Goal: Task Accomplishment & Management: Manage account settings

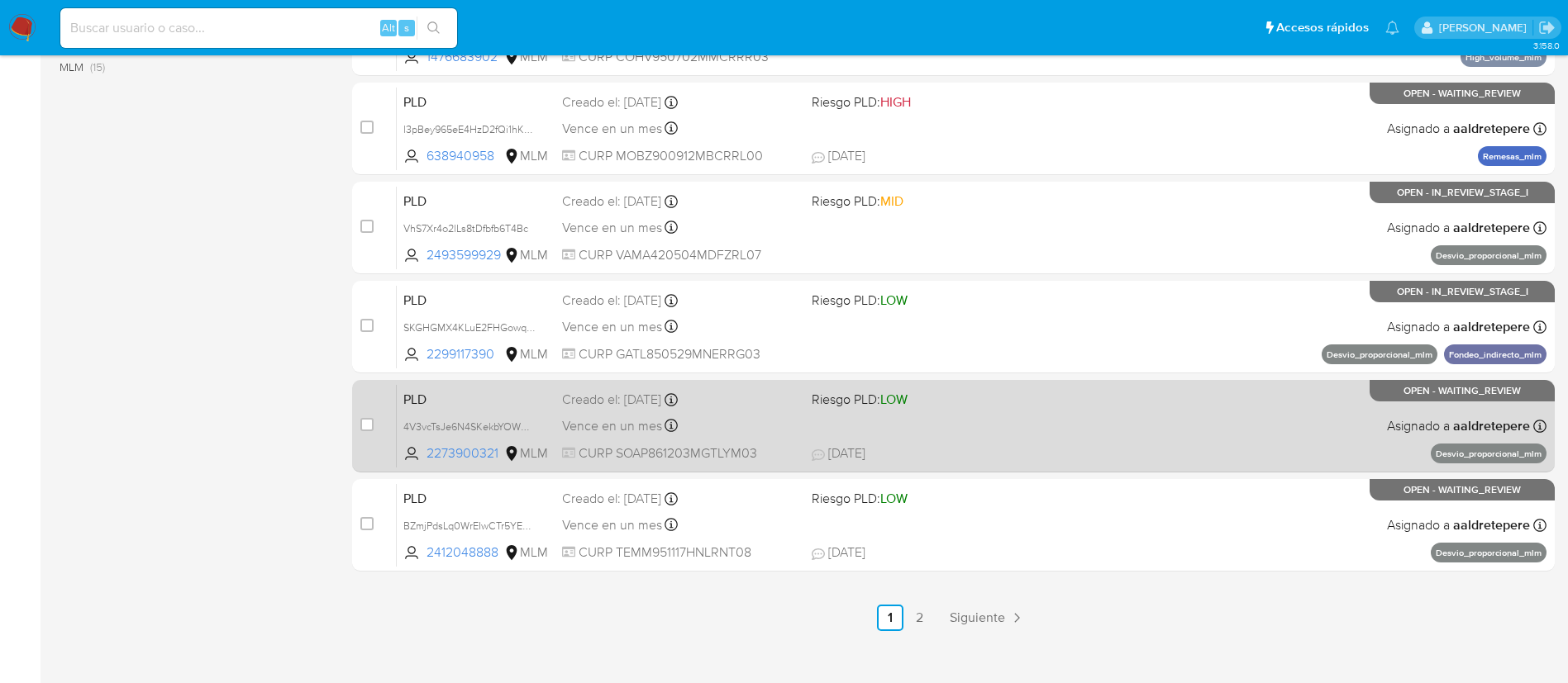
scroll to position [681, 0]
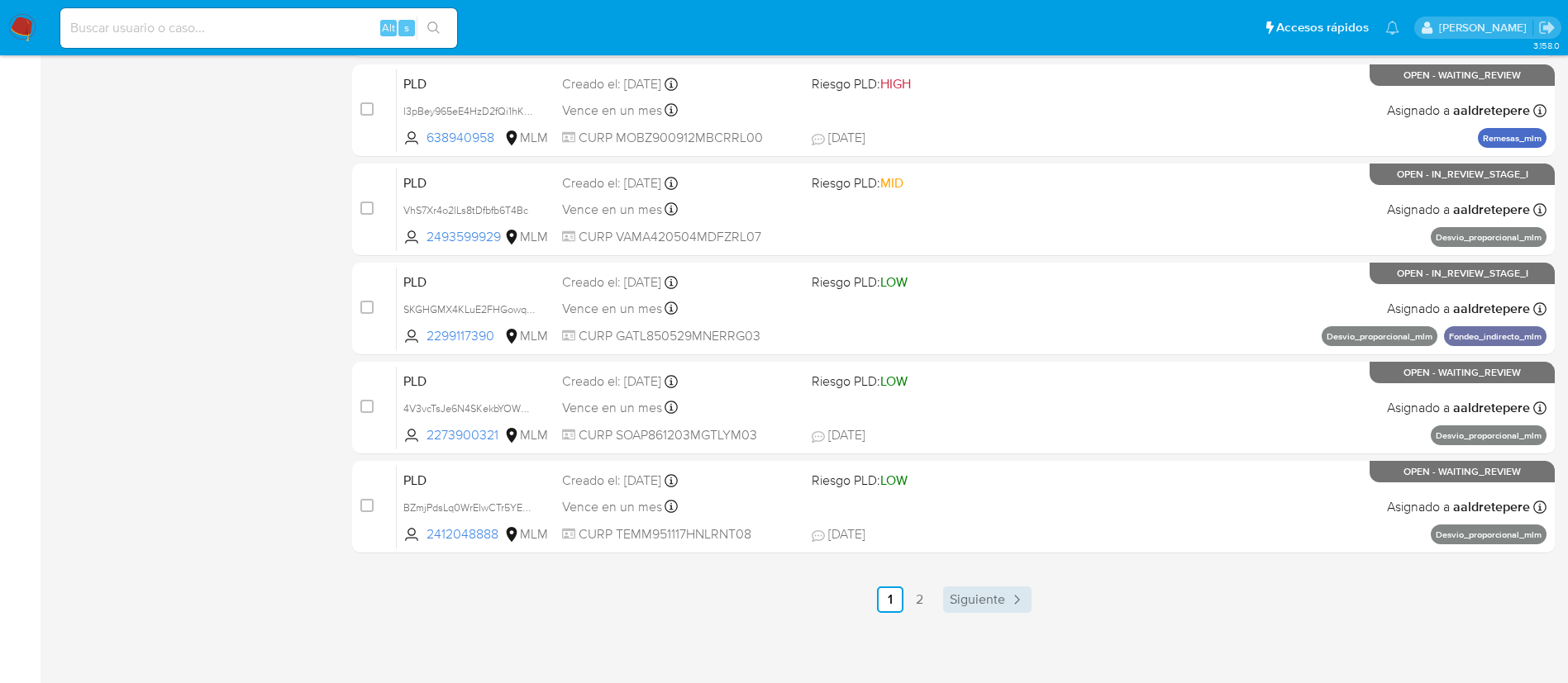
click at [945, 454] on link "Siguiente" at bounding box center [988, 599] width 89 height 27
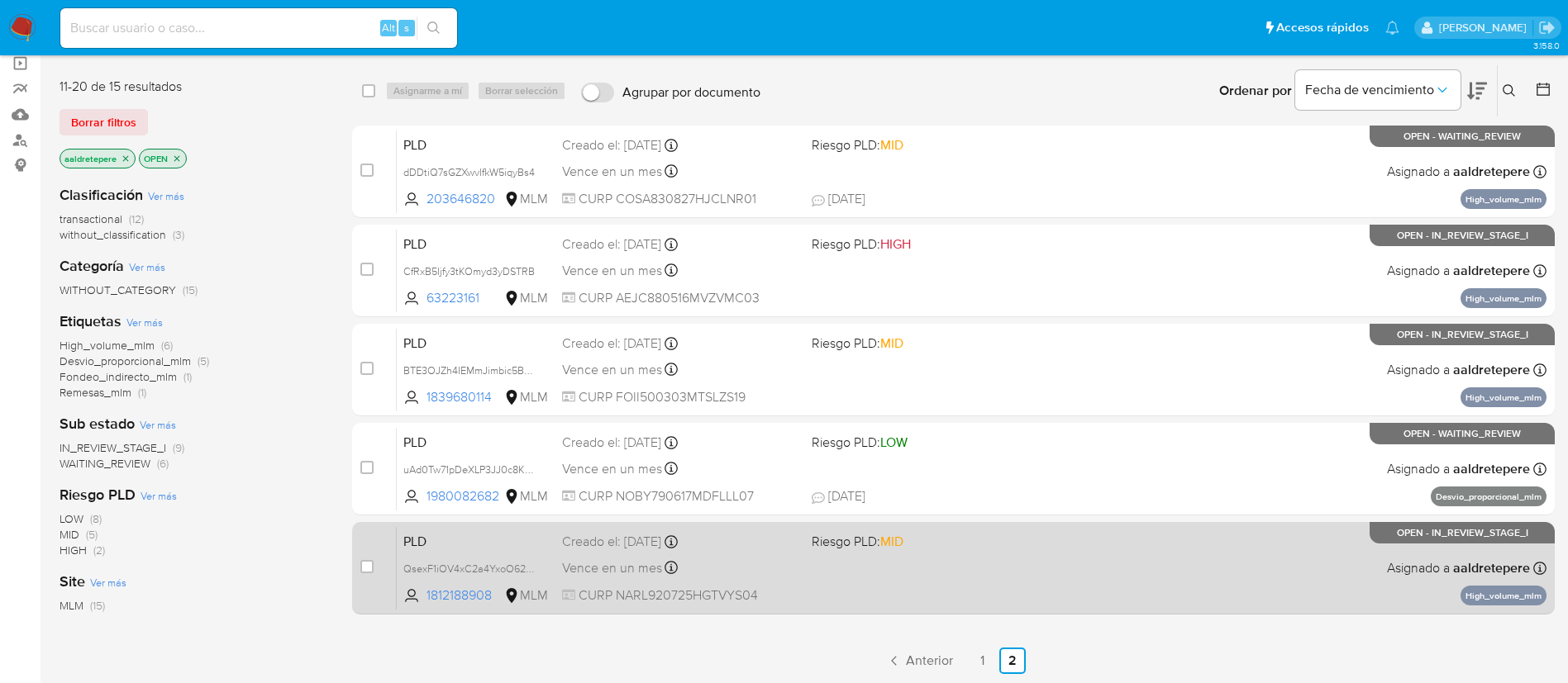
scroll to position [248, 0]
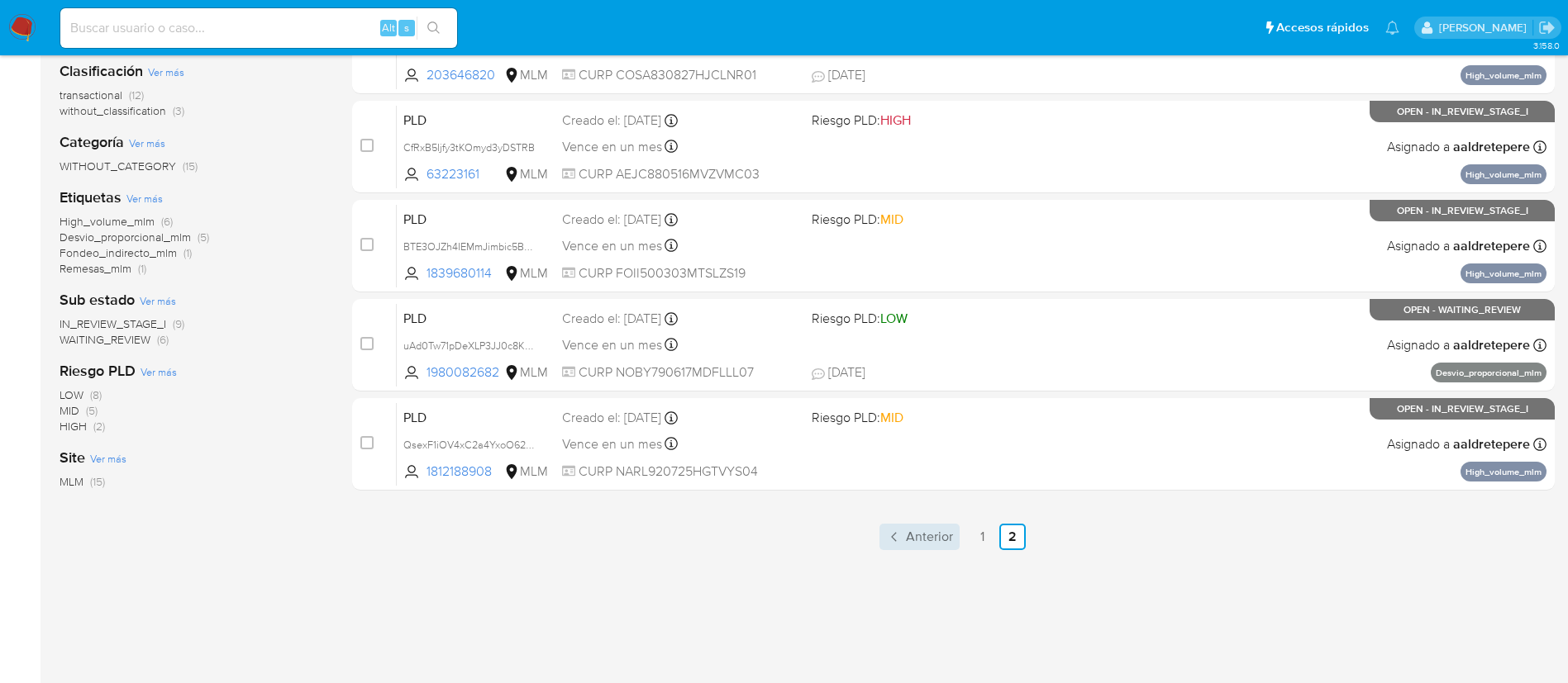
click at [943, 454] on span "Anterior" at bounding box center [929, 536] width 47 height 13
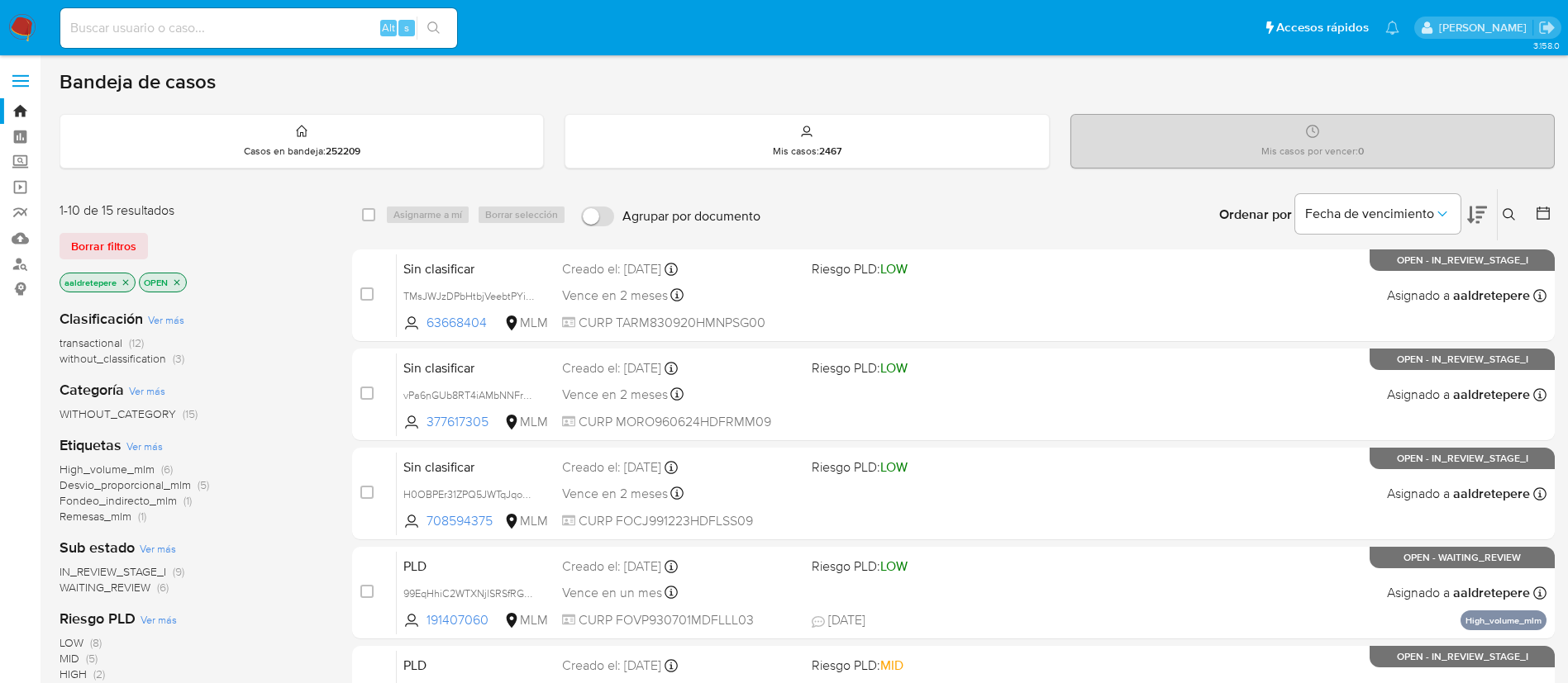
click at [1057, 218] on icon at bounding box center [1510, 215] width 13 height 13
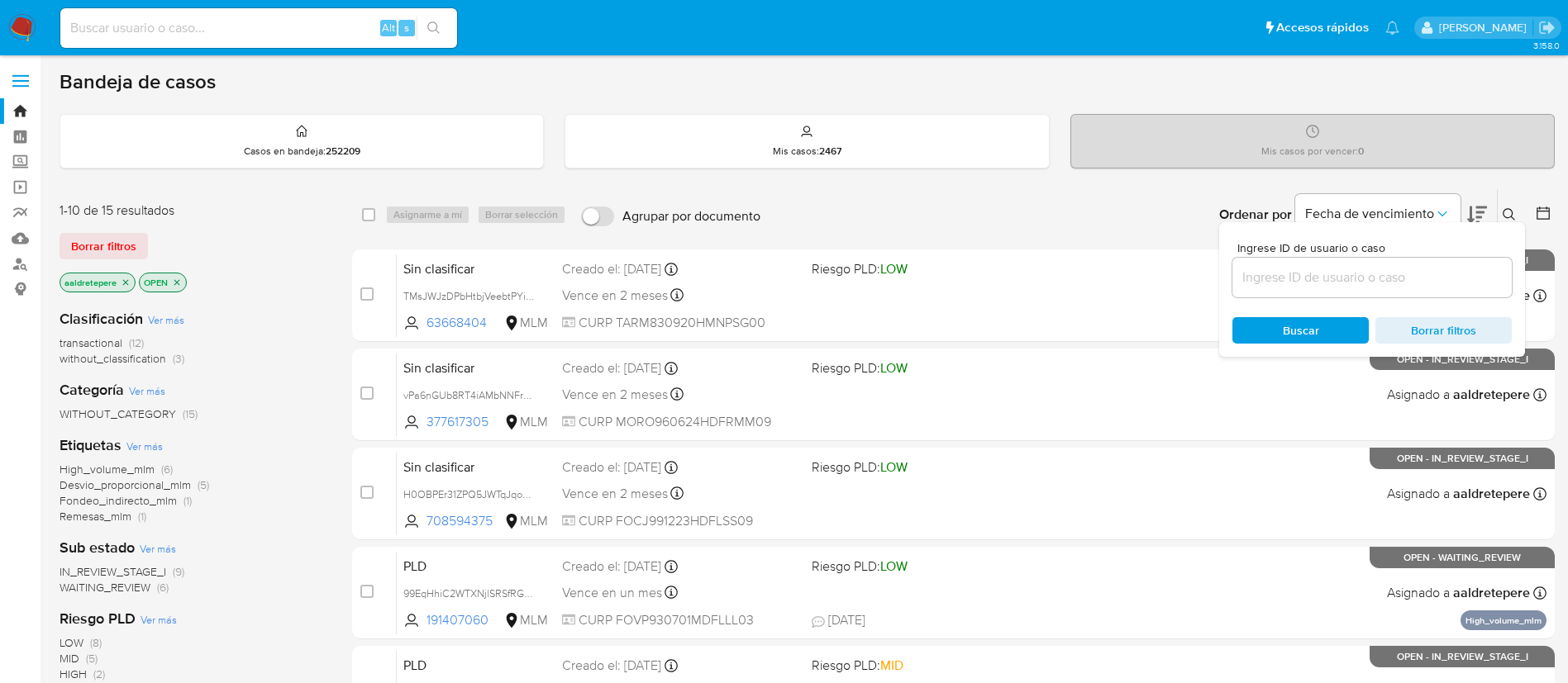
click at [1057, 283] on input at bounding box center [1372, 277] width 279 height 21
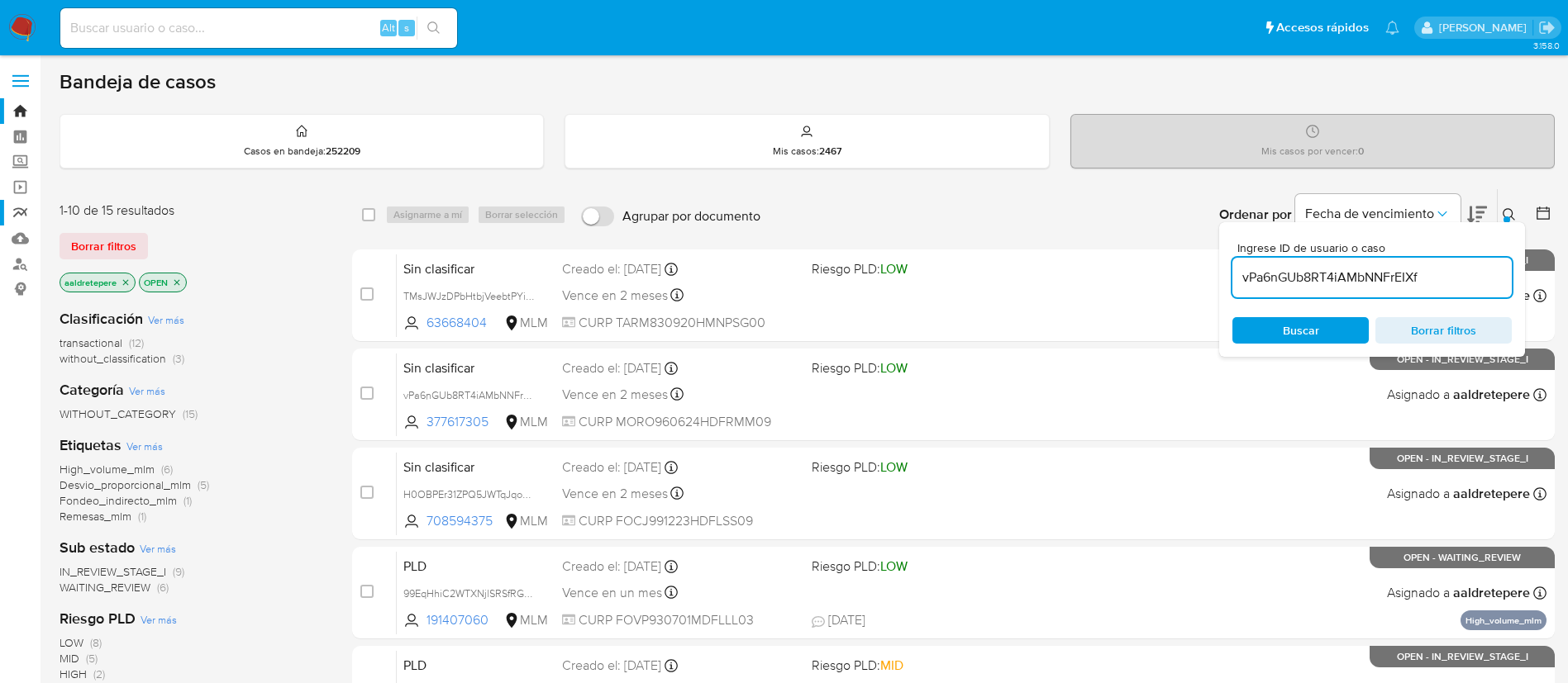
type input "vPa6nGUb8RT4iAMbNNFrEIXf"
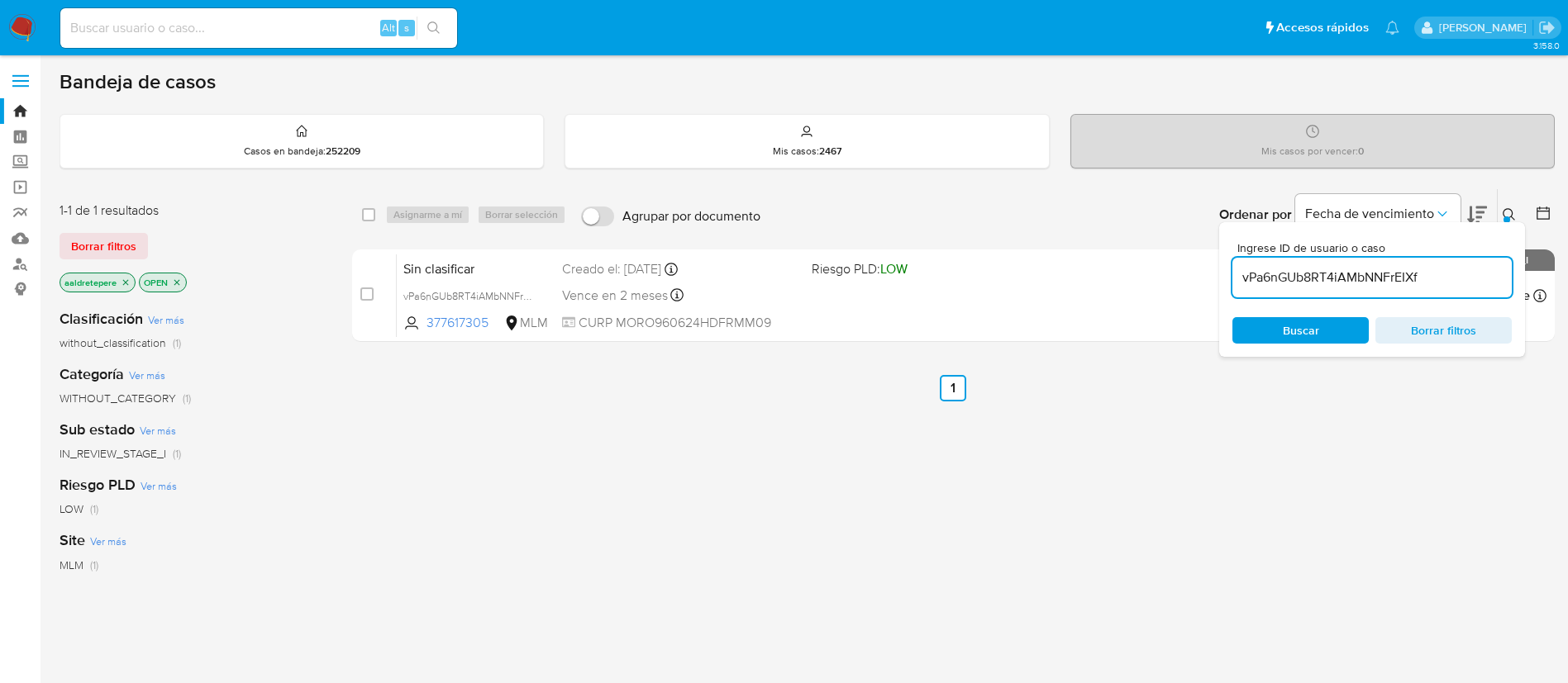
drag, startPoint x: 97, startPoint y: 243, endPoint x: 106, endPoint y: 258, distance: 17.5
click at [97, 244] on span "Borrar filtros" at bounding box center [103, 246] width 65 height 23
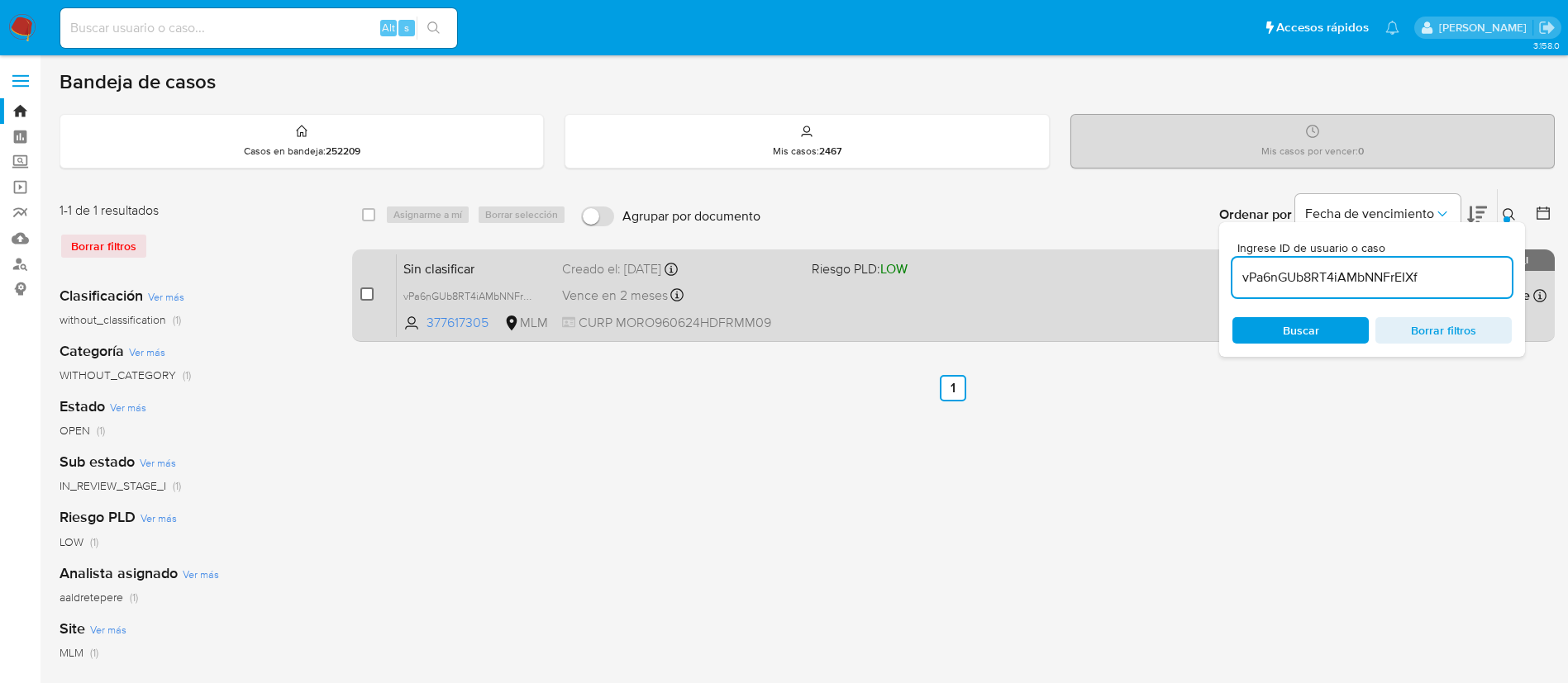
click at [365, 291] on input "checkbox" at bounding box center [367, 294] width 13 height 13
checkbox input "true"
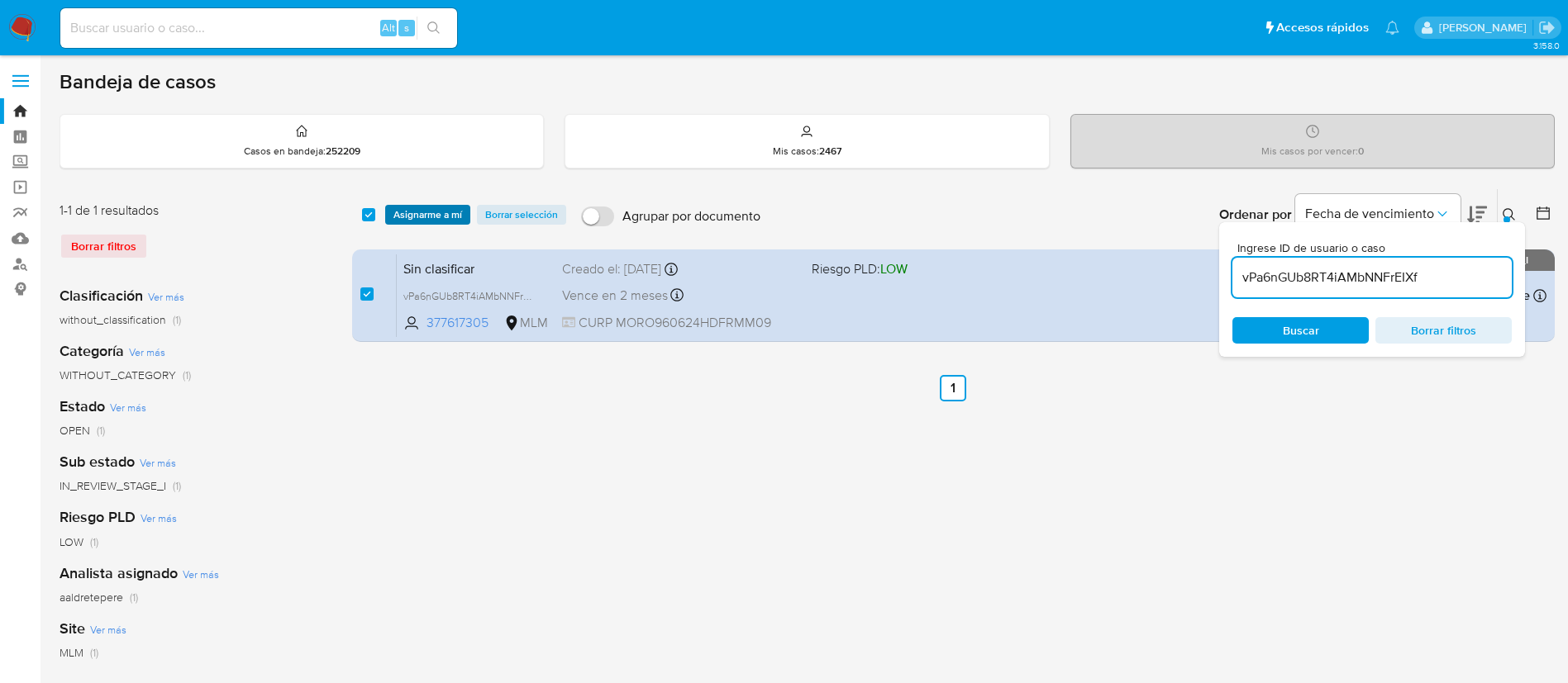
click at [445, 213] on span "Asignarme a mí" at bounding box center [428, 215] width 68 height 17
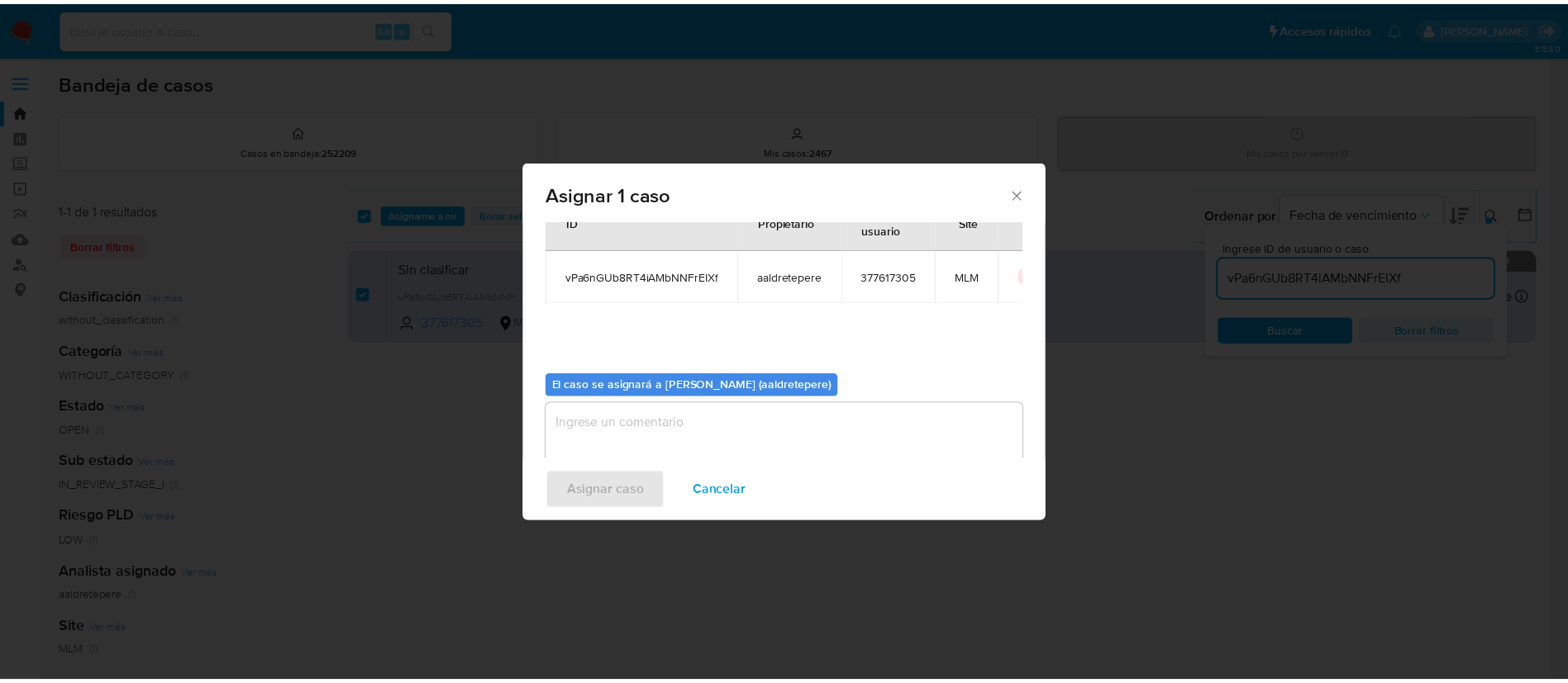
scroll to position [86, 0]
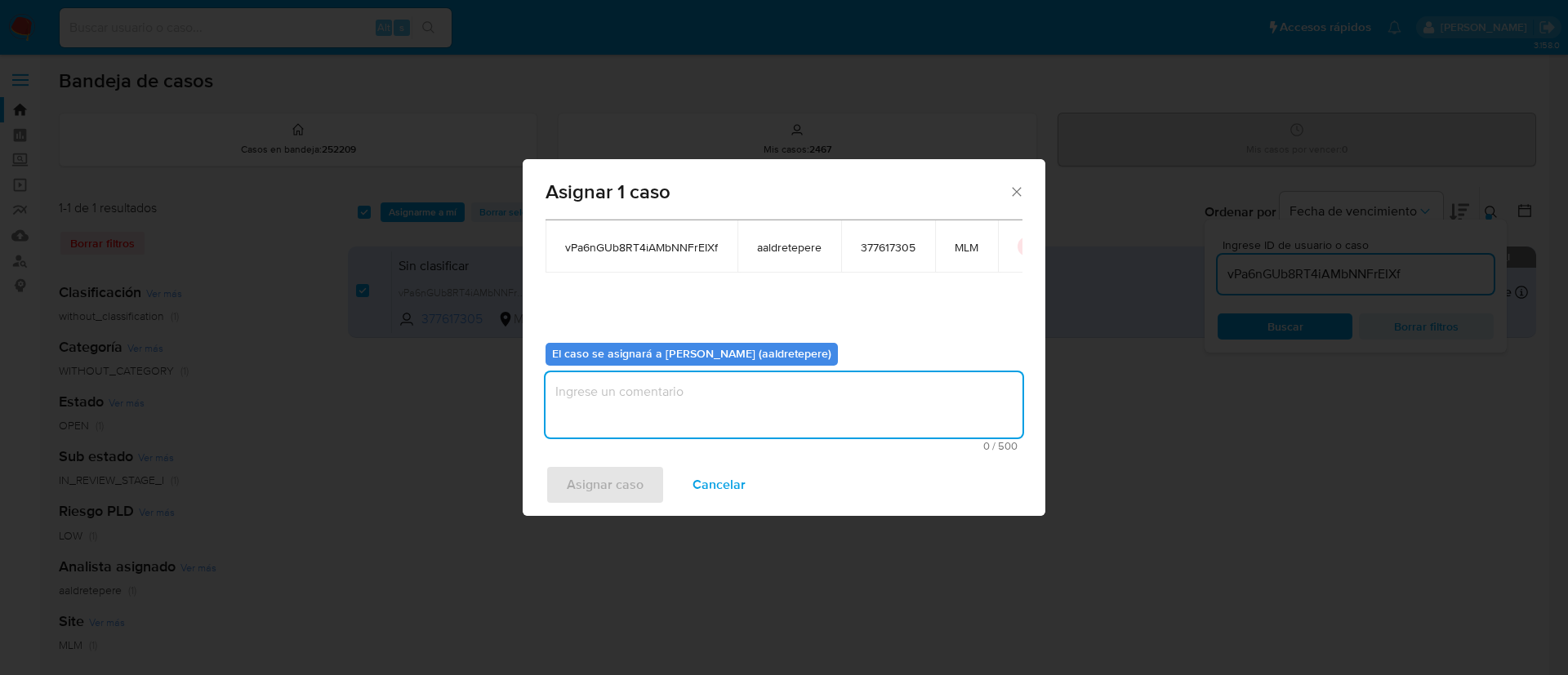
click at [739, 414] on textarea "assign-modal" at bounding box center [784, 405] width 477 height 66
click at [622, 449] on span "Asignar caso" at bounding box center [605, 485] width 77 height 36
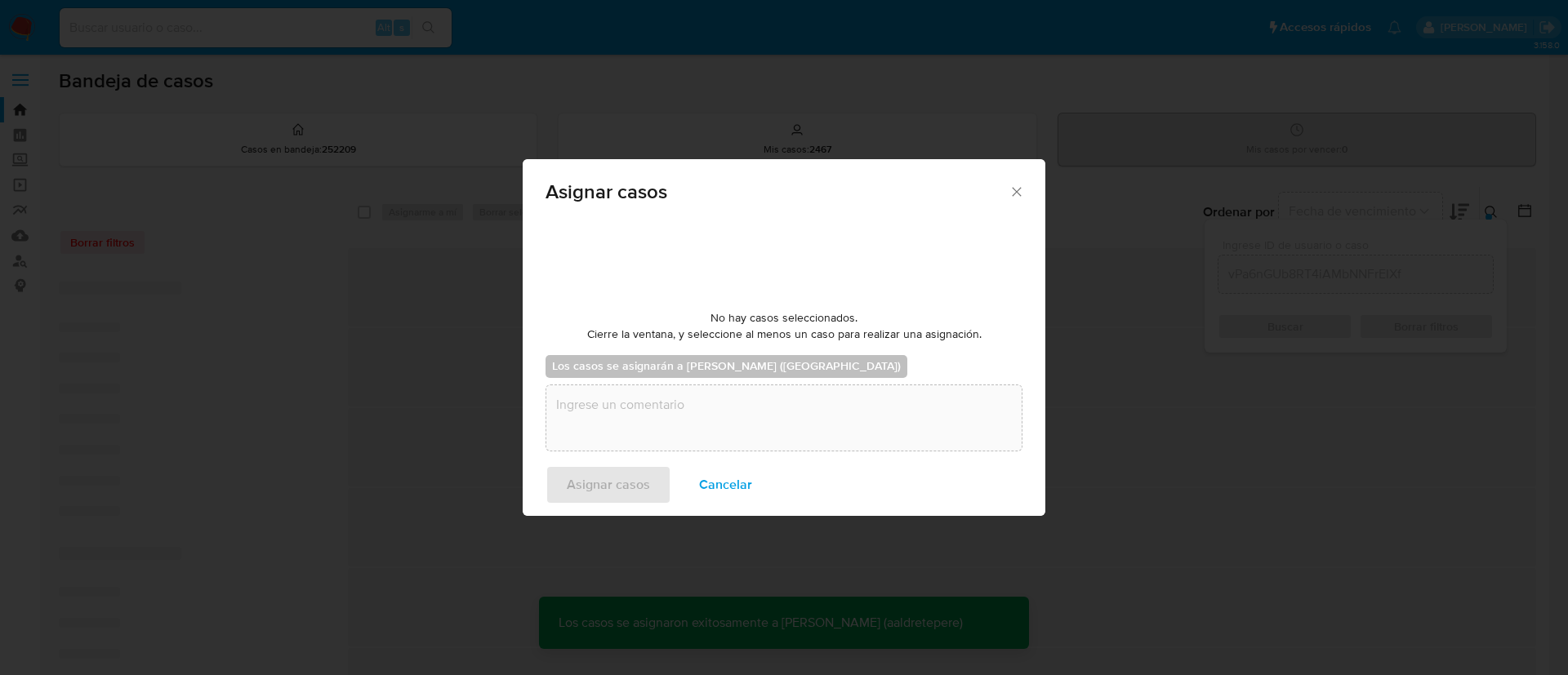
checkbox input "false"
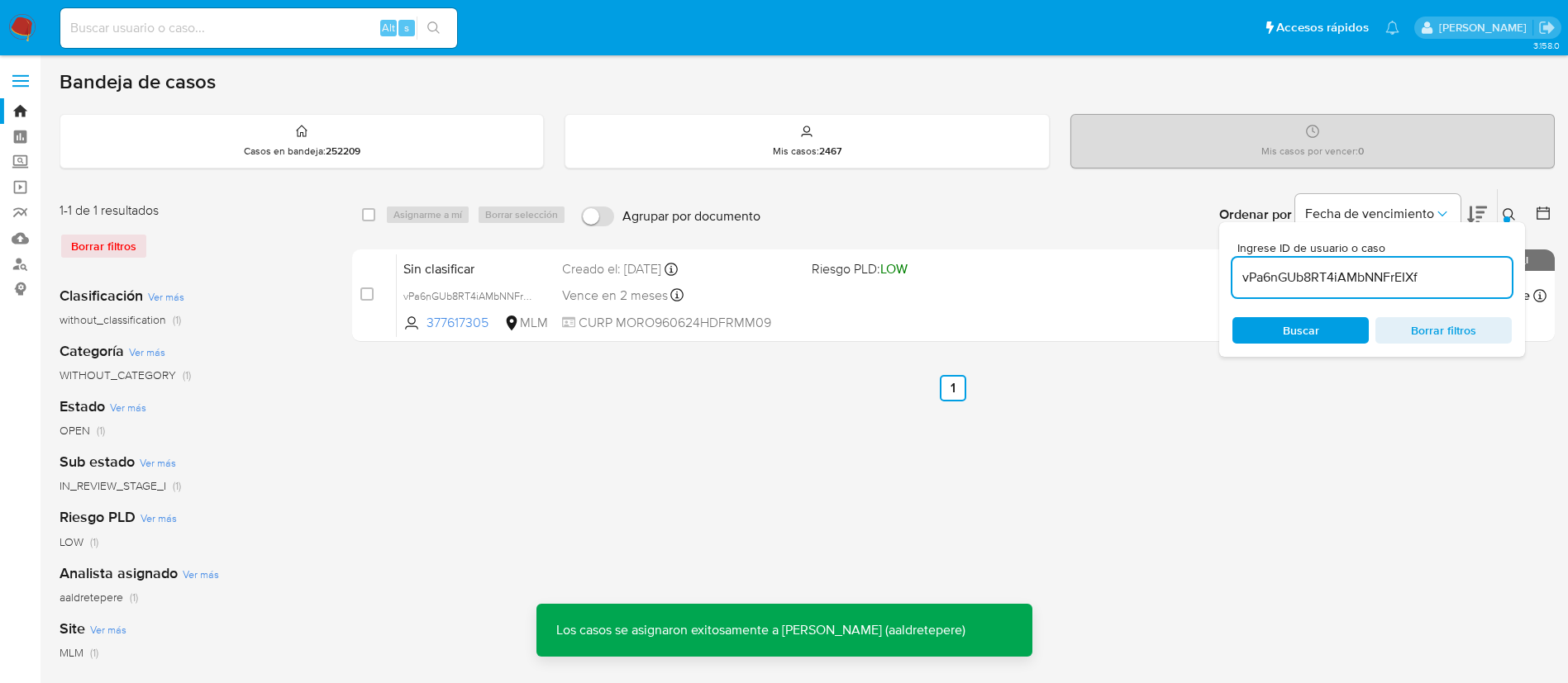
scroll to position [124, 0]
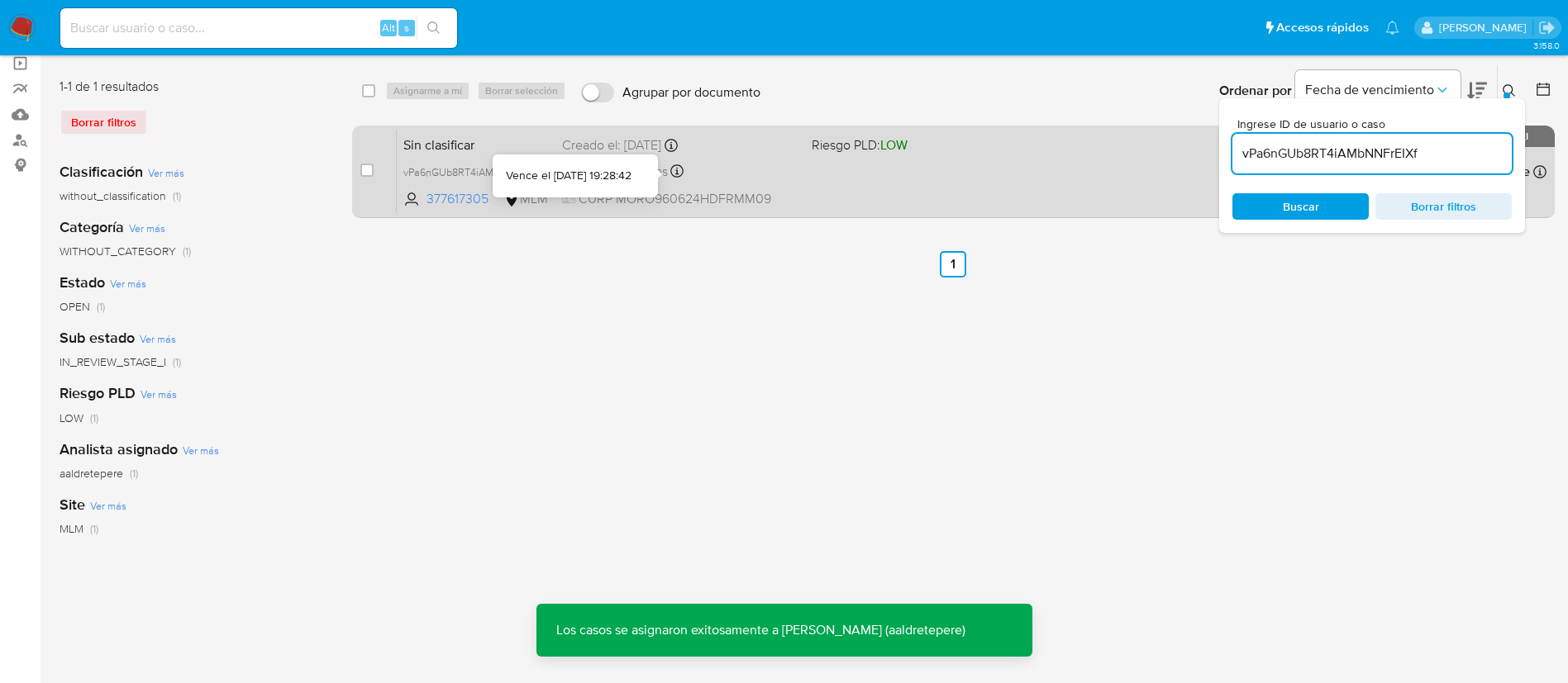
click at [680, 163] on div "Vence en 2 meses Vence el 28/10/2025 19:28:42" at bounding box center [681, 171] width 236 height 22
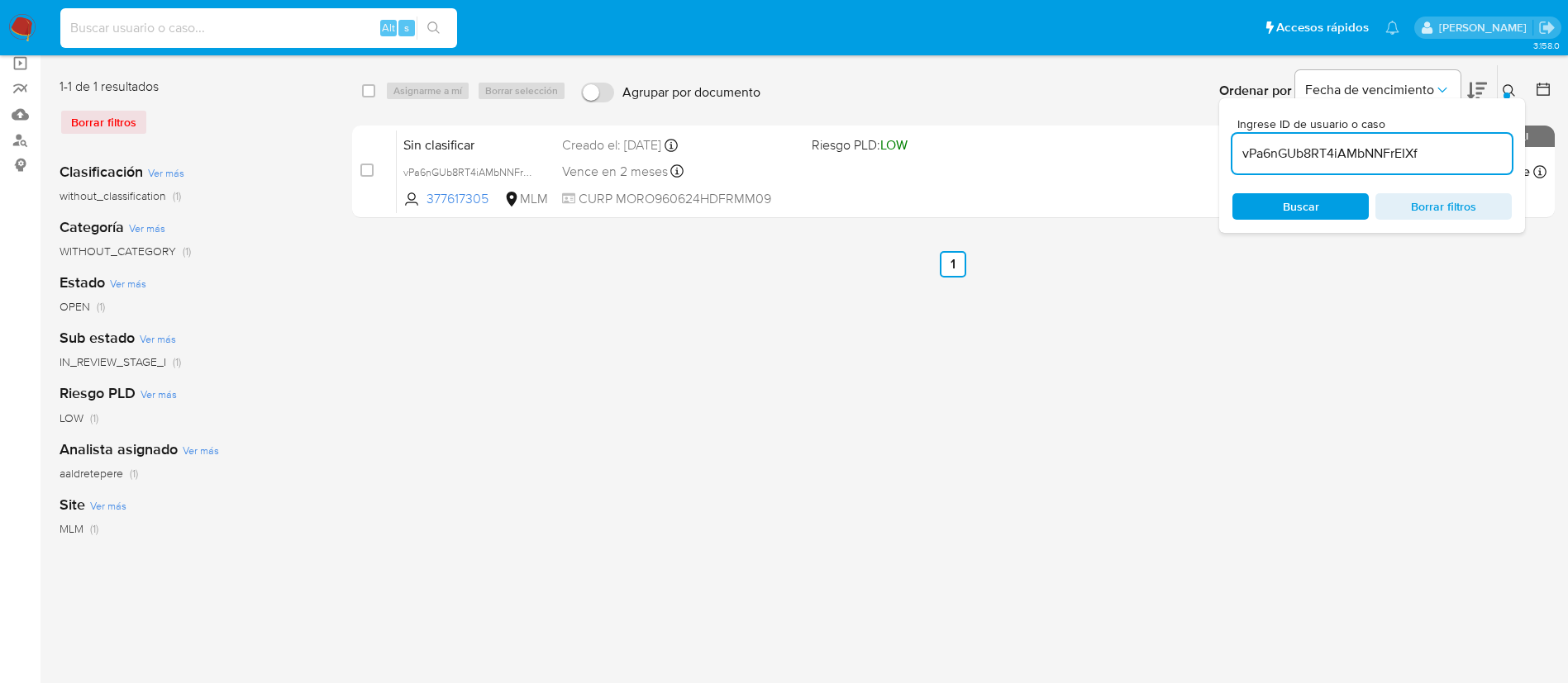
click at [242, 27] on input at bounding box center [258, 28] width 397 height 21
paste input "258398443"
type input "258398443"
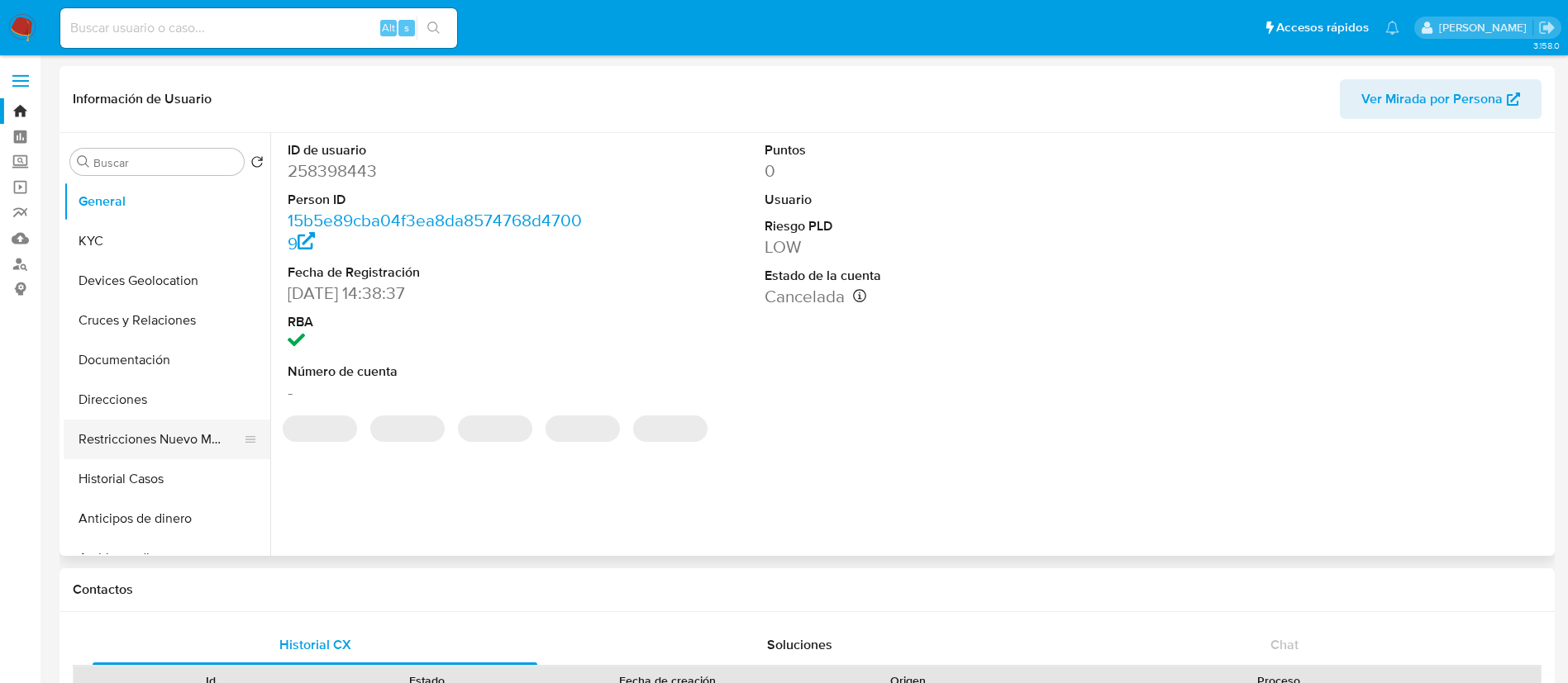
click at [163, 450] on button "Restricciones Nuevo Mundo" at bounding box center [160, 439] width 194 height 40
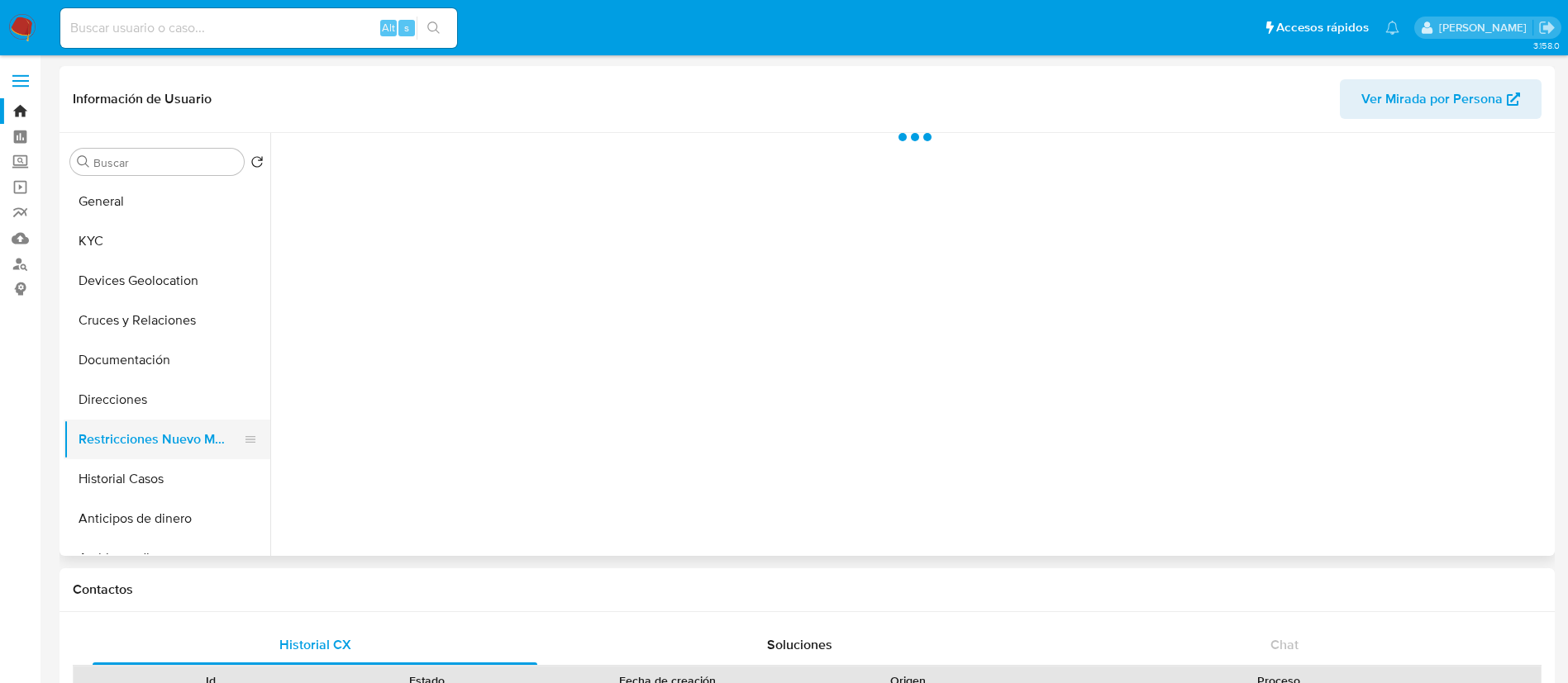
select select "10"
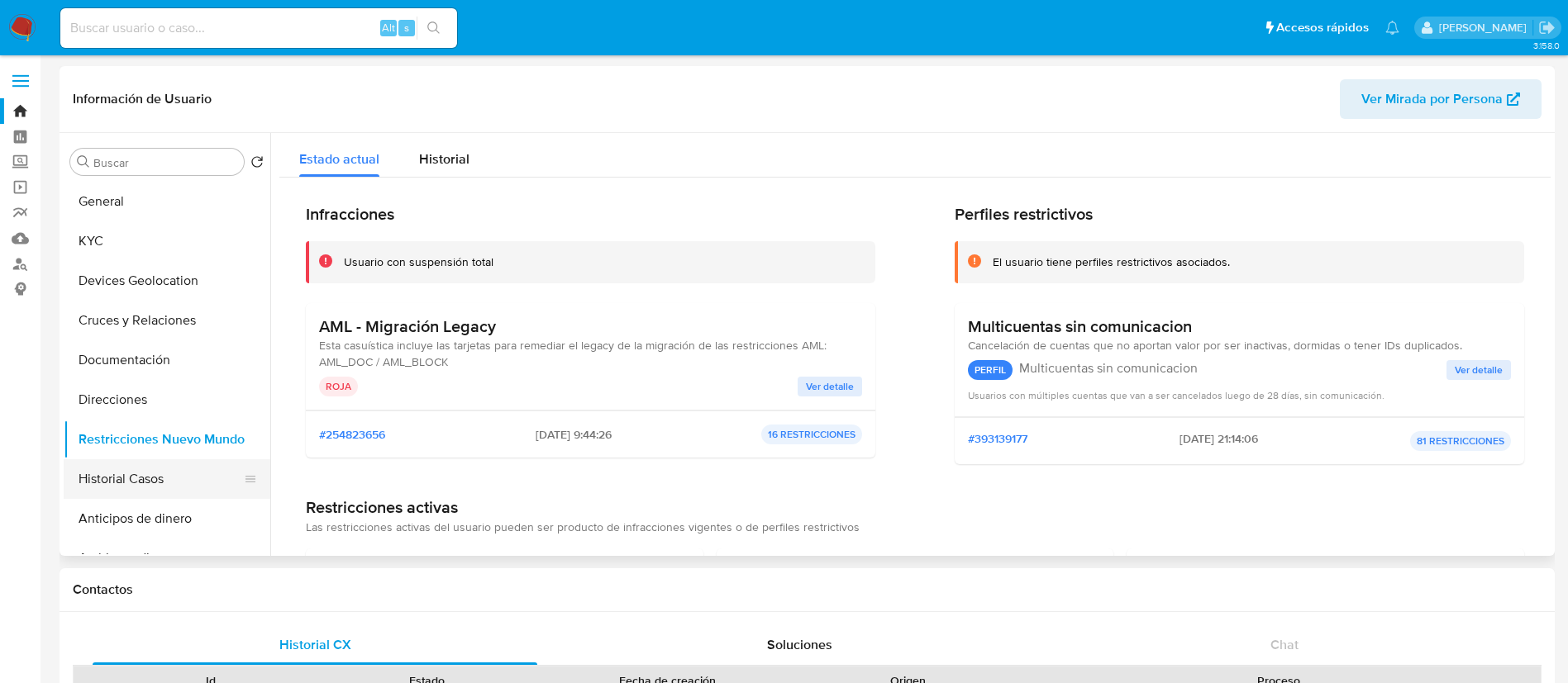
click at [136, 454] on button "Historial Casos" at bounding box center [160, 478] width 194 height 40
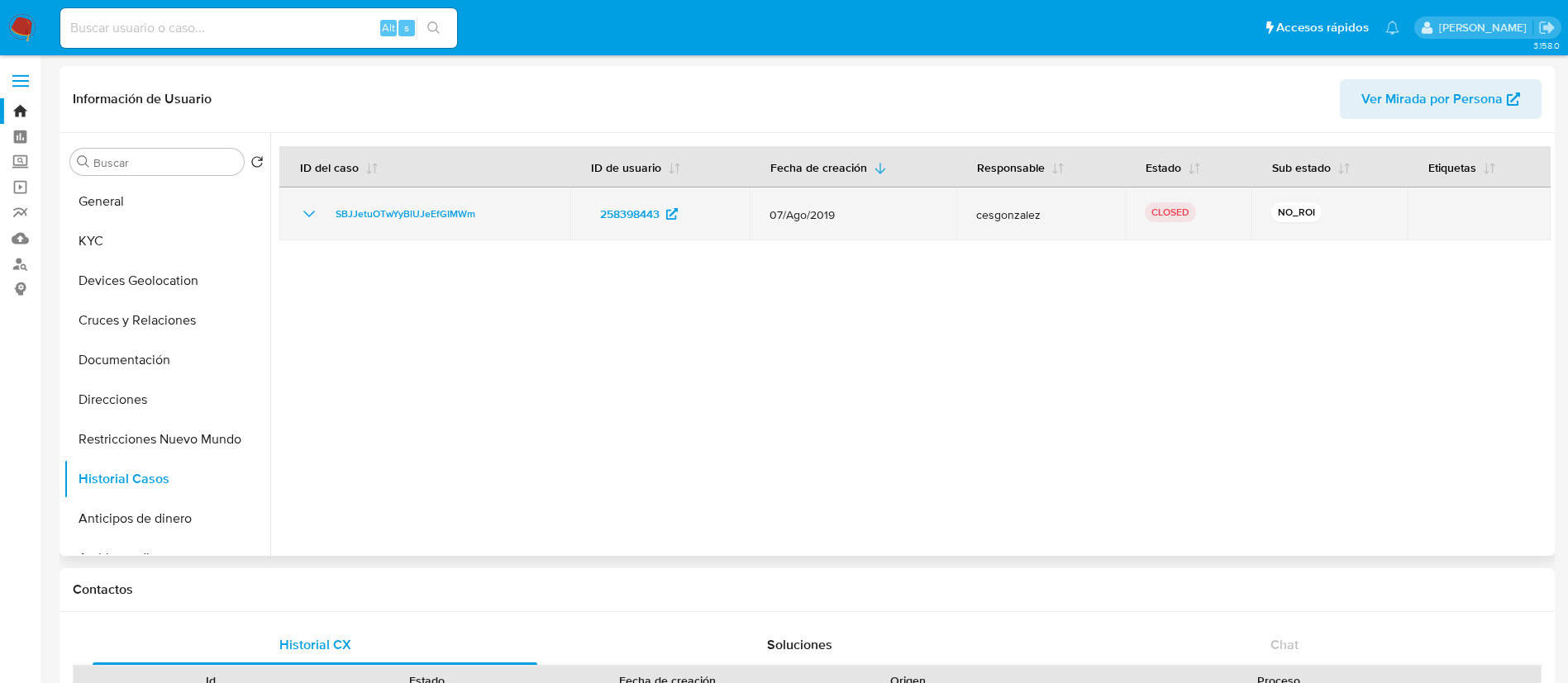
click at [307, 215] on icon "Mostrar/Ocultar" at bounding box center [309, 214] width 12 height 6
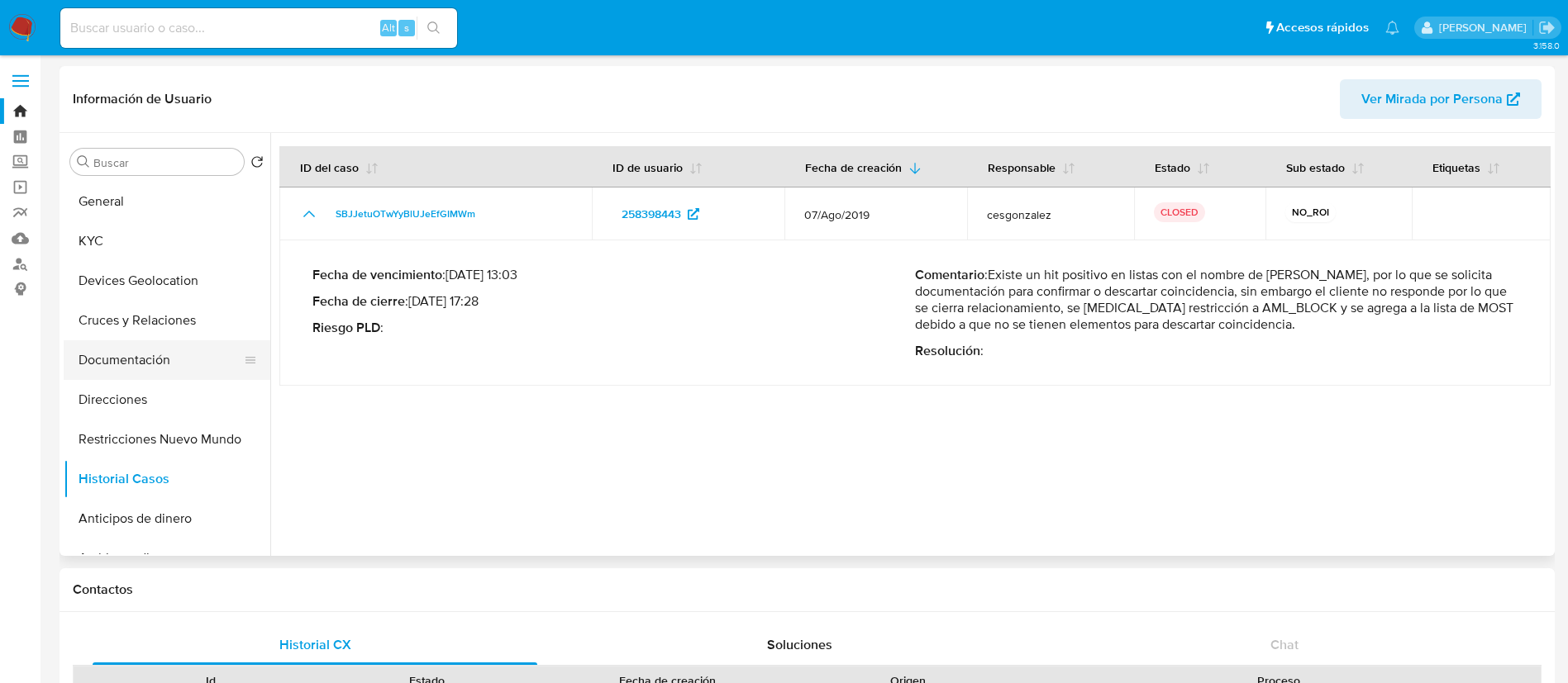
click at [166, 371] on button "Documentación" at bounding box center [160, 359] width 194 height 40
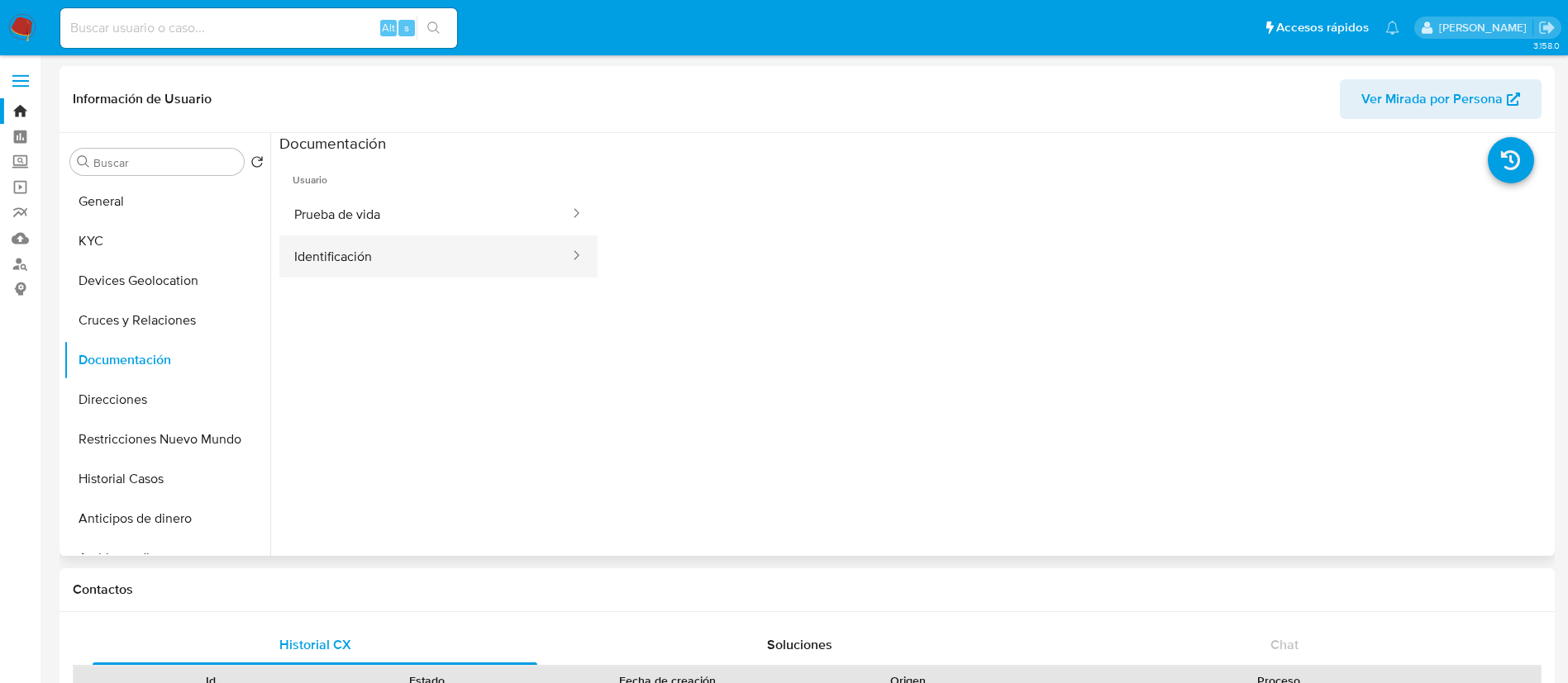
click at [347, 252] on button "Identificación" at bounding box center [425, 256] width 291 height 42
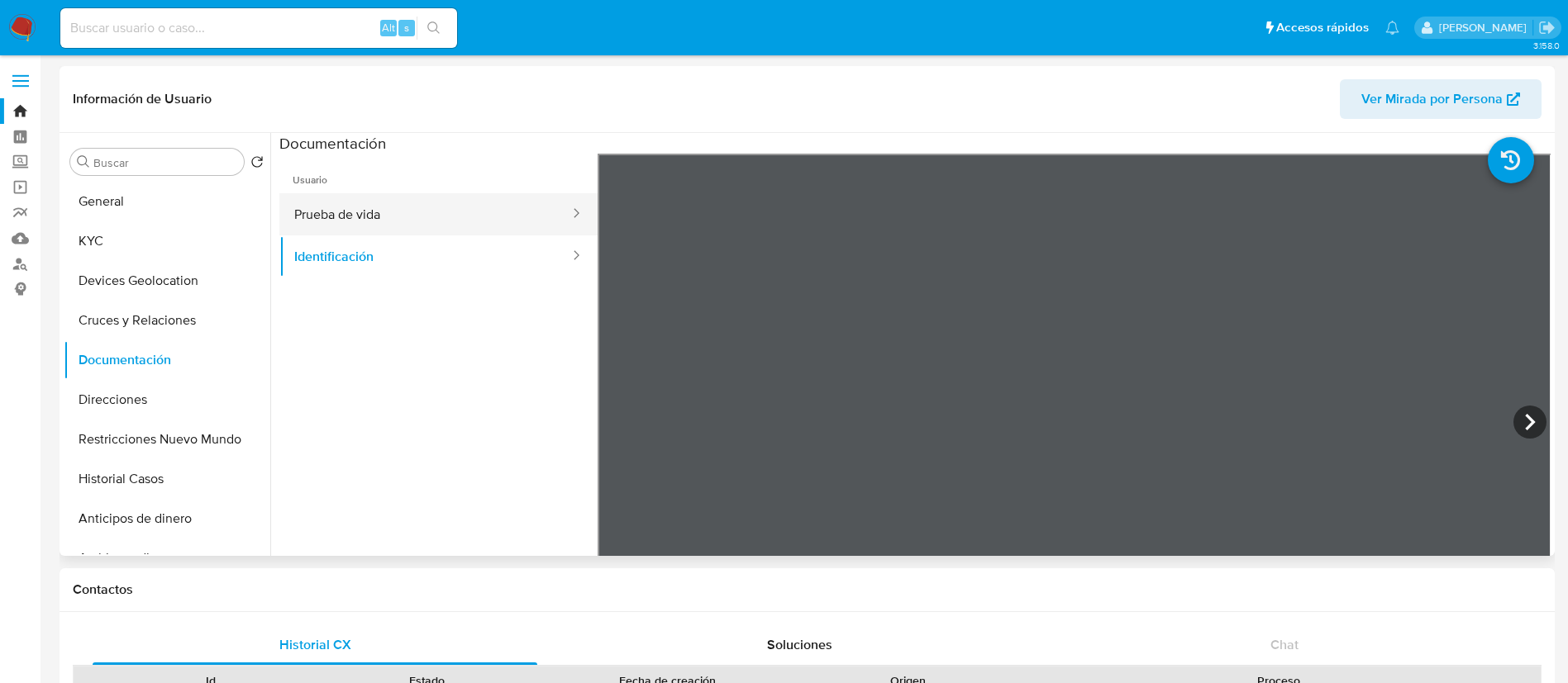
click at [398, 227] on button "Prueba de vida" at bounding box center [425, 215] width 291 height 42
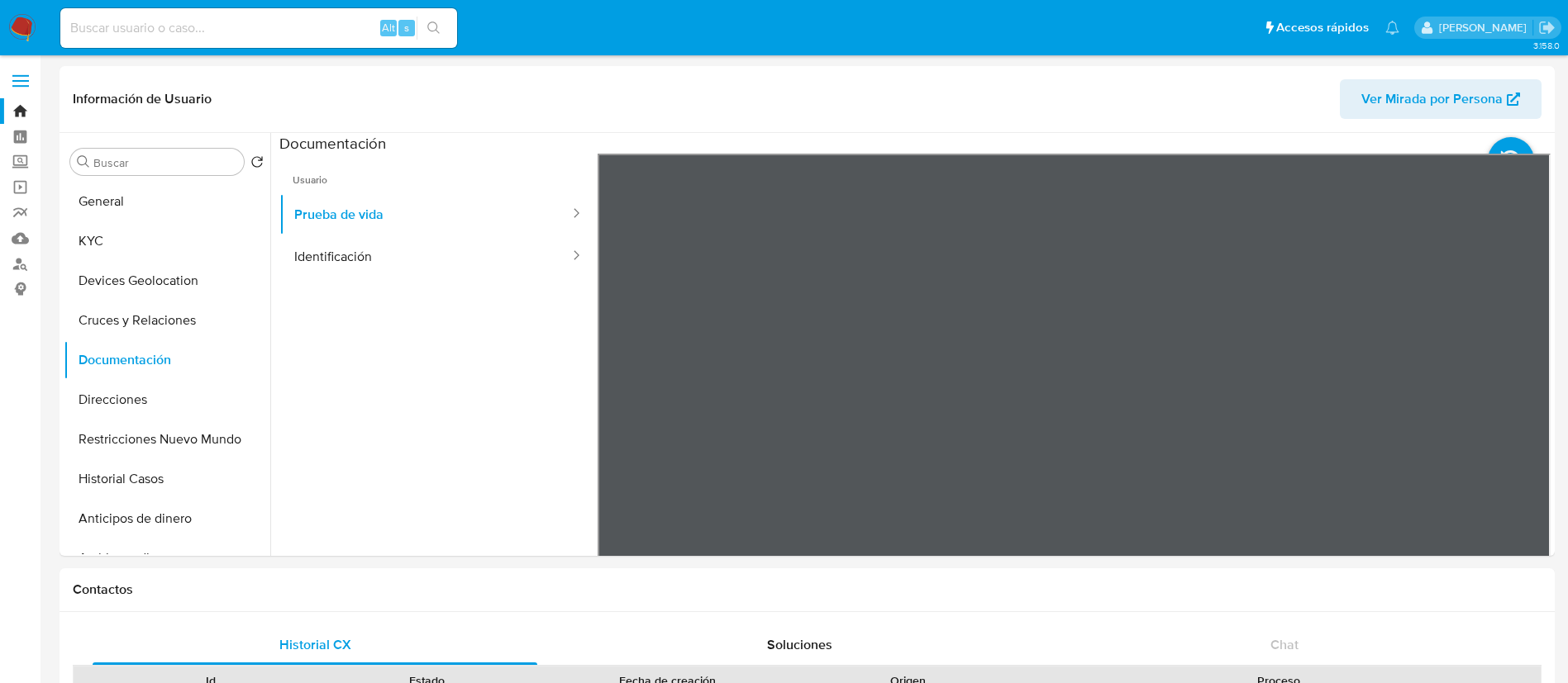
click at [24, 23] on img at bounding box center [22, 28] width 28 height 28
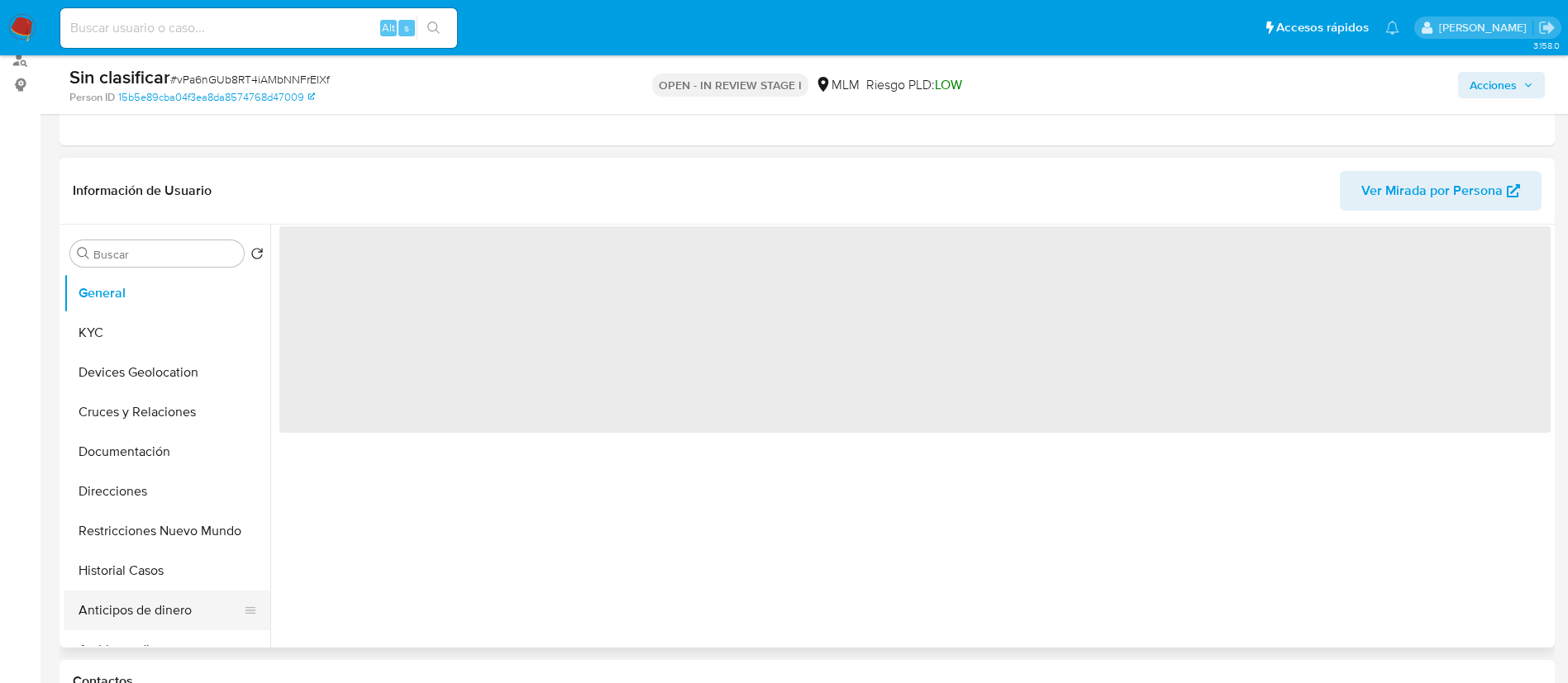
scroll to position [371, 0]
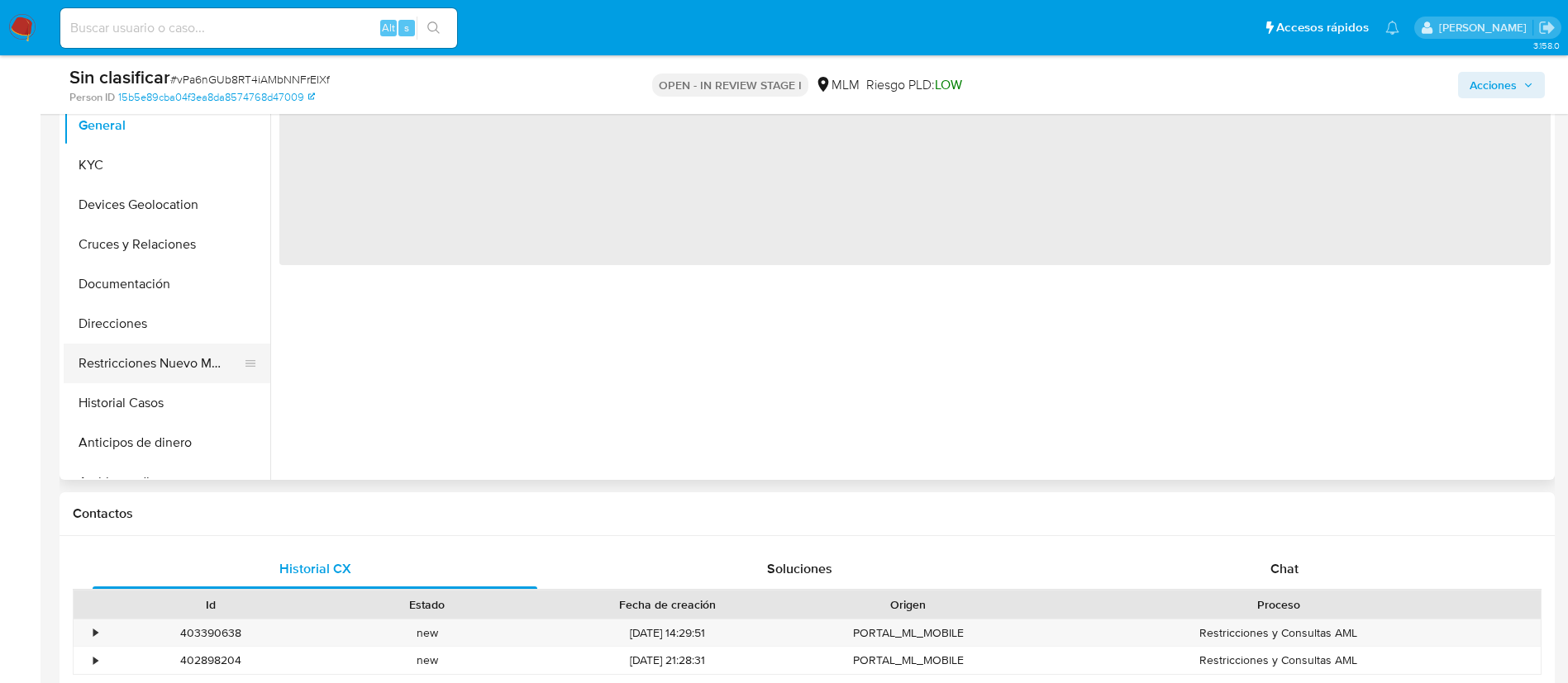
click at [206, 373] on button "Restricciones Nuevo Mundo" at bounding box center [160, 363] width 194 height 40
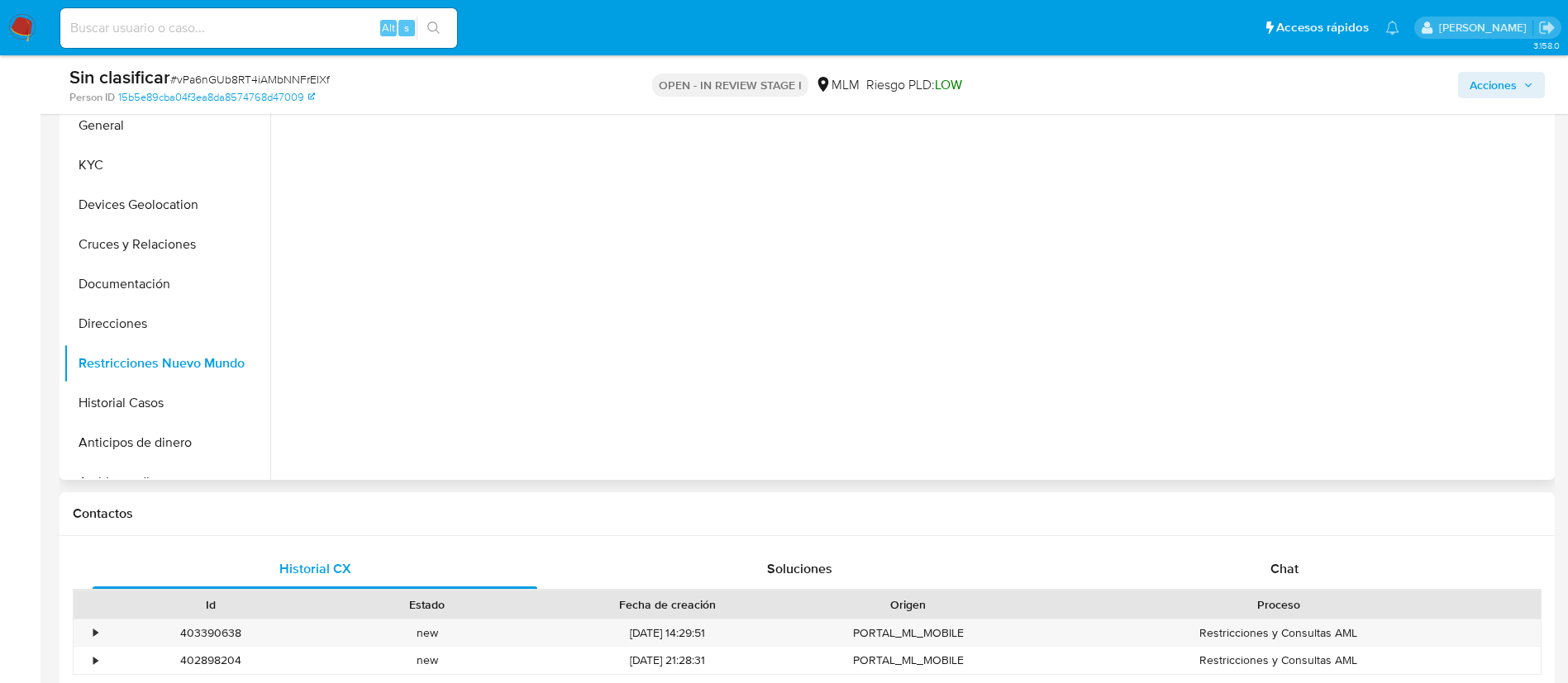
select select "10"
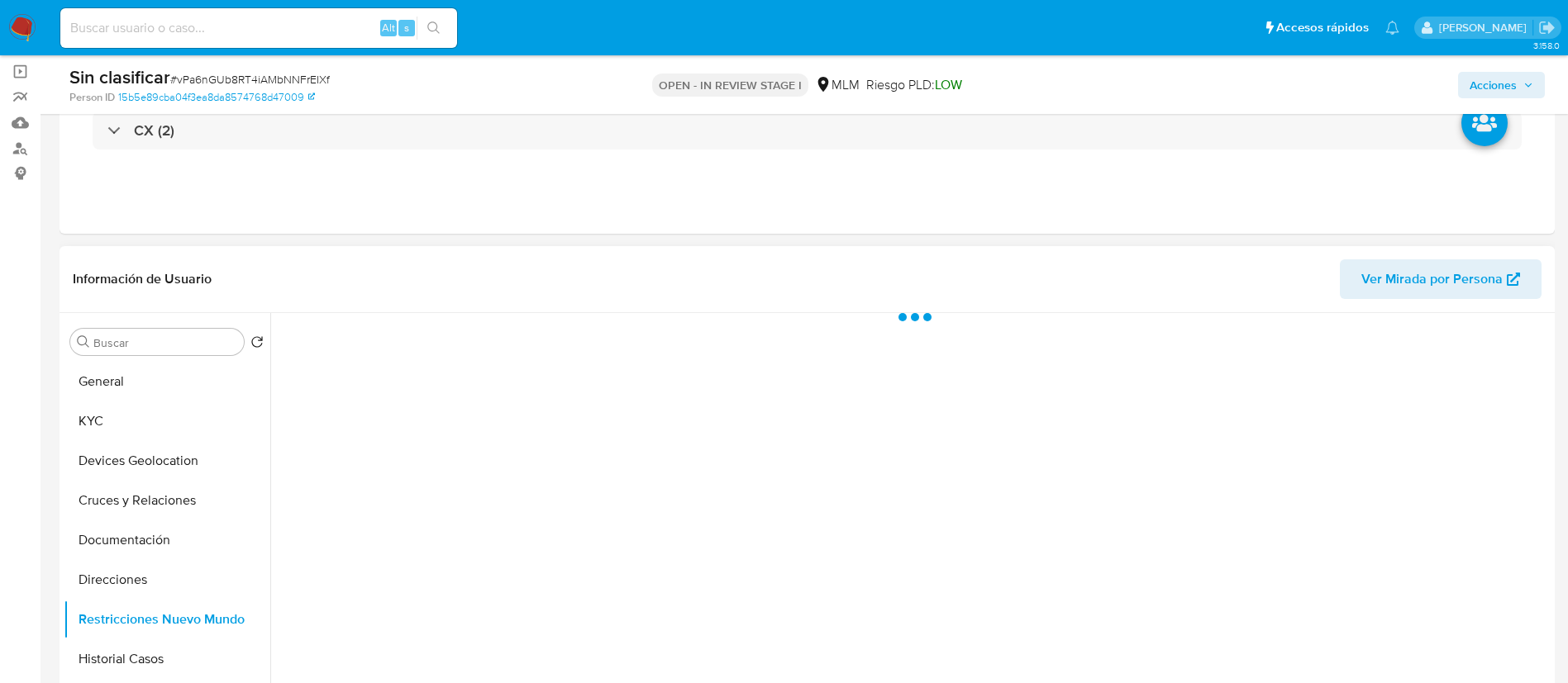
scroll to position [248, 0]
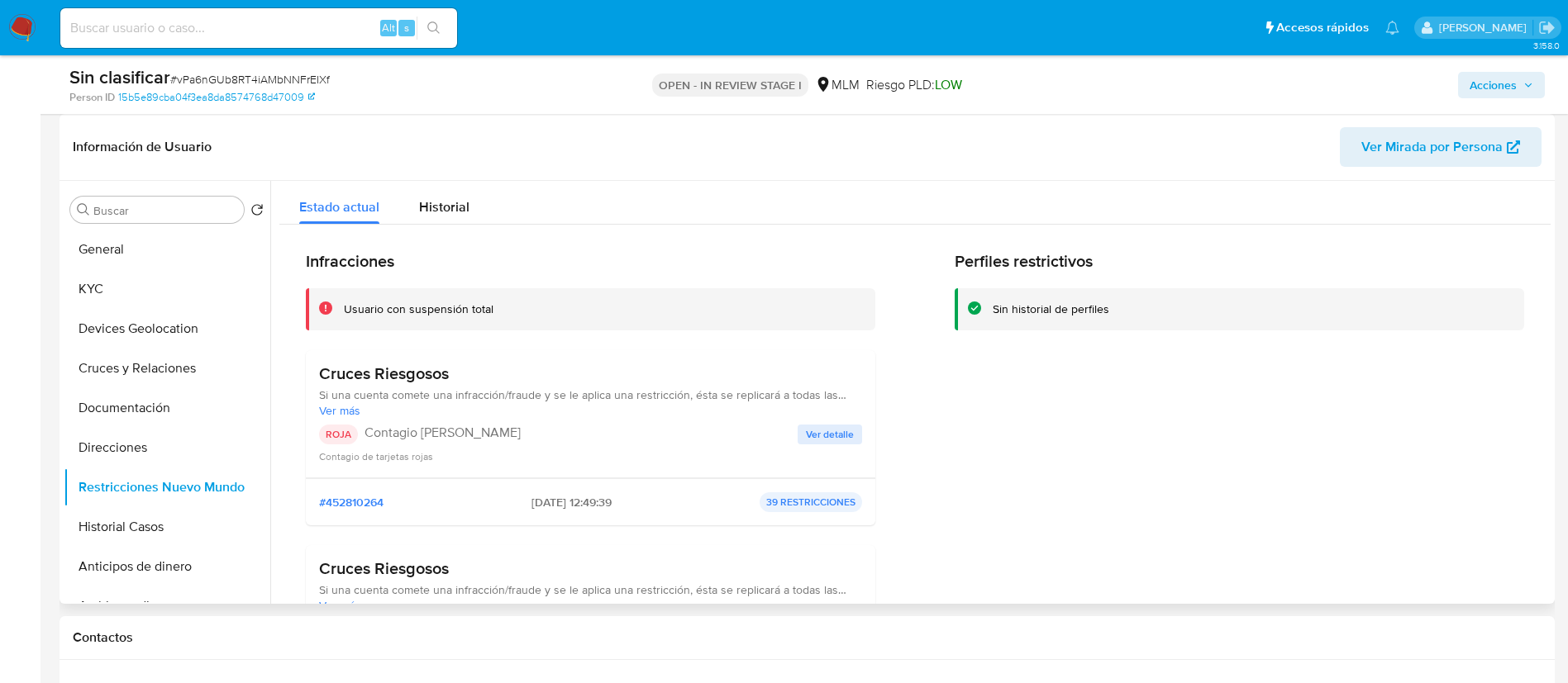
click at [821, 437] on span "Ver detalle" at bounding box center [830, 435] width 48 height 17
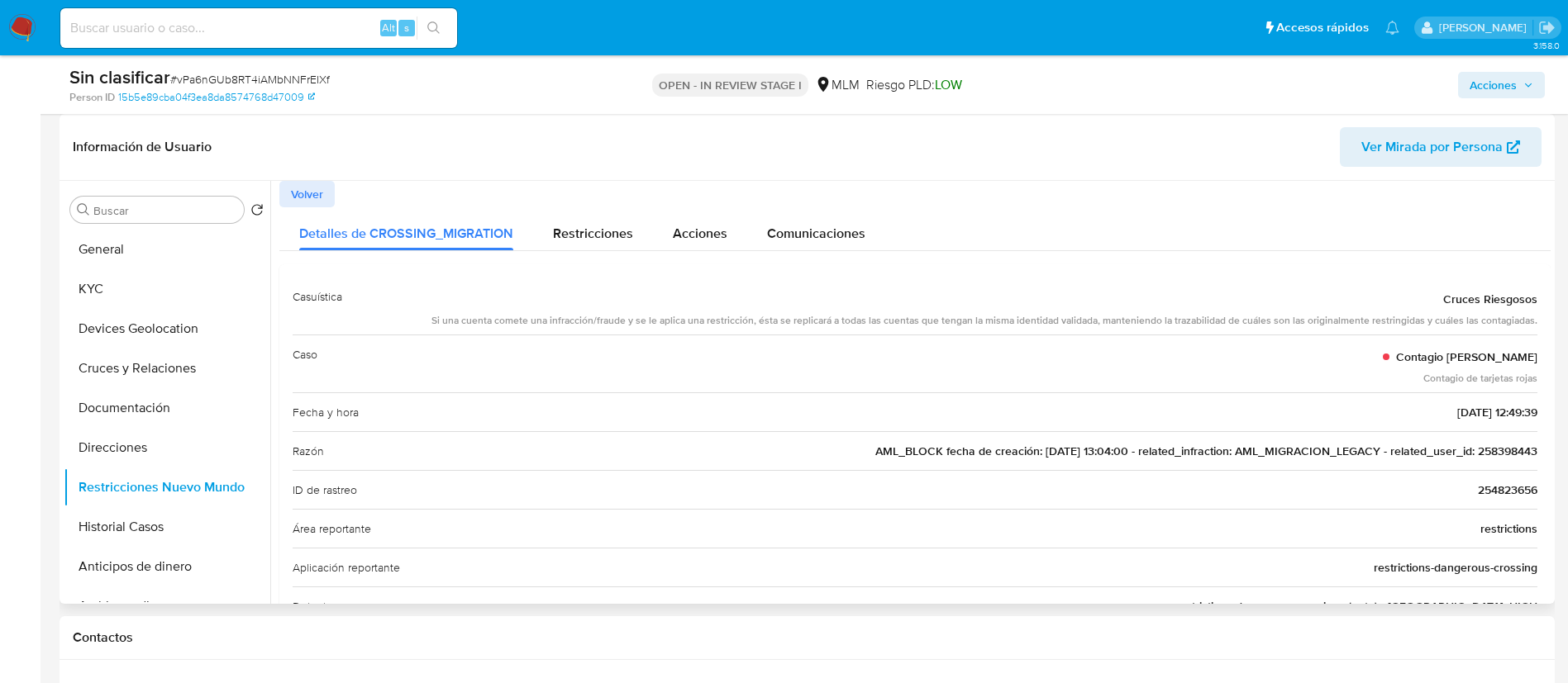
click at [1489, 451] on span "AML_BLOCK fecha de creación: 30/08/2018 13:04:00 - related_infraction: AML_MIGR…" at bounding box center [1206, 451] width 662 height 17
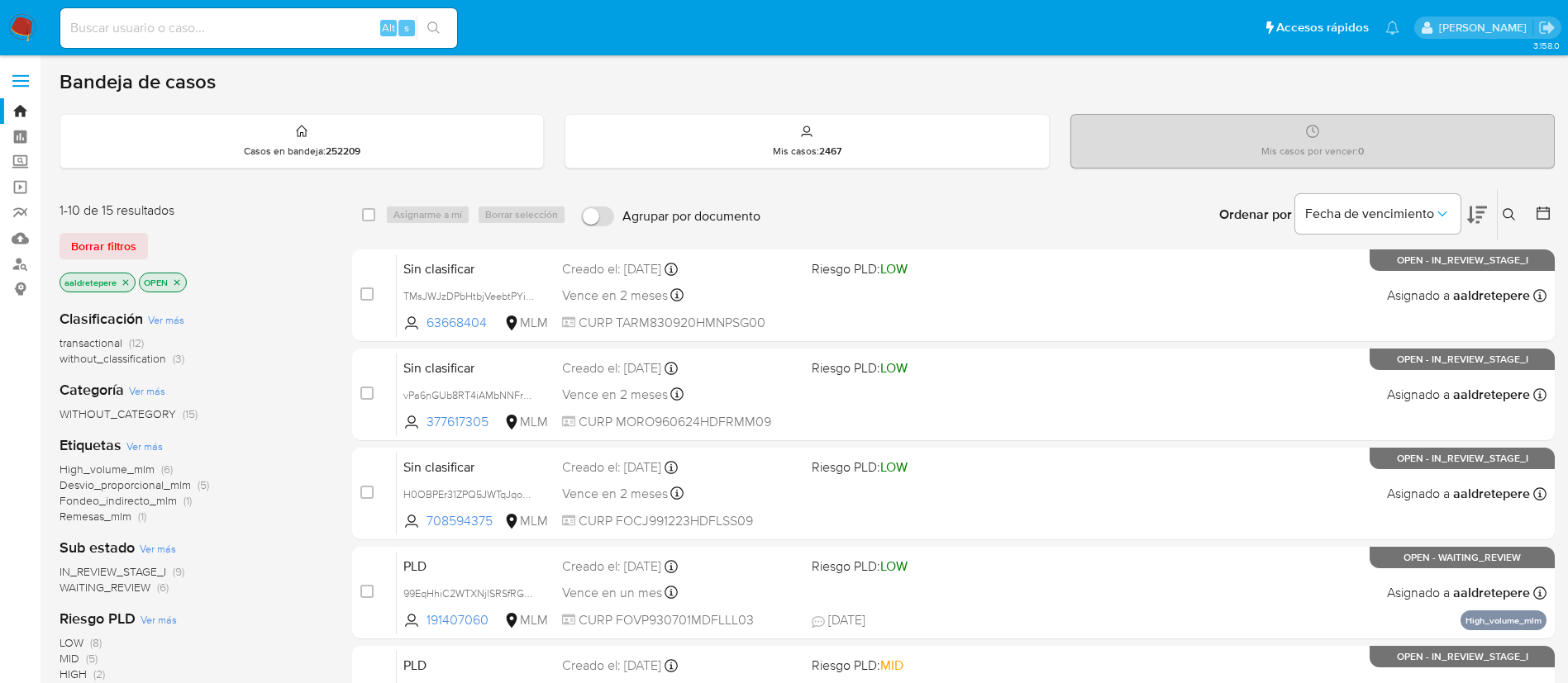
click at [1513, 208] on icon at bounding box center [1510, 215] width 13 height 13
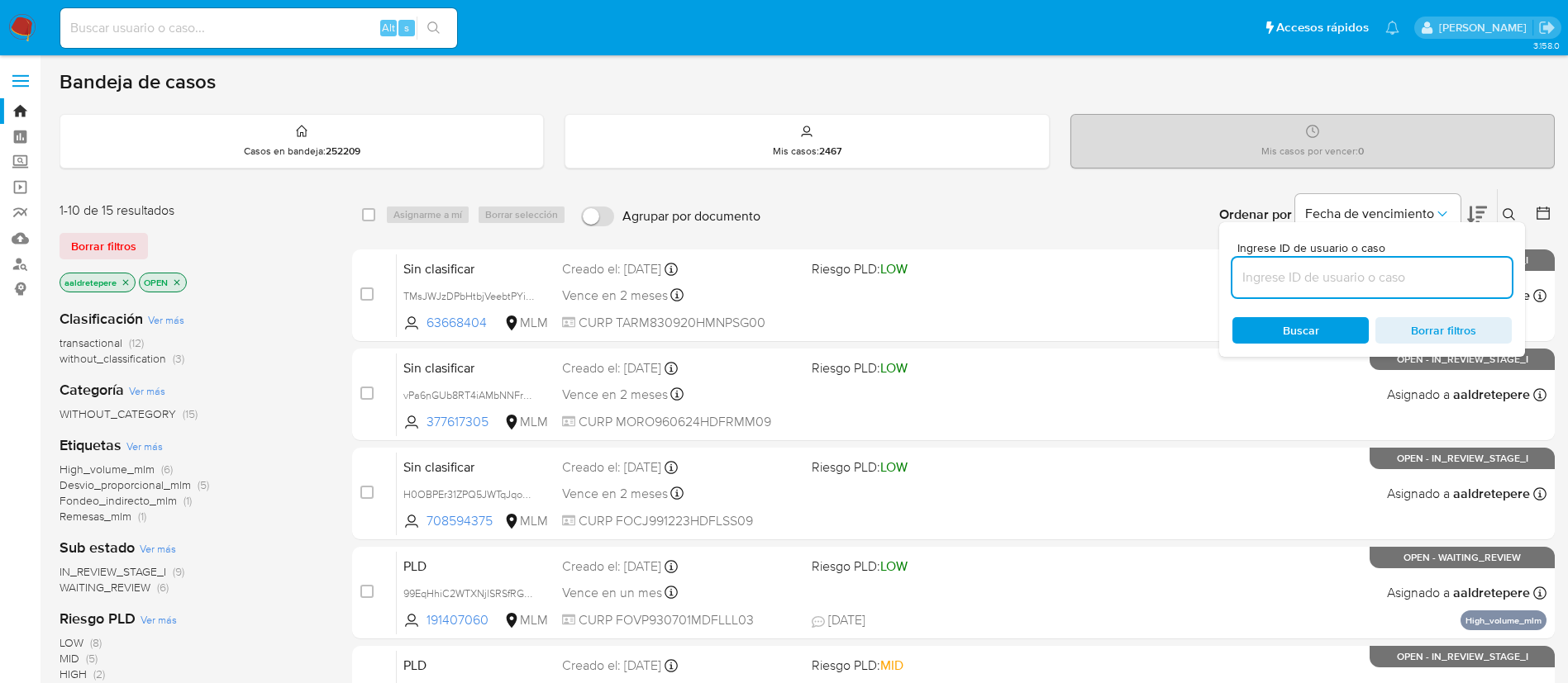
click at [1311, 280] on input at bounding box center [1372, 277] width 279 height 21
type input "eeWRvPmPL5rTIvWidKPXGsKH"
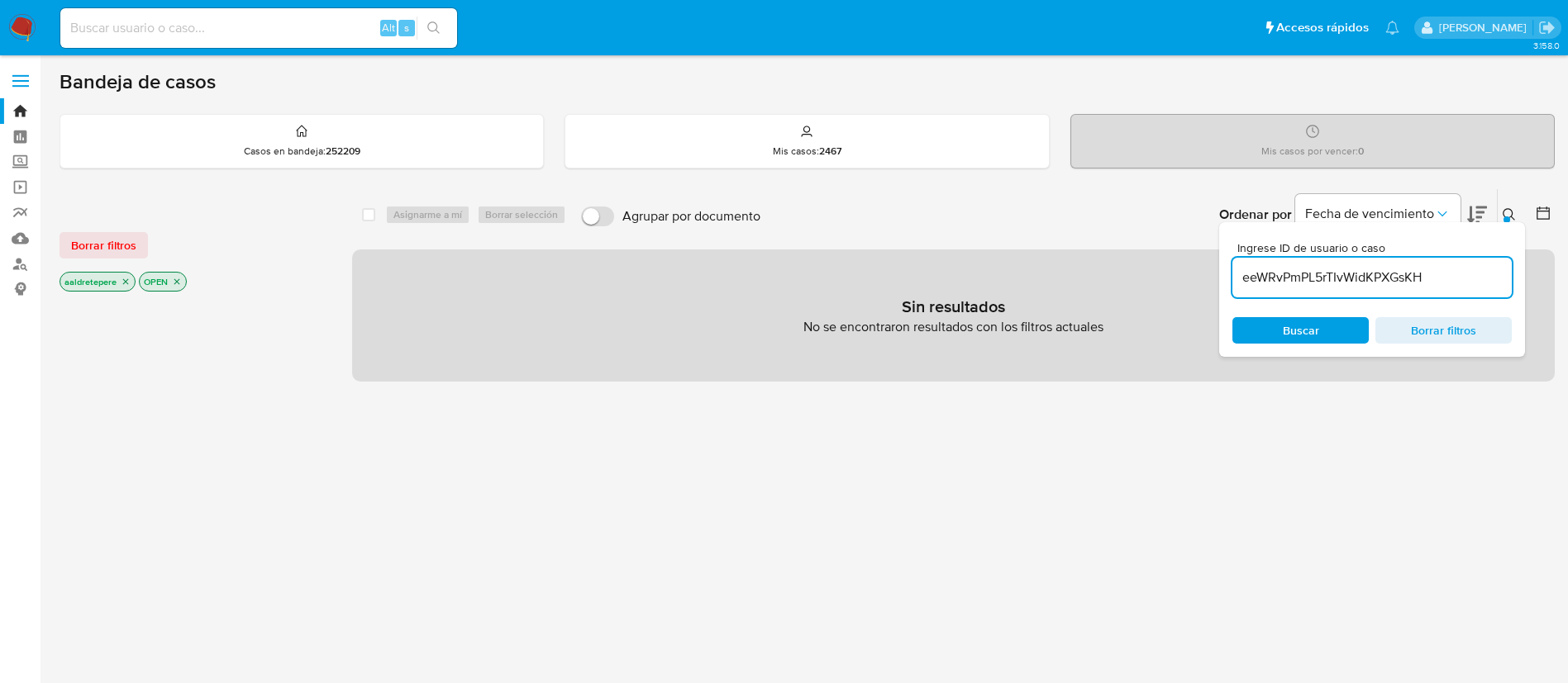
click at [97, 262] on div "Borrar filtros aaldretepere OPEN" at bounding box center [192, 248] width 265 height 93
click at [103, 245] on span "Borrar filtros" at bounding box center [103, 245] width 65 height 23
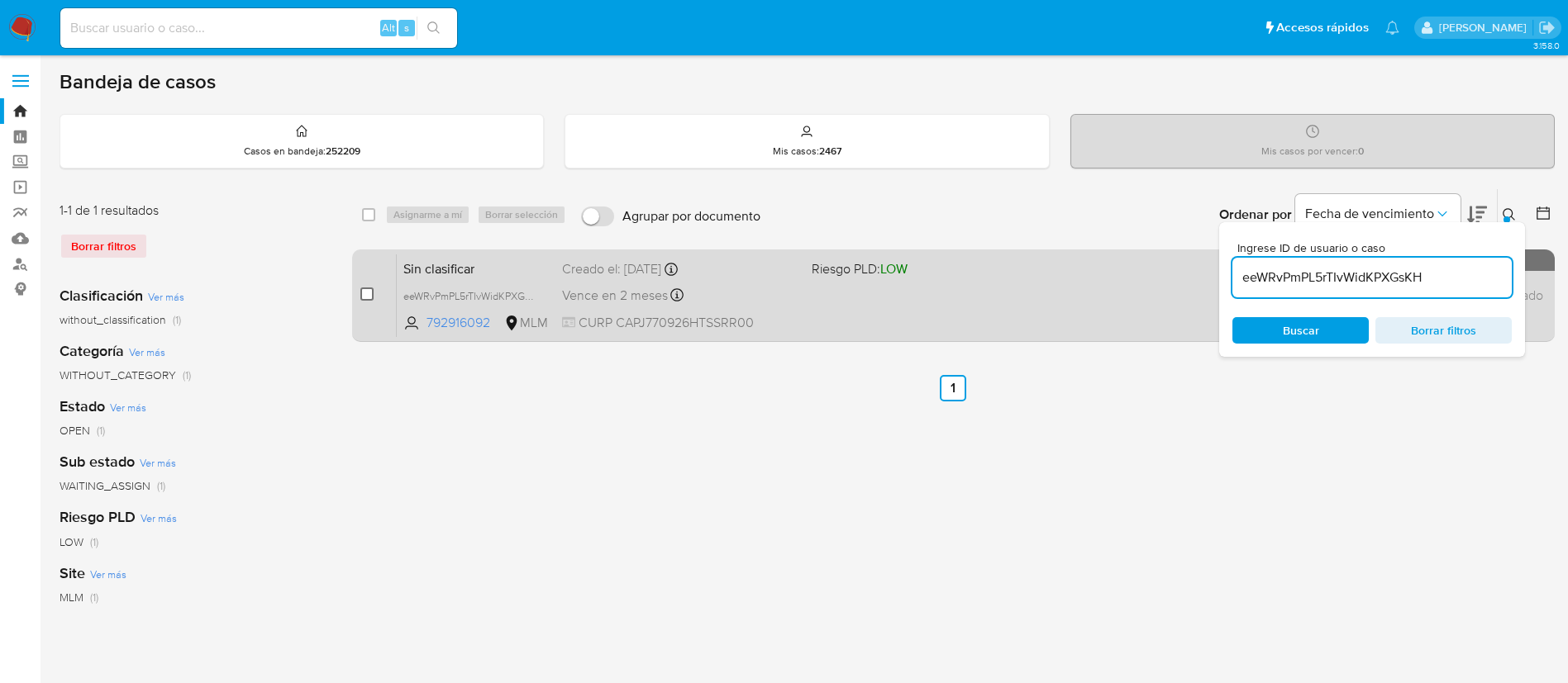
click at [370, 291] on input "checkbox" at bounding box center [367, 294] width 13 height 13
checkbox input "true"
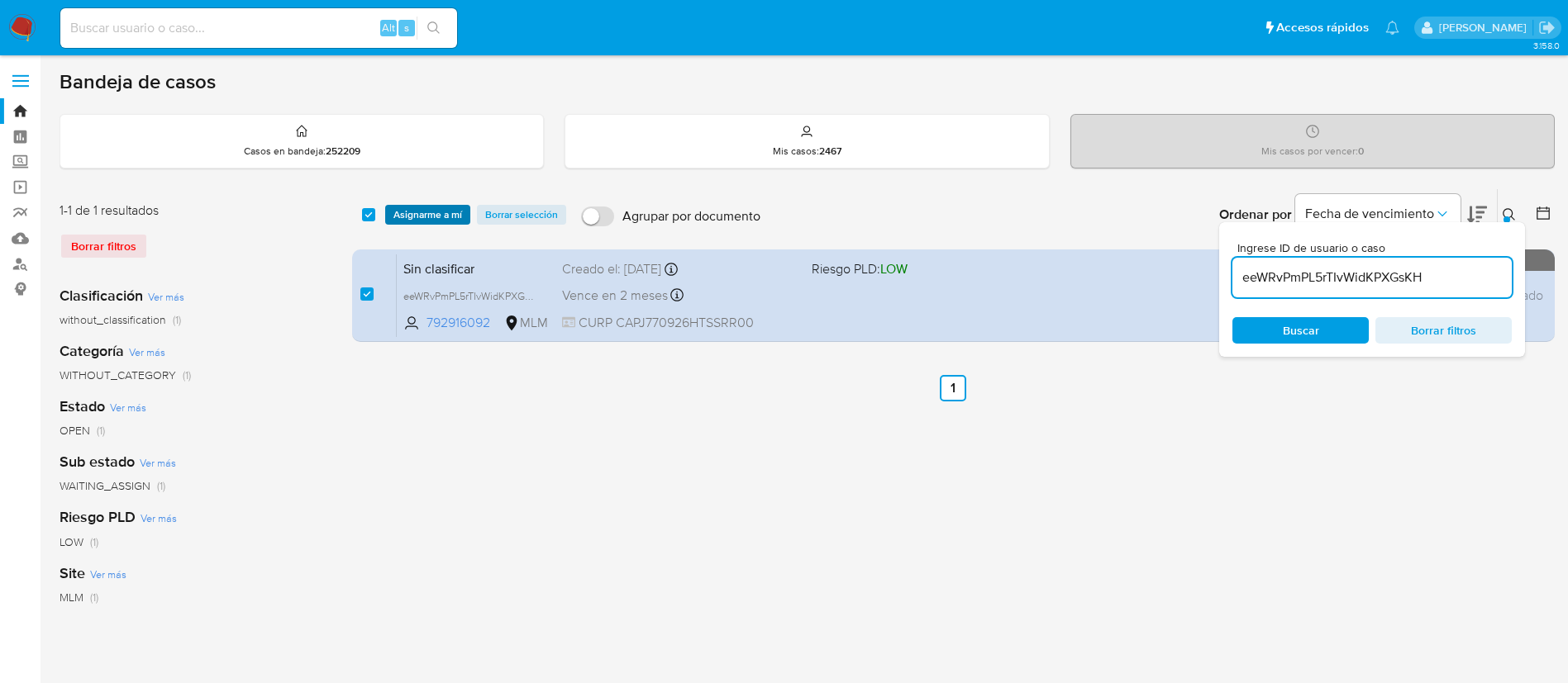
click at [421, 221] on span "Asignarme a mí" at bounding box center [428, 215] width 68 height 17
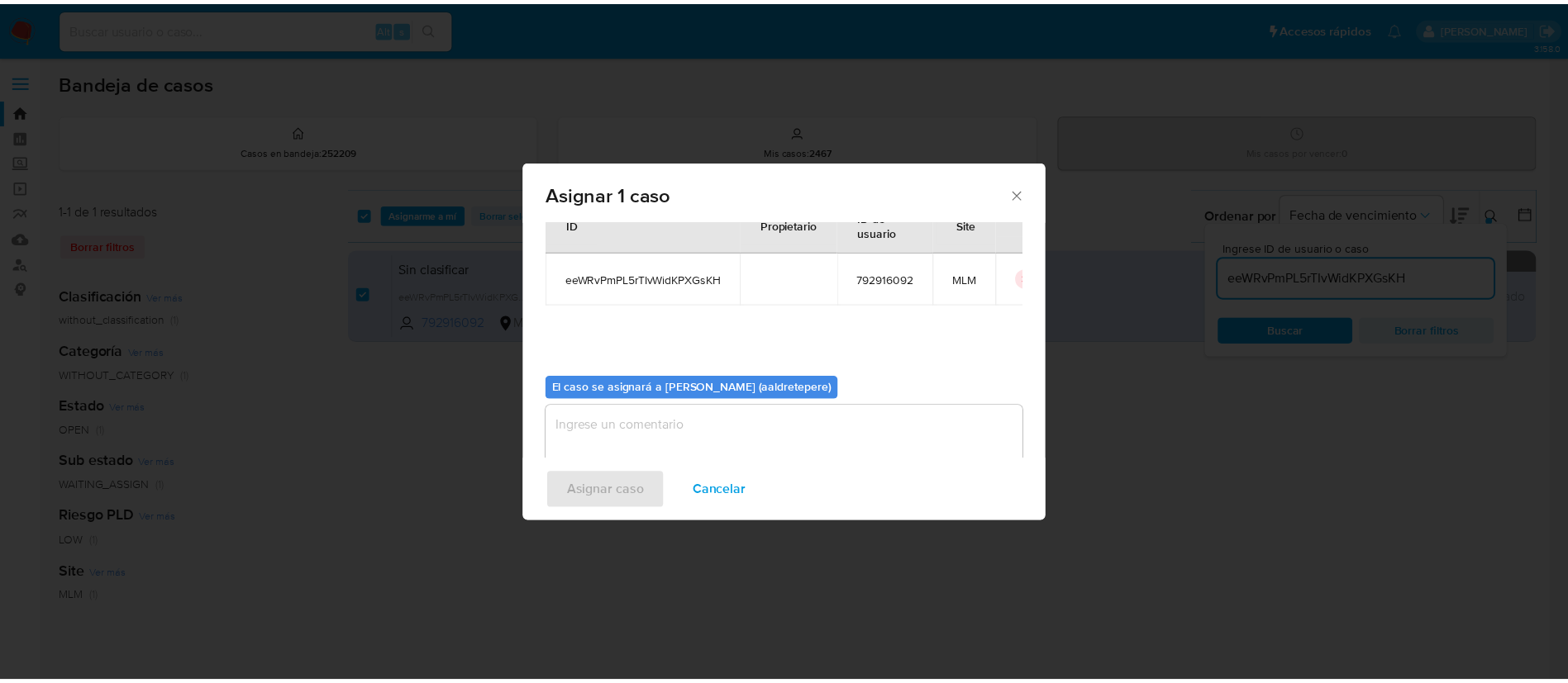
scroll to position [86, 0]
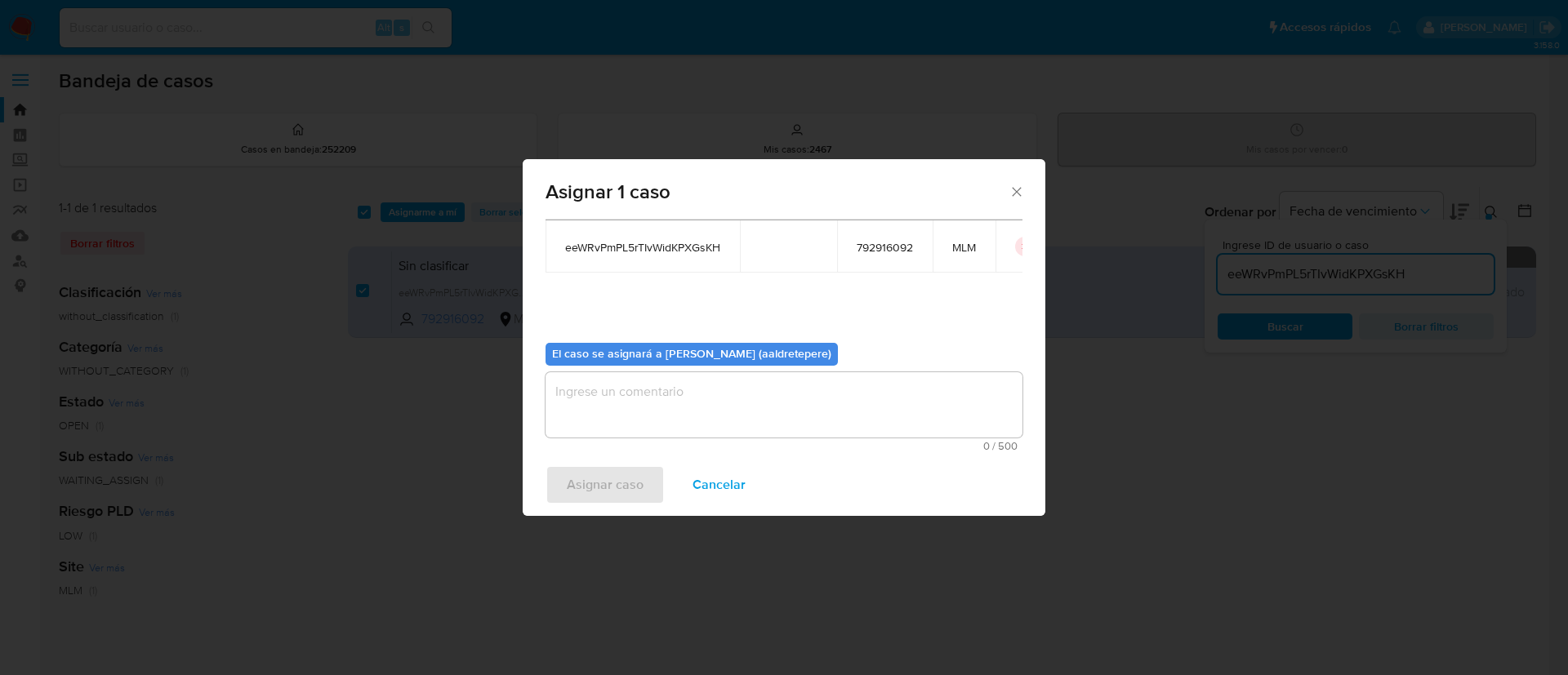
drag, startPoint x: 721, startPoint y: 381, endPoint x: 711, endPoint y: 421, distance: 41.2
click at [721, 395] on textarea "assign-modal" at bounding box center [784, 405] width 477 height 66
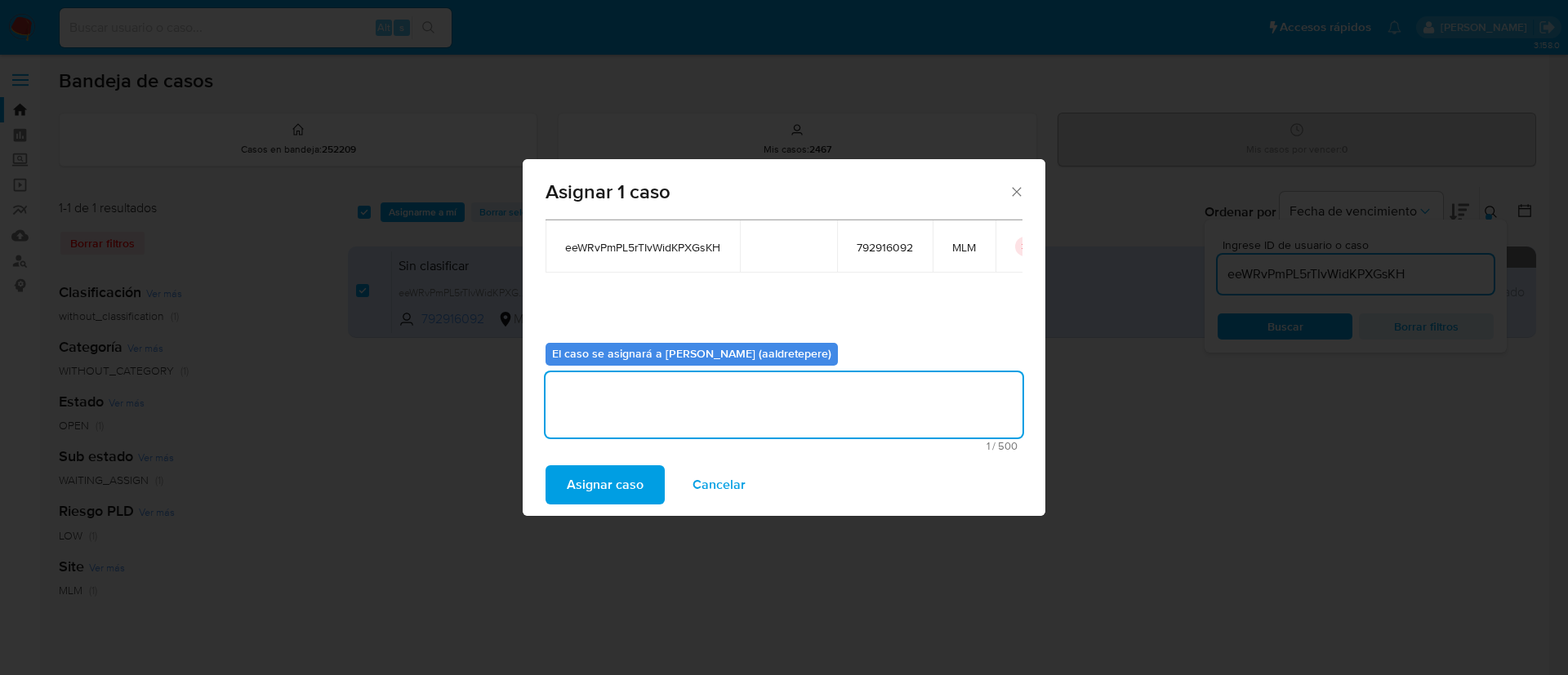
click at [630, 479] on span "Asignar caso" at bounding box center [605, 485] width 77 height 36
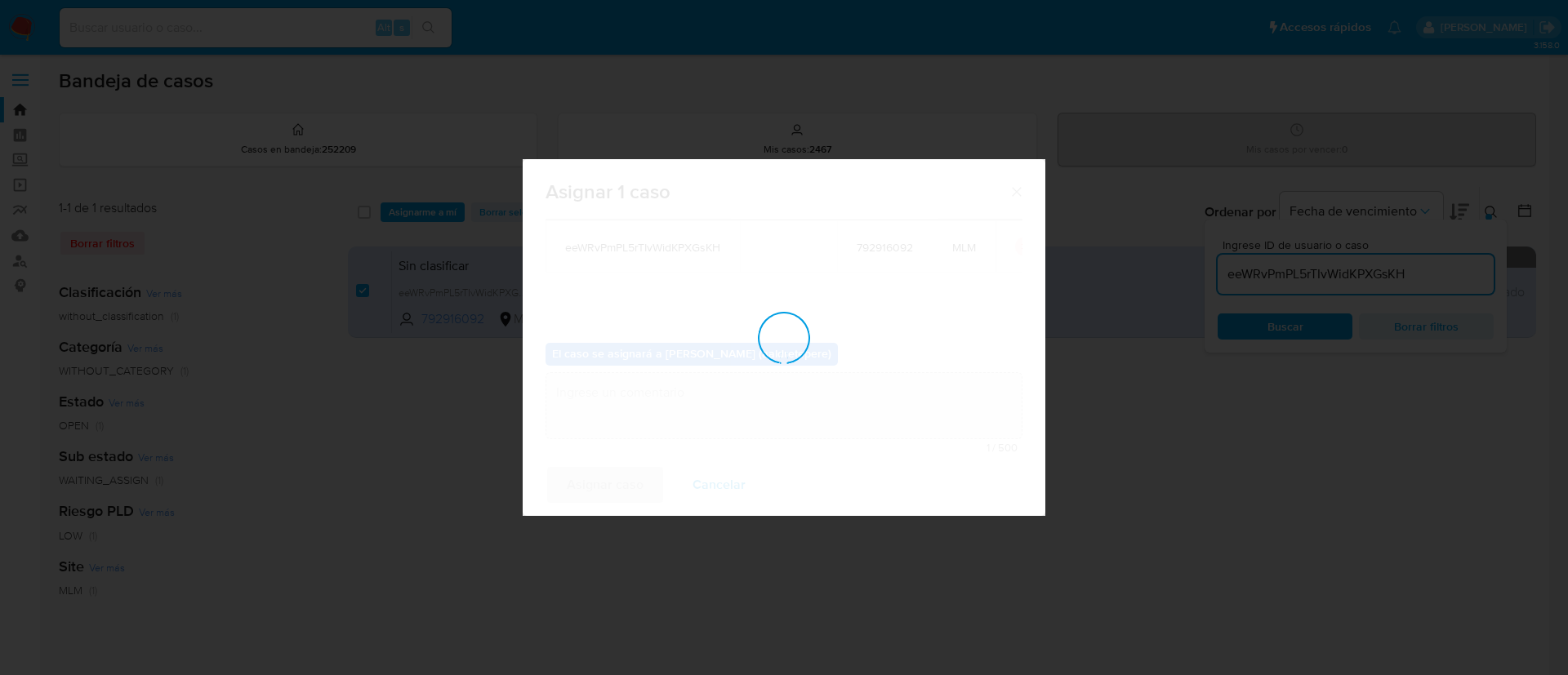
checkbox input "false"
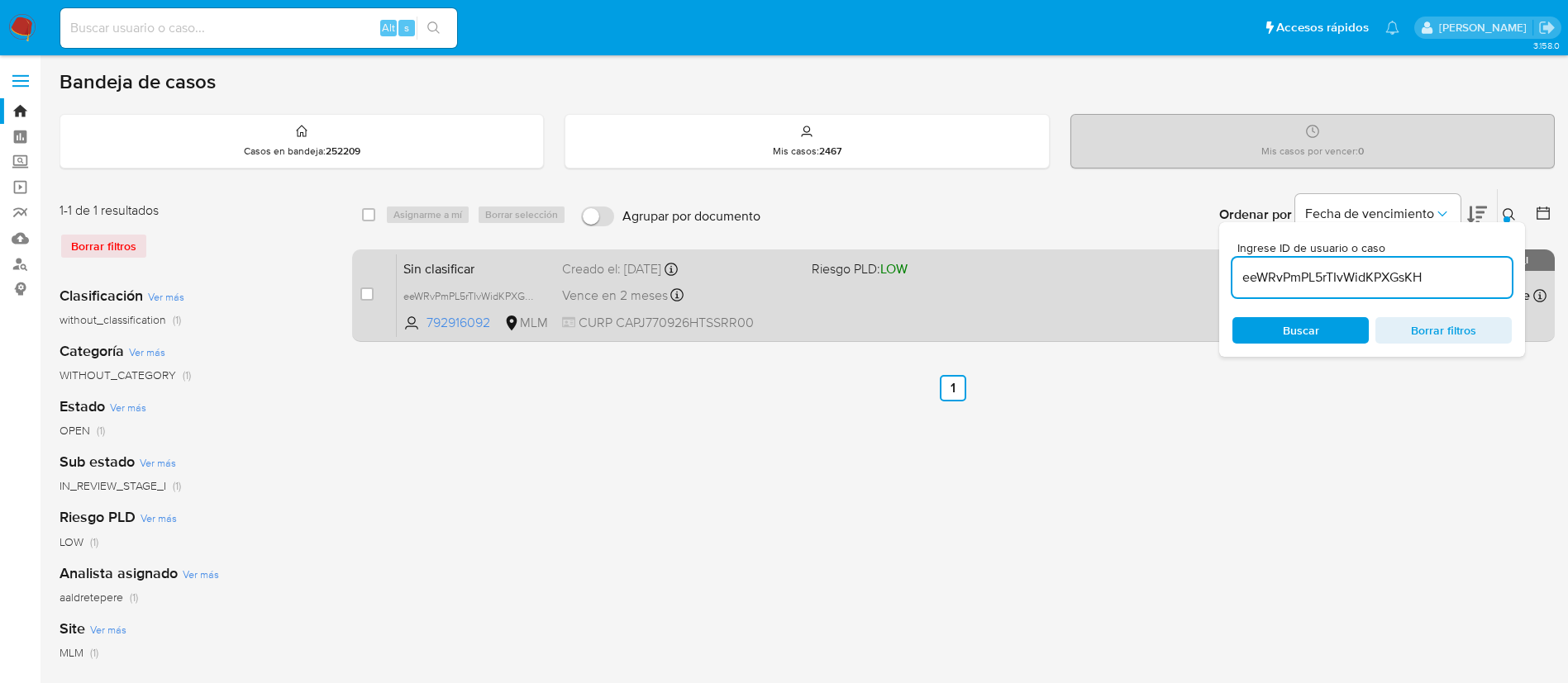
click at [1020, 301] on div "Sin clasificar eeWRvPmPL5rTIvWidKPXGsKH 792916092 MLM Riesgo PLD: LOW Creado el…" at bounding box center [971, 295] width 1150 height 84
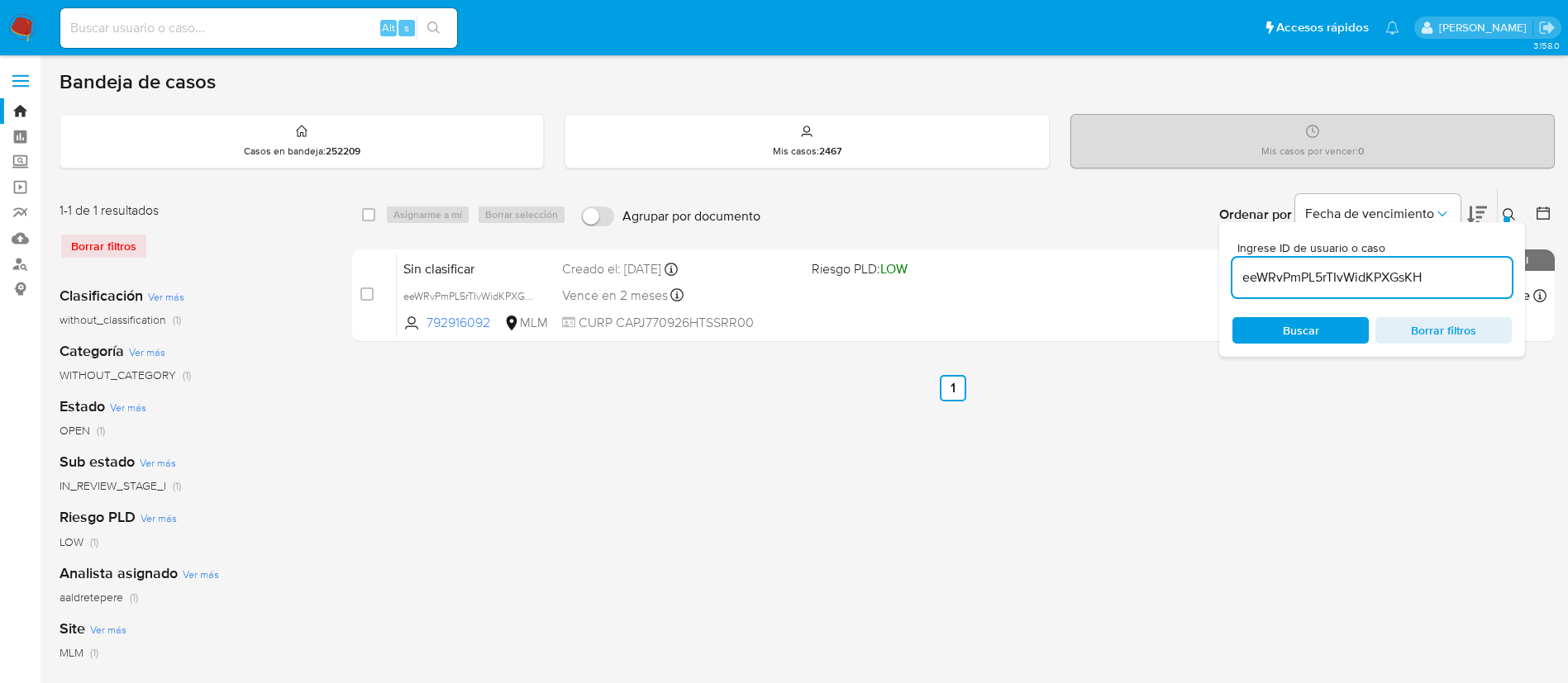
click at [290, 35] on input at bounding box center [258, 28] width 397 height 21
paste input "397027813"
type input "397027813"
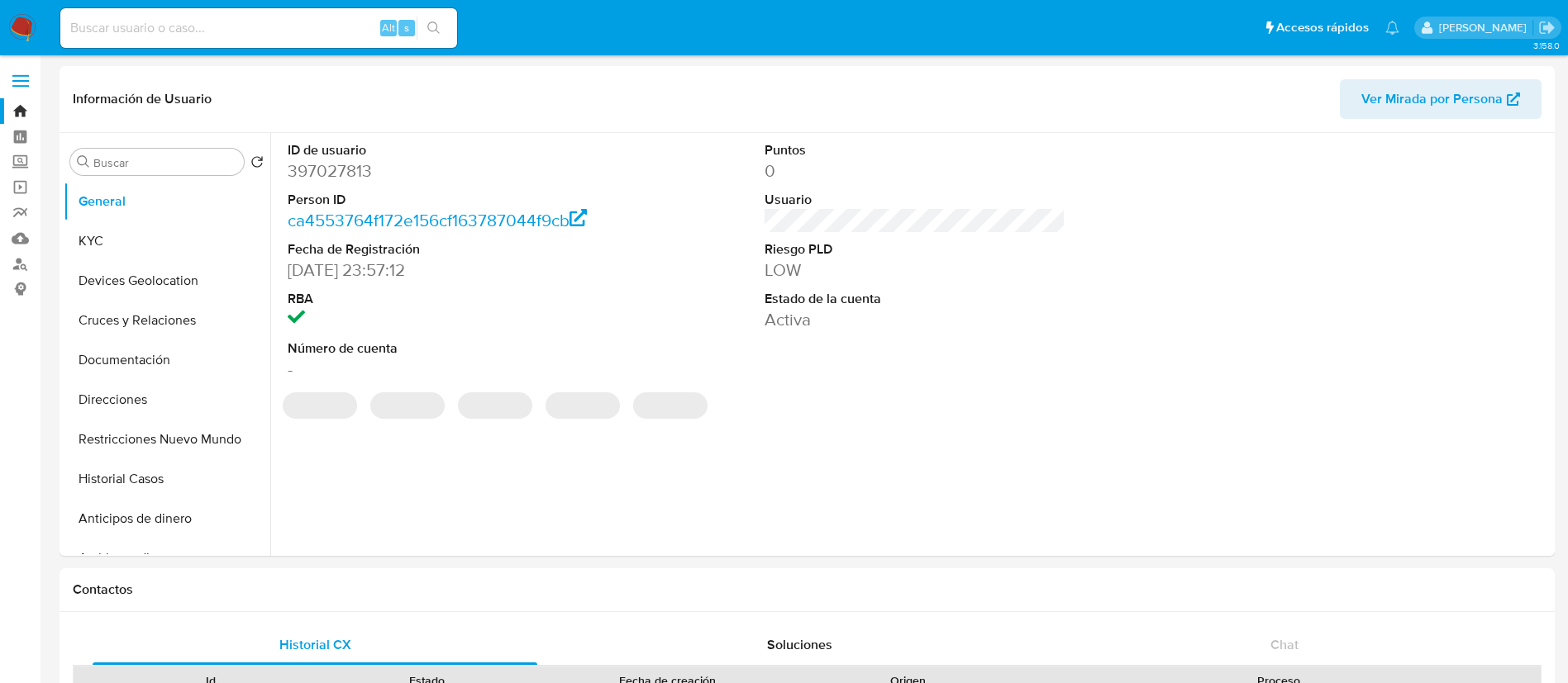
select select "10"
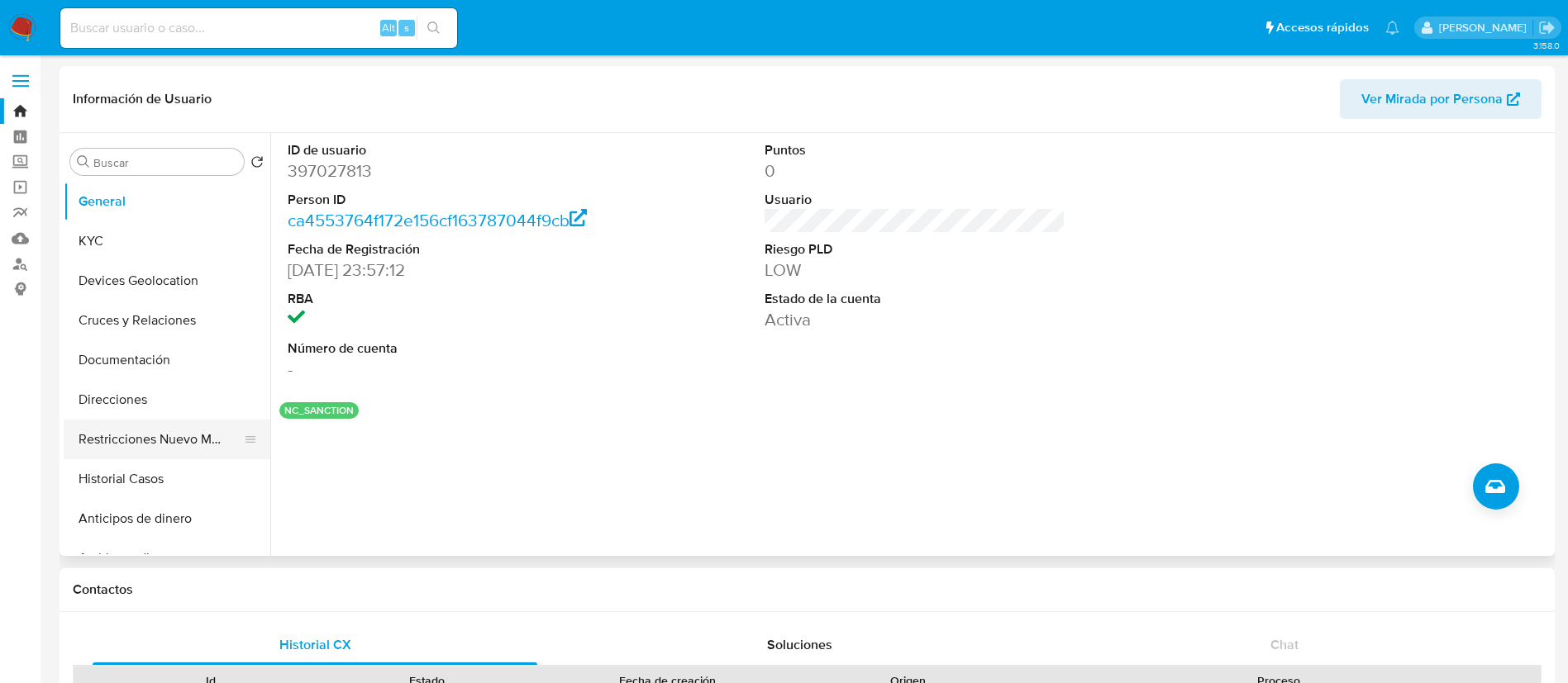
click at [184, 451] on button "Restricciones Nuevo Mundo" at bounding box center [160, 439] width 194 height 40
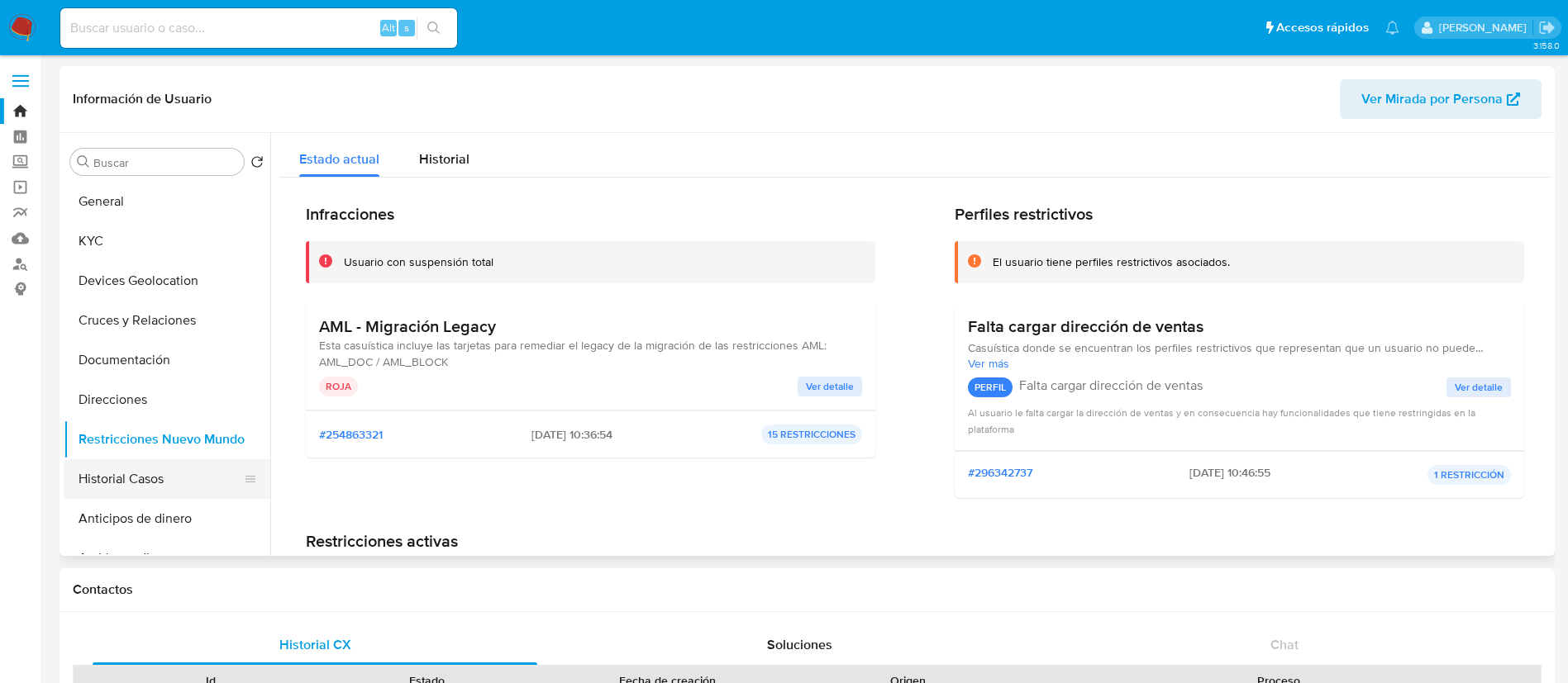
click at [125, 477] on button "Historial Casos" at bounding box center [160, 478] width 194 height 40
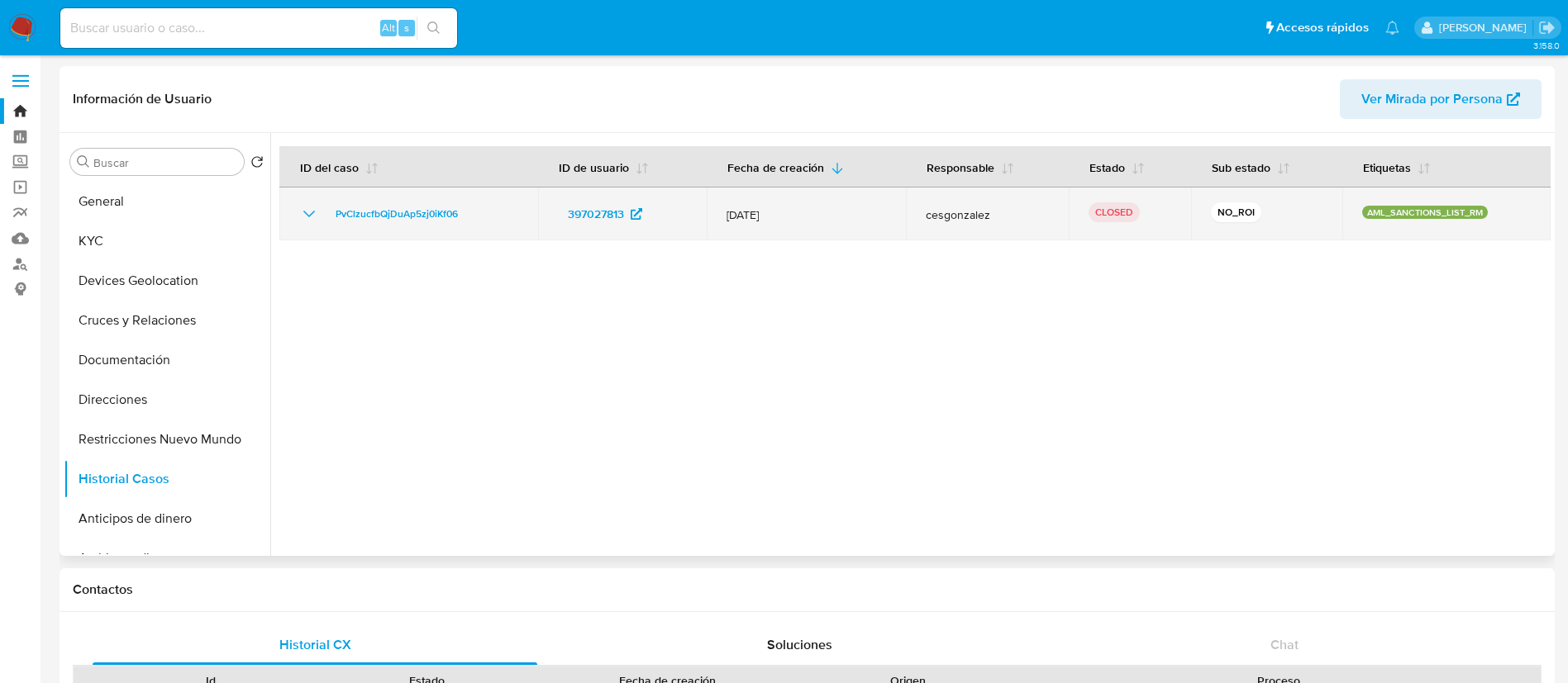
click at [310, 205] on icon "Mostrar/Ocultar" at bounding box center [309, 214] width 20 height 20
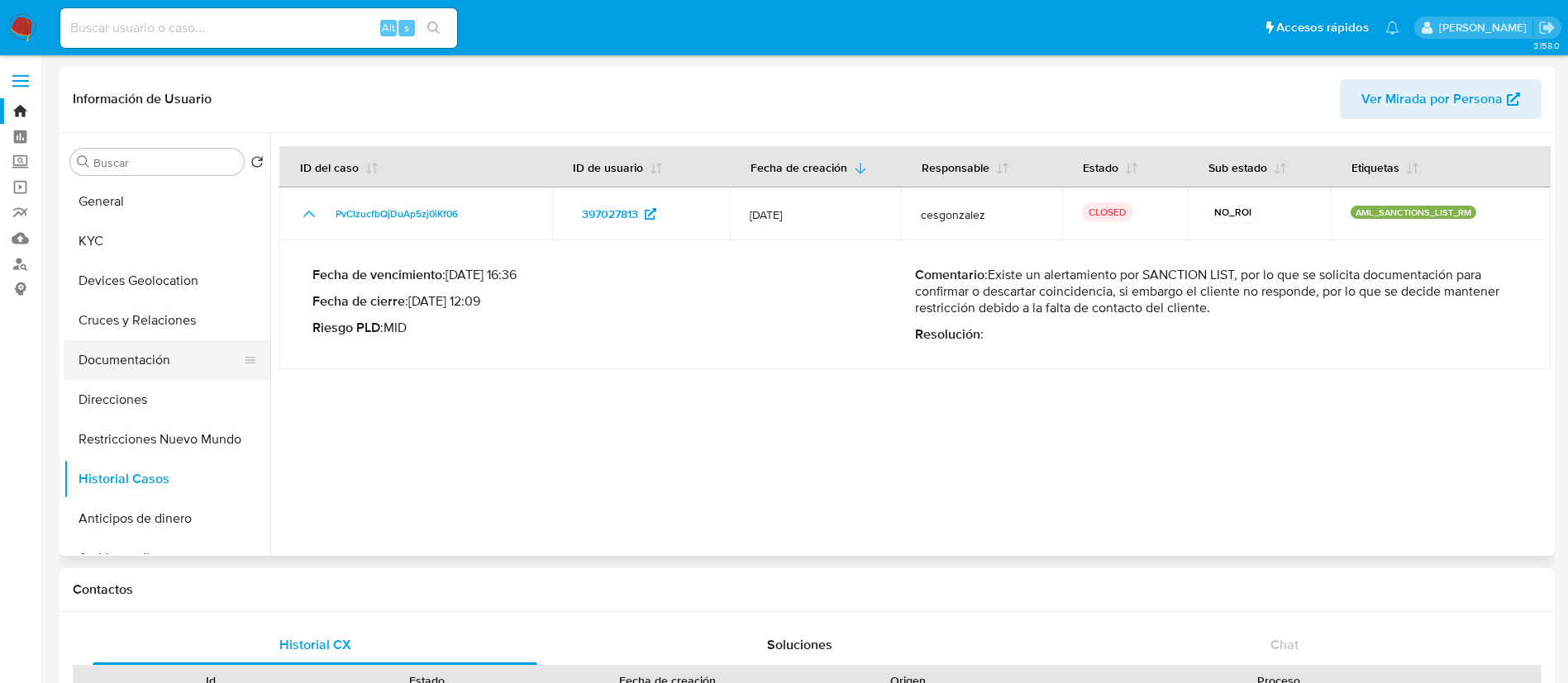
click at [214, 359] on button "Documentación" at bounding box center [160, 359] width 194 height 40
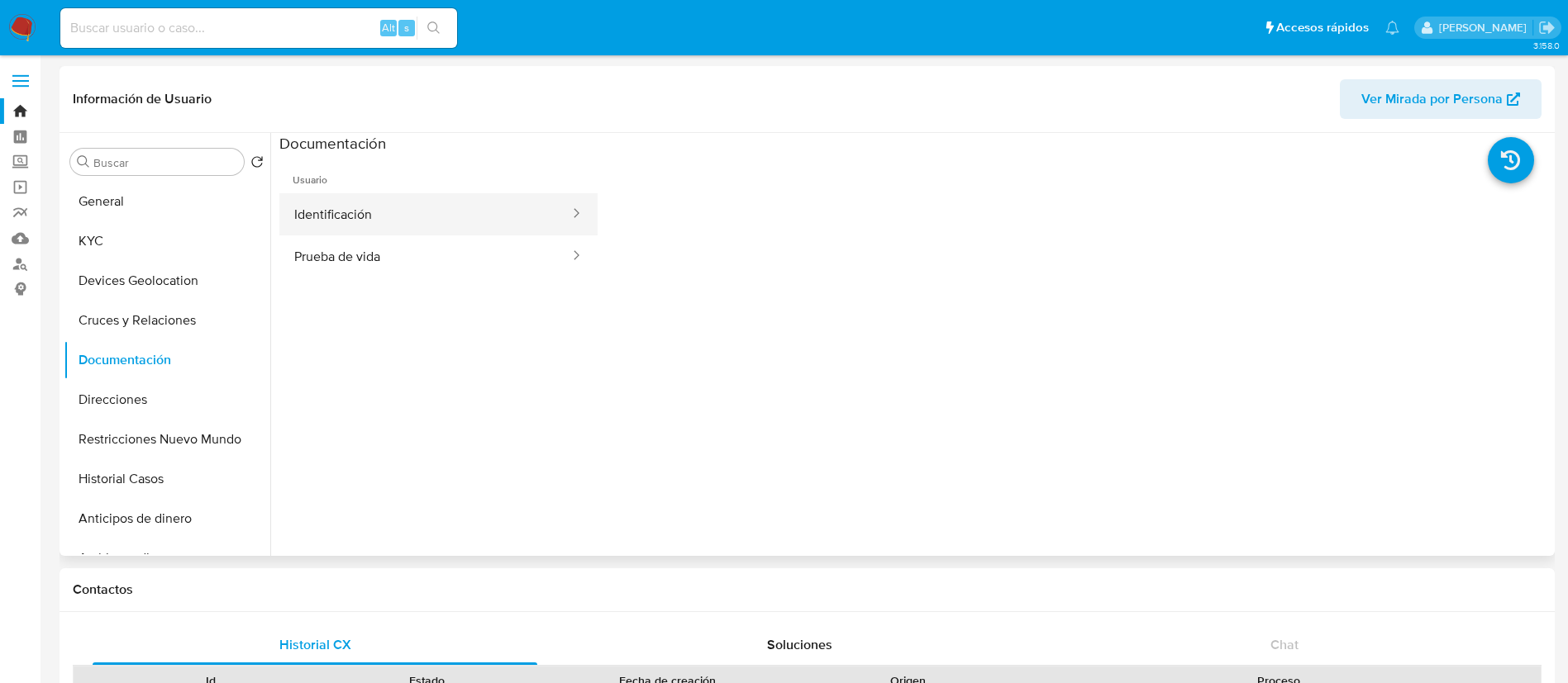
click at [336, 227] on button "Identificación" at bounding box center [425, 215] width 291 height 42
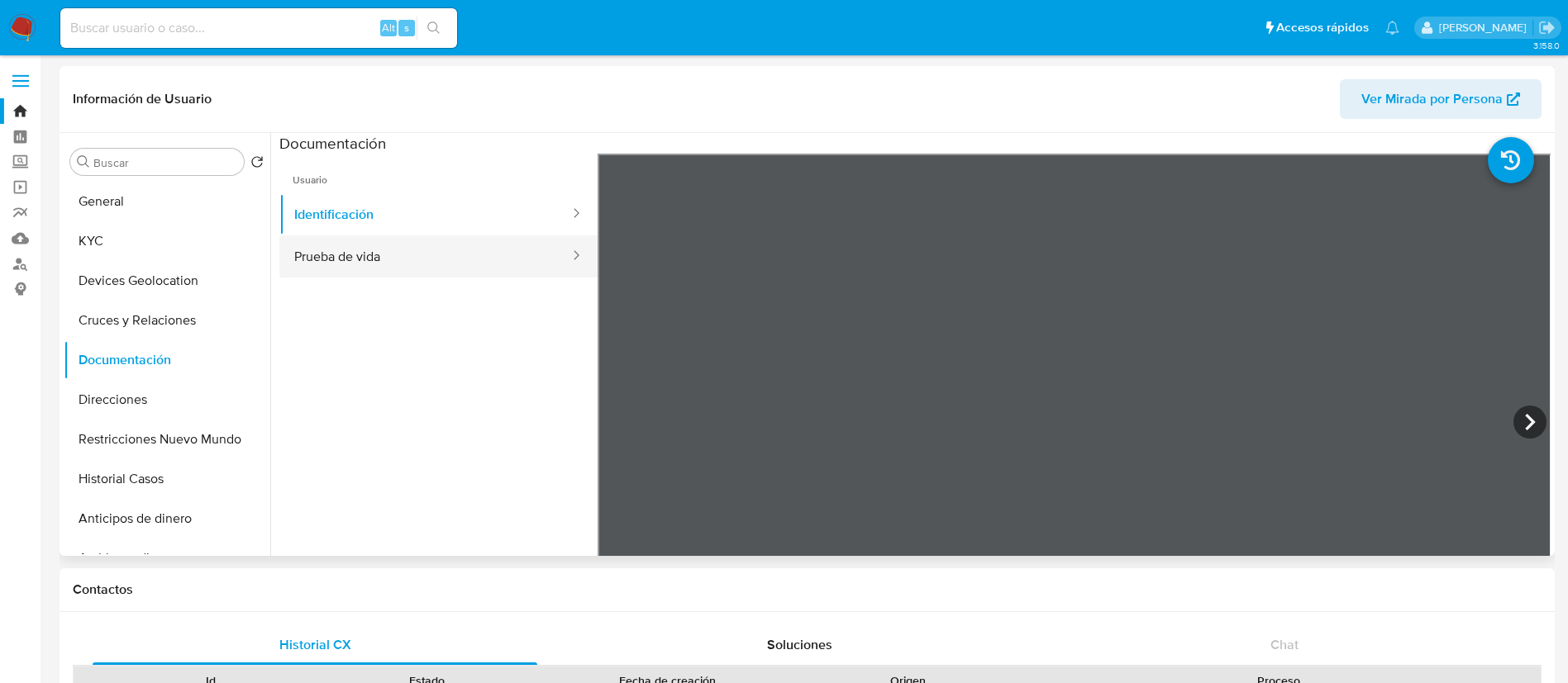
click at [363, 265] on button "Prueba de vida" at bounding box center [425, 256] width 291 height 42
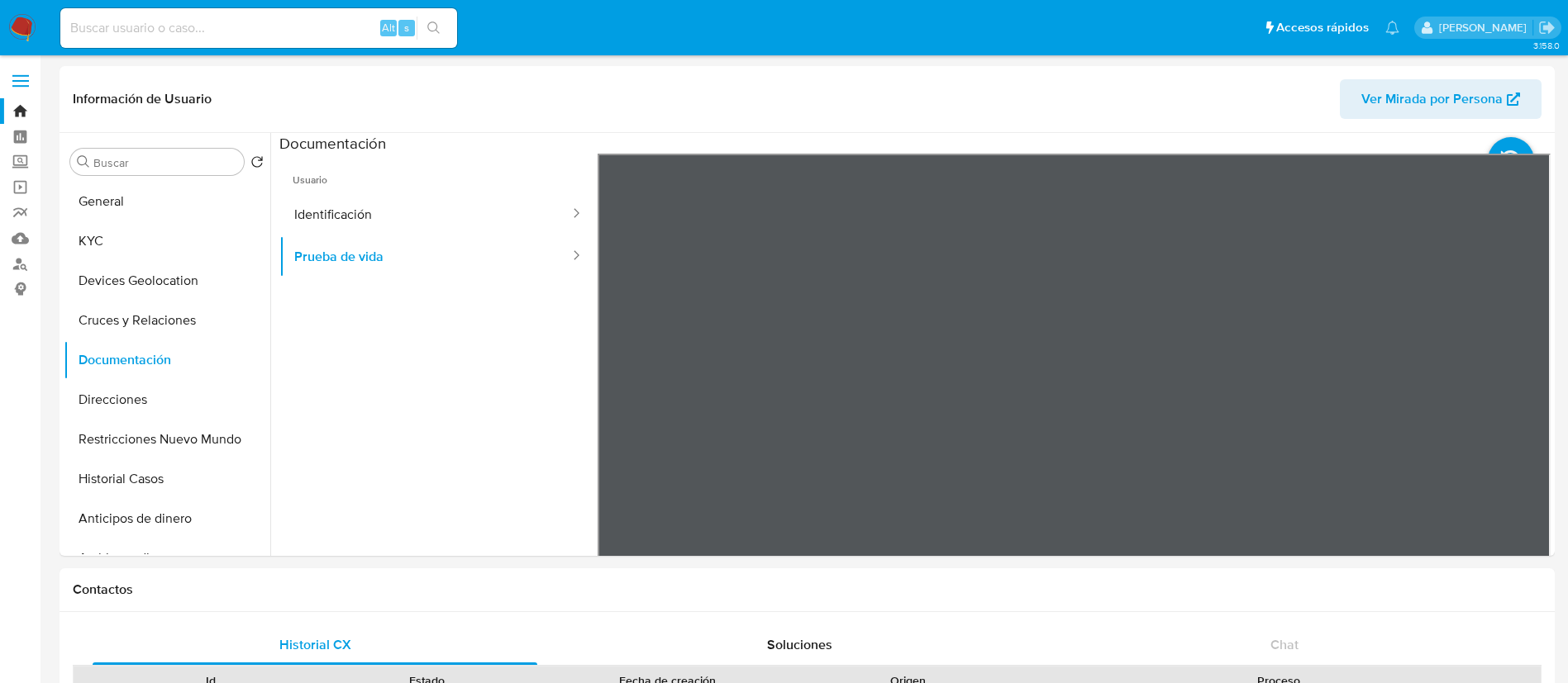
click at [26, 32] on img at bounding box center [22, 28] width 28 height 28
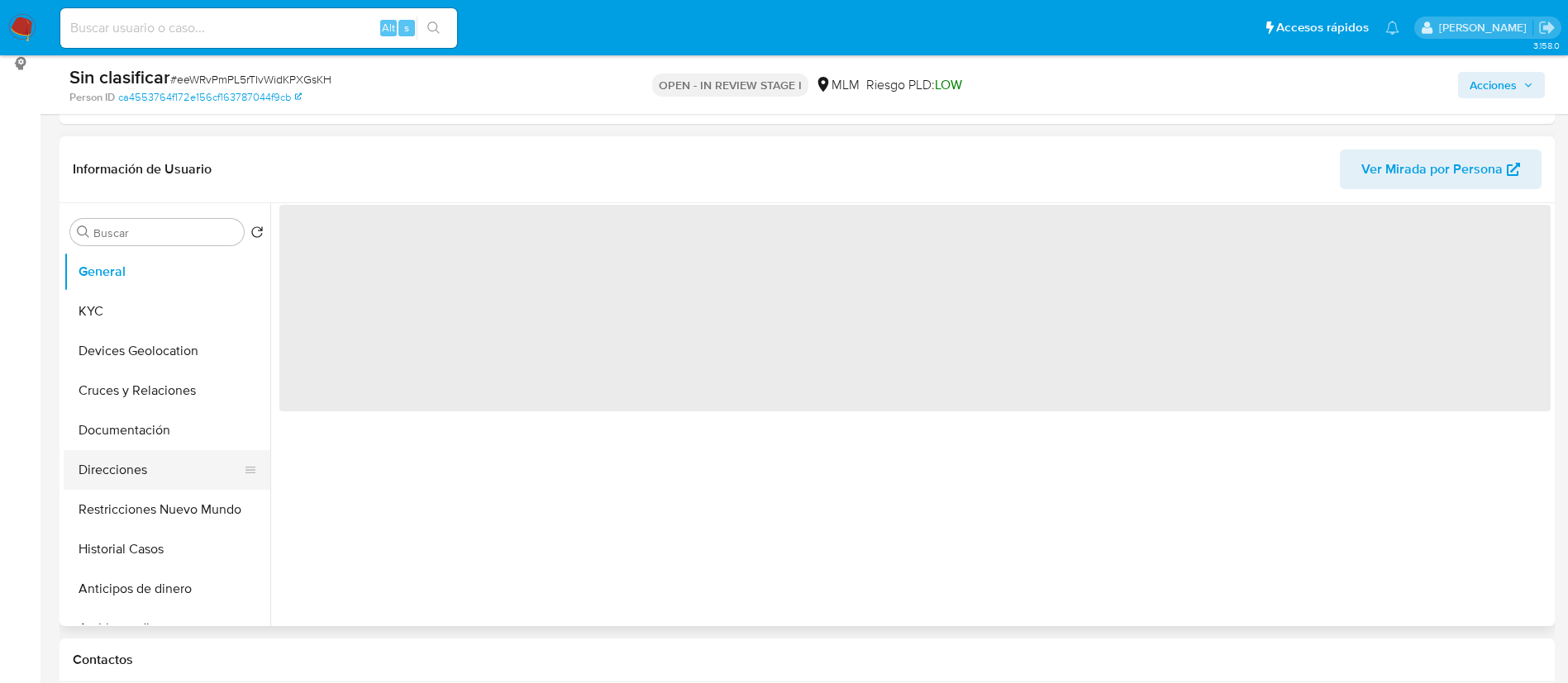
scroll to position [248, 0]
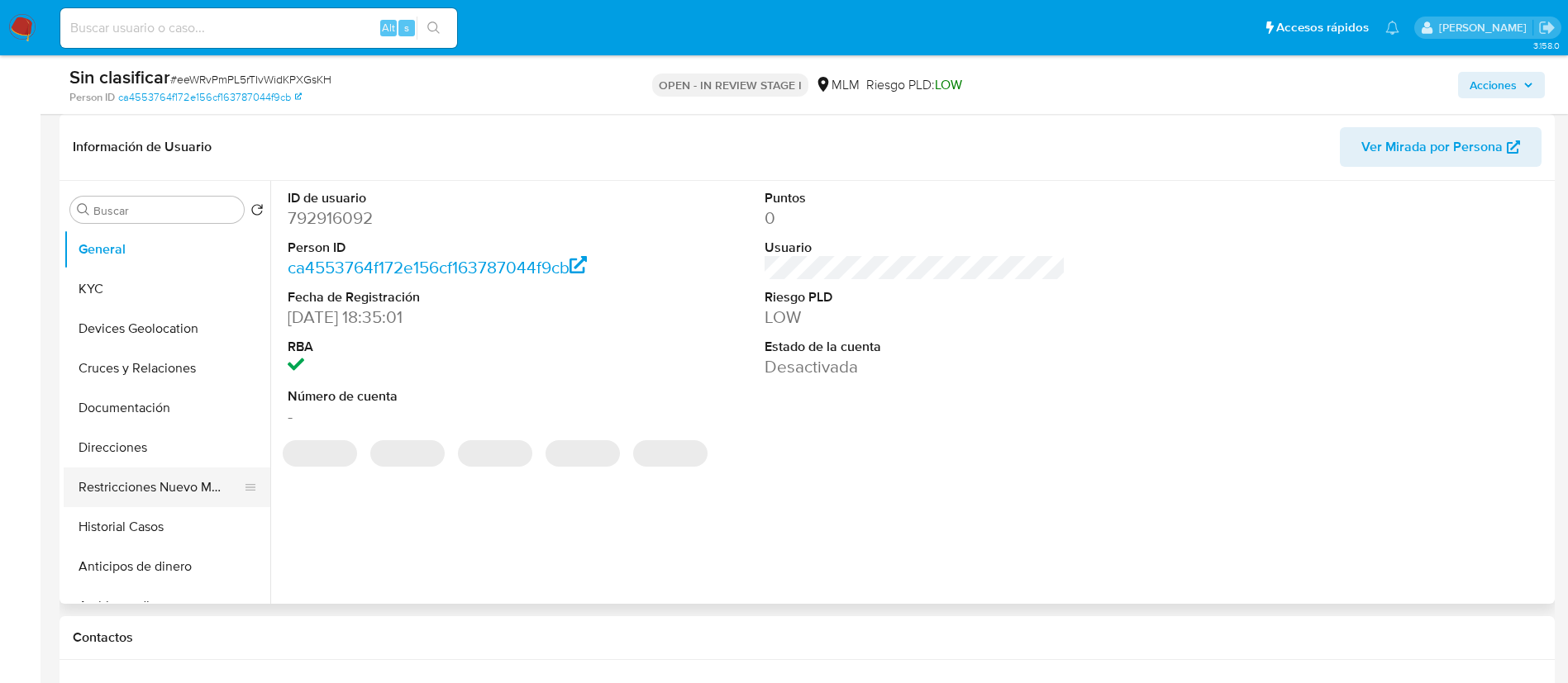
click at [108, 491] on button "Restricciones Nuevo Mundo" at bounding box center [160, 487] width 194 height 40
select select "10"
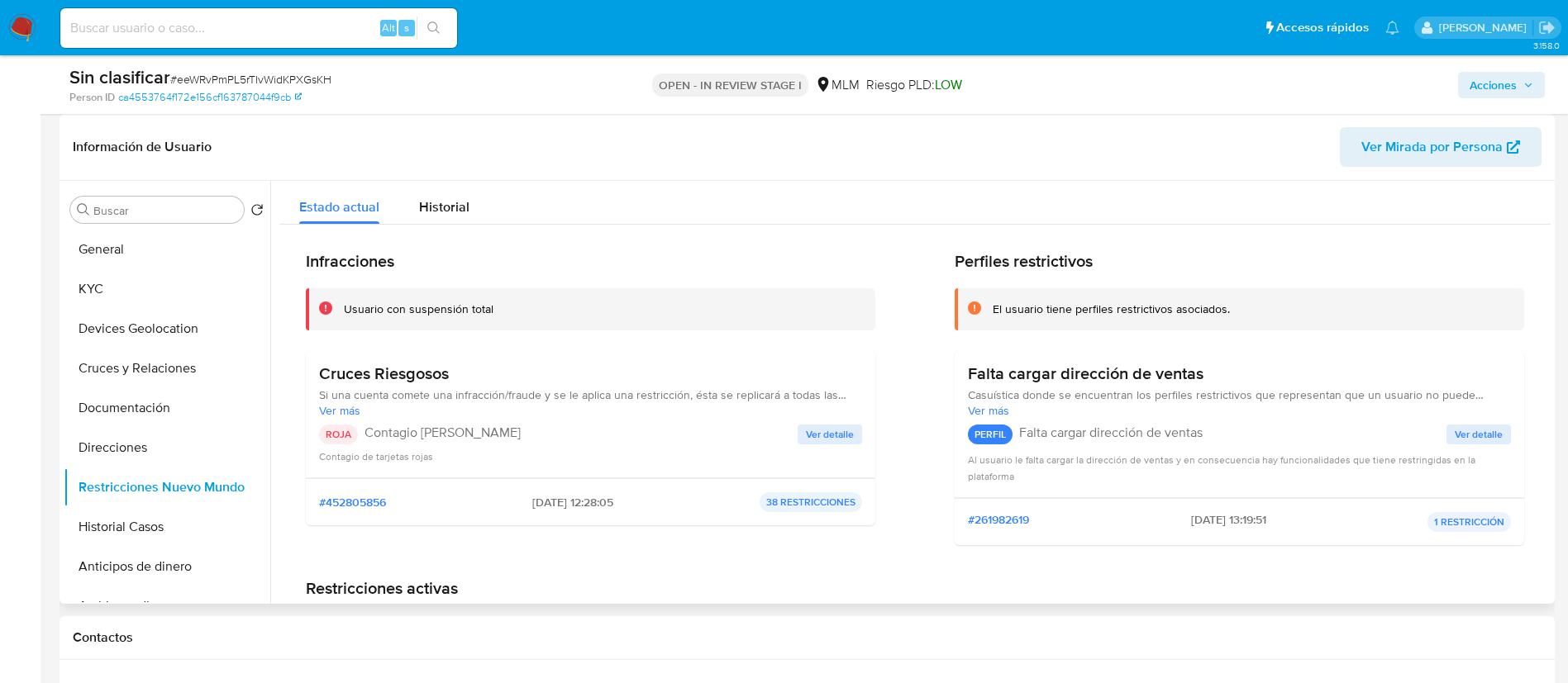
click at [840, 437] on span "Ver detalle" at bounding box center [830, 435] width 48 height 17
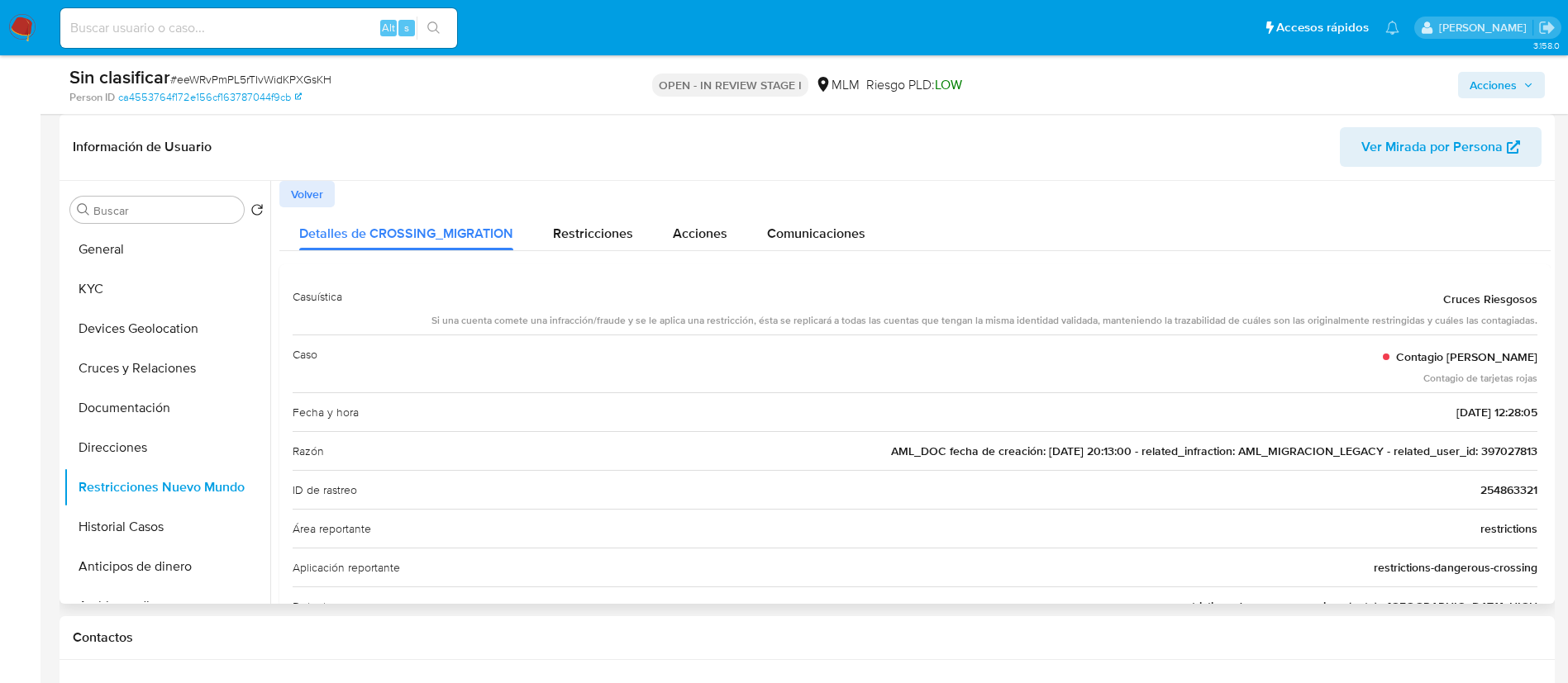
click at [1483, 450] on span "AML_DOC fecha de creación: 18/03/2021 20:13:00 - related_infraction: AML_MIGRAC…" at bounding box center [1214, 451] width 647 height 17
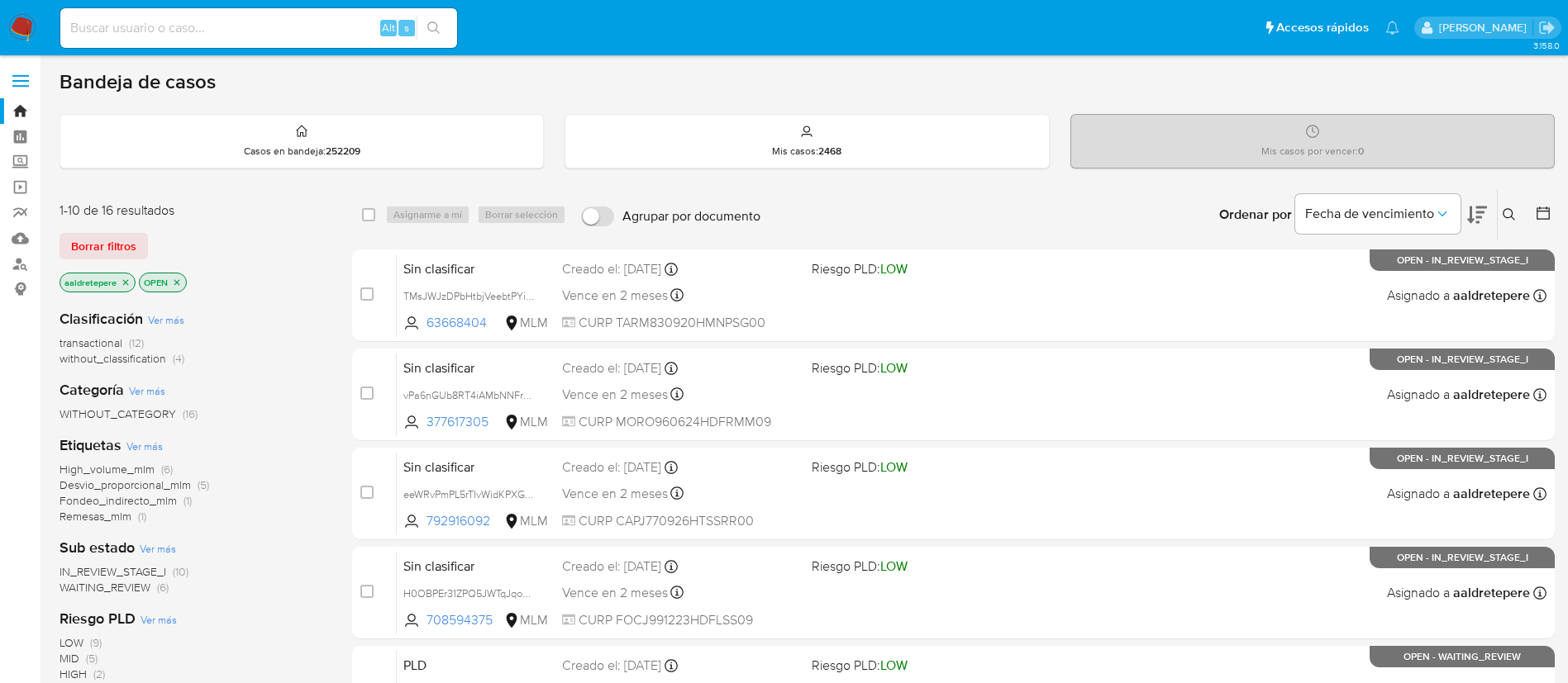
click at [1512, 214] on icon at bounding box center [1510, 215] width 13 height 13
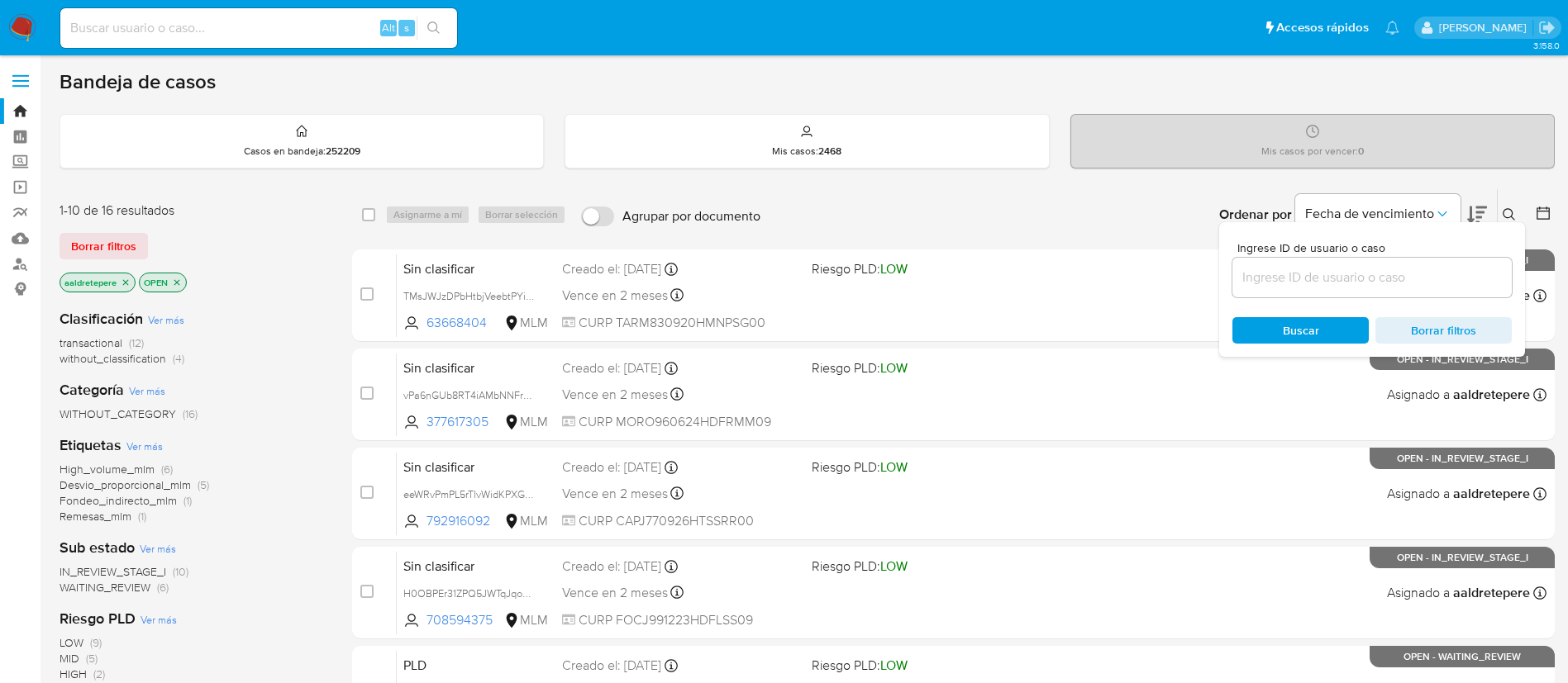
click at [1453, 276] on input at bounding box center [1372, 277] width 279 height 21
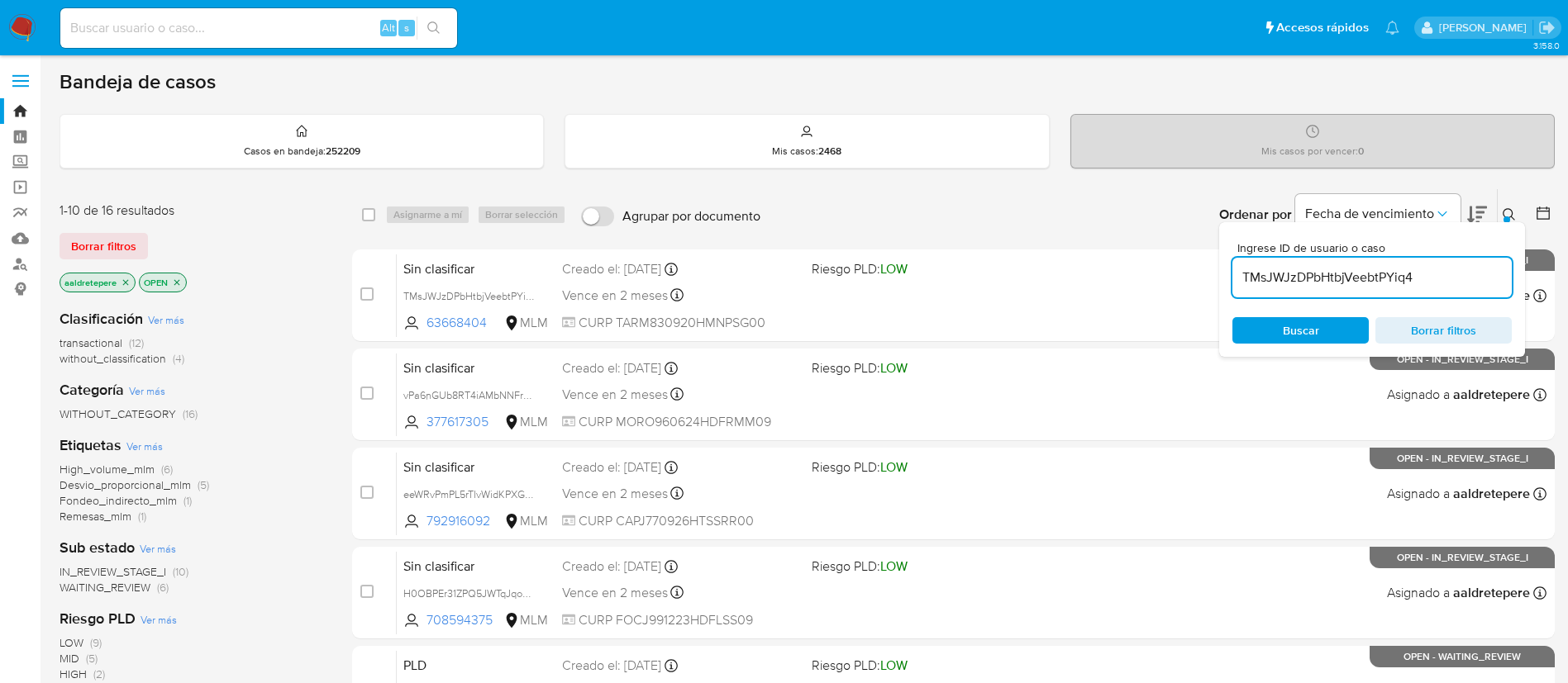
type input "TMsJWJzDPbHtbjVeebtPYiq4"
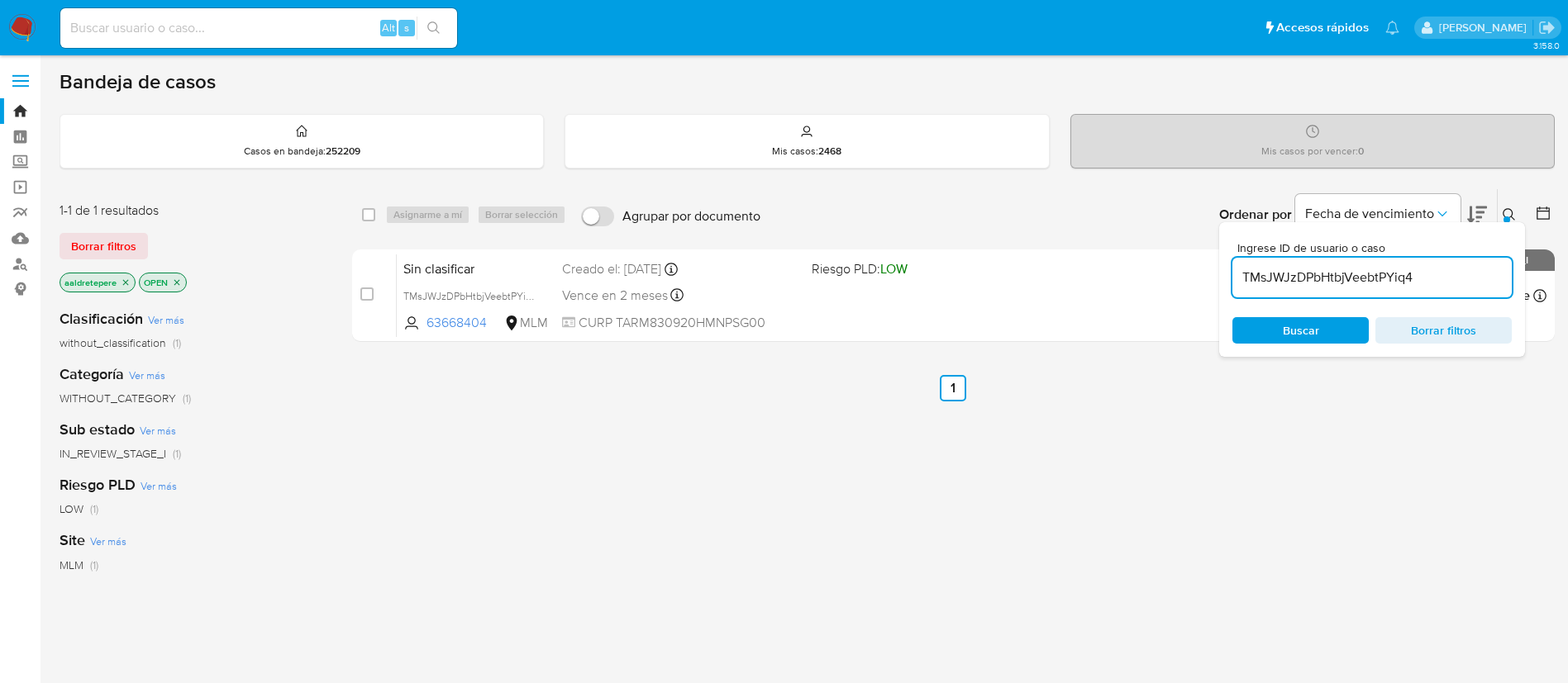
click at [111, 249] on span "Borrar filtros" at bounding box center [103, 246] width 65 height 23
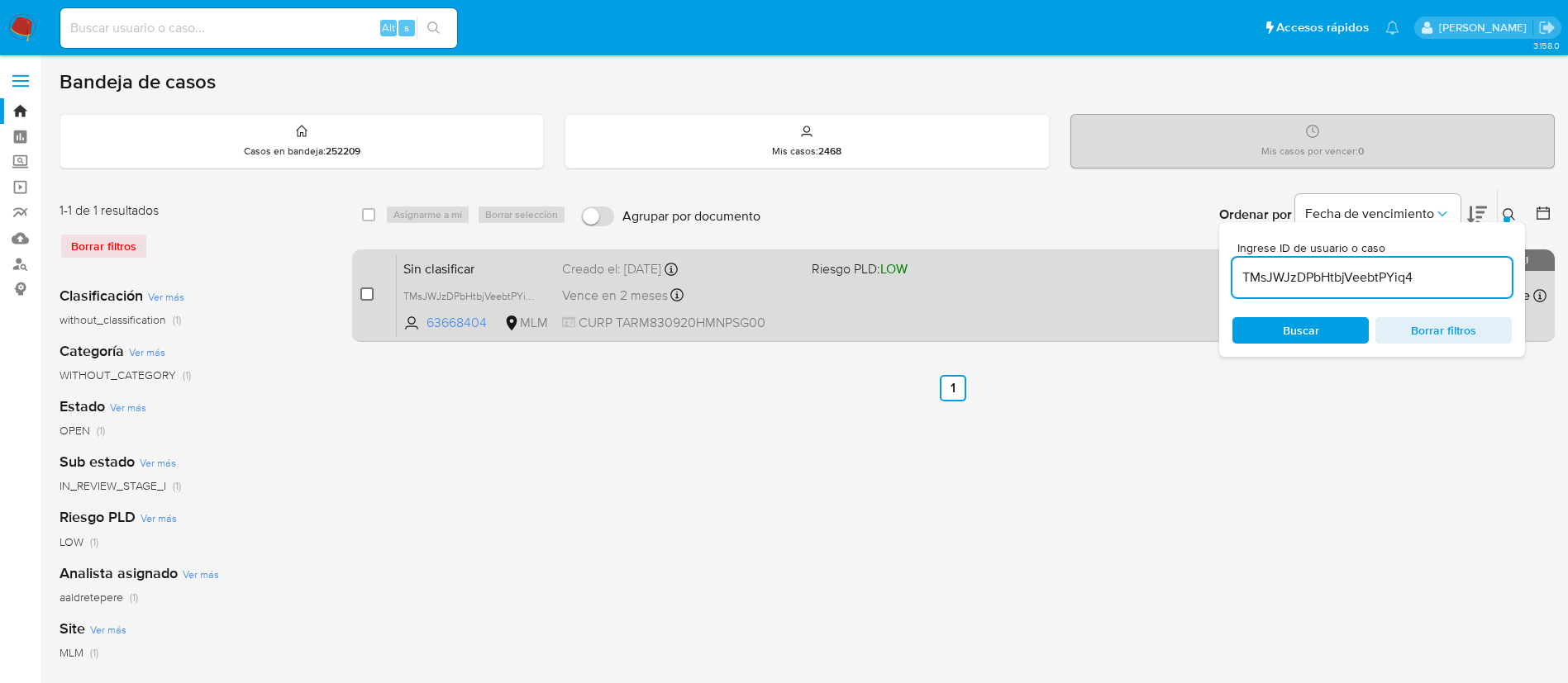
click at [373, 291] on input "checkbox" at bounding box center [367, 294] width 13 height 13
checkbox input "true"
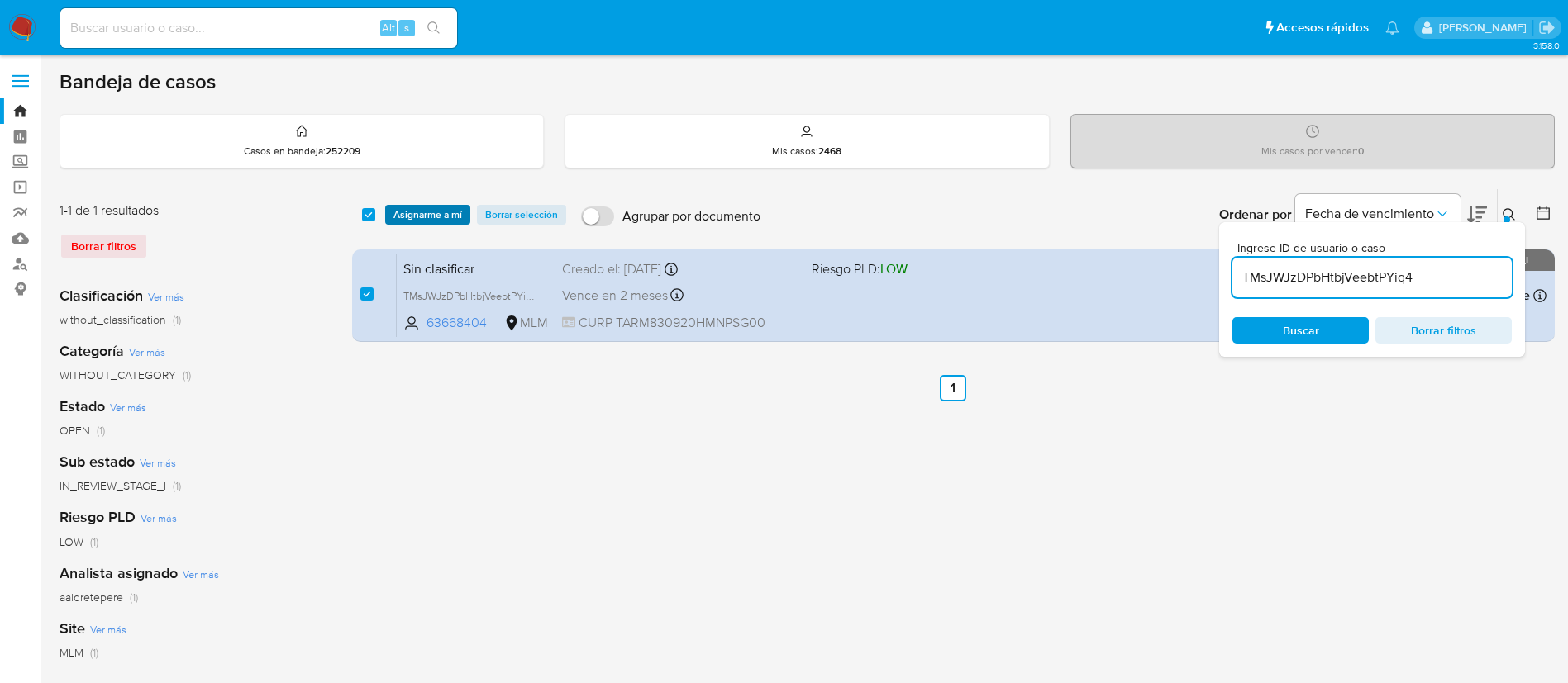
click at [431, 215] on span "Asignarme a mí" at bounding box center [428, 215] width 68 height 17
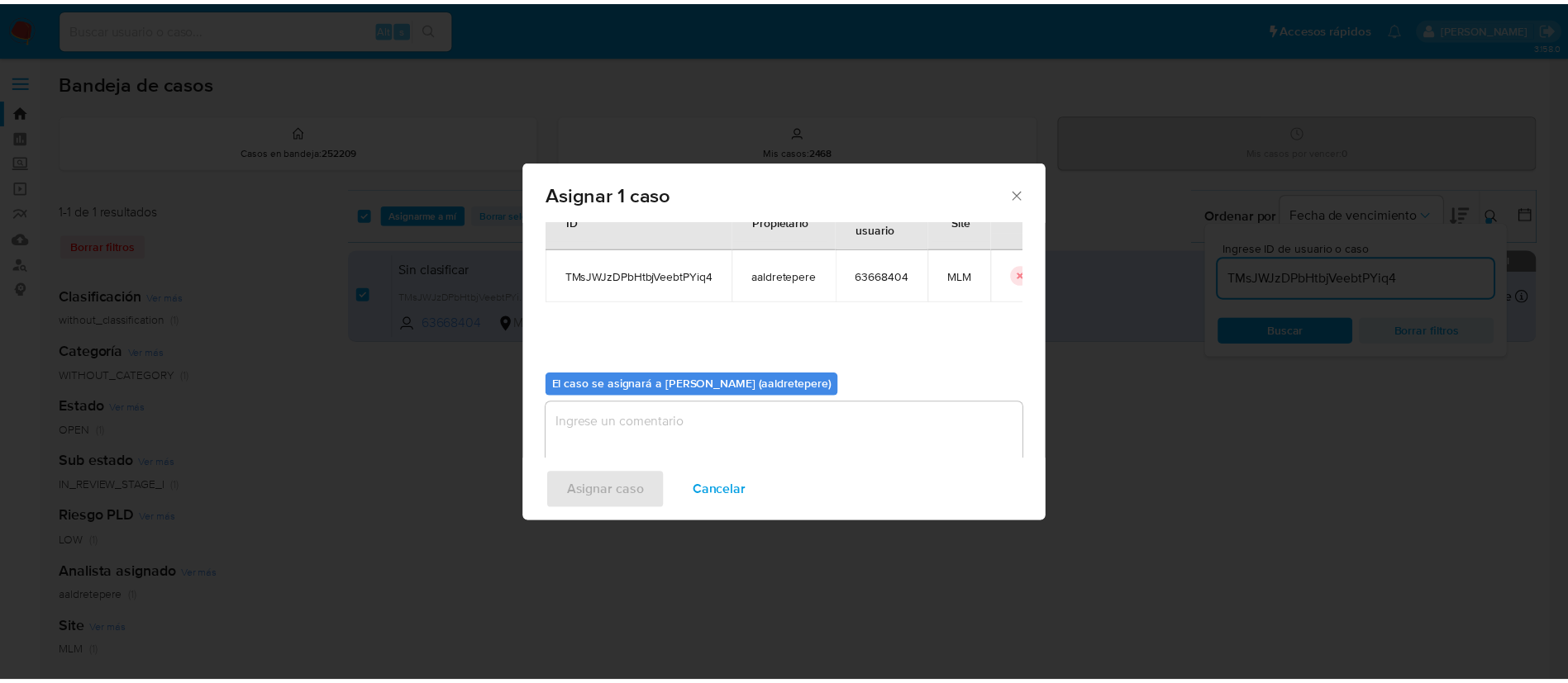
scroll to position [86, 0]
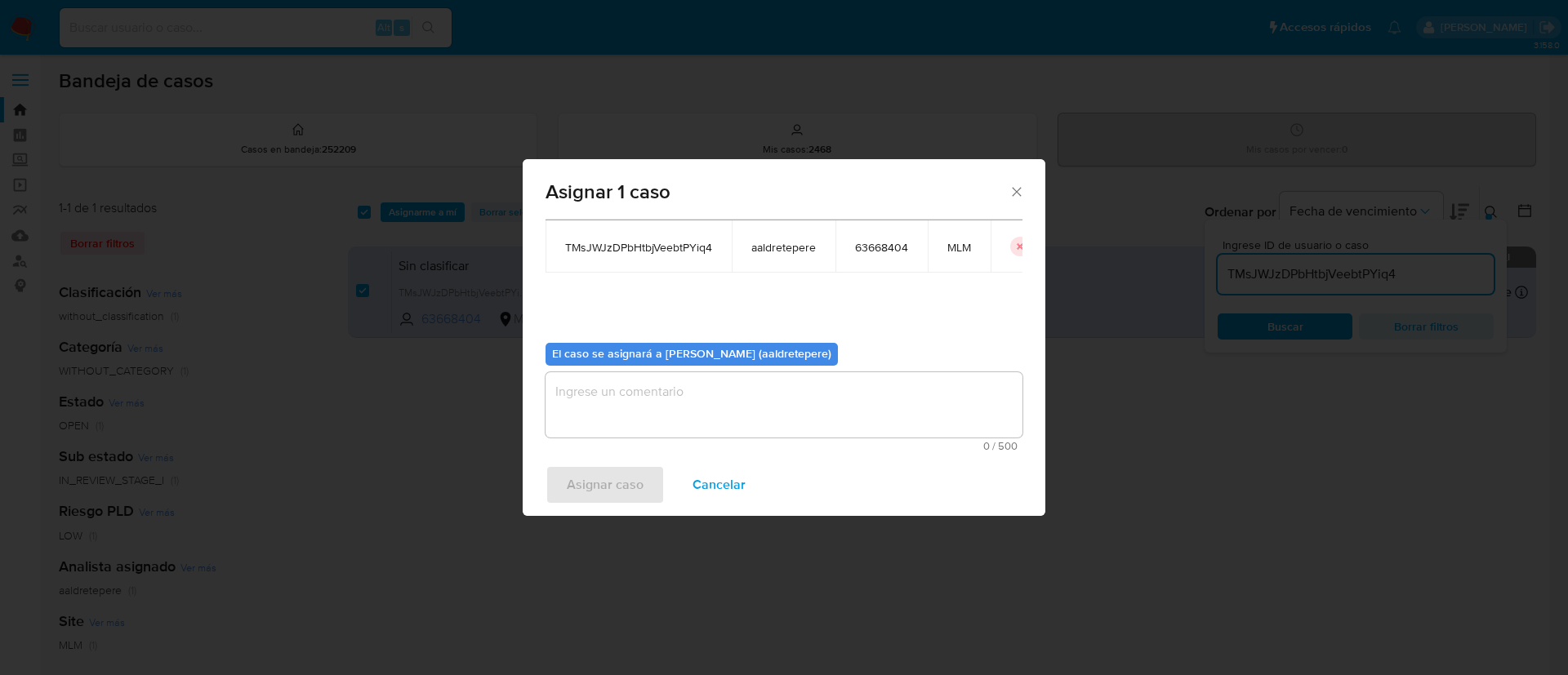
click at [698, 411] on textarea "assign-modal" at bounding box center [784, 405] width 477 height 66
click at [635, 471] on span "Asignar caso" at bounding box center [605, 485] width 77 height 36
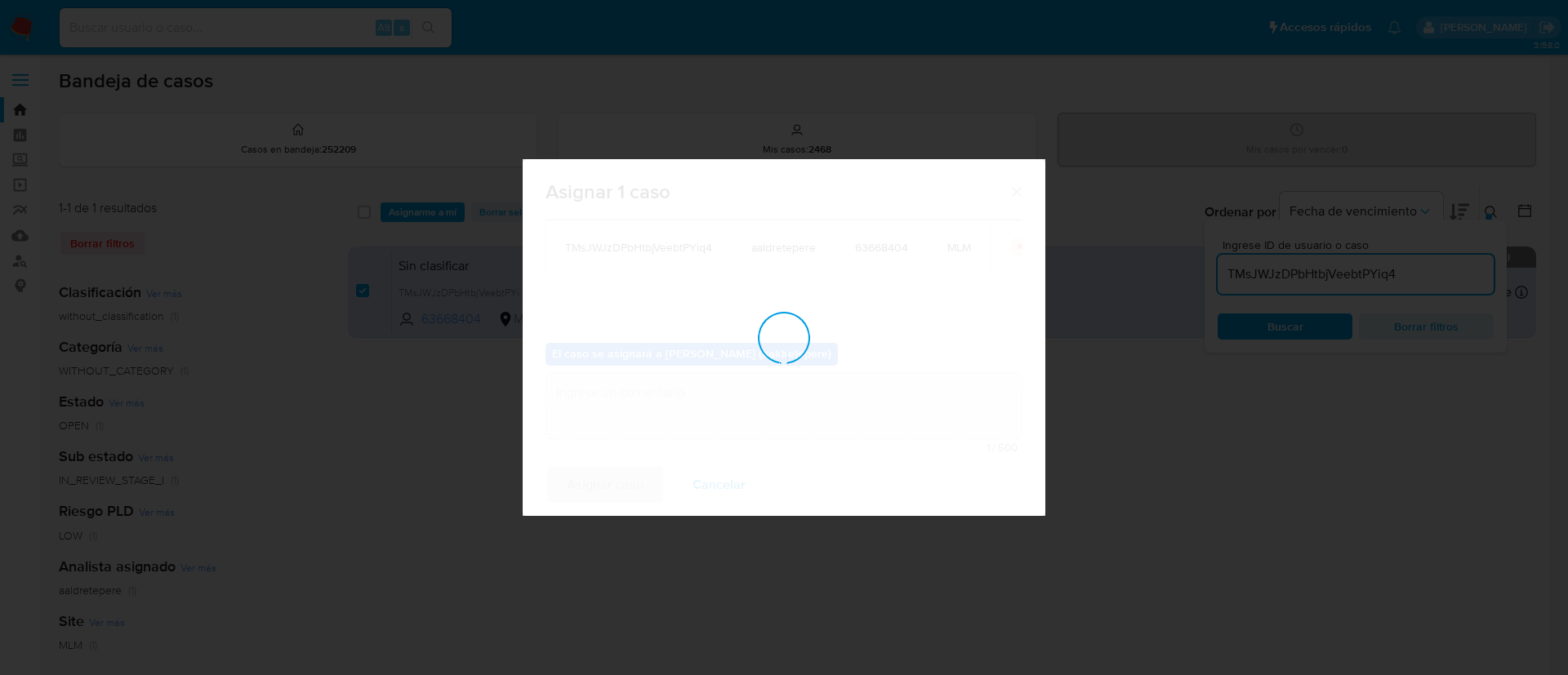
checkbox input "false"
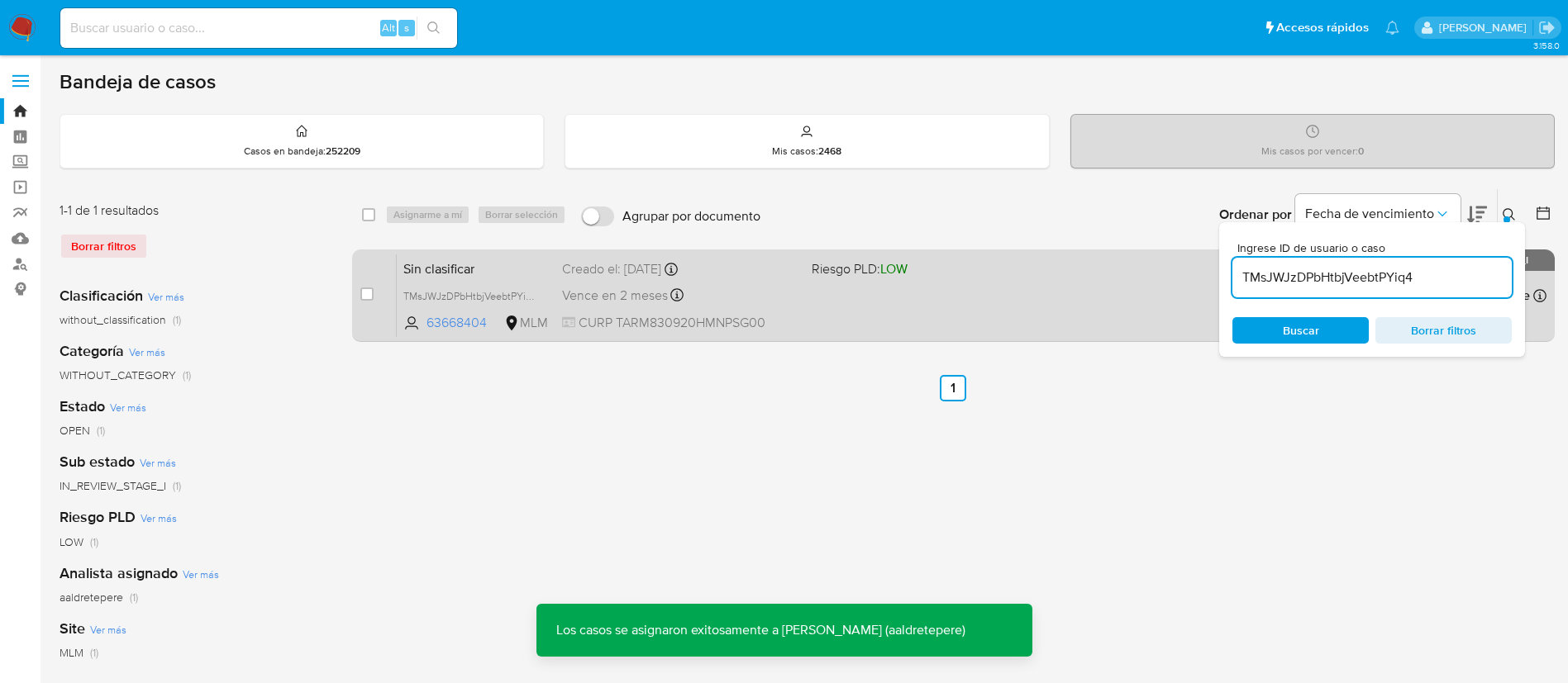
click at [780, 286] on div "Vence en 2 meses Vence el [DATE] 18:18:37" at bounding box center [681, 295] width 236 height 22
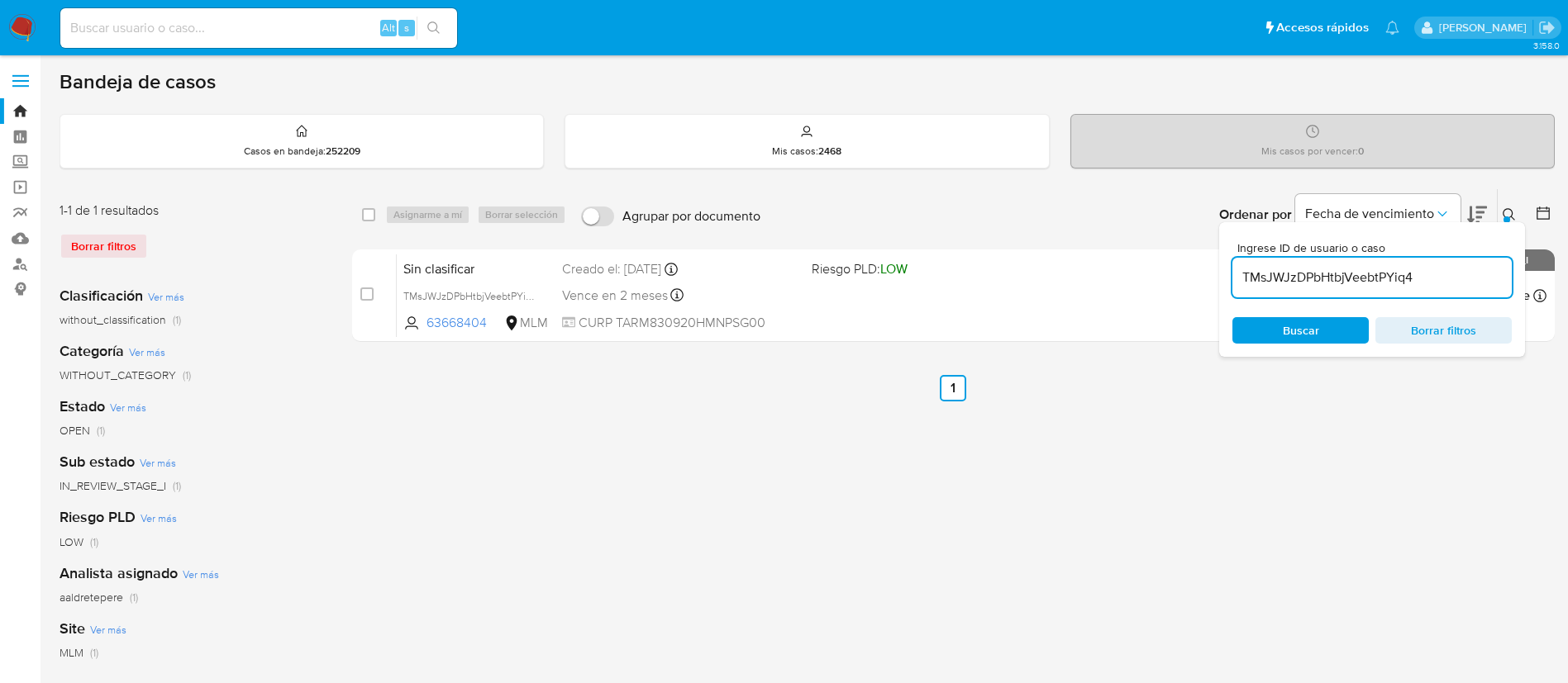
drag, startPoint x: 307, startPoint y: 35, endPoint x: 0, endPoint y: -39, distance: 315.8
click at [0, 0] on html "Pausado Ver notificaciones Alt s Accesos rápidos Presiona las siguientes teclas…" at bounding box center [784, 491] width 1568 height 983
paste input "393507032"
type input "393507032"
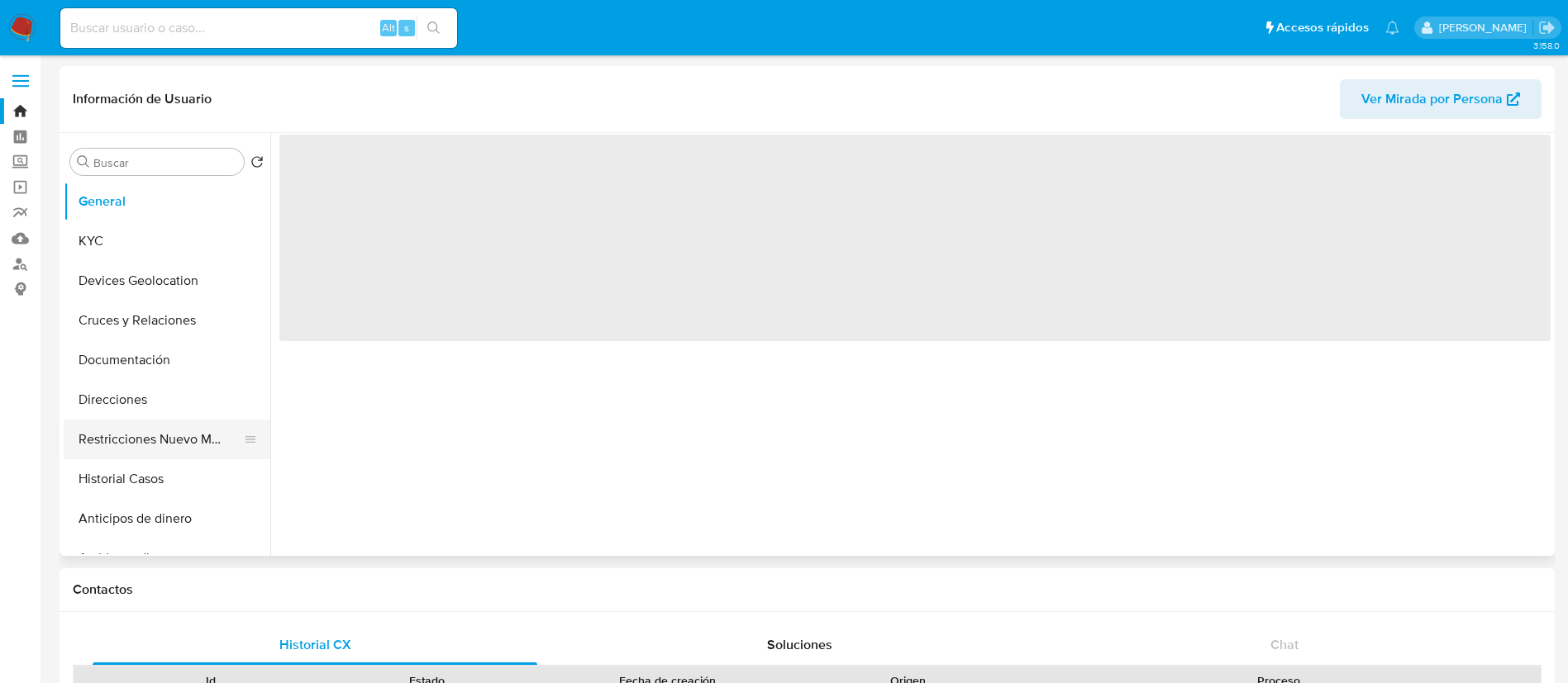
click at [167, 449] on button "Restricciones Nuevo Mundo" at bounding box center [160, 439] width 194 height 40
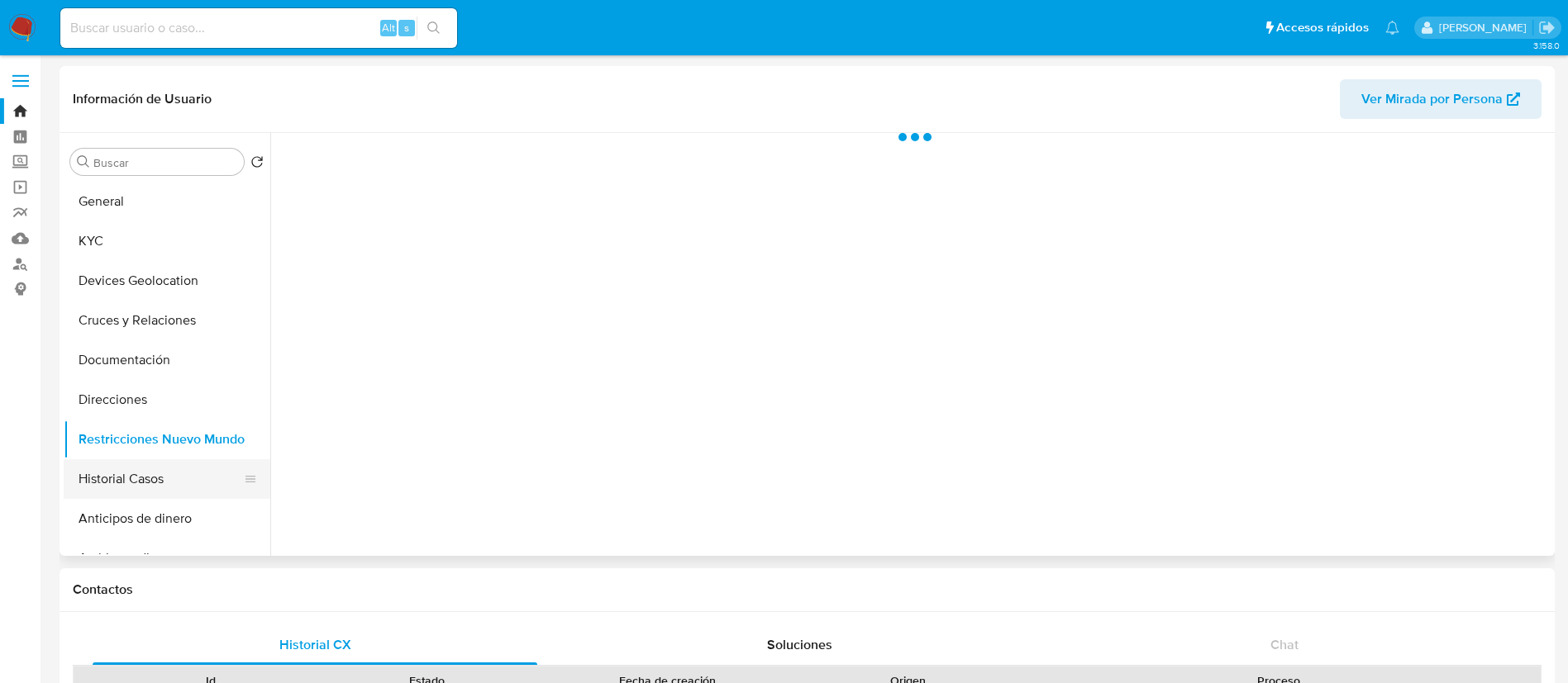
select select "10"
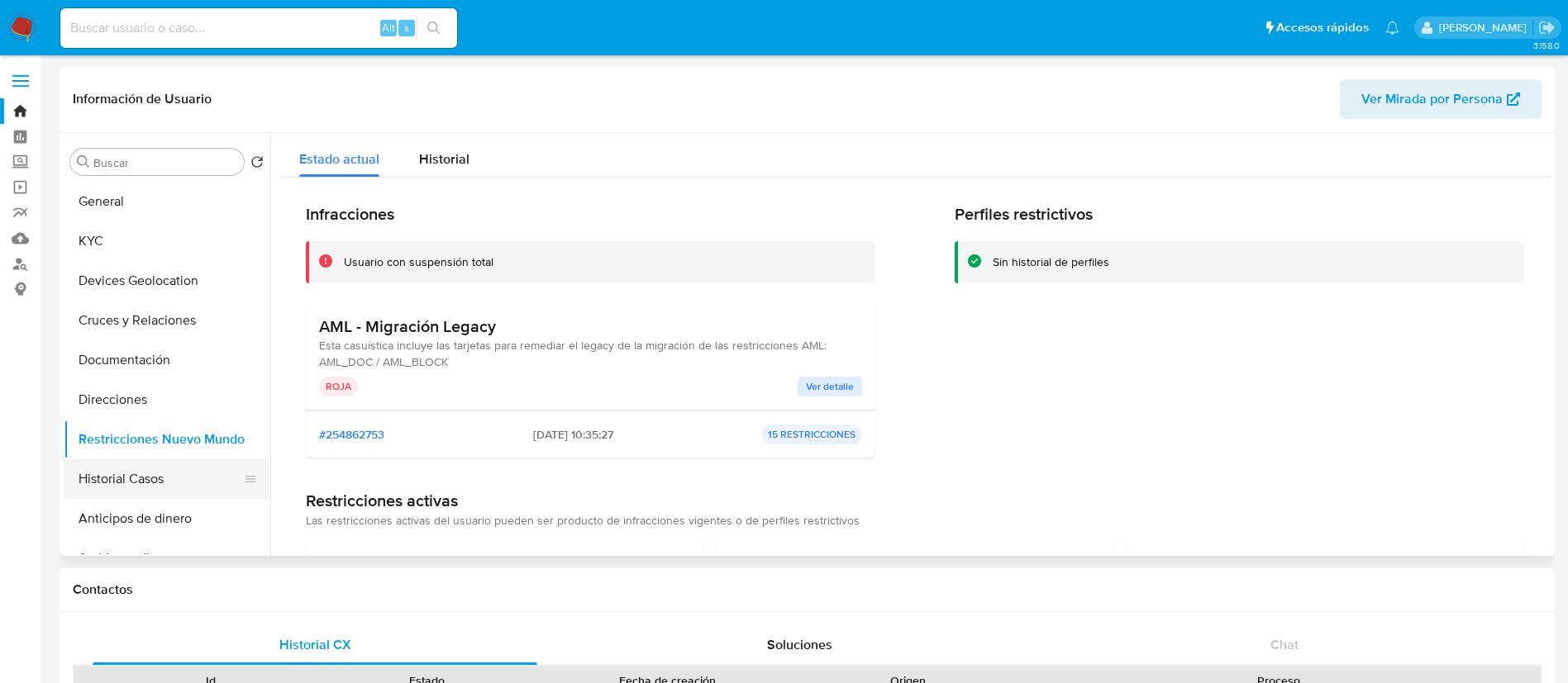
click at [170, 492] on button "Historial Casos" at bounding box center [160, 478] width 194 height 40
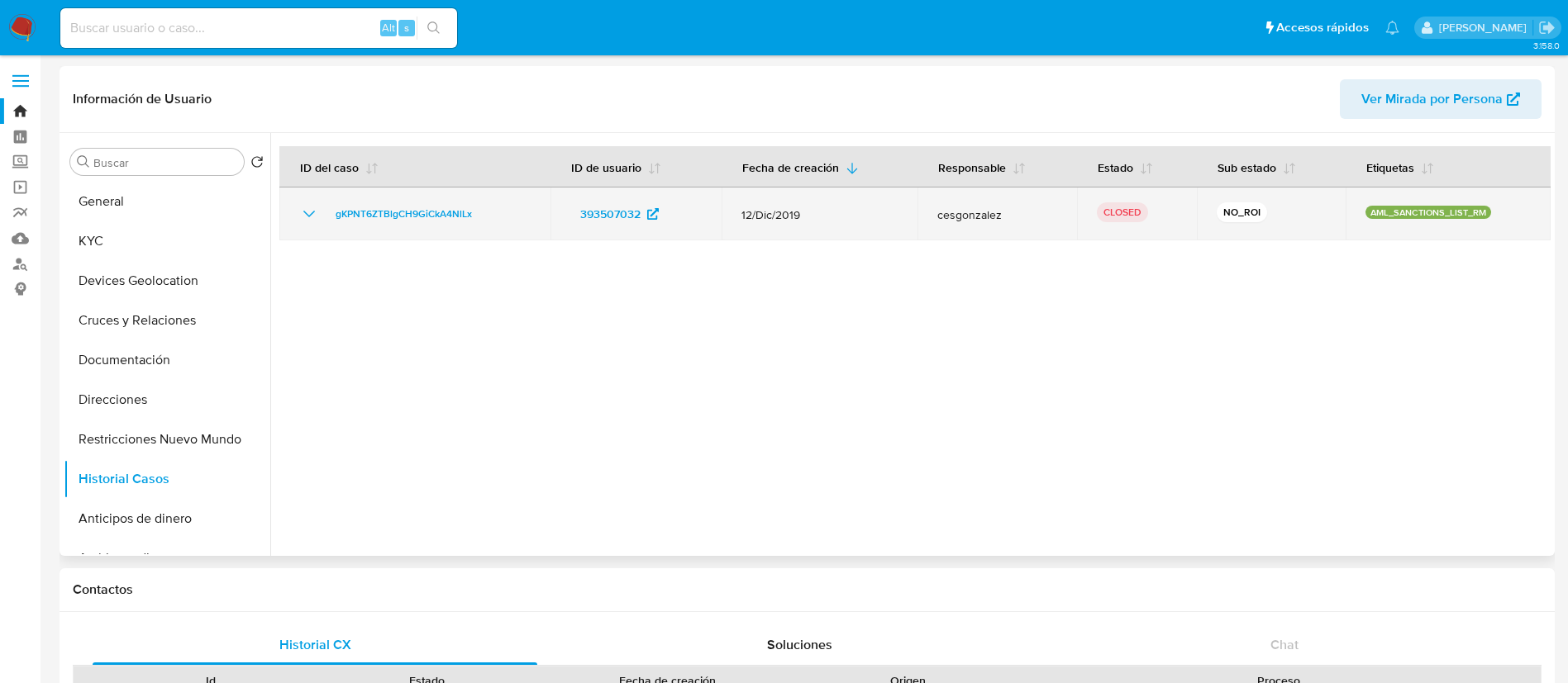
click at [310, 205] on icon "Mostrar/Ocultar" at bounding box center [309, 214] width 20 height 20
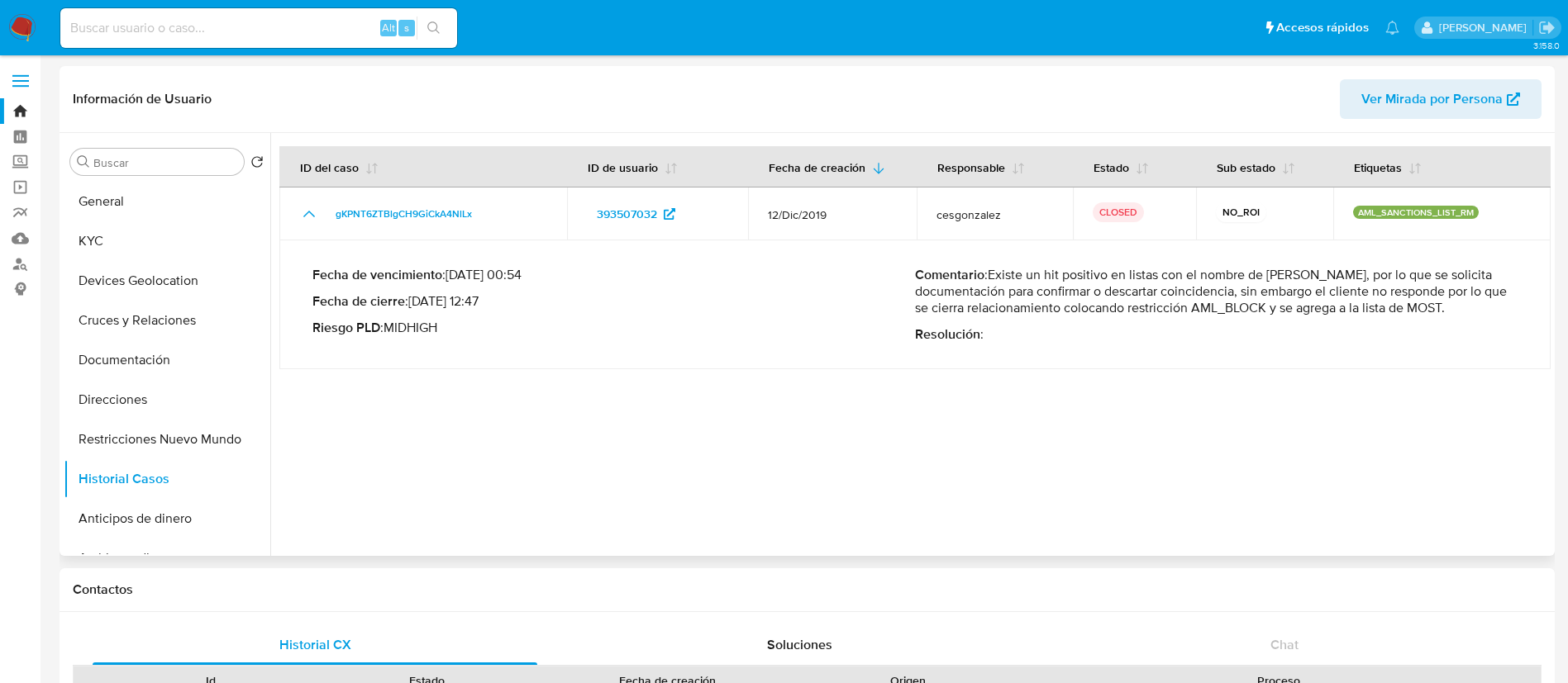
drag, startPoint x: 1026, startPoint y: 303, endPoint x: 1108, endPoint y: 307, distance: 82.1
click at [1108, 307] on p "Comentario : Existe un hit positivo en listas con el nombre de ALEJANDRO TAPIA,…" at bounding box center [1216, 292] width 602 height 50
click at [187, 360] on button "Documentación" at bounding box center [160, 359] width 194 height 40
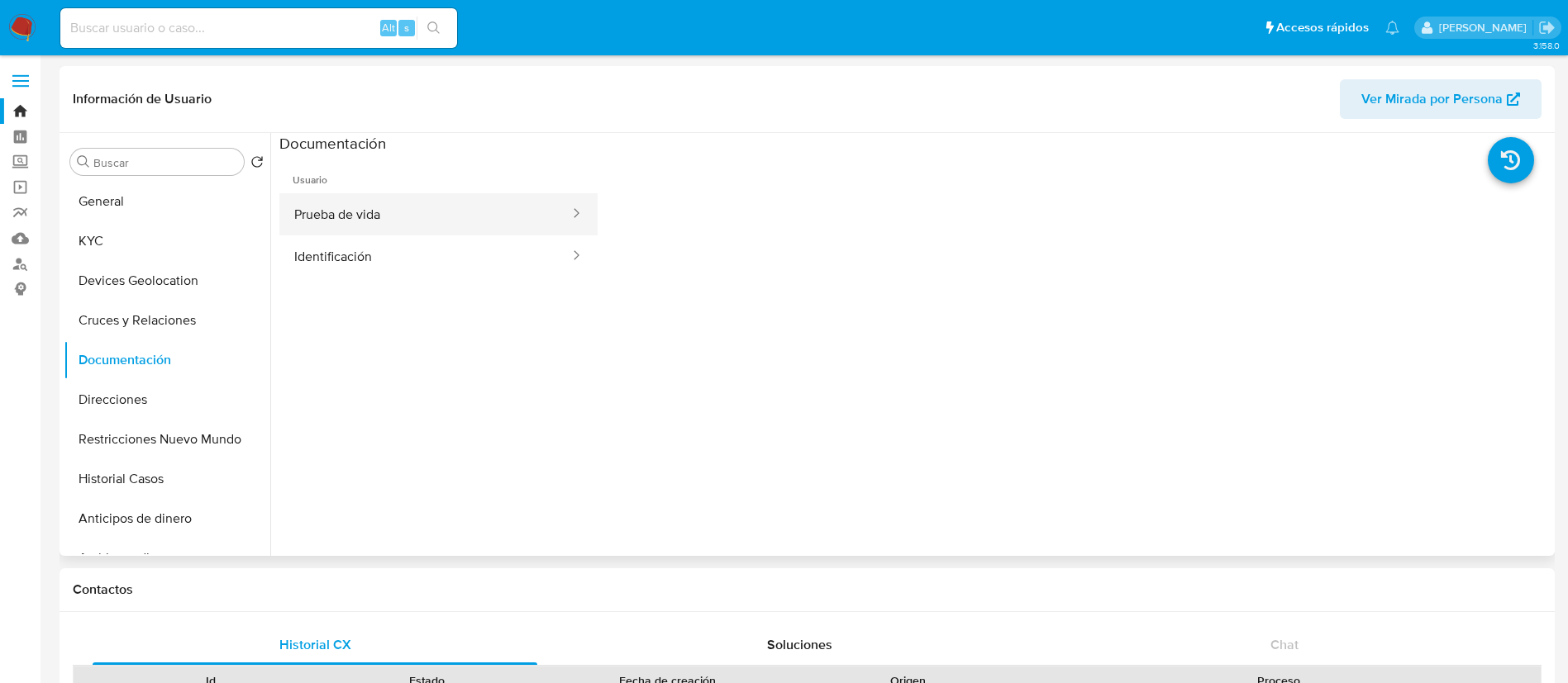
click at [411, 212] on button "Prueba de vida" at bounding box center [425, 215] width 291 height 42
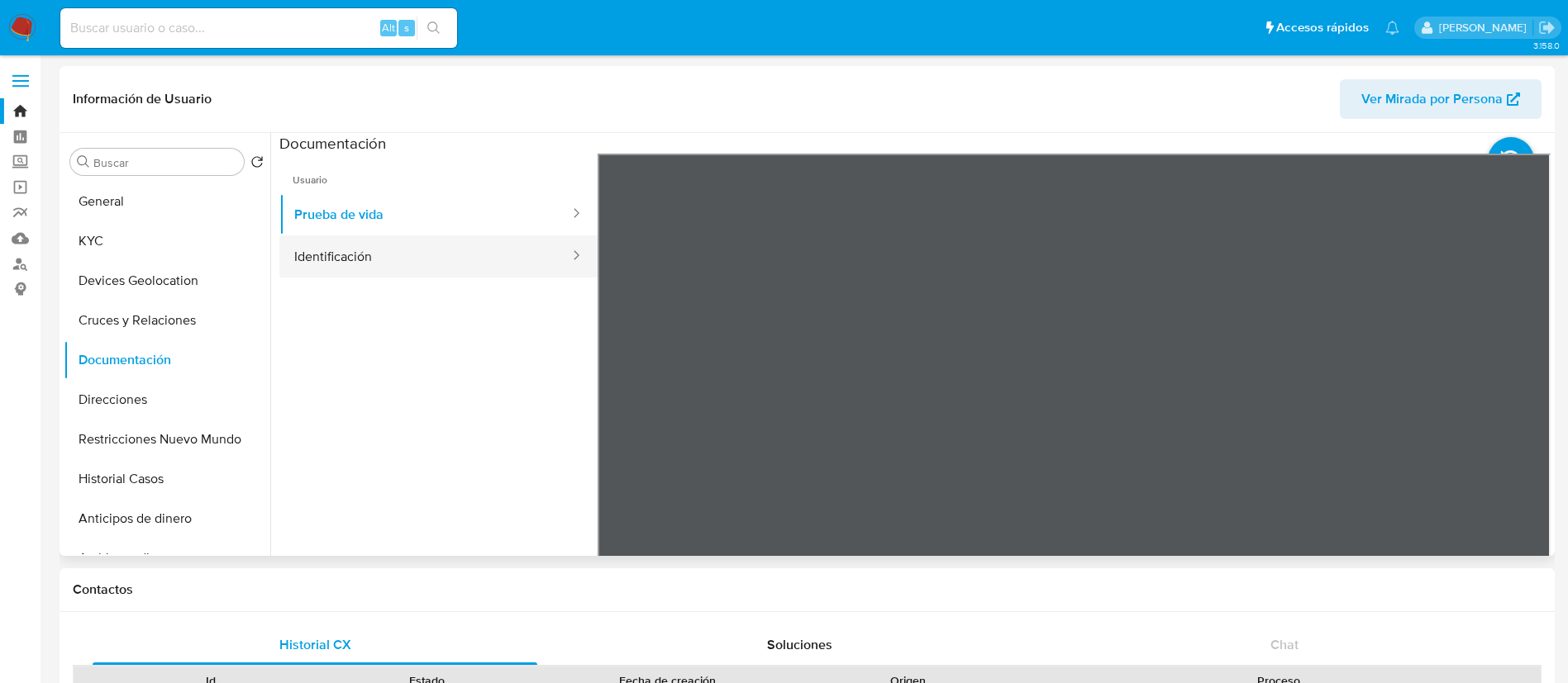
click at [419, 258] on button "Identificación" at bounding box center [425, 256] width 291 height 42
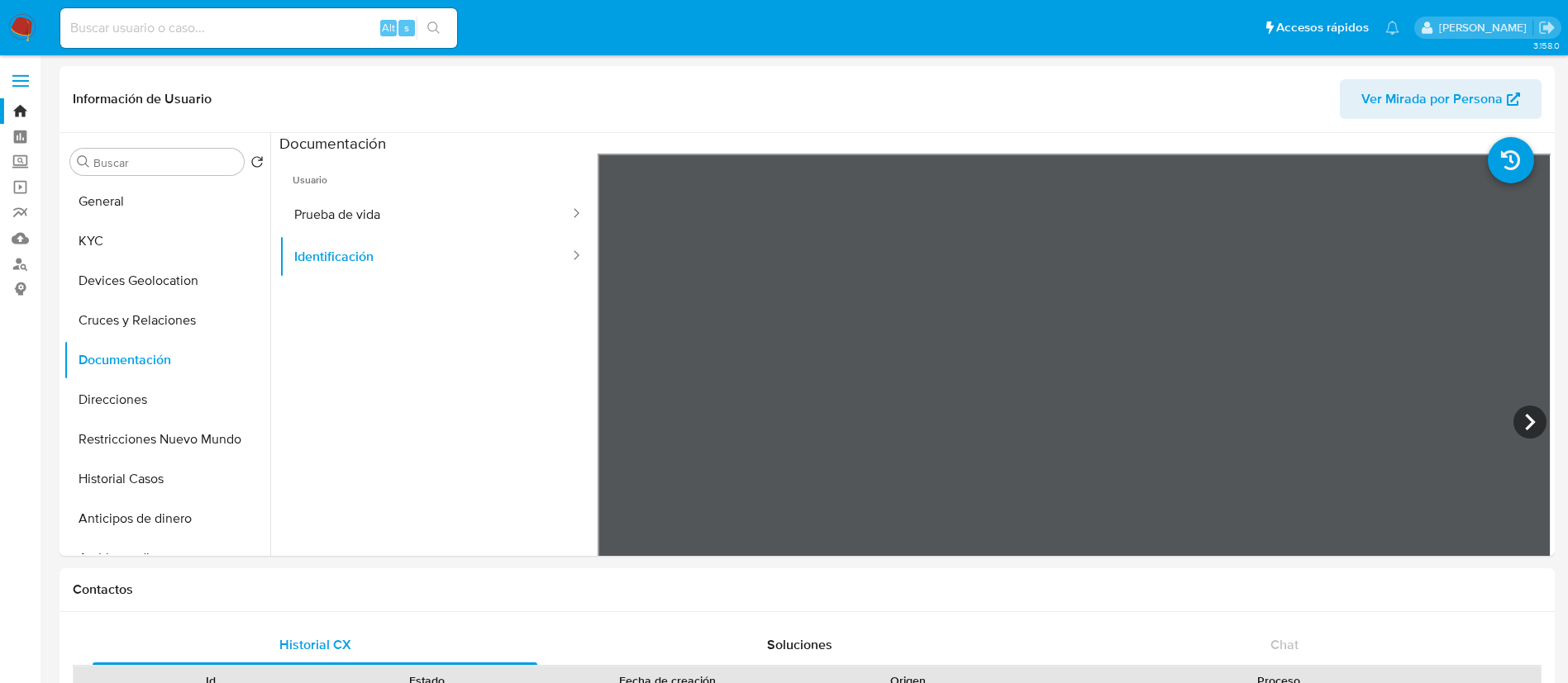
click at [27, 28] on img at bounding box center [22, 28] width 28 height 28
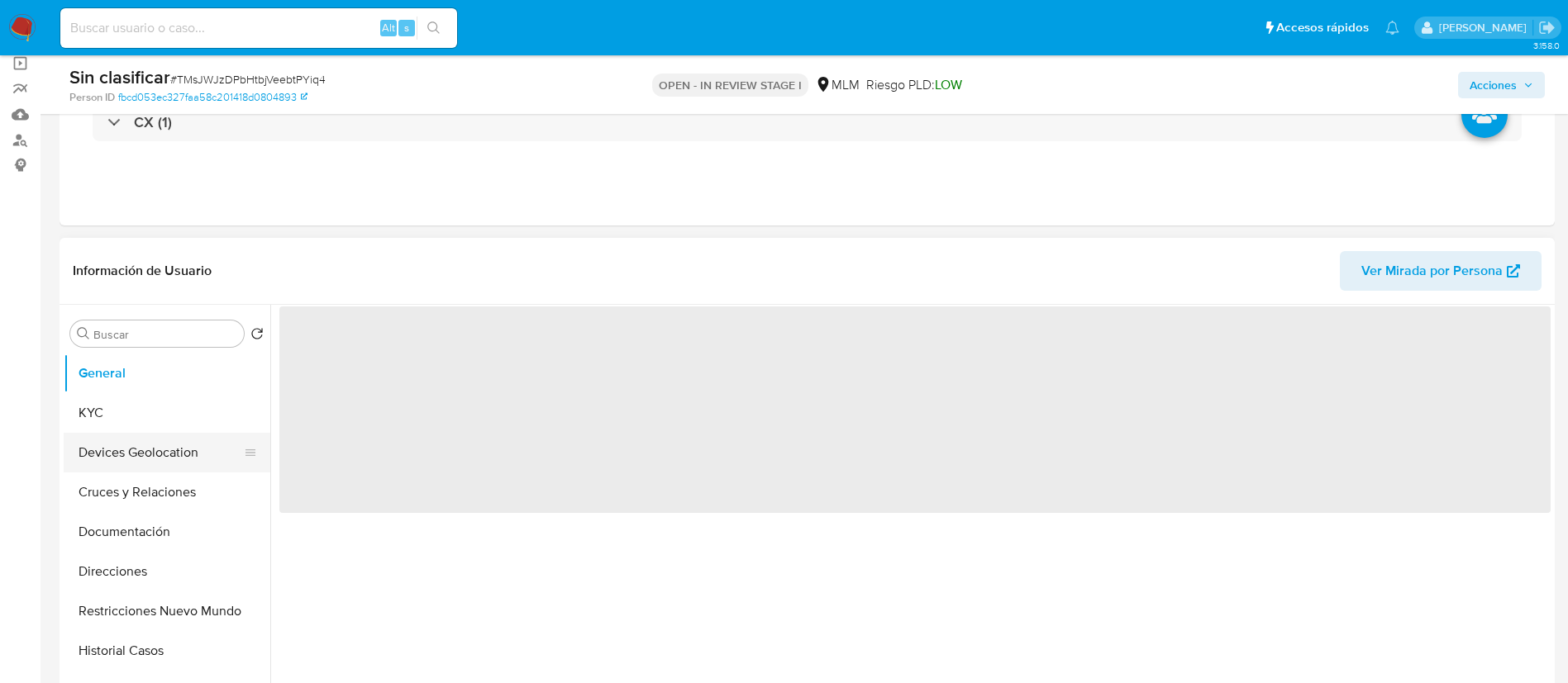
scroll to position [124, 0]
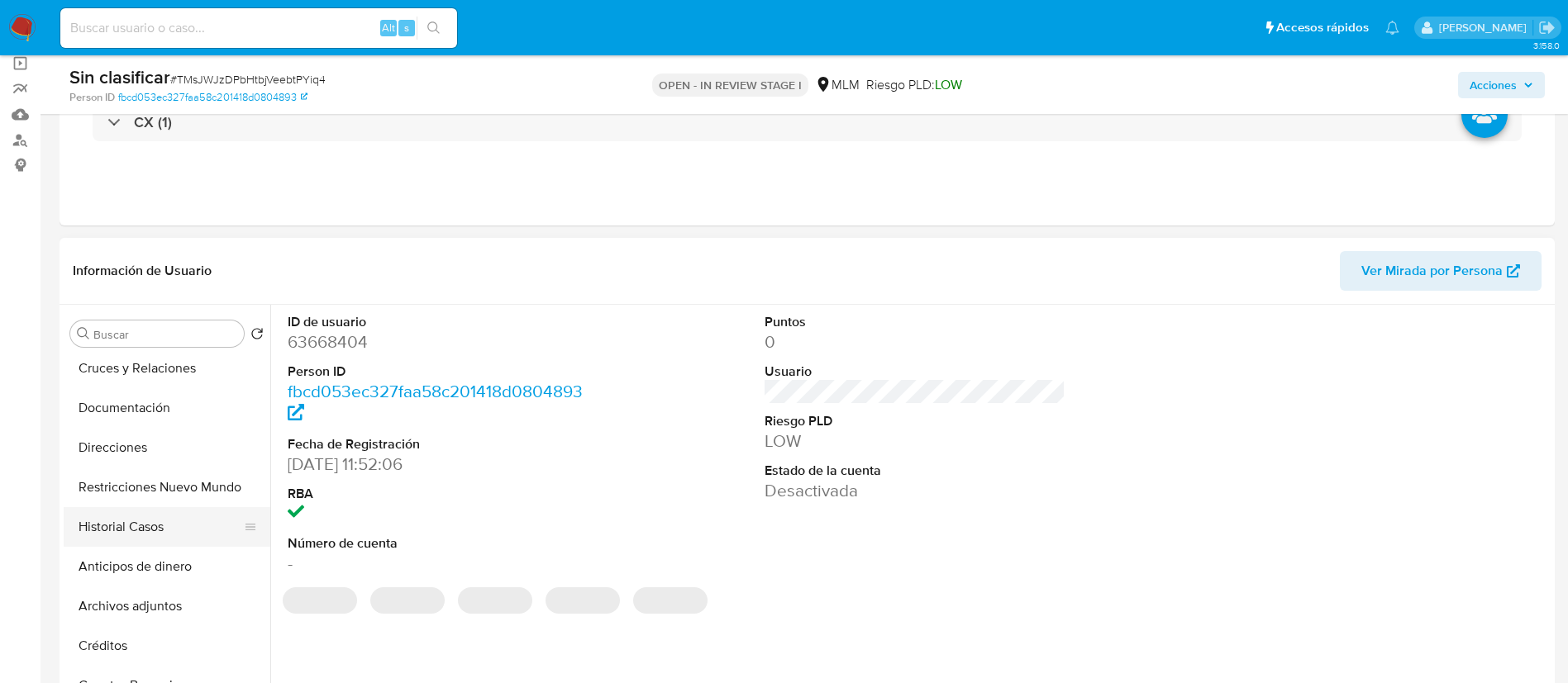
select select "10"
click at [119, 496] on button "Restricciones Nuevo Mundo" at bounding box center [160, 487] width 194 height 40
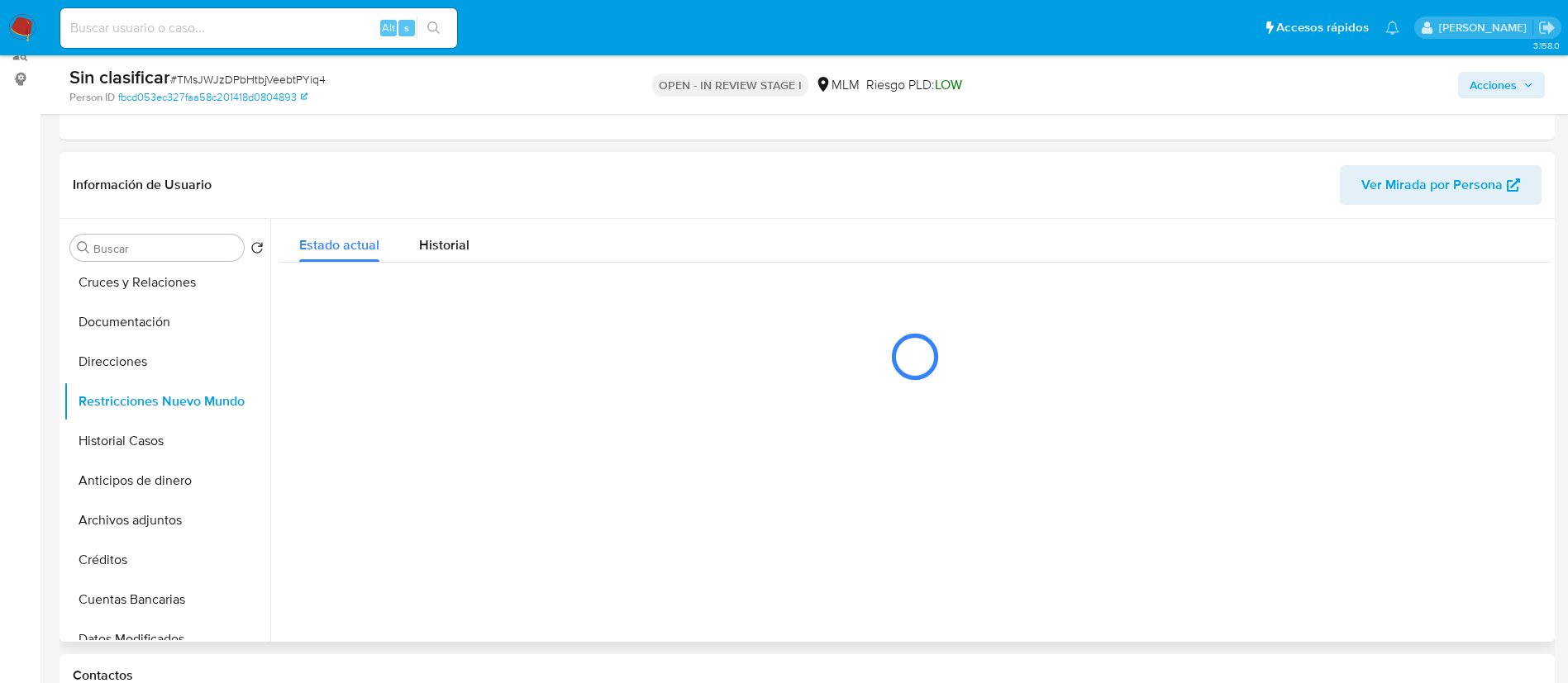
scroll to position [248, 0]
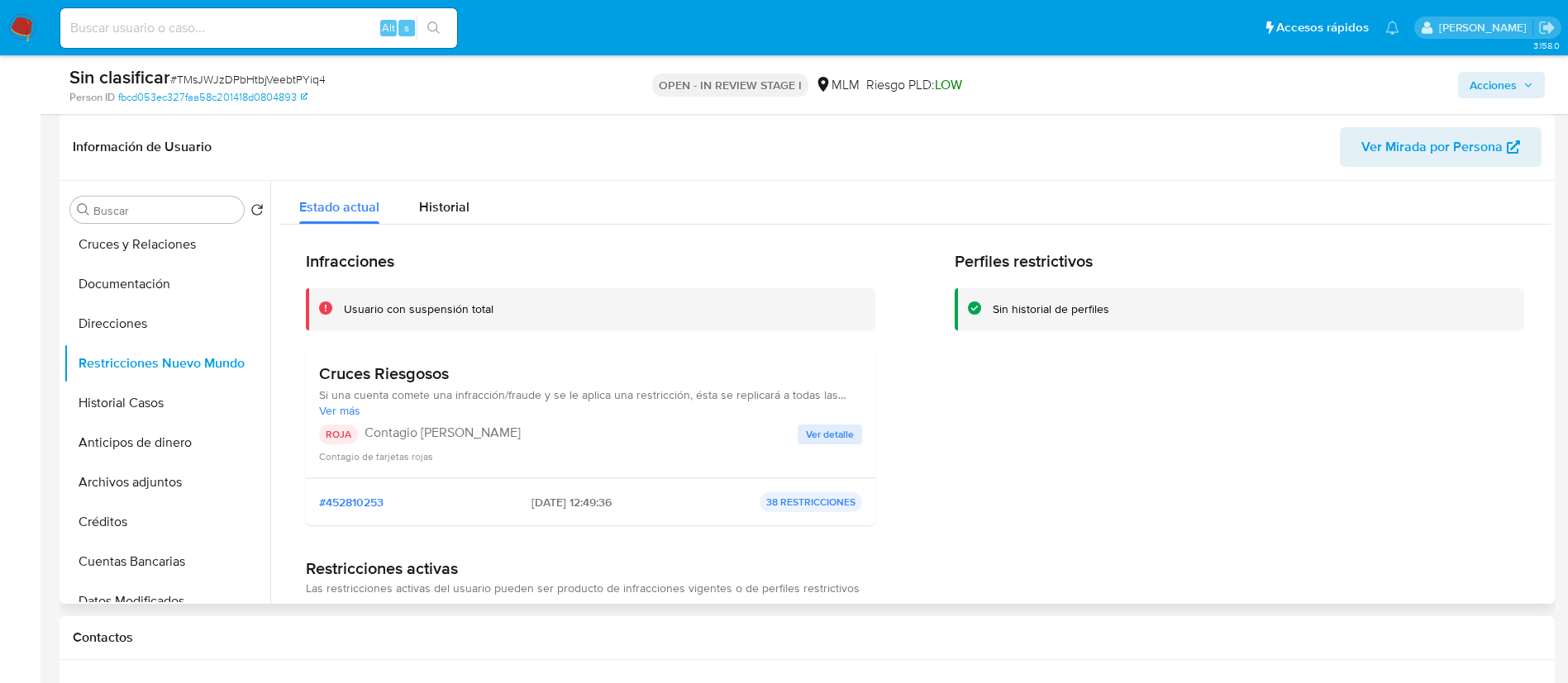
click at [856, 435] on button "Ver detalle" at bounding box center [830, 435] width 65 height 20
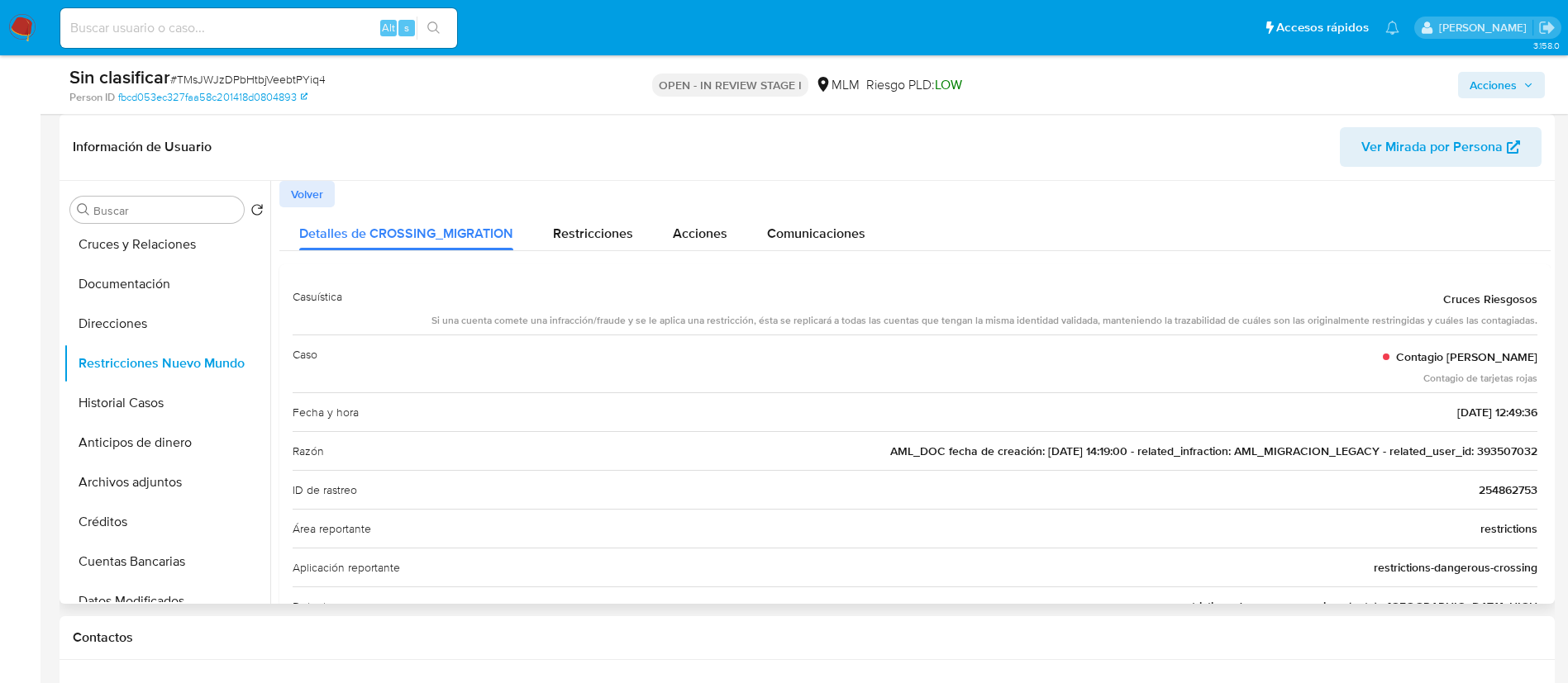
click at [1515, 448] on span "AML_DOC fecha de creación: [DATE] 14:19:00 - related_infraction: AML_MIGRACION_…" at bounding box center [1214, 451] width 647 height 17
click at [28, 21] on img at bounding box center [22, 28] width 28 height 28
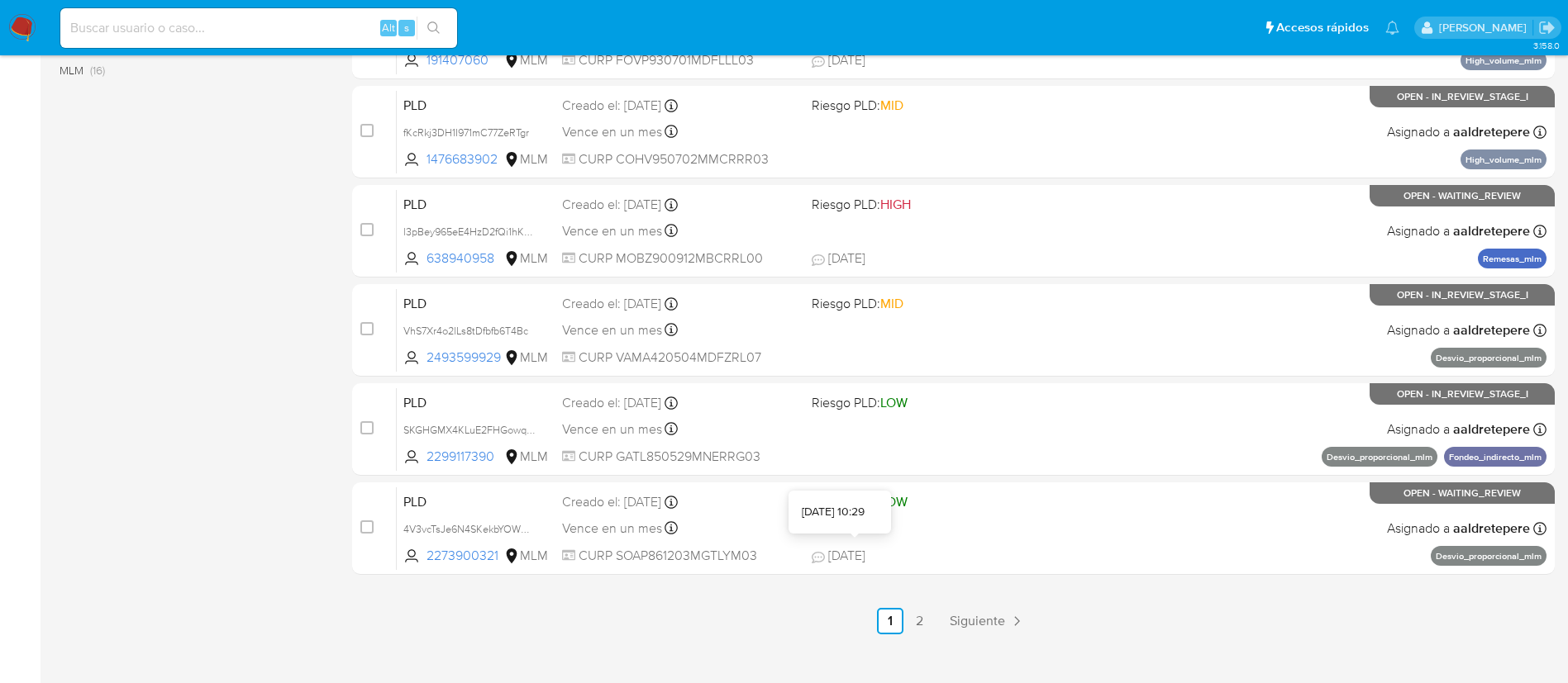
scroll to position [681, 0]
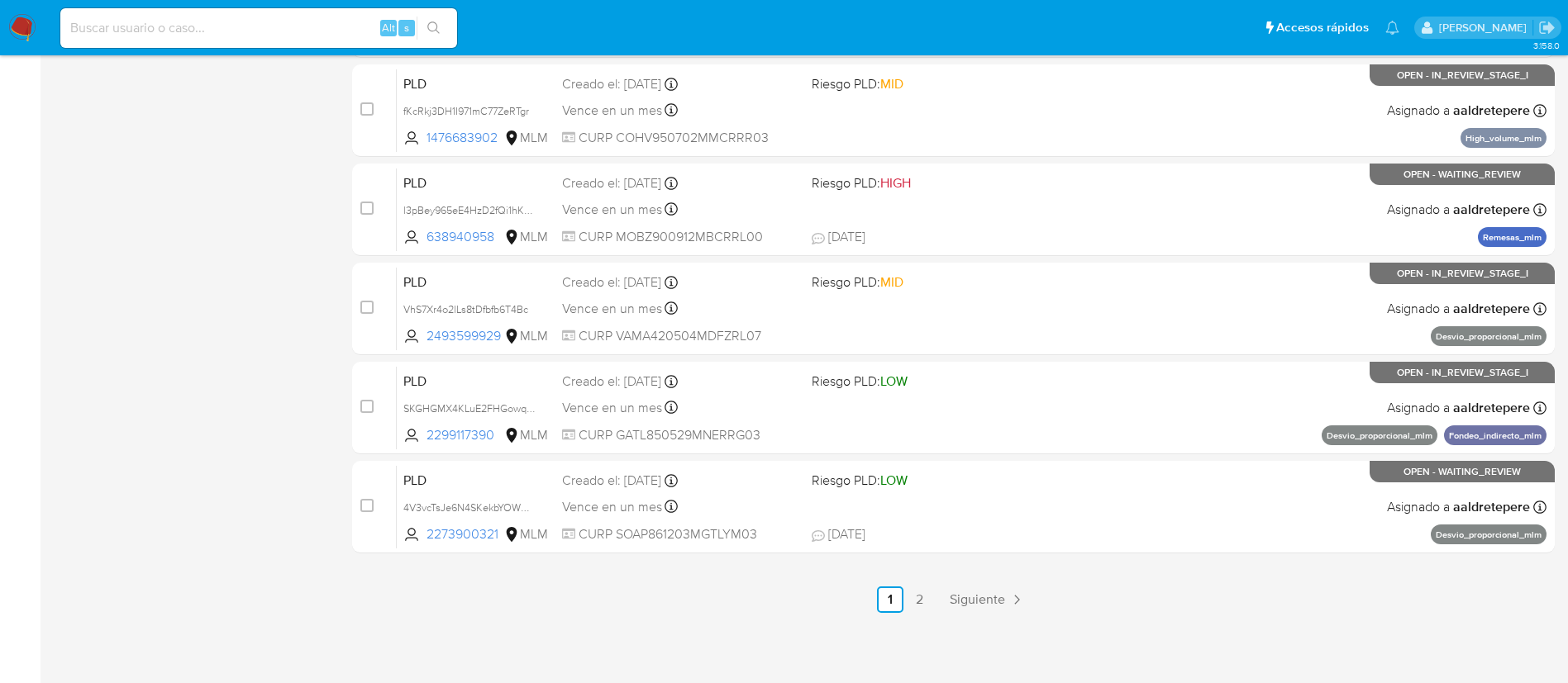
click at [977, 583] on div "select-all-cases-checkbox Asignarme a mí Borrar selección Agrupar por documento…" at bounding box center [954, 60] width 1203 height 1105
click at [980, 594] on span "Siguiente" at bounding box center [978, 600] width 55 height 13
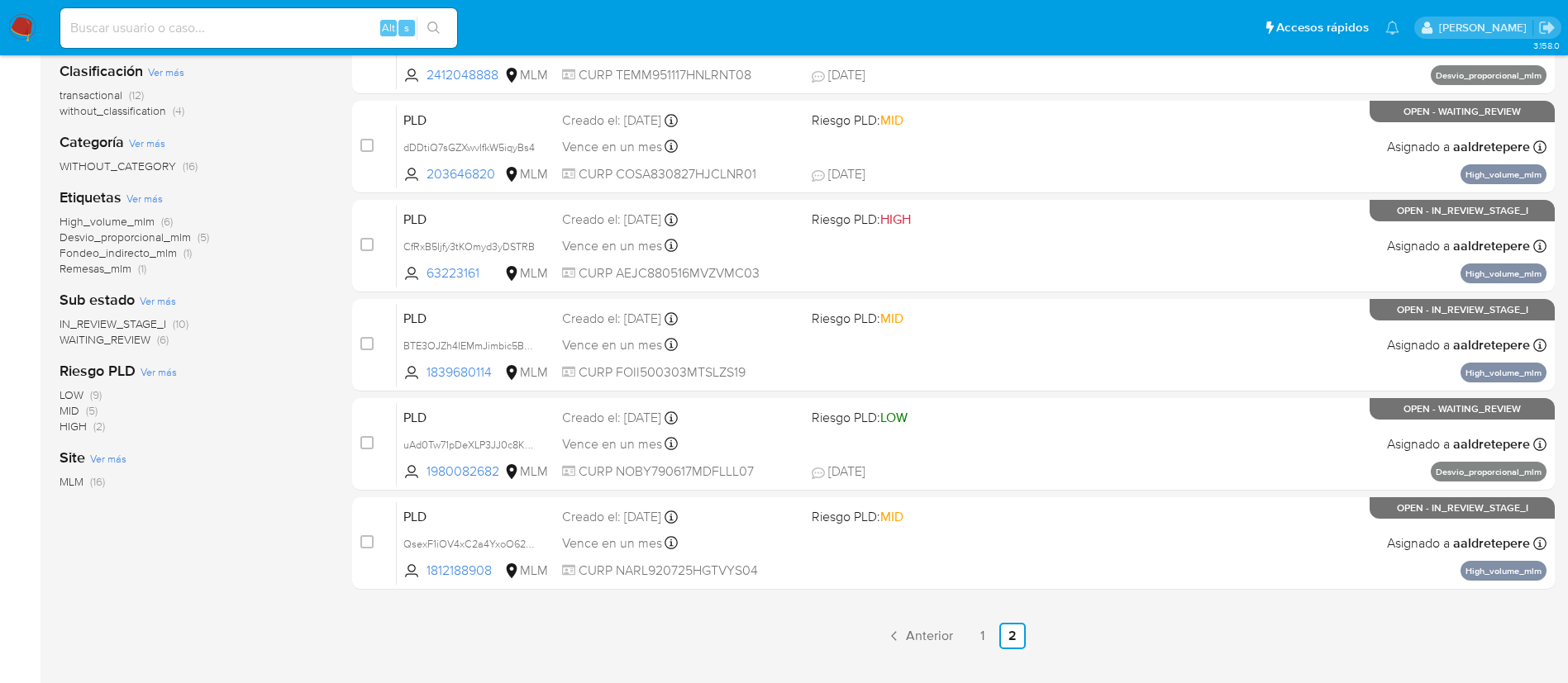
scroll to position [323, 0]
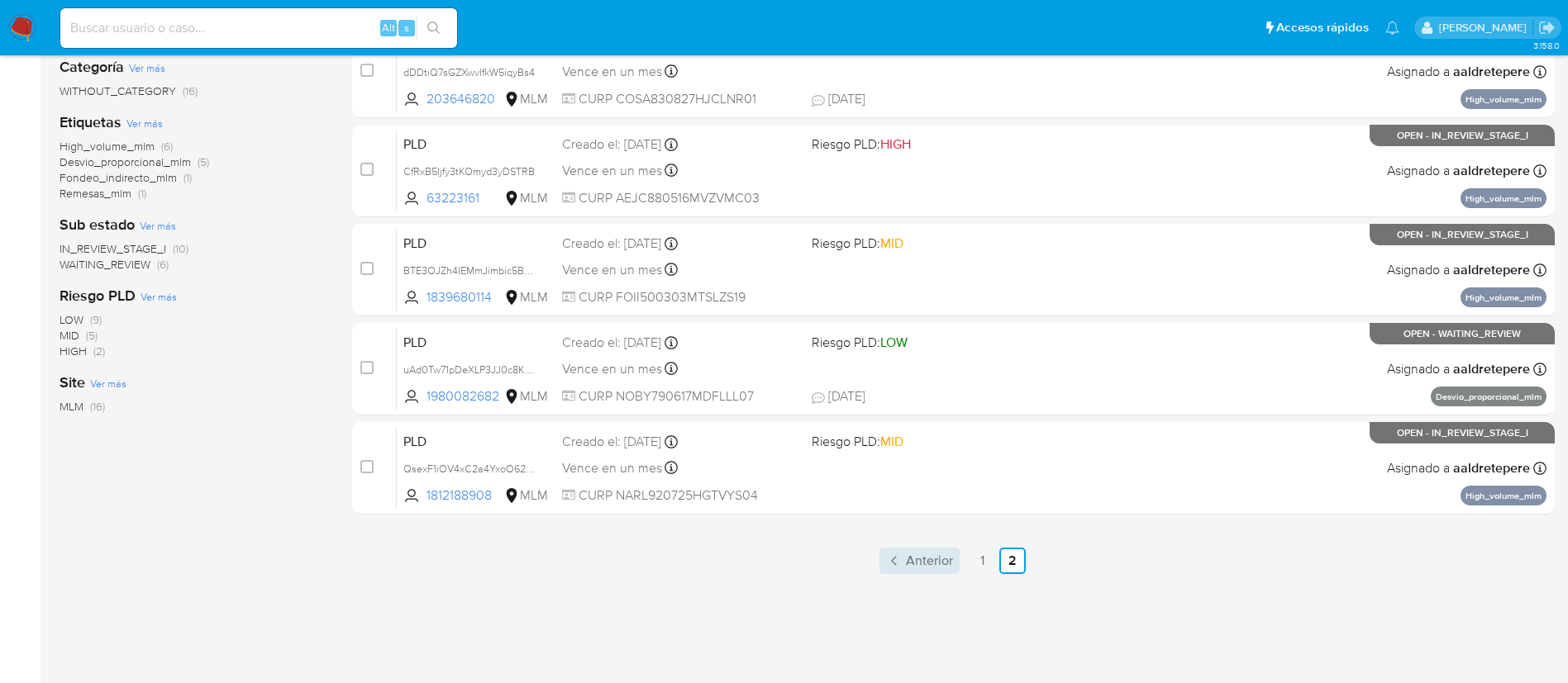
click at [905, 568] on link "Anterior" at bounding box center [920, 560] width 80 height 27
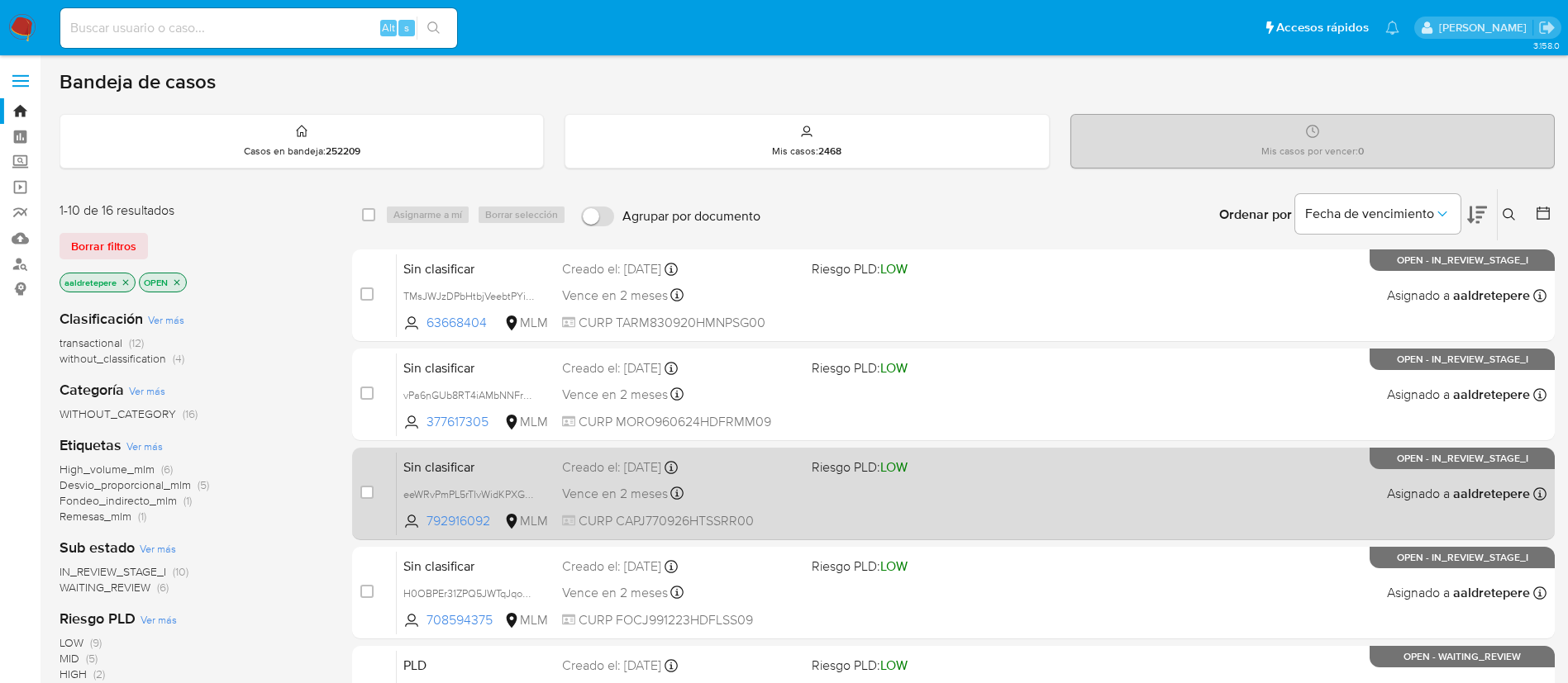
scroll to position [124, 0]
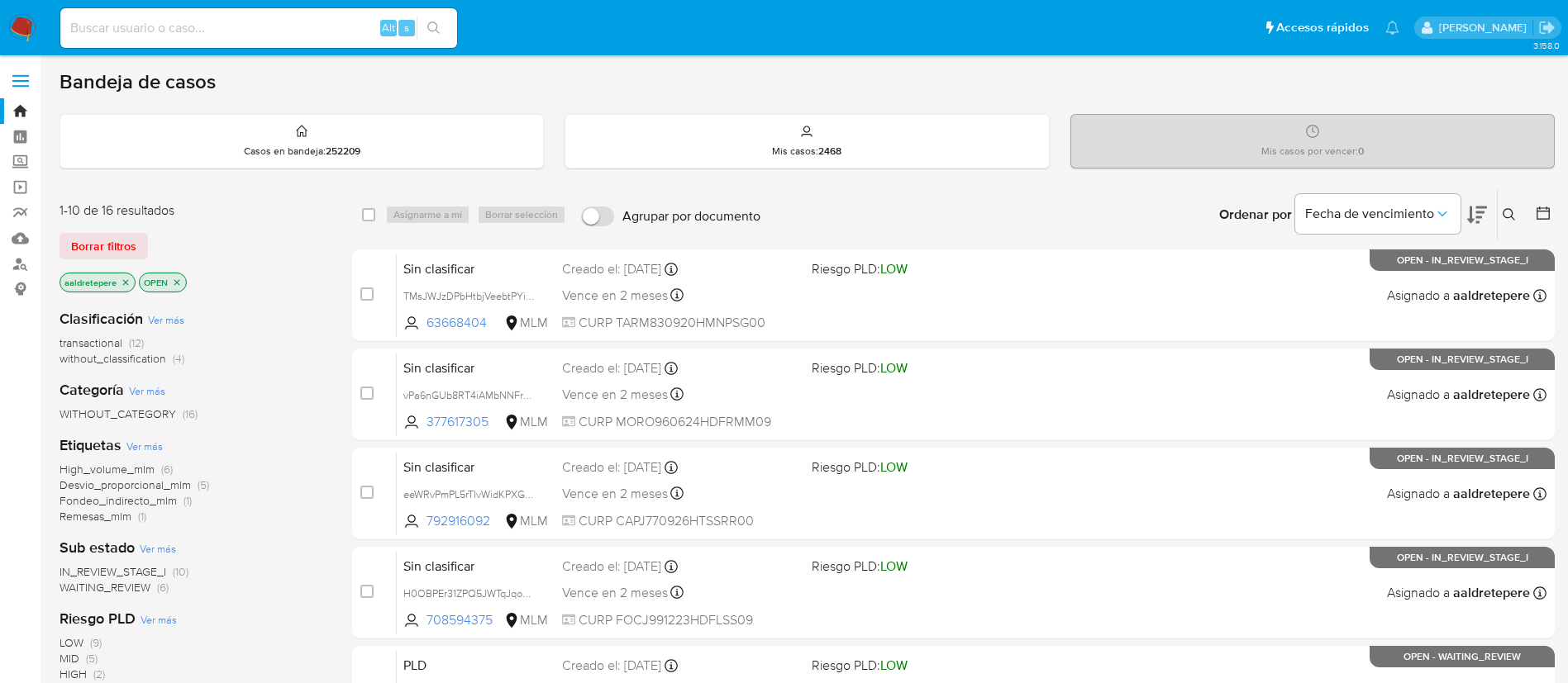
click at [1513, 208] on icon at bounding box center [1510, 215] width 13 height 13
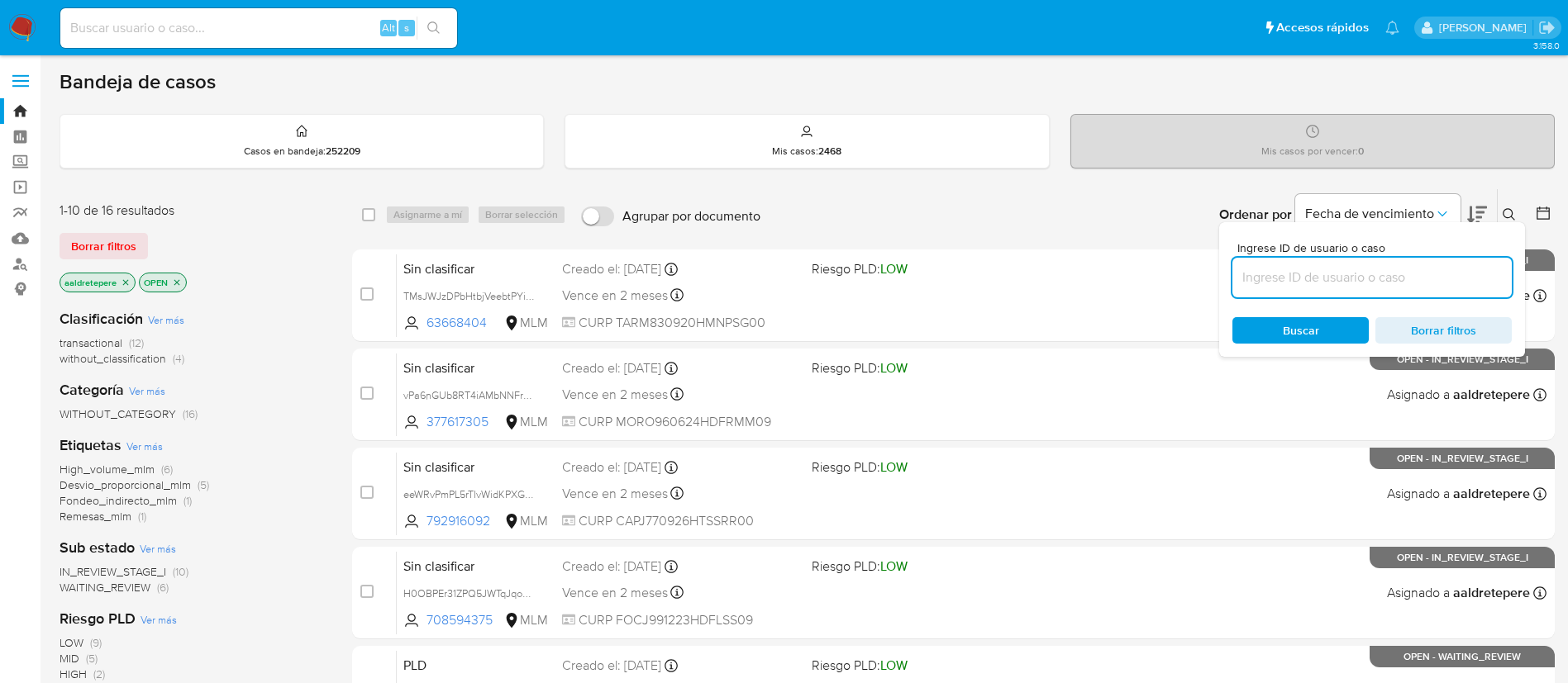
click at [1347, 282] on input at bounding box center [1372, 277] width 279 height 21
type input "xAZYKNUvW4A8uMkpMcpWhZ58"
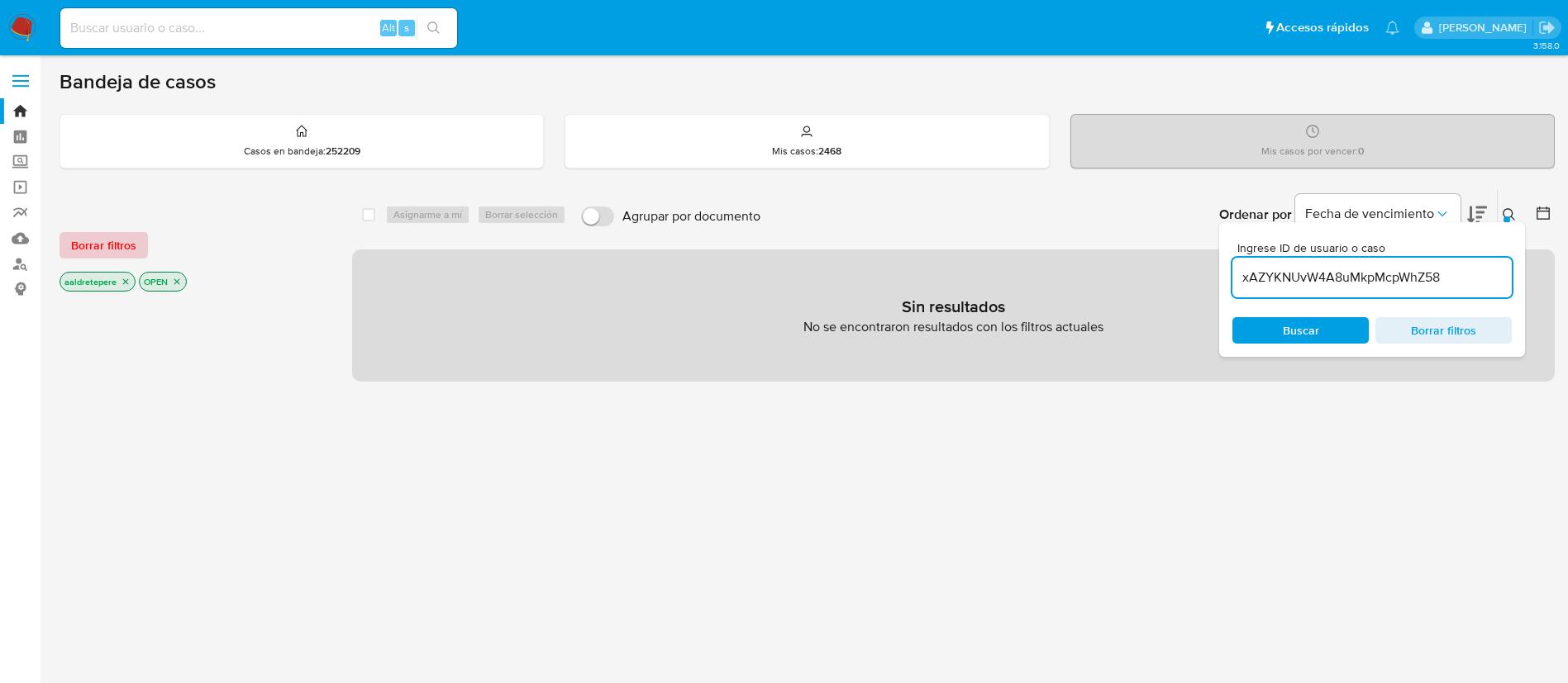
click at [120, 240] on span "Borrar filtros" at bounding box center [103, 245] width 65 height 23
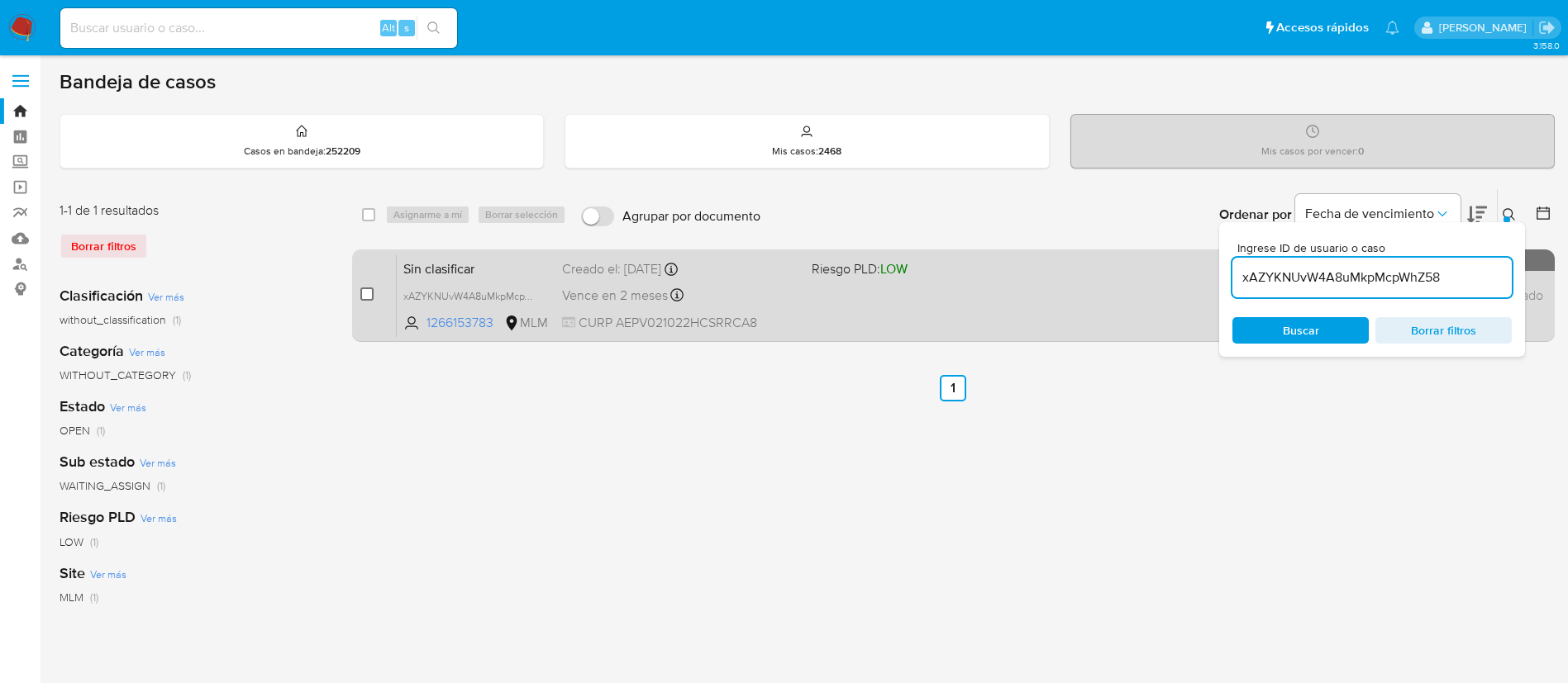
click at [361, 288] on input "checkbox" at bounding box center [367, 294] width 13 height 13
checkbox input "true"
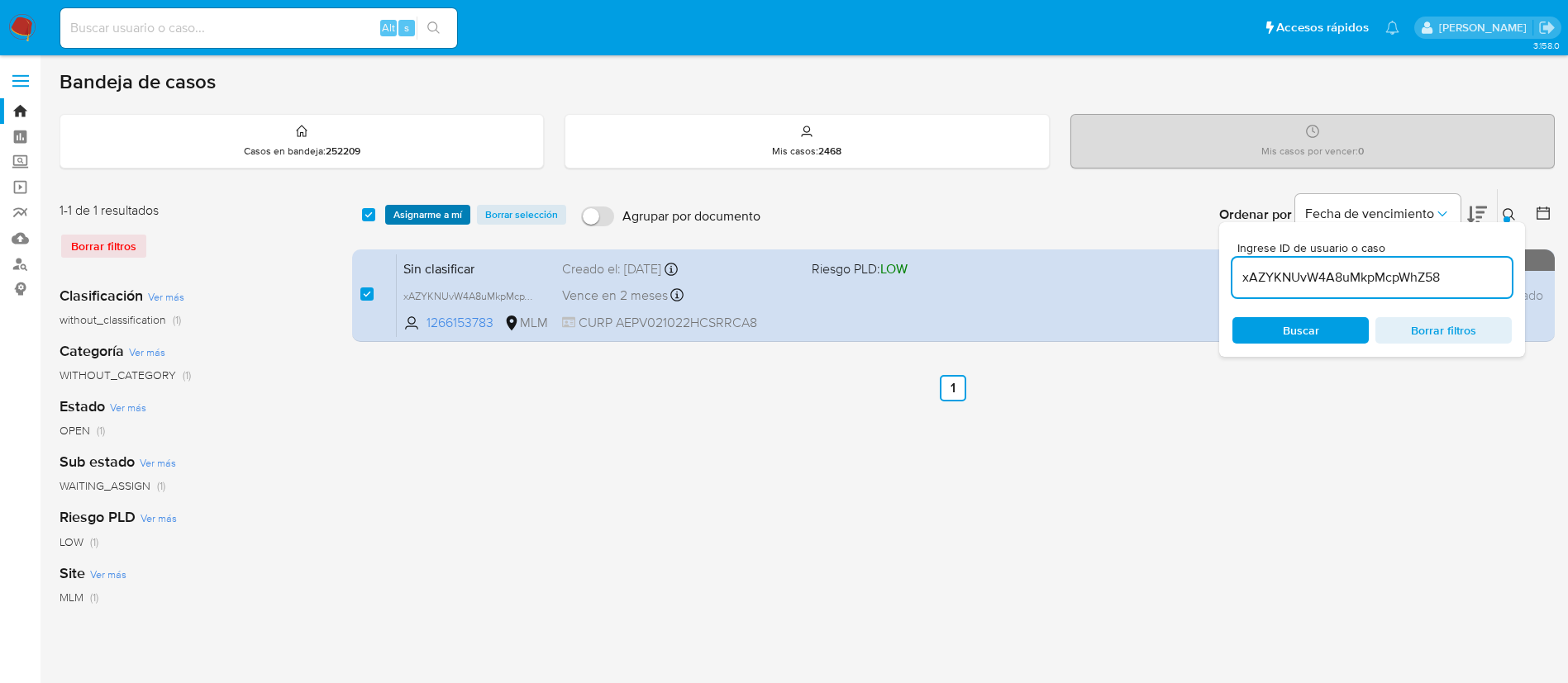
drag, startPoint x: 435, startPoint y: 210, endPoint x: 448, endPoint y: 223, distance: 18.4
click at [436, 210] on span "Asignarme a mí" at bounding box center [428, 215] width 68 height 17
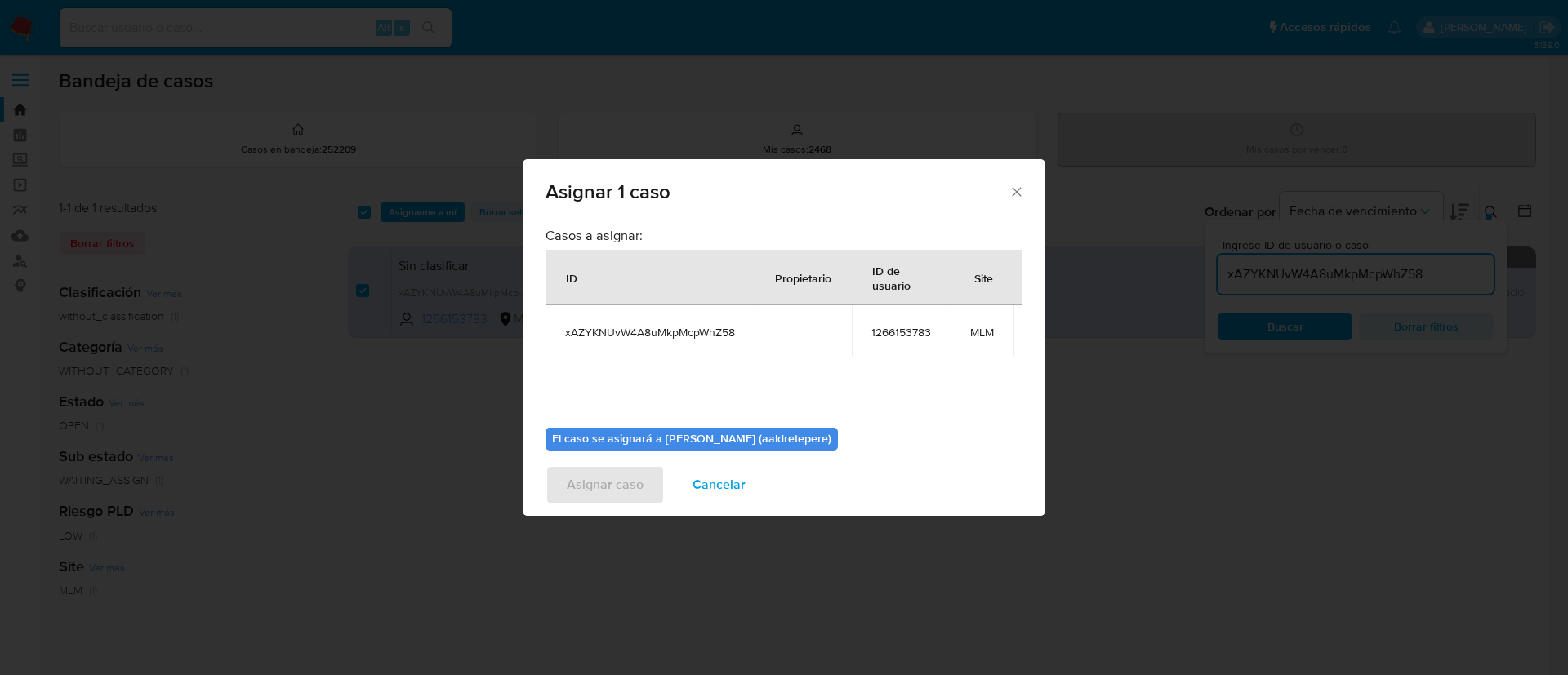
scroll to position [104, 0]
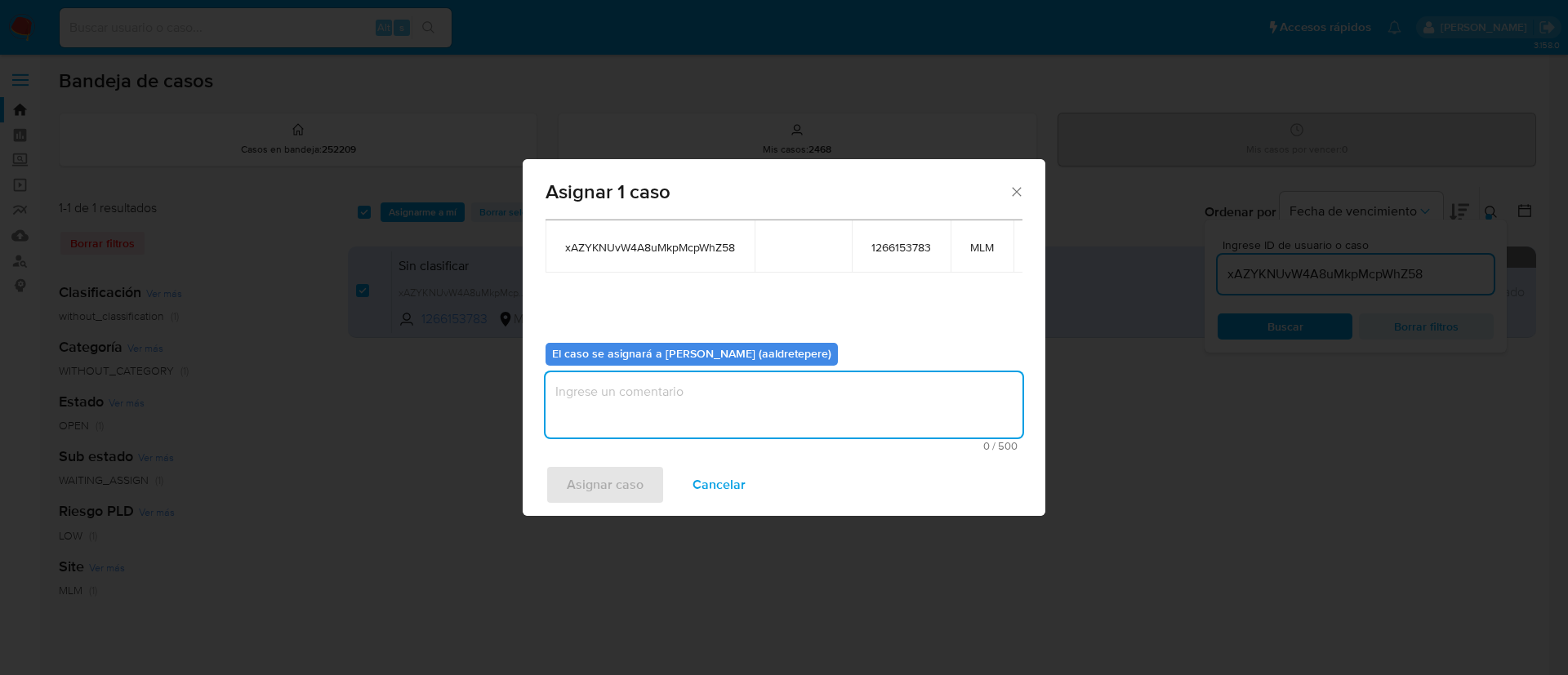
click at [722, 382] on textarea "assign-modal" at bounding box center [784, 405] width 477 height 66
click at [649, 481] on button "Asignar caso" at bounding box center [605, 485] width 119 height 39
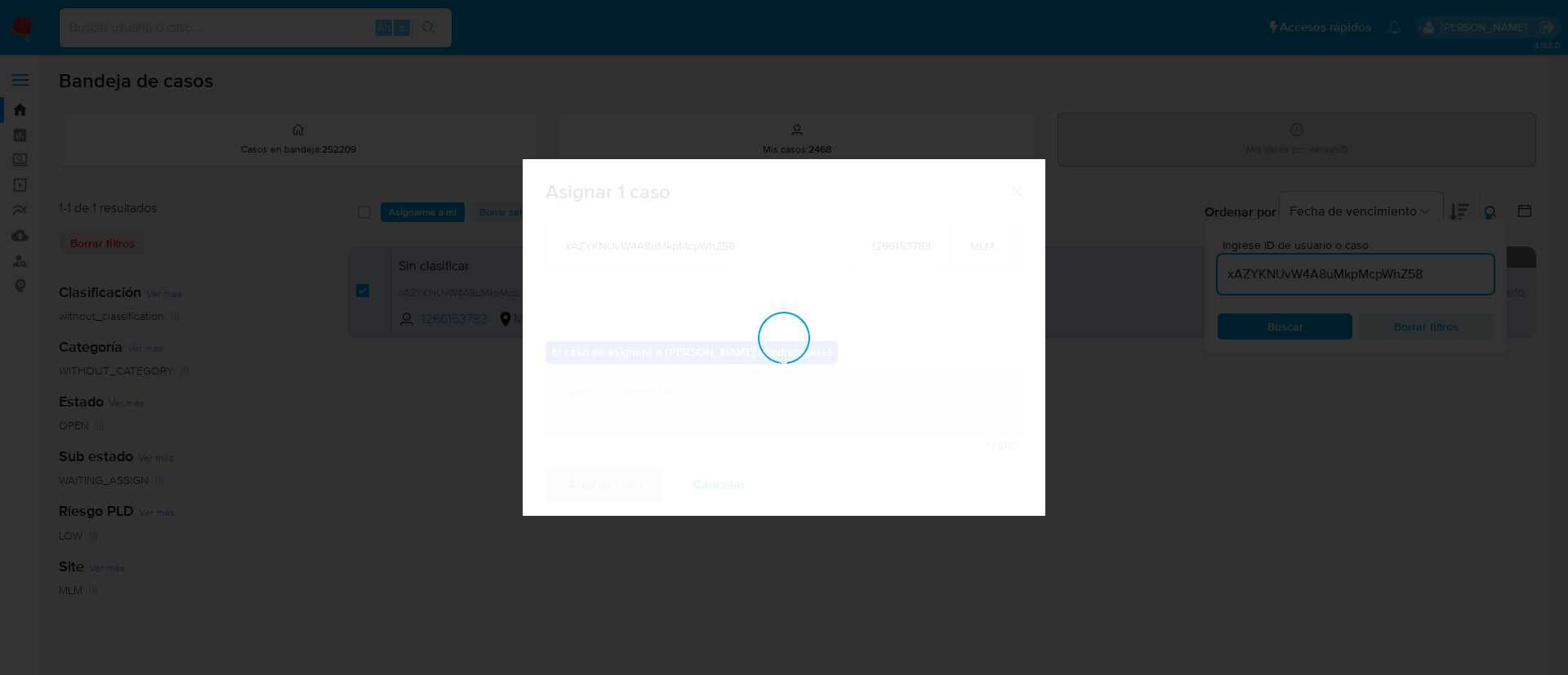
checkbox input "false"
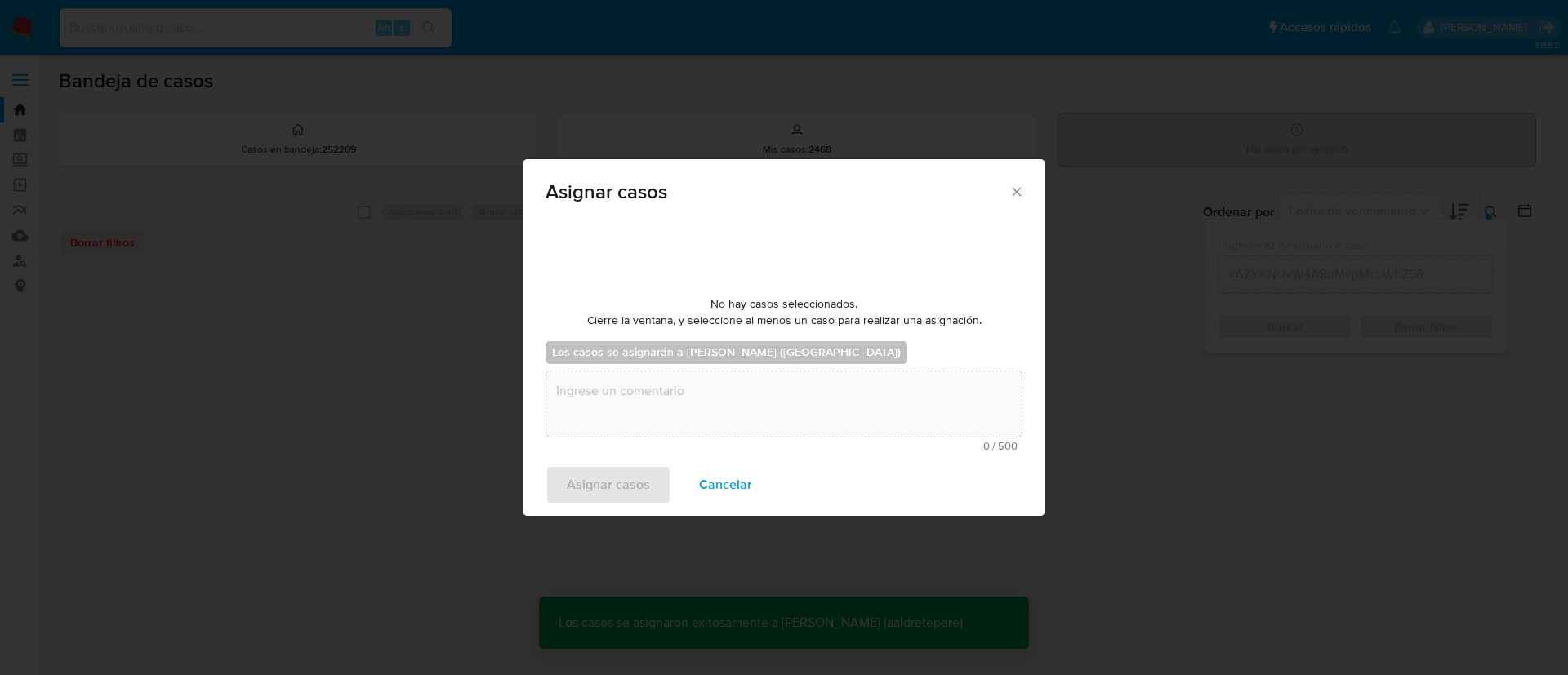
scroll to position [98, 0]
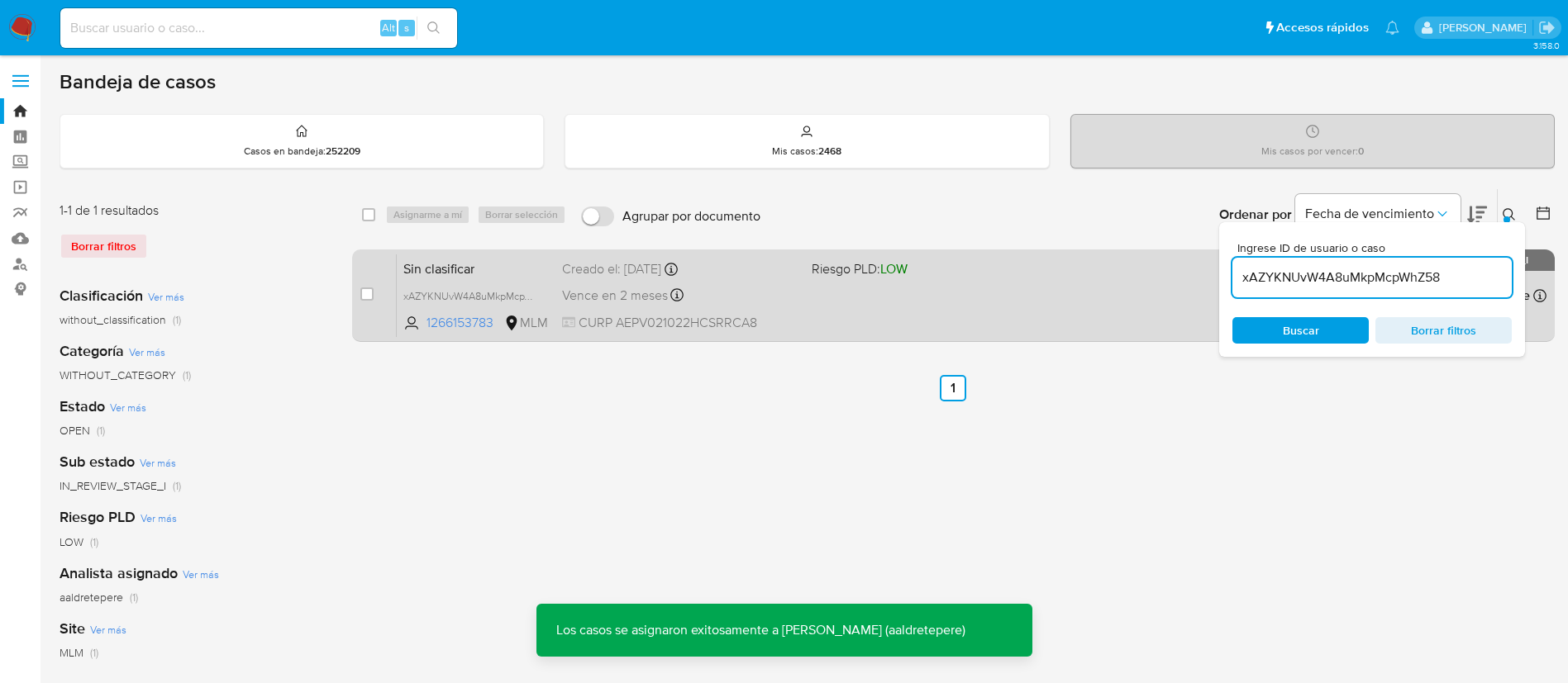
click at [814, 283] on div "Sin clasificar xAZYKNUvW4A8uMkpMcpWhZ58 1266153783 MLM Riesgo PLD: LOW Creado e…" at bounding box center [971, 295] width 1150 height 84
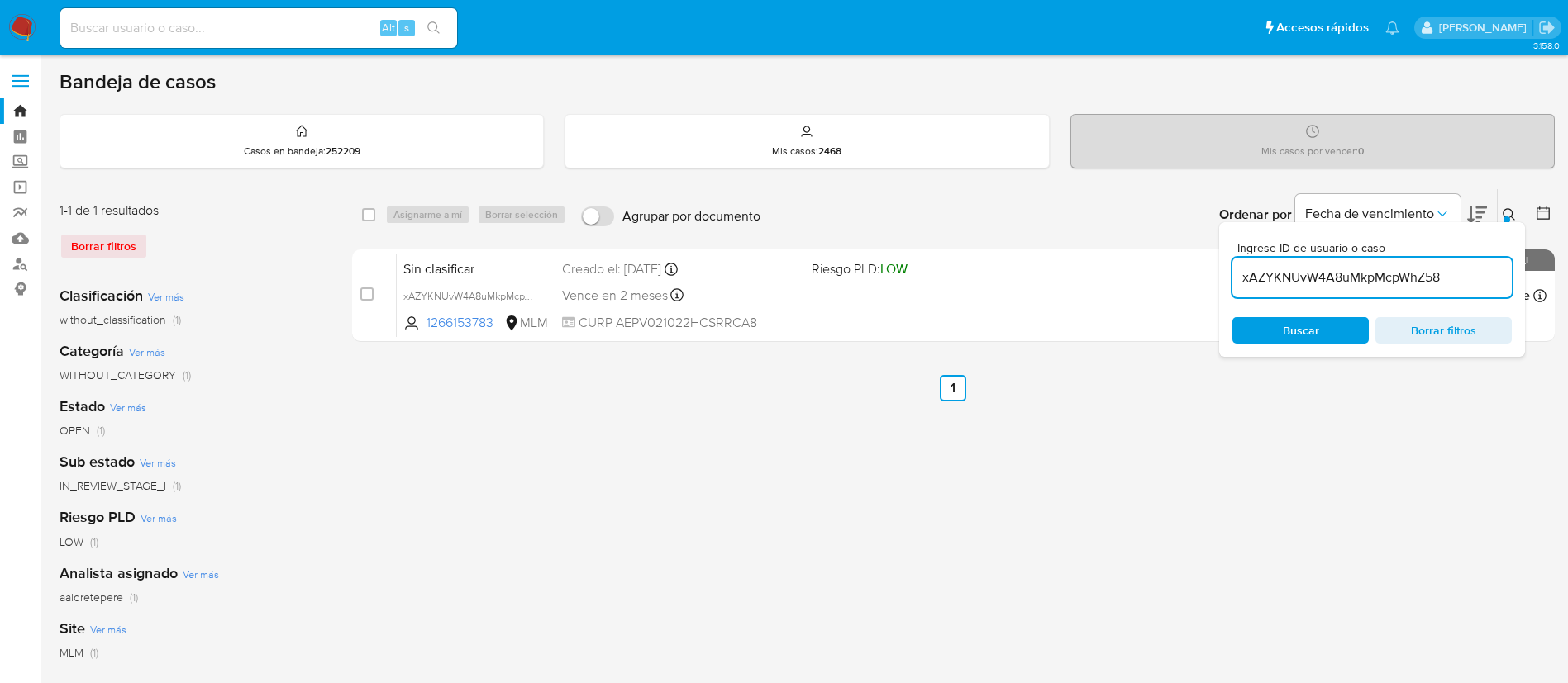
drag, startPoint x: 1455, startPoint y: 278, endPoint x: 952, endPoint y: 216, distance: 506.8
click at [969, 216] on div "Ordenar por Fecha de vencimiento No es posible ordenar los resultados mientras …" at bounding box center [1162, 215] width 786 height 52
paste input "kOG6nOXGCotclKWakUL0XwAH"
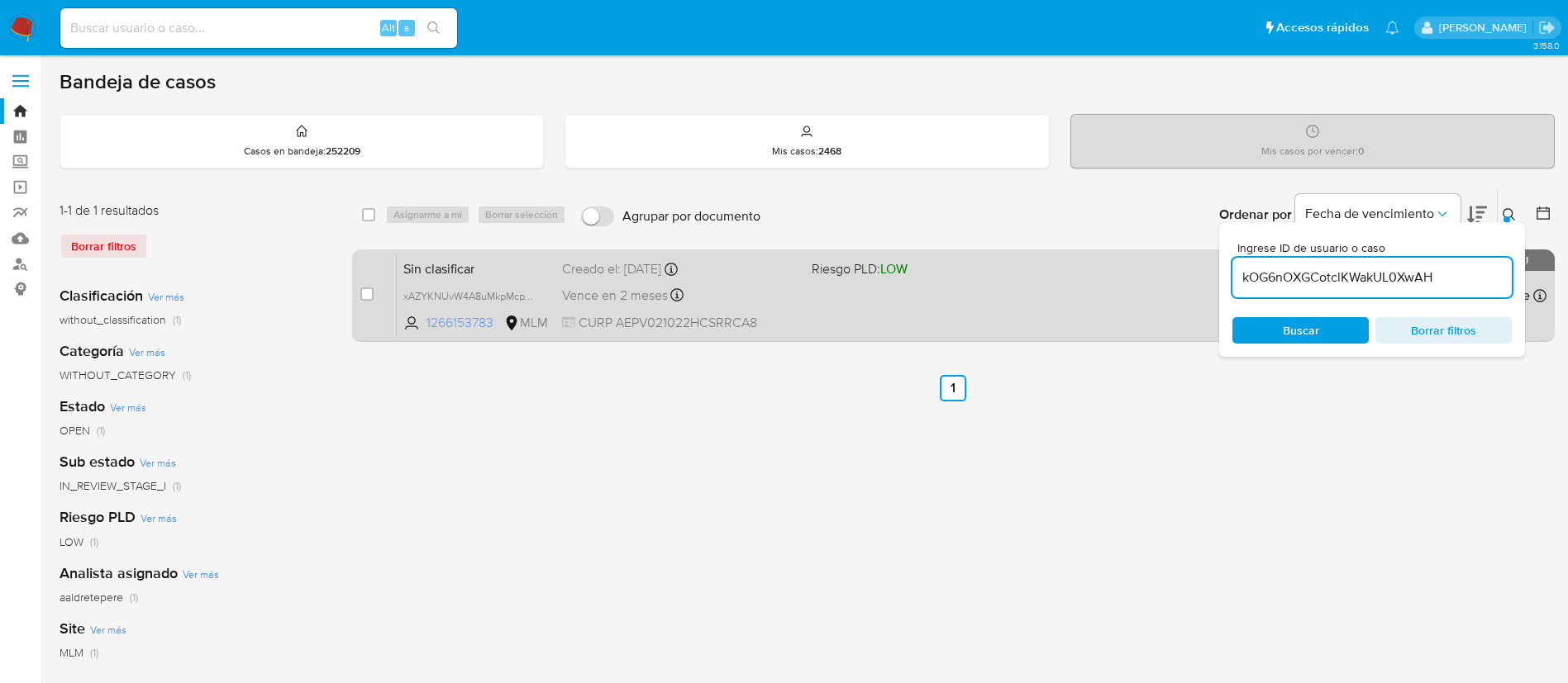
type input "kOG6nOXGCotclKWakUL0XwAH"
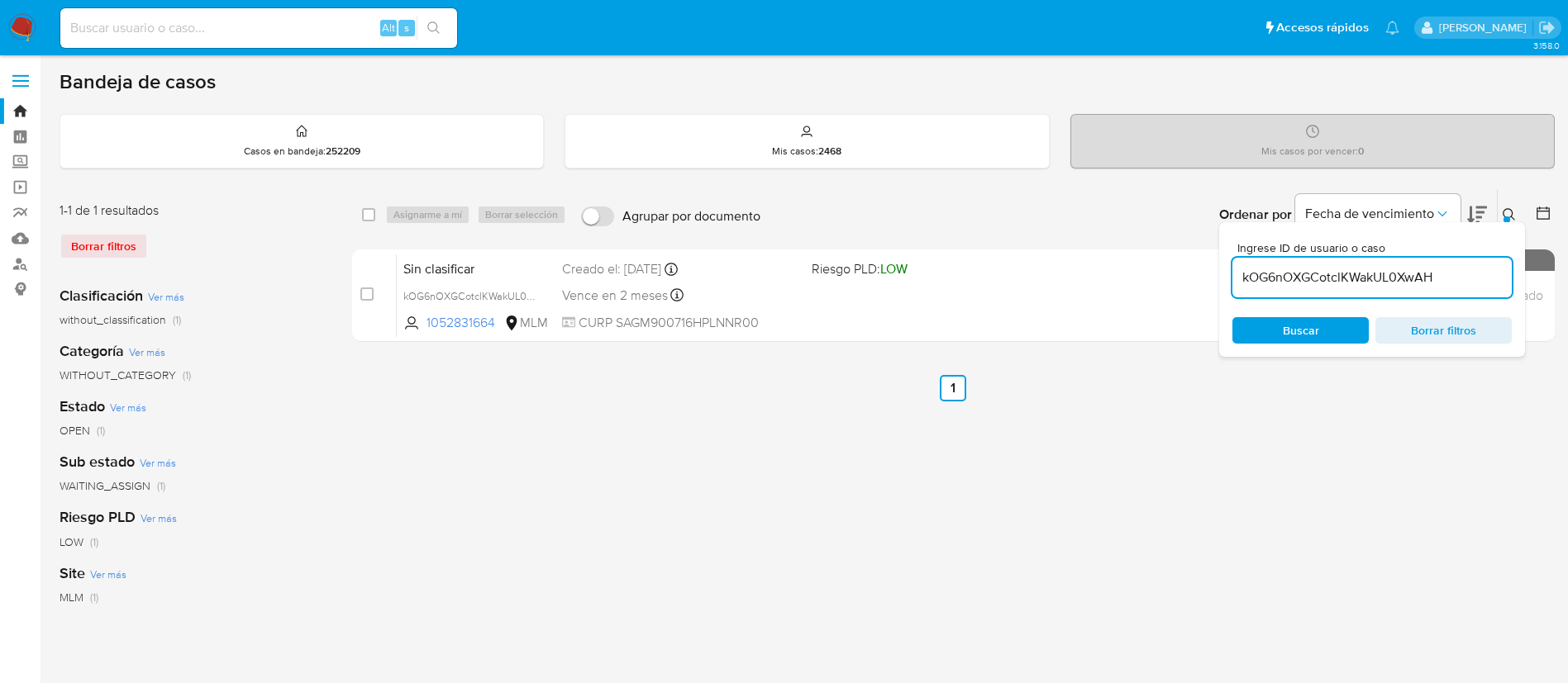
drag, startPoint x: 67, startPoint y: 241, endPoint x: 76, endPoint y: 242, distance: 9.1
click at [71, 241] on div "Borrar filtros" at bounding box center [192, 246] width 265 height 27
click at [126, 248] on div "Borrar filtros" at bounding box center [192, 246] width 265 height 27
drag, startPoint x: 105, startPoint y: 248, endPoint x: 302, endPoint y: 277, distance: 199.1
click at [104, 247] on div "Borrar filtros" at bounding box center [192, 246] width 265 height 27
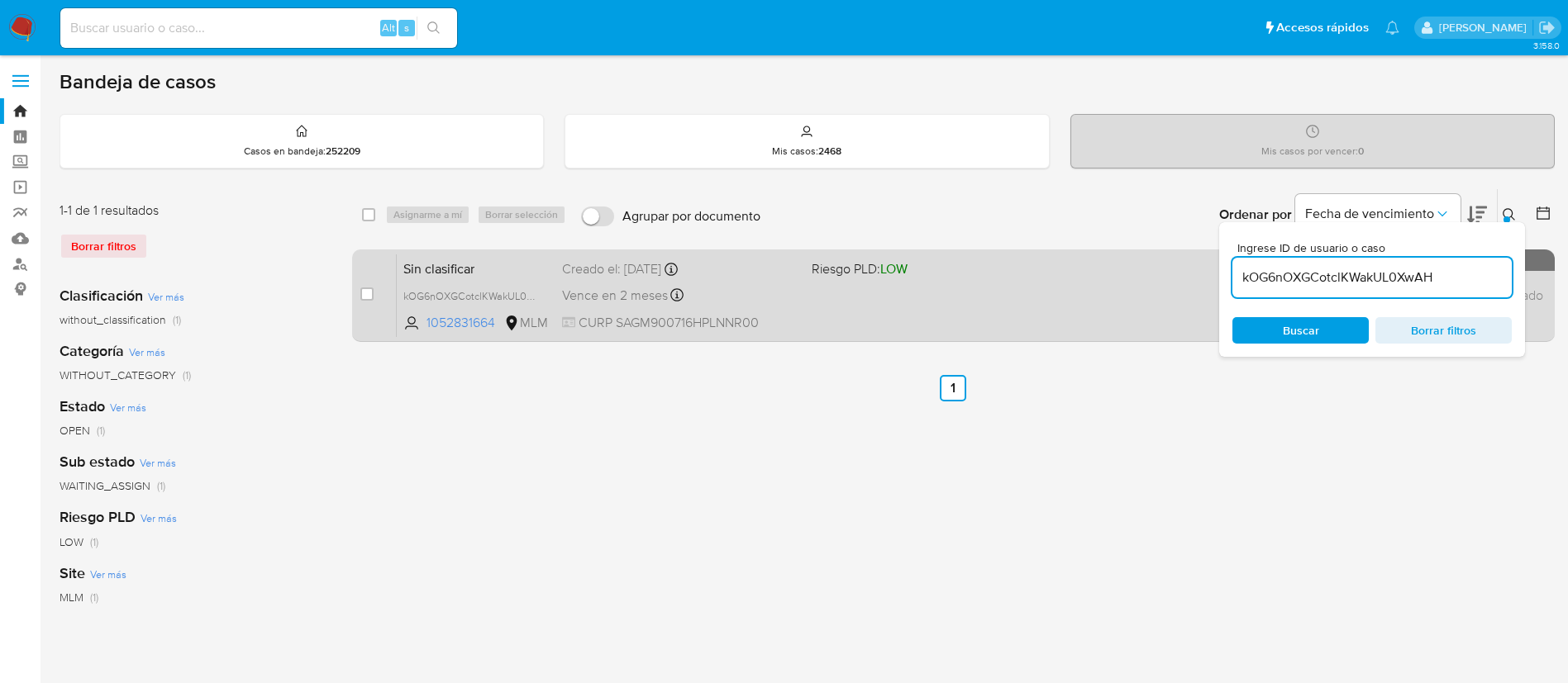
click at [366, 301] on div "case-item-checkbox" at bounding box center [367, 294] width 13 height 17
click at [371, 294] on input "checkbox" at bounding box center [367, 294] width 13 height 13
checkbox input "true"
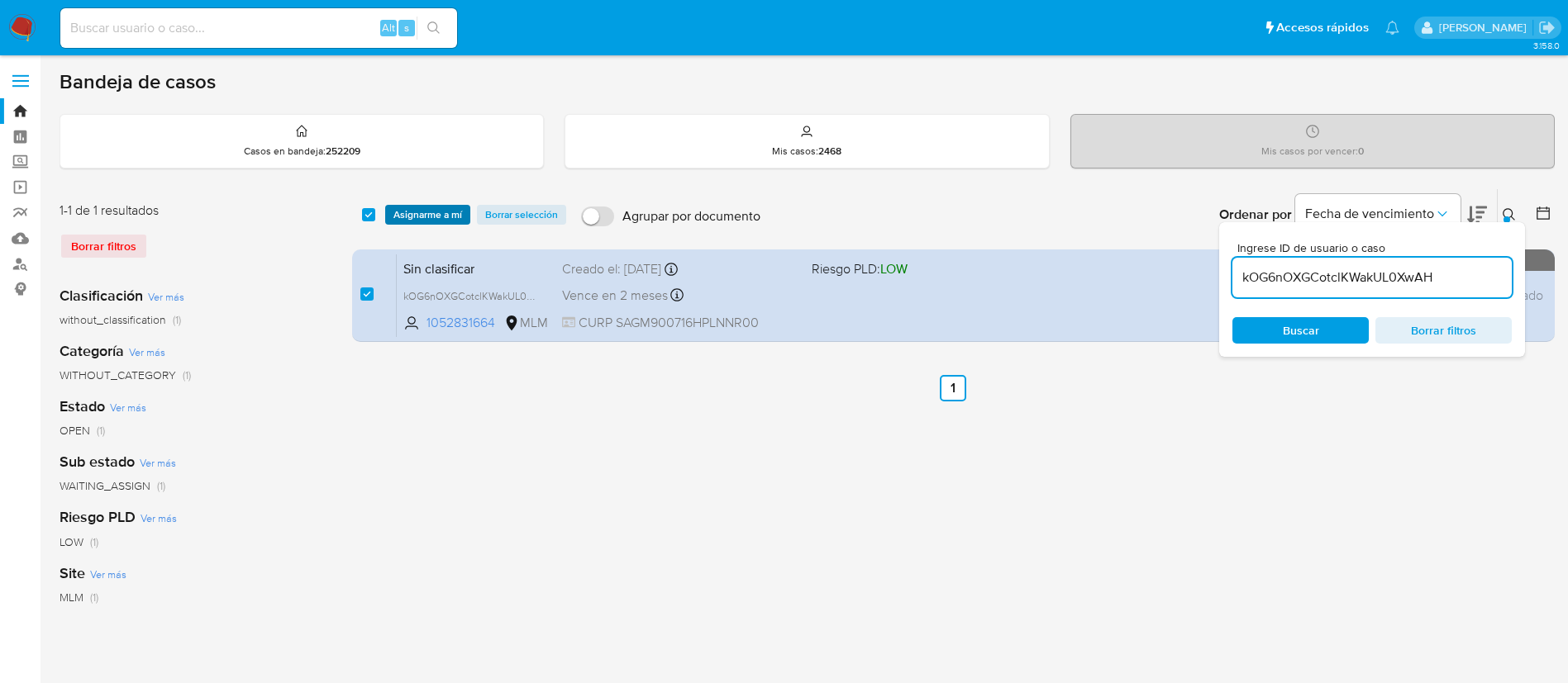
click at [429, 221] on span "Asignarme a mí" at bounding box center [428, 215] width 68 height 17
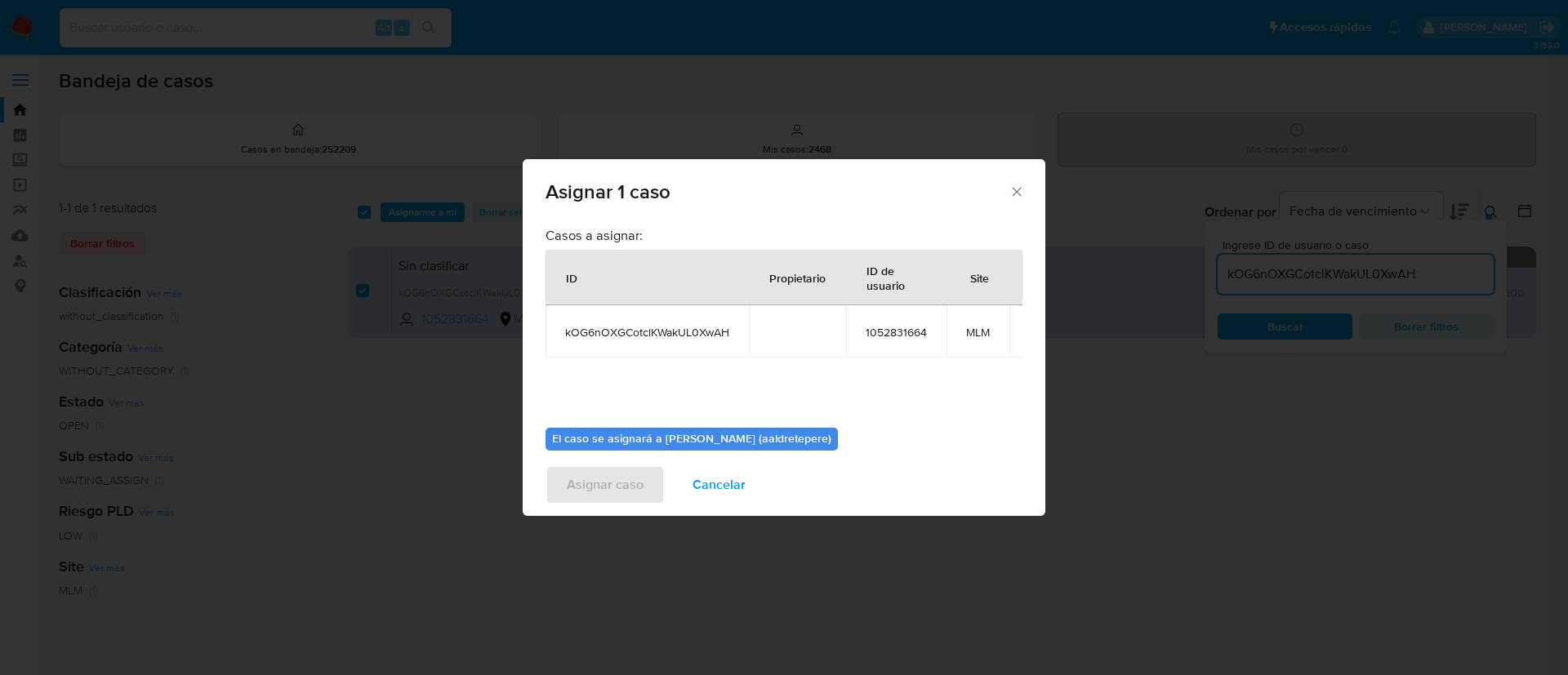
scroll to position [104, 0]
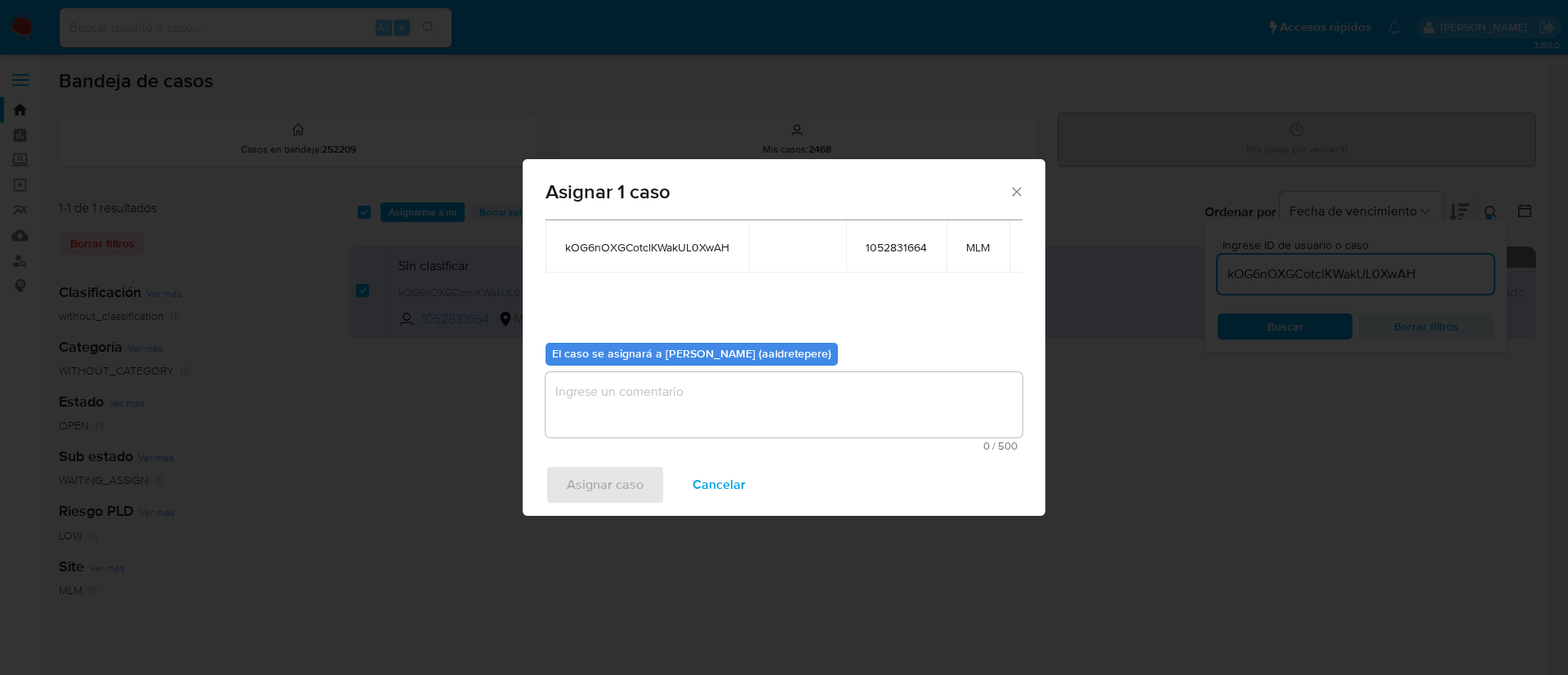
click at [687, 387] on textarea "assign-modal" at bounding box center [784, 405] width 477 height 66
click at [620, 486] on span "Asignar caso" at bounding box center [605, 485] width 77 height 36
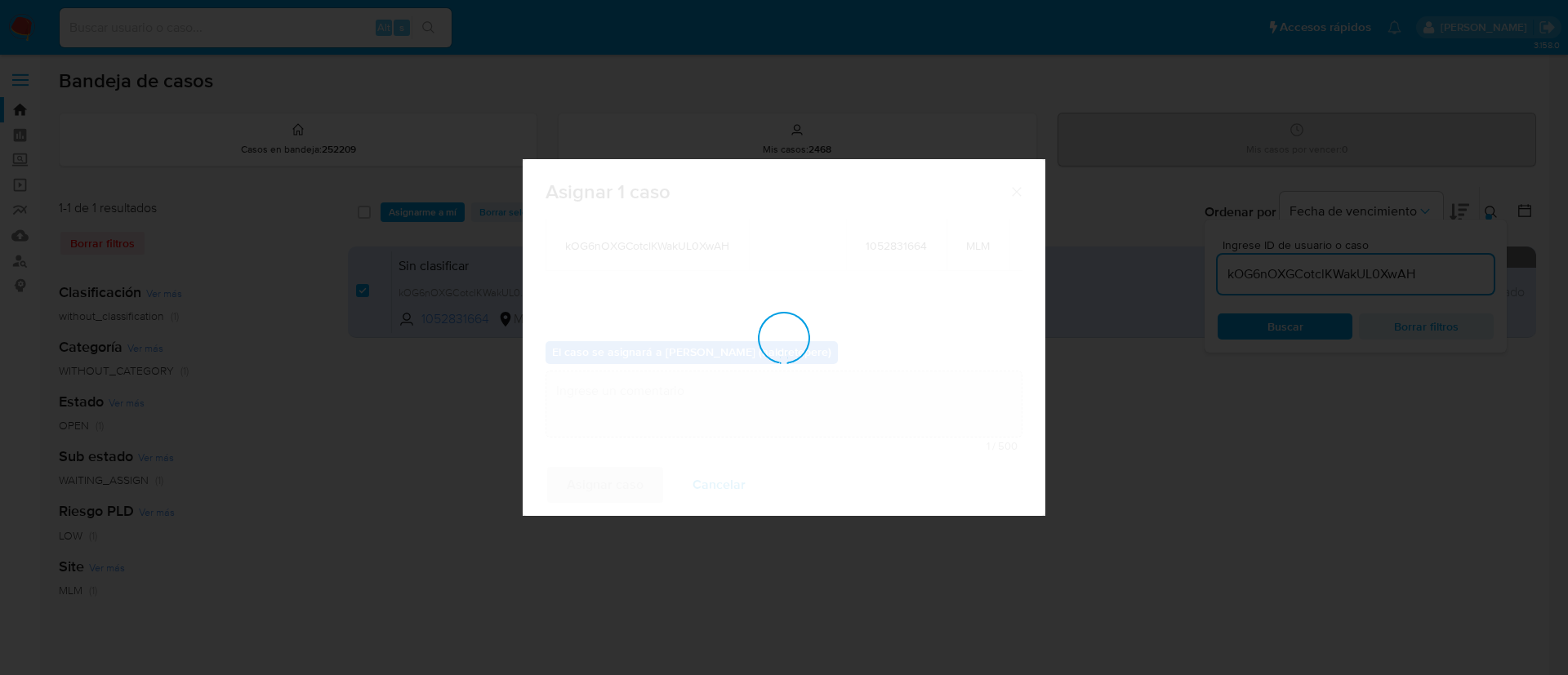
checkbox input "false"
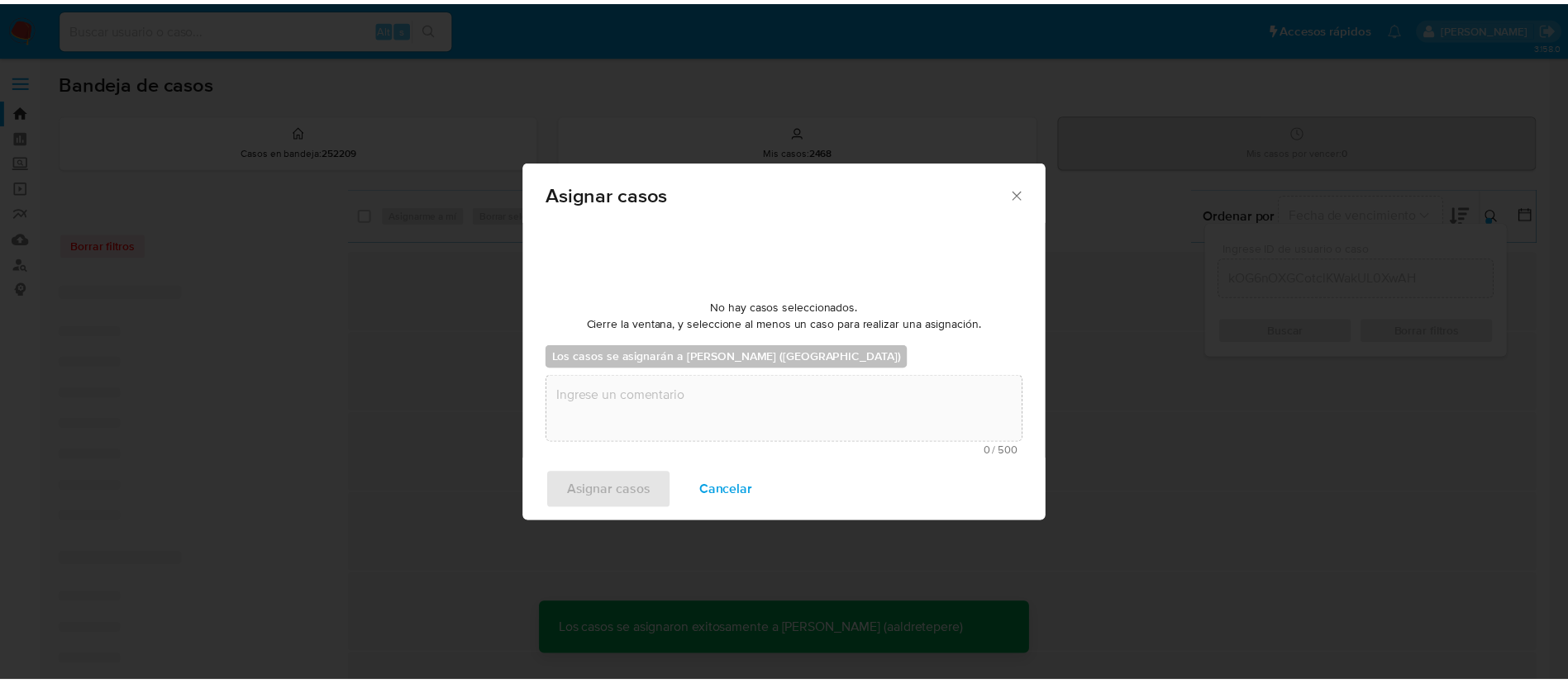
scroll to position [0, 0]
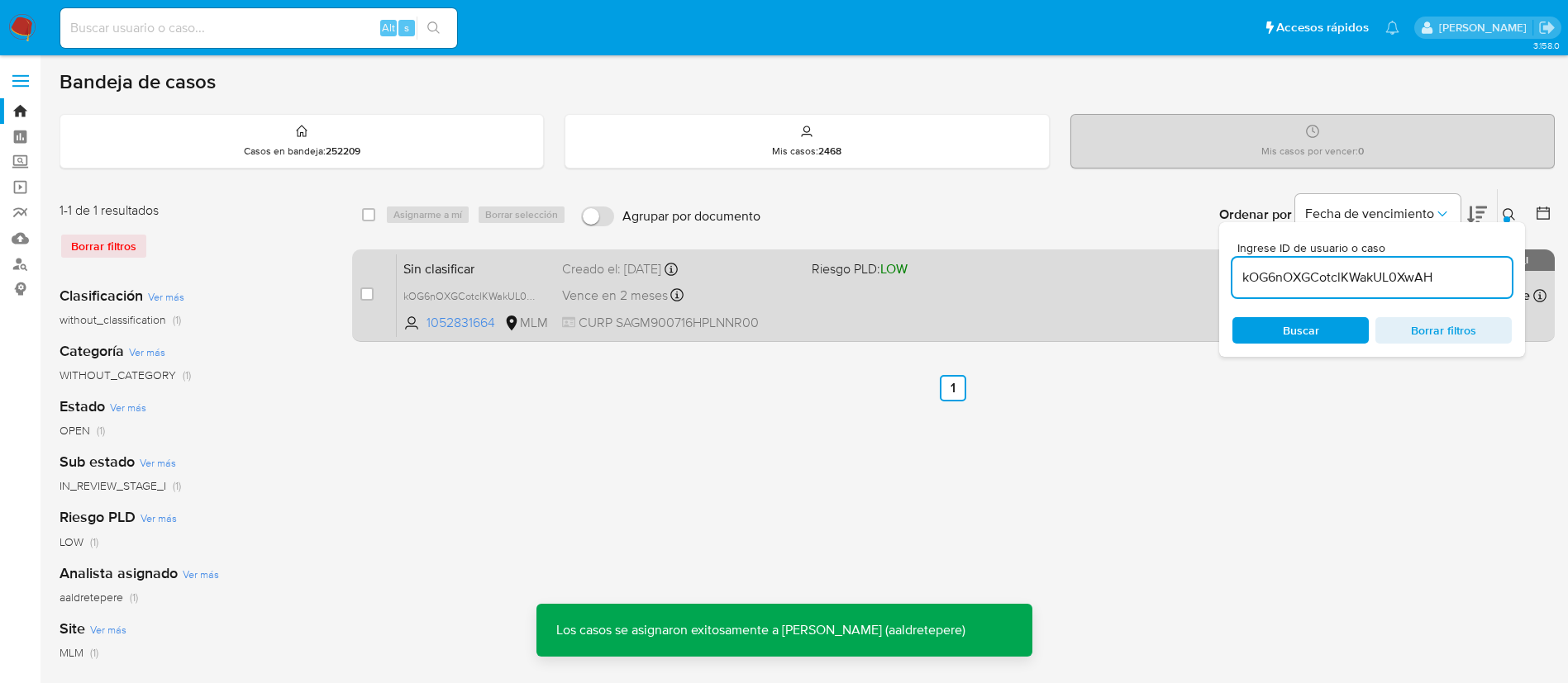
click at [1051, 319] on div "Sin clasificar kOG6nOXGCotclKWakUL0XwAH 1052831664 MLM Riesgo PLD: LOW Creado e…" at bounding box center [971, 295] width 1150 height 84
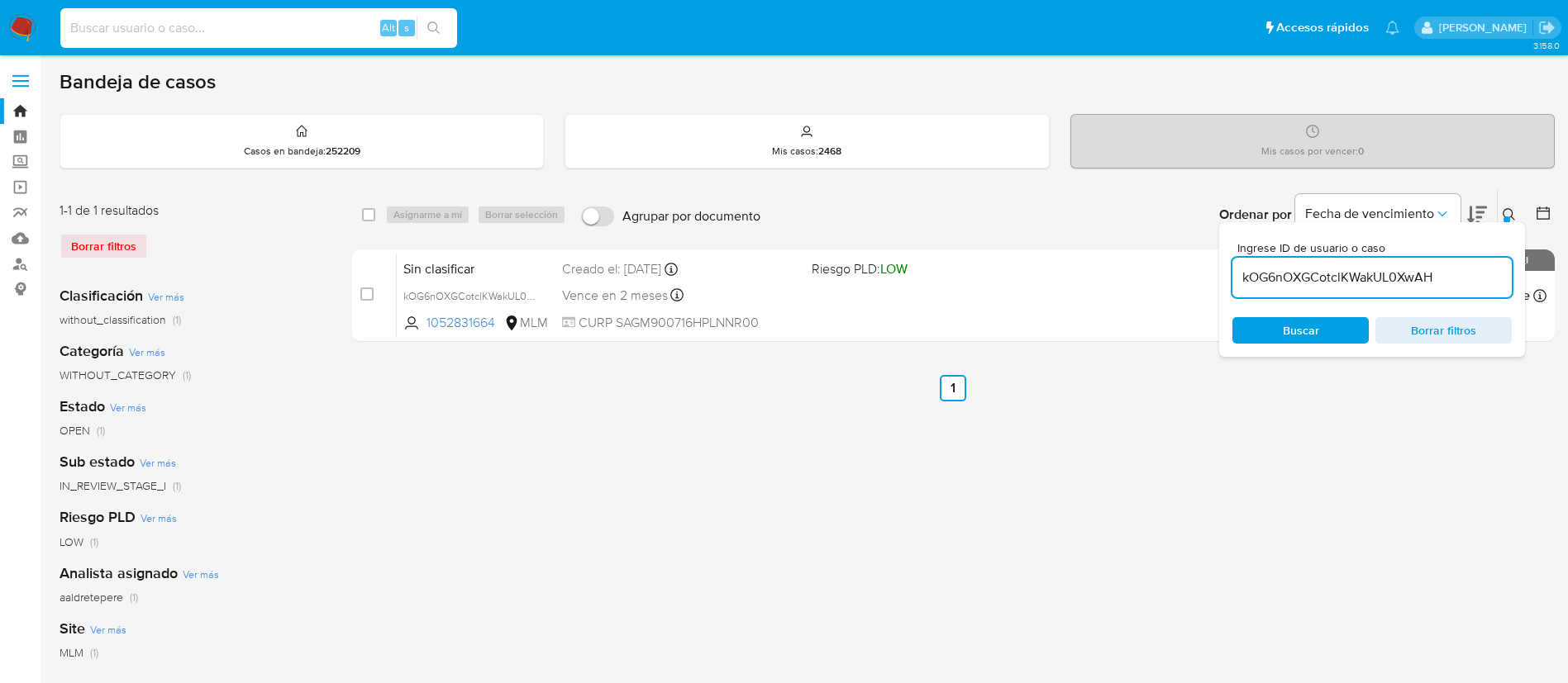
click at [308, 37] on input at bounding box center [258, 28] width 397 height 21
paste input "398480131"
type input "398480131"
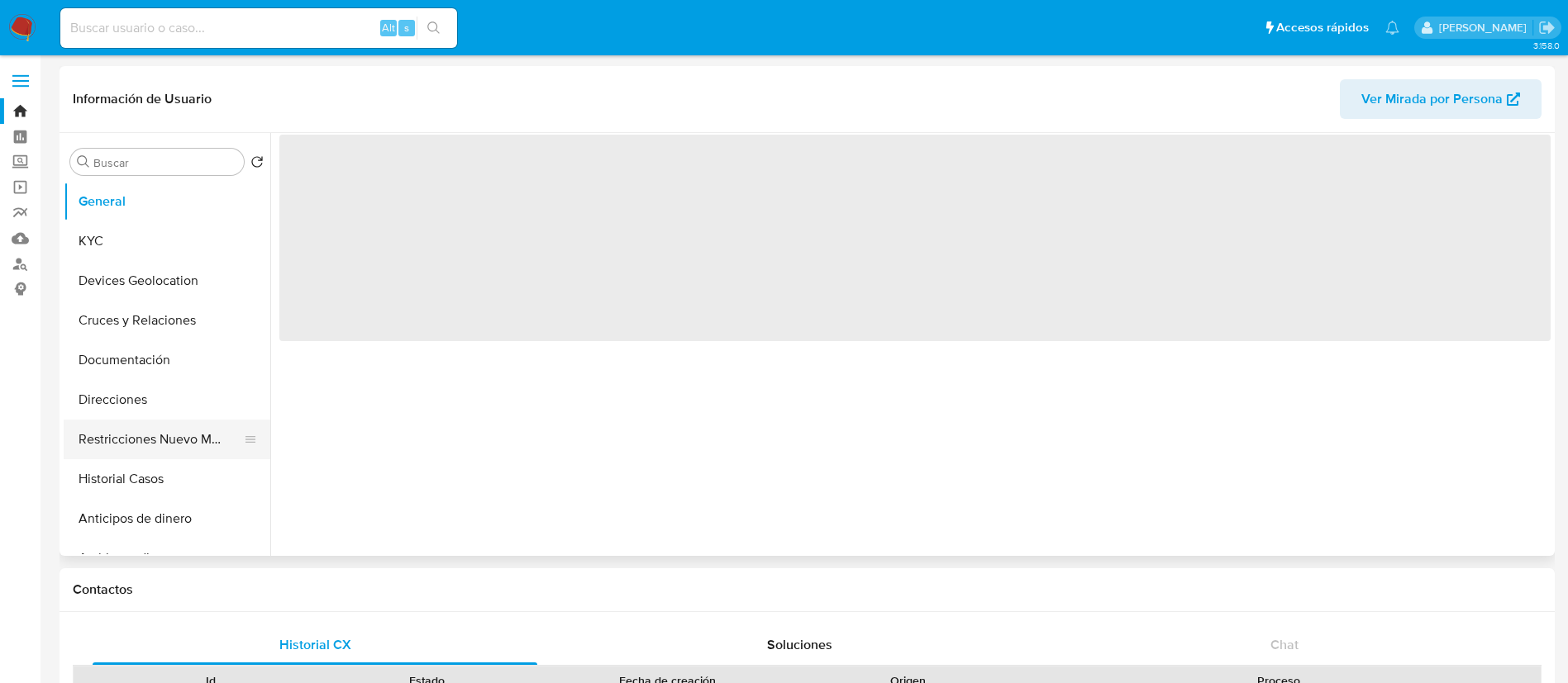
click at [139, 449] on button "Restricciones Nuevo Mundo" at bounding box center [160, 439] width 194 height 40
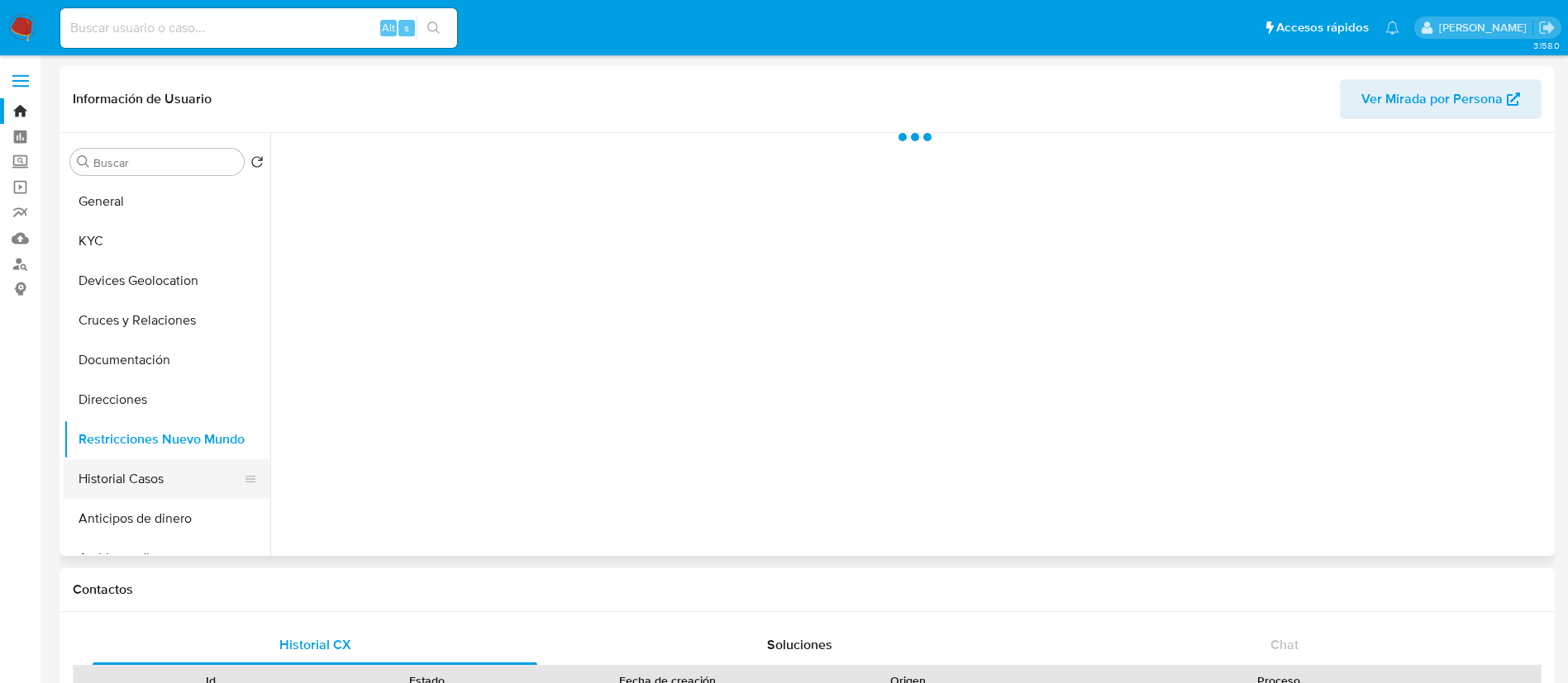
select select "10"
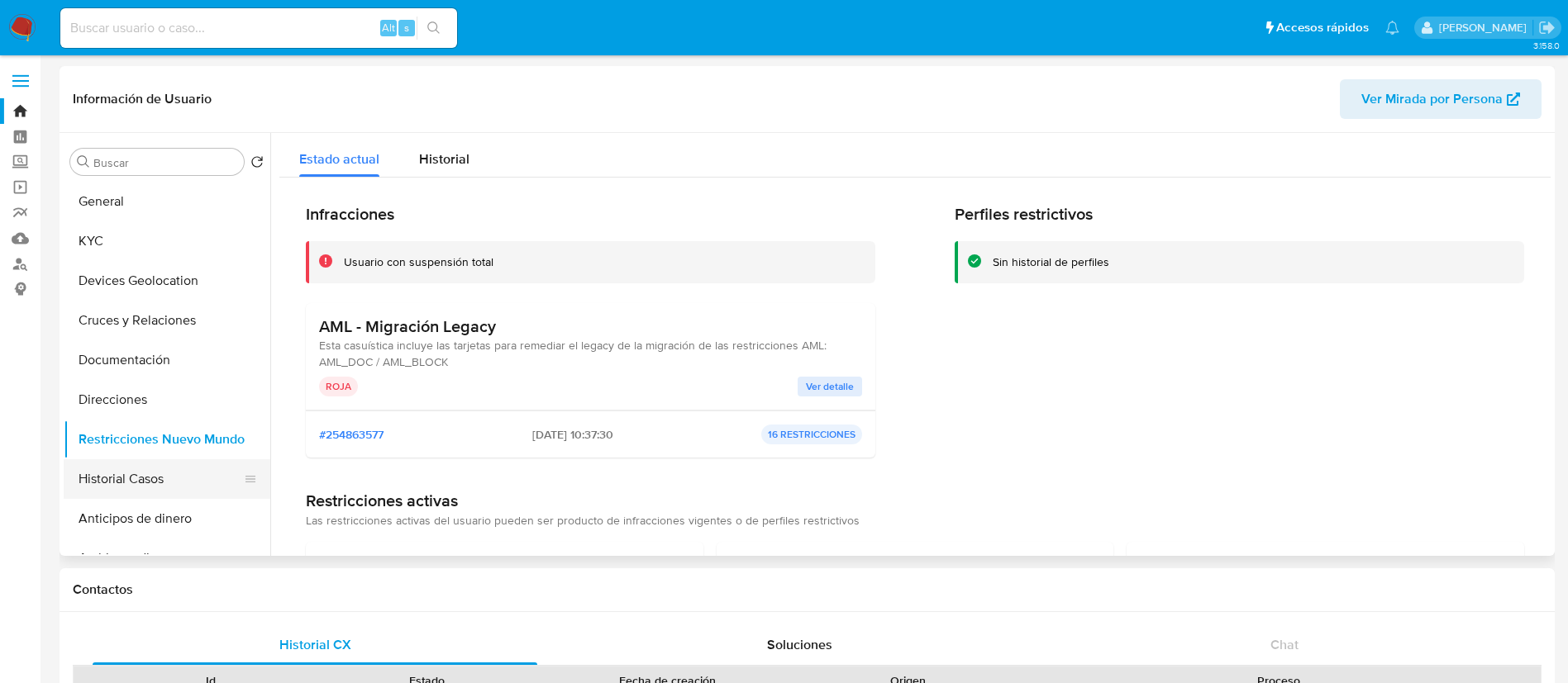
click at [179, 488] on button "Historial Casos" at bounding box center [160, 478] width 194 height 40
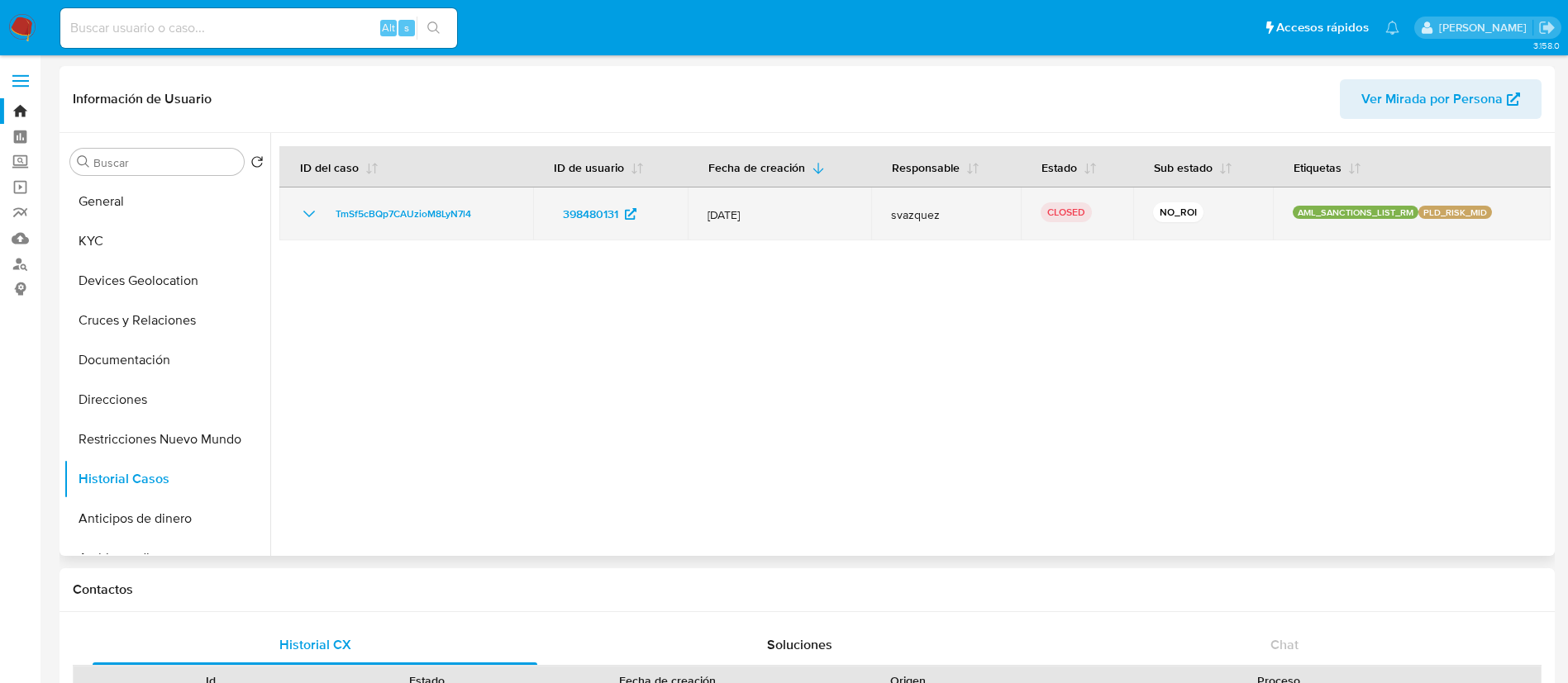
click at [305, 219] on icon "Mostrar/Ocultar" at bounding box center [309, 214] width 20 height 20
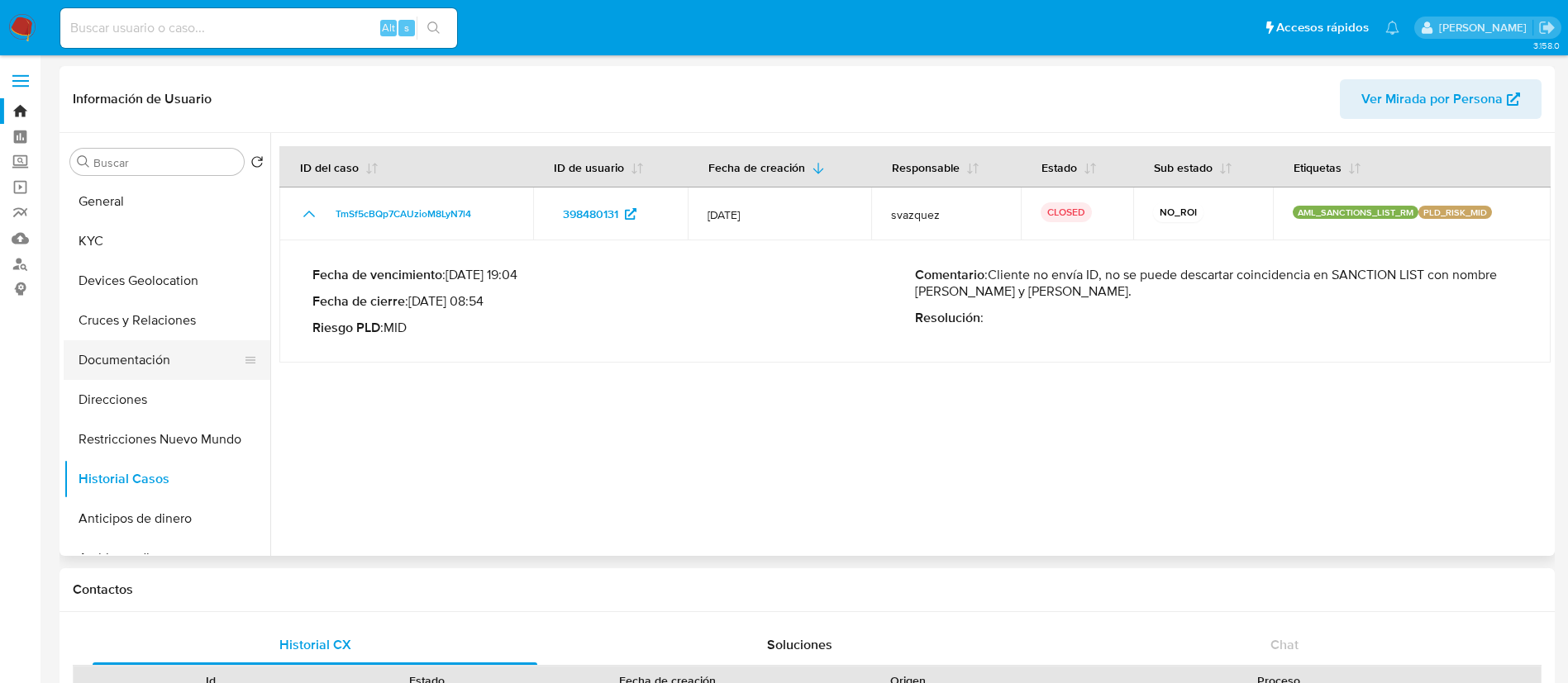
click at [121, 355] on button "Documentación" at bounding box center [160, 359] width 194 height 40
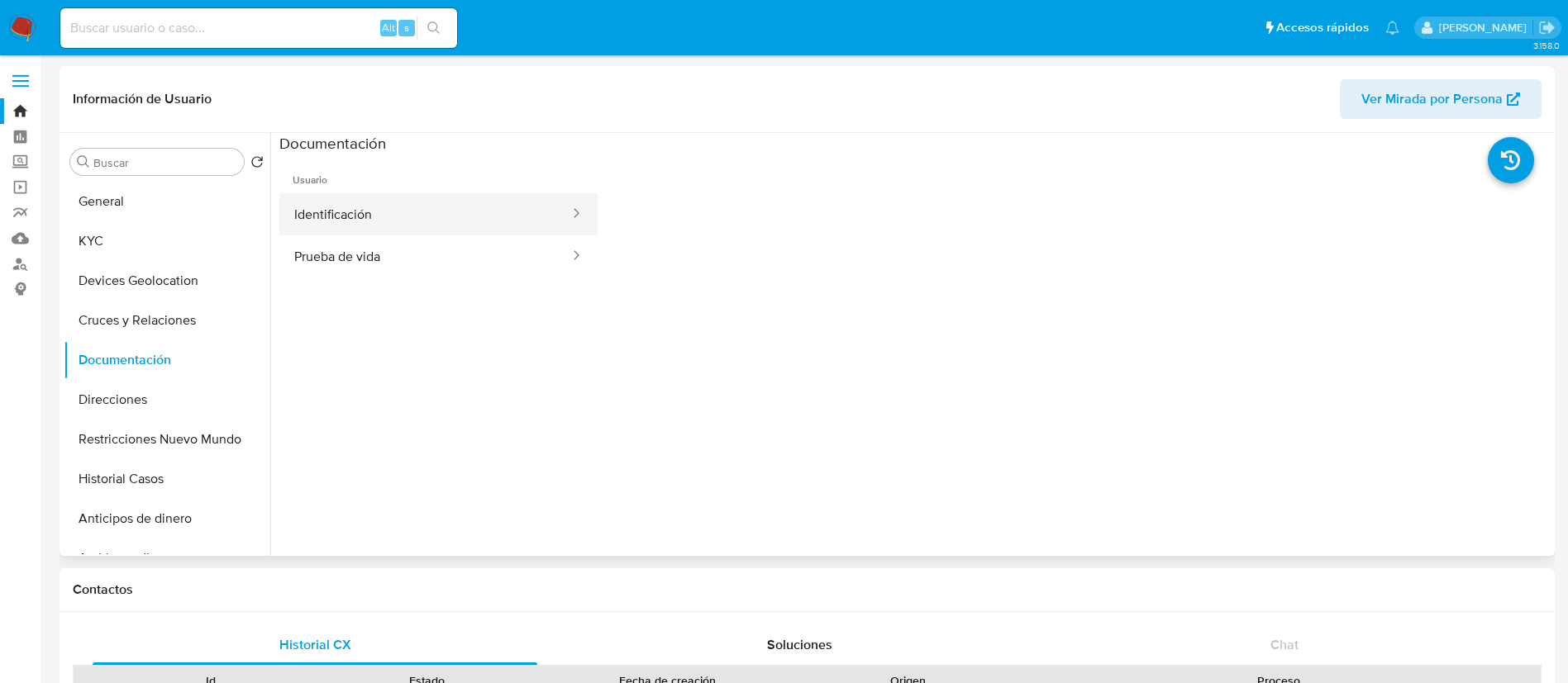
click at [395, 212] on button "Identificación" at bounding box center [425, 215] width 291 height 42
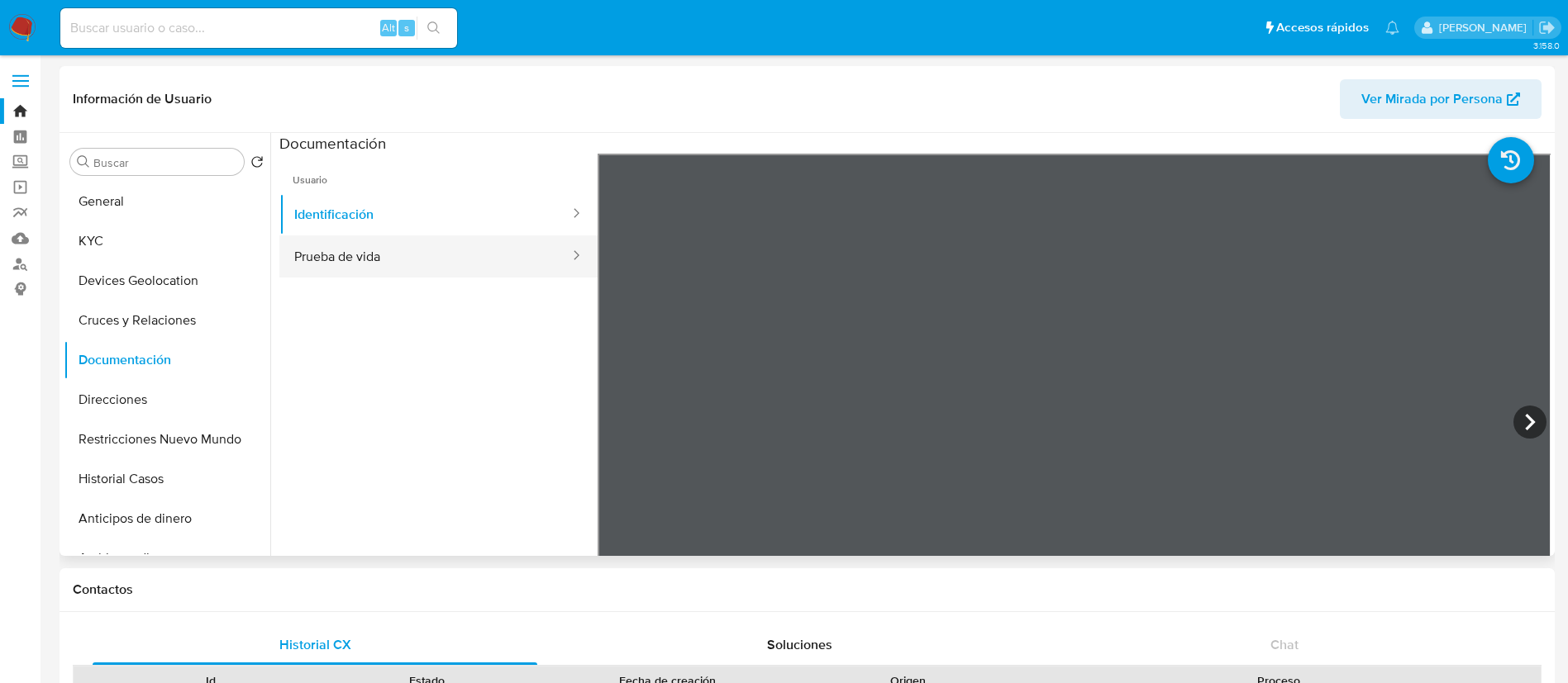
click at [473, 257] on button "Prueba de vida" at bounding box center [425, 256] width 291 height 42
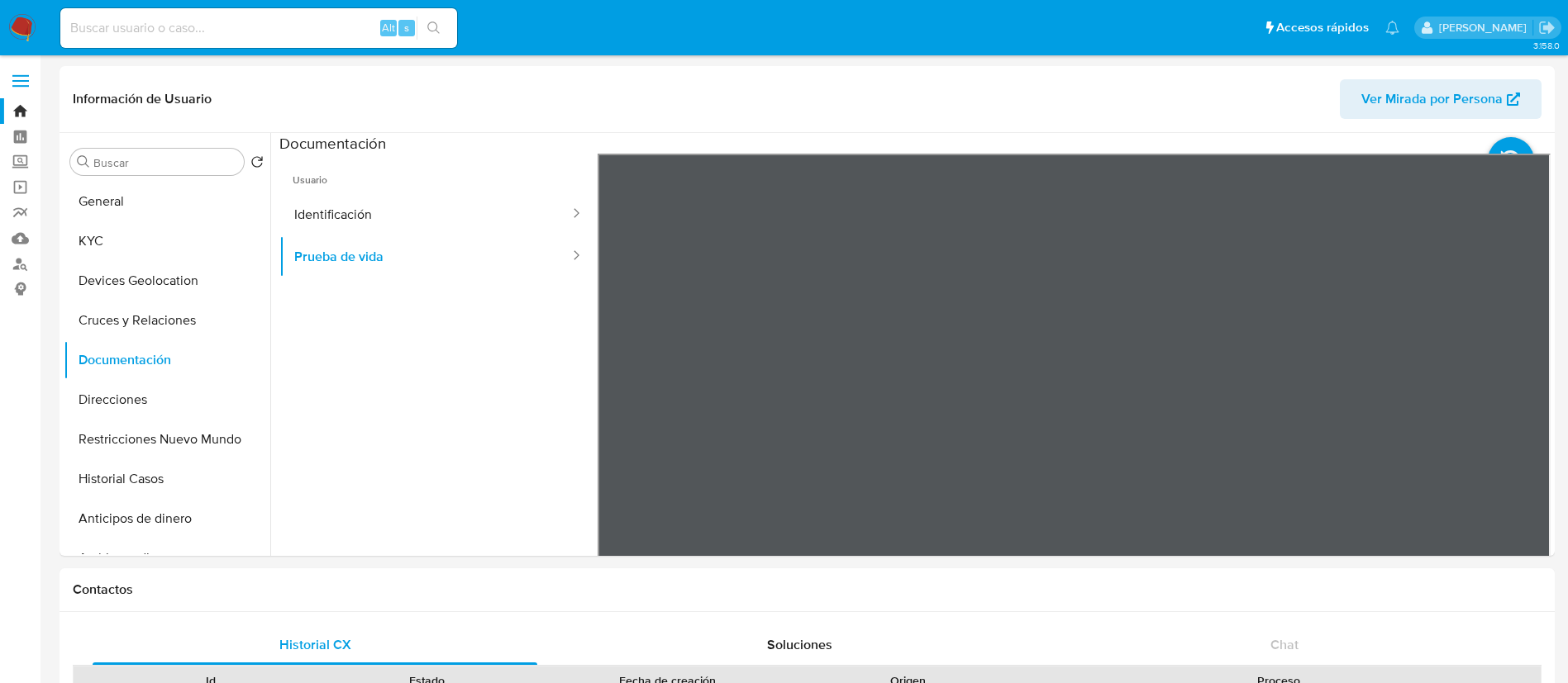
drag, startPoint x: 20, startPoint y: 11, endPoint x: 30, endPoint y: 20, distance: 13.5
click at [20, 12] on nav "Pausado Ver notificaciones Alt s Accesos rápidos Presiona las siguientes teclas…" at bounding box center [784, 28] width 1568 height 55
drag, startPoint x: 16, startPoint y: 28, endPoint x: 529, endPoint y: 6, distance: 513.5
click at [17, 28] on img at bounding box center [22, 28] width 28 height 28
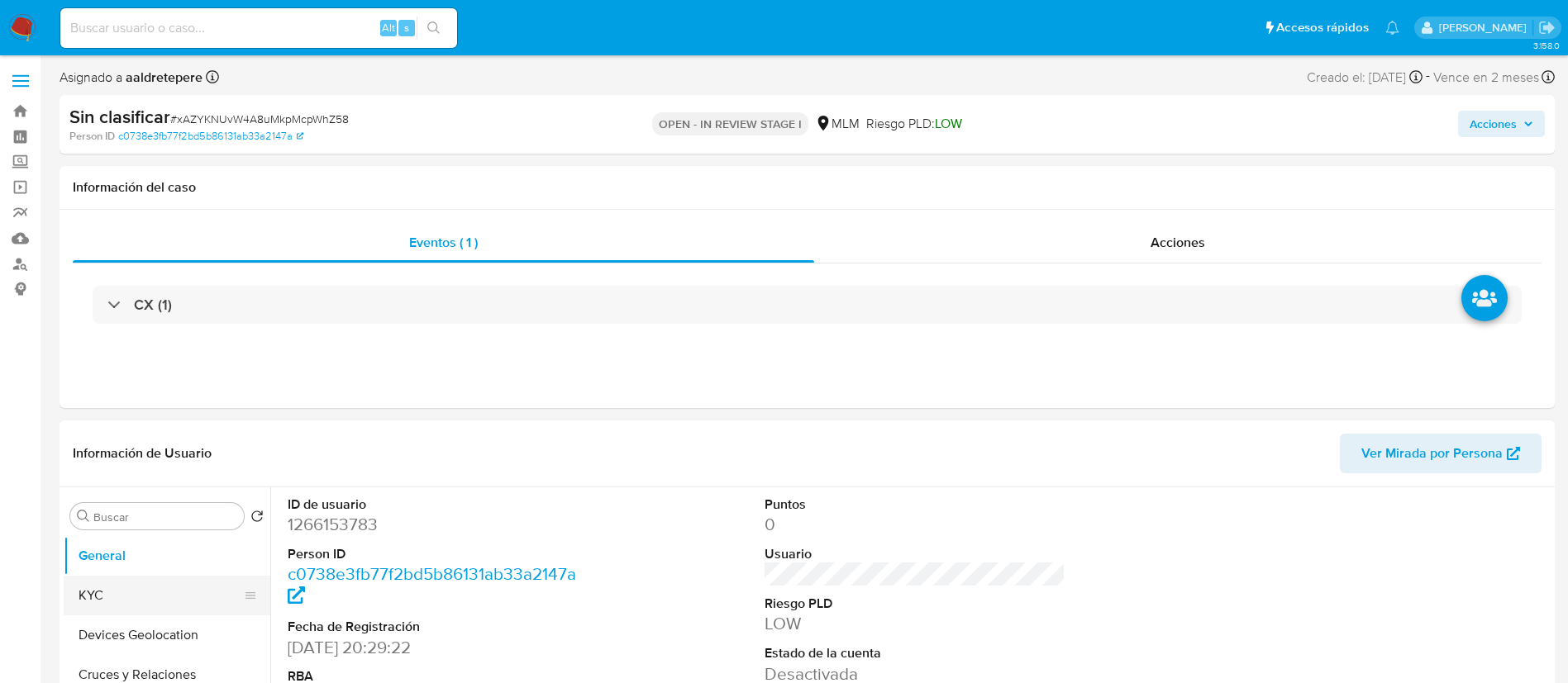
select select "10"
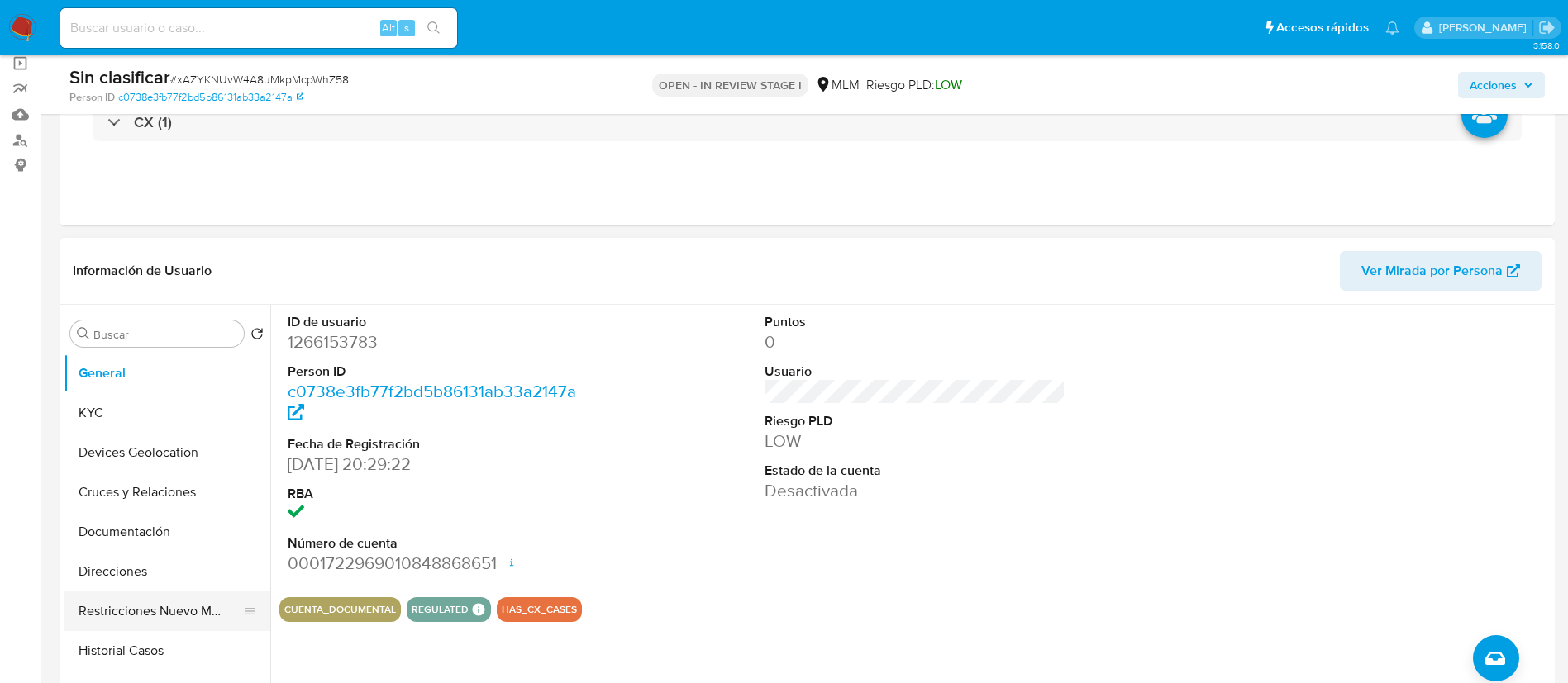
click at [155, 626] on button "Restricciones Nuevo Mundo" at bounding box center [160, 611] width 194 height 40
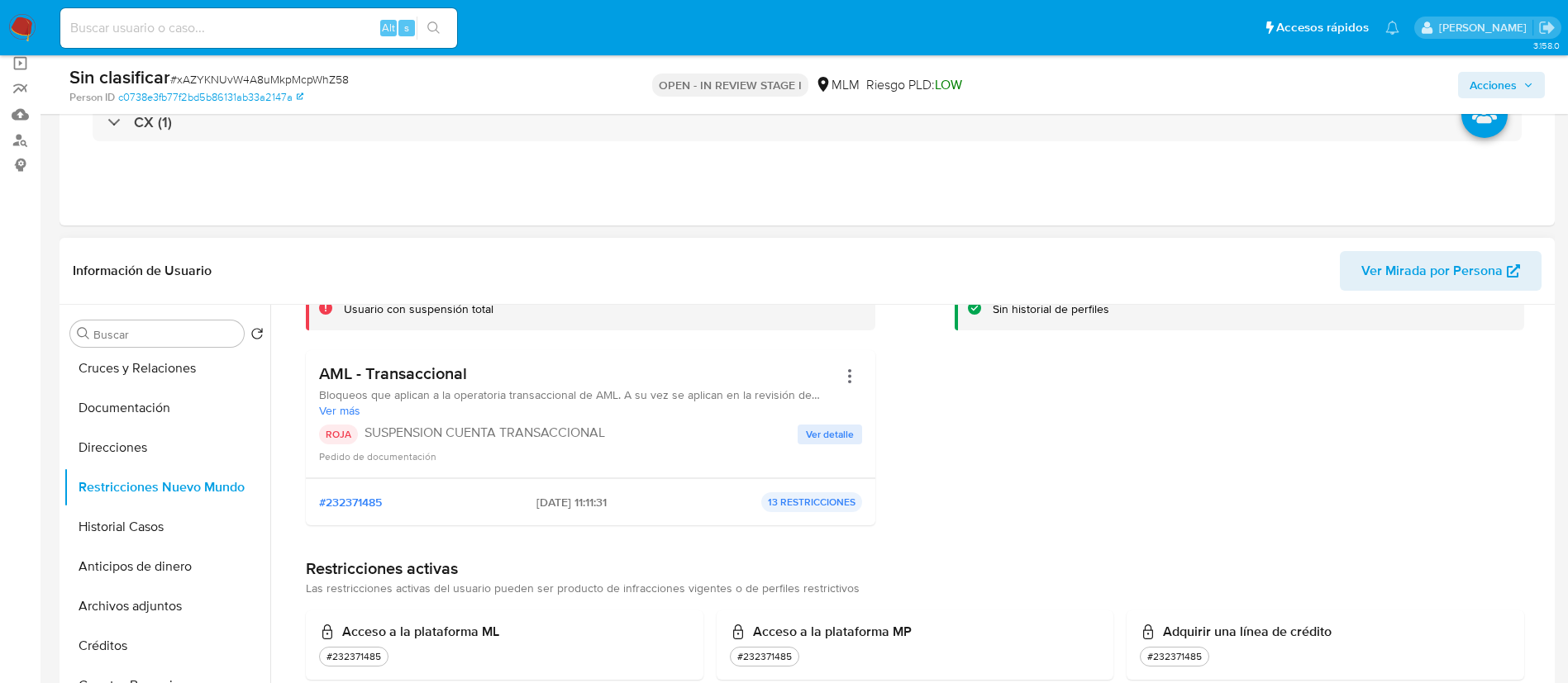
click at [837, 438] on span "Ver detalle" at bounding box center [830, 435] width 48 height 17
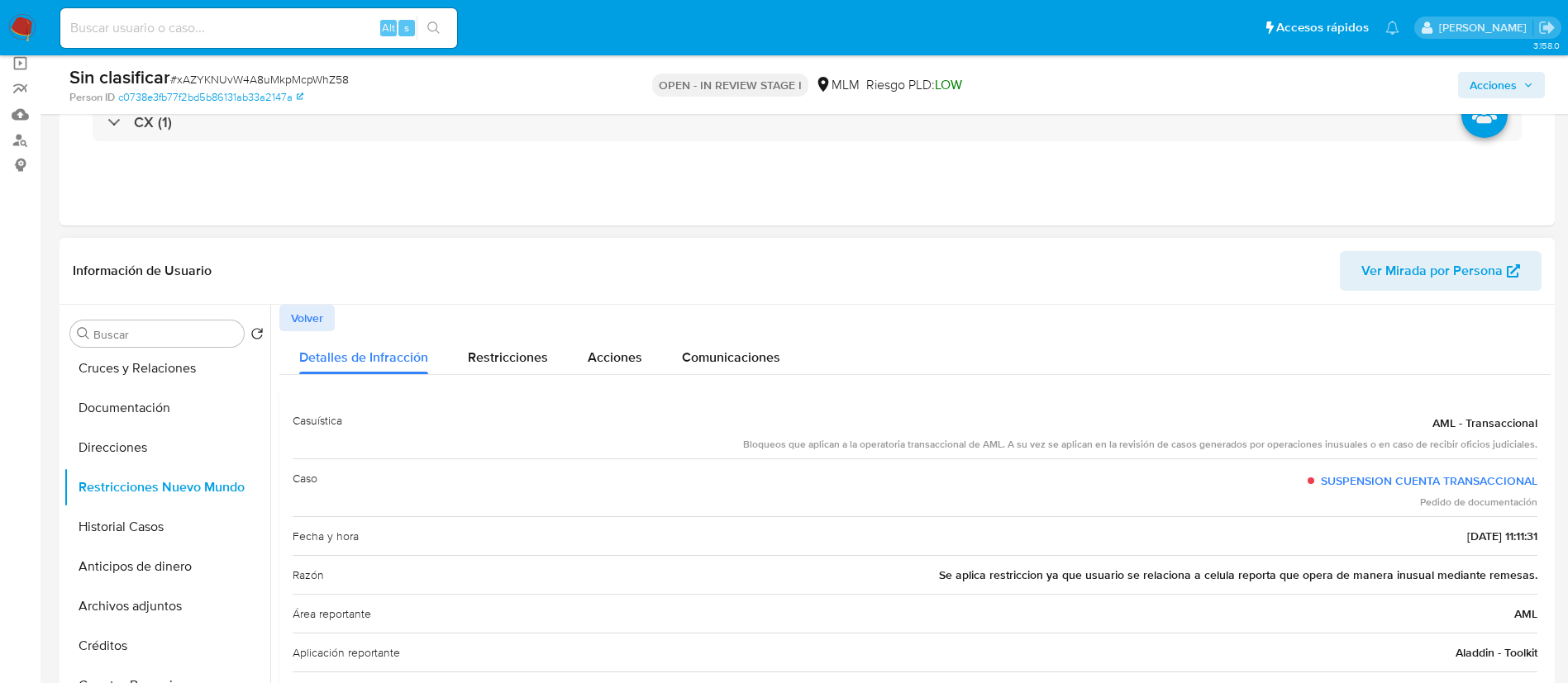
drag, startPoint x: 999, startPoint y: 567, endPoint x: 1443, endPoint y: 576, distance: 444.1
click at [1443, 576] on span "Se aplica restriccion ya que usuario se relaciona a celula reporta que opera de…" at bounding box center [1238, 575] width 599 height 17
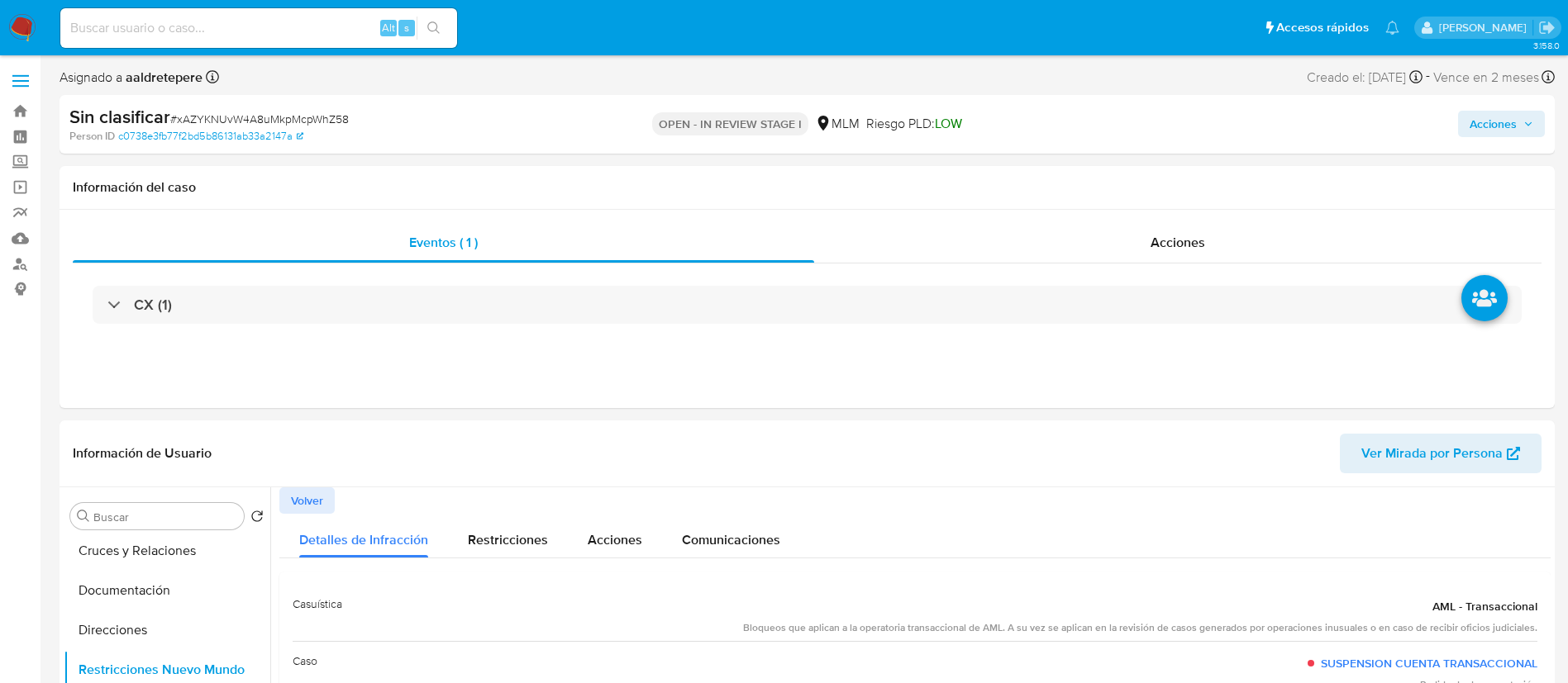
click at [1470, 130] on span "Acciones" at bounding box center [1493, 124] width 47 height 27
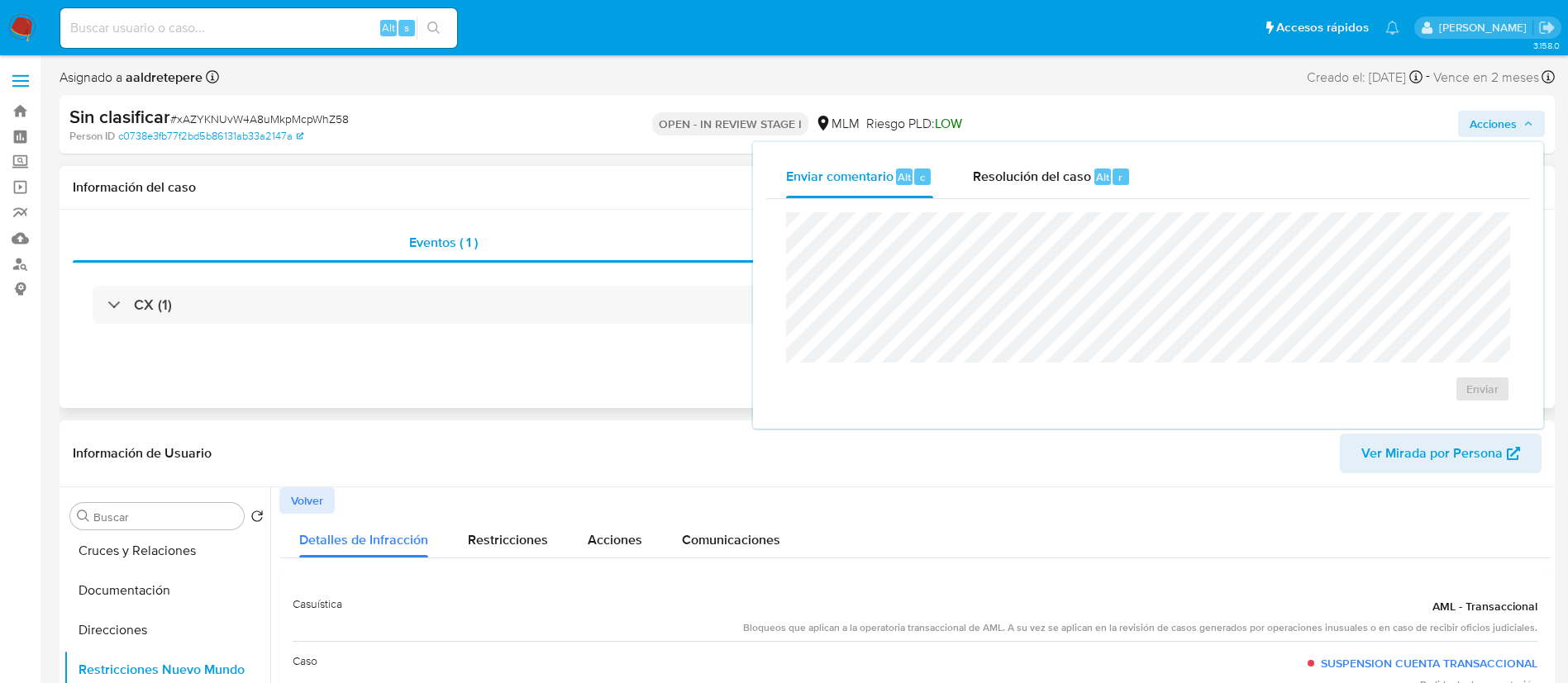
click at [647, 363] on div "Eventos ( 1 ) Acciones CX (1)" at bounding box center [808, 309] width 1496 height 198
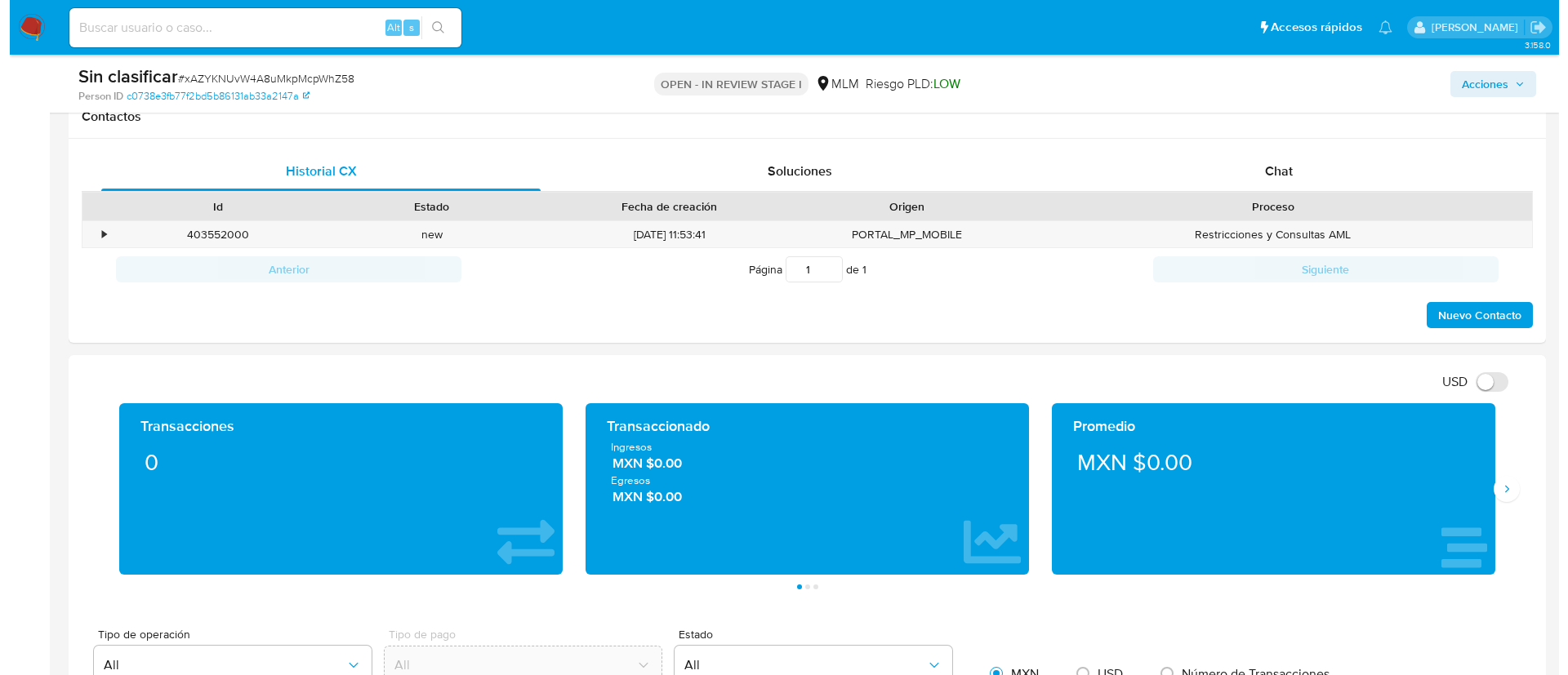
scroll to position [857, 0]
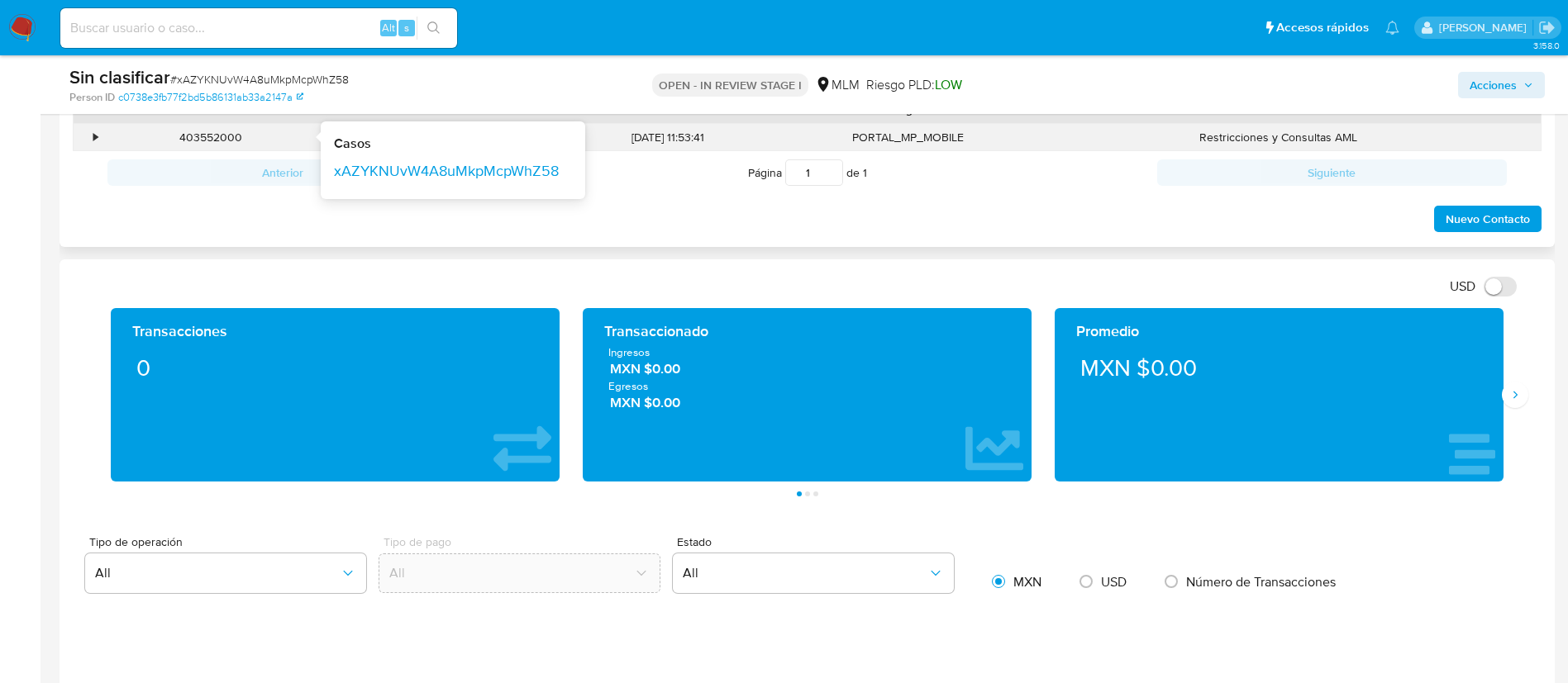
click at [114, 139] on div "403552000" at bounding box center [211, 137] width 194 height 16
click at [97, 134] on div "•" at bounding box center [95, 137] width 4 height 16
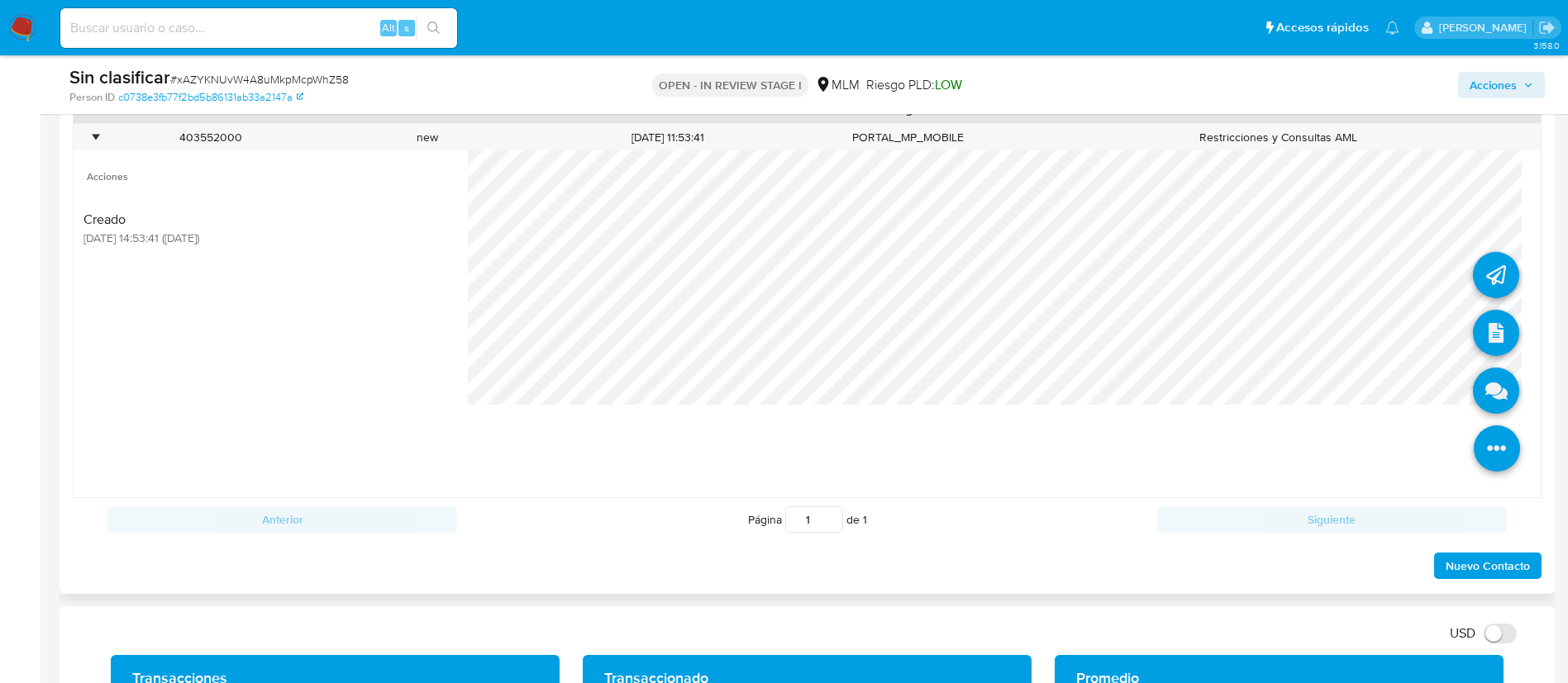
click at [1474, 445] on icon at bounding box center [1497, 449] width 46 height 46
click at [1473, 387] on icon at bounding box center [1496, 391] width 46 height 46
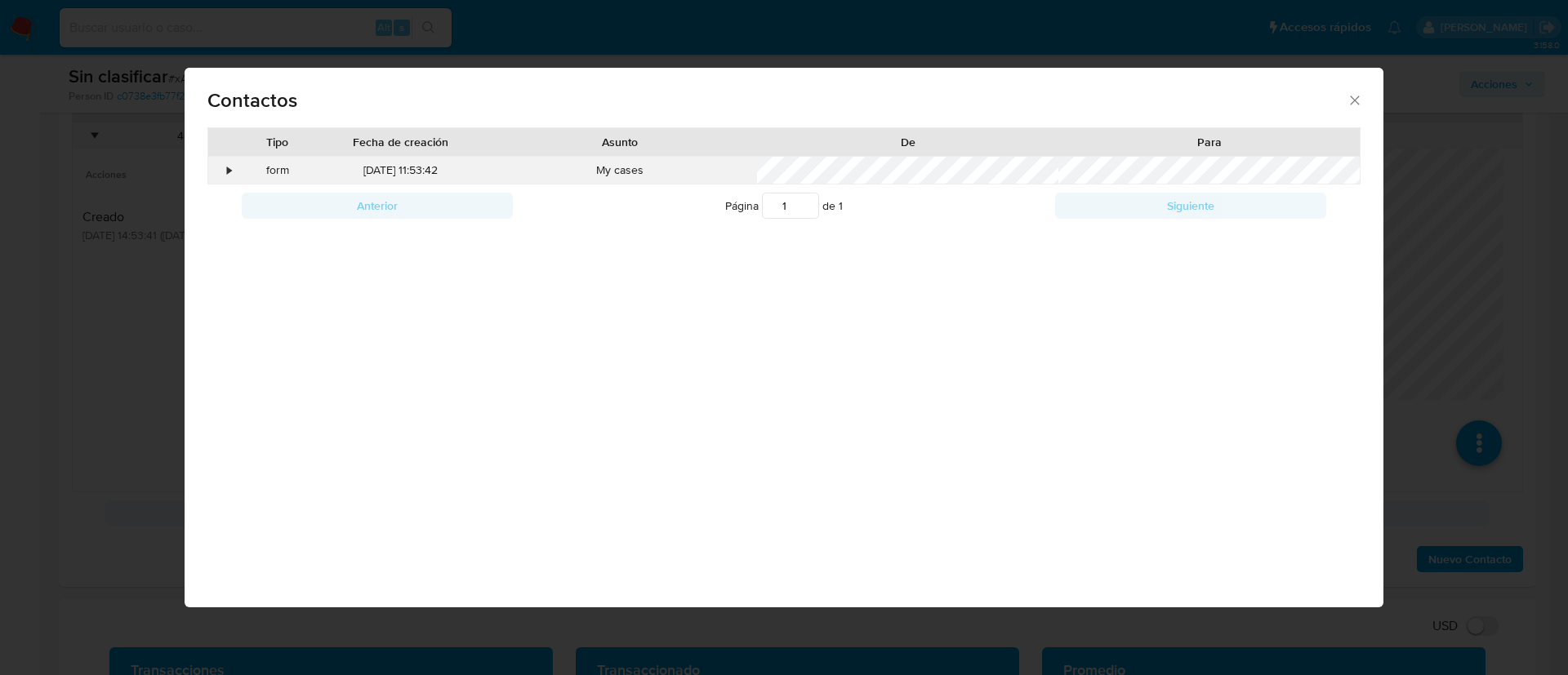
click at [230, 172] on div "•" at bounding box center [230, 170] width 4 height 16
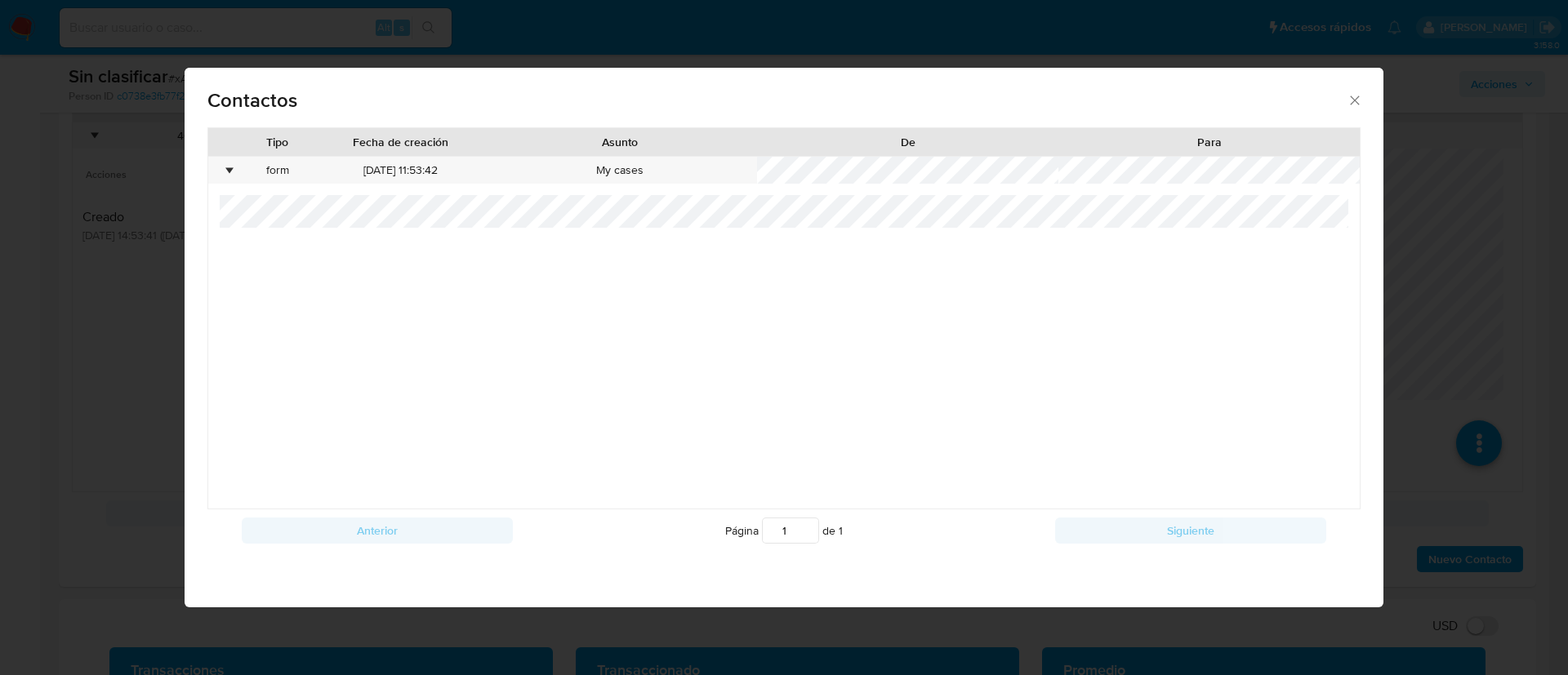
click at [1450, 324] on div "Contactos Tipo Fecha de creación Asunto De Para • form 03/09/2025 11:53:42 My c…" at bounding box center [784, 337] width 1568 height 675
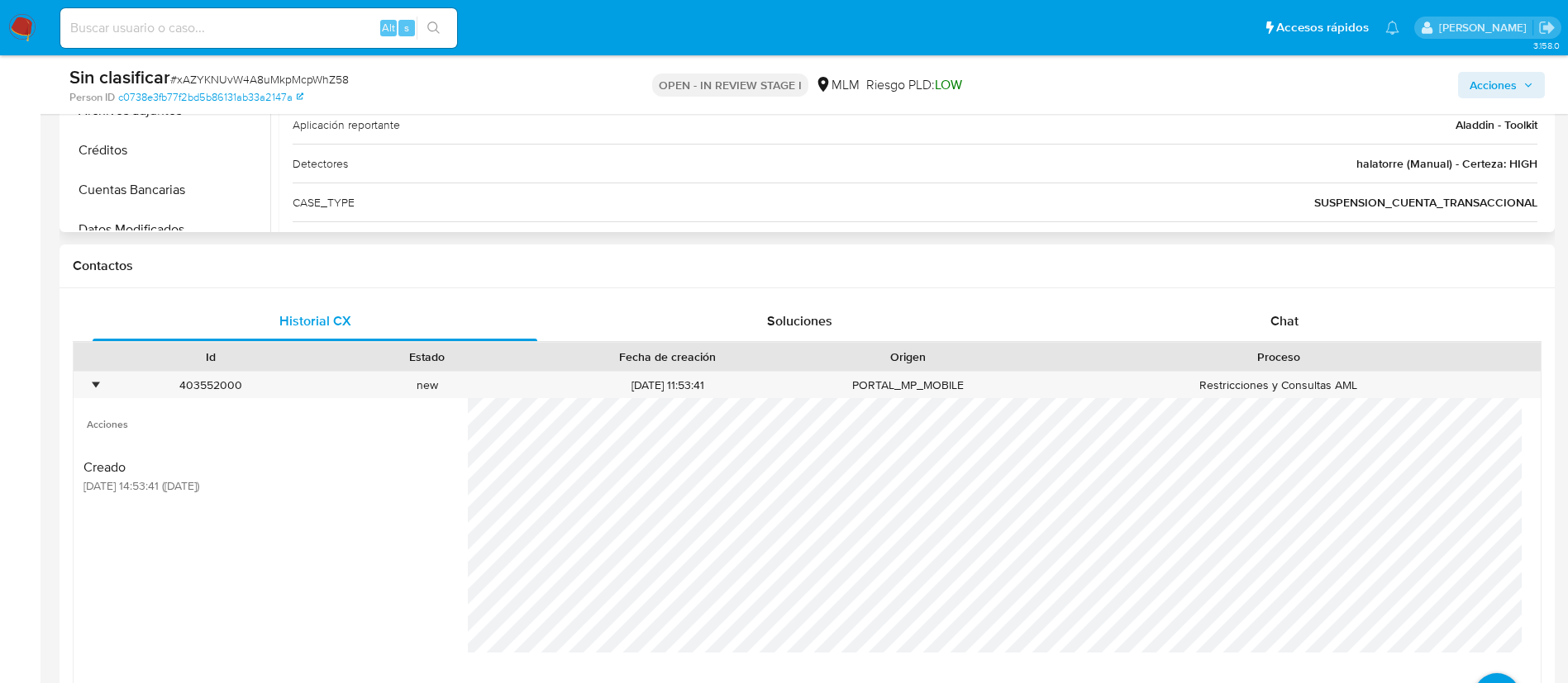
scroll to position [0, 0]
click at [1517, 79] on span "Acciones" at bounding box center [1502, 85] width 64 height 23
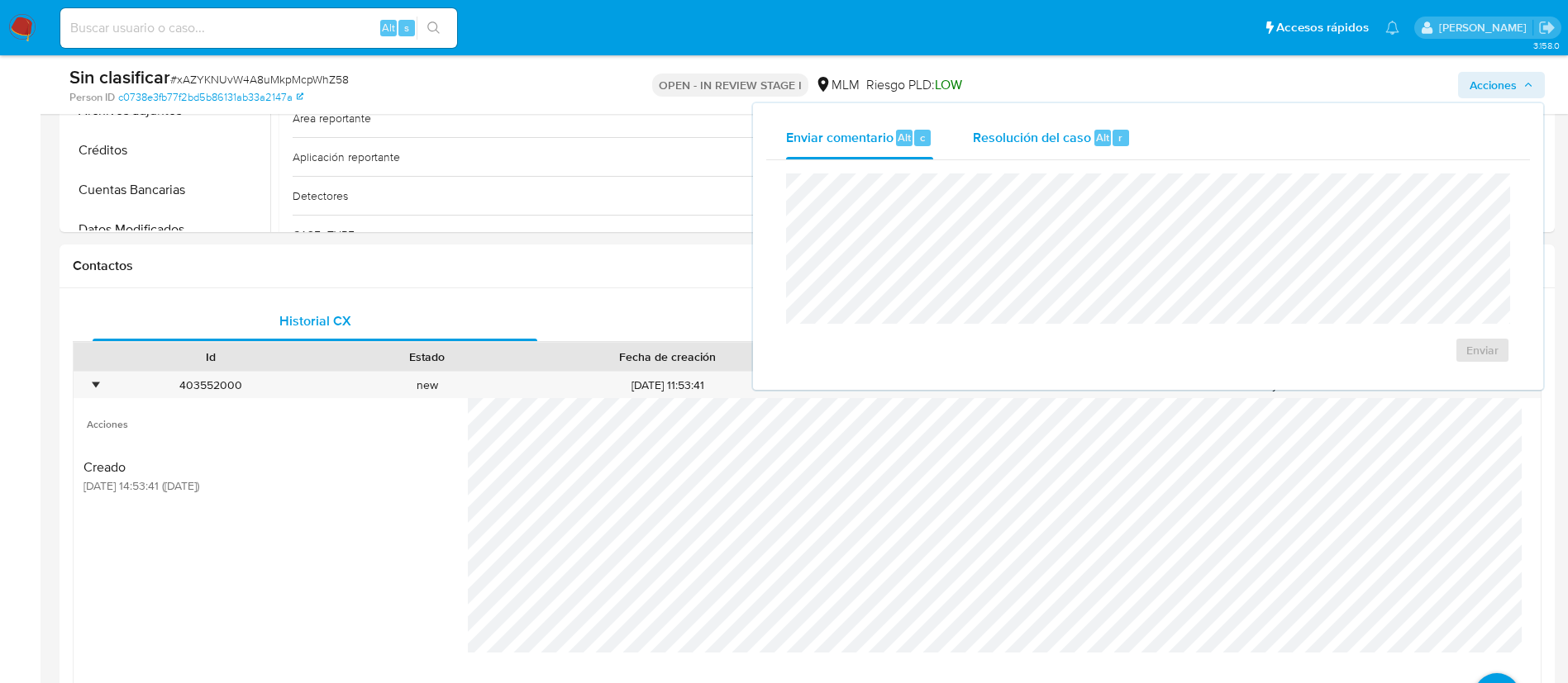
click at [1071, 147] on div "Resolución del caso Alt r" at bounding box center [1051, 137] width 158 height 43
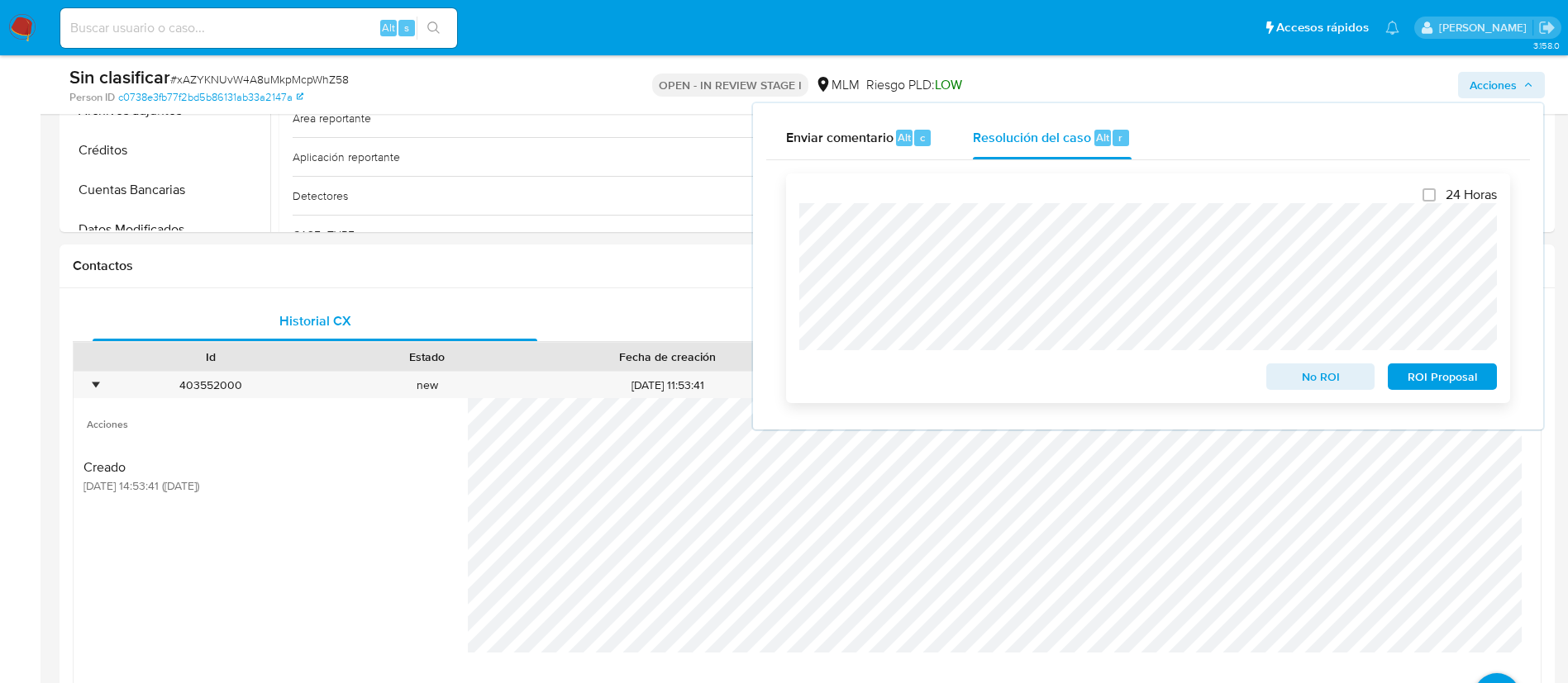
click at [1316, 374] on span "No ROI" at bounding box center [1321, 376] width 86 height 23
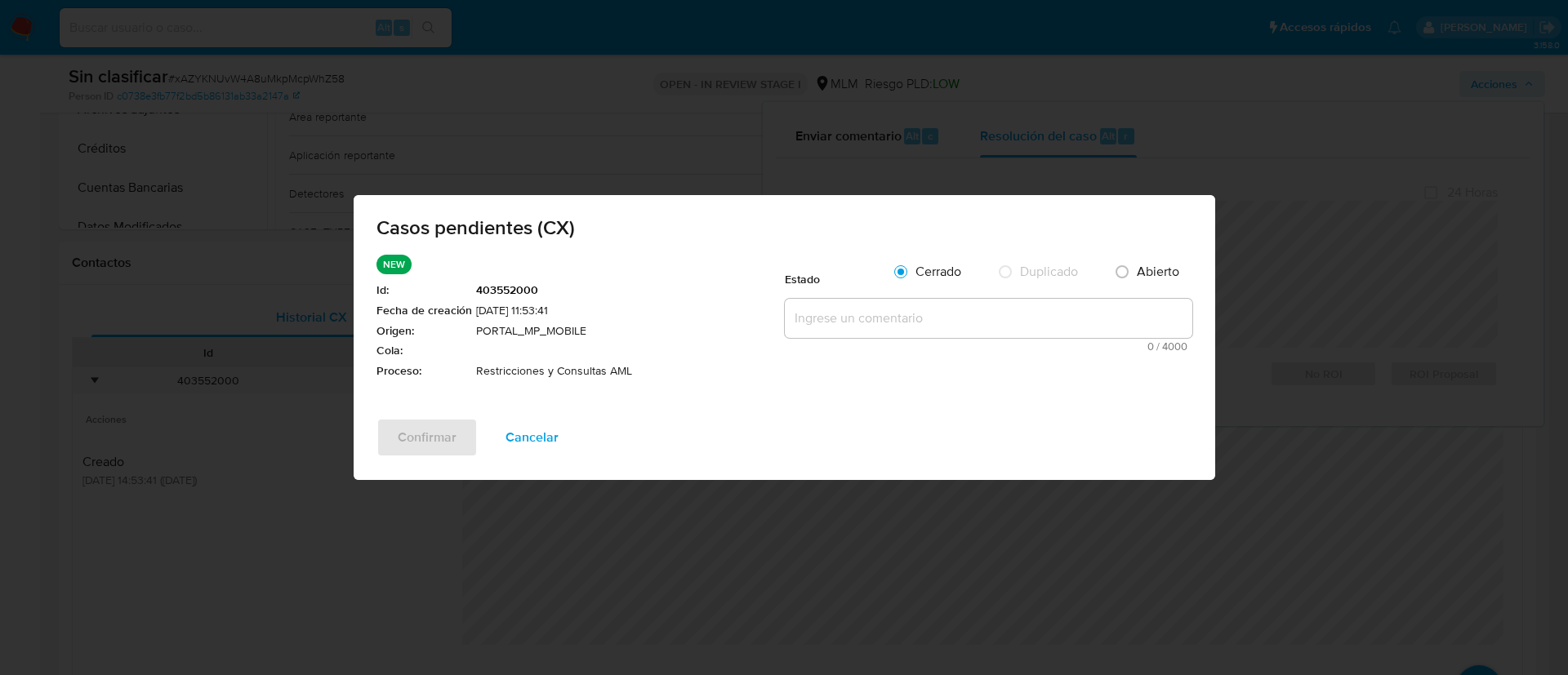
click at [944, 301] on textarea at bounding box center [988, 318] width 407 height 39
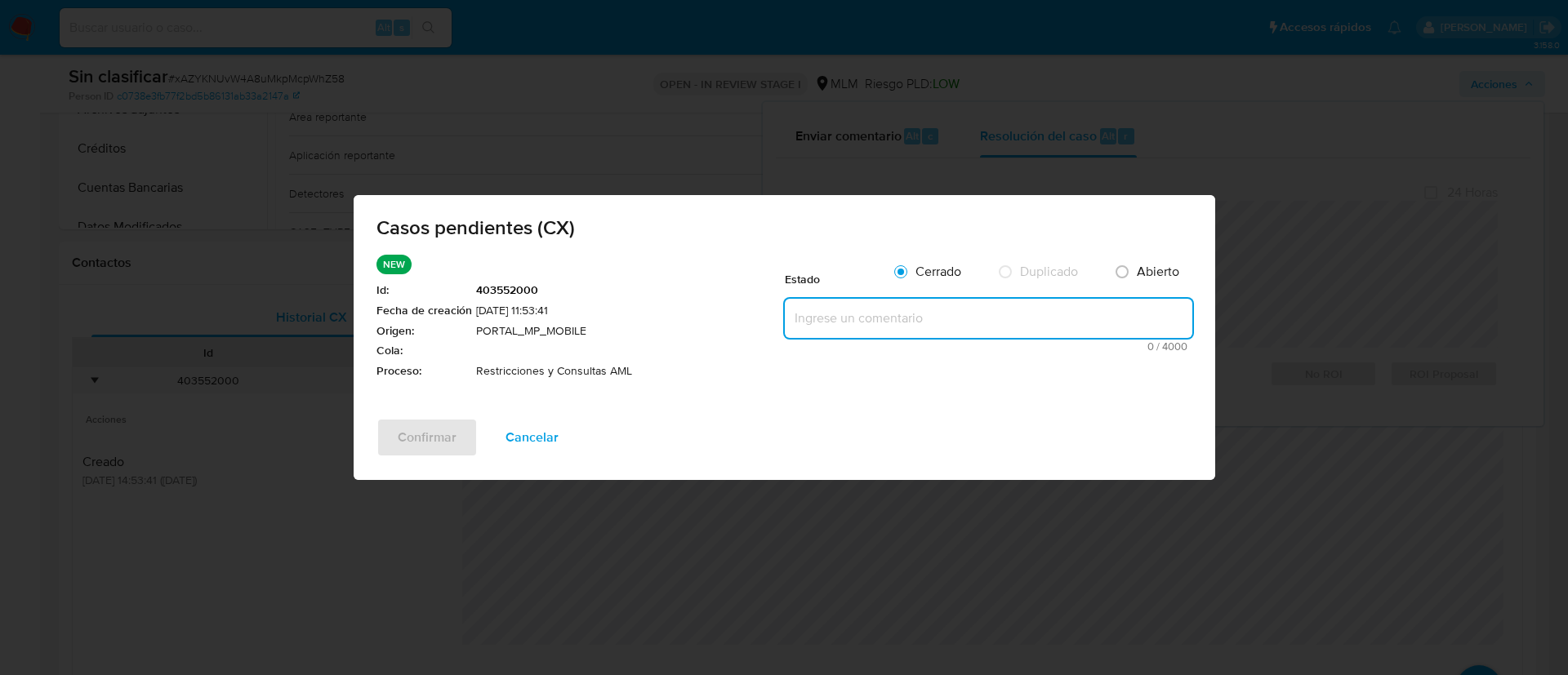
paste textarea "CASO GENERADO POR CX, ALERTA DEBIDO A UNA RESTRICCION APLICADA POR EL EQUIPO DE…"
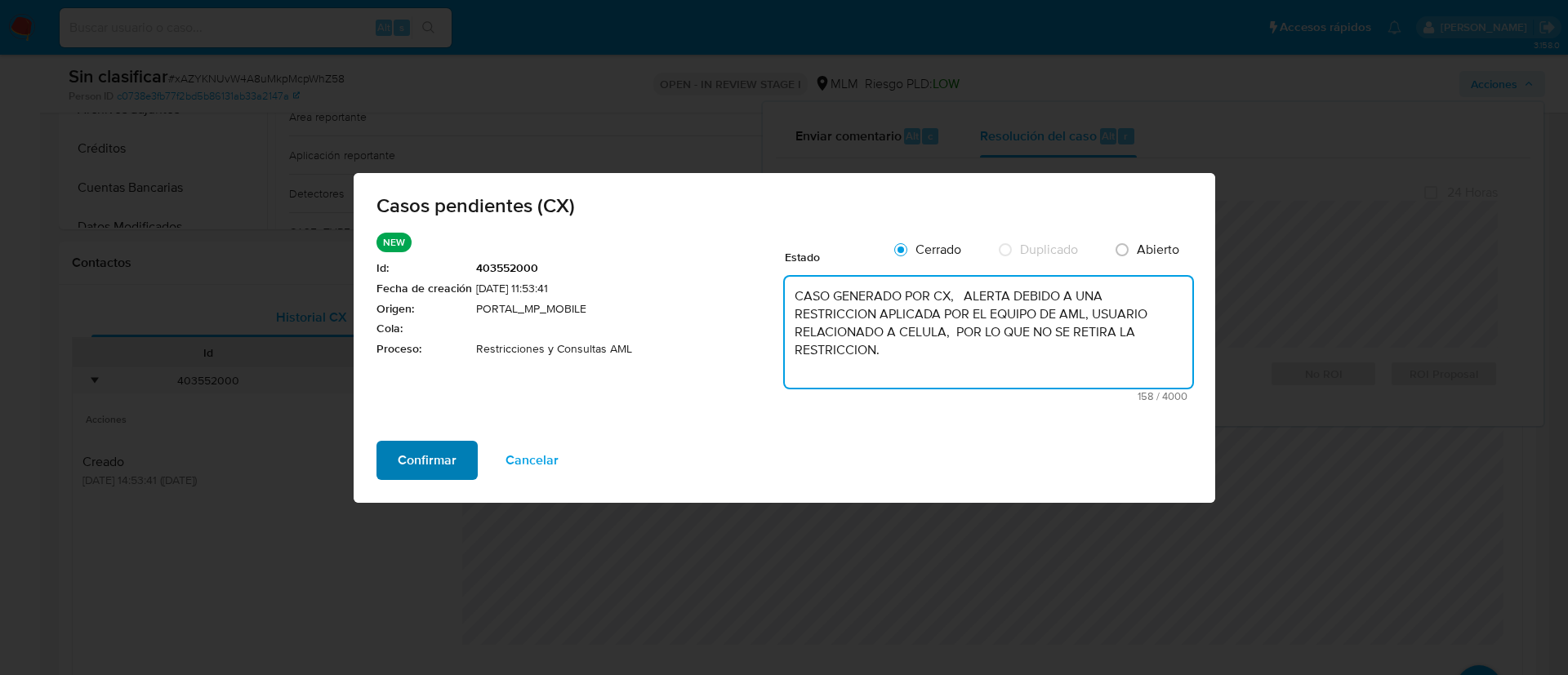
type textarea "CASO GENERADO POR CX, ALERTA DEBIDO A UNA RESTRICCION APLICADA POR EL EQUIPO DE…"
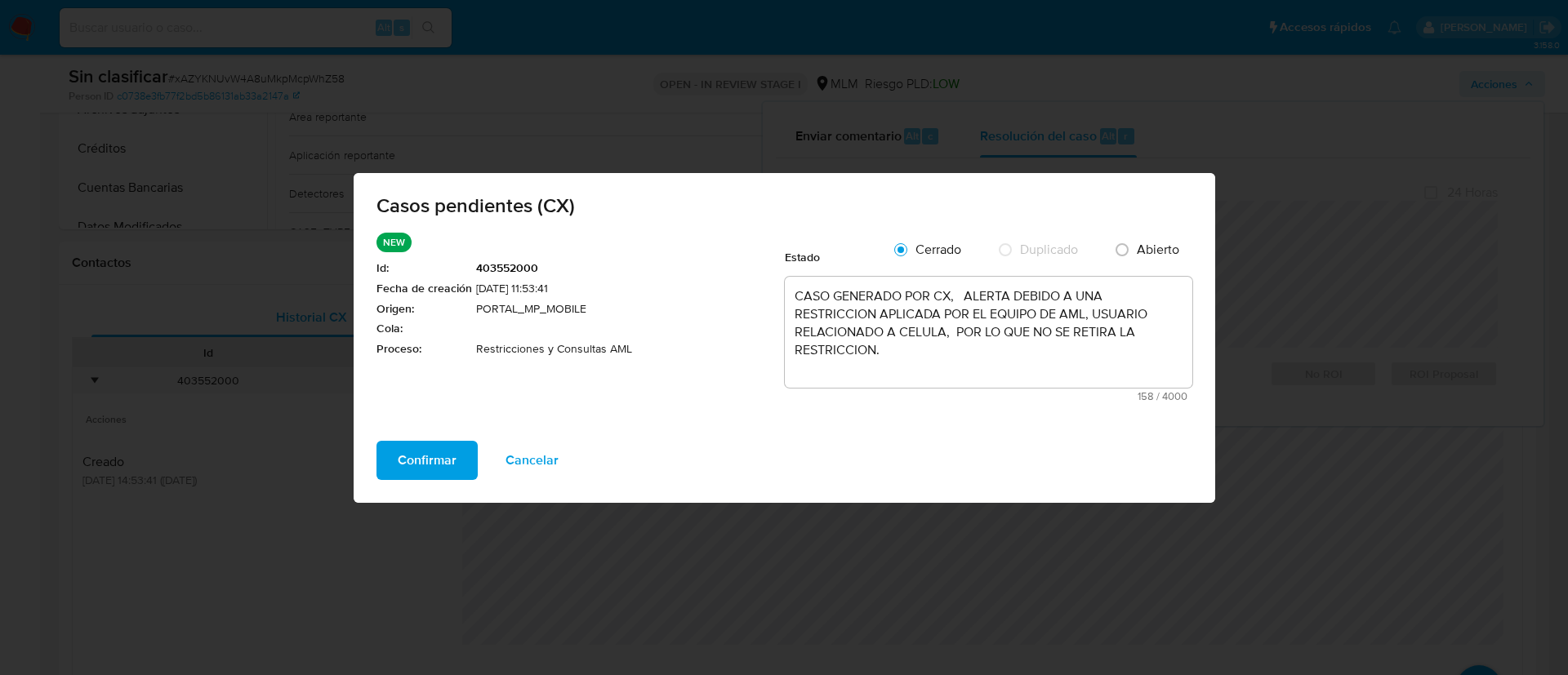
click at [436, 458] on span "Confirmar" at bounding box center [427, 460] width 59 height 36
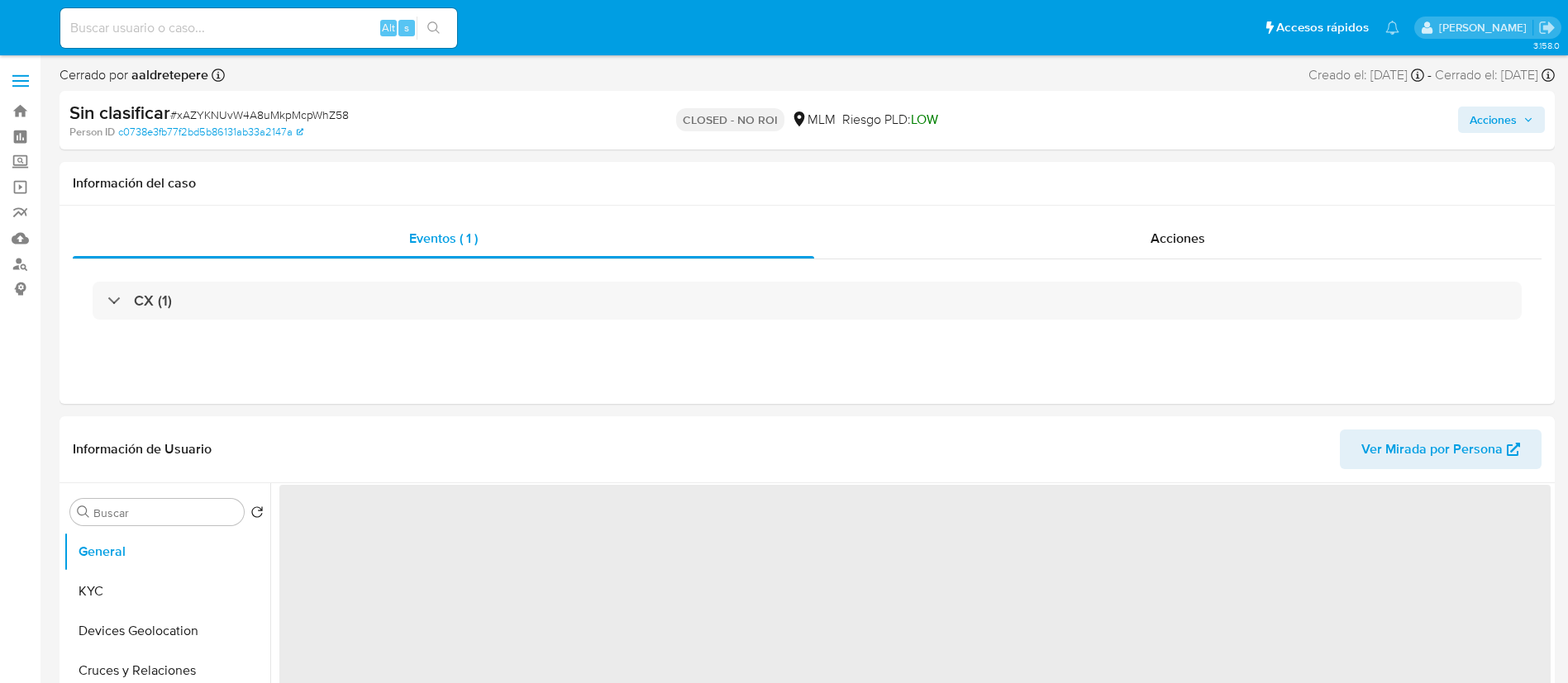
select select "10"
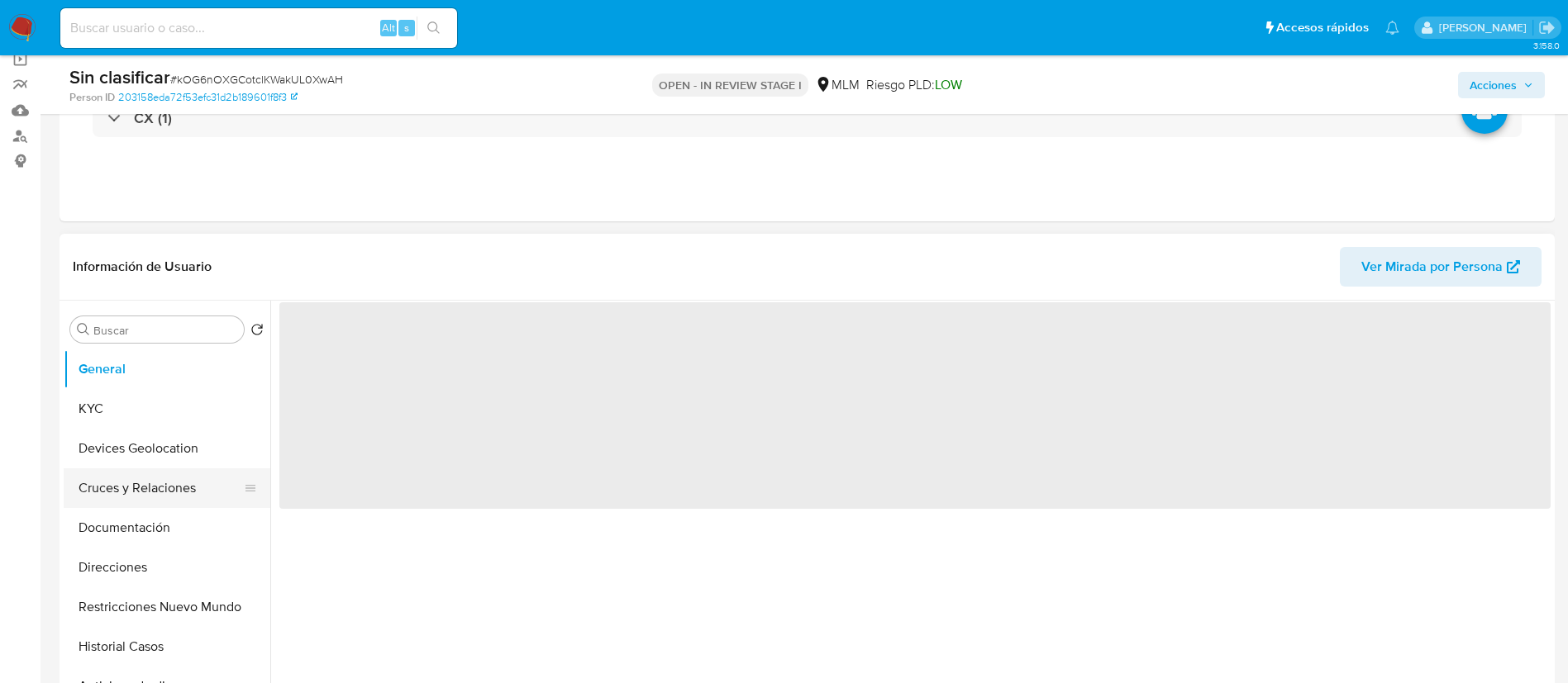
scroll to position [248, 0]
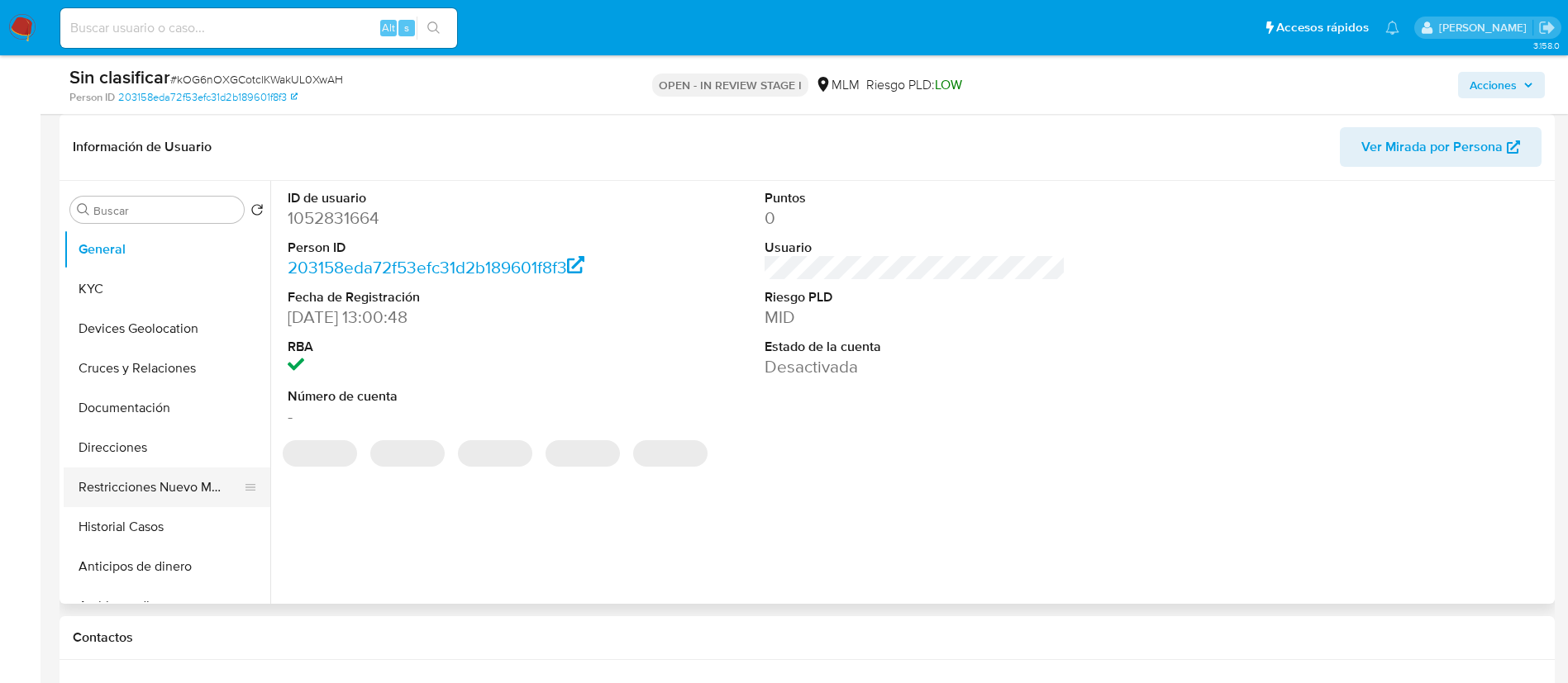
click at [191, 486] on button "Restricciones Nuevo Mundo" at bounding box center [160, 487] width 194 height 40
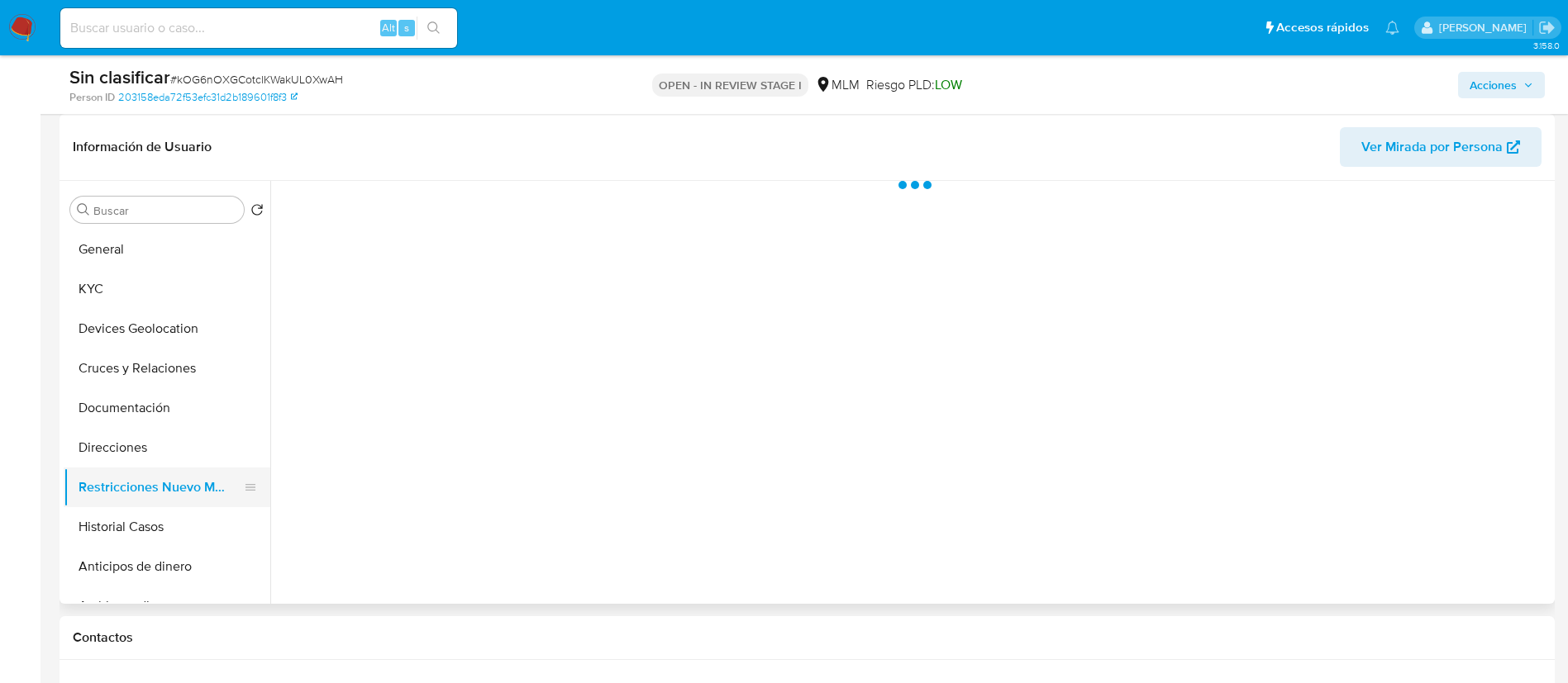
select select "10"
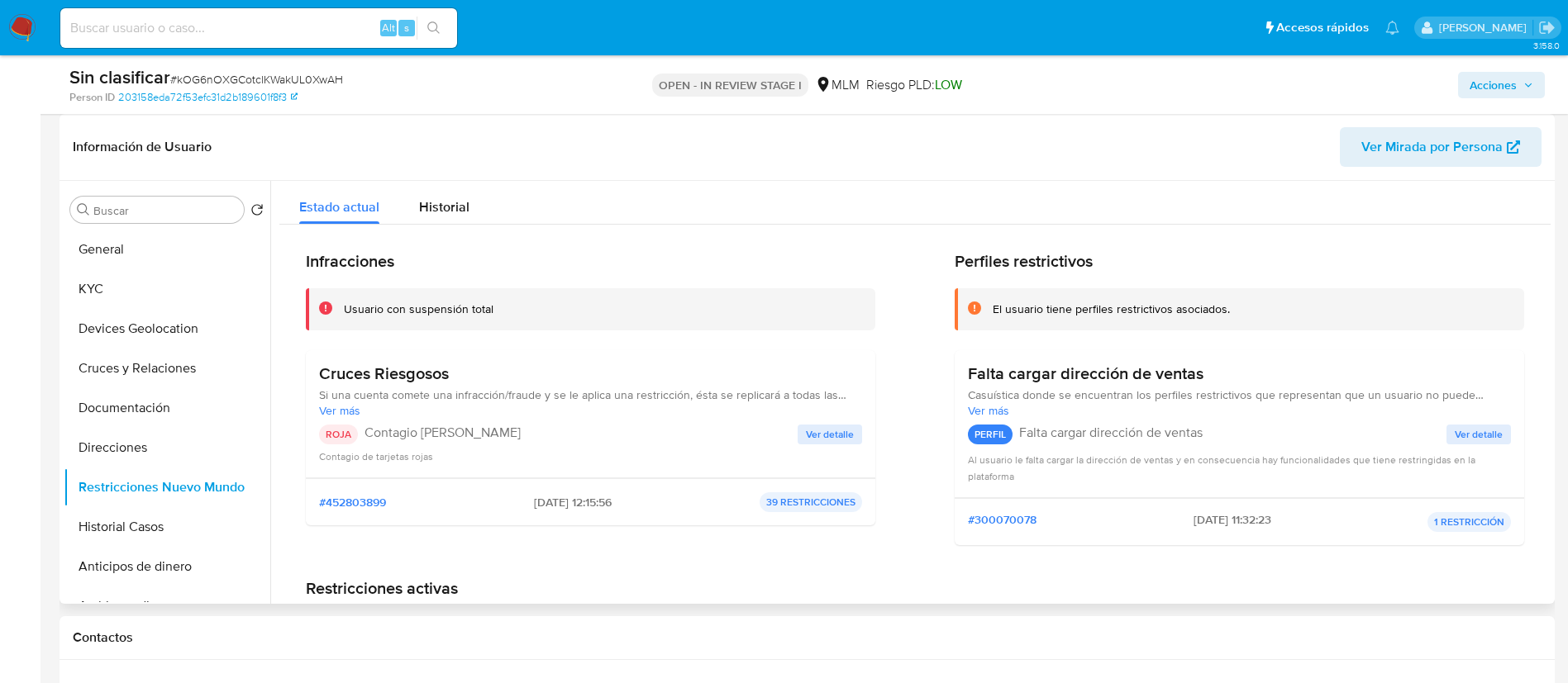
click at [818, 435] on span "Ver detalle" at bounding box center [830, 435] width 48 height 17
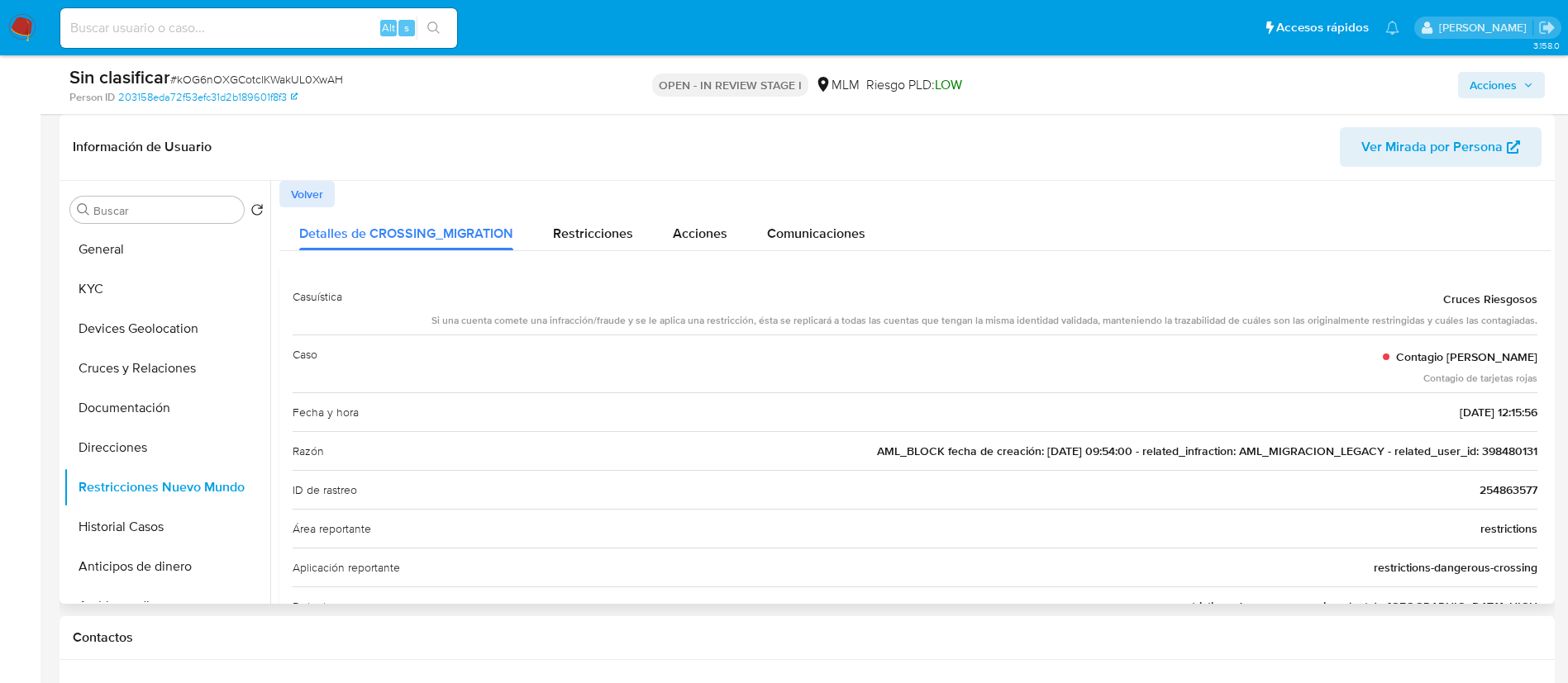
click at [1511, 453] on span "AML_BLOCK fecha de creación: 25/05/2020 09:54:00 - related_infraction: AML_MIGR…" at bounding box center [1207, 451] width 660 height 17
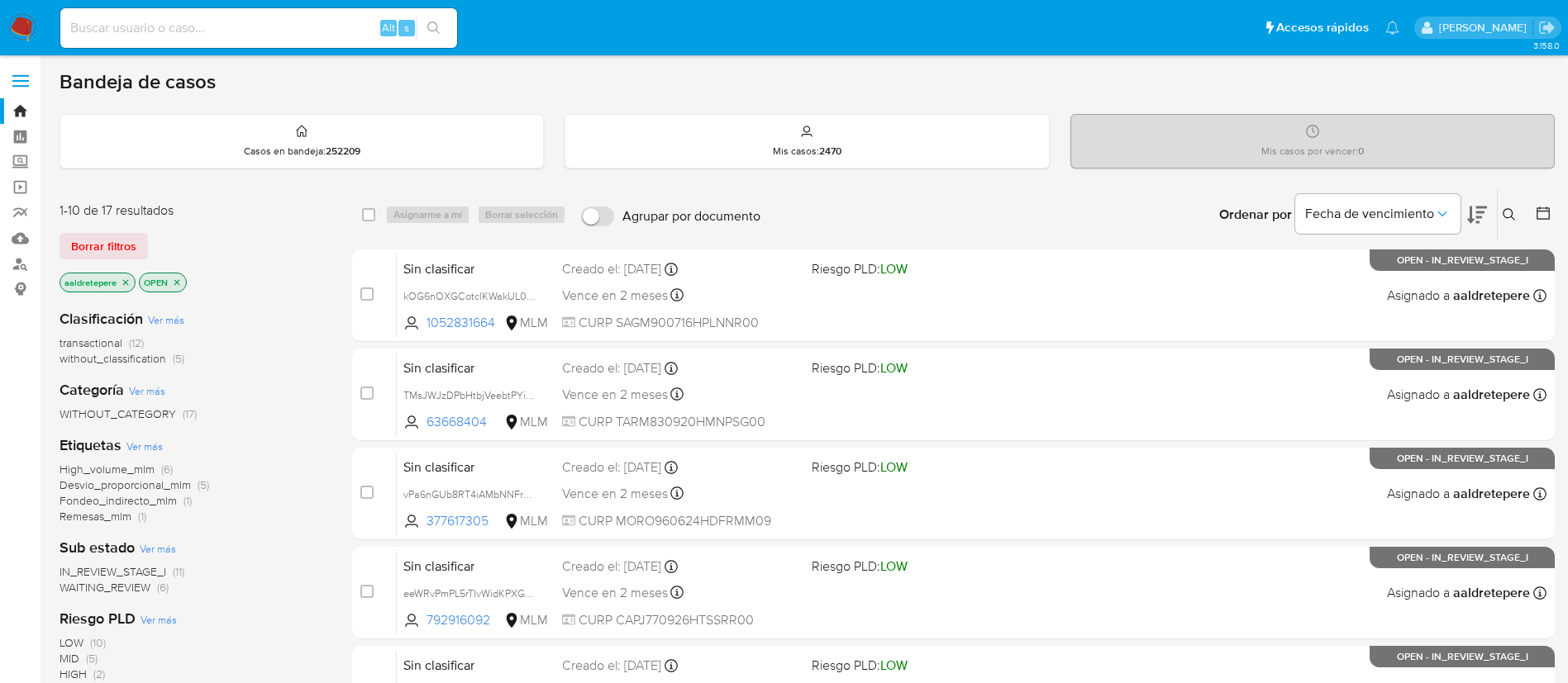
drag, startPoint x: 1507, startPoint y: 200, endPoint x: 1507, endPoint y: 211, distance: 11.0
click at [1507, 203] on div "Ingrese ID de usuario o caso Buscar Borrar filtros" at bounding box center [1511, 215] width 28 height 52
click at [1507, 211] on icon at bounding box center [1510, 215] width 13 height 13
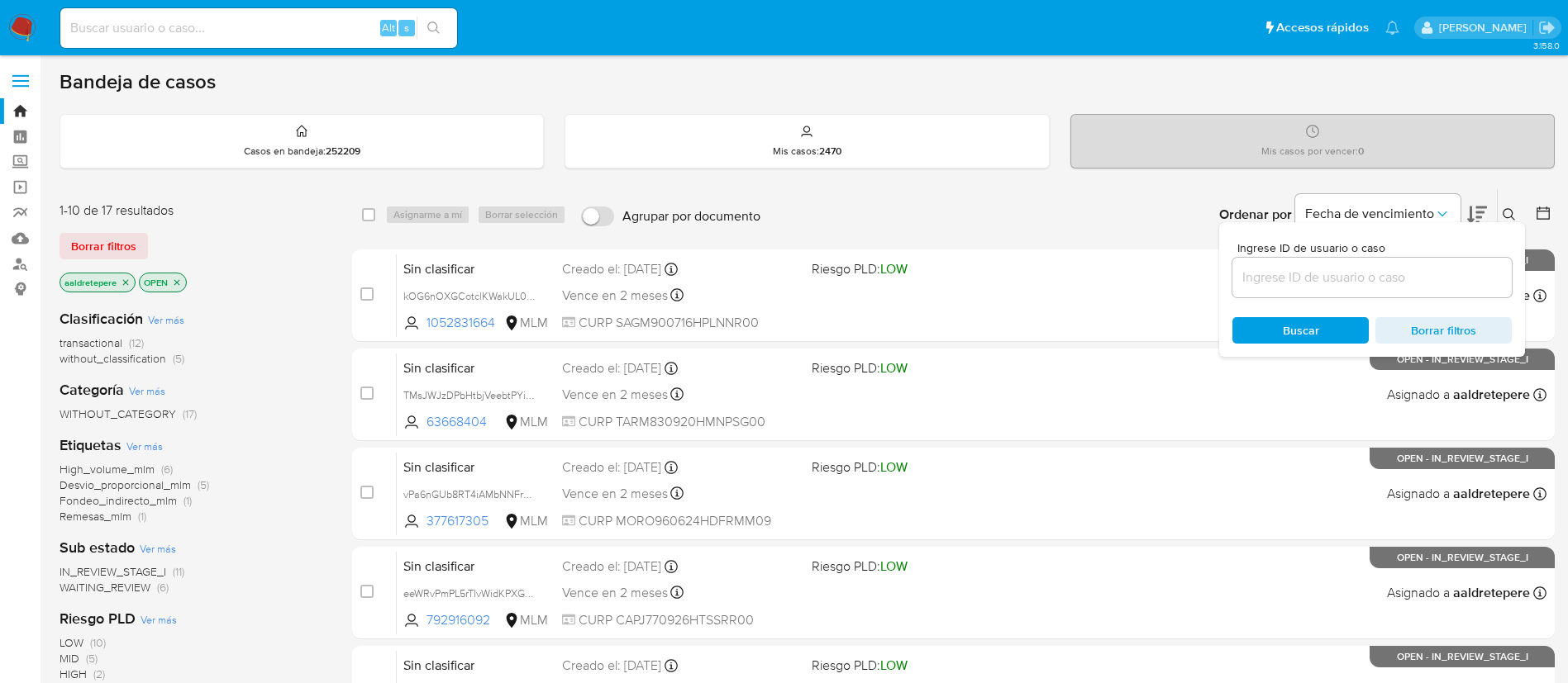
click at [1411, 277] on input at bounding box center [1372, 277] width 279 height 21
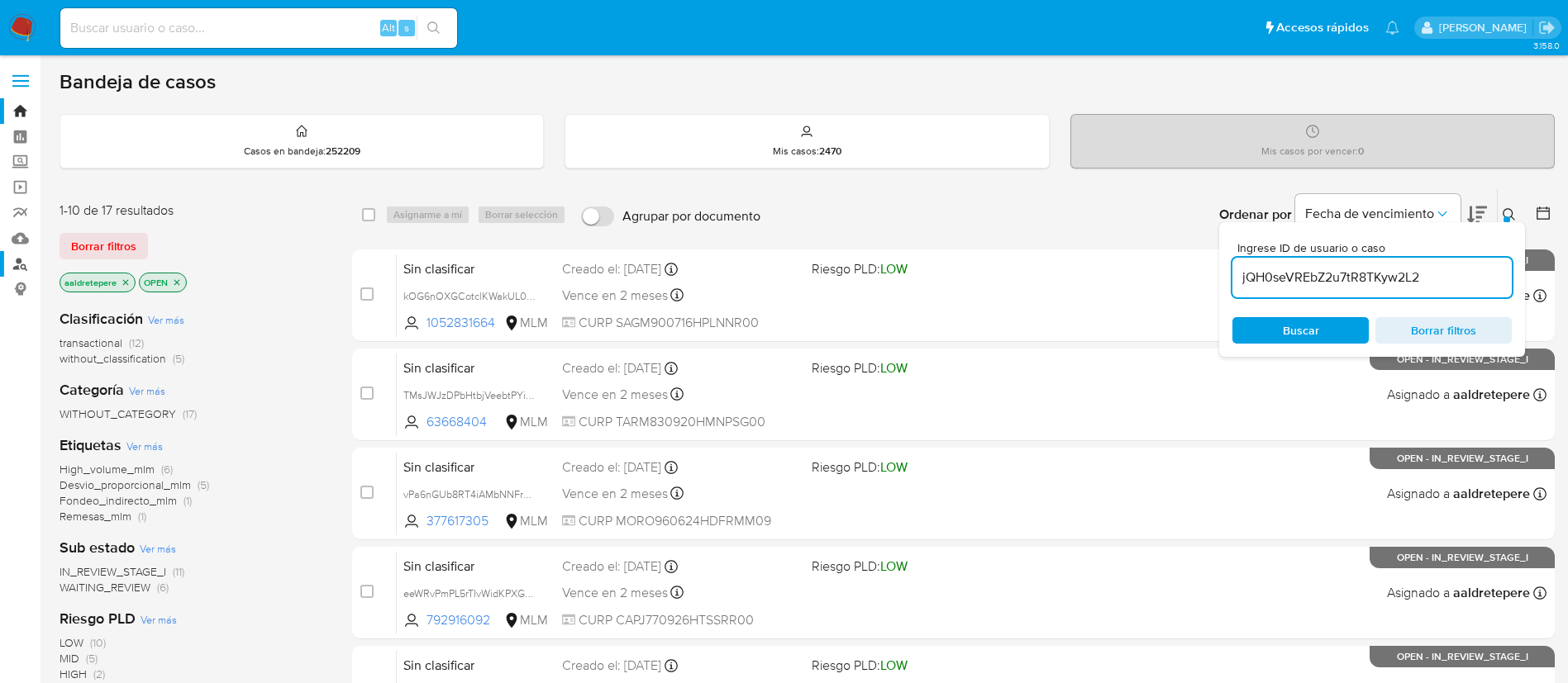
type input "jQH0seVREbZ2u7tR8TKyw2L2"
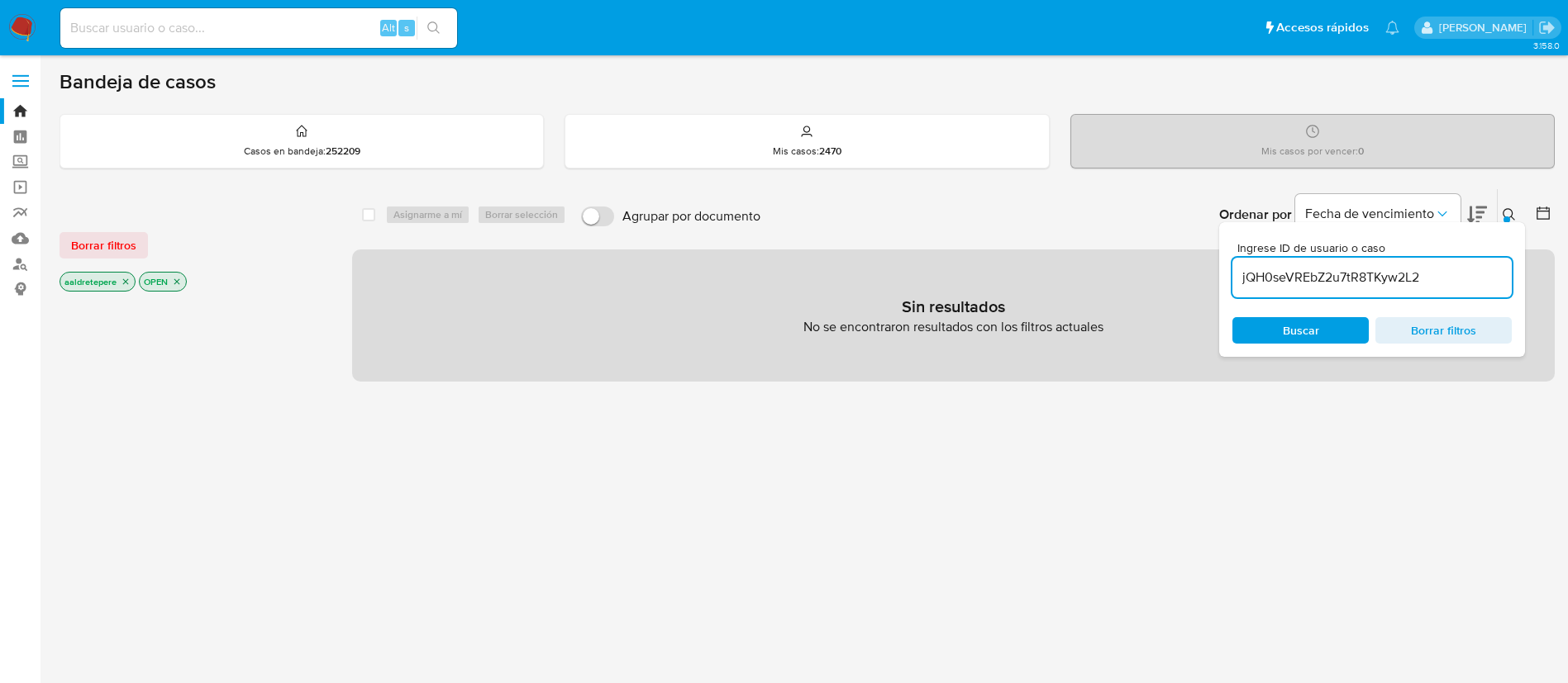
click at [101, 249] on span "Borrar filtros" at bounding box center [103, 245] width 65 height 23
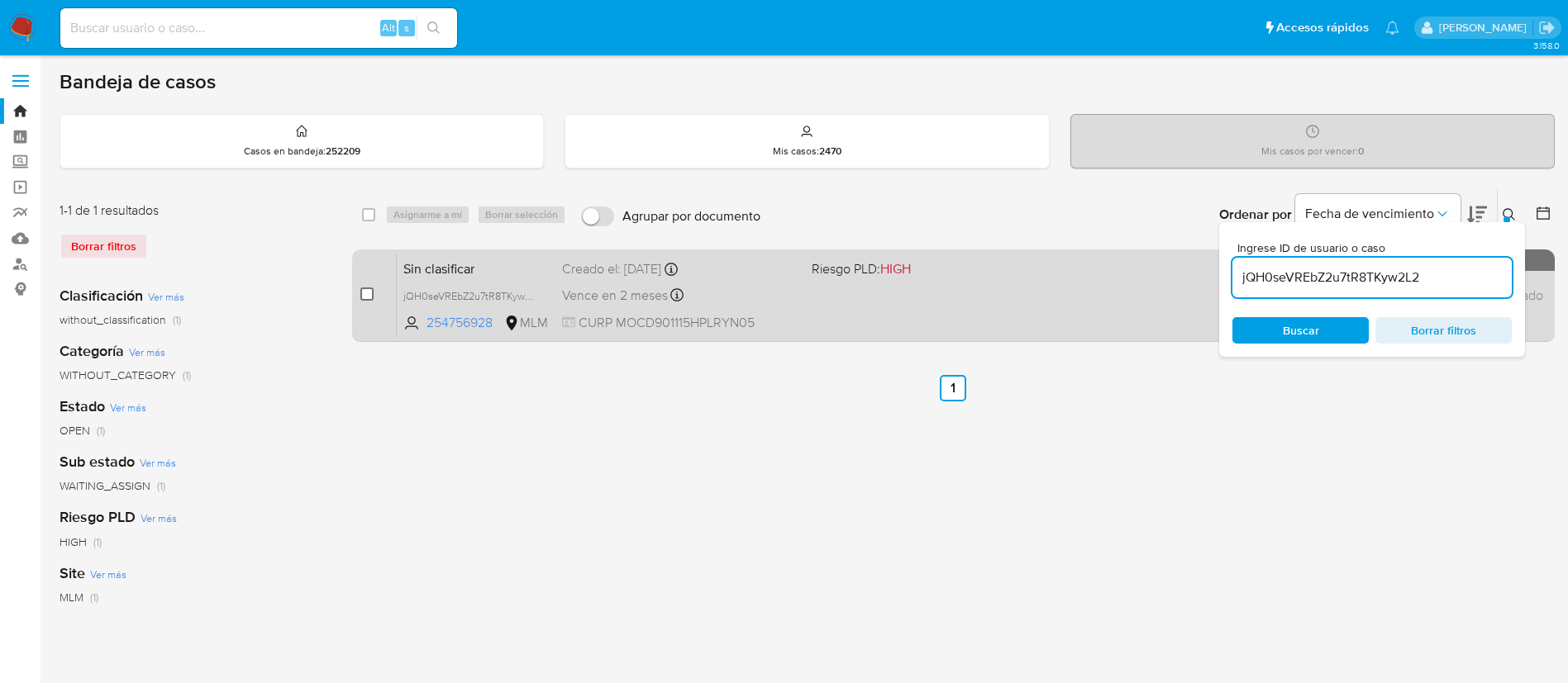
click at [363, 295] on input "checkbox" at bounding box center [367, 294] width 13 height 13
checkbox input "true"
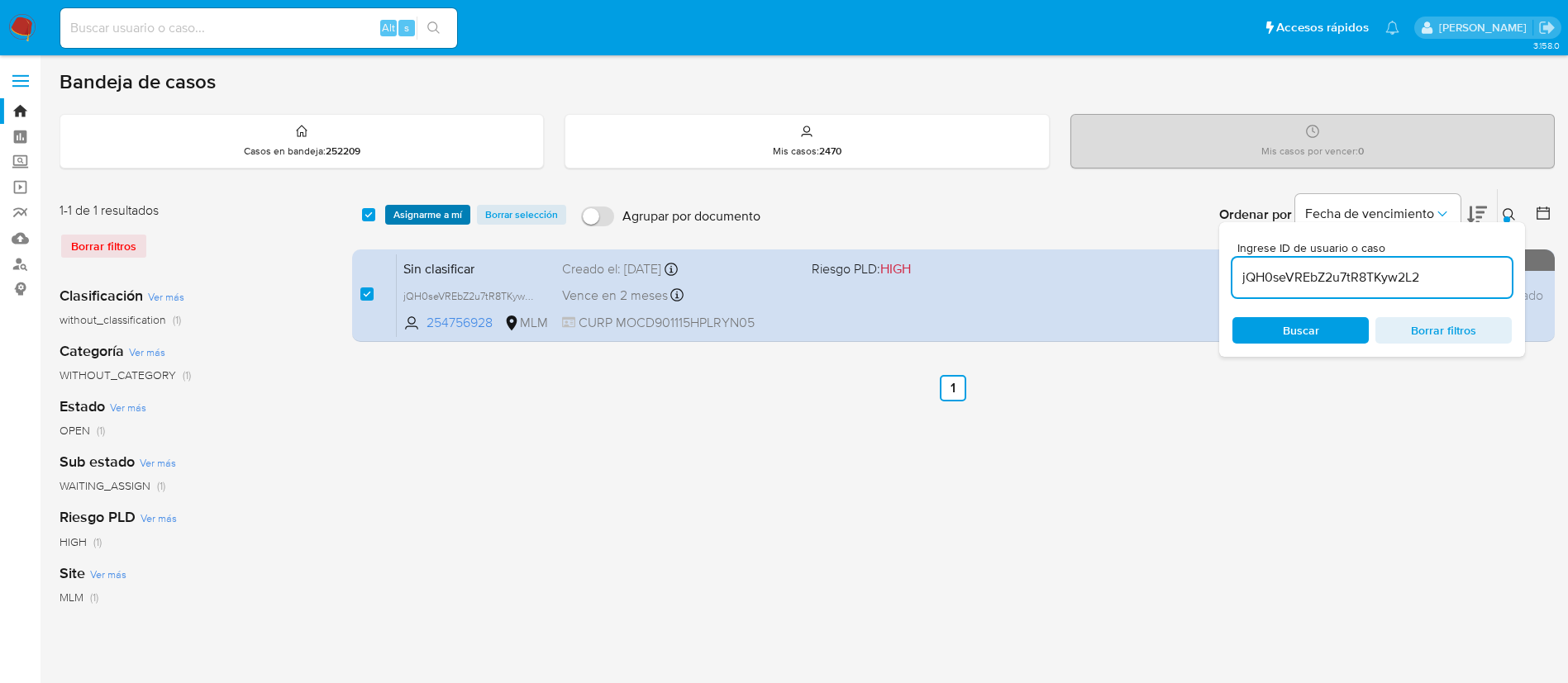
click at [435, 219] on span "Asignarme a mí" at bounding box center [428, 215] width 68 height 17
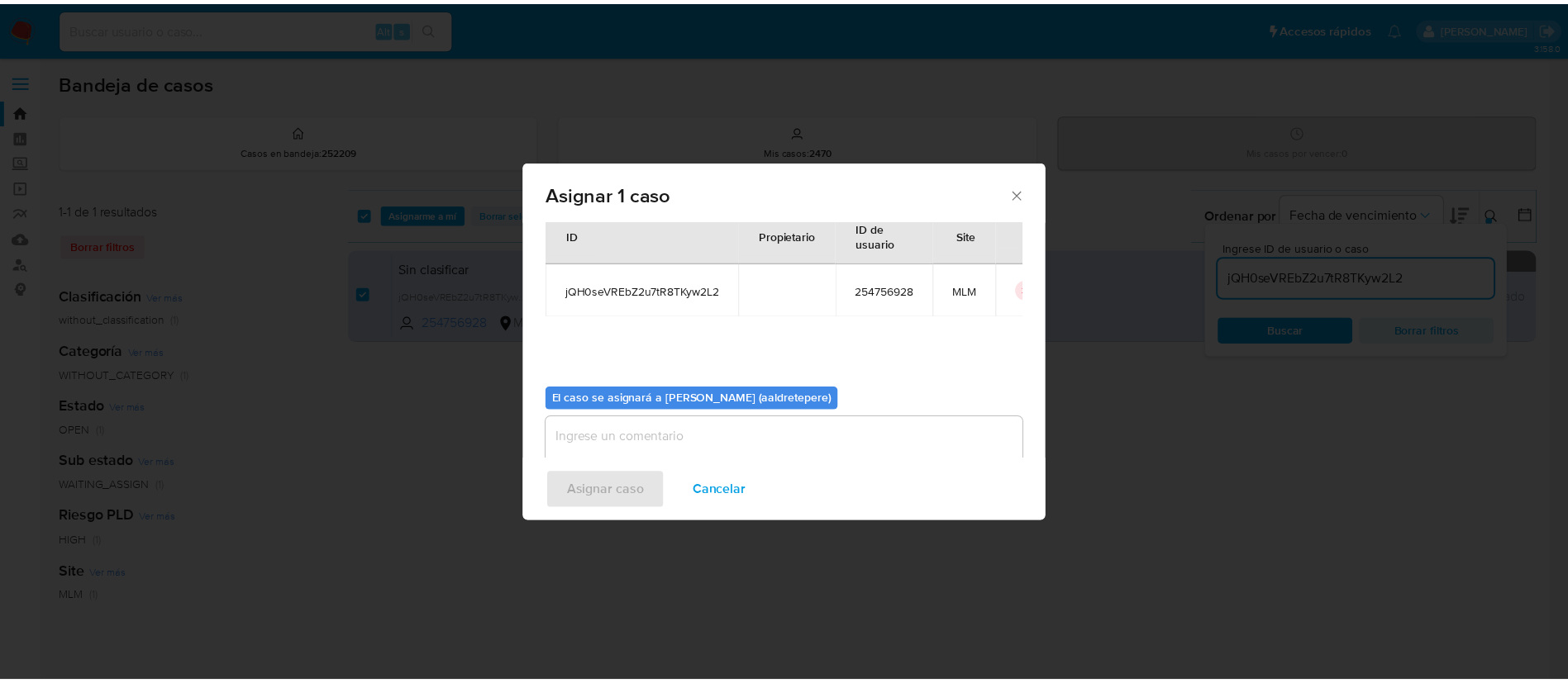
scroll to position [86, 0]
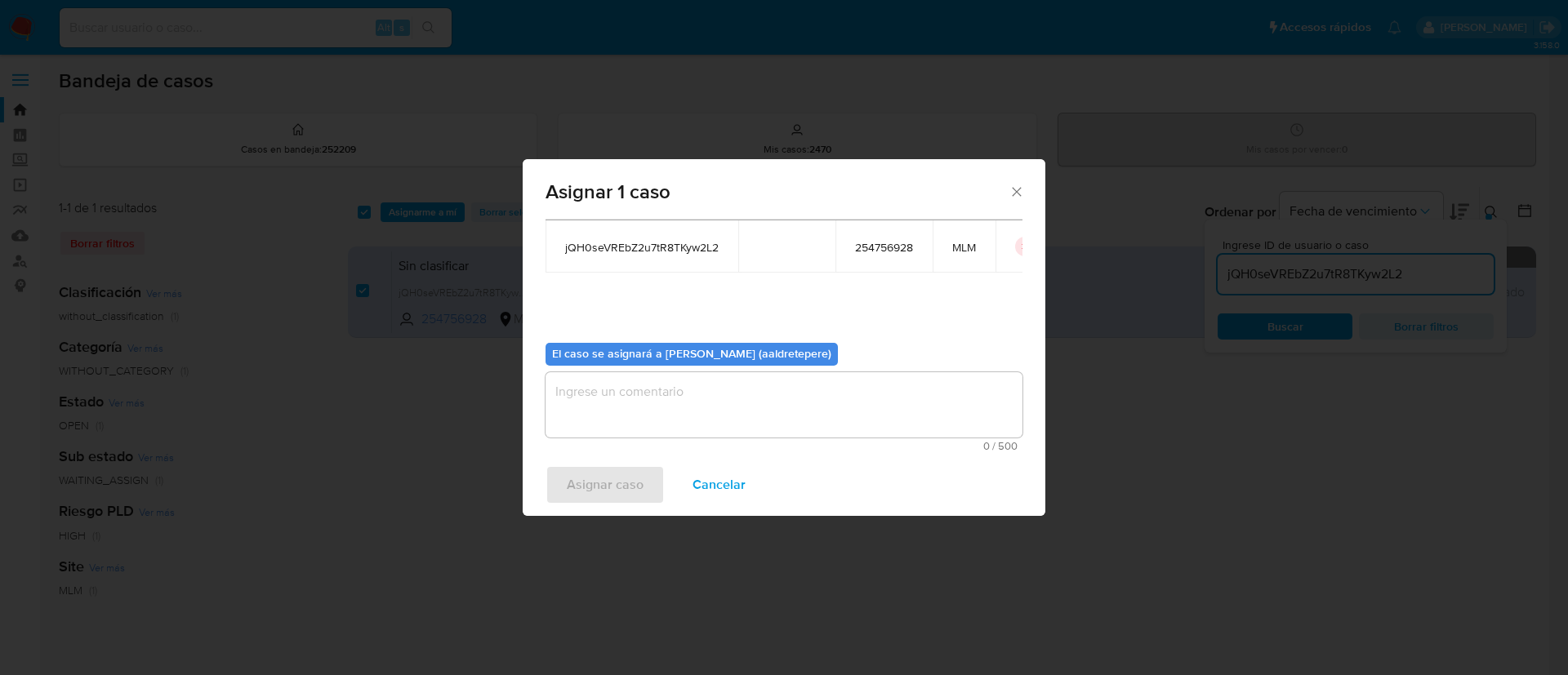
click at [627, 414] on textarea "assign-modal" at bounding box center [784, 405] width 477 height 66
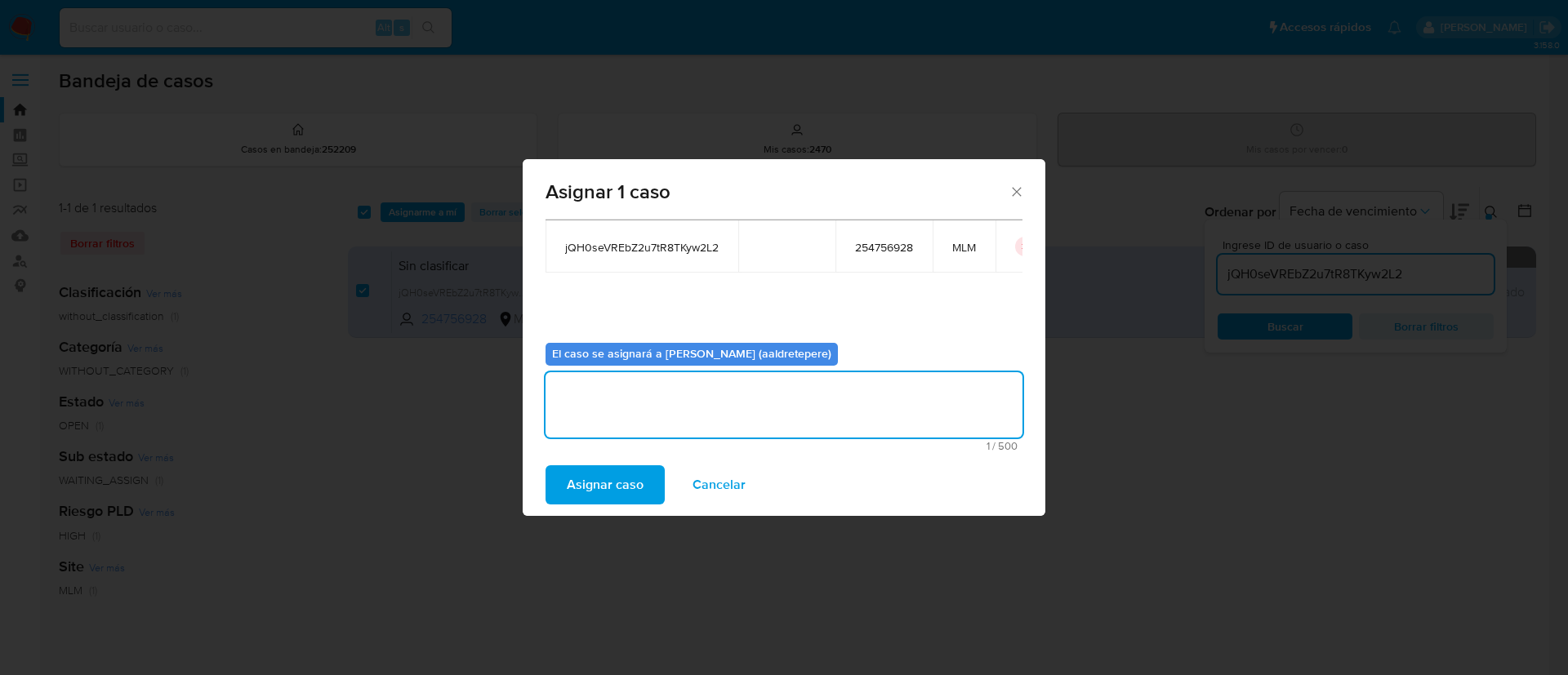
click at [610, 469] on span "Asignar caso" at bounding box center [605, 485] width 77 height 36
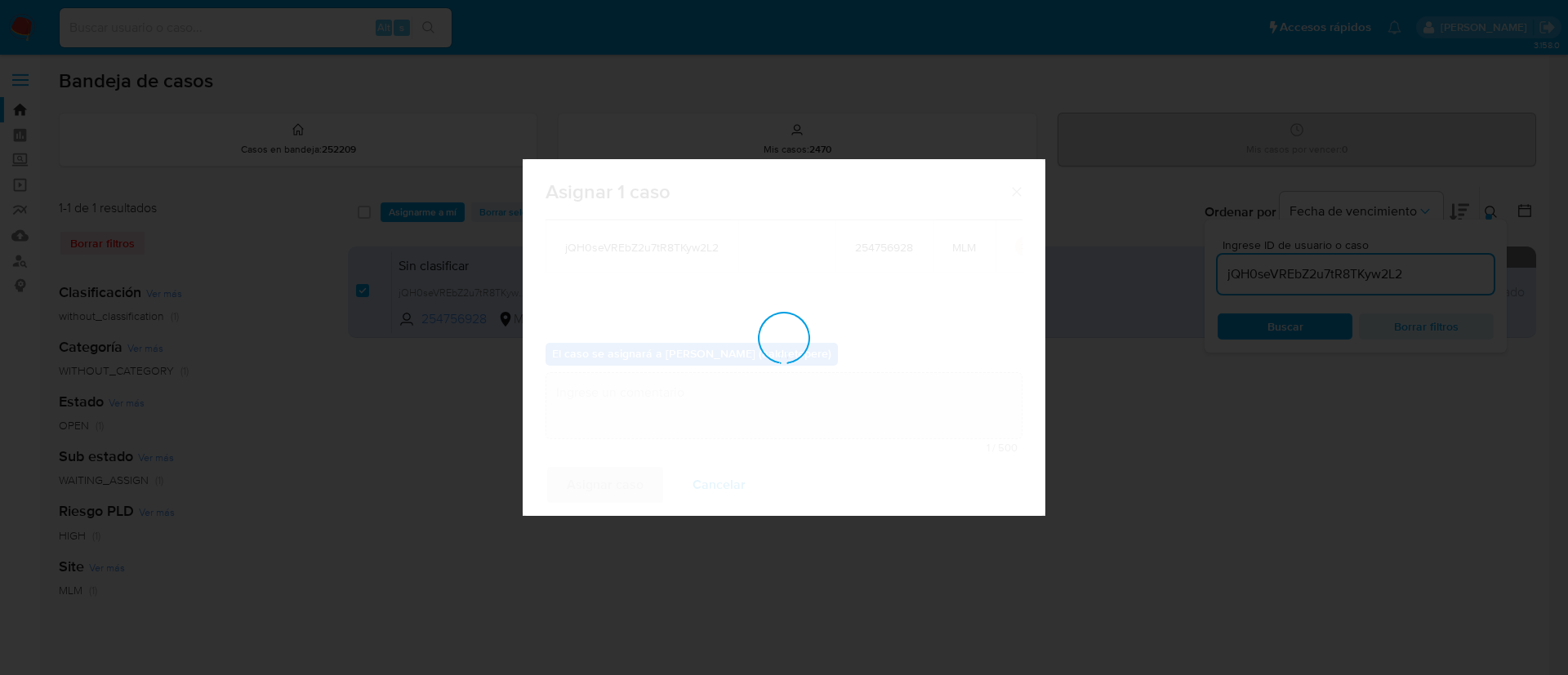
checkbox input "false"
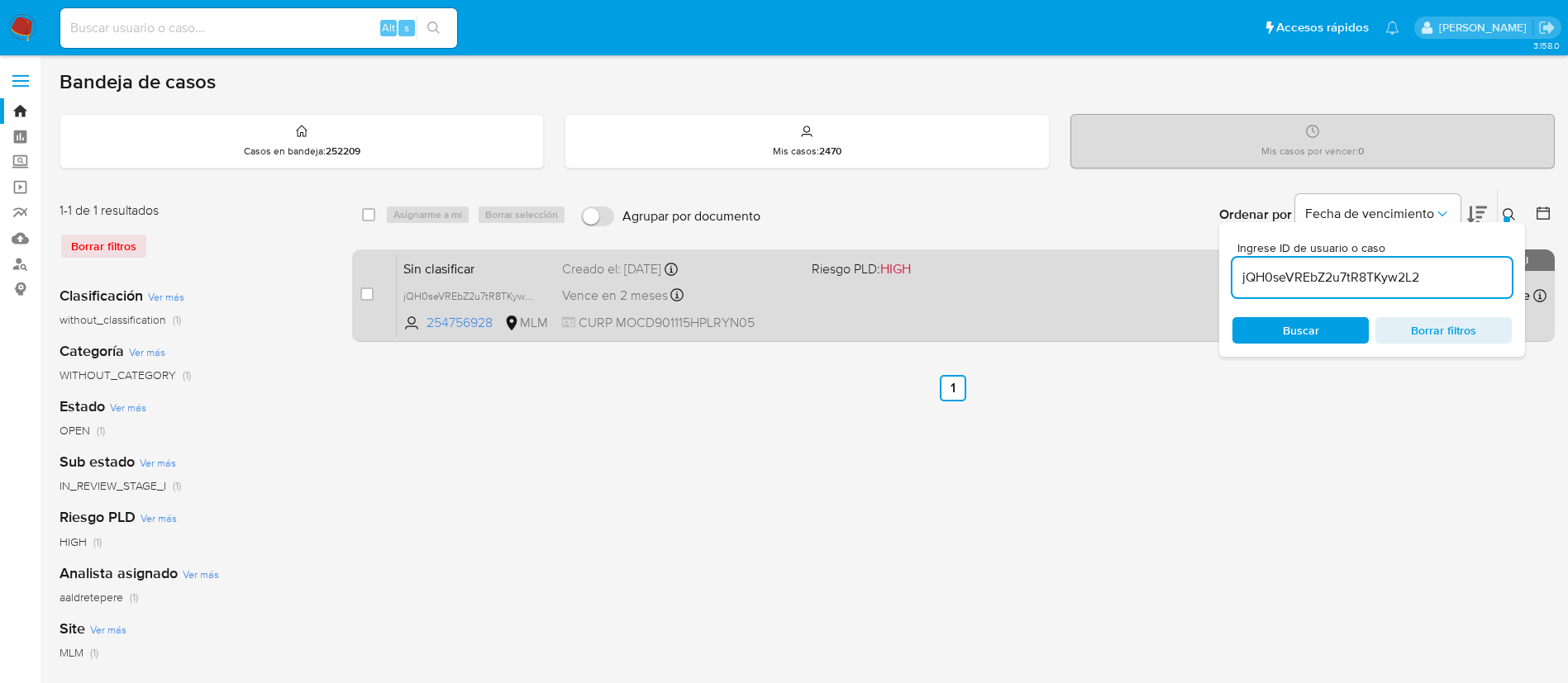
click at [711, 301] on div "Vence en 2 meses Vence el 02/11/2025 06:14:50" at bounding box center [681, 295] width 236 height 22
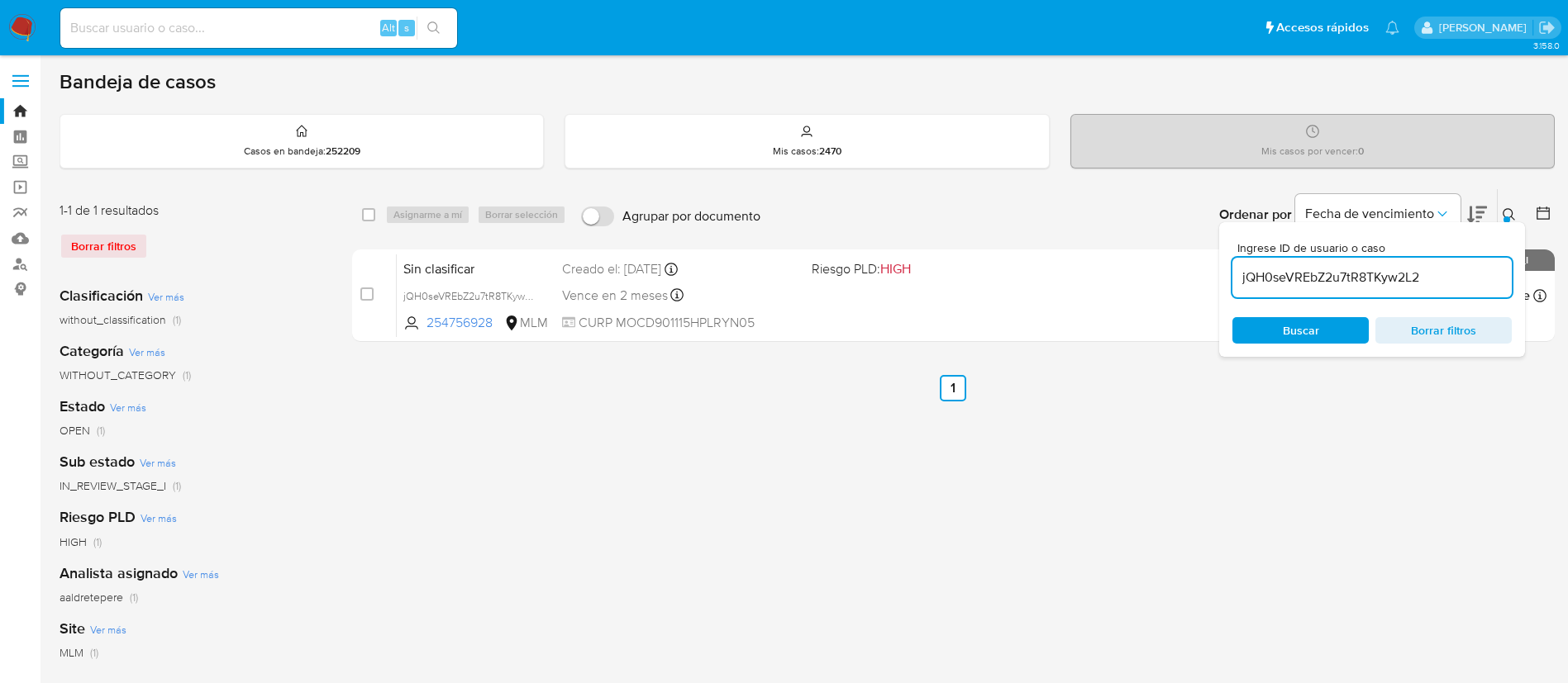
click at [307, 24] on input at bounding box center [258, 28] width 397 height 21
paste input "141168869"
type input "141168869"
drag, startPoint x: 429, startPoint y: 23, endPoint x: 491, endPoint y: 17, distance: 62.3
click at [430, 23] on icon "search-icon" at bounding box center [434, 28] width 13 height 13
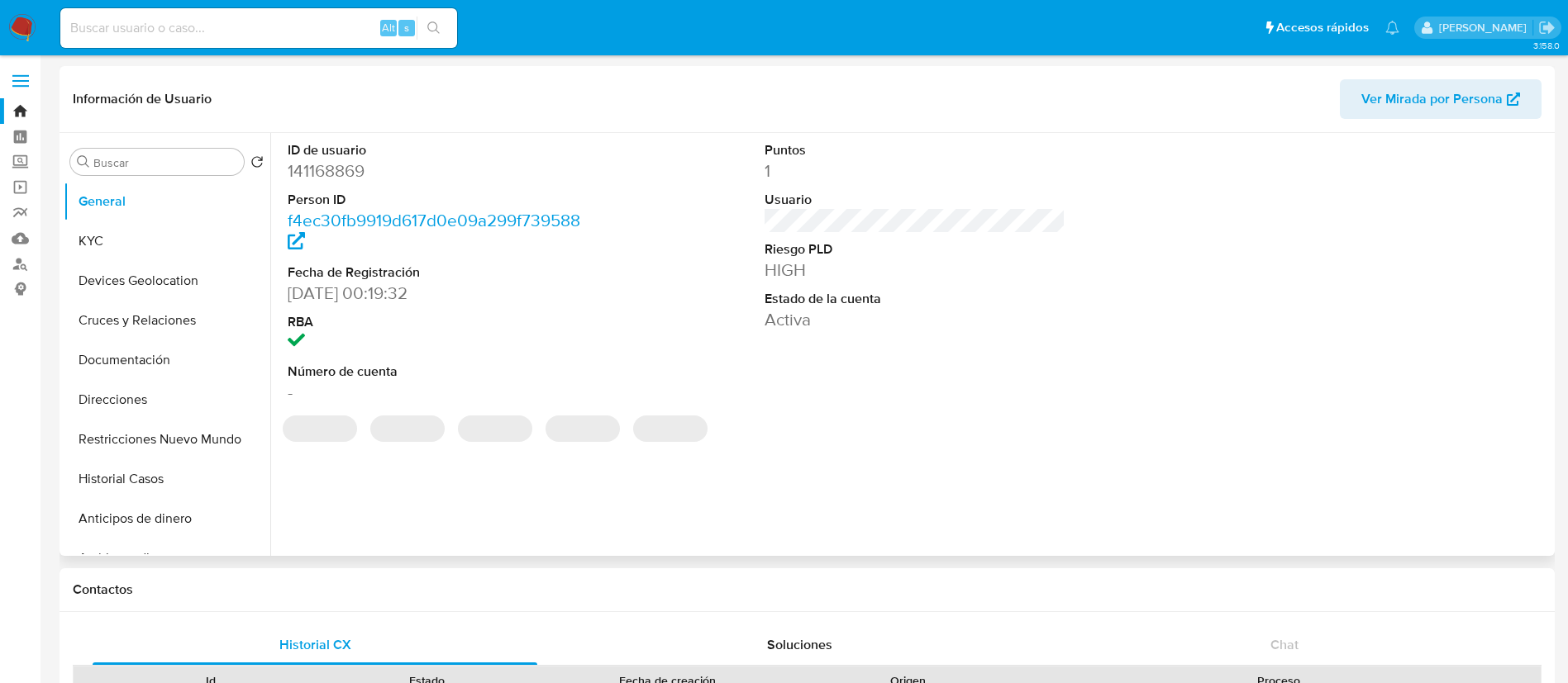
select select "10"
click at [148, 444] on button "Restricciones Nuevo Mundo" at bounding box center [160, 439] width 194 height 40
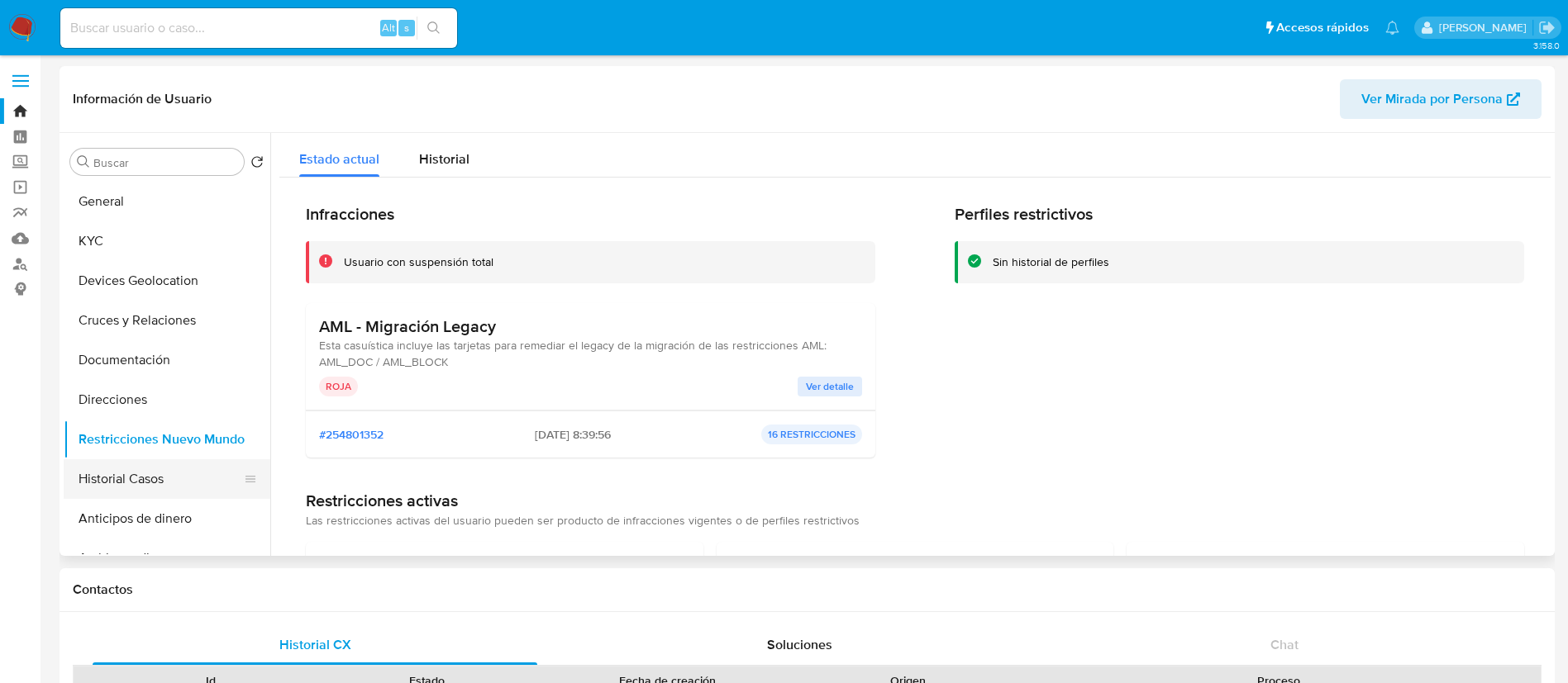
click at [148, 487] on button "Historial Casos" at bounding box center [160, 478] width 194 height 40
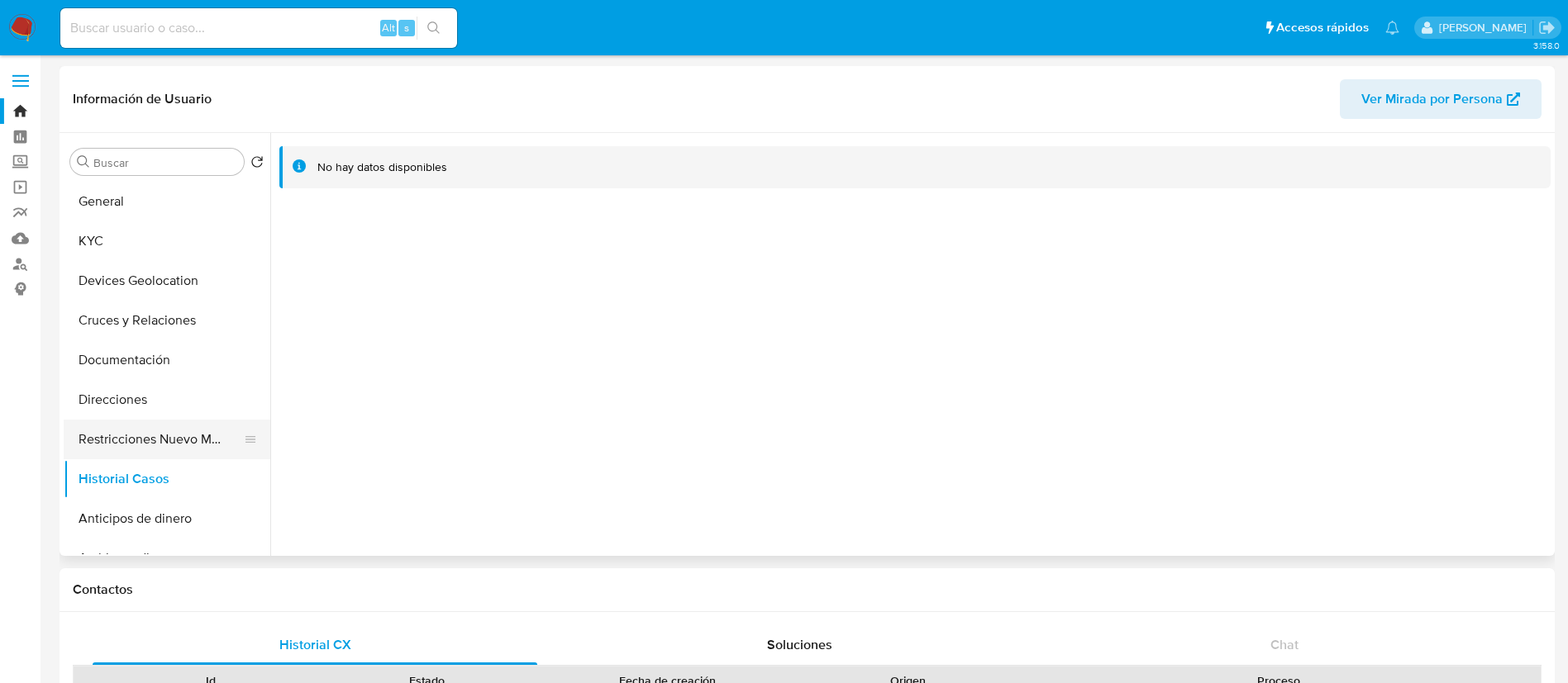
click at [158, 437] on button "Restricciones Nuevo Mundo" at bounding box center [160, 439] width 194 height 40
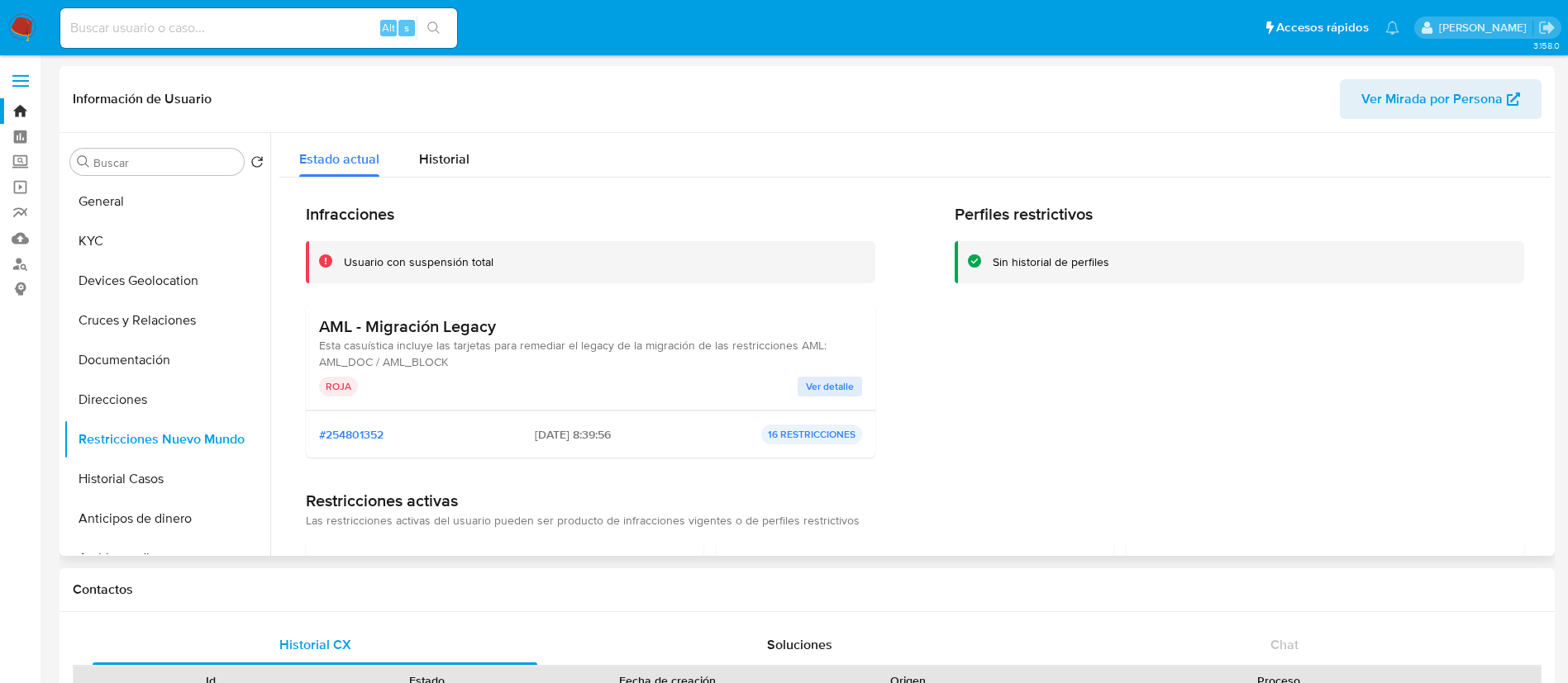
click at [821, 374] on div "AML - Migración Legacy Esta casuística incluye las tarjetas para remediar el le…" at bounding box center [590, 356] width 543 height 80
click at [844, 394] on span "Ver detalle" at bounding box center [830, 387] width 48 height 17
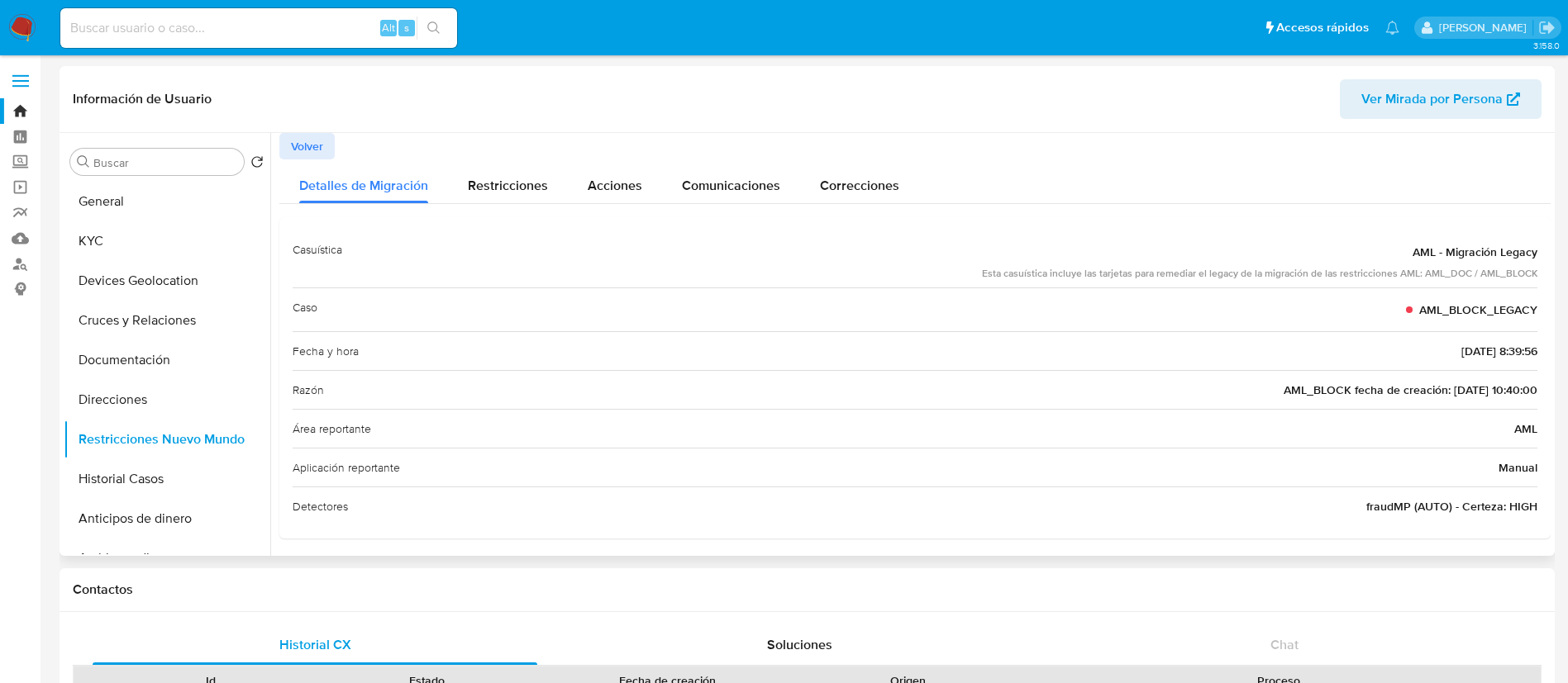
drag, startPoint x: 1089, startPoint y: 412, endPoint x: 1093, endPoint y: 437, distance: 25.3
click at [1093, 437] on div "Área reportante AML" at bounding box center [915, 429] width 1245 height 39
click at [1093, 443] on div "Área reportante AML" at bounding box center [915, 429] width 1245 height 39
click at [167, 483] on button "Historial Casos" at bounding box center [160, 478] width 194 height 40
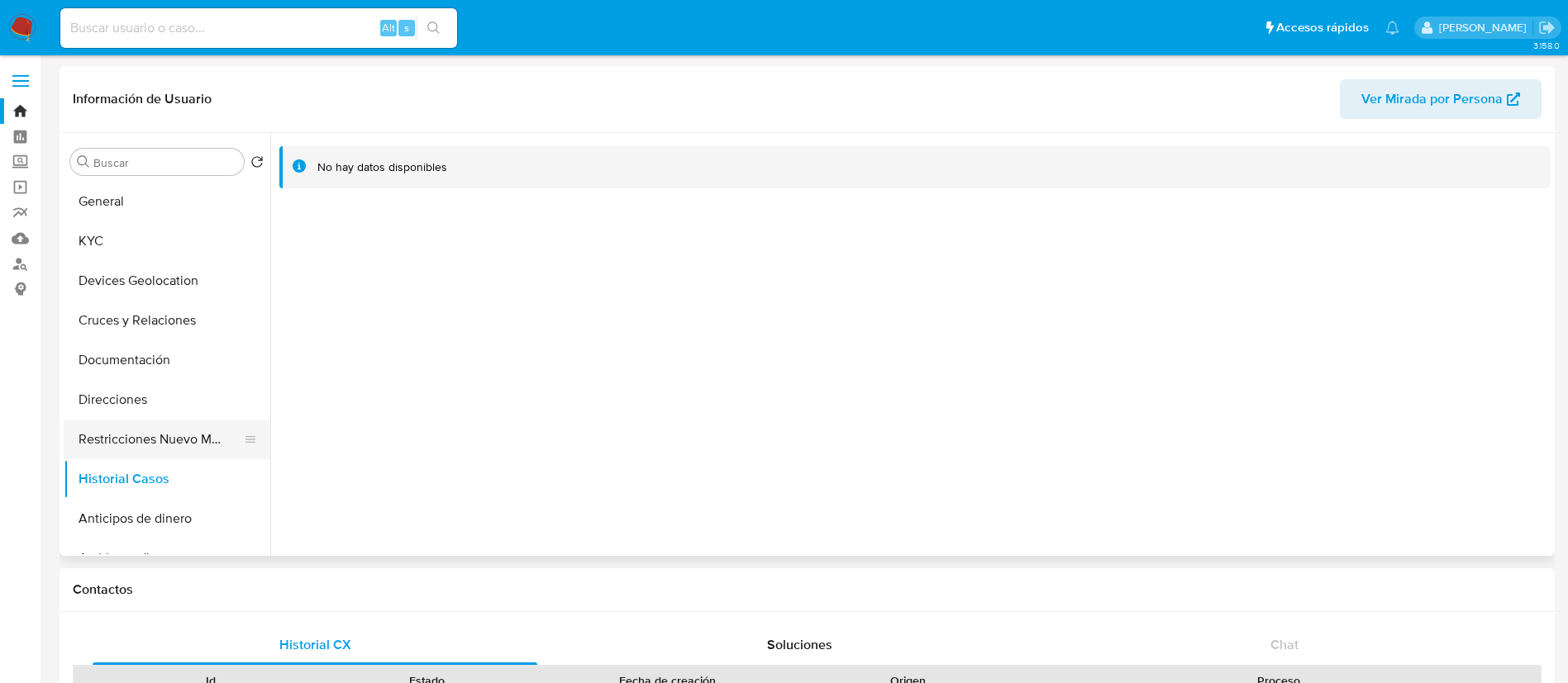
drag, startPoint x: 125, startPoint y: 441, endPoint x: 142, endPoint y: 430, distance: 20.2
click at [126, 439] on button "Restricciones Nuevo Mundo" at bounding box center [160, 439] width 194 height 40
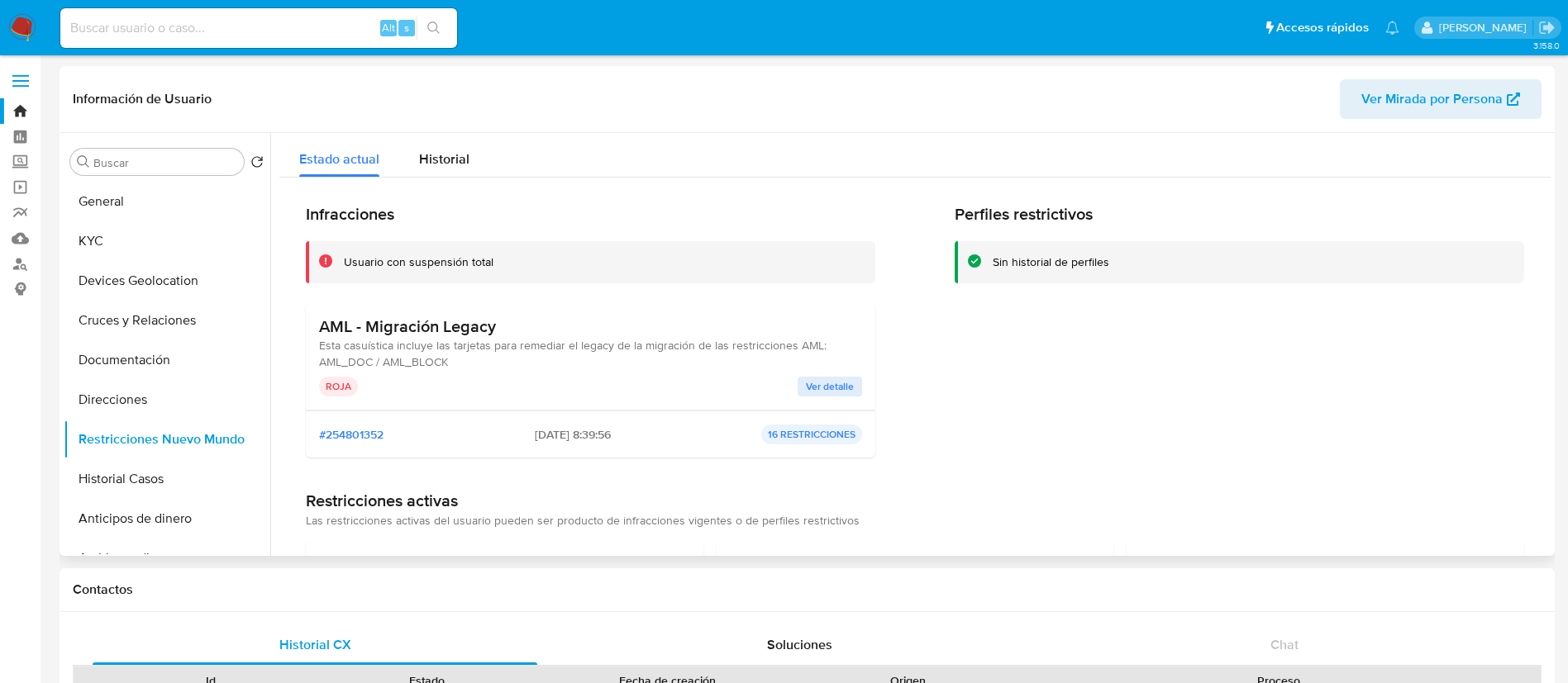
click at [827, 385] on span "Ver detalle" at bounding box center [830, 387] width 48 height 17
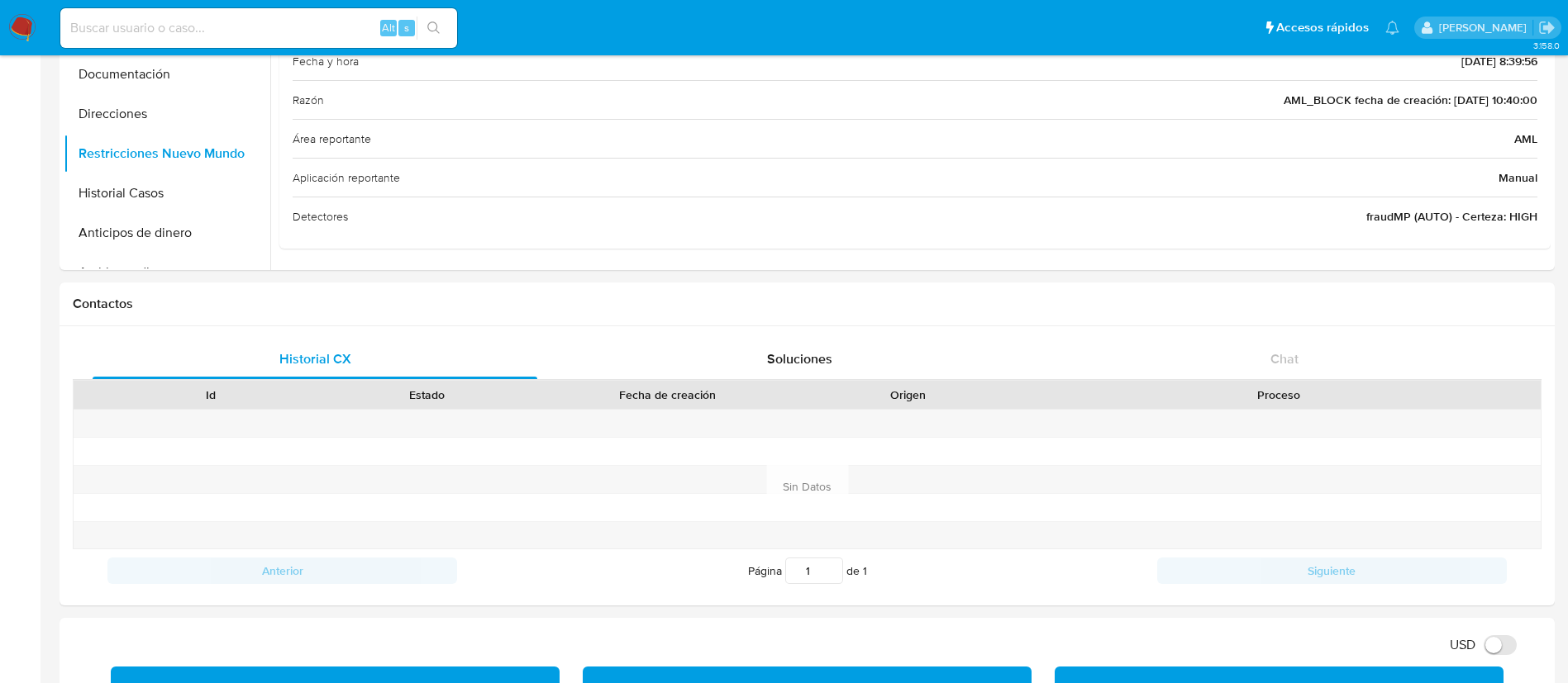
scroll to position [248, 0]
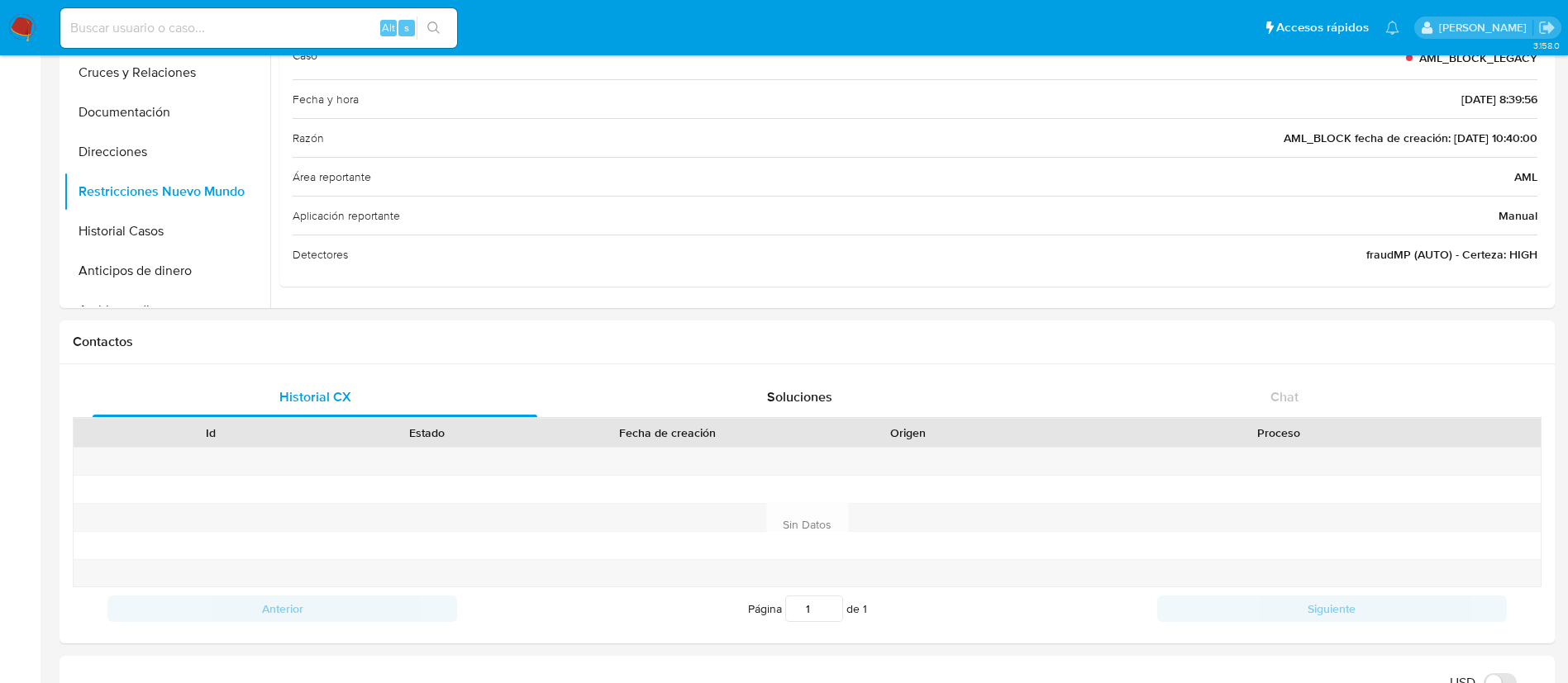
click at [11, 14] on img at bounding box center [22, 28] width 28 height 28
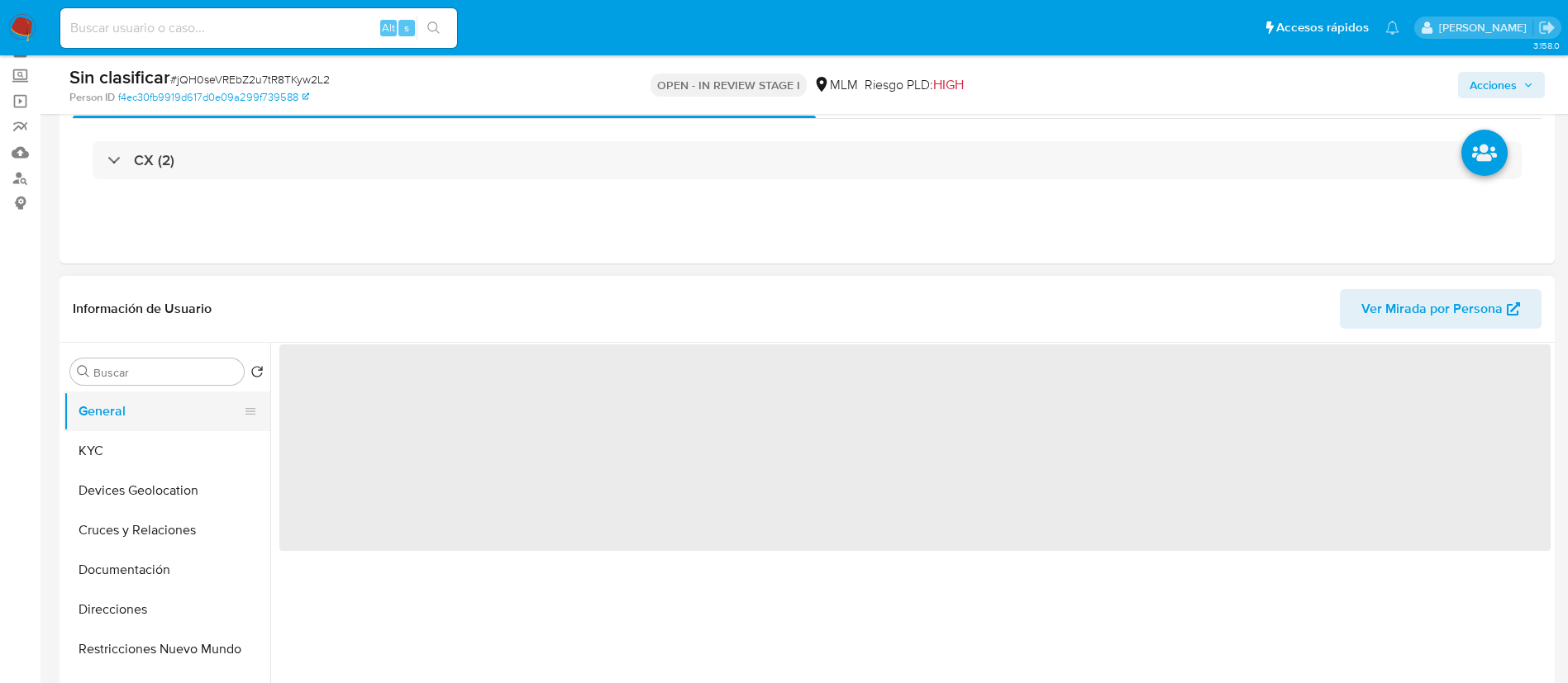
scroll to position [124, 0]
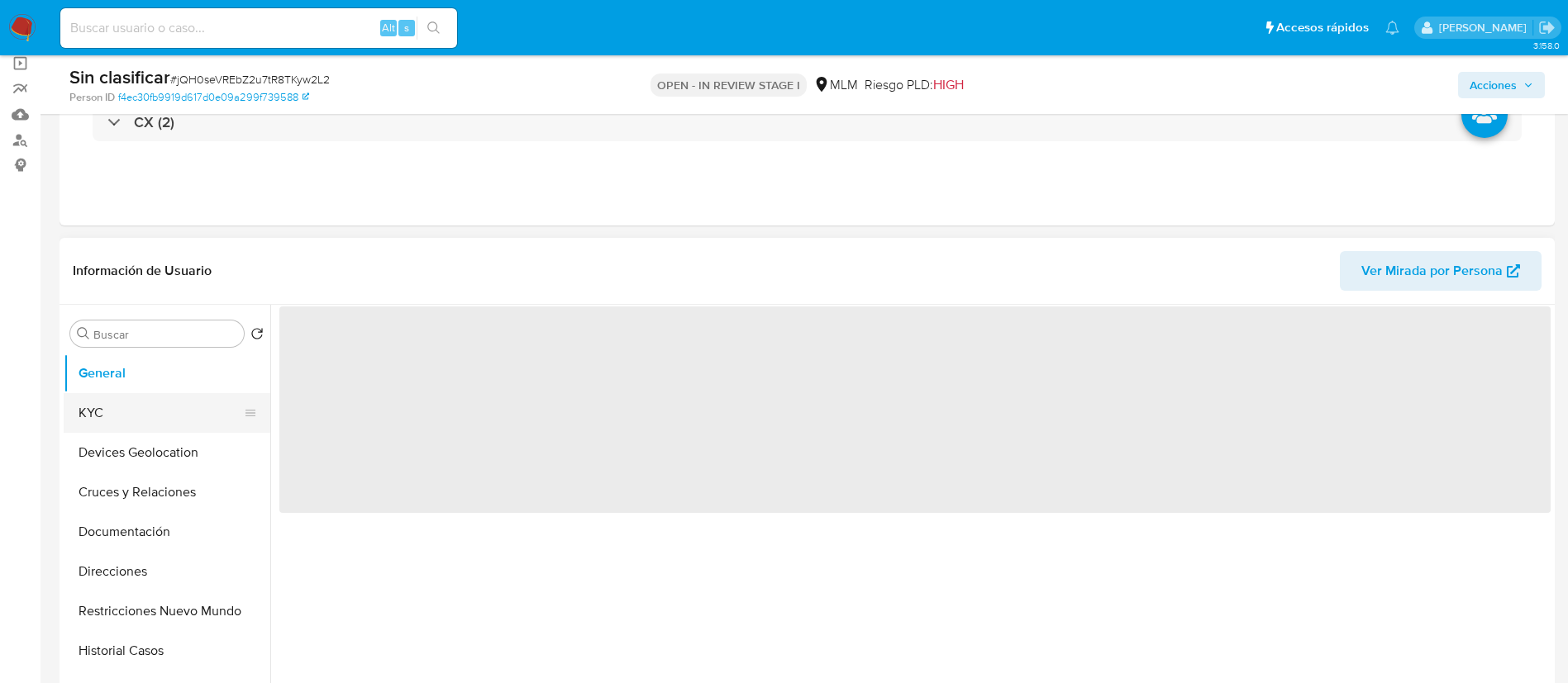
click at [155, 413] on button "KYC" at bounding box center [160, 413] width 194 height 40
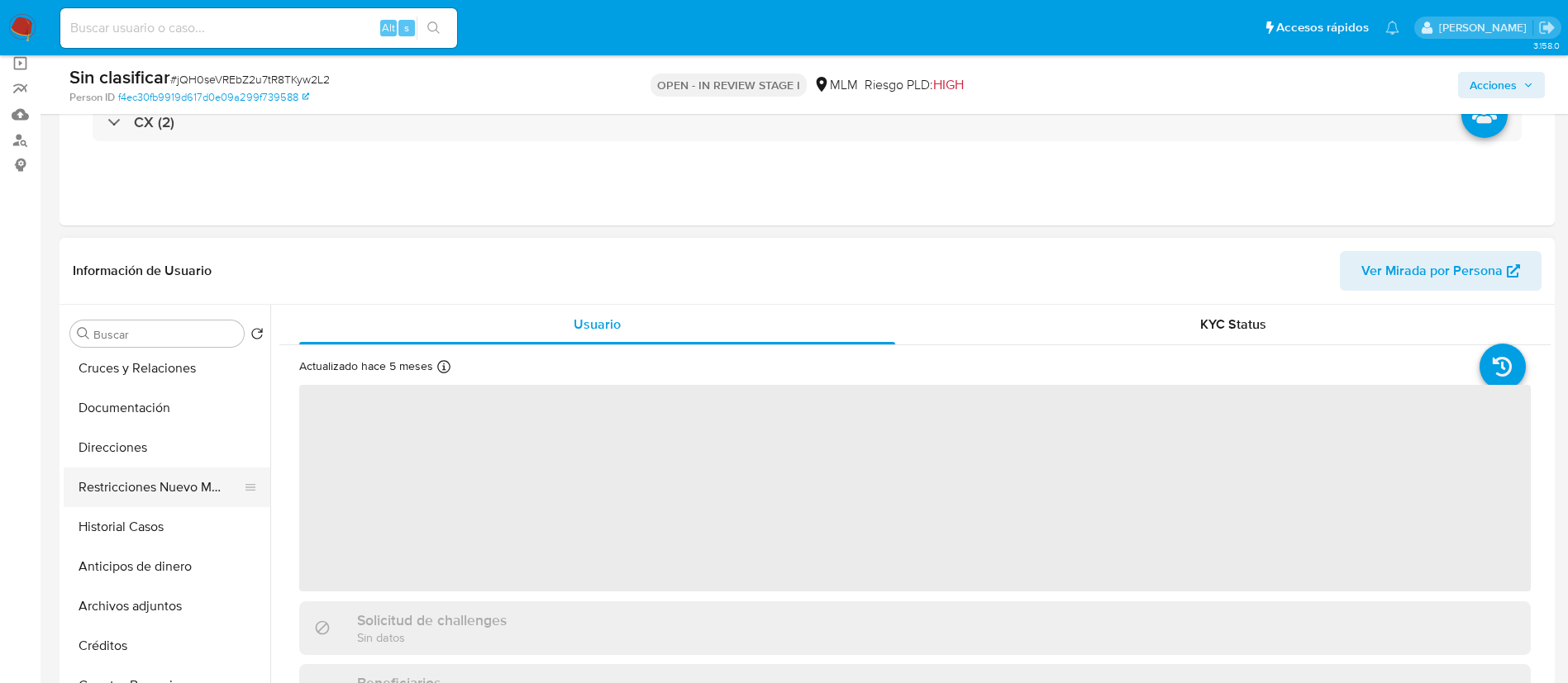
select select "10"
click at [168, 481] on button "Restricciones Nuevo Mundo" at bounding box center [160, 487] width 194 height 40
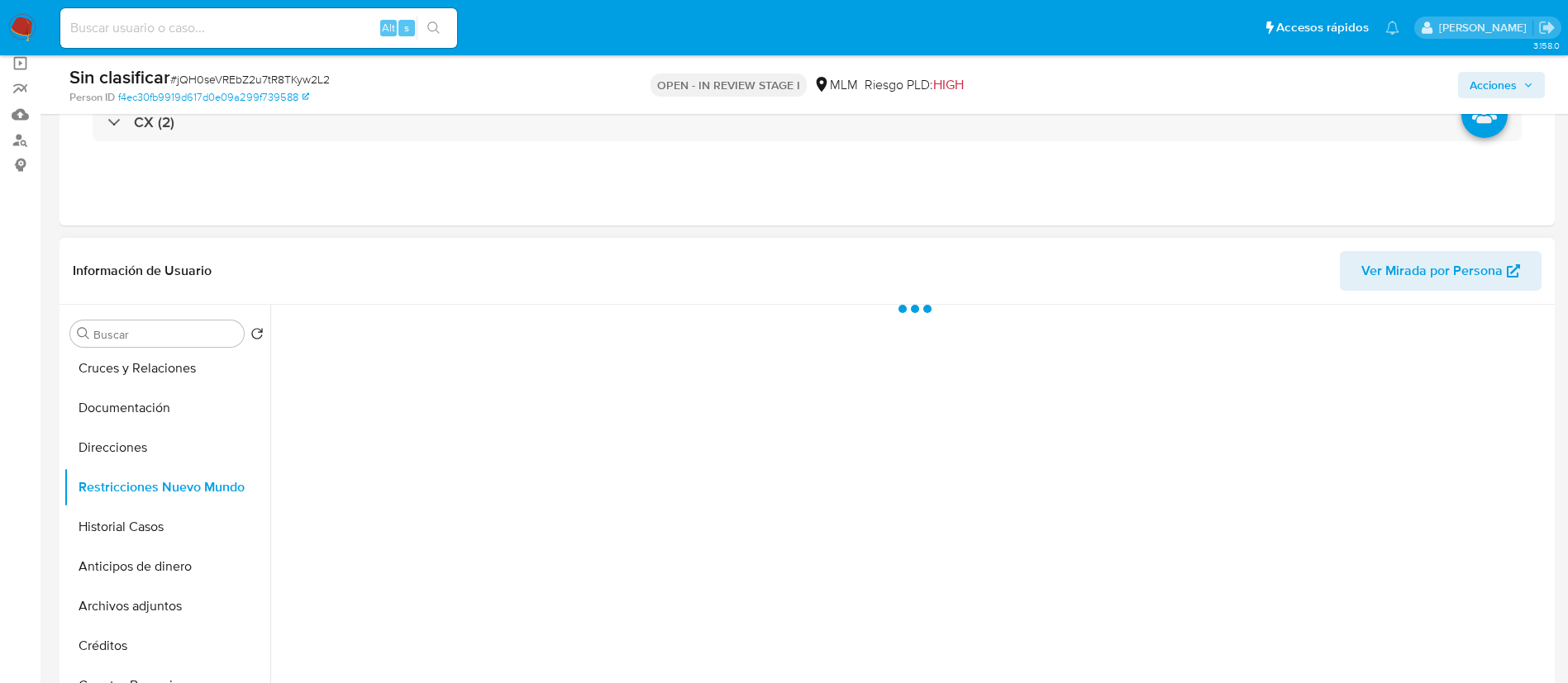
scroll to position [248, 0]
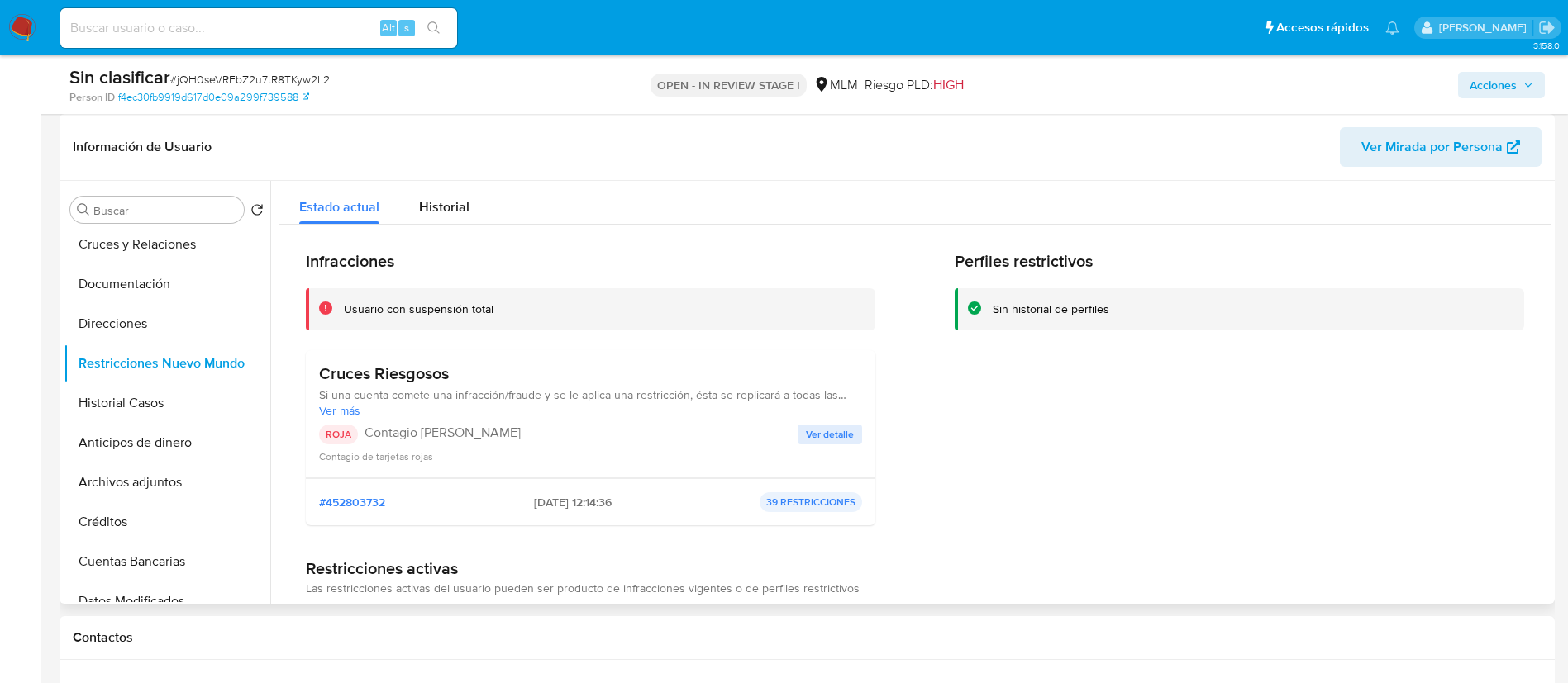
click at [818, 440] on span "Ver detalle" at bounding box center [830, 435] width 48 height 17
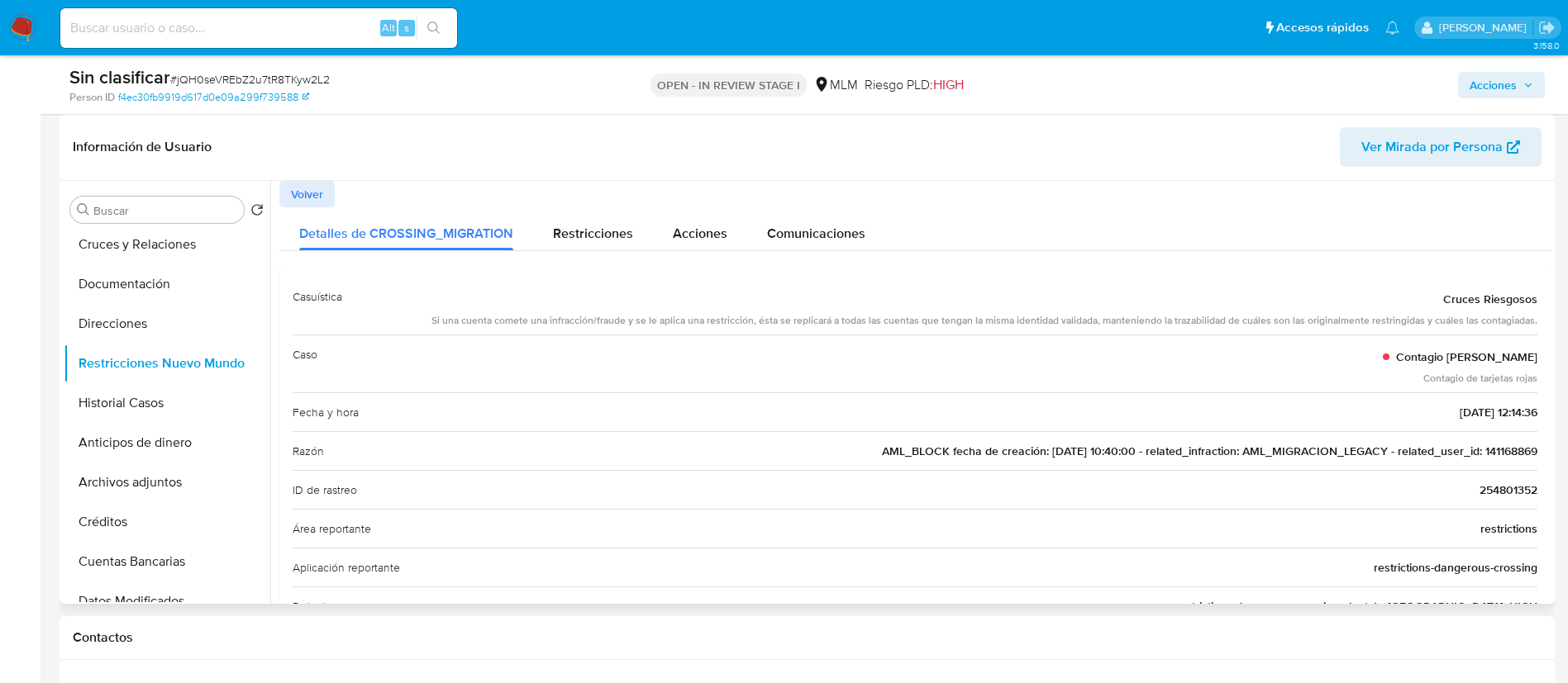
click at [1524, 453] on span "AML_BLOCK fecha de creación: [DATE] 10:40:00 - related_infraction: AML_MIGRACIO…" at bounding box center [1209, 451] width 656 height 17
click at [1524, 453] on span "AML_BLOCK fecha de creación: 04/07/2018 10:40:00 - related_infraction: AML_MIGR…" at bounding box center [1209, 451] width 656 height 17
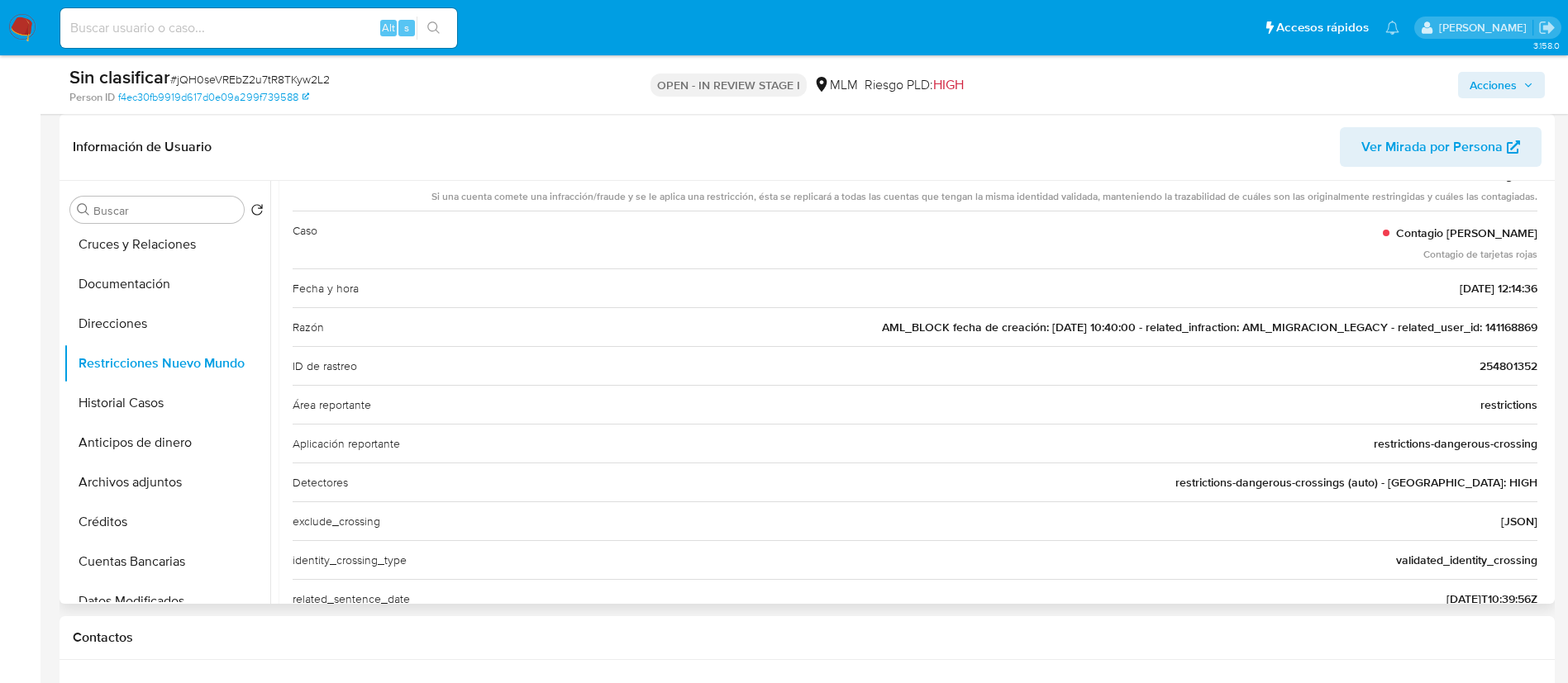
scroll to position [0, 0]
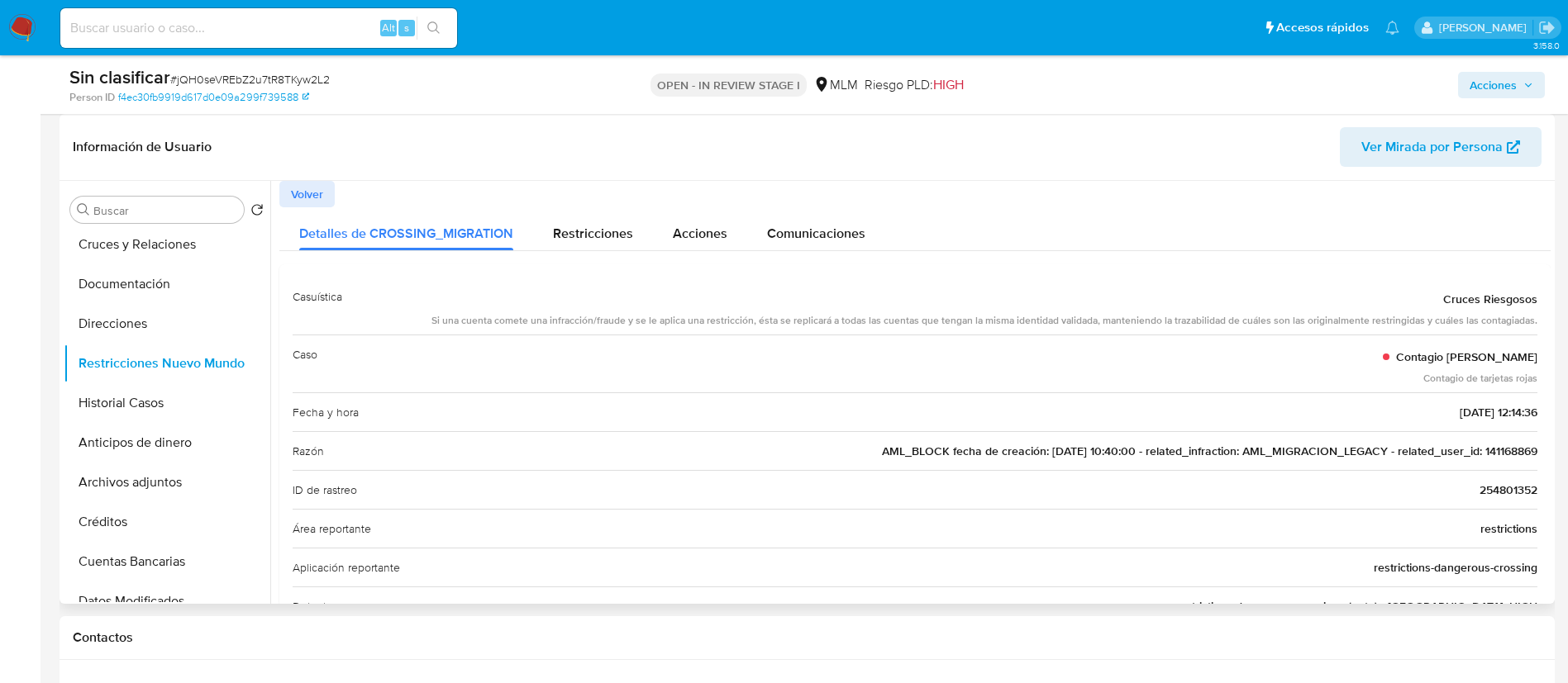
click at [978, 327] on div "Si una cuenta comete una infracción/fraude y se le aplica una restricción, ésta…" at bounding box center [984, 321] width 1106 height 14
drag, startPoint x: 595, startPoint y: 329, endPoint x: 683, endPoint y: 330, distance: 88.0
click at [683, 330] on div "Casuística Cruces Riesgosos Si una cuenta comete una infracción/fraude y se le …" at bounding box center [915, 306] width 1245 height 57
drag, startPoint x: 554, startPoint y: 329, endPoint x: 541, endPoint y: 330, distance: 13.0
click at [549, 329] on div "Casuística Cruces Riesgosos Si una cuenta comete una infracción/fraude y se le …" at bounding box center [915, 306] width 1245 height 57
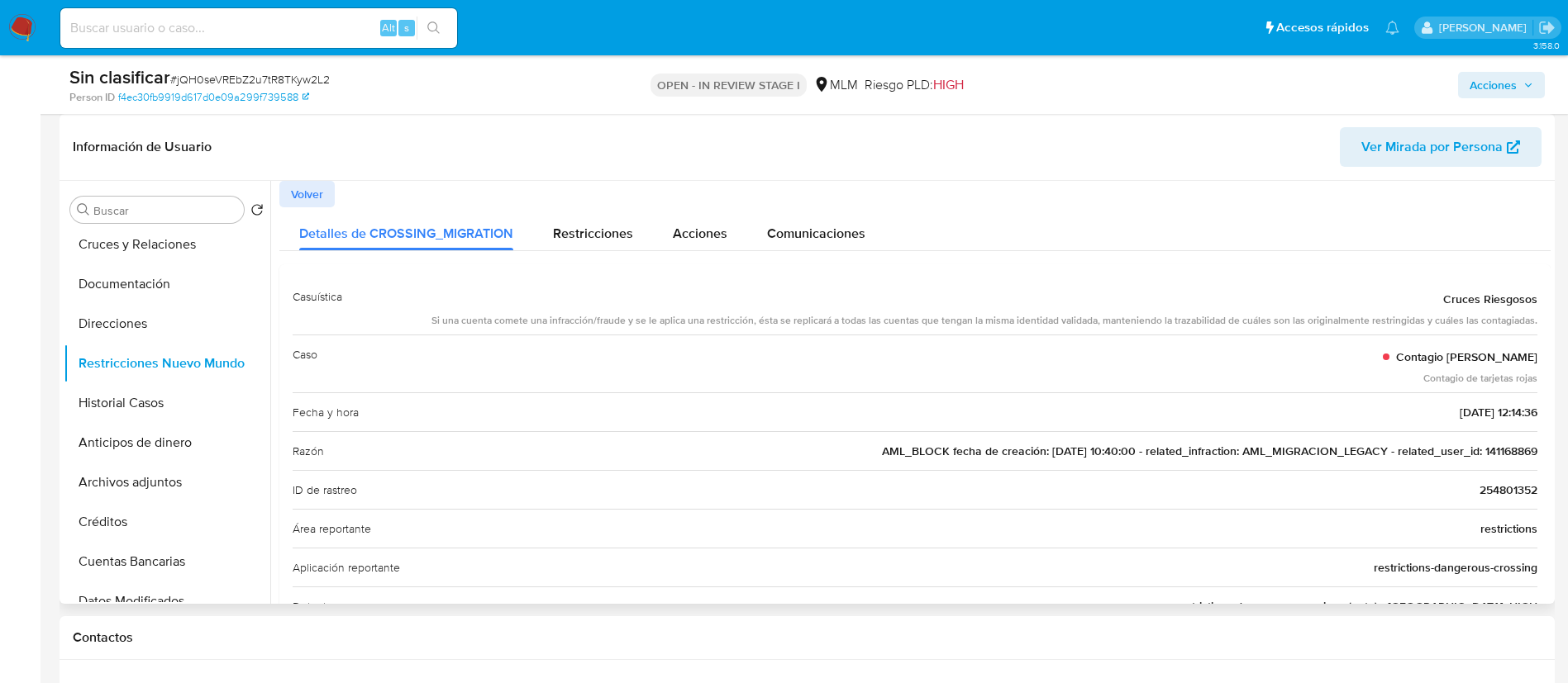
drag, startPoint x: 506, startPoint y: 323, endPoint x: 1348, endPoint y: 336, distance: 842.1
click at [1343, 307] on div "Cruces Riesgosos" at bounding box center [984, 299] width 1106 height 29
click at [1185, 338] on div "Caso Contagio Tarjetas Rojas Contagio de tarjetas rojas" at bounding box center [915, 363] width 1245 height 58
drag, startPoint x: 1158, startPoint y: 316, endPoint x: 1377, endPoint y: 310, distance: 219.1
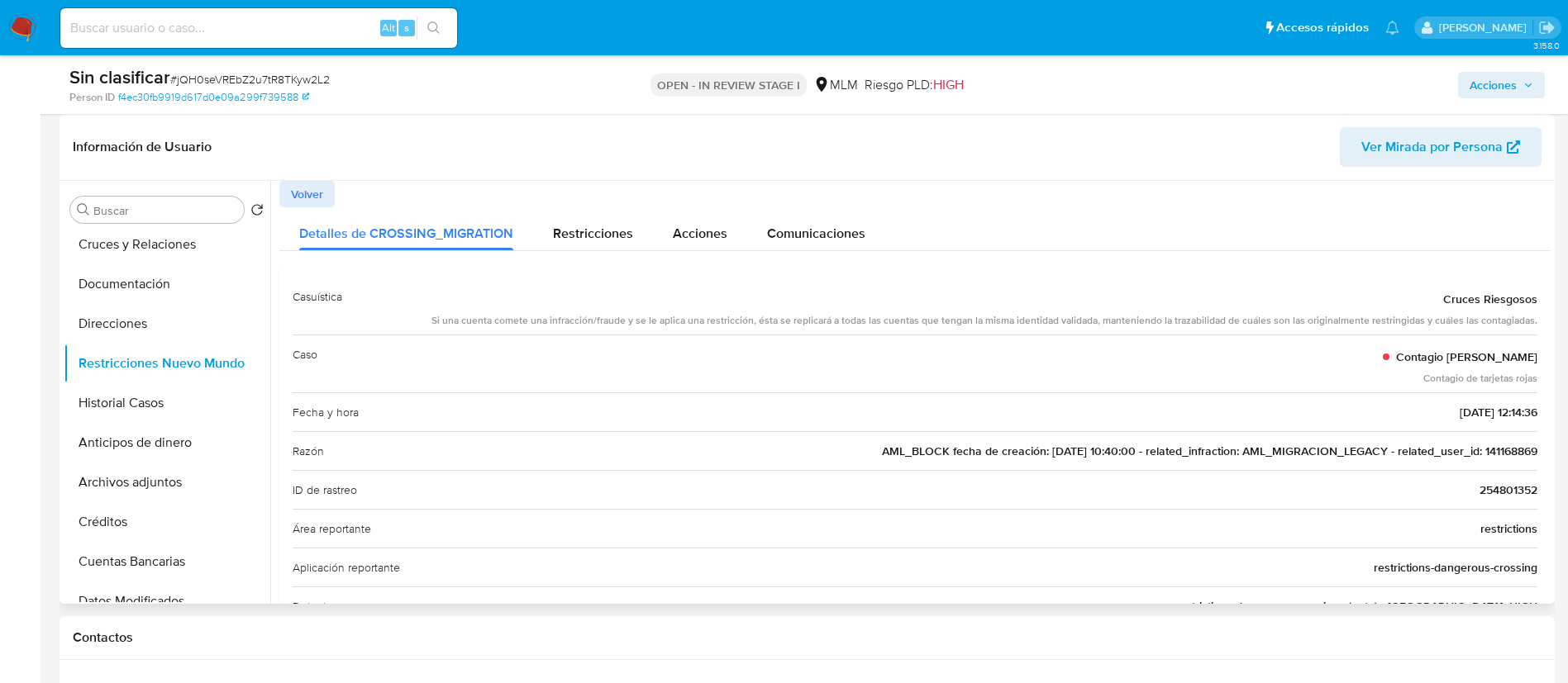
click at [1377, 310] on div "Cruces Riesgosos Si una cuenta comete una infracción/fraude y se le aplica una …" at bounding box center [984, 306] width 1106 height 44
drag, startPoint x: 1383, startPoint y: 321, endPoint x: 1354, endPoint y: 330, distance: 30.4
click at [1384, 324] on div "Si una cuenta comete una infracción/fraude y se le aplica una restricción, ésta…" at bounding box center [984, 321] width 1106 height 14
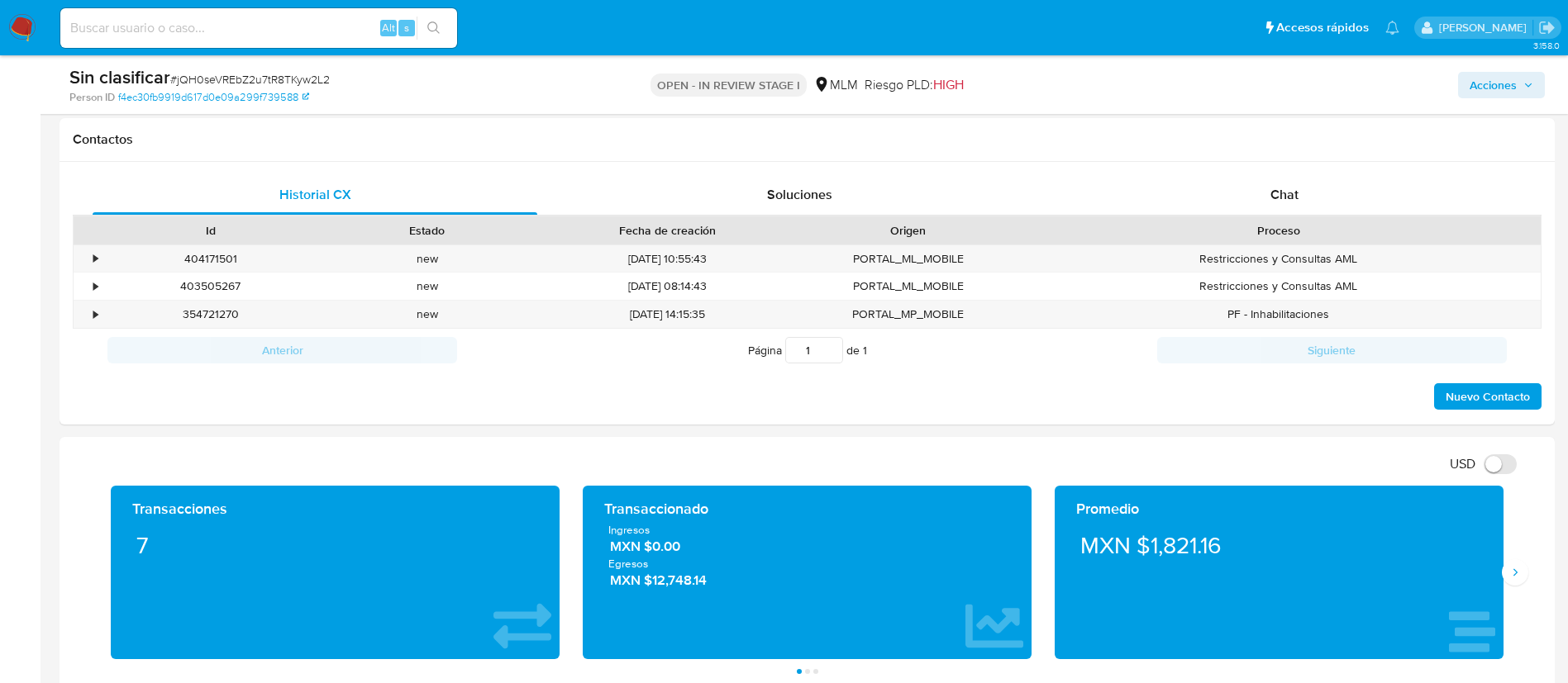
scroll to position [744, 0]
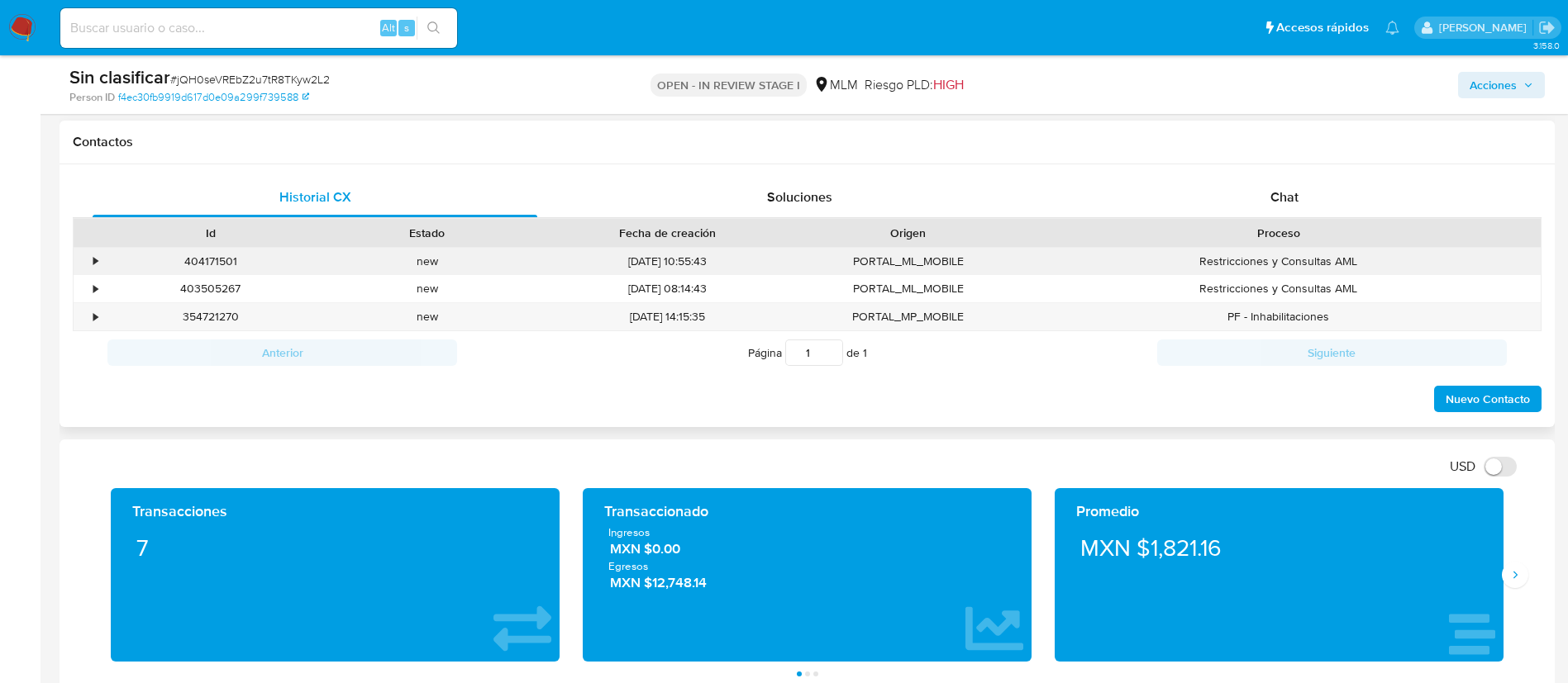
click at [91, 260] on div "•" at bounding box center [88, 262] width 29 height 28
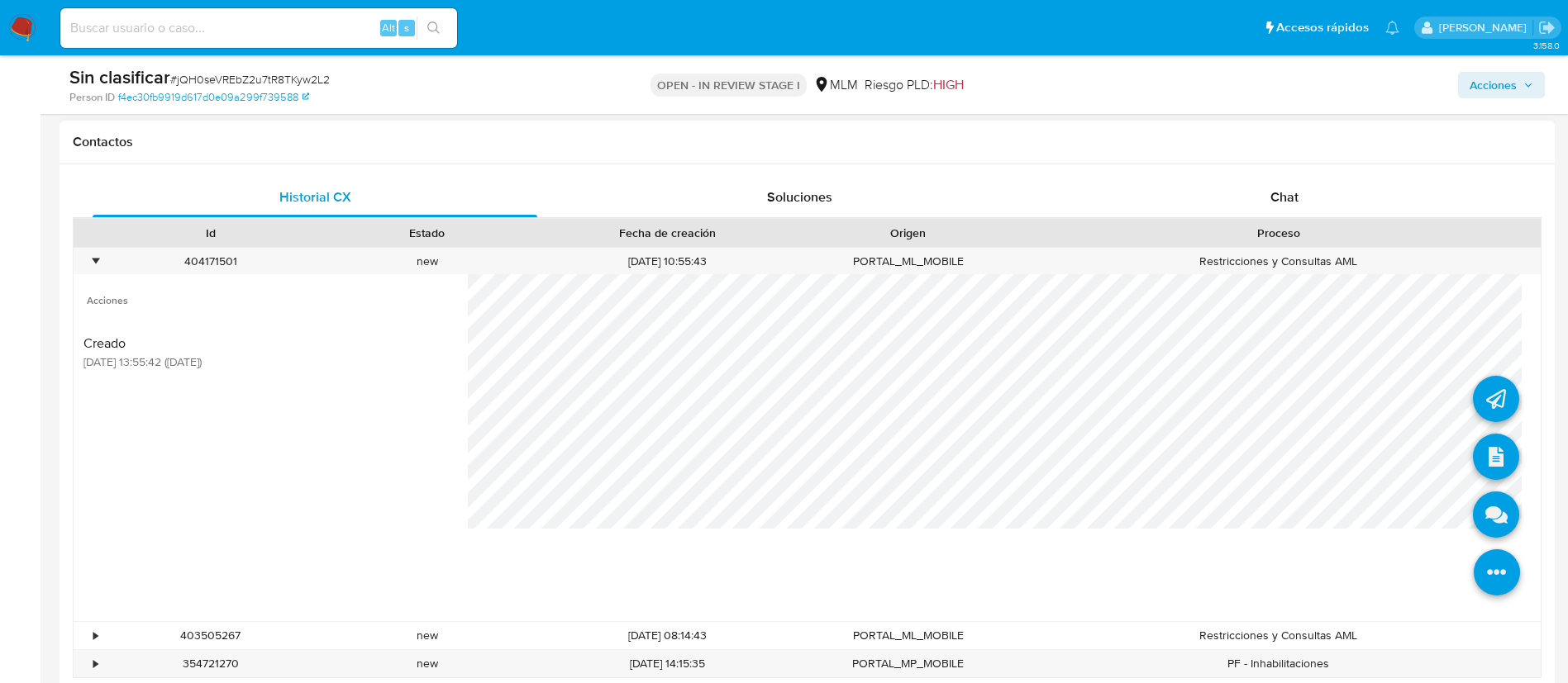
click at [1474, 565] on icon at bounding box center [1497, 572] width 46 height 46
click at [1473, 507] on icon at bounding box center [1496, 514] width 46 height 46
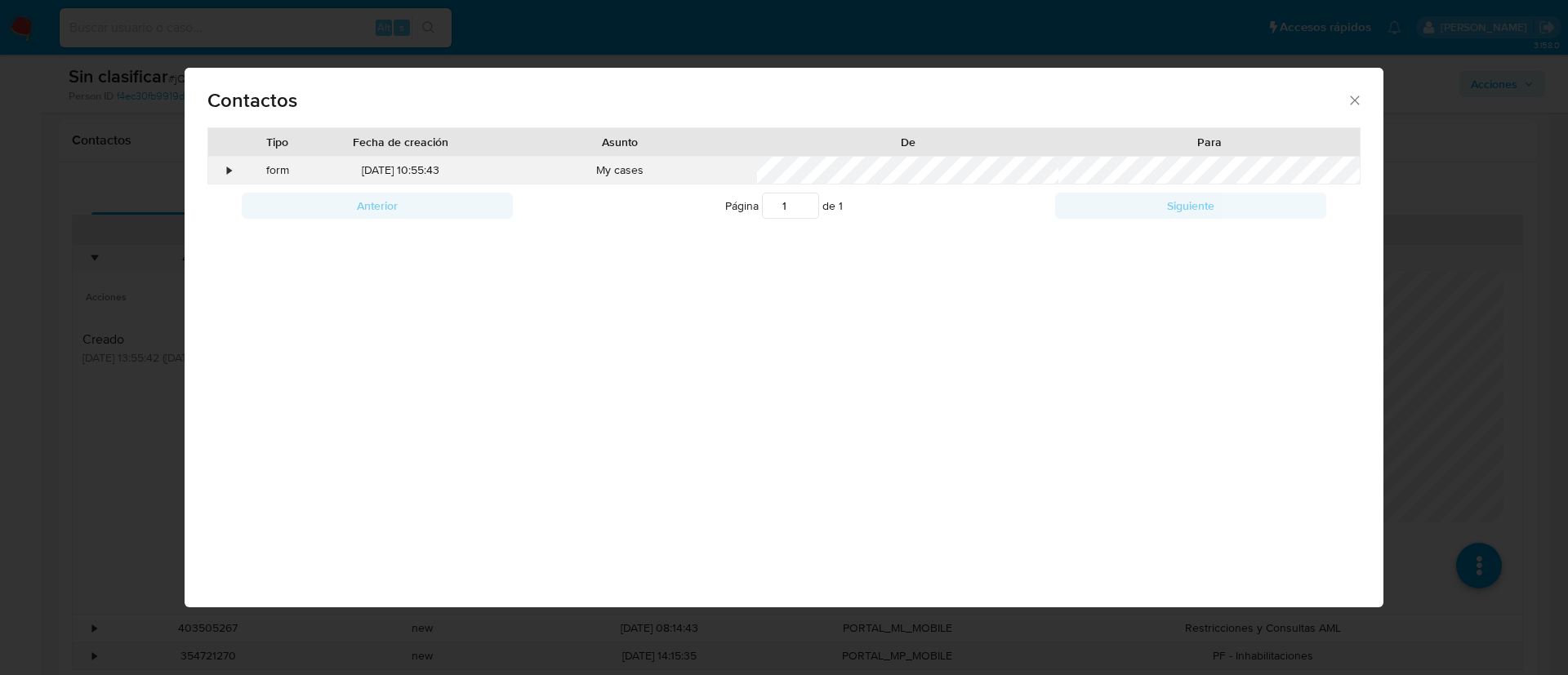
click at [232, 167] on div "•" at bounding box center [222, 170] width 28 height 27
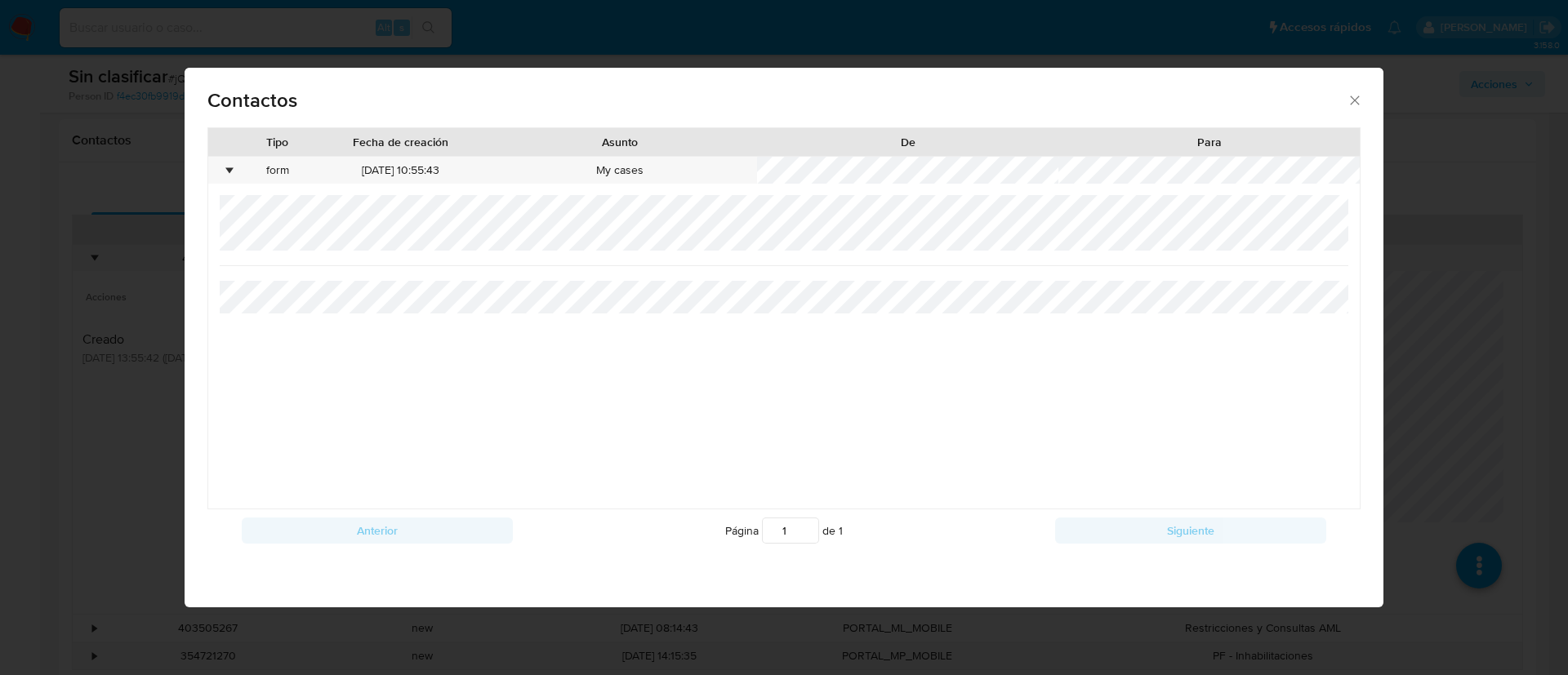
click at [1419, 393] on div "Contactos Tipo Fecha de creación Asunto De Para • form 07/09/2025 10:55:43 My c…" at bounding box center [784, 337] width 1568 height 675
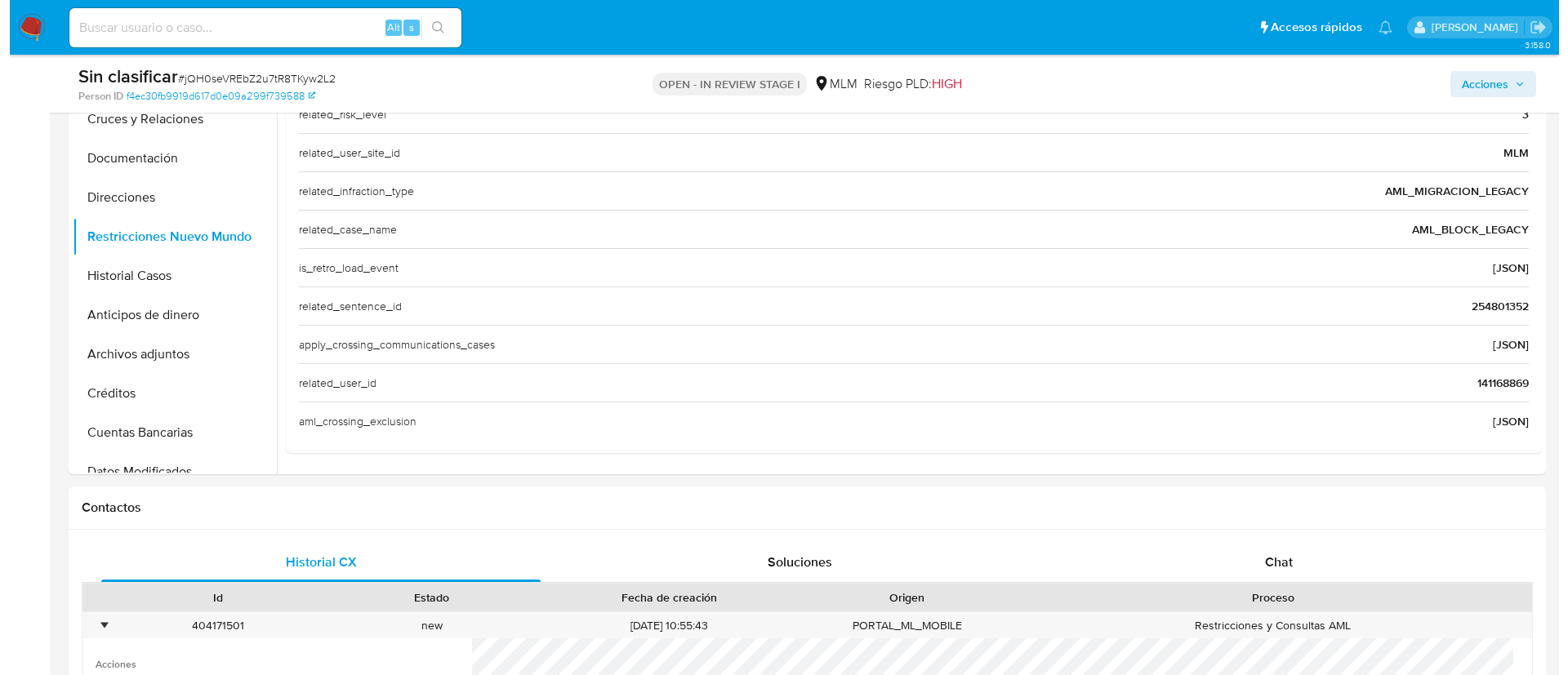
scroll to position [0, 0]
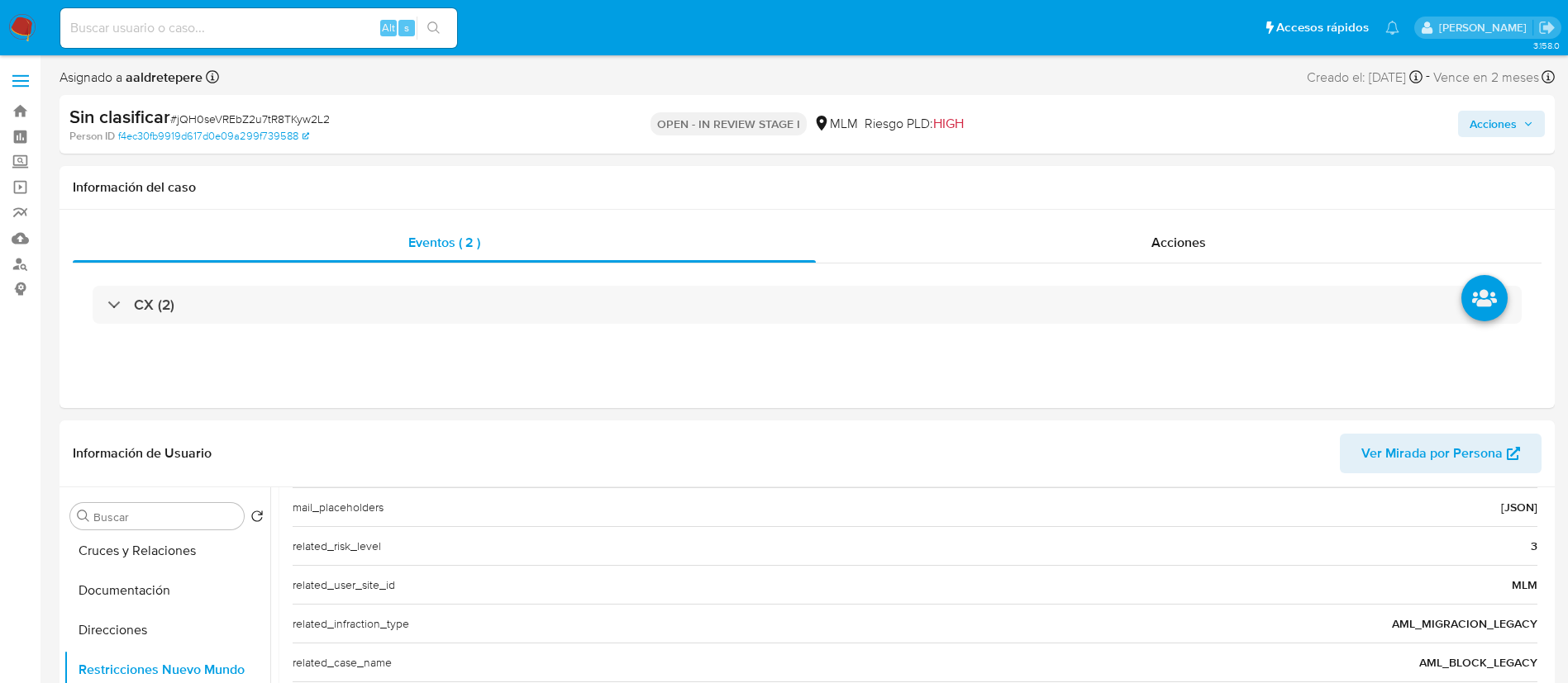
click at [1504, 133] on span "Acciones" at bounding box center [1493, 124] width 47 height 27
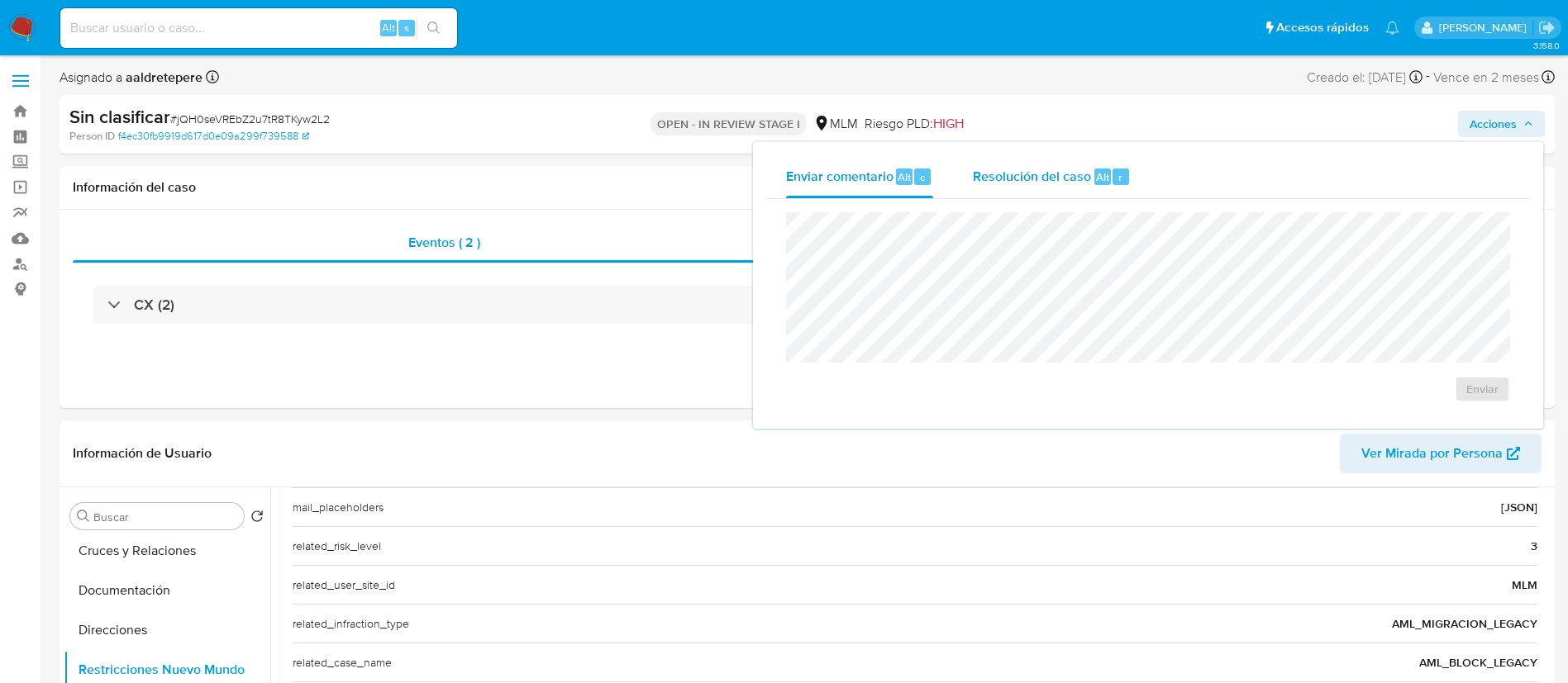
click at [1010, 179] on span "Resolución del caso" at bounding box center [1032, 176] width 118 height 19
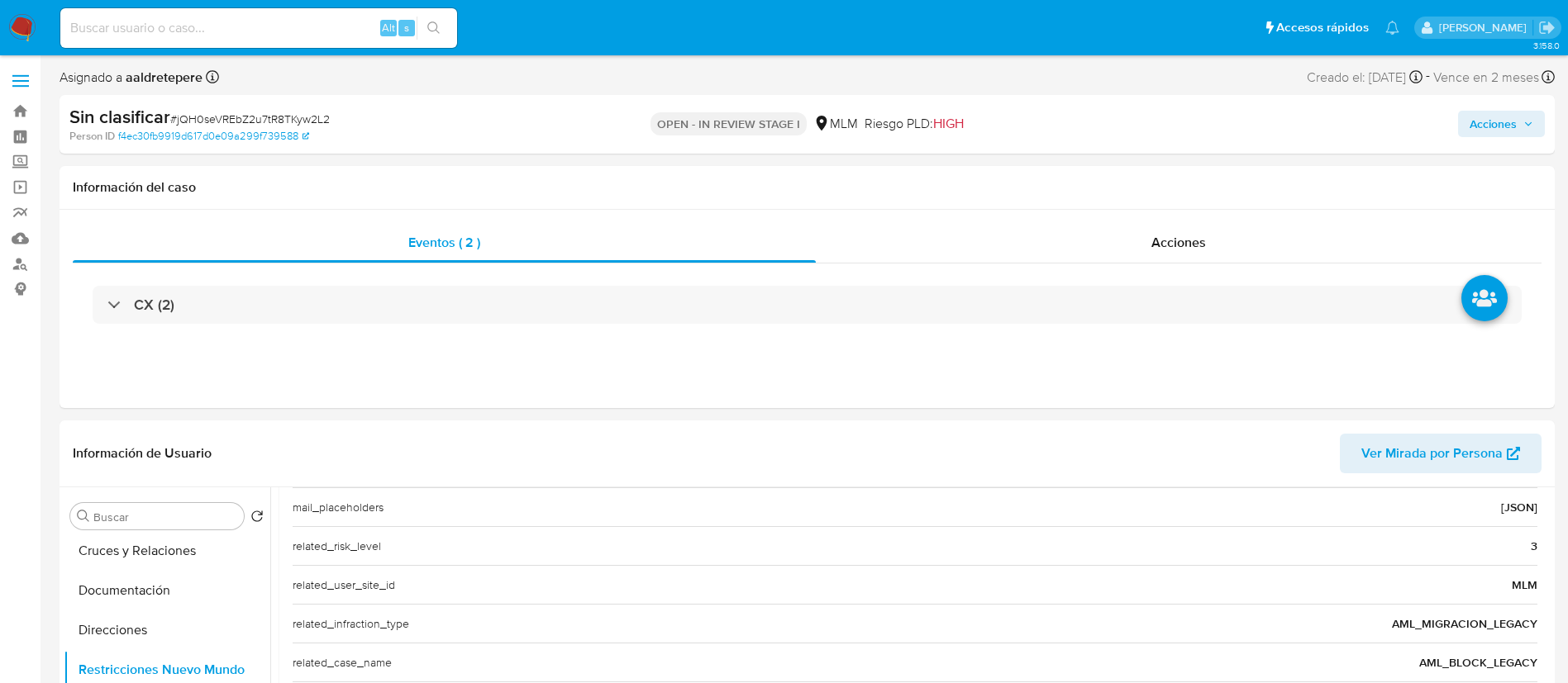
click at [1506, 124] on span "Acciones" at bounding box center [1493, 124] width 47 height 27
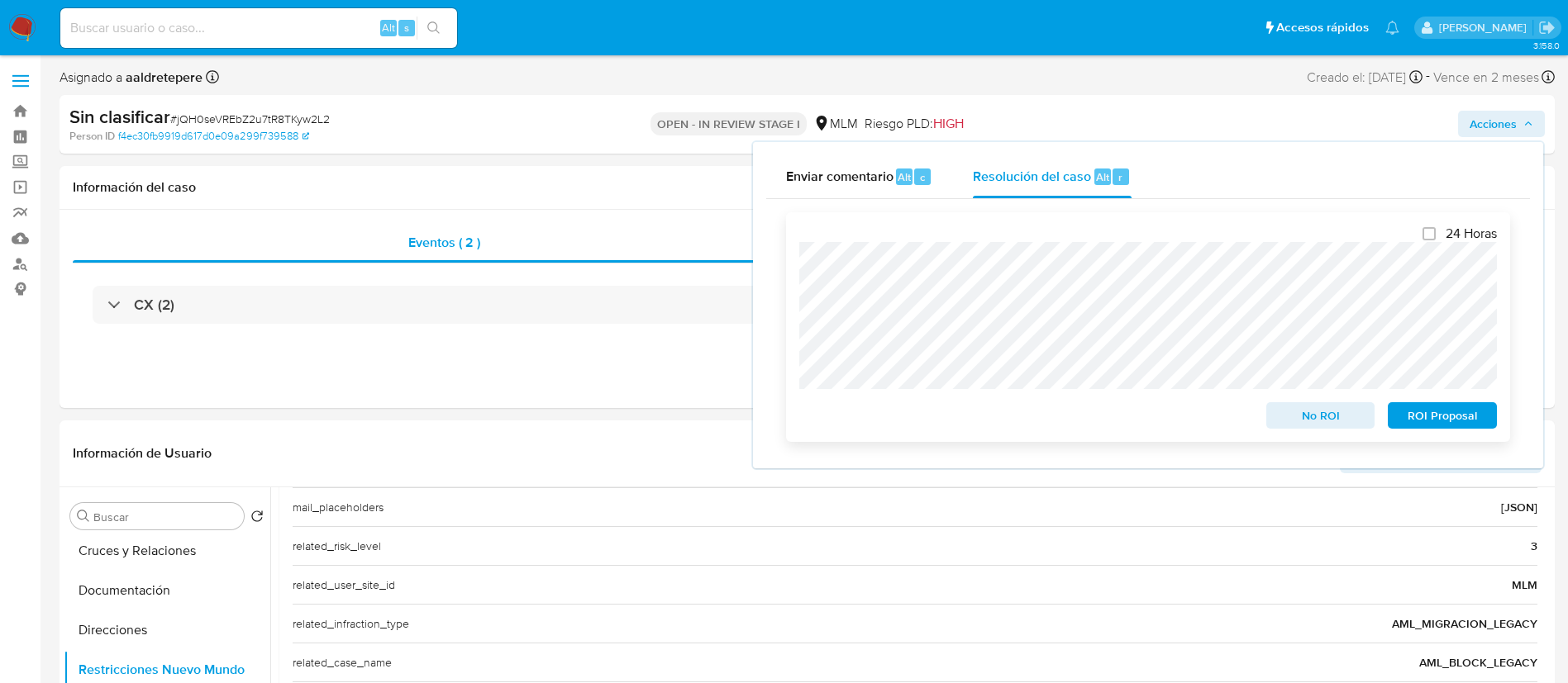
click at [1359, 408] on span "No ROI" at bounding box center [1321, 415] width 86 height 23
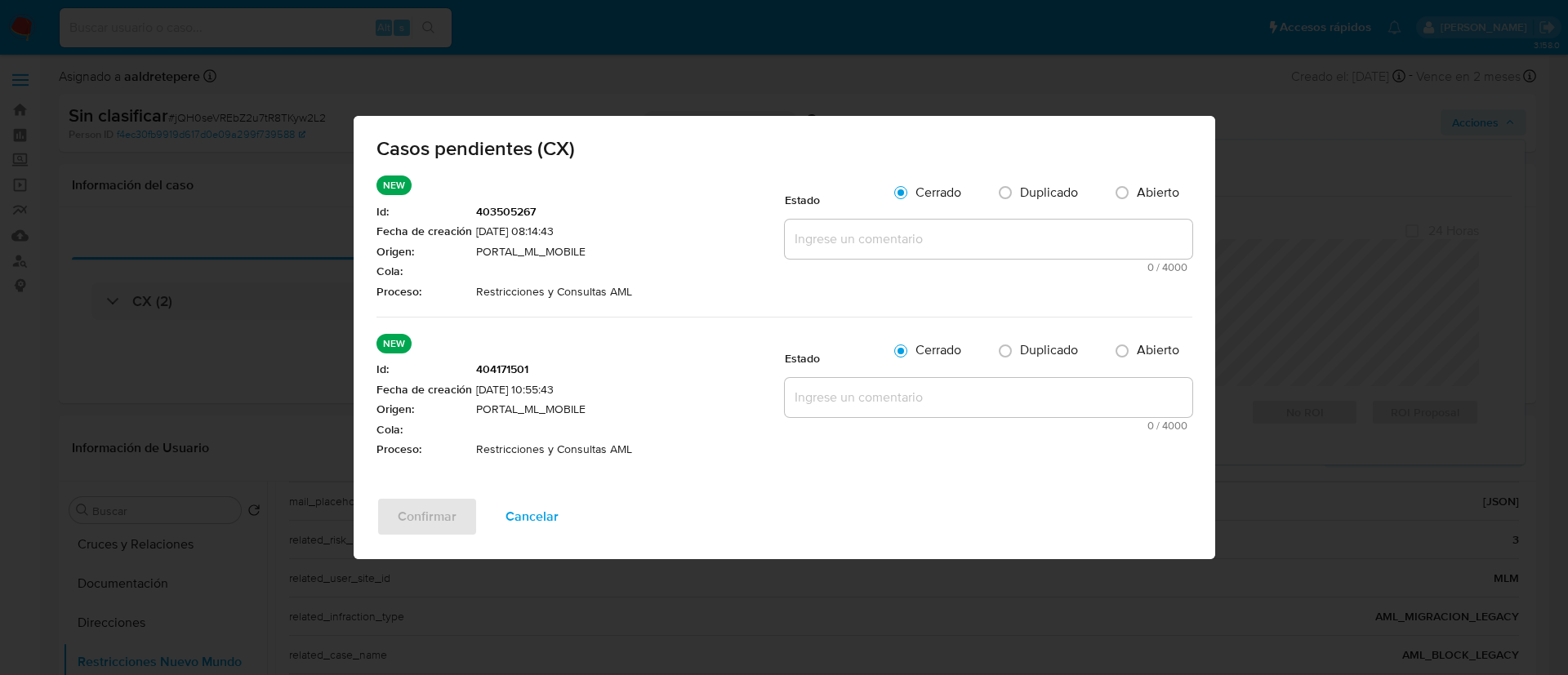
click at [865, 231] on textarea at bounding box center [988, 239] width 407 height 39
paste textarea "CASO GENERADO POR CX, ALERTA DEBIDO A UNA RESTRICCION APLICADA POR EL EQUIPO DE…"
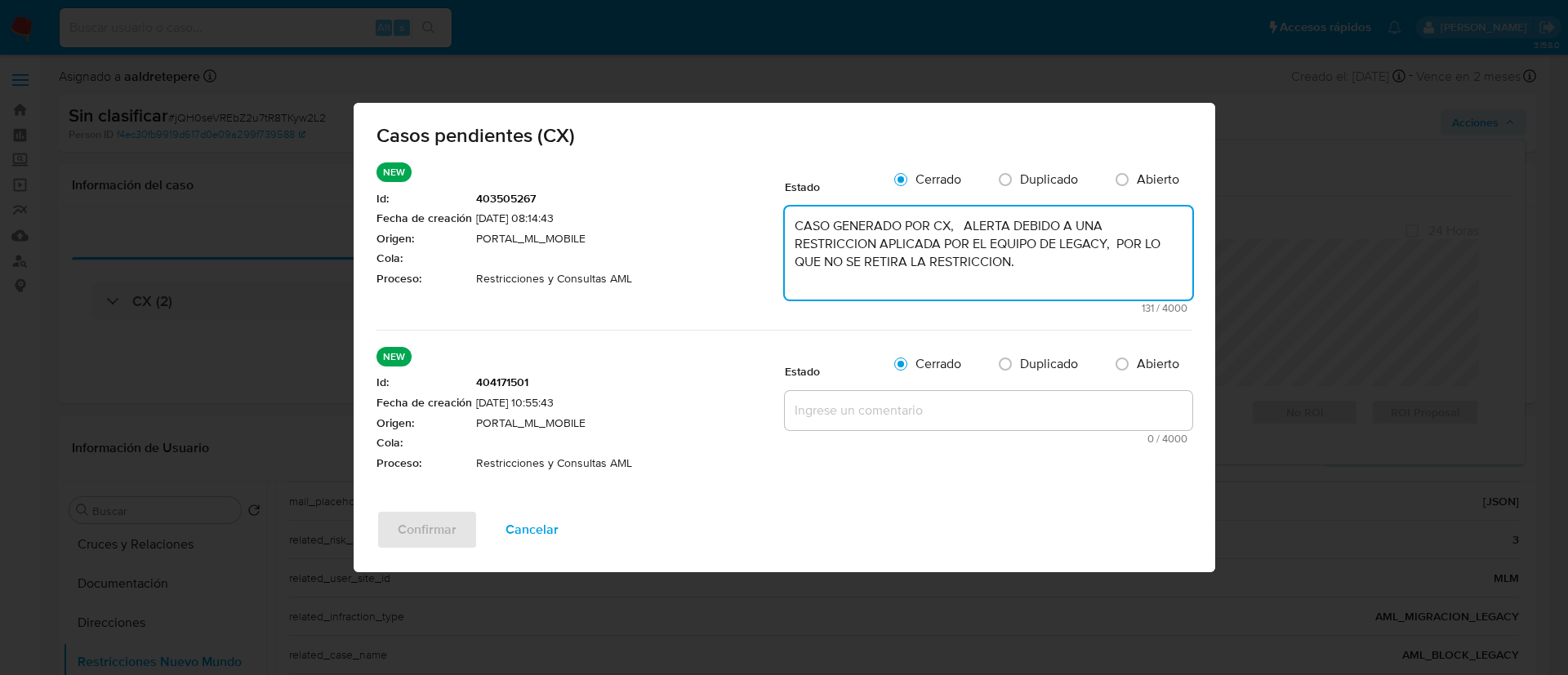
type textarea "CASO GENERADO POR CX, ALERTA DEBIDO A UNA RESTRICCION APLICADA POR EL EQUIPO DE…"
click at [869, 407] on textarea at bounding box center [988, 410] width 407 height 39
paste textarea "CASO GENERADO POR CX, ALERTA DEBIDO A UNA RESTRICCION APLICADA POR EL EQUIPO DE…"
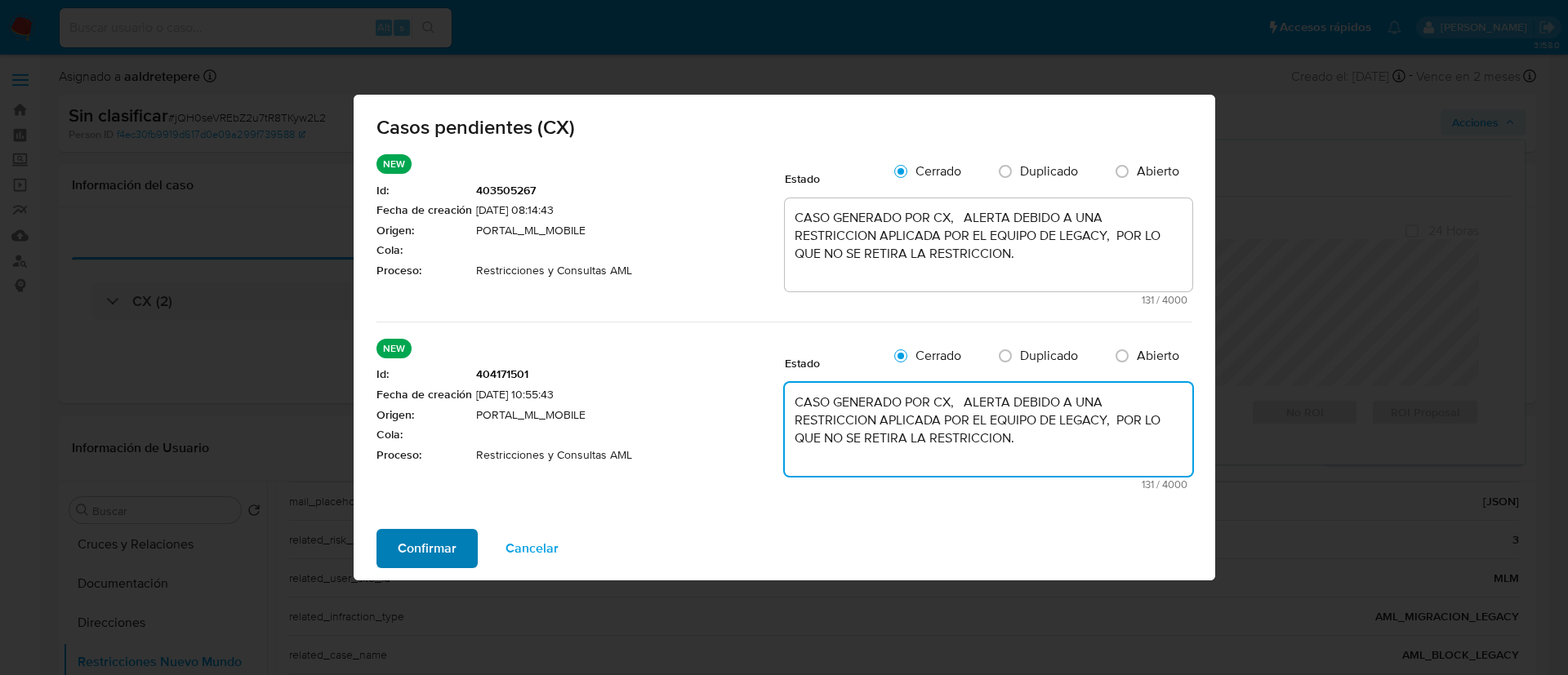
type textarea "CASO GENERADO POR CX, ALERTA DEBIDO A UNA RESTRICCION APLICADA POR EL EQUIPO DE…"
click at [437, 554] on span "Confirmar" at bounding box center [427, 548] width 59 height 36
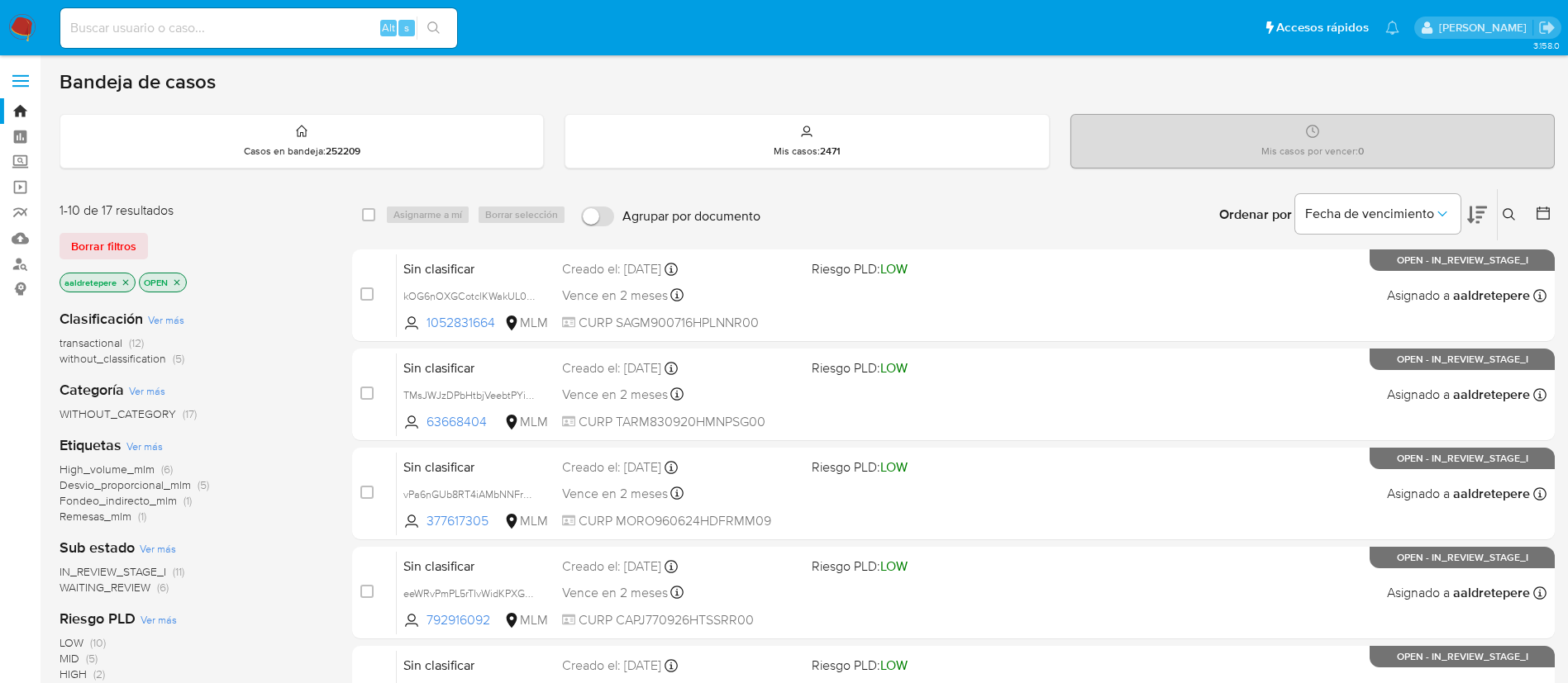
click at [1511, 210] on icon at bounding box center [1510, 215] width 13 height 13
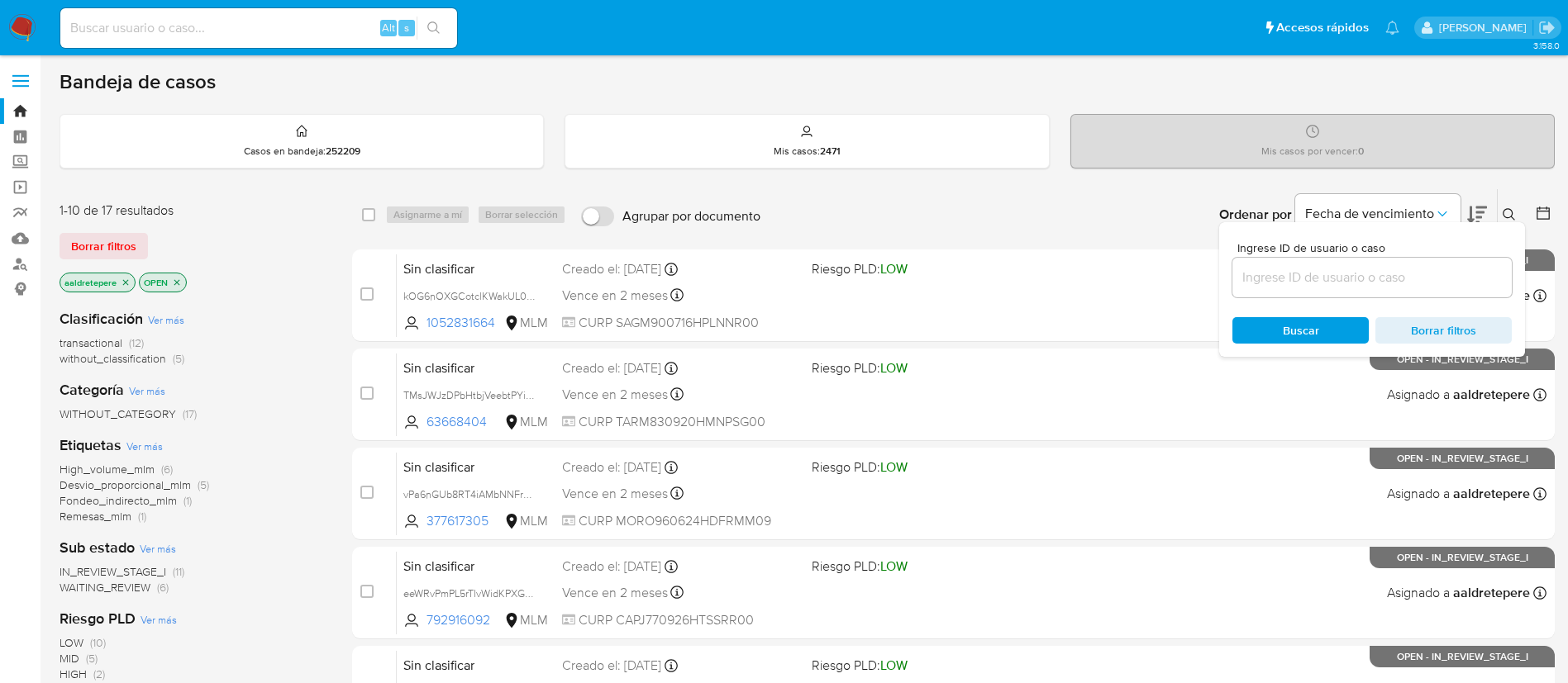
click at [1402, 287] on input at bounding box center [1372, 277] width 279 height 21
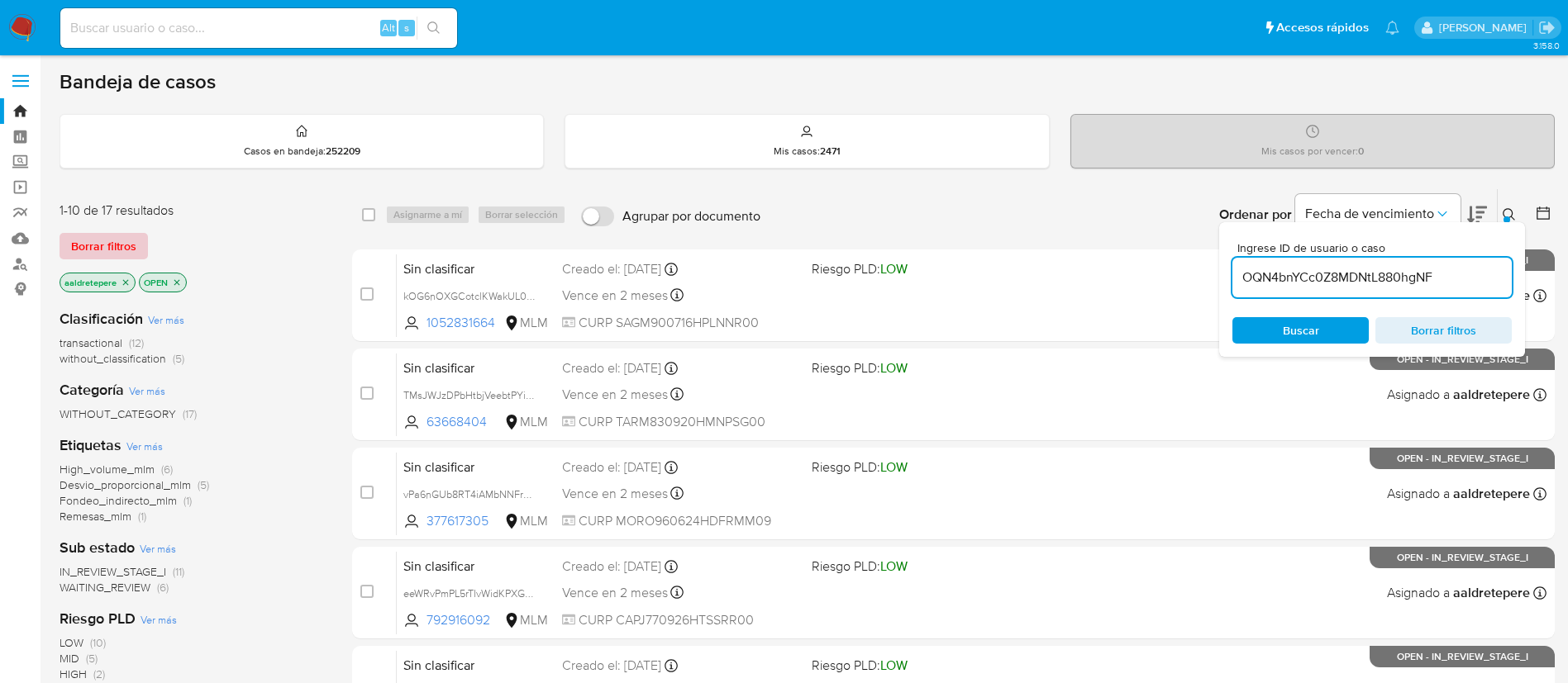
type input "OQN4bnYCc0Z8MDNtL880hgNF"
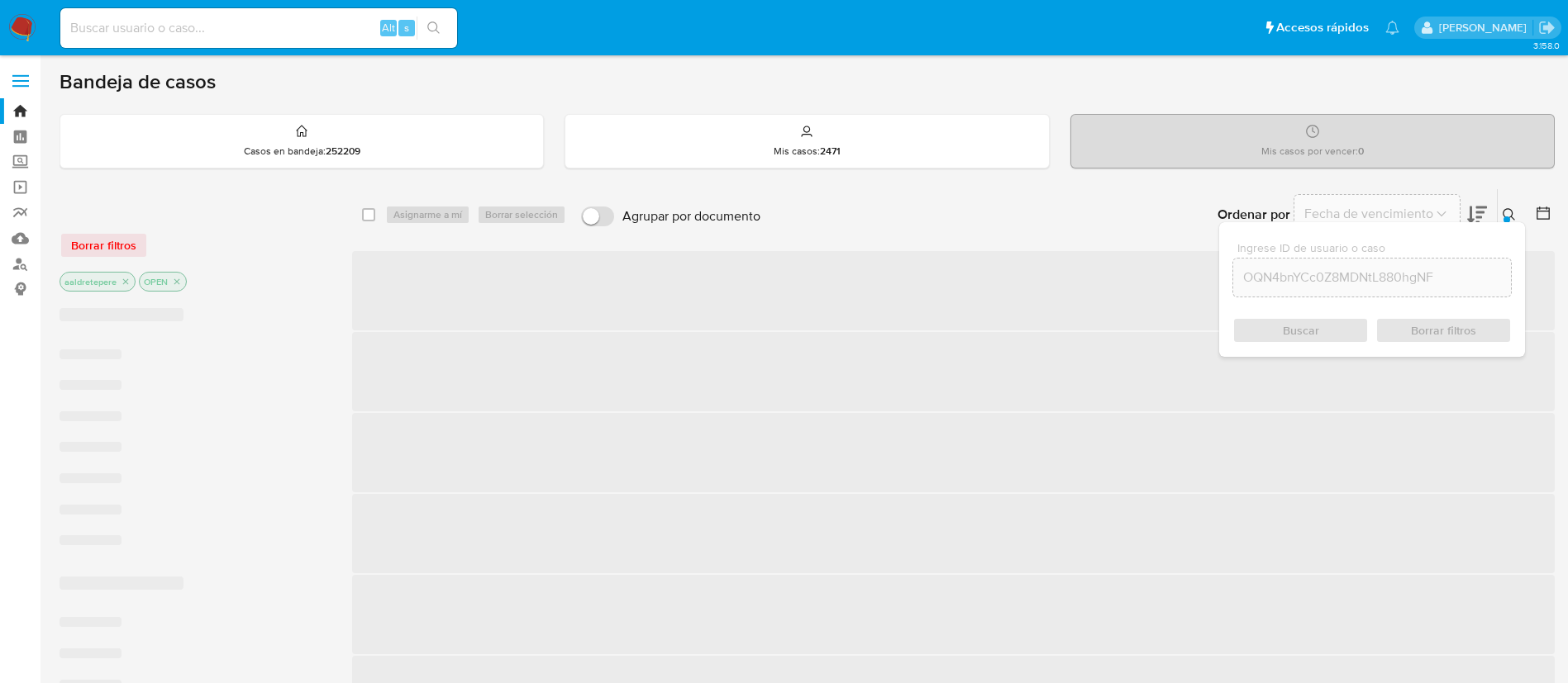
click at [135, 232] on div "Borrar filtros" at bounding box center [192, 245] width 265 height 27
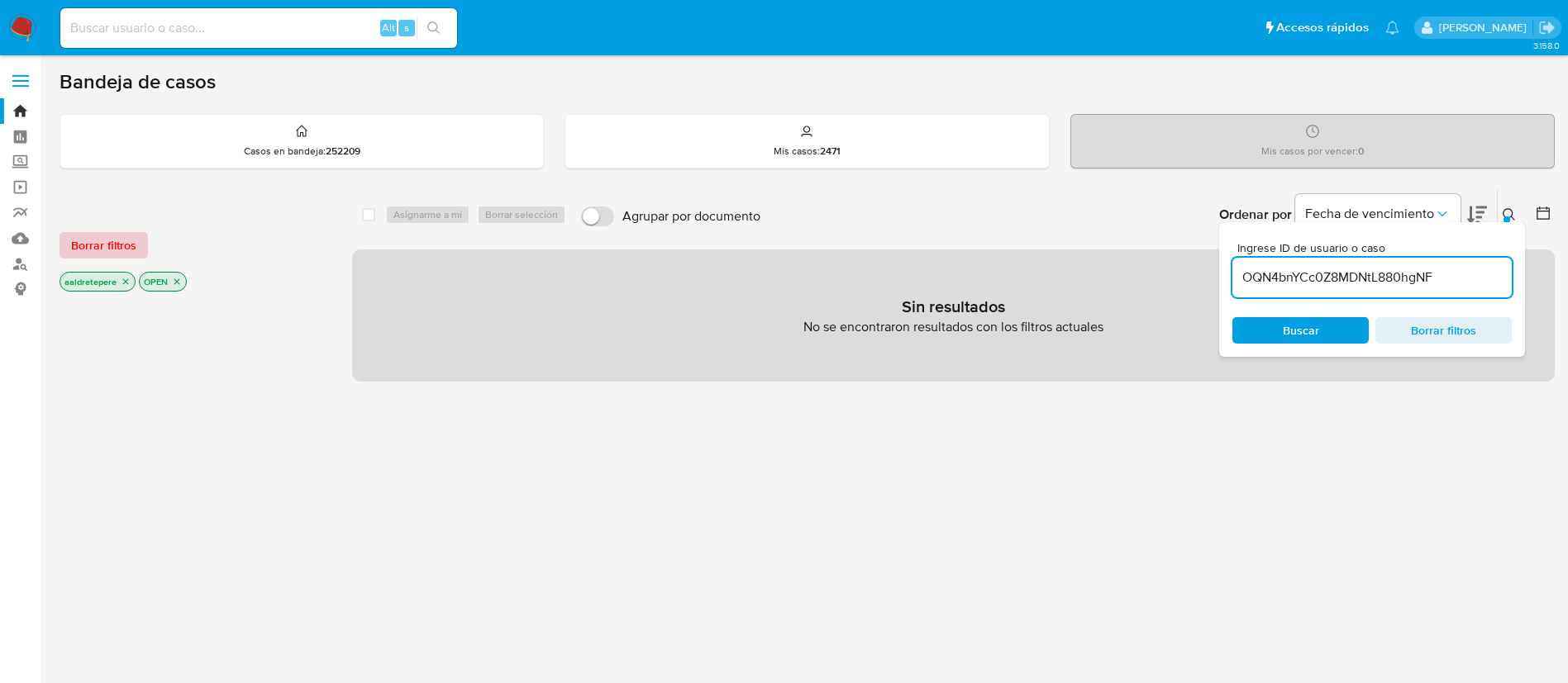
click at [100, 243] on span "Borrar filtros" at bounding box center [103, 245] width 65 height 23
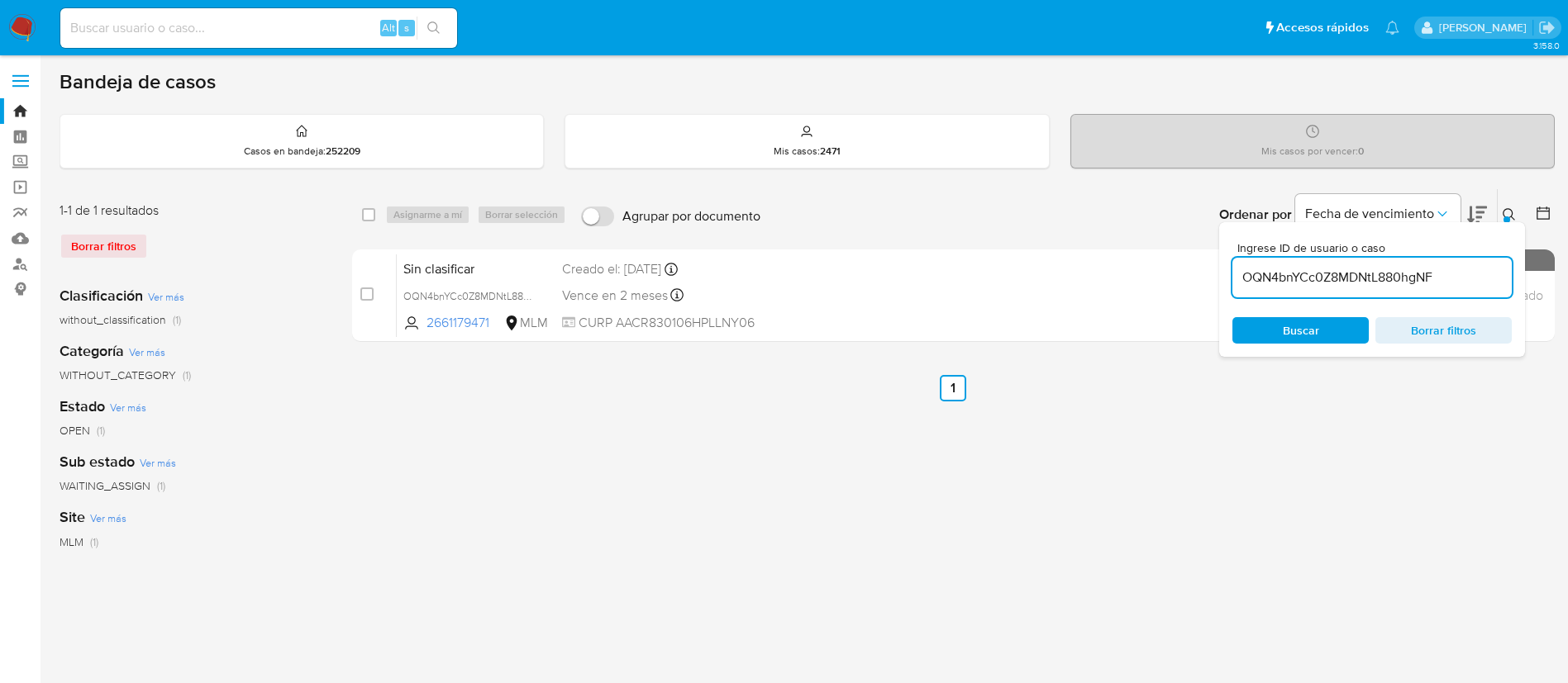
drag, startPoint x: 362, startPoint y: 291, endPoint x: 391, endPoint y: 228, distance: 69.4
click at [362, 292] on input "checkbox" at bounding box center [367, 294] width 13 height 13
checkbox input "true"
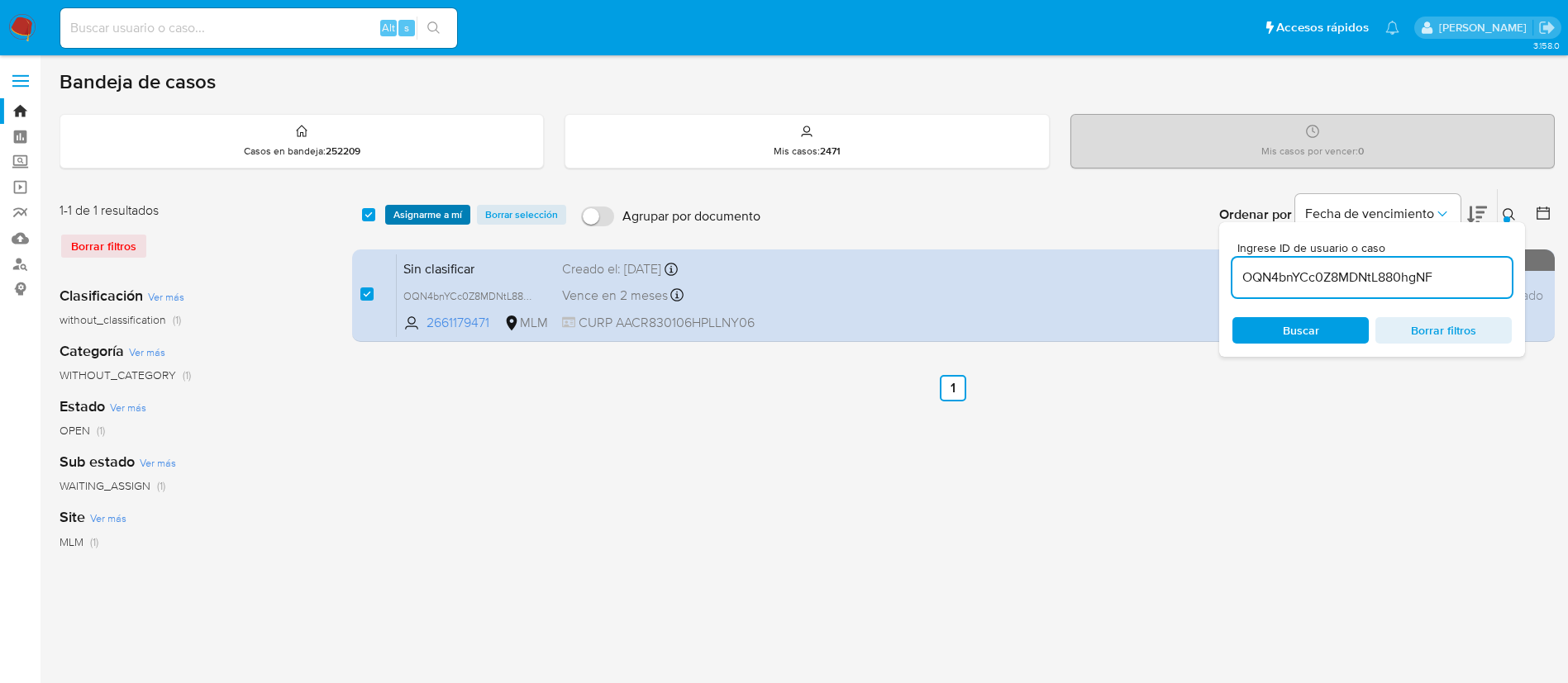
drag, startPoint x: 402, startPoint y: 205, endPoint x: 424, endPoint y: 218, distance: 25.6
click at [404, 206] on span "Asignarme a mí" at bounding box center [428, 215] width 68 height 17
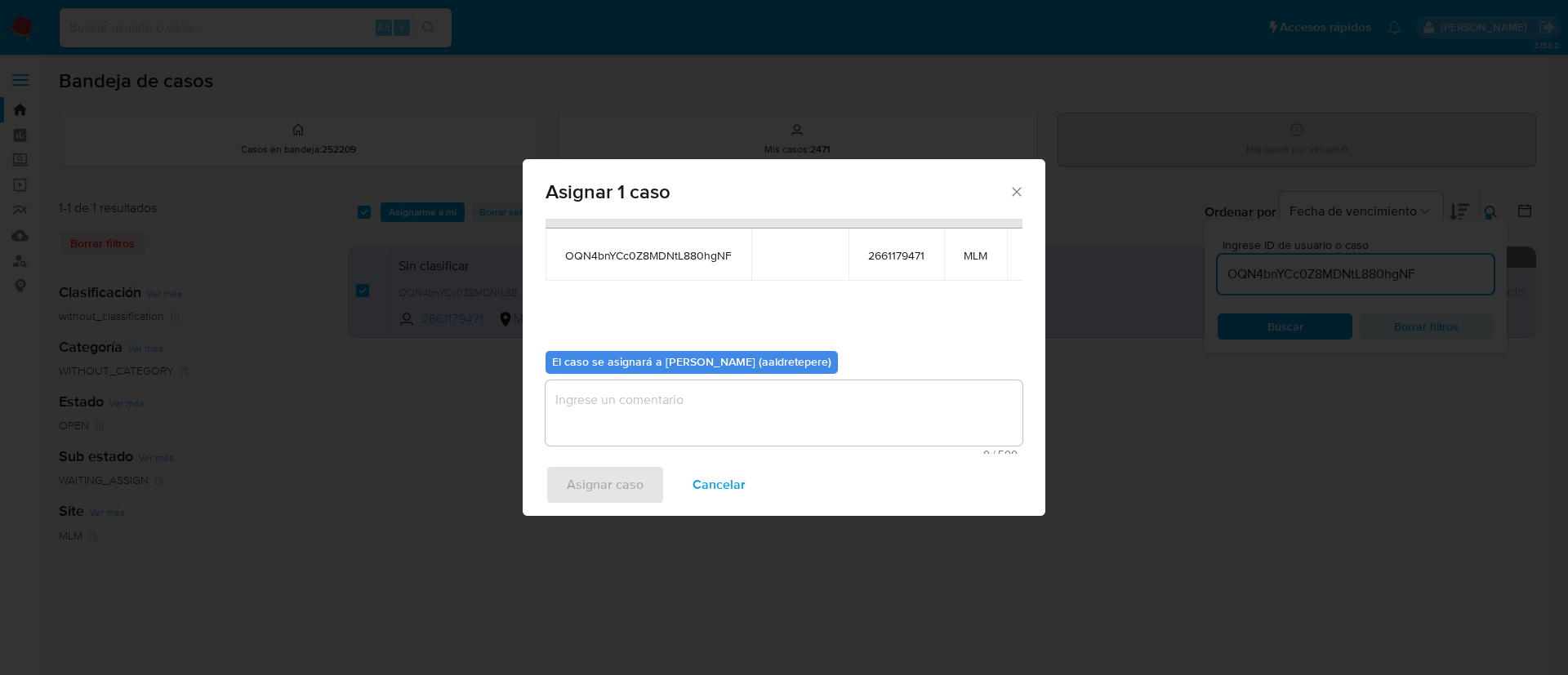
scroll to position [104, 0]
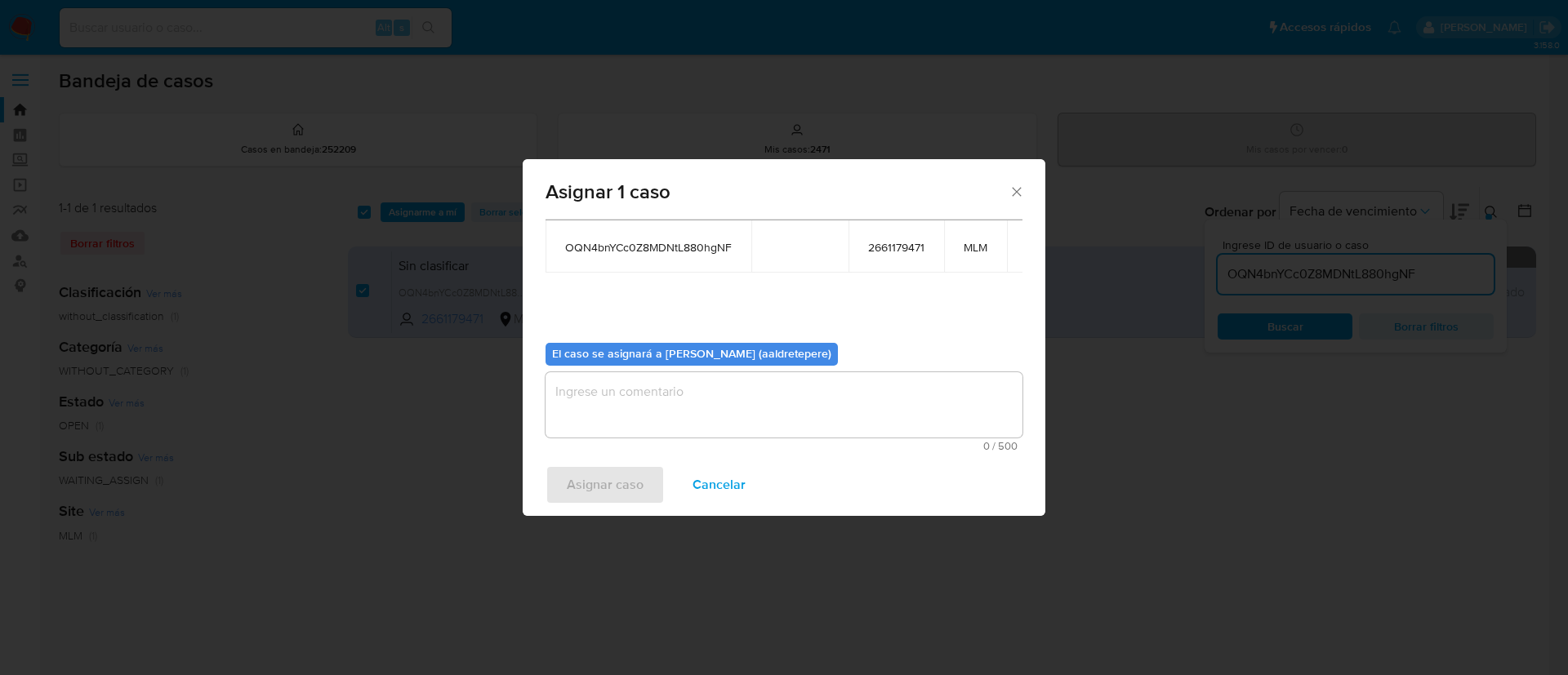
drag, startPoint x: 718, startPoint y: 388, endPoint x: 681, endPoint y: 454, distance: 75.7
click at [718, 390] on textarea "assign-modal" at bounding box center [784, 405] width 477 height 66
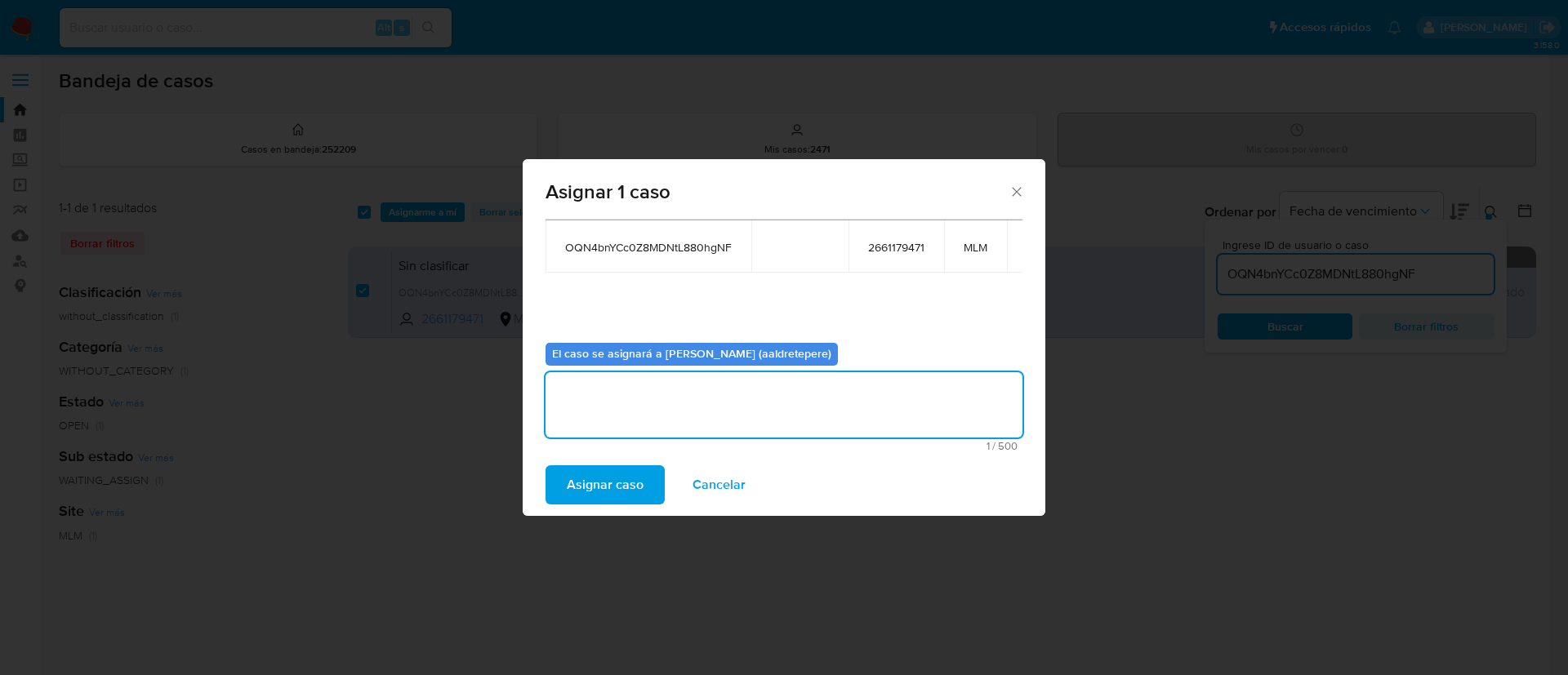
click at [604, 476] on span "Asignar caso" at bounding box center [605, 485] width 77 height 36
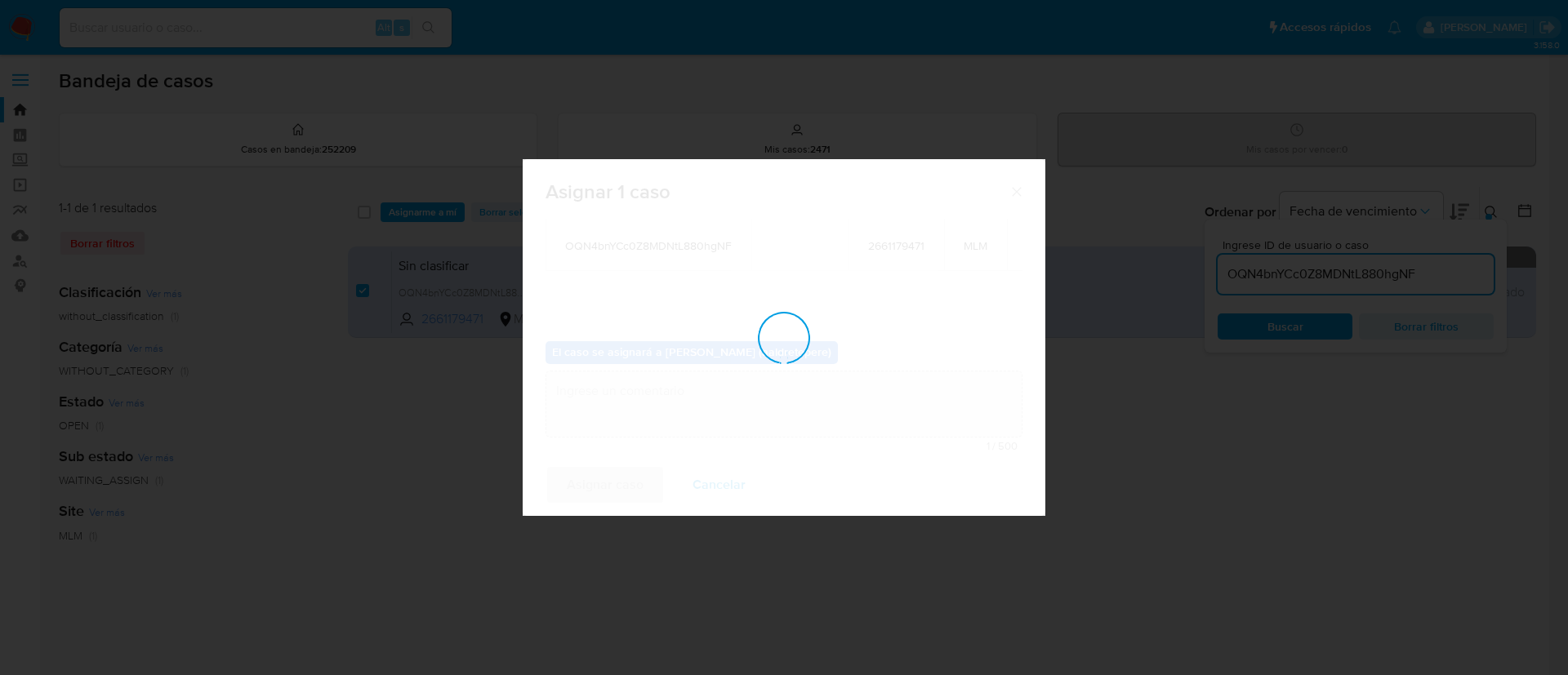
checkbox input "false"
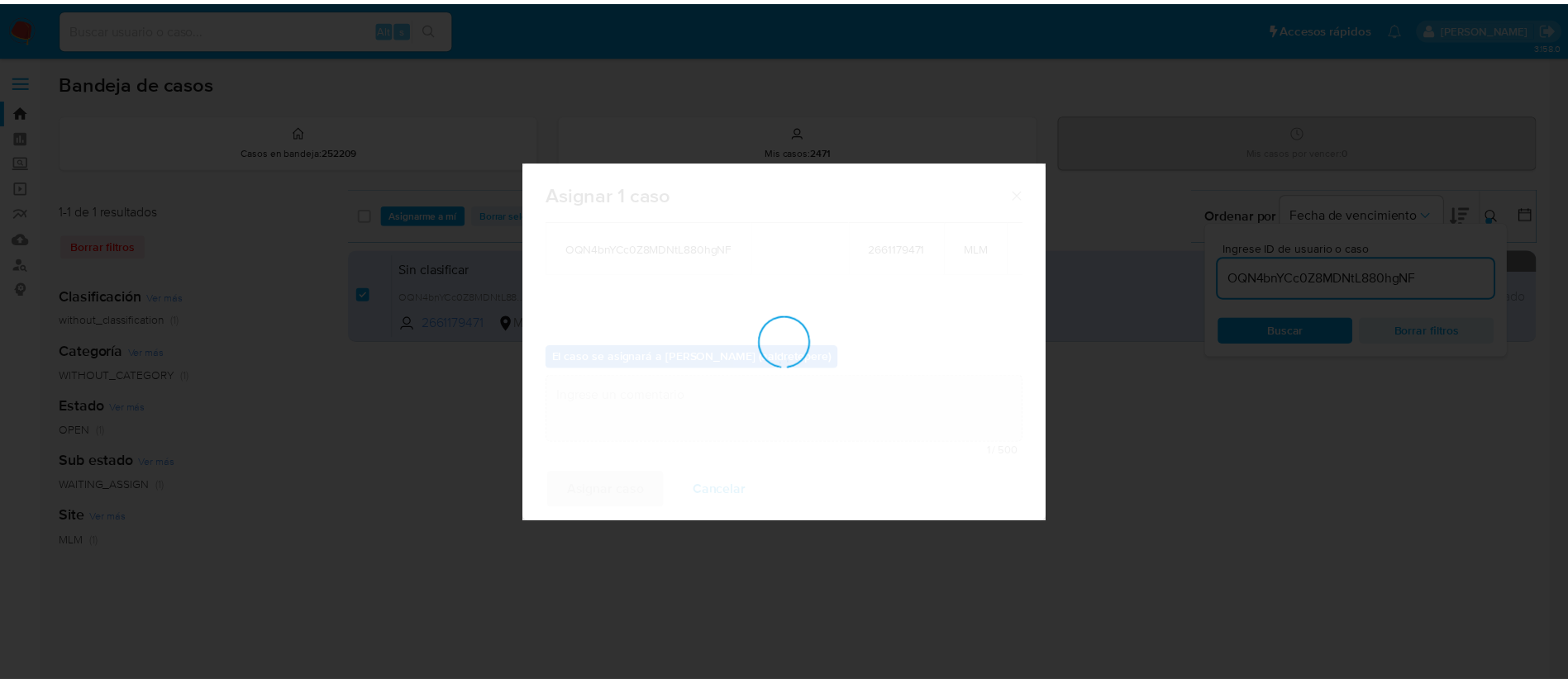
scroll to position [100, 0]
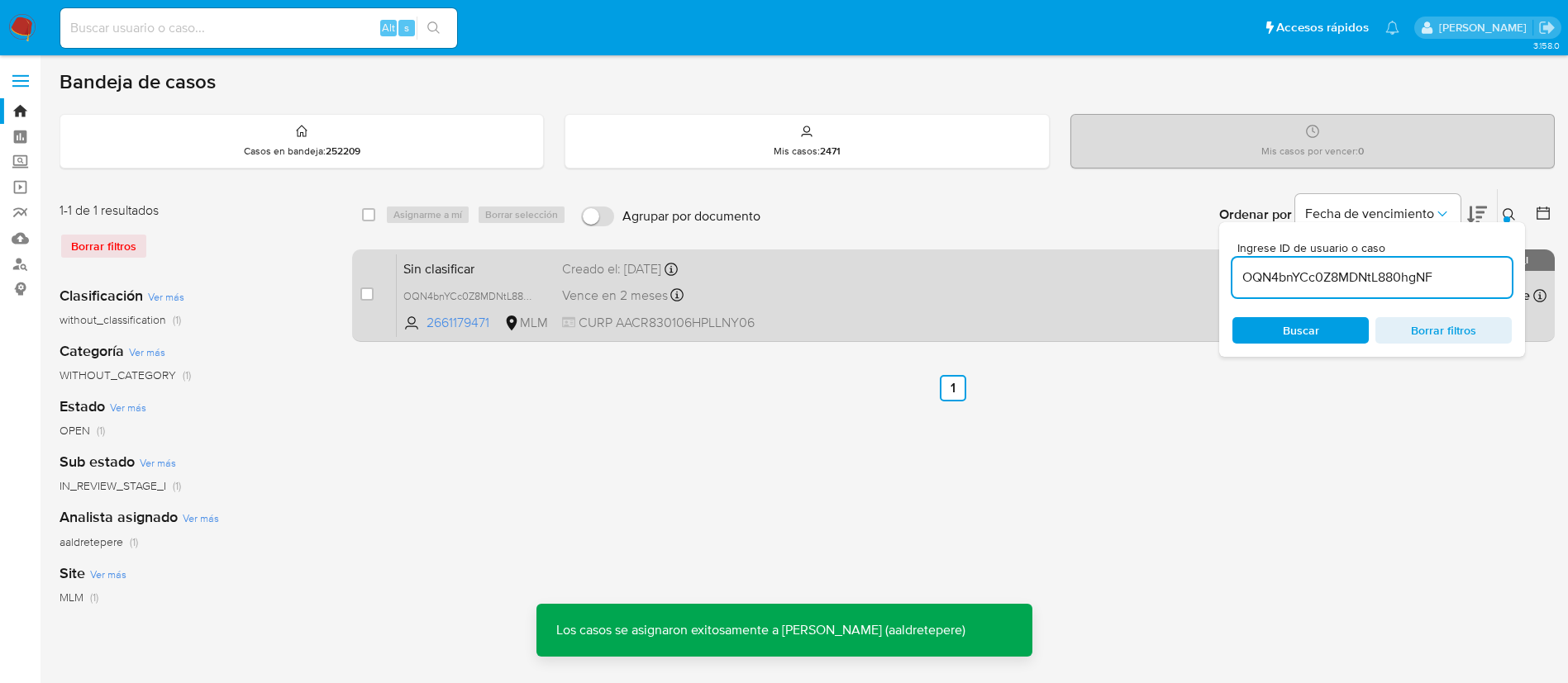
click at [981, 303] on div "Sin clasificar OQN4bnYCc0Z8MDNtL880hgNF 2661179471 MLM Creado el: [DATE] Creado…" at bounding box center [971, 295] width 1150 height 84
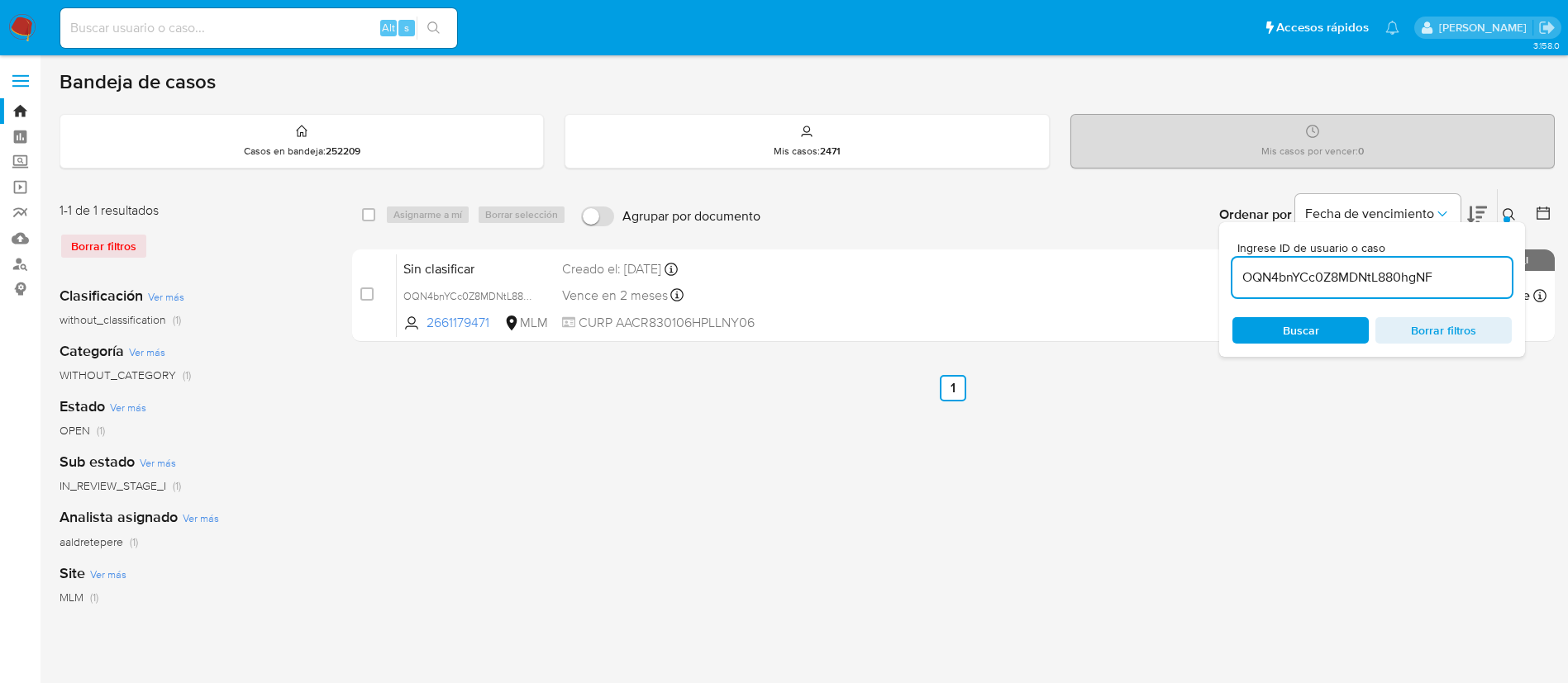
click at [257, 28] on input at bounding box center [258, 28] width 397 height 21
paste input "1025281983"
type input "1025281983"
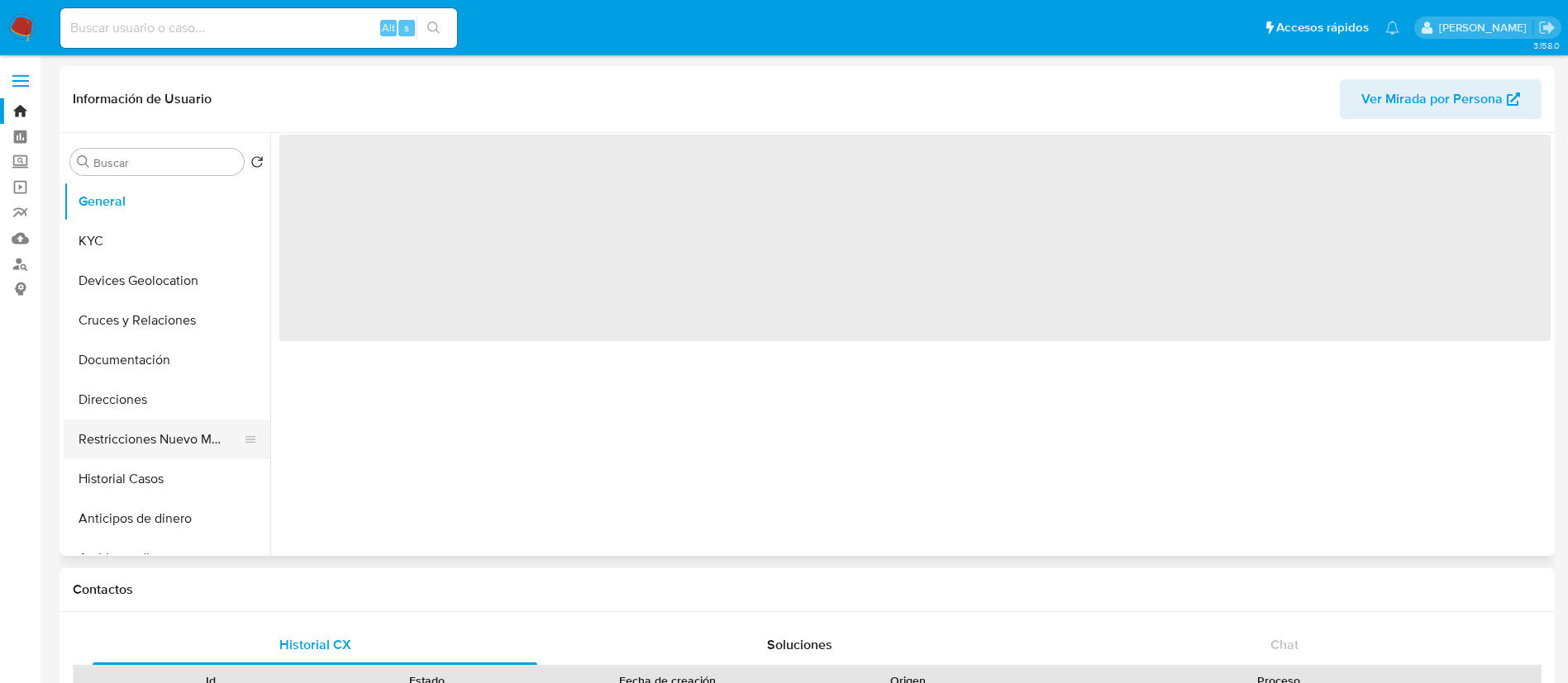
click at [177, 419] on button "Restricciones Nuevo Mundo" at bounding box center [160, 439] width 194 height 40
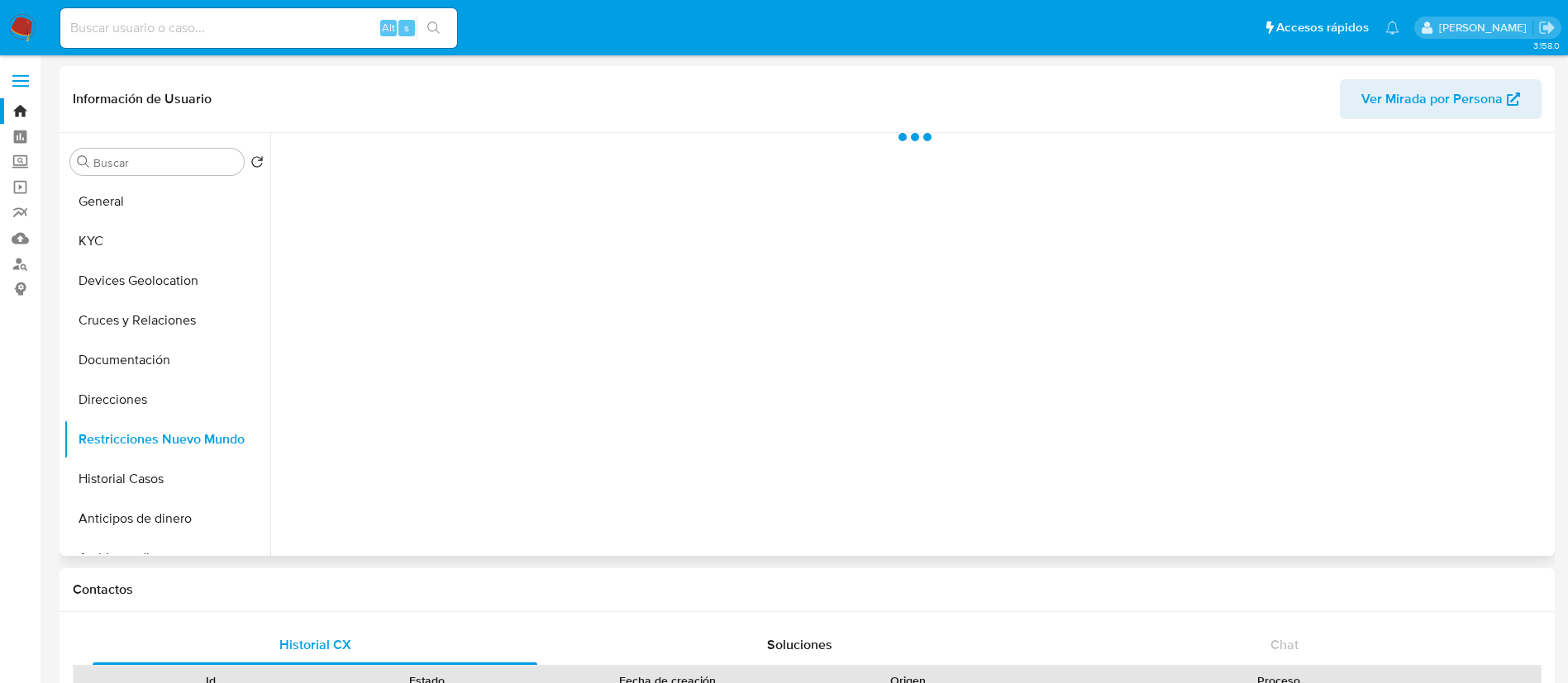
select select "10"
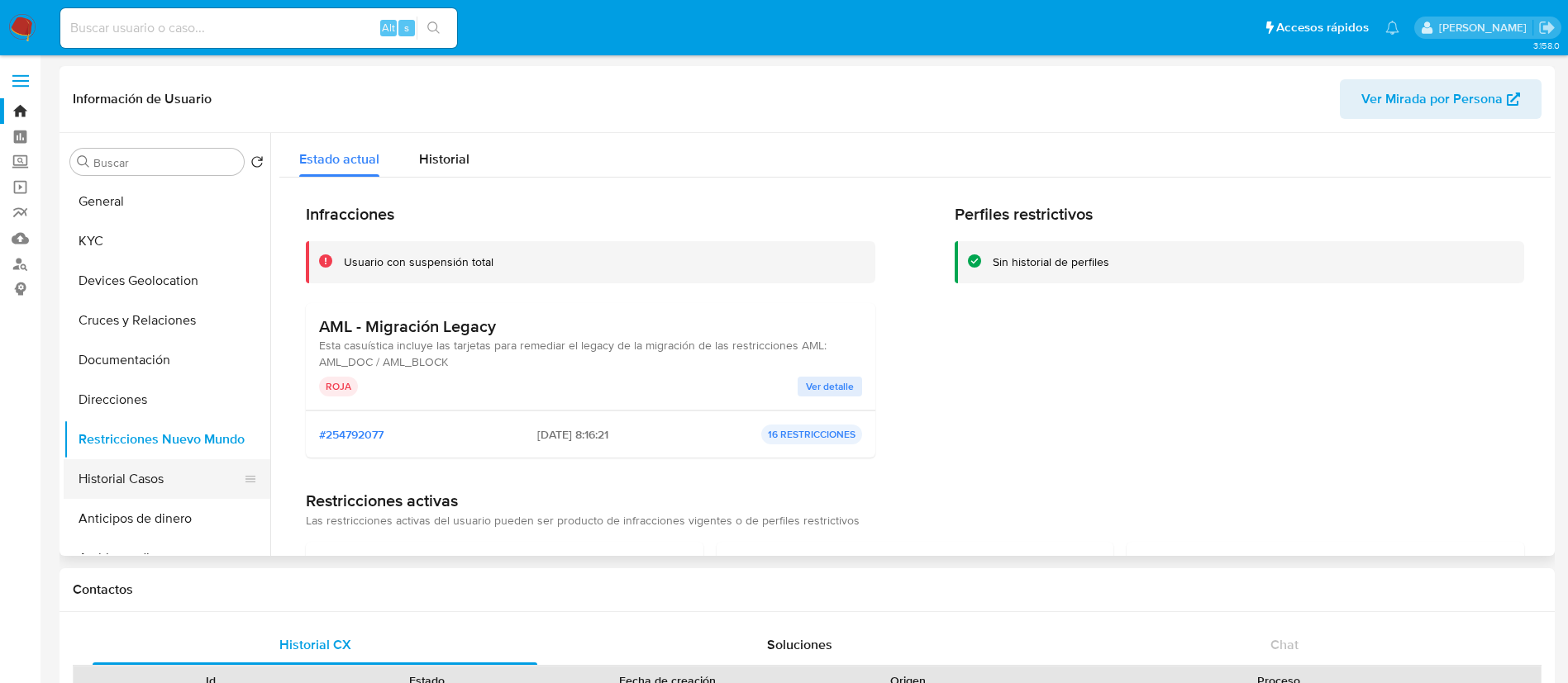
click at [151, 472] on button "Historial Casos" at bounding box center [160, 478] width 194 height 40
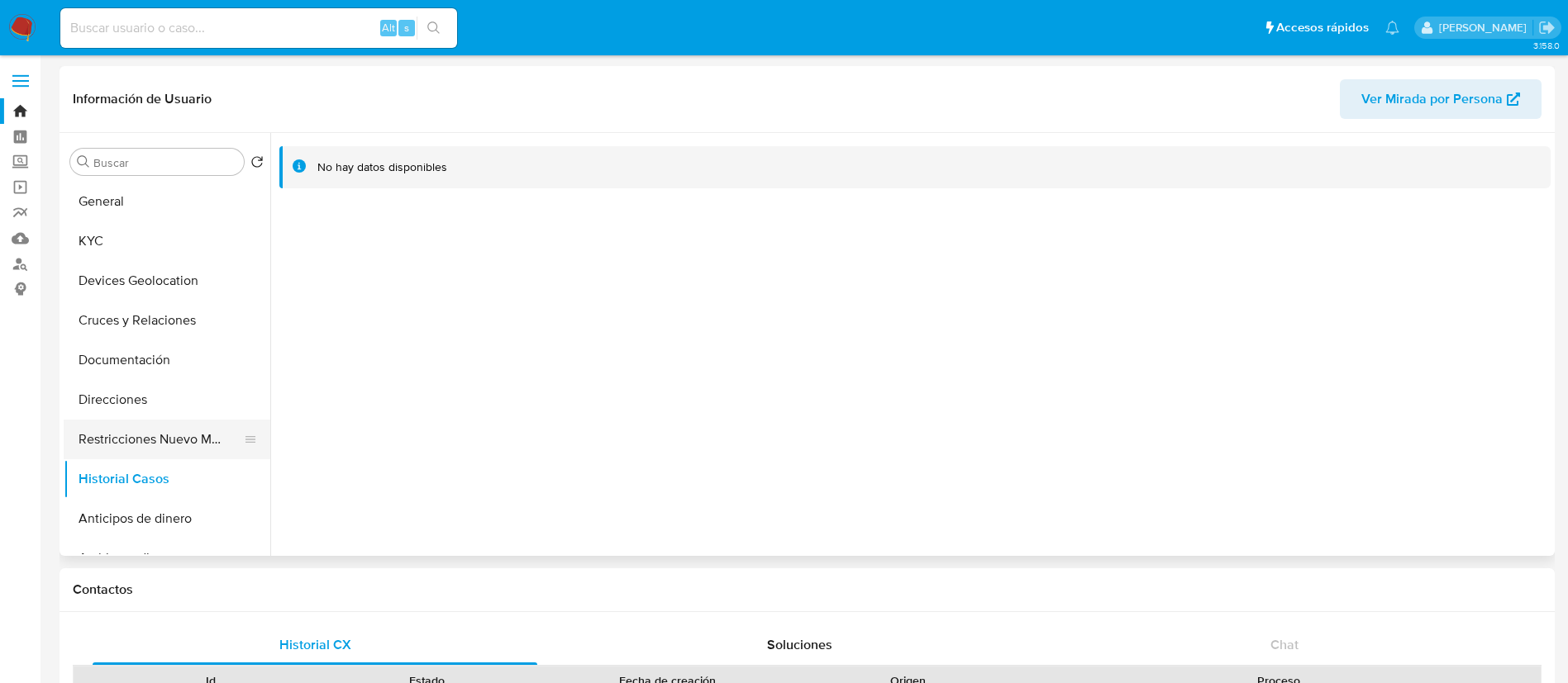
click at [180, 440] on button "Restricciones Nuevo Mundo" at bounding box center [160, 439] width 194 height 40
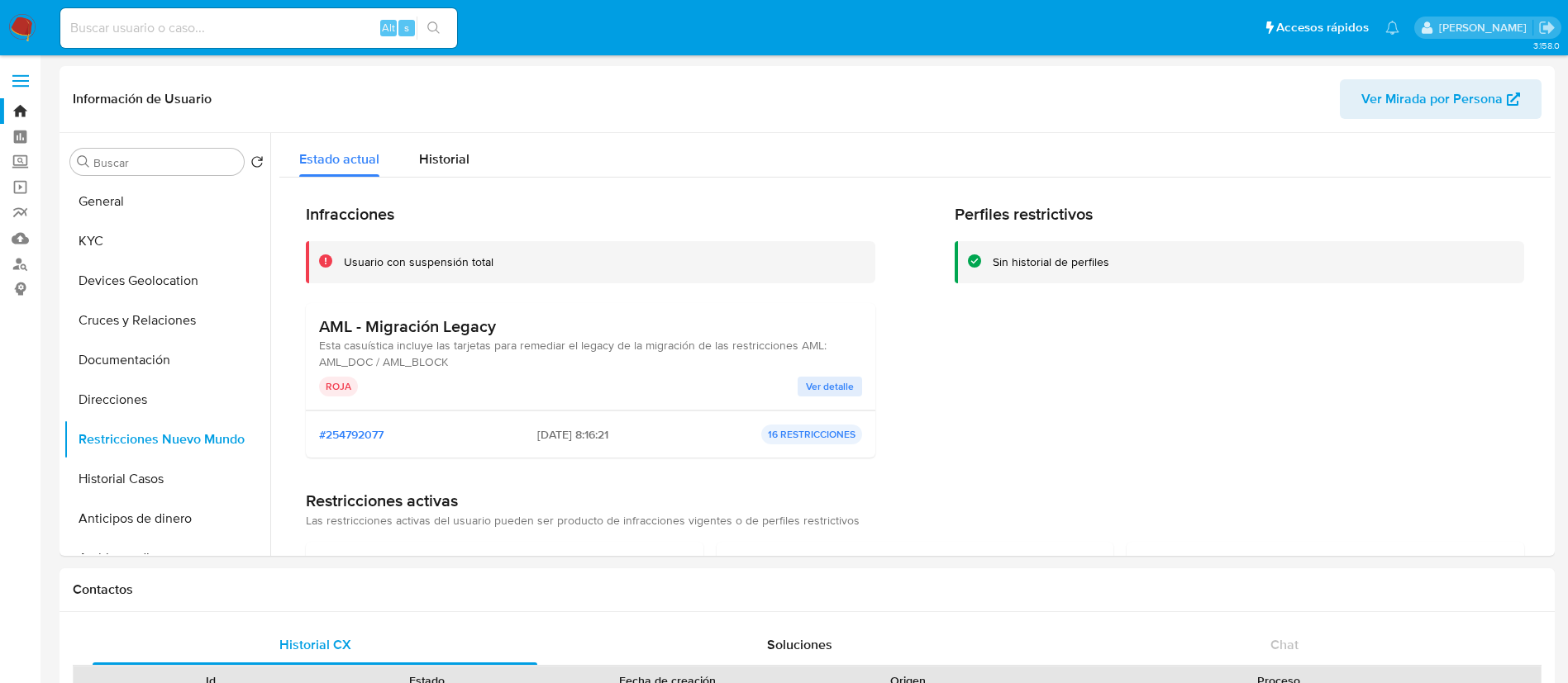
click at [29, 18] on img at bounding box center [22, 28] width 28 height 28
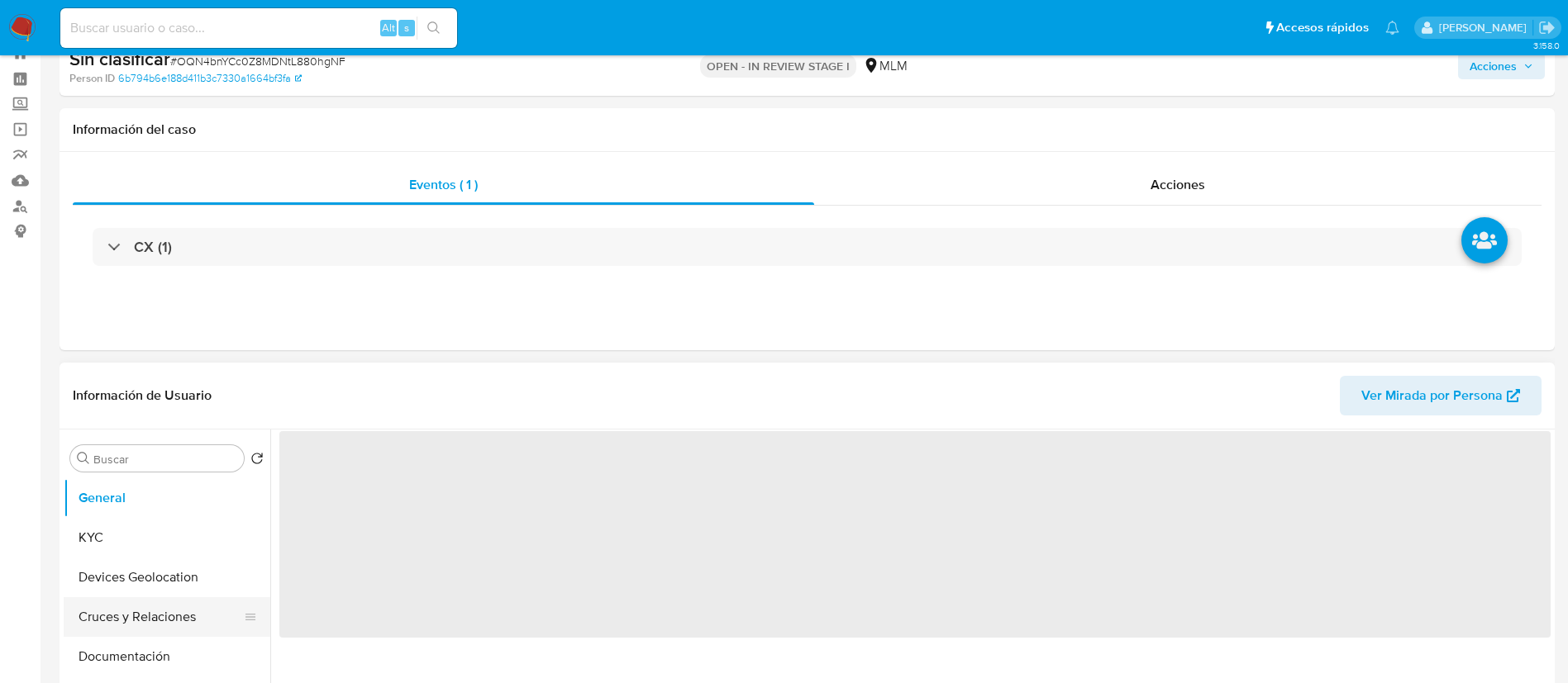
scroll to position [248, 0]
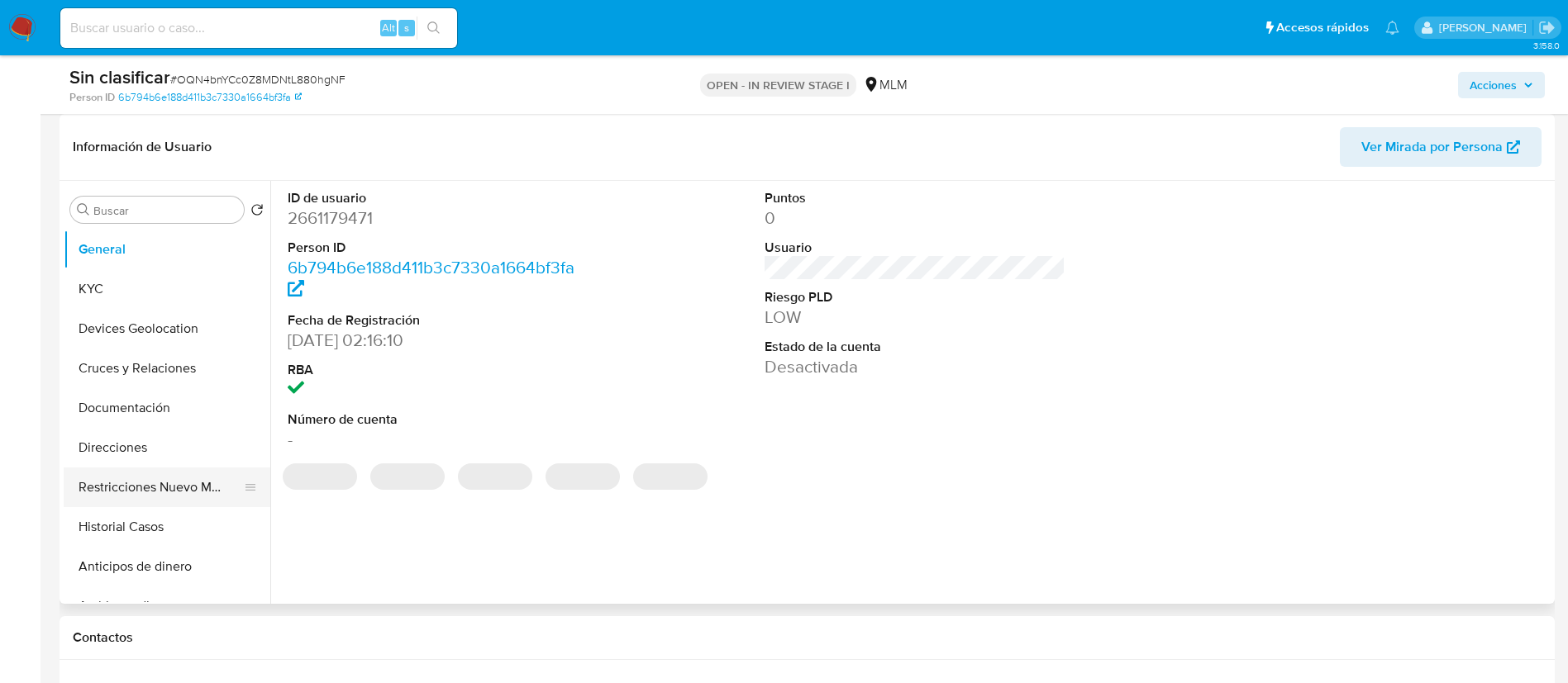
click at [206, 494] on button "Restricciones Nuevo Mundo" at bounding box center [160, 487] width 194 height 40
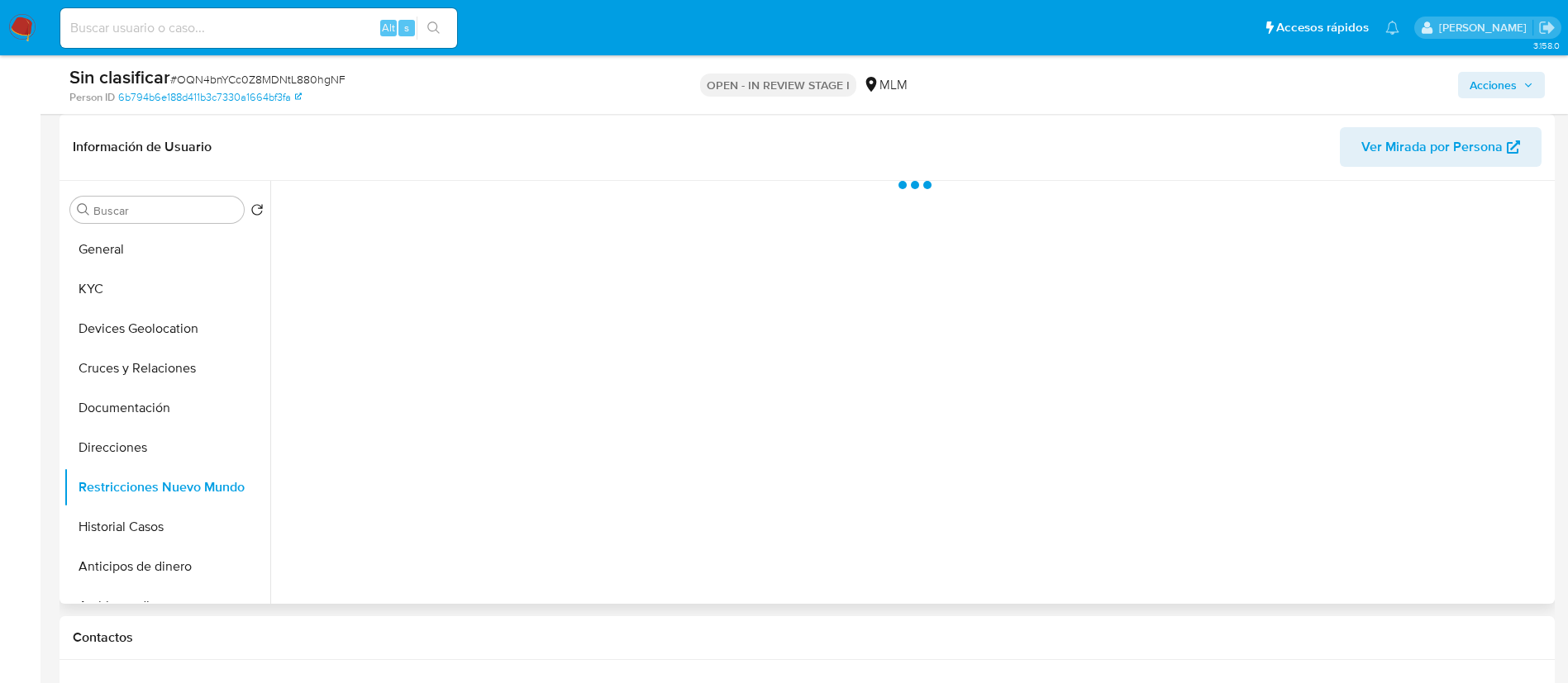
select select "10"
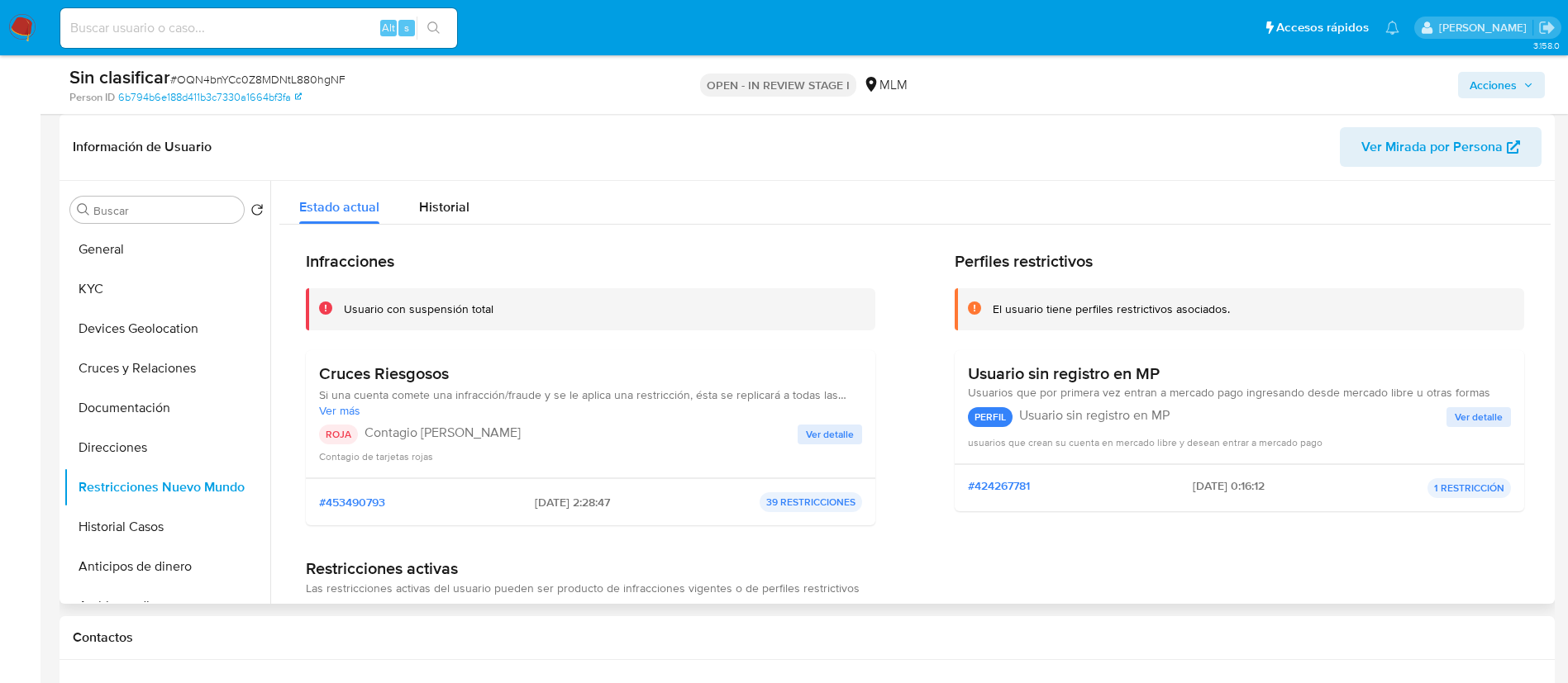
click at [849, 440] on span "Ver detalle" at bounding box center [830, 435] width 48 height 17
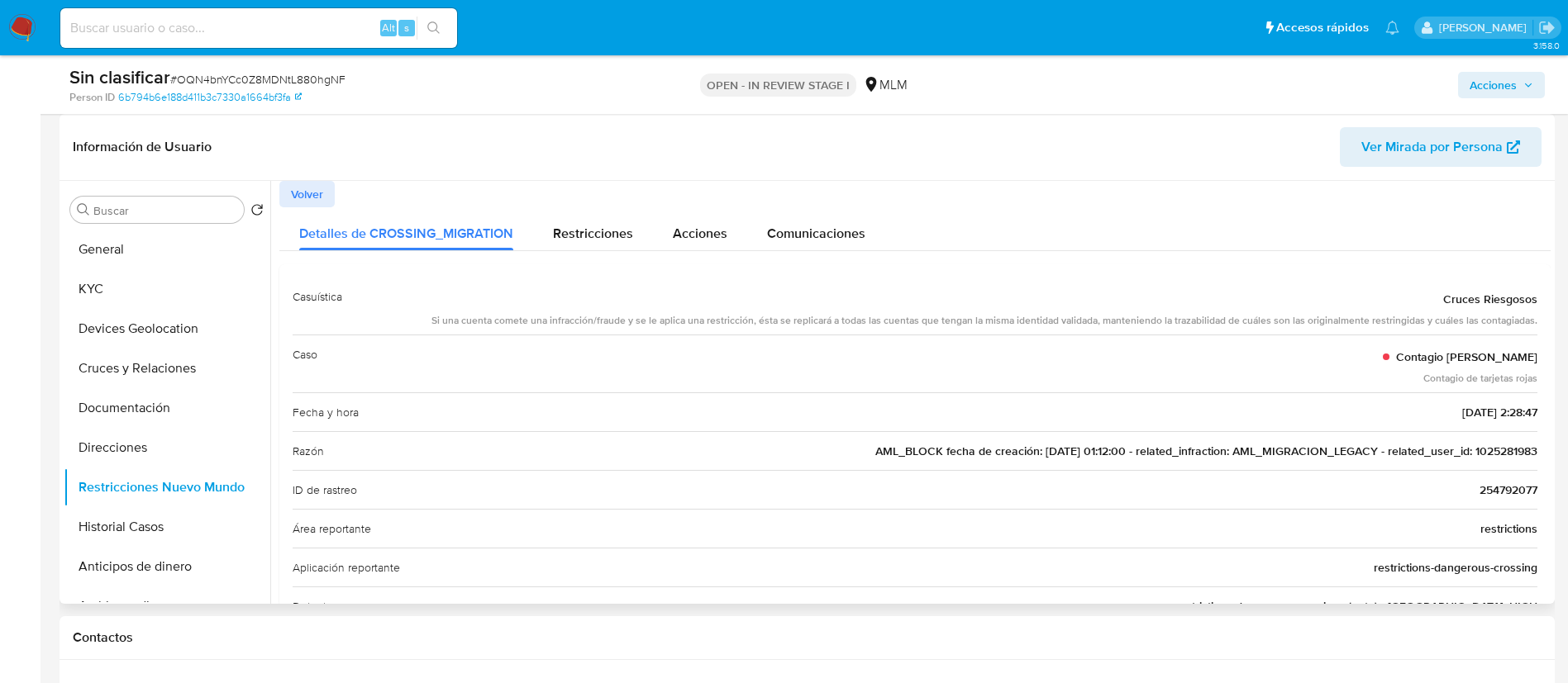
click at [1507, 448] on span "AML_BLOCK fecha de creación: [DATE] 01:12:00 - related_infraction: AML_MIGRACIO…" at bounding box center [1206, 451] width 662 height 17
click at [1491, 65] on div "Acciones" at bounding box center [1301, 85] width 488 height 39
click at [1491, 83] on span "Acciones" at bounding box center [1493, 85] width 47 height 27
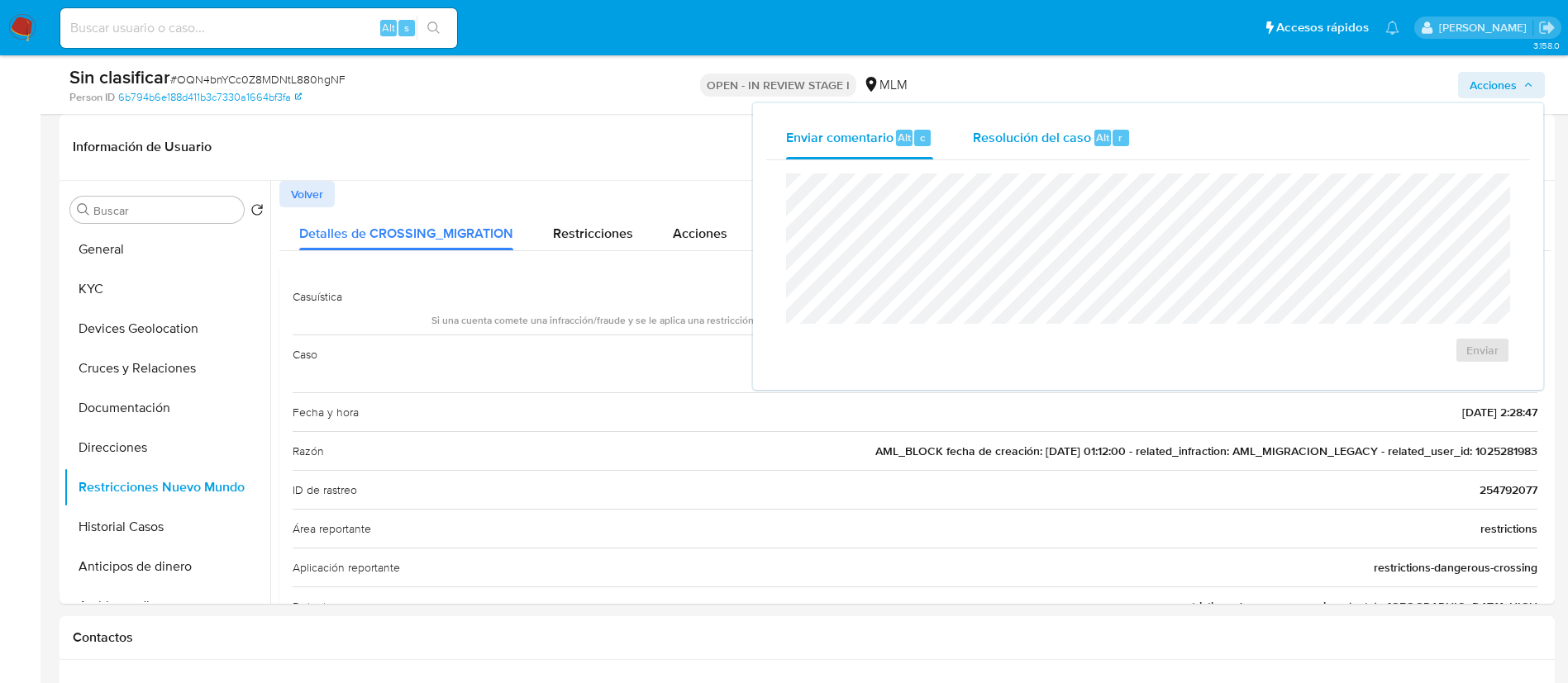
click at [1090, 146] on div "Resolución del caso Alt r" at bounding box center [1051, 137] width 158 height 43
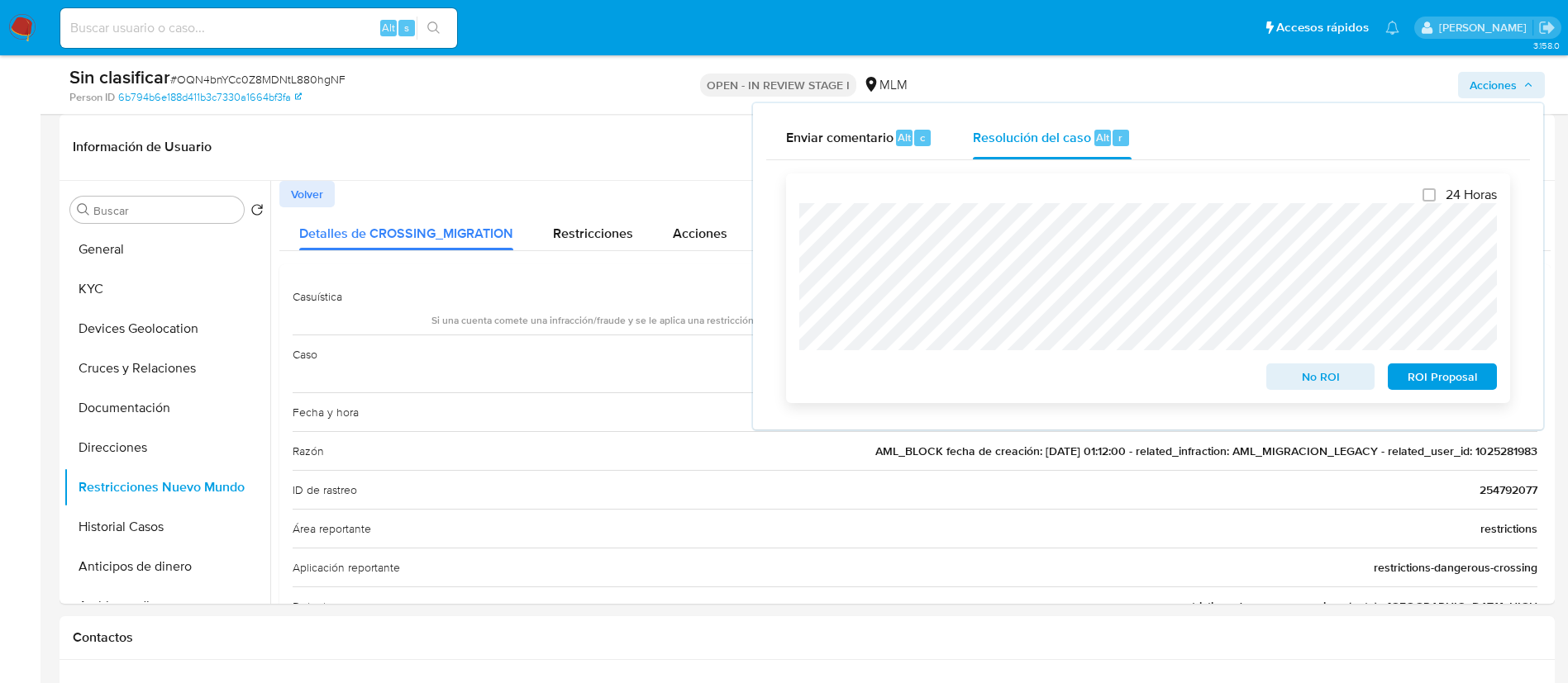
click at [1326, 373] on span "No ROI" at bounding box center [1321, 376] width 86 height 23
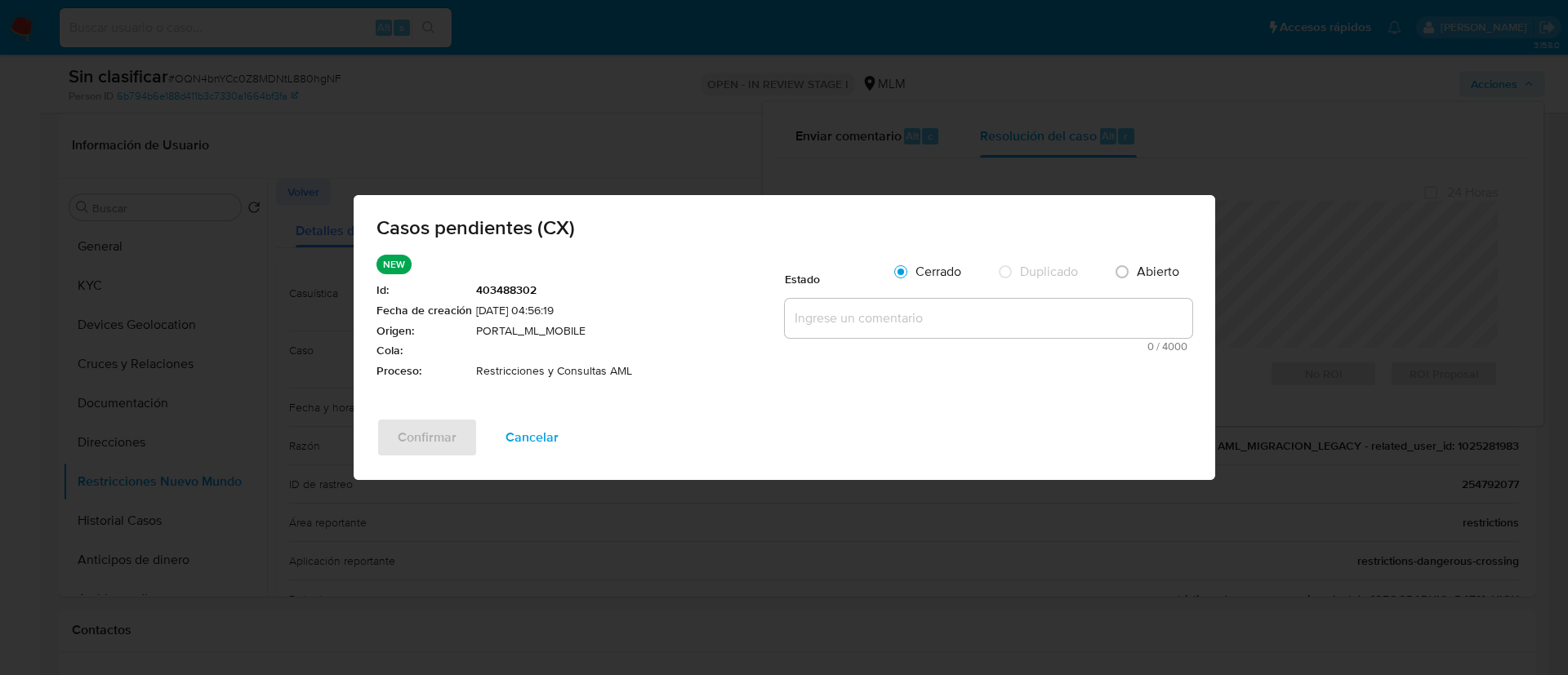
click at [945, 302] on textarea at bounding box center [988, 318] width 407 height 39
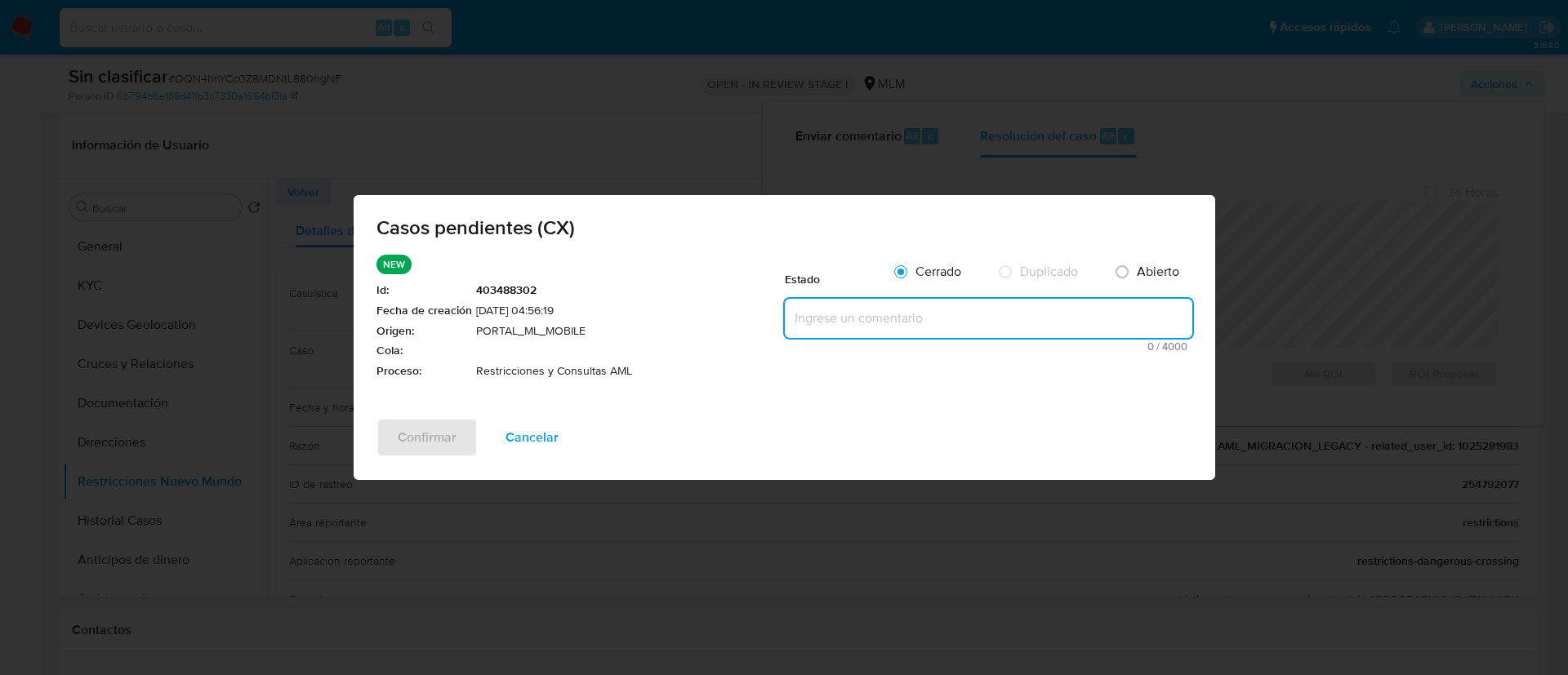
paste textarea "CASO GENERADO POR CX, ALERTA DEBIDO A UNA RESTRICCION APLICADA POR EL EQUIPO DE…"
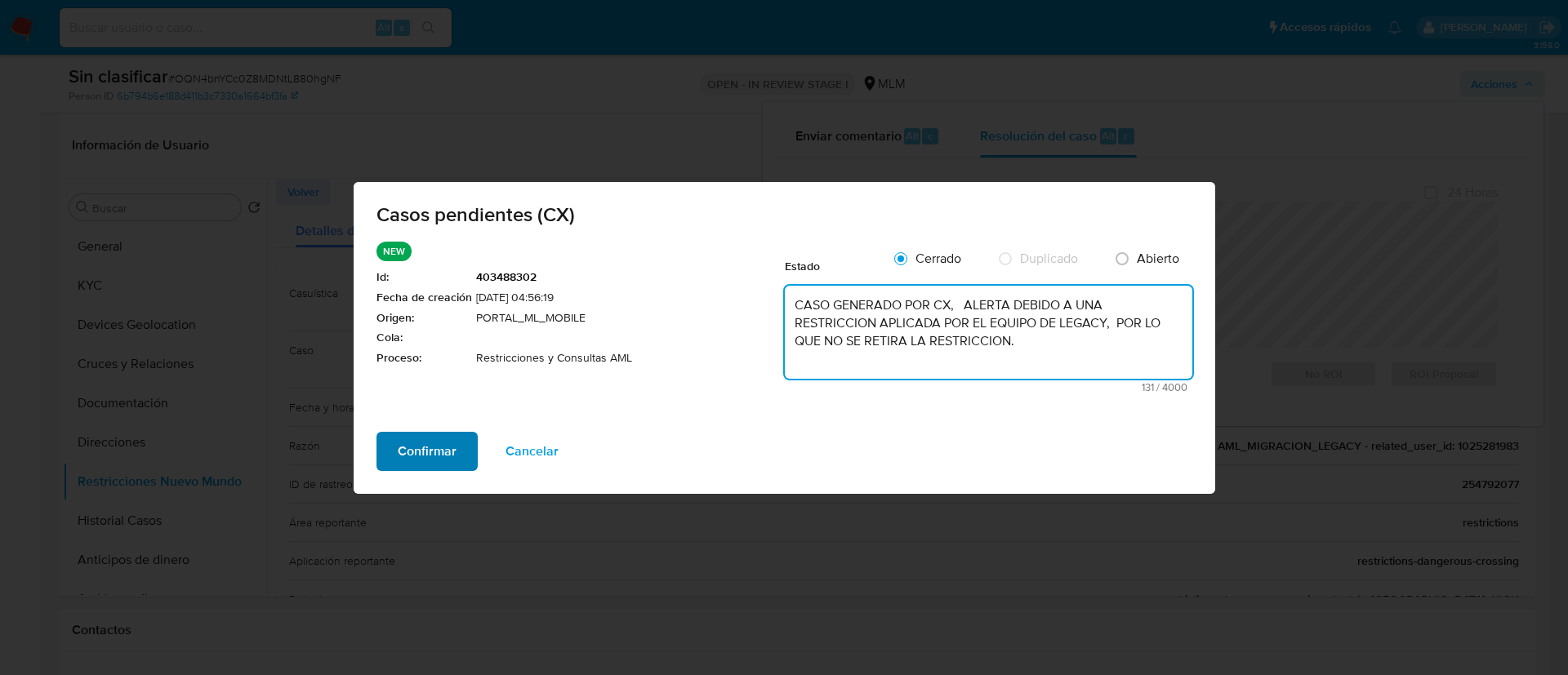
type textarea "CASO GENERADO POR CX, ALERTA DEBIDO A UNA RESTRICCION APLICADA POR EL EQUIPO DE…"
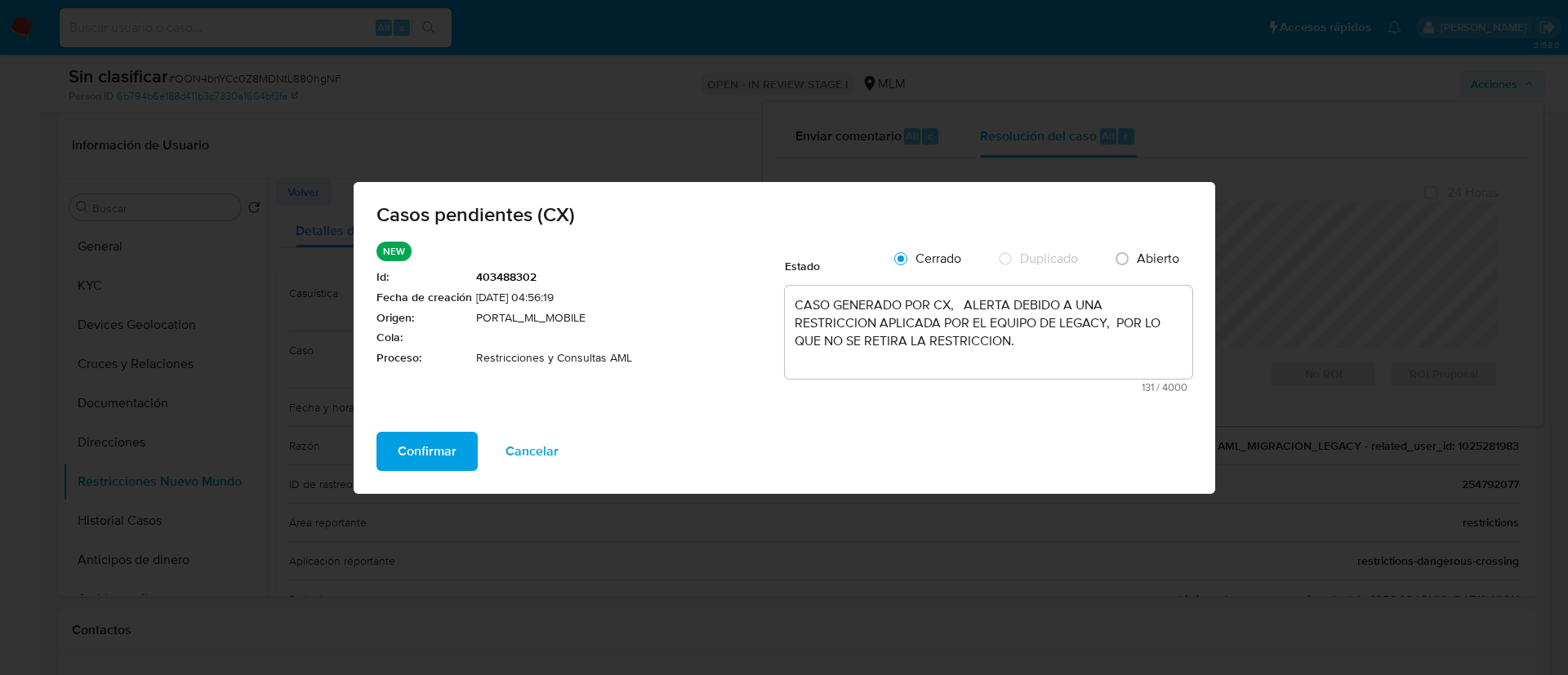
click at [434, 469] on span "Confirmar" at bounding box center [427, 451] width 59 height 36
drag, startPoint x: 435, startPoint y: 457, endPoint x: 433, endPoint y: 433, distance: 24.1
click at [436, 456] on div "Casos pendientes (CX) NEW Id : 403488302 Fecha de creación 03/09/2025 04:56:19 …" at bounding box center [784, 338] width 862 height 312
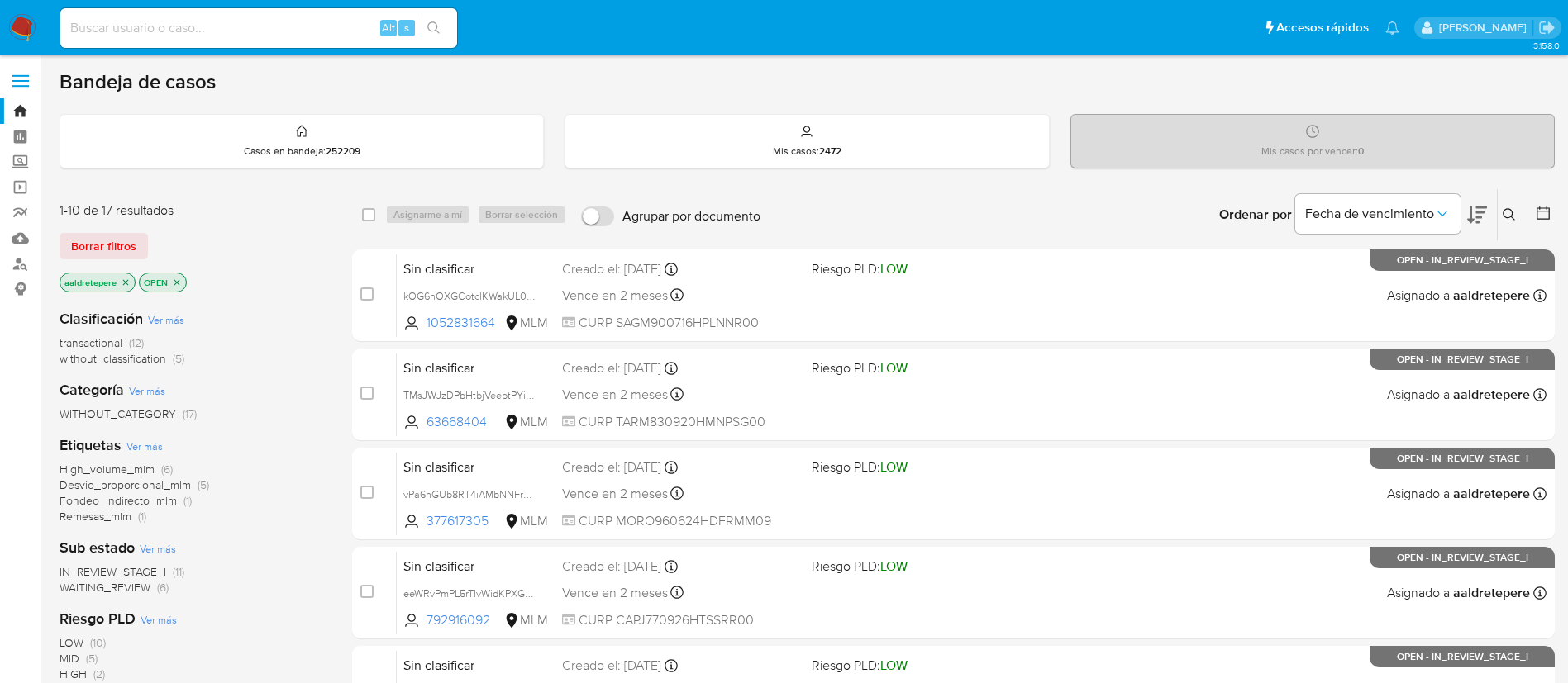
click at [1513, 211] on icon at bounding box center [1510, 215] width 13 height 13
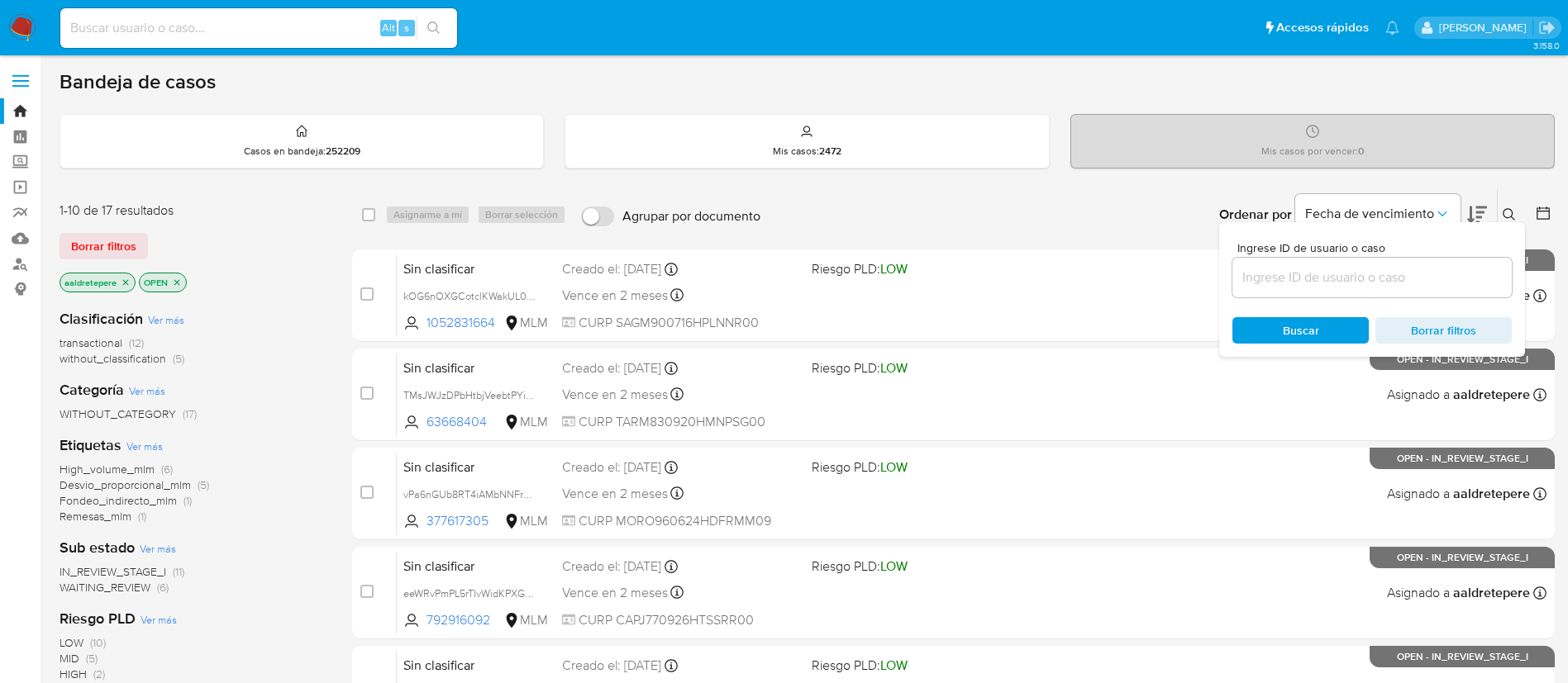
click at [1386, 280] on input at bounding box center [1372, 277] width 279 height 21
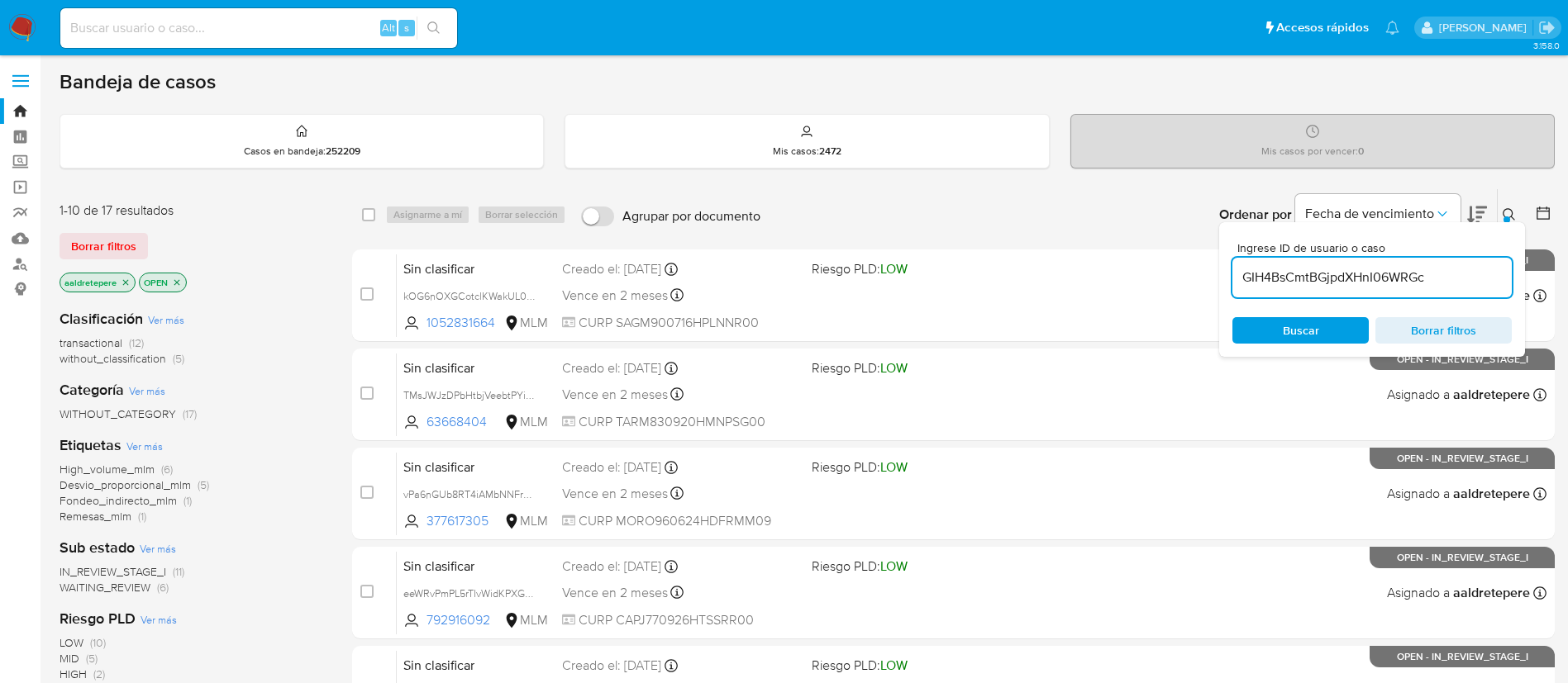
type input "GIH4BsCmtBGjpdXHnI06WRGc"
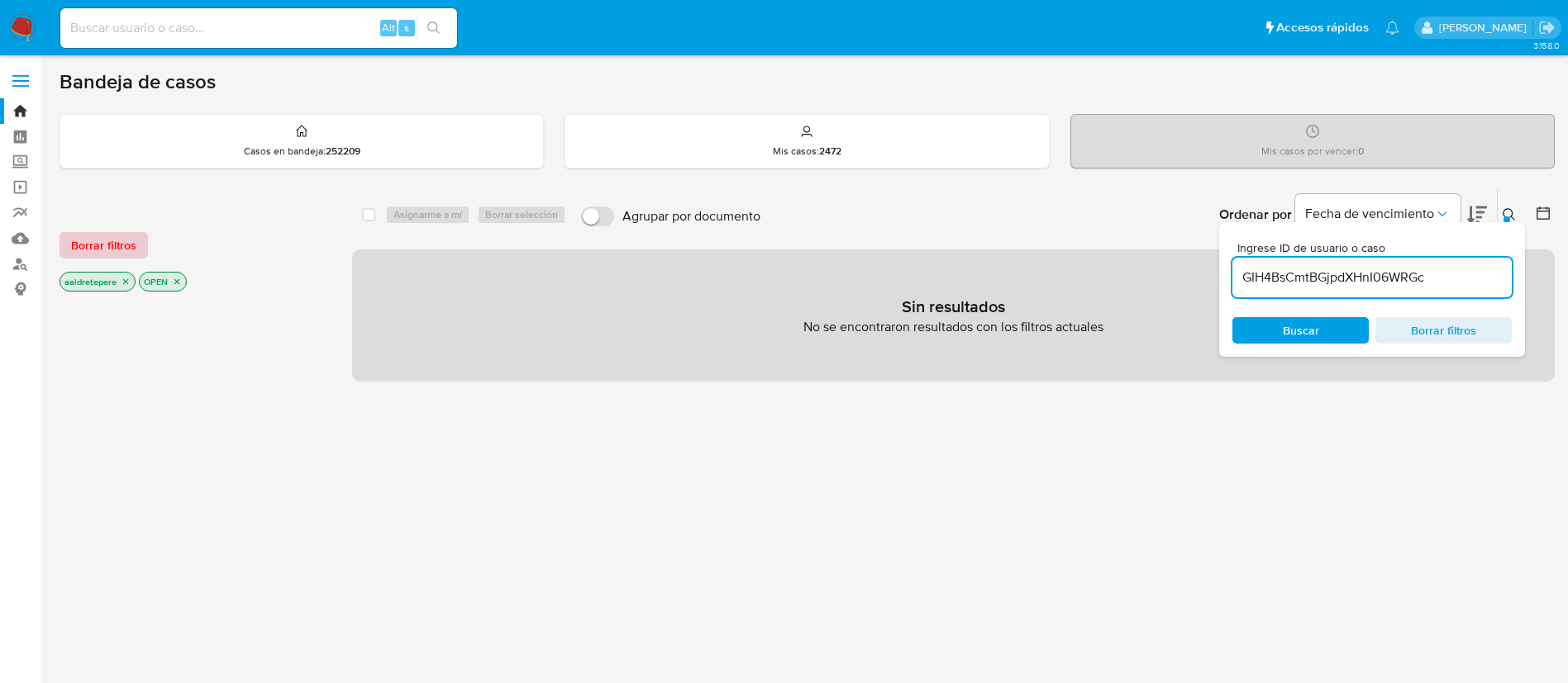
click at [107, 249] on span "Borrar filtros" at bounding box center [103, 245] width 65 height 23
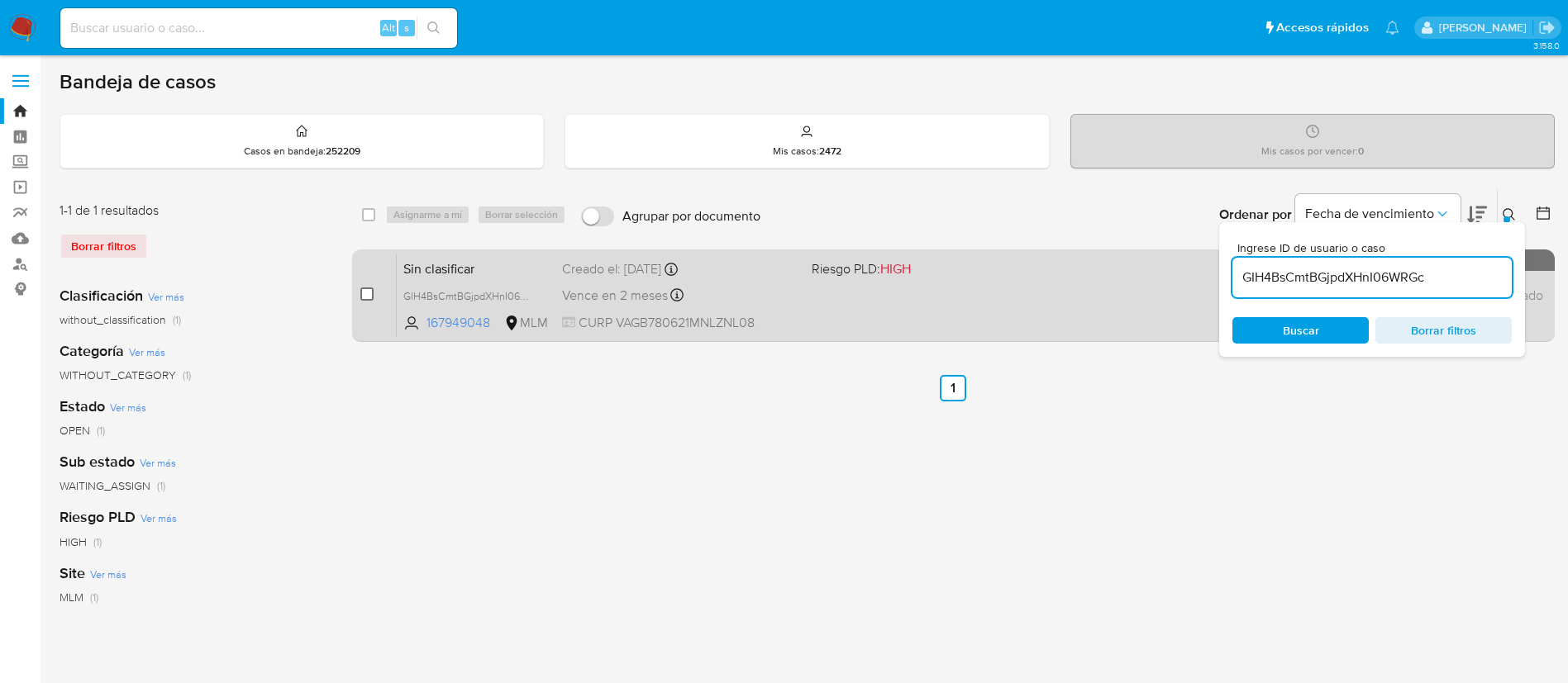
click at [363, 293] on input "checkbox" at bounding box center [367, 294] width 13 height 13
checkbox input "true"
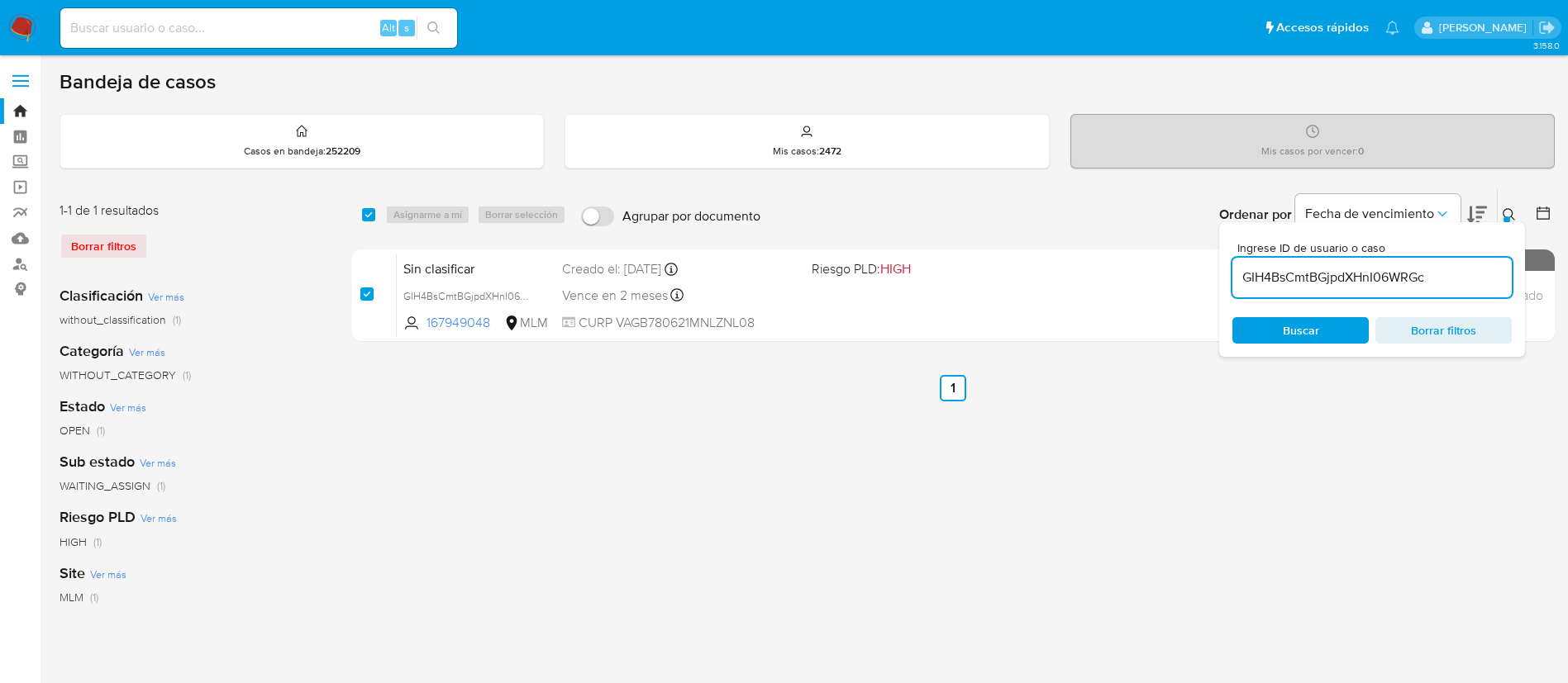
checkbox input "true"
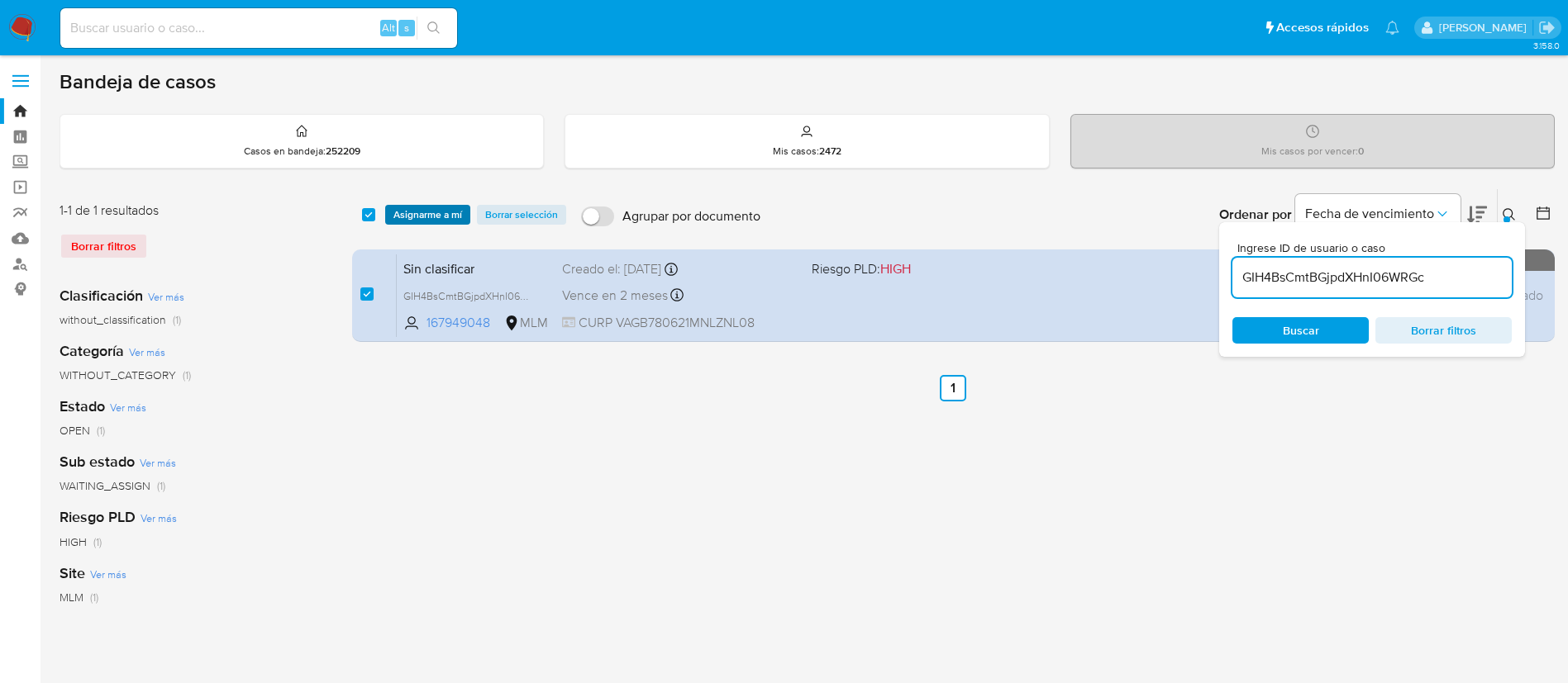
drag, startPoint x: 429, startPoint y: 235, endPoint x: 448, endPoint y: 218, distance: 25.5
click at [432, 233] on div "select-all-cases-checkbox Asignarme a mí Borrar selección Agrupar por documento…" at bounding box center [954, 215] width 1203 height 52
click at [448, 218] on span "Asignarme a mí" at bounding box center [428, 215] width 68 height 17
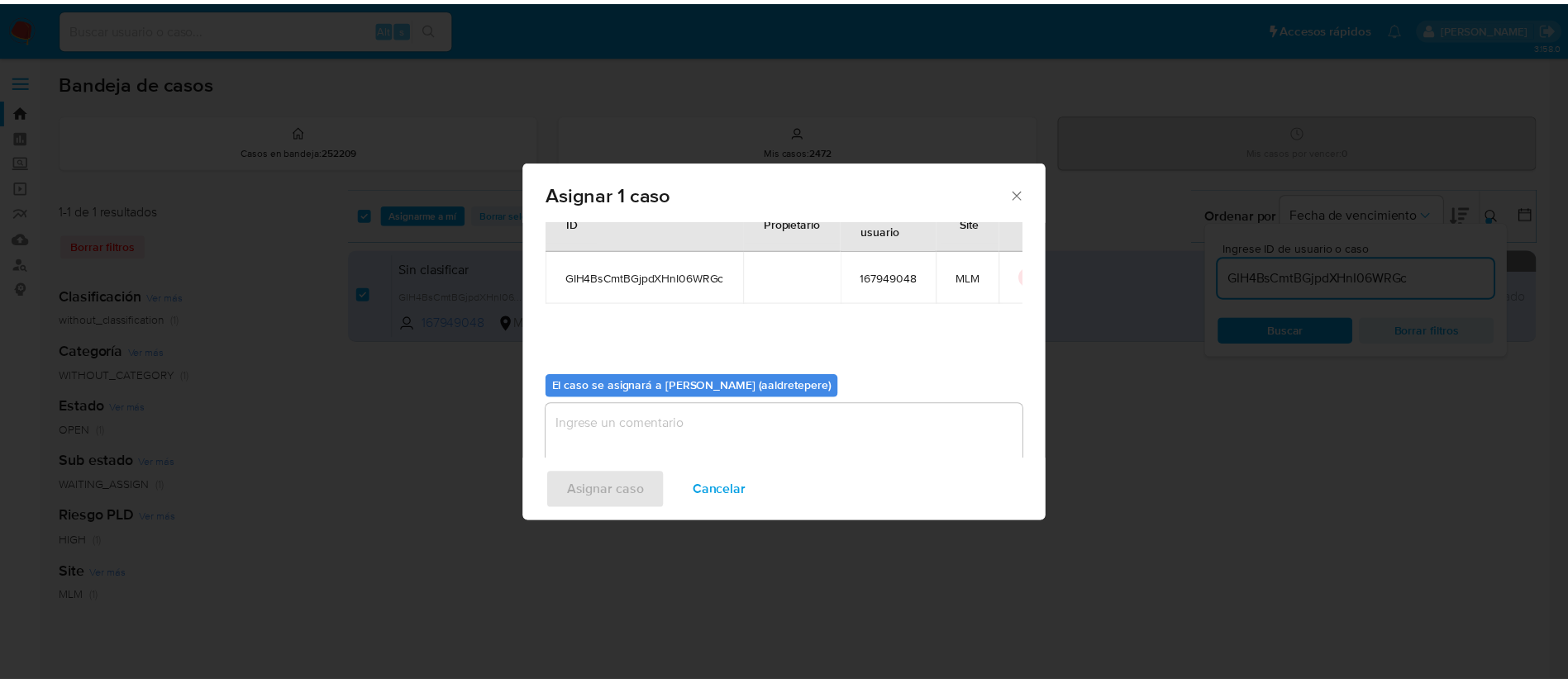
scroll to position [86, 0]
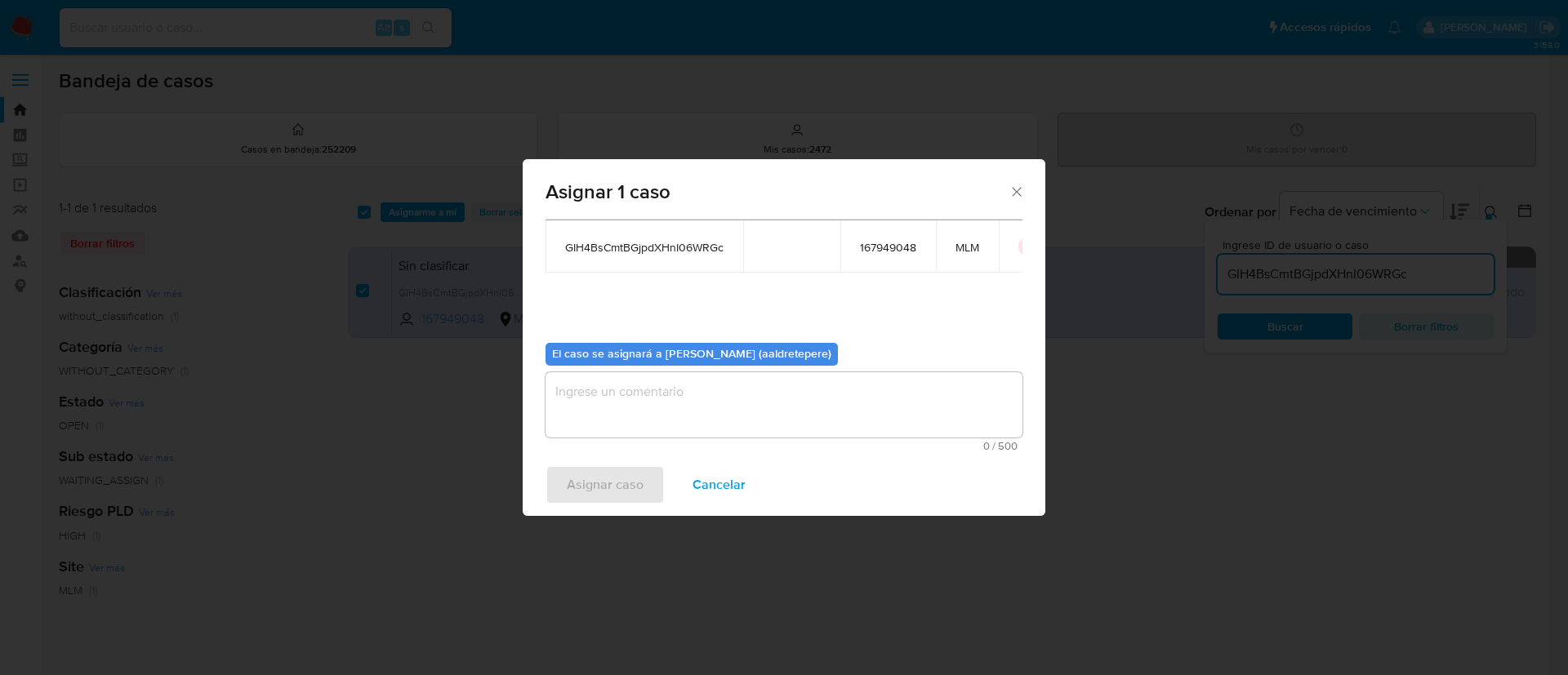
drag, startPoint x: 638, startPoint y: 406, endPoint x: 624, endPoint y: 456, distance: 51.9
click at [636, 413] on textarea "assign-modal" at bounding box center [784, 405] width 477 height 66
click at [599, 503] on span "Asignar caso" at bounding box center [605, 485] width 77 height 36
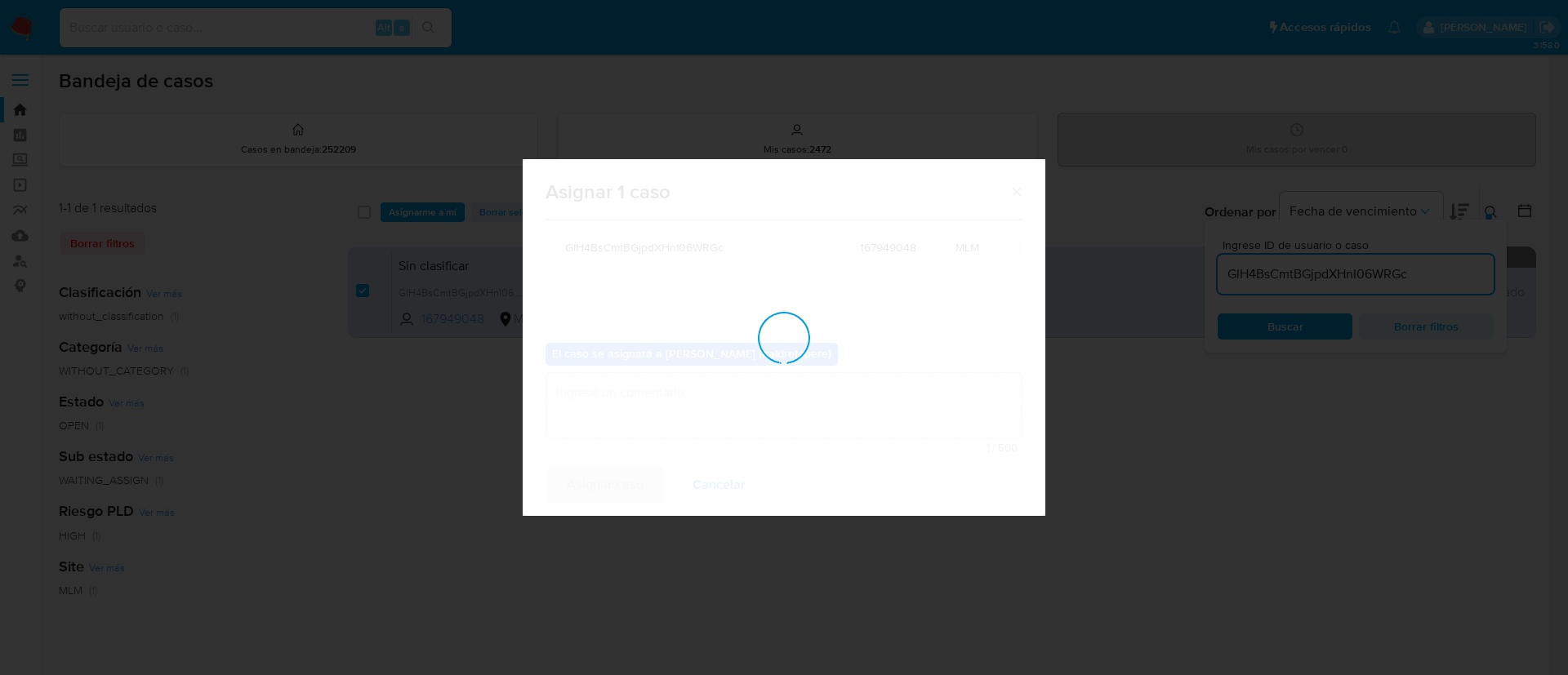
checkbox input "false"
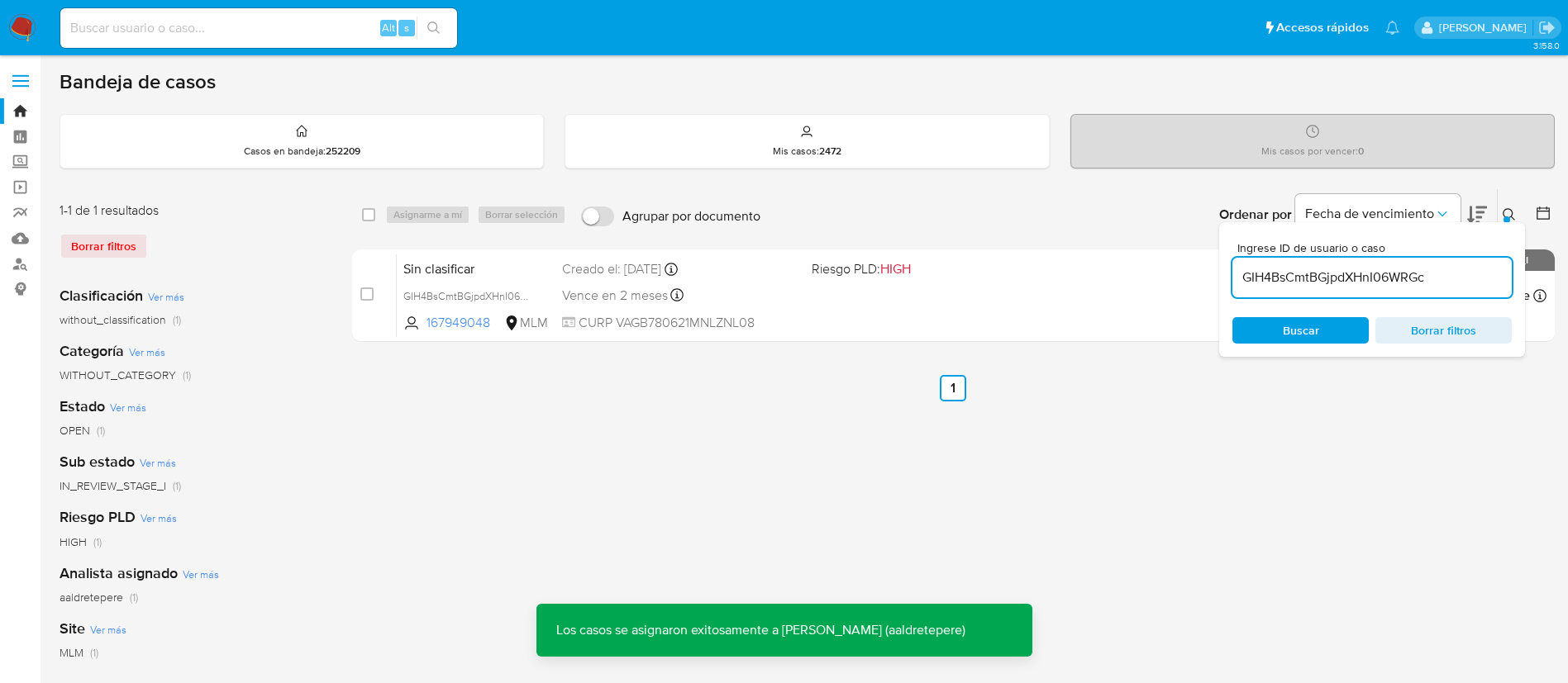
click at [1001, 308] on div "Sin clasificar GIH4BsCmtBGjpdXHnI06WRGc 167949048 MLM Riesgo PLD: HIGH Creado e…" at bounding box center [971, 295] width 1150 height 84
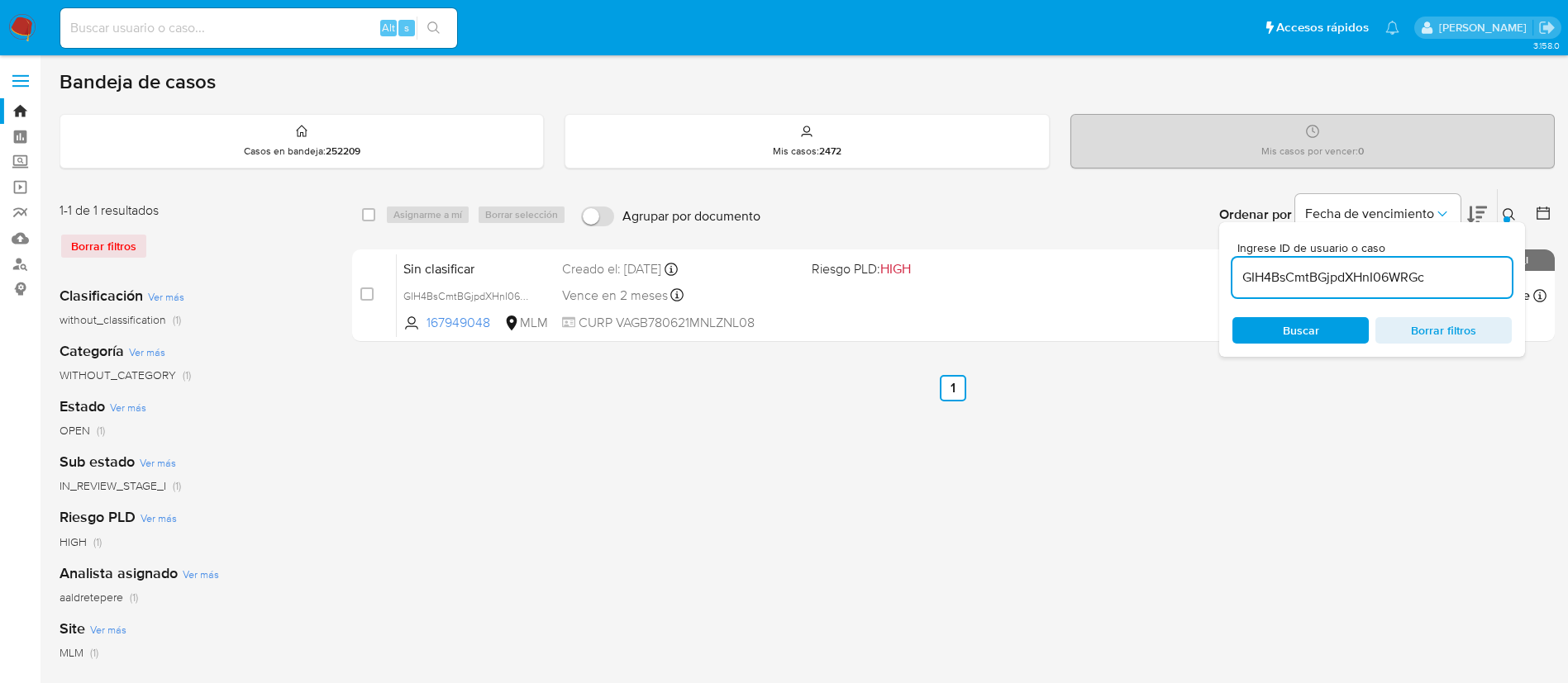
click at [24, 24] on img at bounding box center [22, 28] width 28 height 28
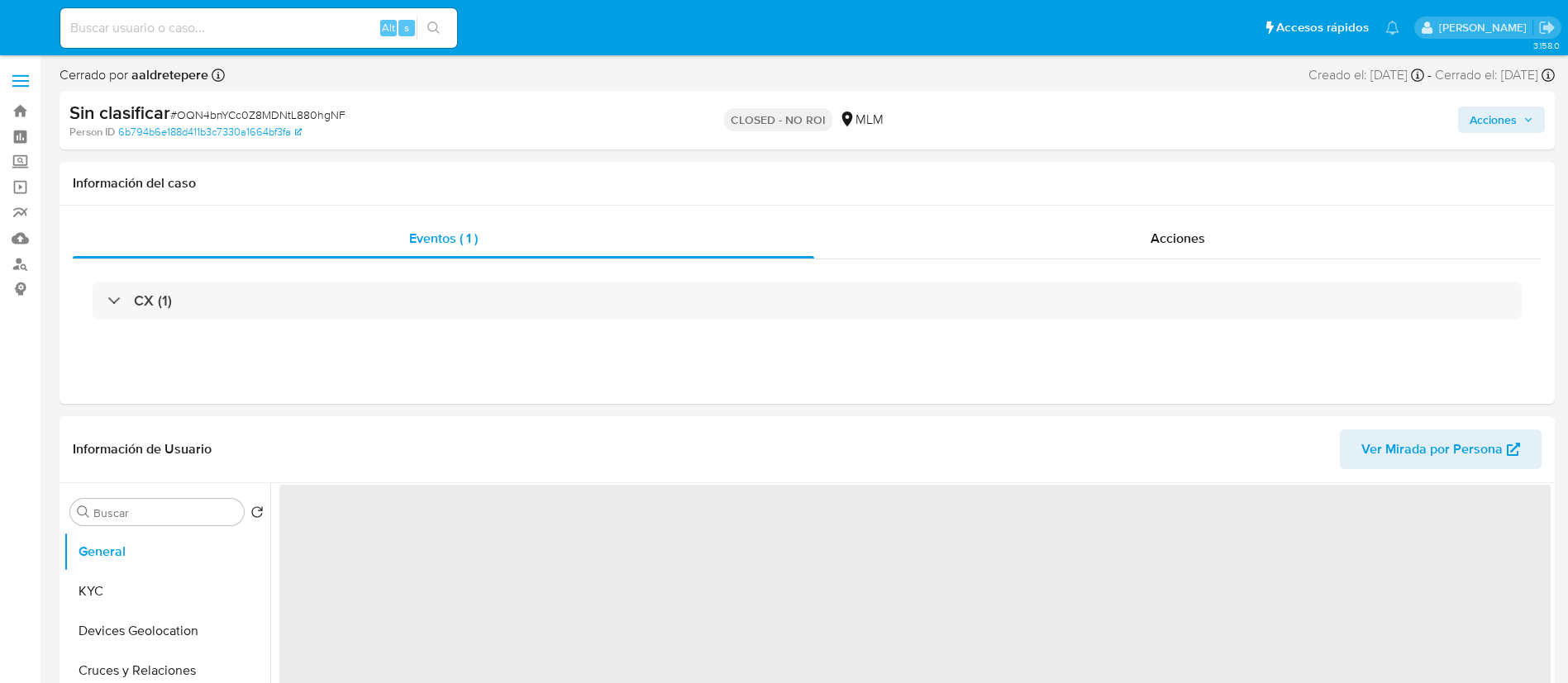
select select "10"
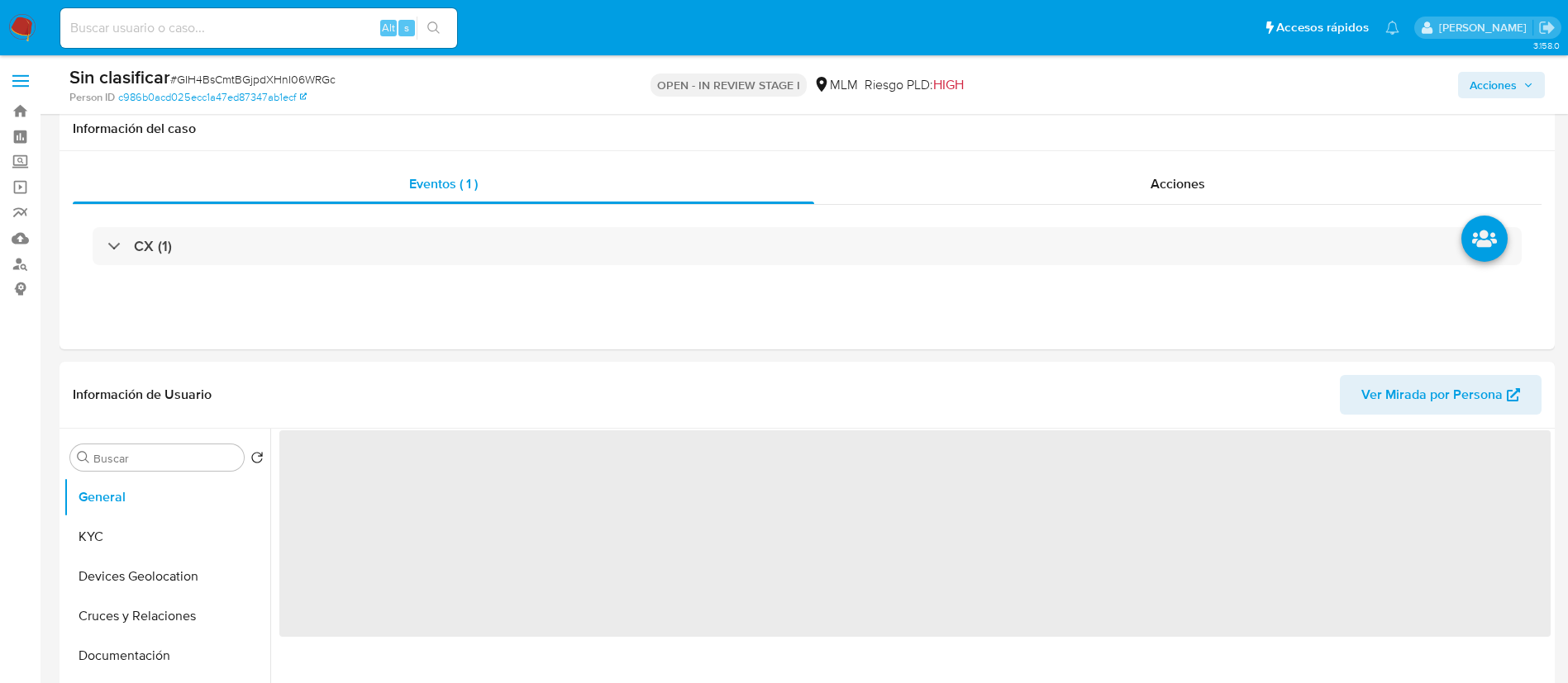
scroll to position [371, 0]
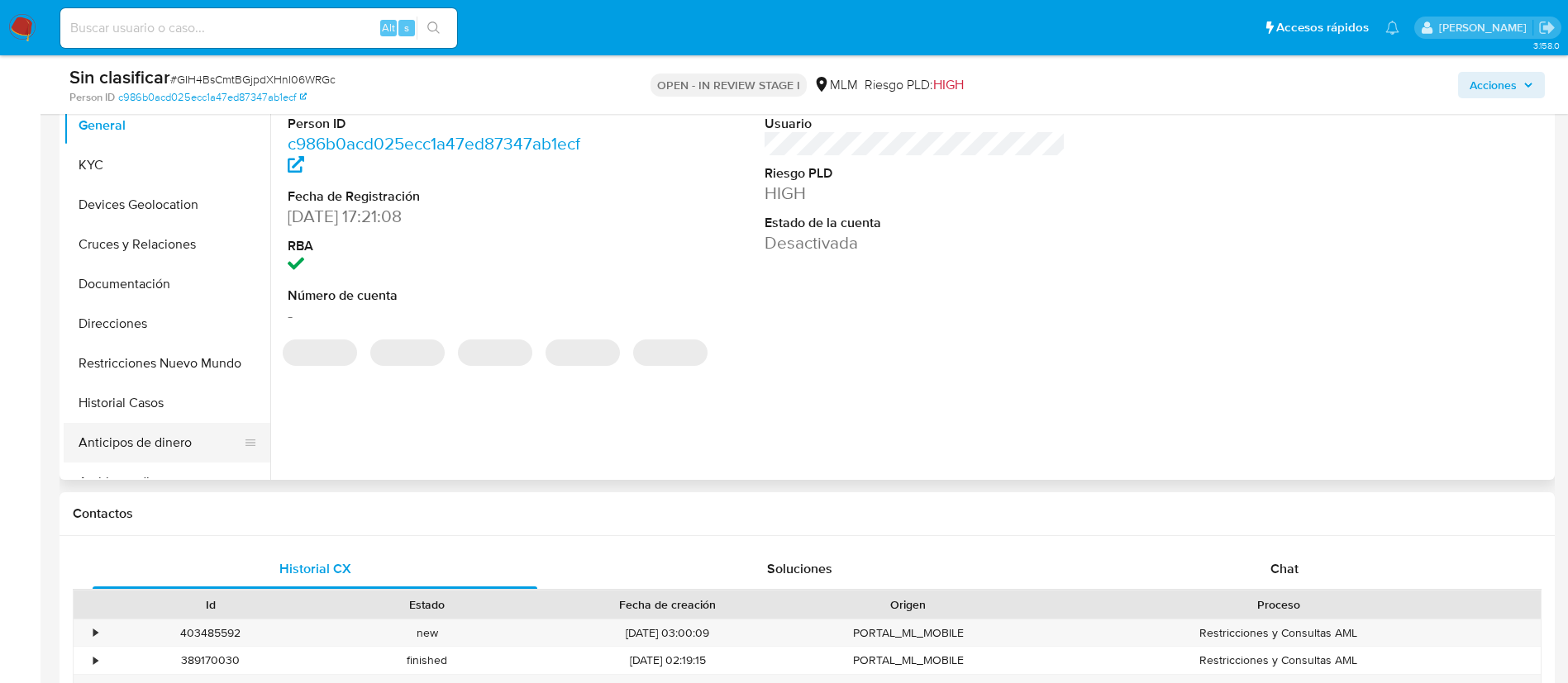
select select "10"
click at [189, 362] on button "Restricciones Nuevo Mundo" at bounding box center [160, 363] width 194 height 40
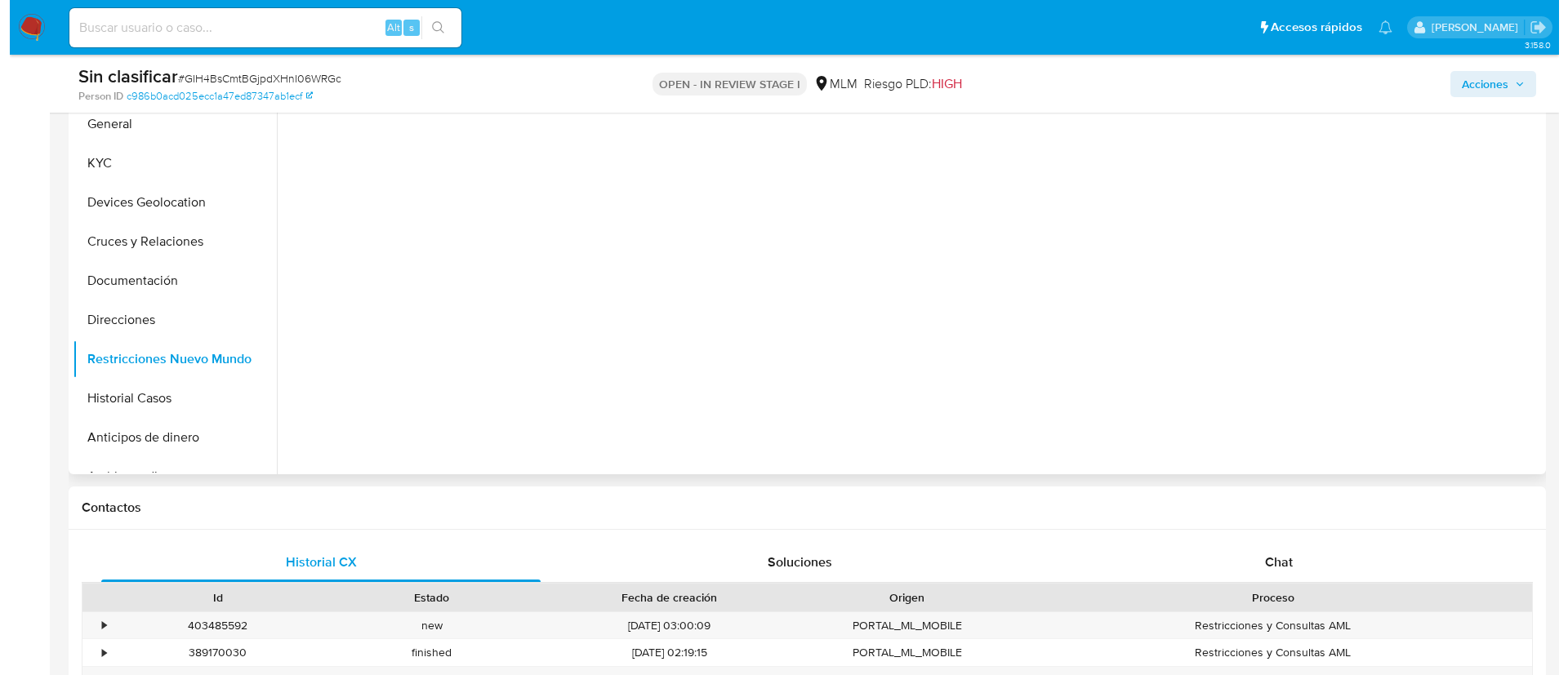
scroll to position [245, 0]
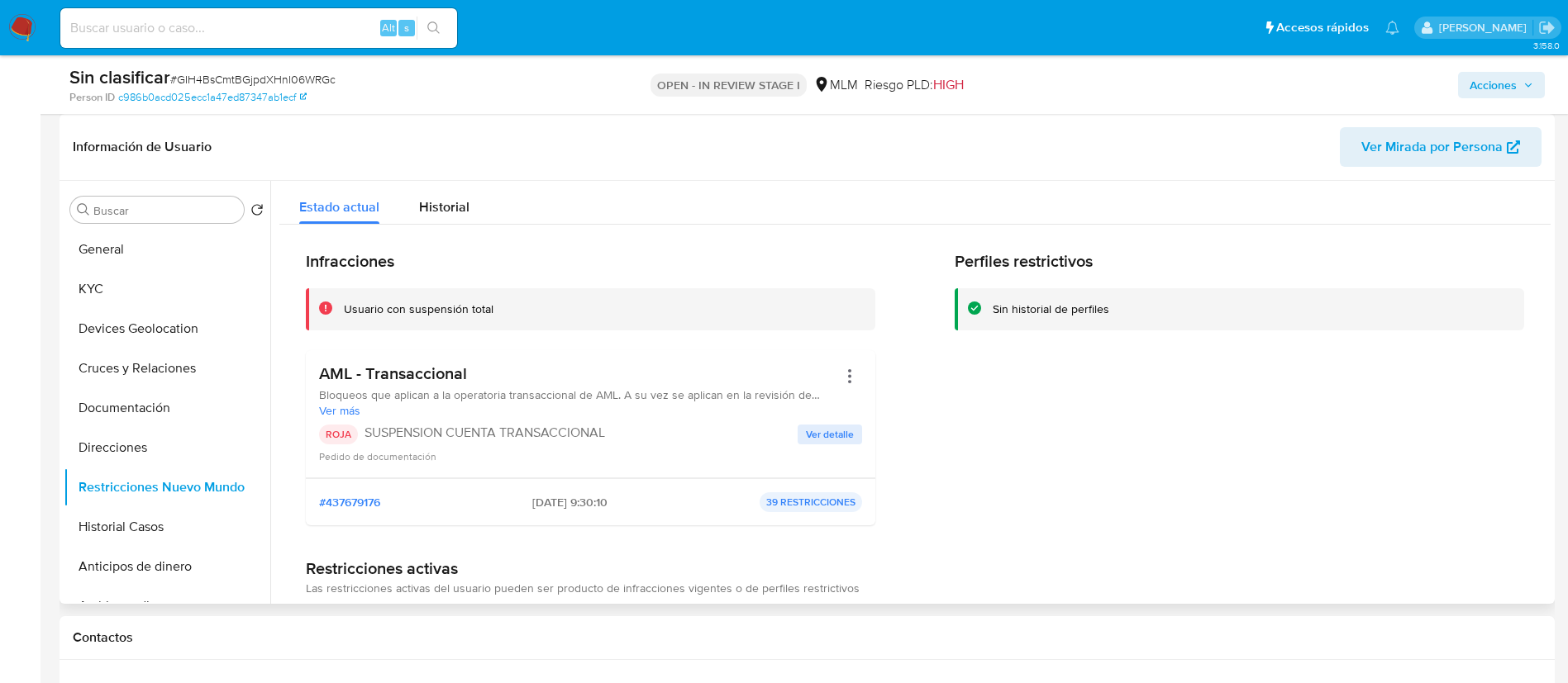
click at [844, 441] on span "Ver detalle" at bounding box center [830, 435] width 48 height 17
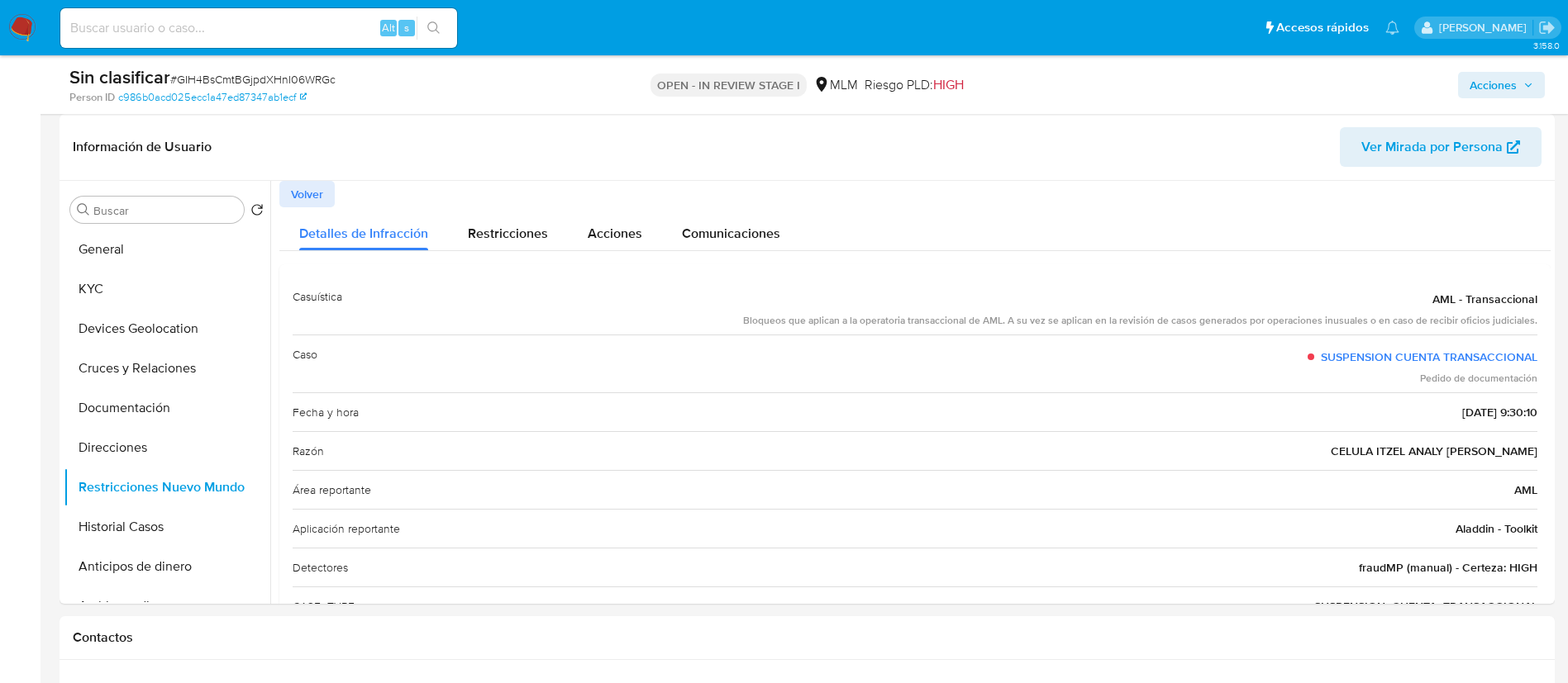
click at [1465, 88] on button "Acciones" at bounding box center [1502, 85] width 87 height 27
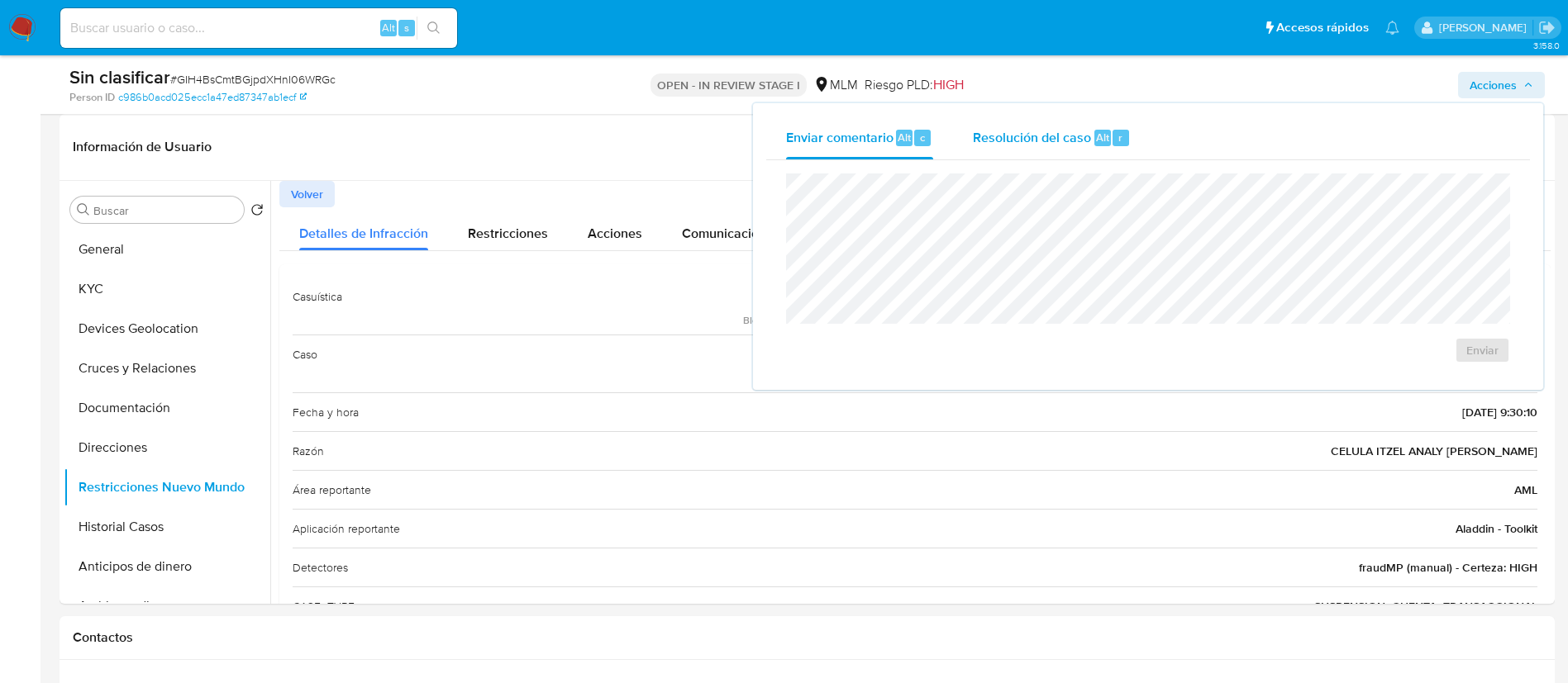
drag, startPoint x: 1014, startPoint y: 137, endPoint x: 1030, endPoint y: 156, distance: 24.8
click at [1014, 136] on span "Resolución del caso" at bounding box center [1032, 136] width 118 height 19
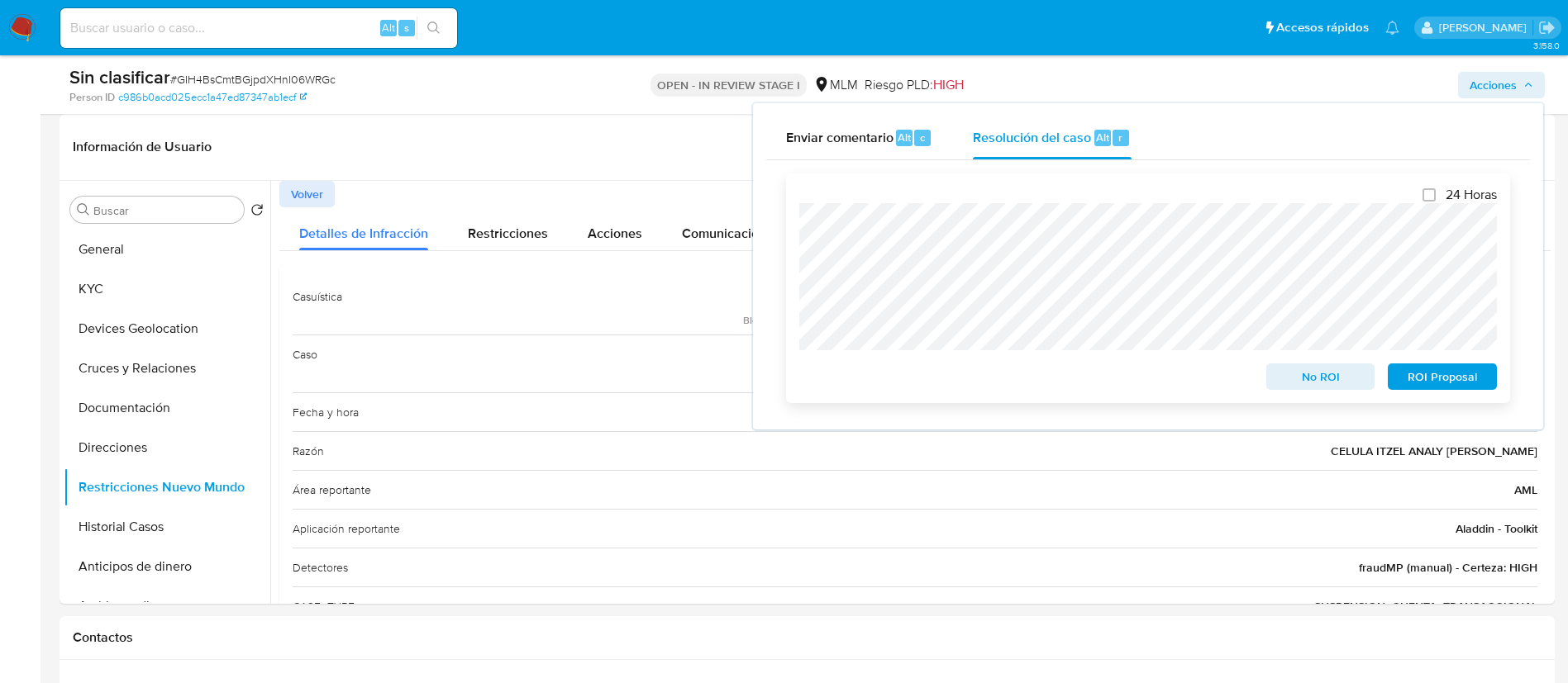
click at [1308, 386] on span "No ROI" at bounding box center [1321, 376] width 86 height 23
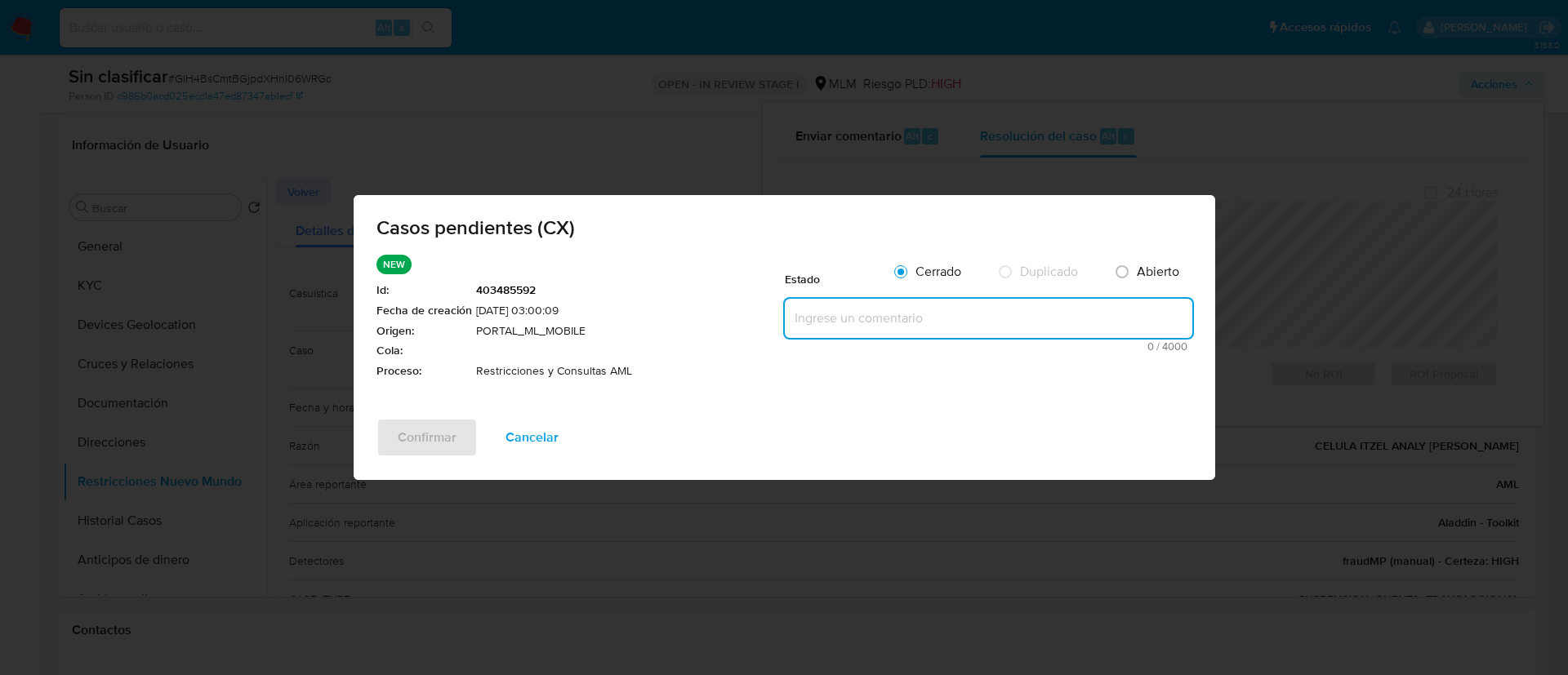
click at [871, 317] on textarea at bounding box center [988, 318] width 407 height 39
paste textarea "CASO GENERADO POR CX, ALERTA DEBIDO A UNA RESTRICCION APLICADA POR EL EQUIPO DE…"
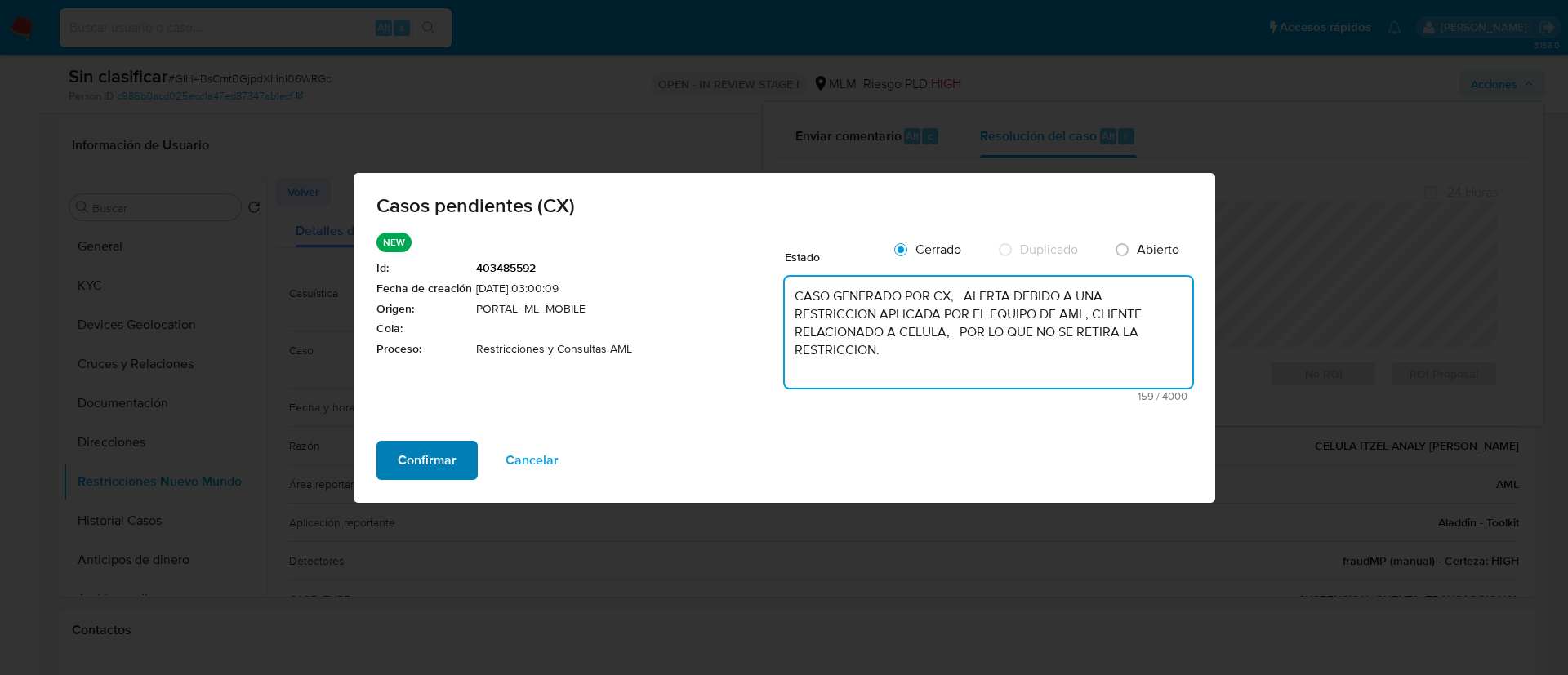
type textarea "CASO GENERADO POR CX, ALERTA DEBIDO A UNA RESTRICCION APLICADA POR EL EQUIPO DE…"
click at [454, 448] on span "Confirmar" at bounding box center [427, 460] width 59 height 36
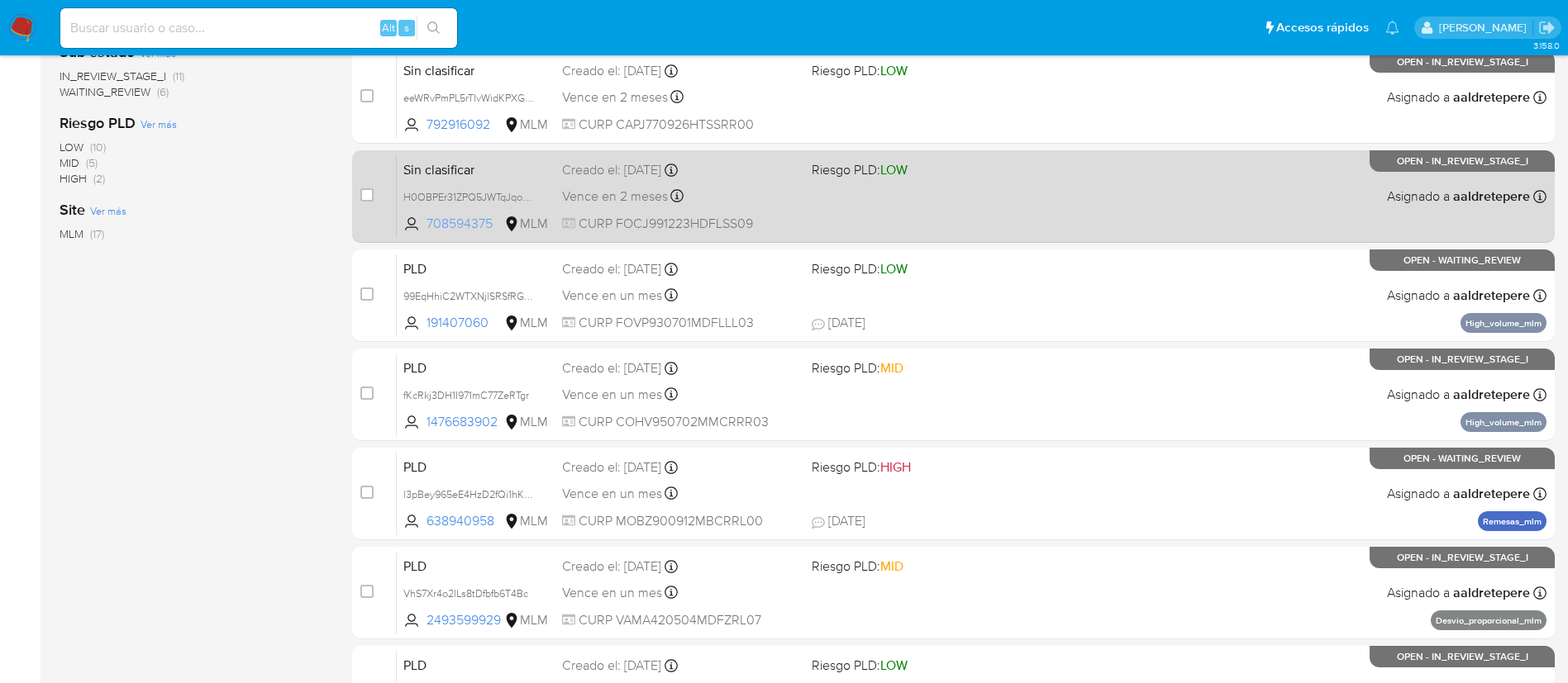
scroll to position [681, 0]
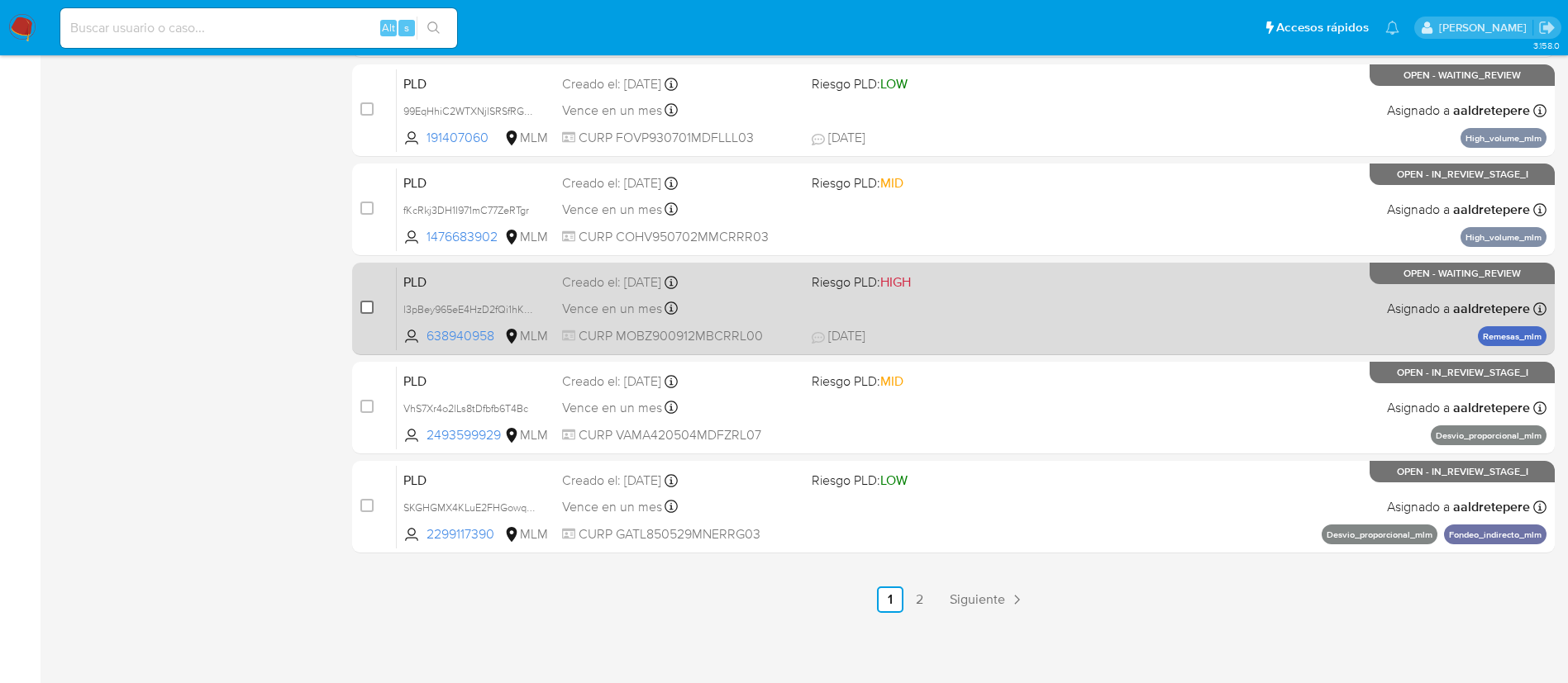
click at [371, 305] on input "checkbox" at bounding box center [367, 307] width 13 height 13
checkbox input "true"
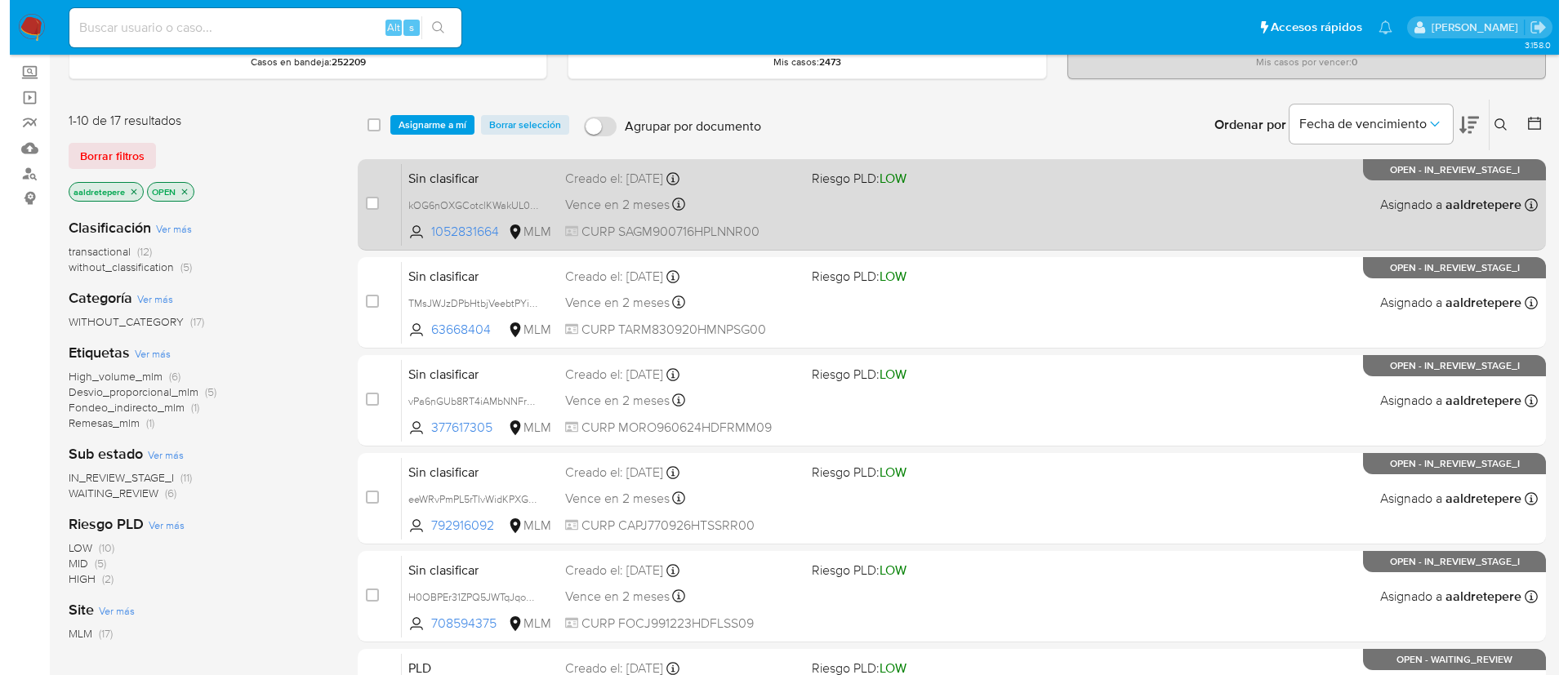
scroll to position [0, 0]
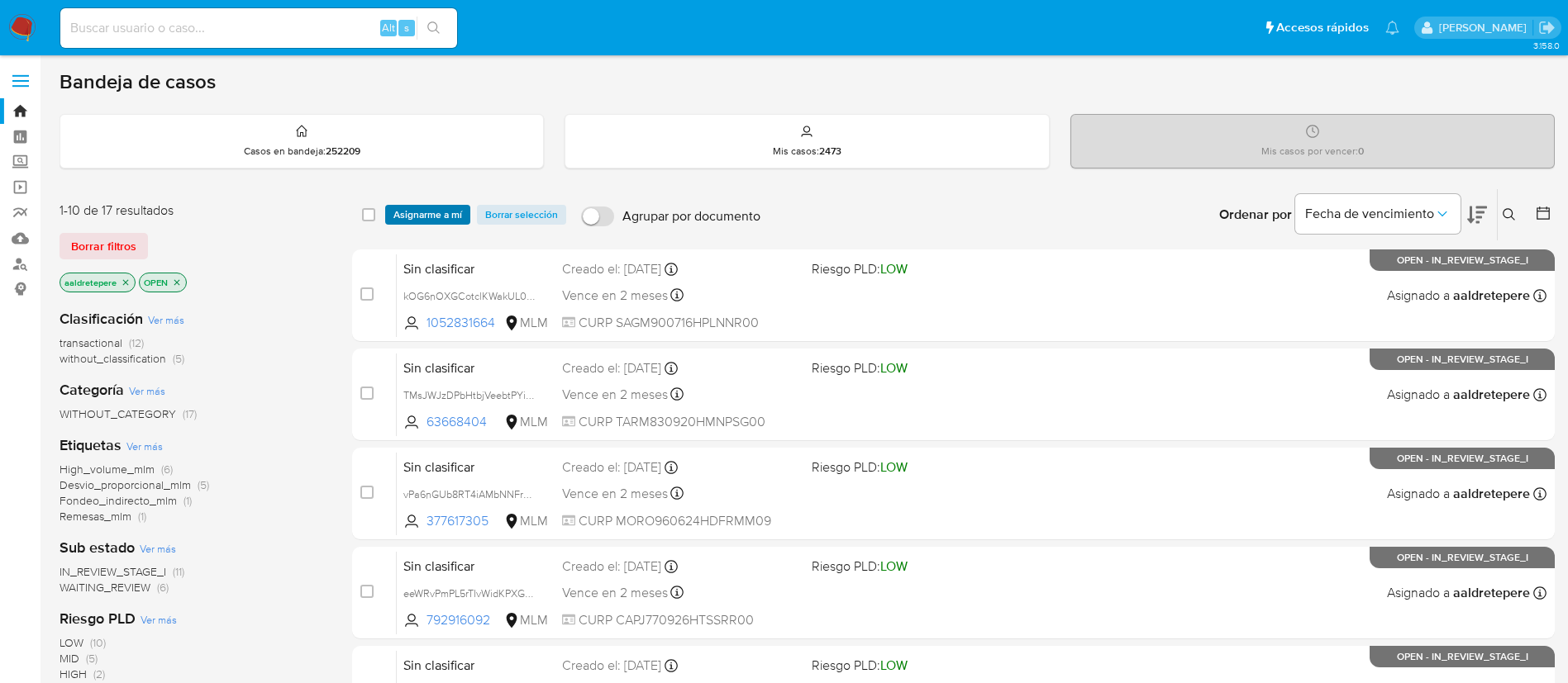
click at [414, 215] on span "Asignarme a mí" at bounding box center [428, 215] width 68 height 17
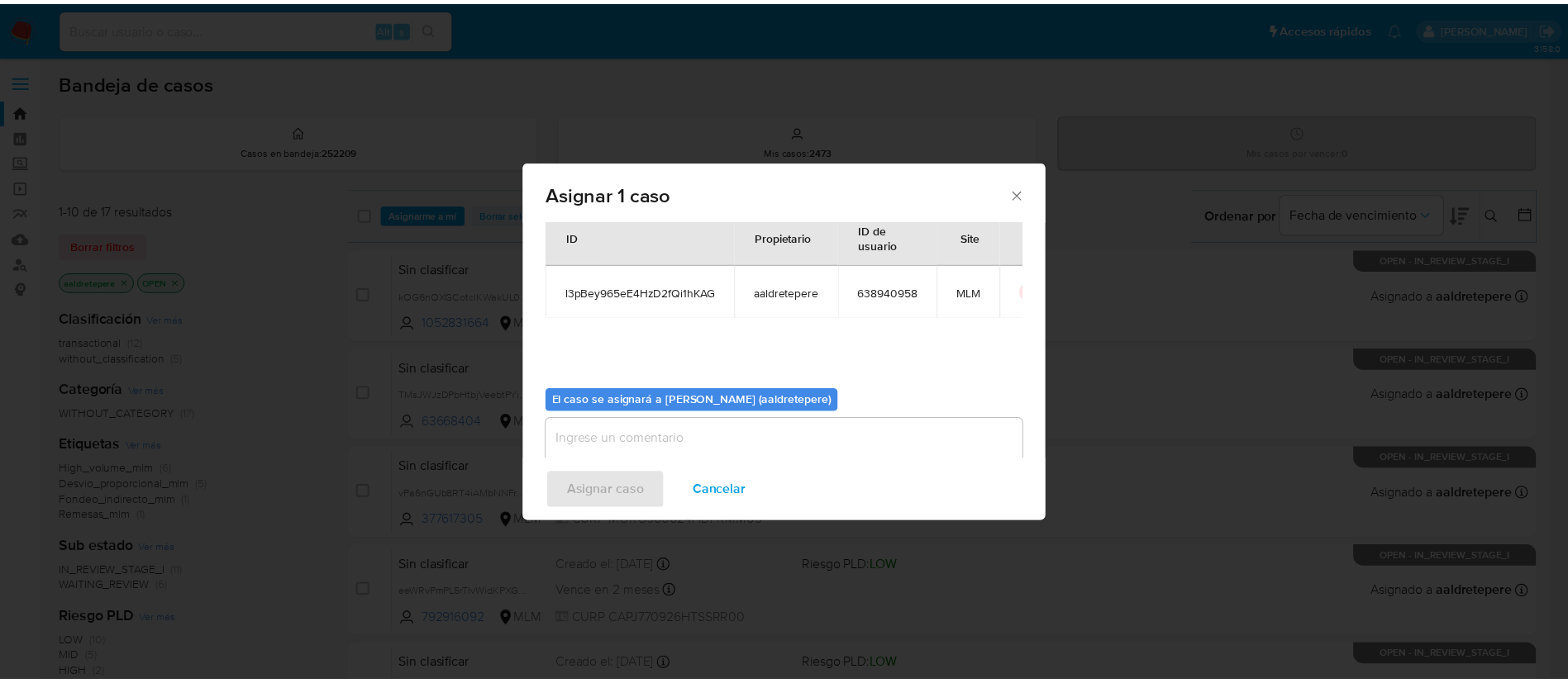
scroll to position [86, 0]
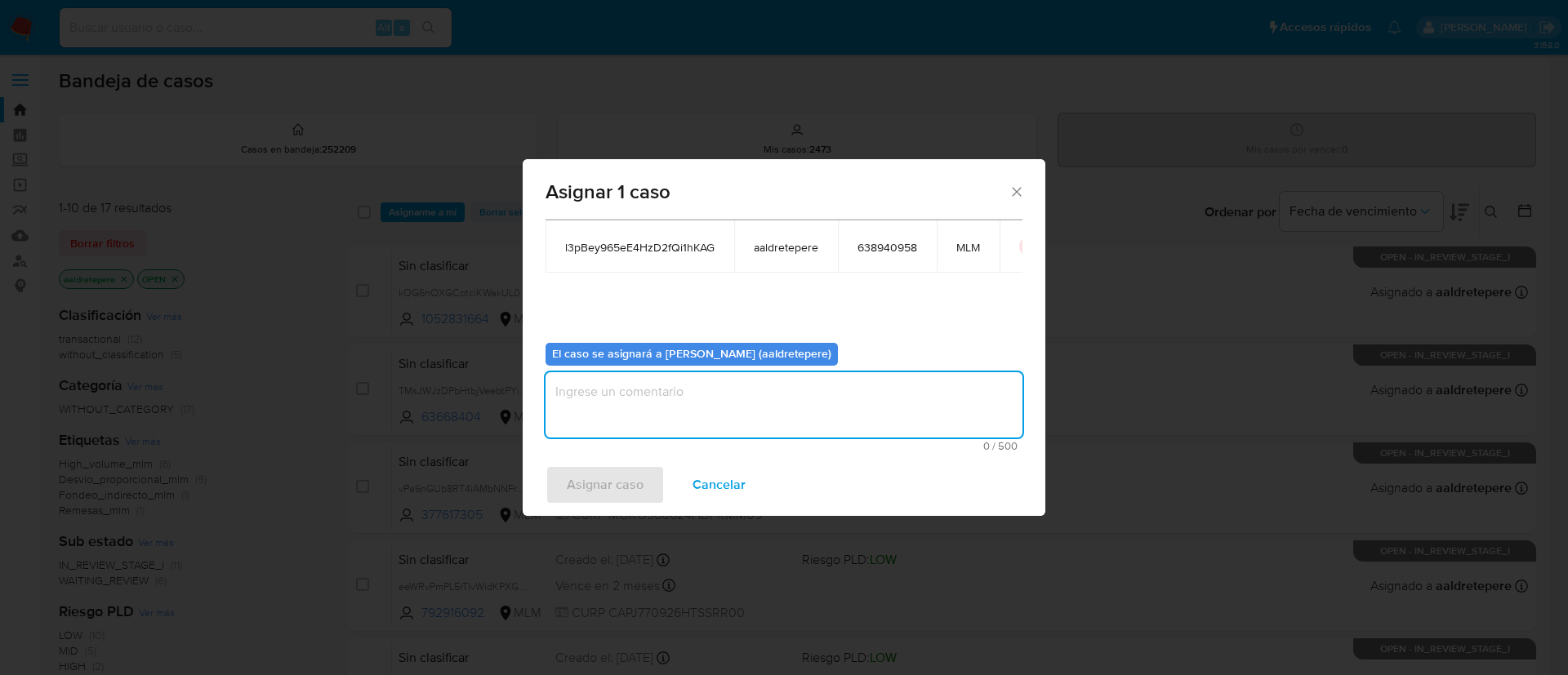
click at [643, 400] on textarea "assign-modal" at bounding box center [784, 405] width 477 height 66
click at [616, 480] on span "Asignar caso" at bounding box center [605, 485] width 77 height 36
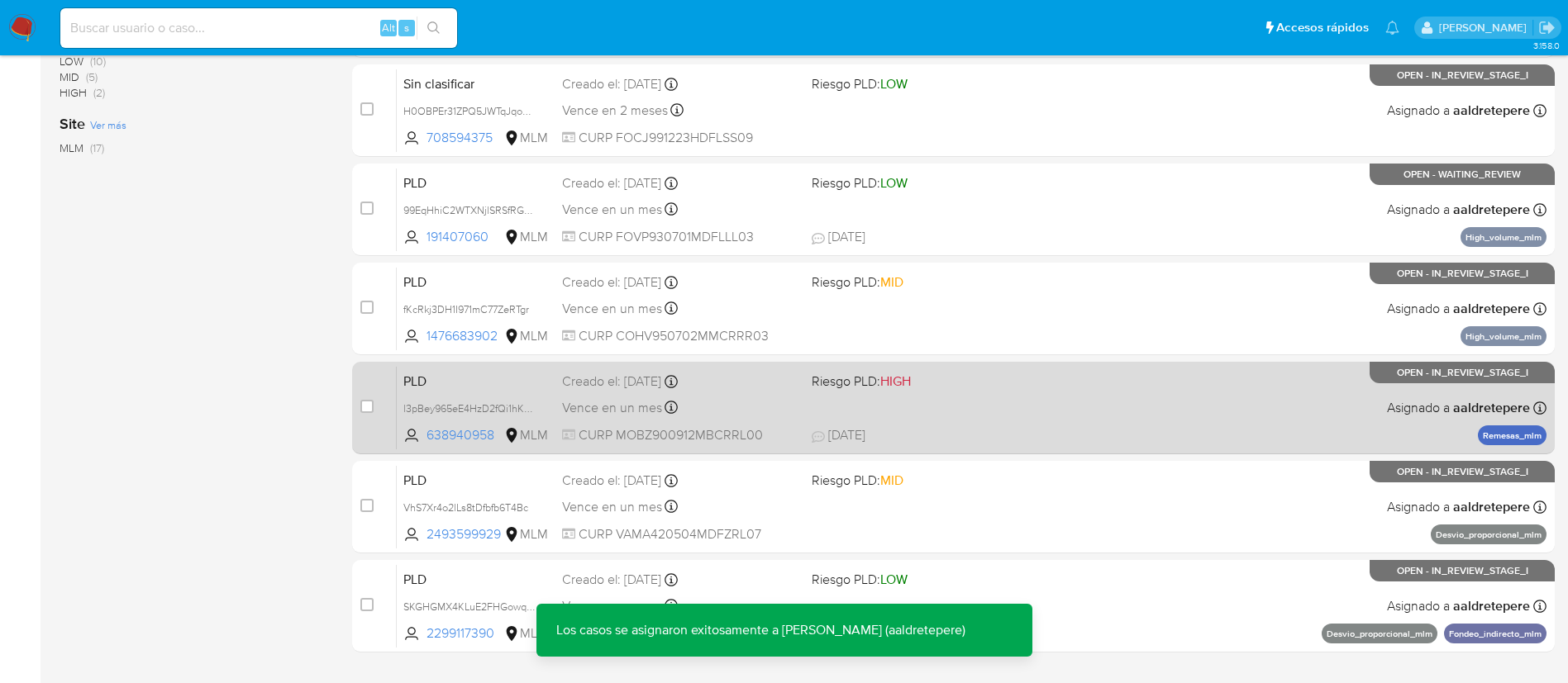
scroll to position [619, 0]
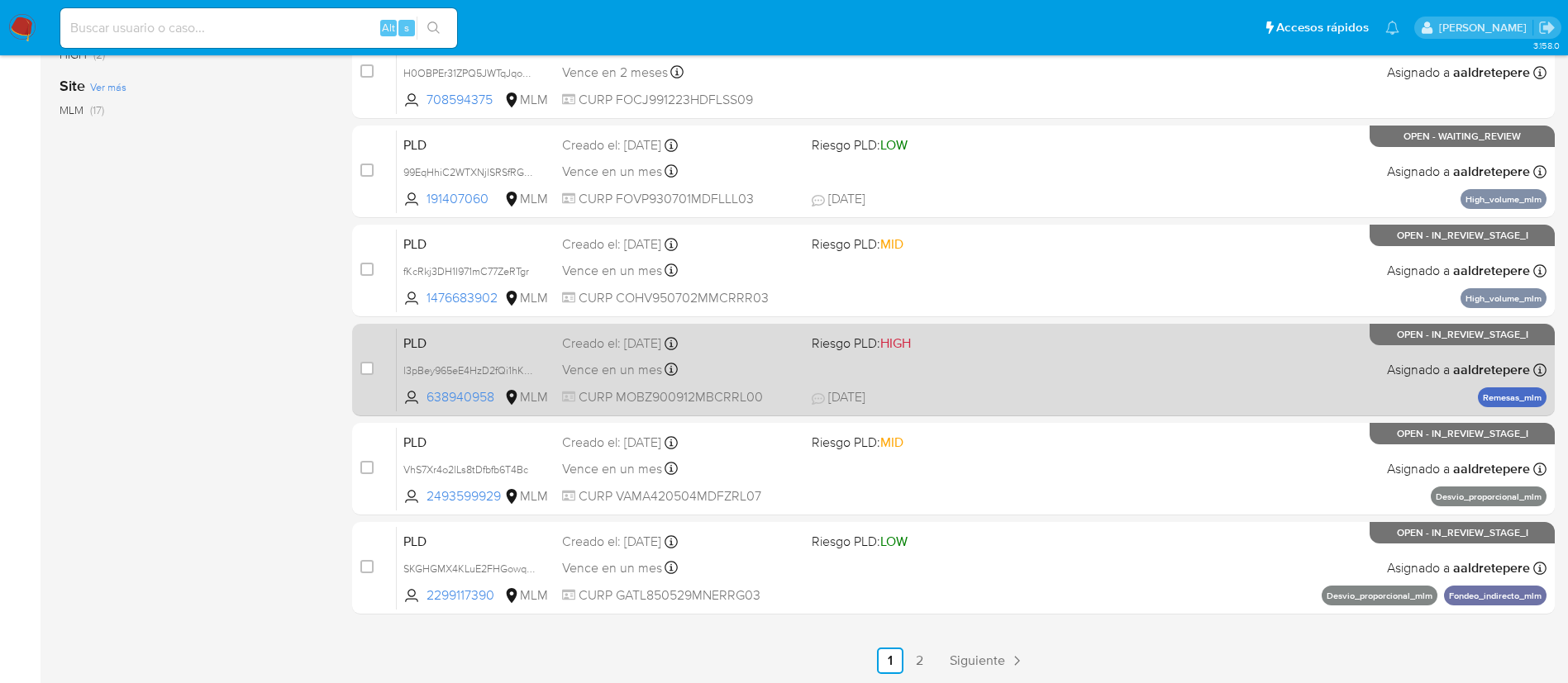
click at [1051, 386] on div "PLD l3pBey965eE4HzD2fQi1hKAG 638940958 MLM Riesgo PLD: HIGH Creado el: [DATE] C…" at bounding box center [971, 370] width 1150 height 84
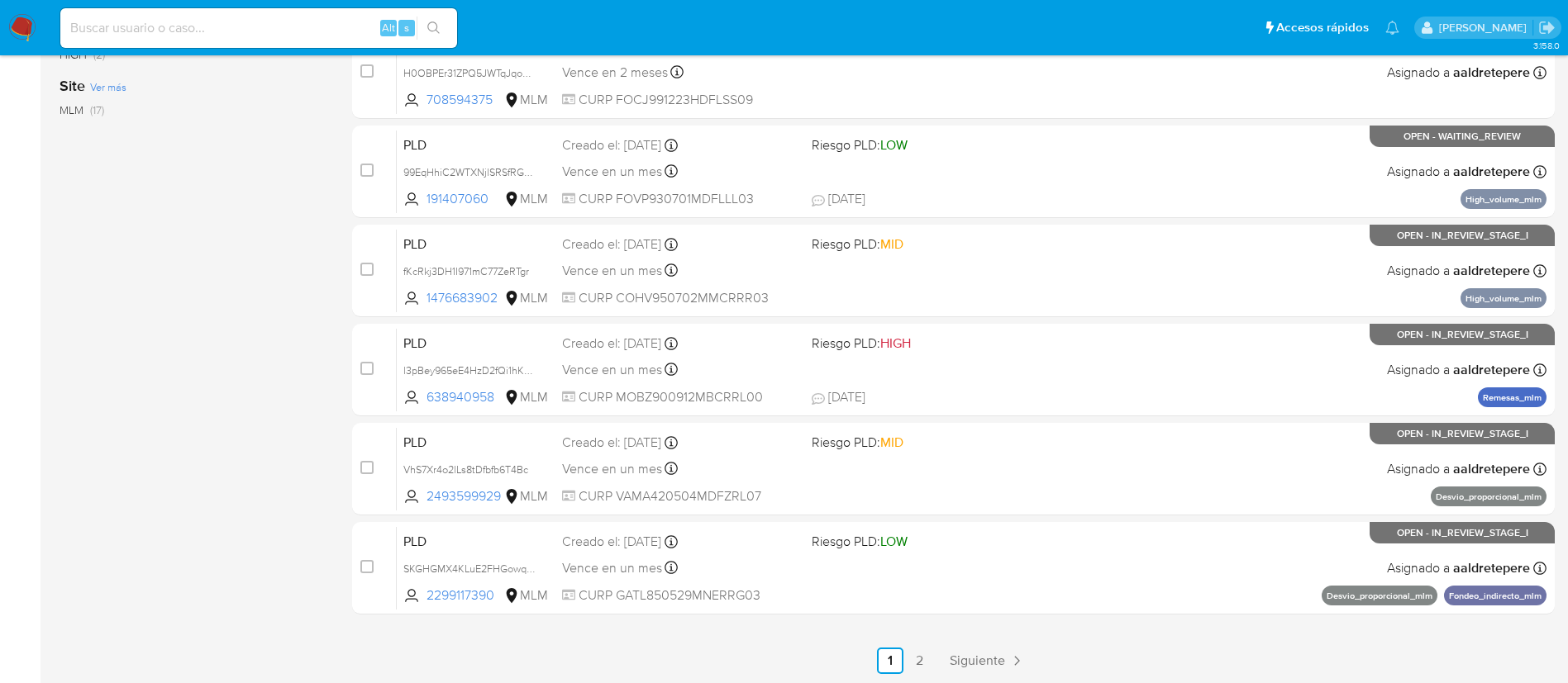
drag, startPoint x: 23, startPoint y: 28, endPoint x: 134, endPoint y: 28, distance: 111.0
click at [24, 28] on img at bounding box center [22, 28] width 28 height 28
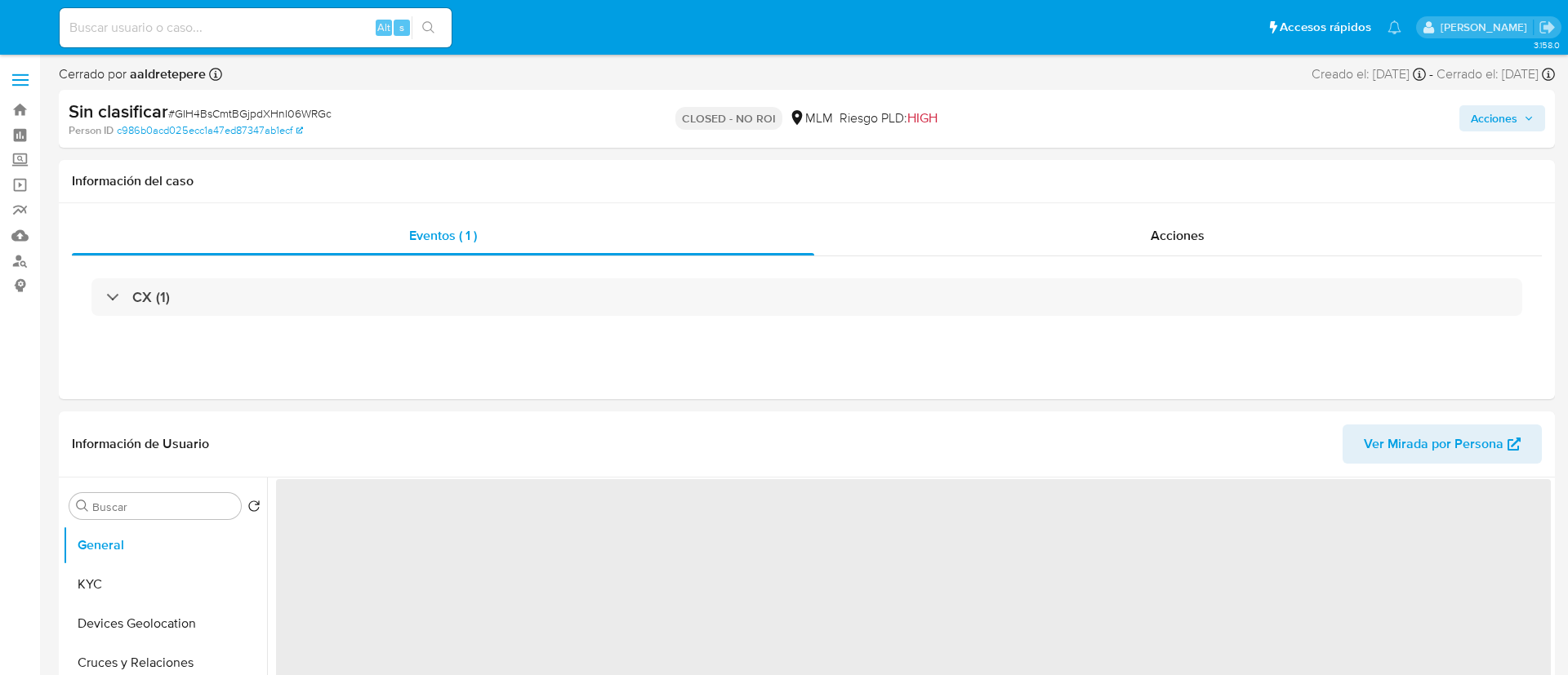
select select "10"
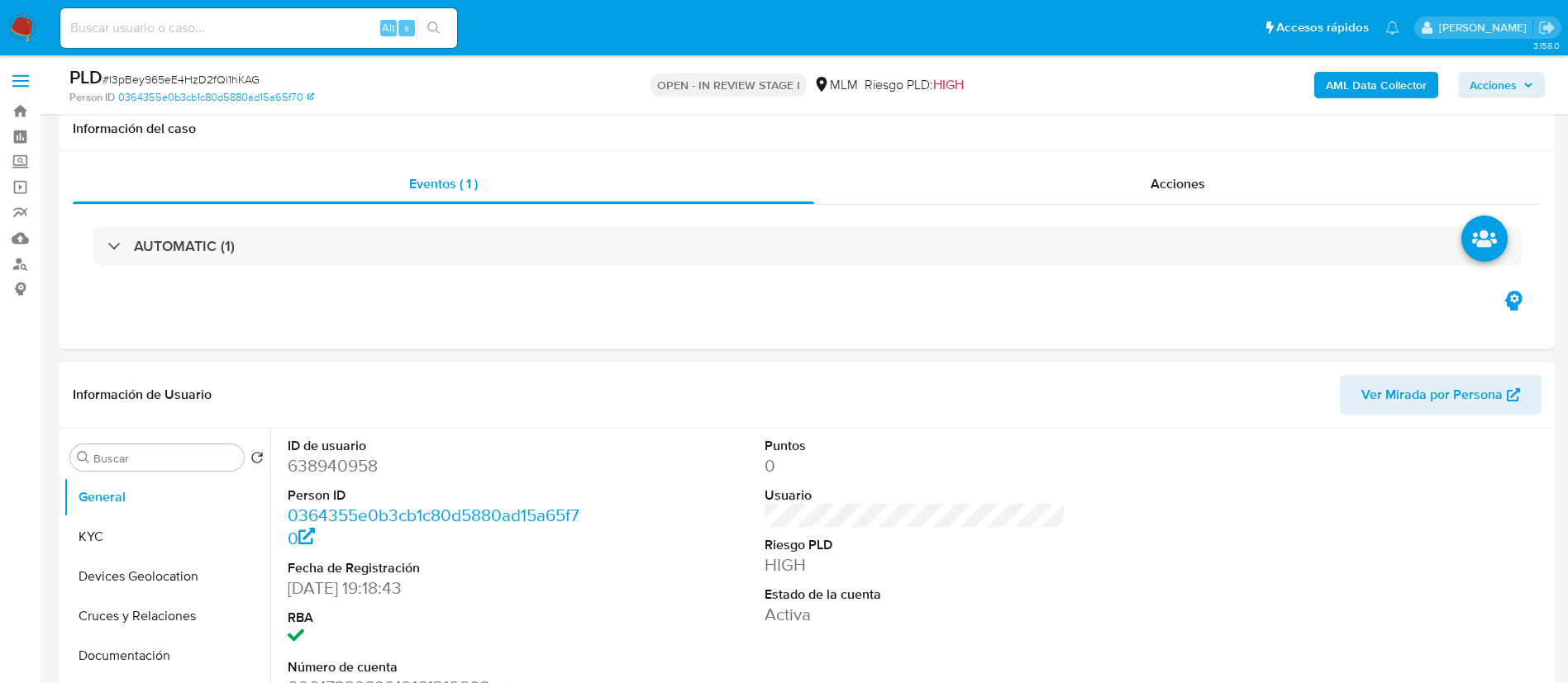
scroll to position [124, 0]
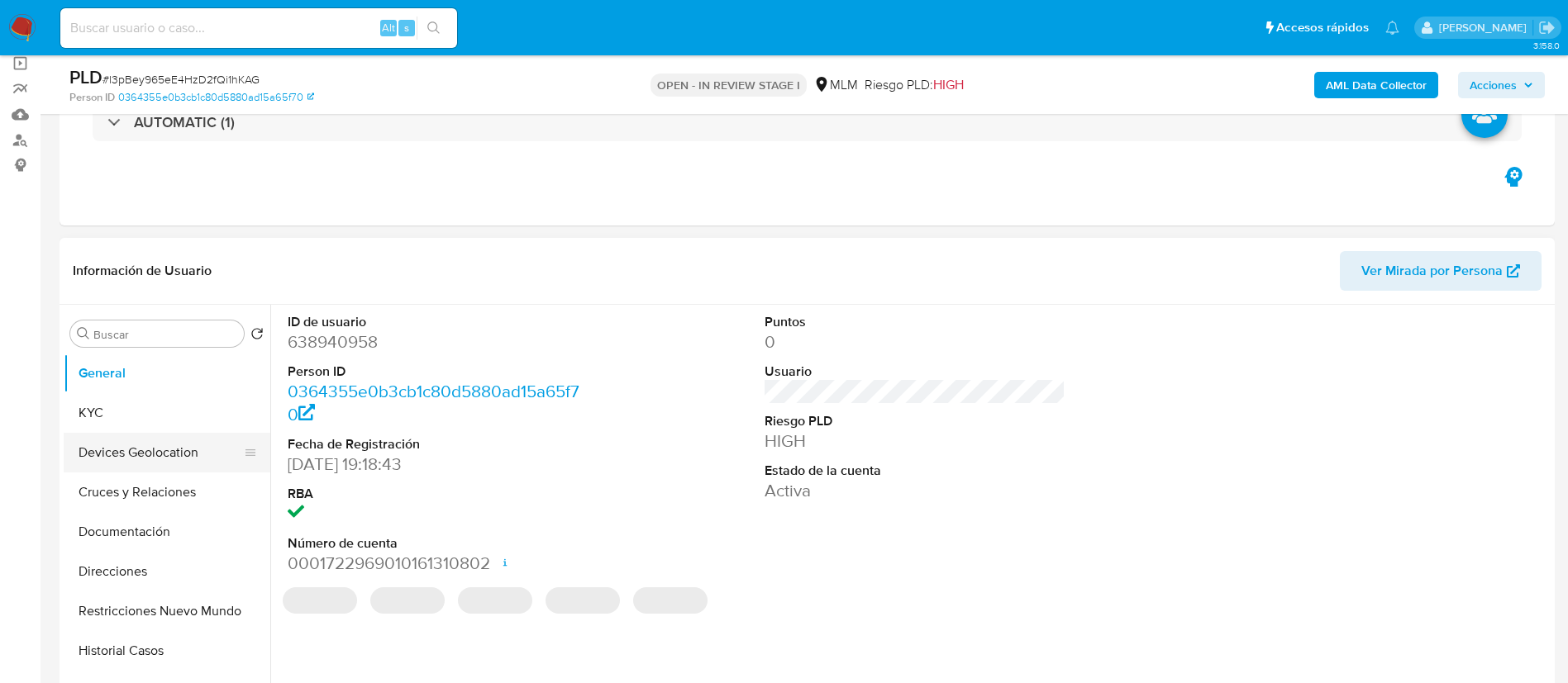
select select "10"
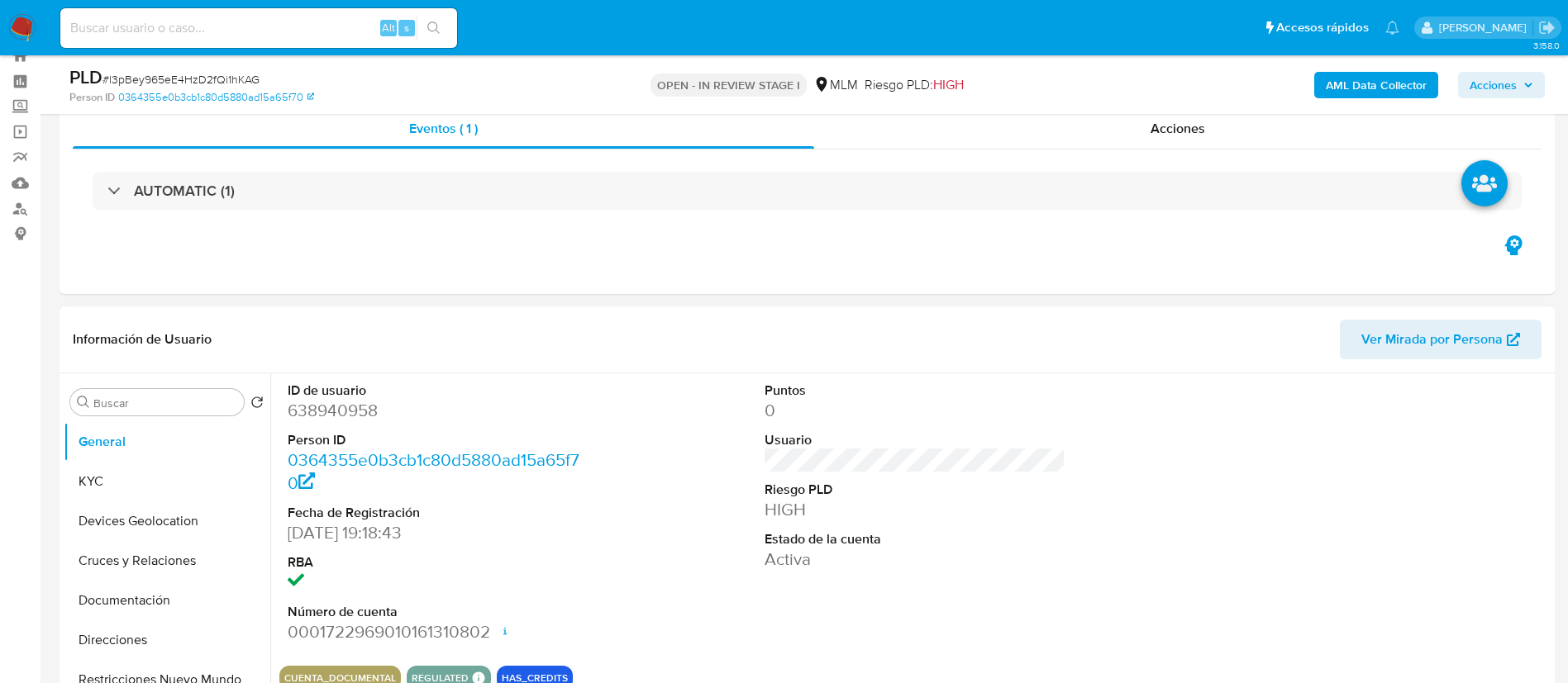
scroll to position [0, 0]
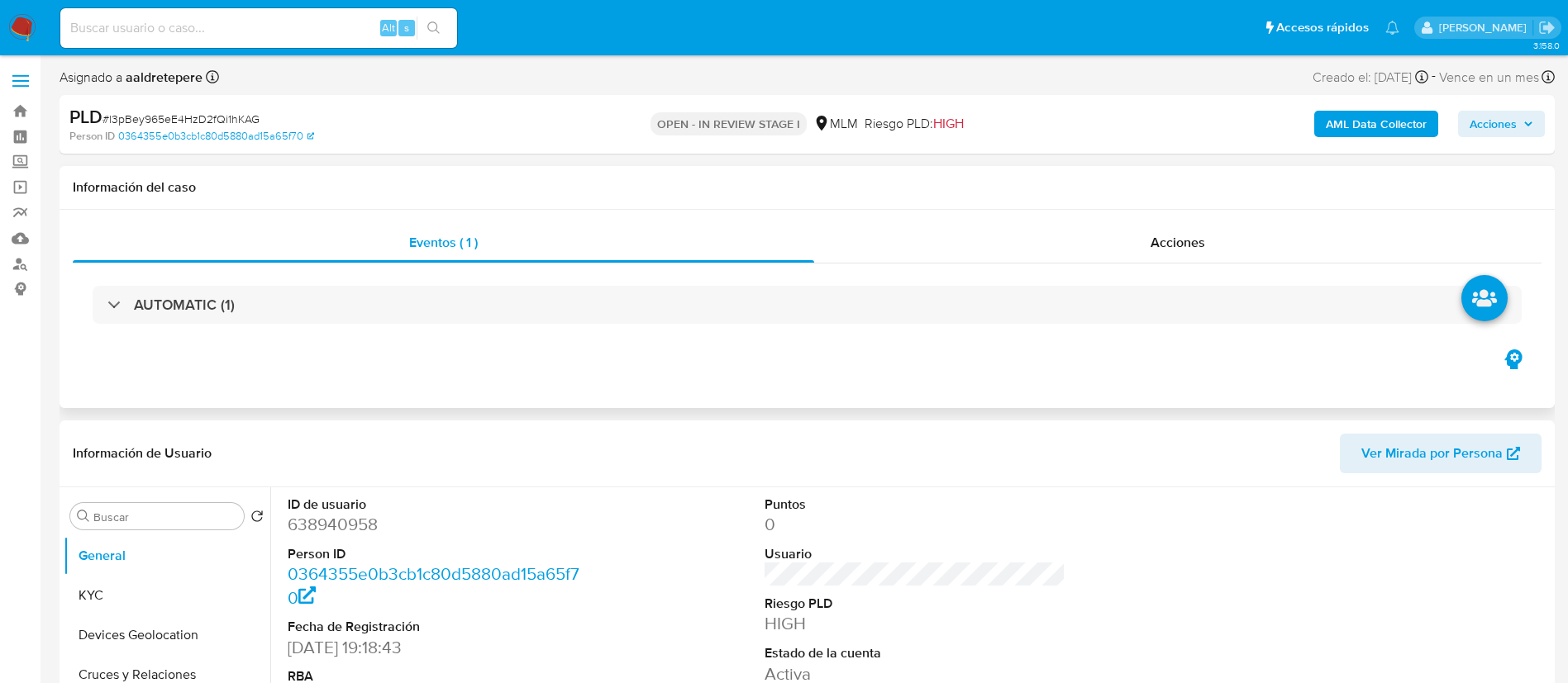
drag, startPoint x: 1185, startPoint y: 239, endPoint x: 1204, endPoint y: 271, distance: 37.2
click at [1185, 239] on span "Acciones" at bounding box center [1178, 242] width 54 height 19
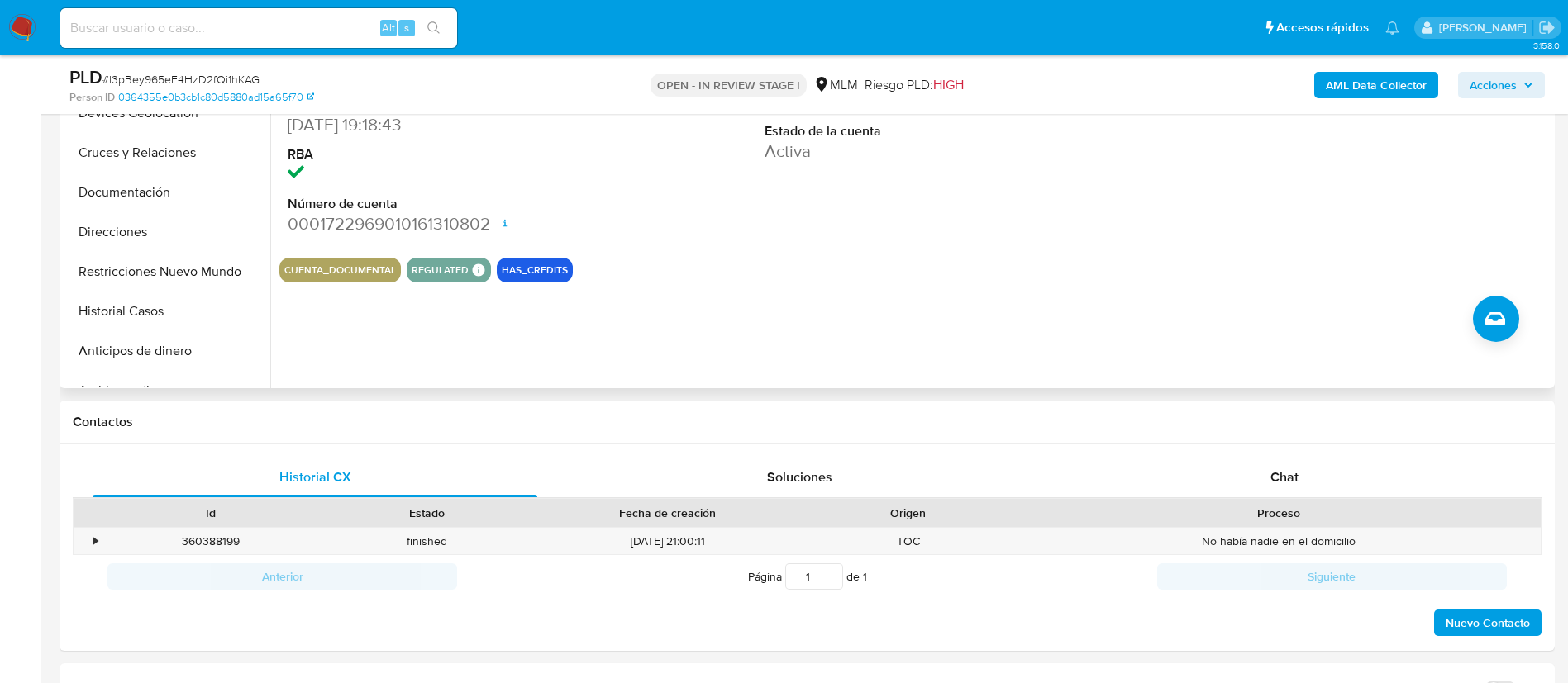
scroll to position [744, 0]
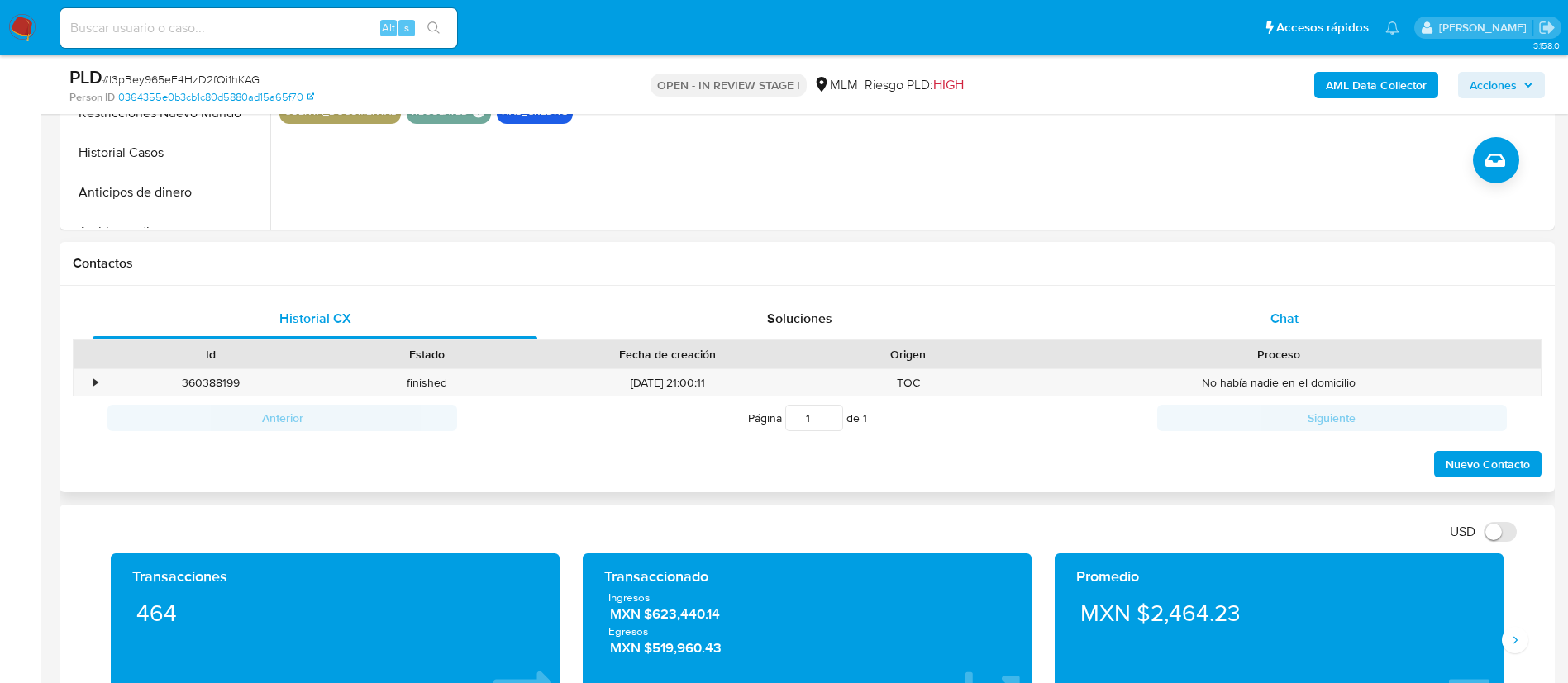
click at [1288, 304] on div "Chat" at bounding box center [1285, 318] width 445 height 40
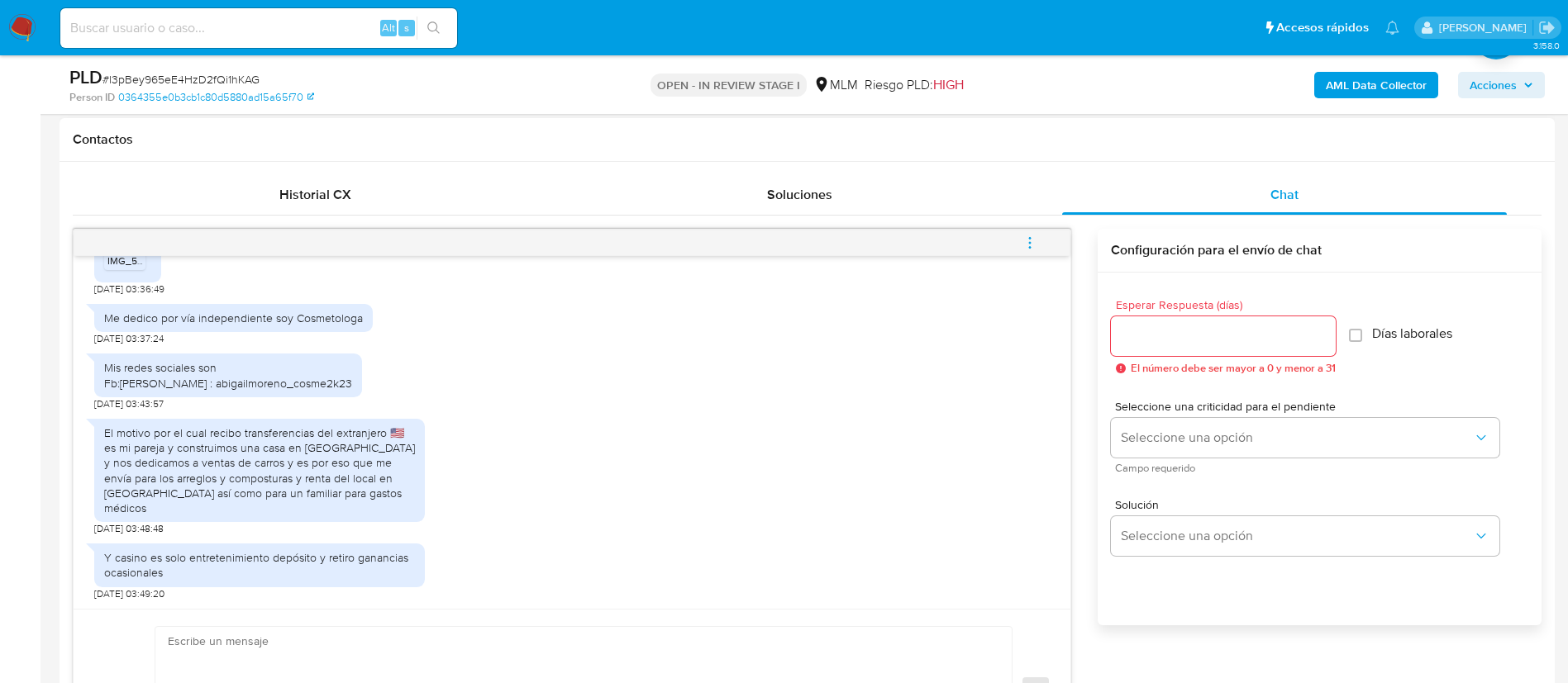
scroll to position [842, 0]
click at [198, 390] on div "Mis redes sociales son Fb:[PERSON_NAME] : abigailmoreno_cosme2k23" at bounding box center [228, 375] width 248 height 29
drag, startPoint x: 289, startPoint y: 449, endPoint x: 196, endPoint y: 470, distance: 95.3
click at [196, 470] on div "El motivo por el cual recibo transferencias del extranjero 🇺🇸 es mi pareja y co…" at bounding box center [259, 471] width 311 height 90
click at [229, 470] on div "El motivo por el cual recibo transferencias del extranjero 🇺🇸 es mi pareja y co…" at bounding box center [259, 471] width 311 height 90
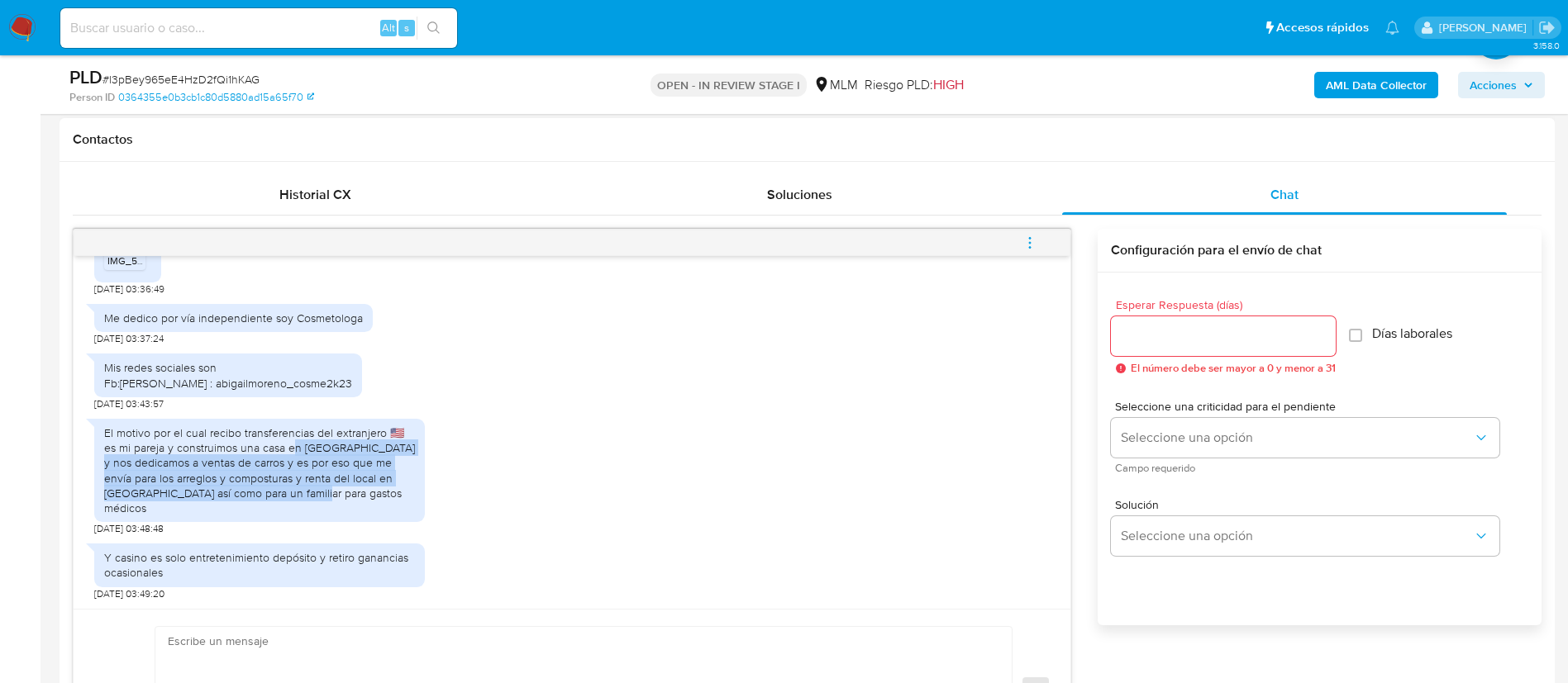
drag, startPoint x: 278, startPoint y: 458, endPoint x: 300, endPoint y: 509, distance: 55.5
click at [300, 509] on div "El motivo por el cual recibo transferencias del extranjero 🇺🇸 es mi pareja y co…" at bounding box center [259, 471] width 311 height 90
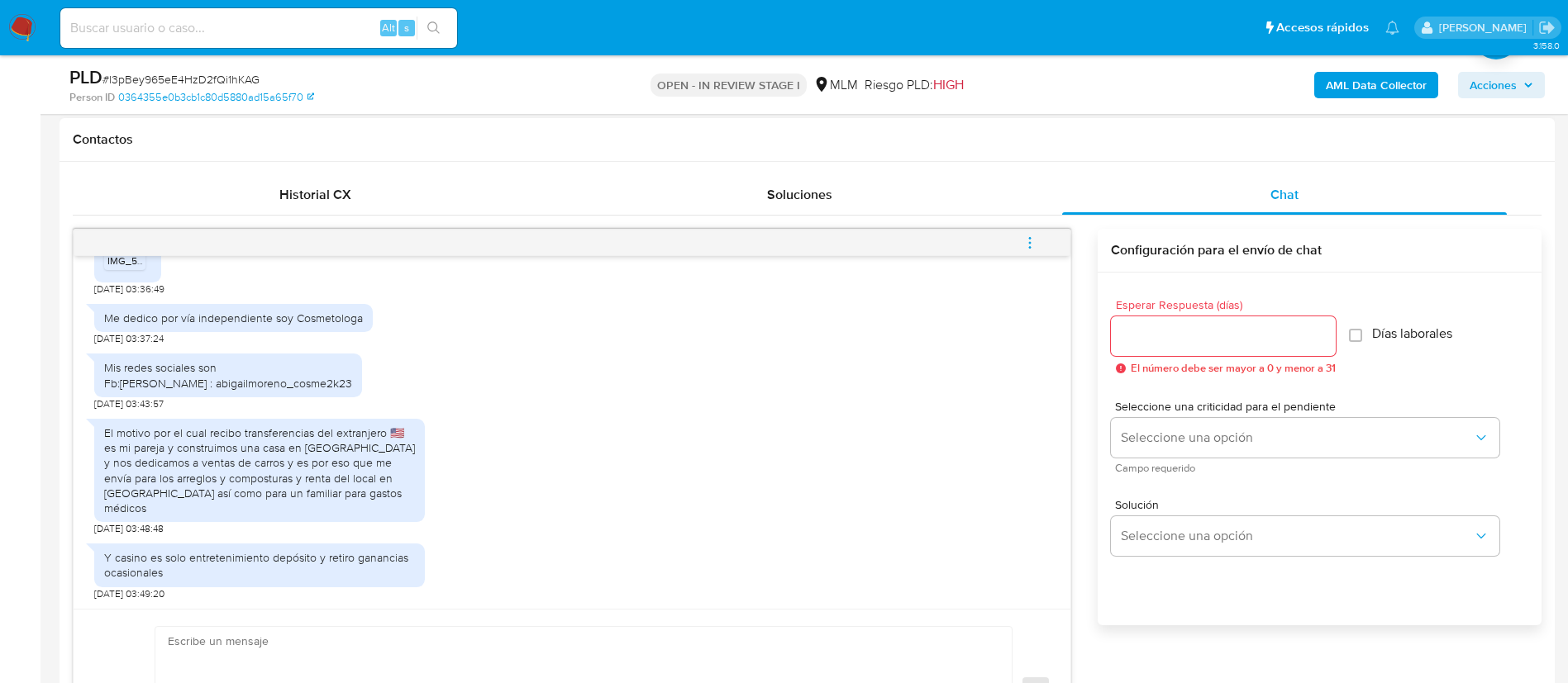
drag, startPoint x: 287, startPoint y: 571, endPoint x: 163, endPoint y: 567, distance: 124.1
click at [163, 567] on div "Y casino es solo entretenimiento depósito y retiro ganancias ocasionales" at bounding box center [259, 565] width 311 height 29
drag, startPoint x: 165, startPoint y: 560, endPoint x: 208, endPoint y: 550, distance: 44.1
click at [177, 558] on div "Y casino es solo entretenimiento depósito y retiro ganancias ocasionales" at bounding box center [259, 565] width 311 height 29
drag, startPoint x: 623, startPoint y: 475, endPoint x: 645, endPoint y: 469, distance: 22.8
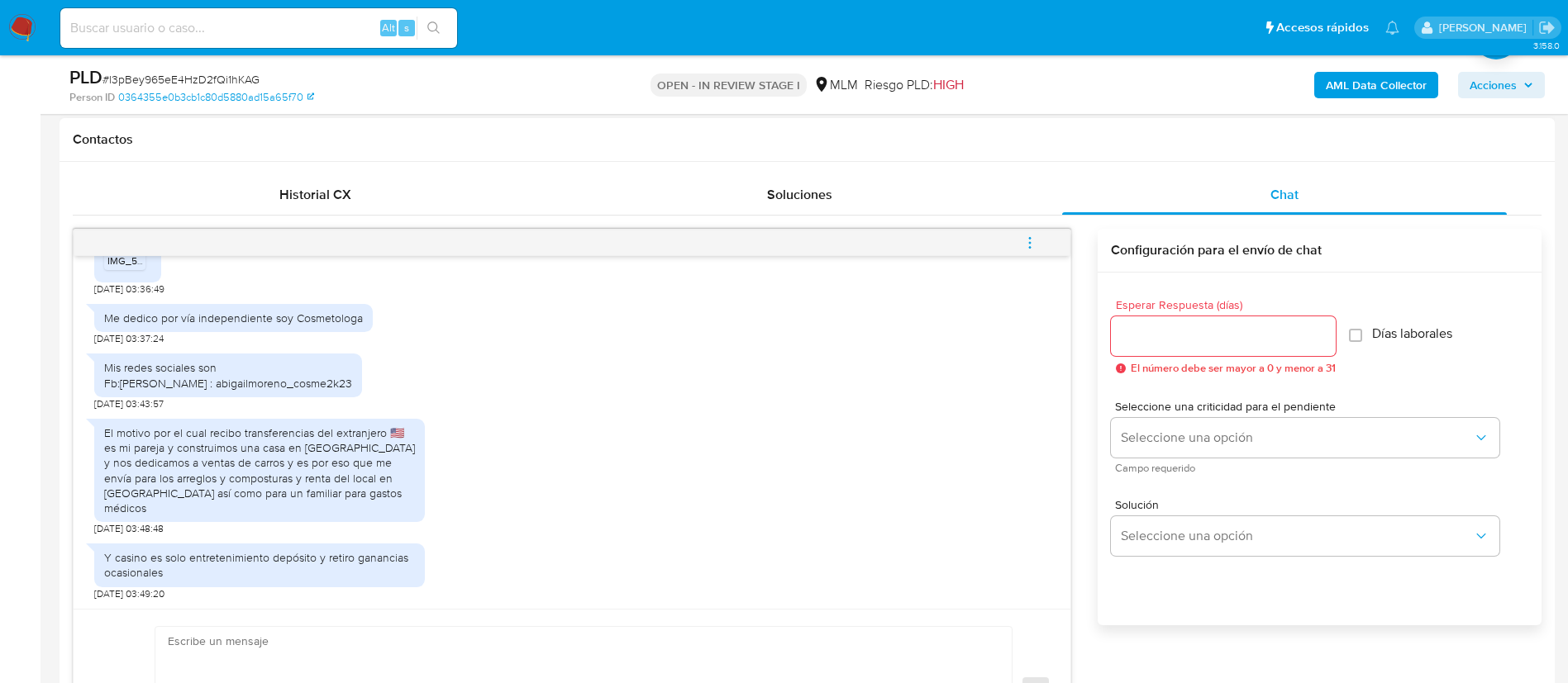
click at [623, 470] on div "El motivo por el cual recibo transferencias del extranjero 🇺🇸 es mi pareja y co…" at bounding box center [572, 473] width 956 height 124
drag, startPoint x: 995, startPoint y: 595, endPoint x: 978, endPoint y: 606, distance: 20.2
click at [995, 594] on div "Y casino es solo entretenimiento depósito y retiro ganancias ocasionales 09/09/…" at bounding box center [572, 568] width 956 height 65
click at [764, 665] on textarea at bounding box center [579, 690] width 824 height 127
paste textarea "Muchas gracias por tus respuestas. Estamos revisando tu cuenta, si tenemos algu…"
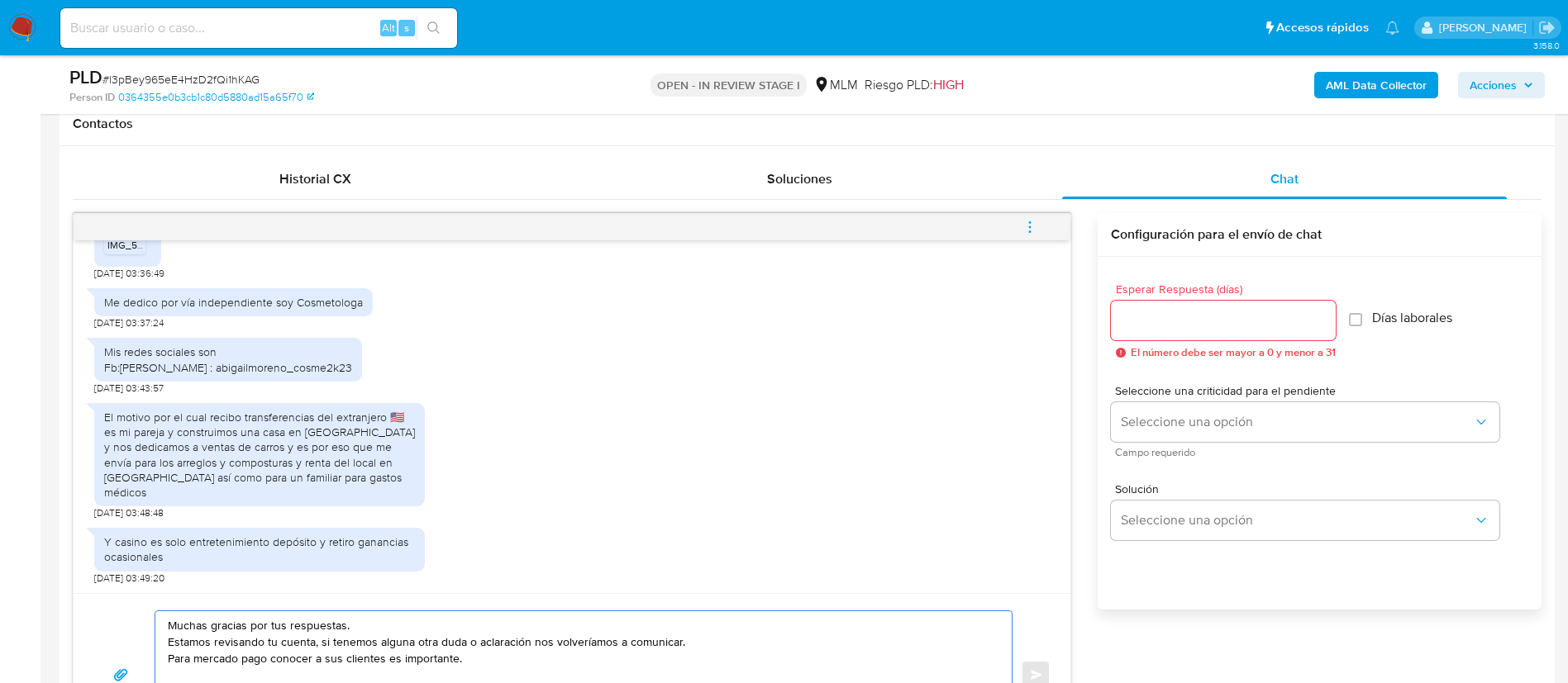
scroll to position [1007, 0]
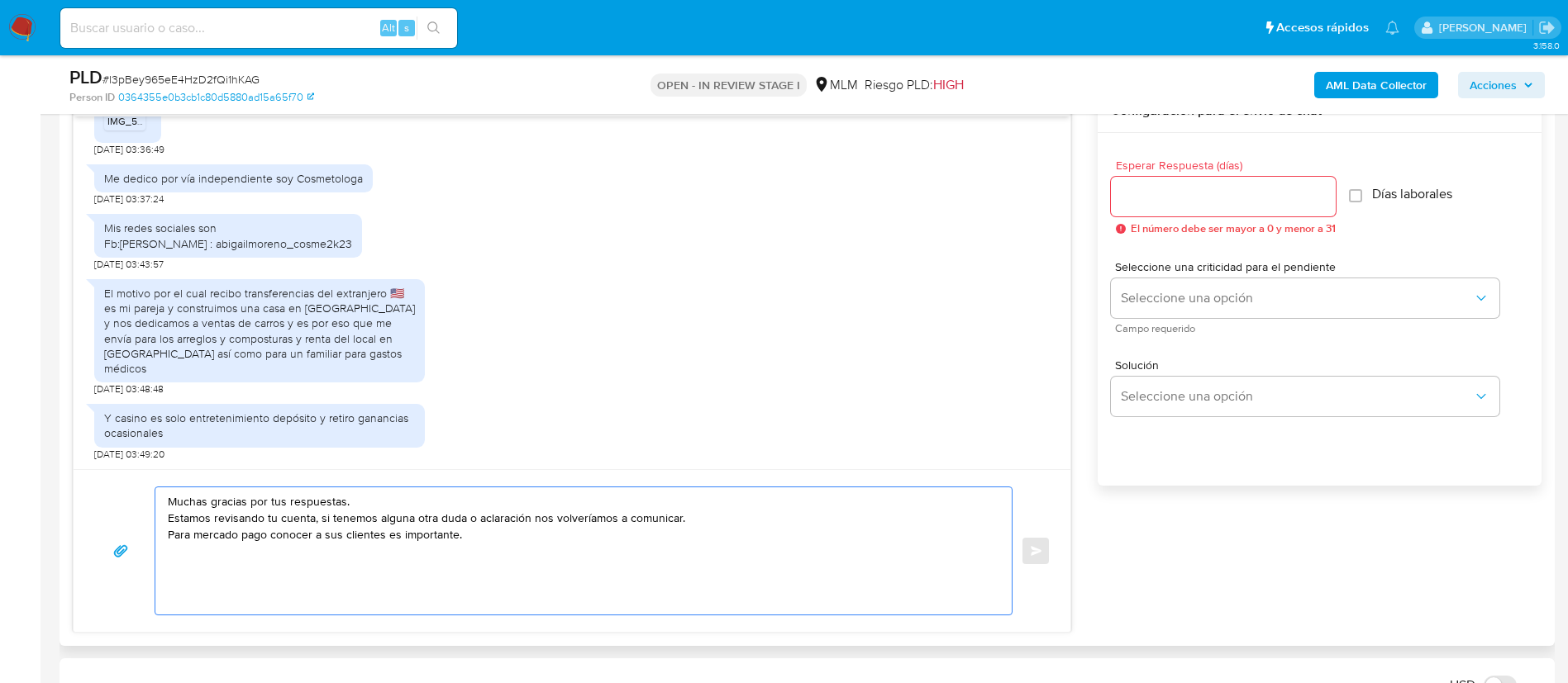
type textarea "Muchas gracias por tus respuestas. Estamos revisando tu cuenta, si tenemos algu…"
click at [1149, 184] on div at bounding box center [1224, 196] width 225 height 40
click at [1142, 190] on input "Esperar Respuesta (días)" at bounding box center [1224, 196] width 225 height 21
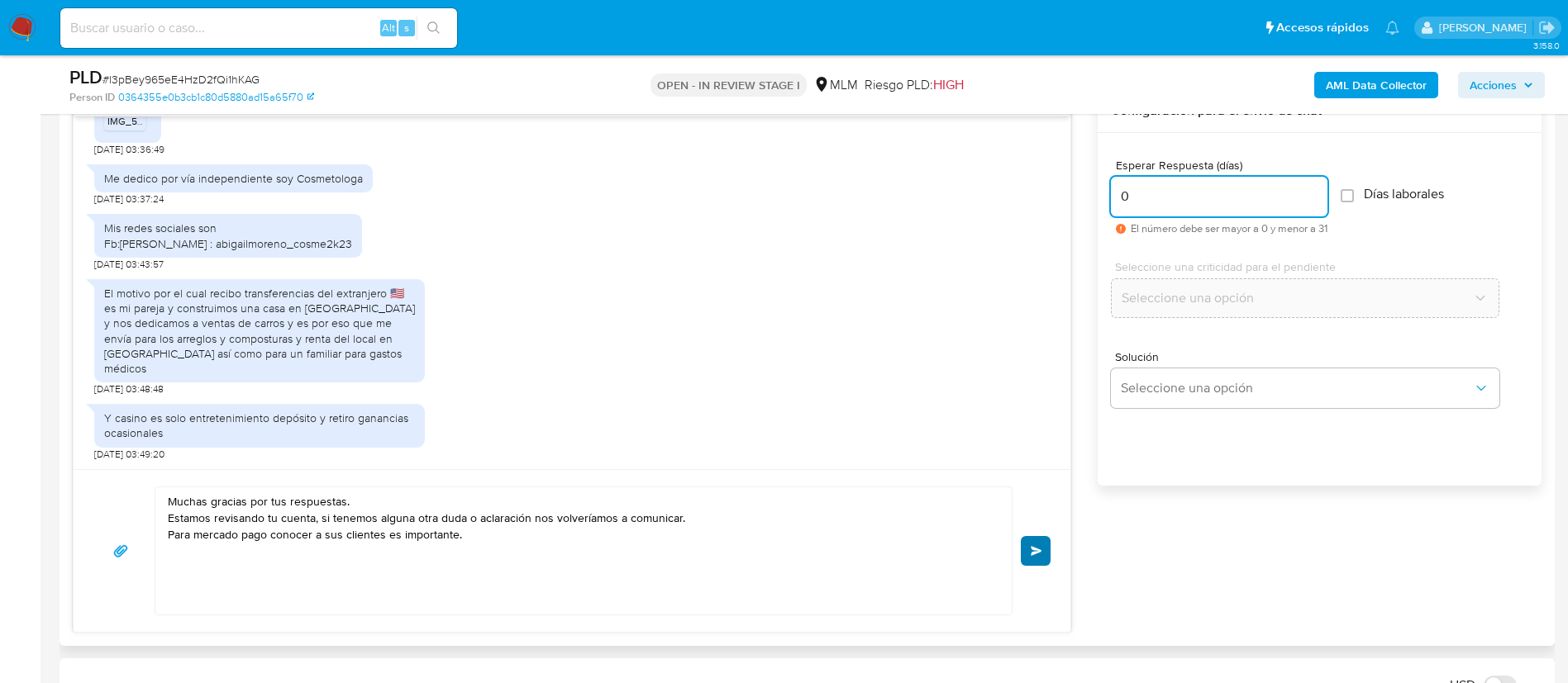
type input "0"
drag, startPoint x: 1027, startPoint y: 551, endPoint x: 1043, endPoint y: 539, distance: 20.0
click at [1028, 551] on button "Enviar" at bounding box center [1036, 551] width 30 height 29
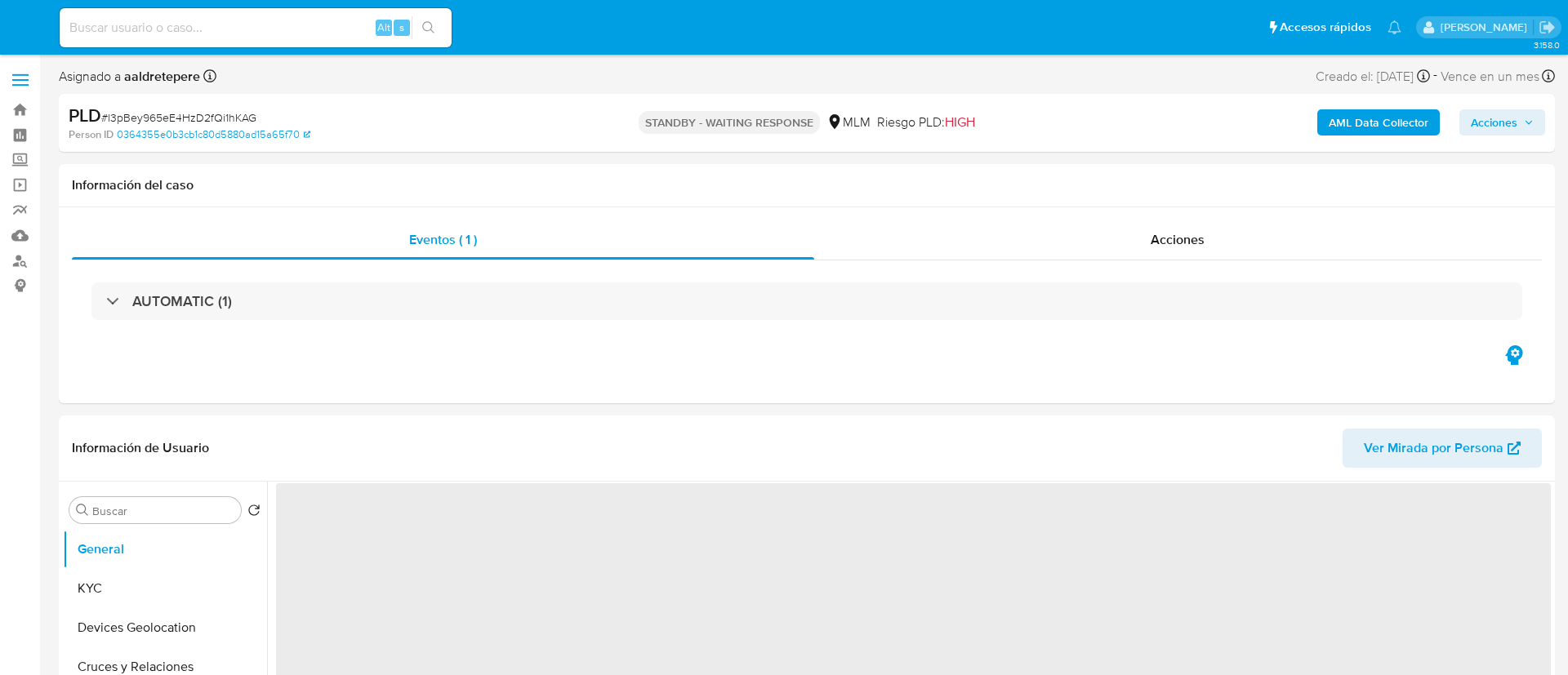
select select "10"
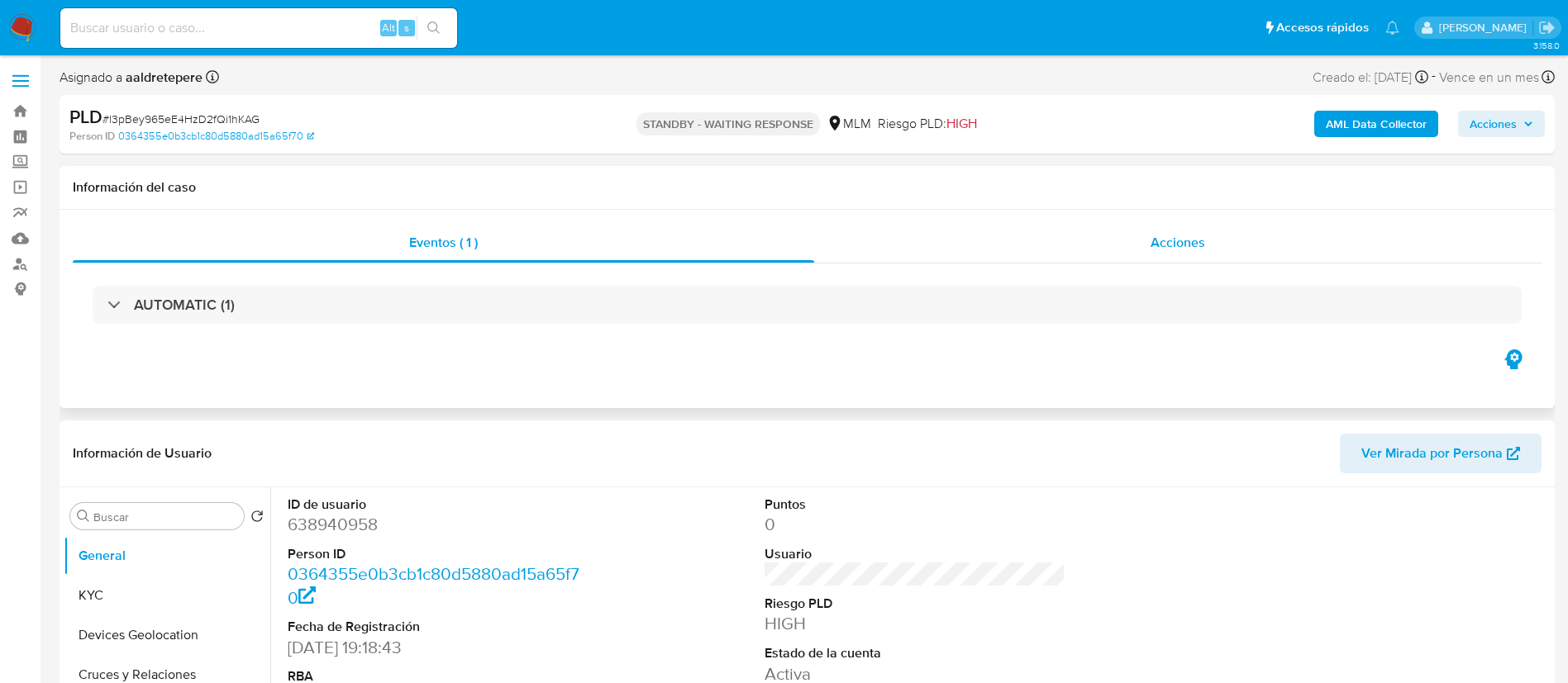
drag, startPoint x: 1179, startPoint y: 250, endPoint x: 1181, endPoint y: 262, distance: 12.2
click at [1179, 249] on span "Acciones" at bounding box center [1178, 242] width 54 height 19
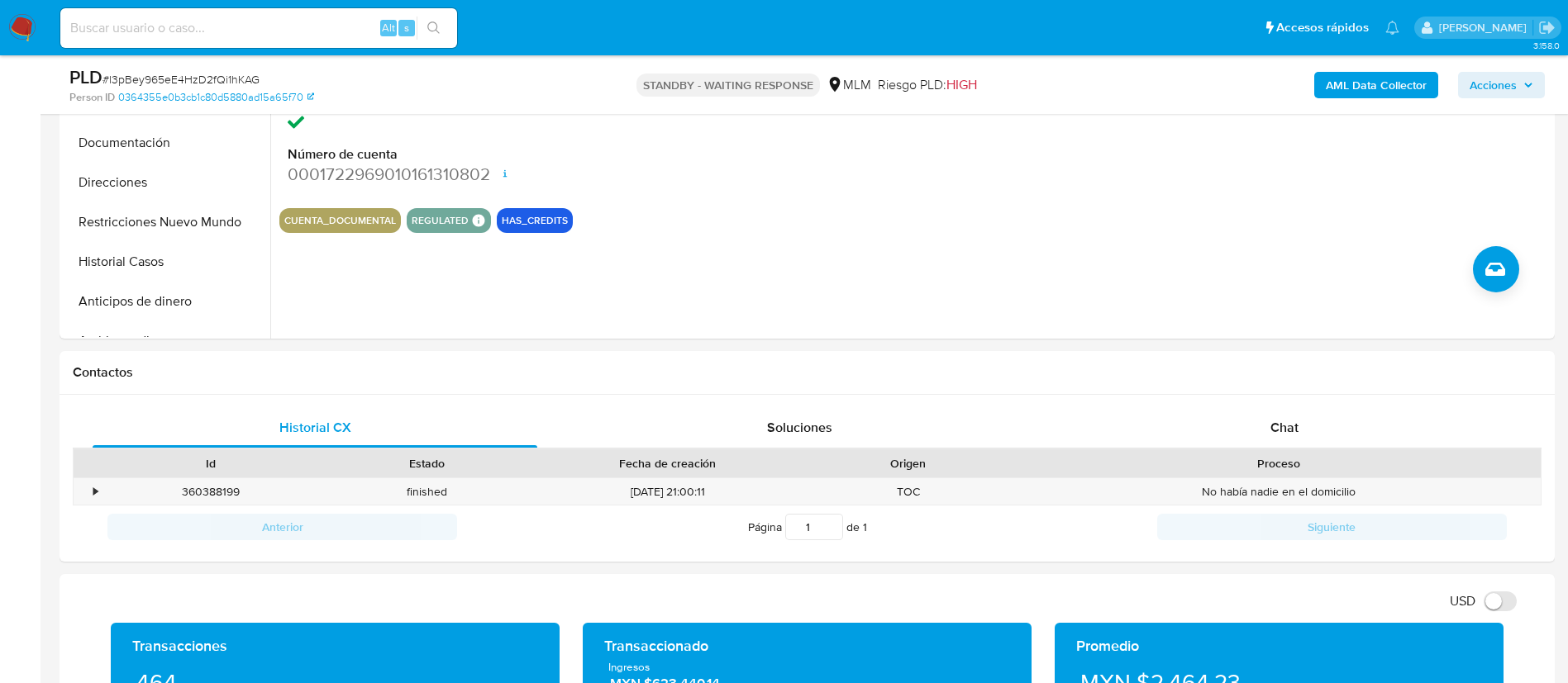
scroll to position [744, 0]
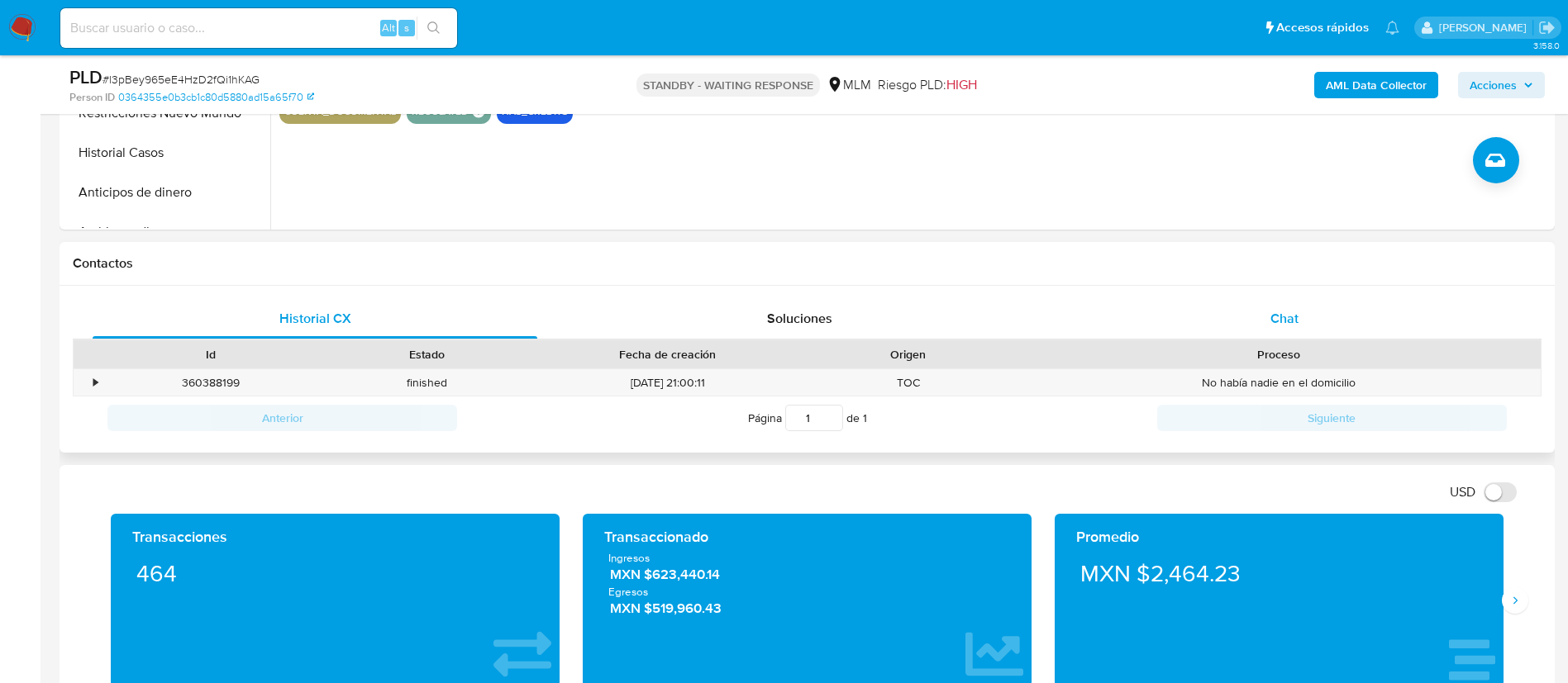
click at [1275, 312] on span "Chat" at bounding box center [1285, 318] width 28 height 19
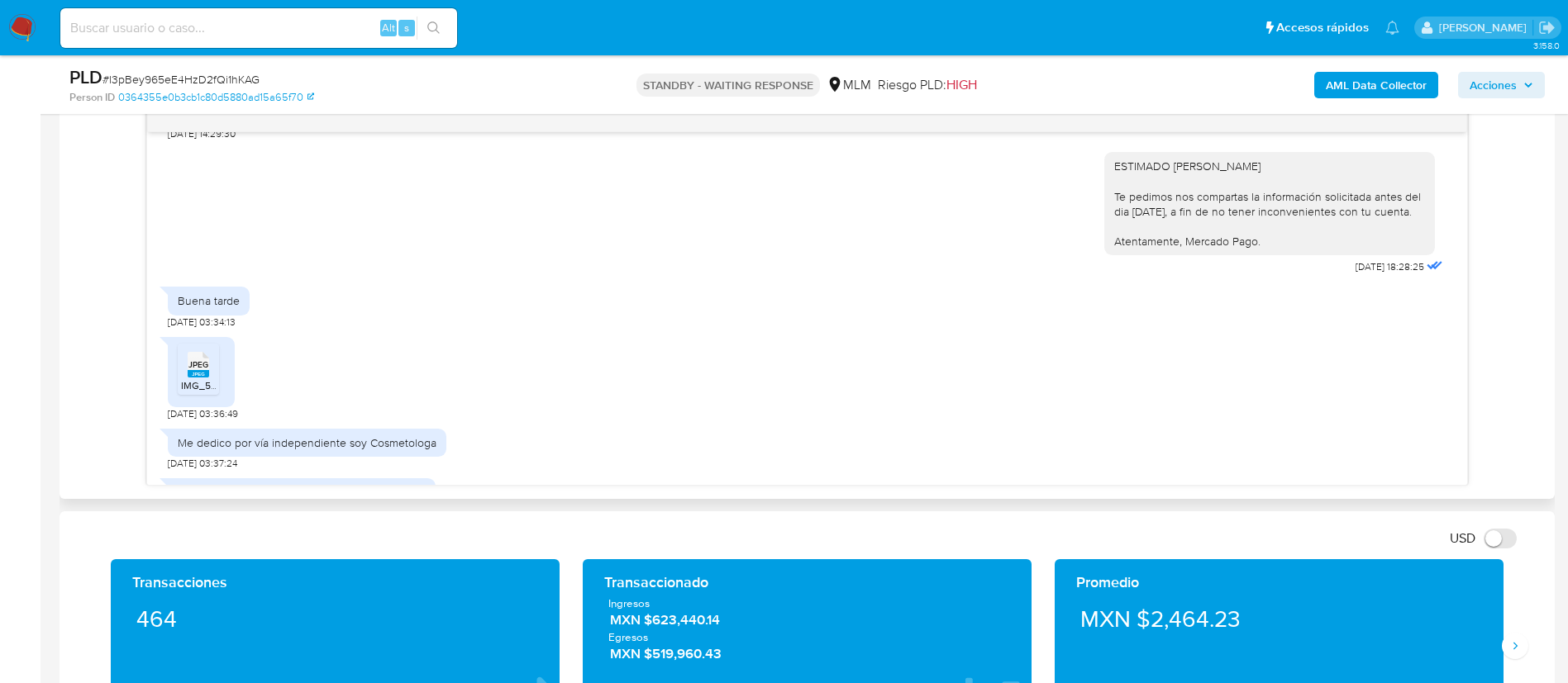
scroll to position [826, 0]
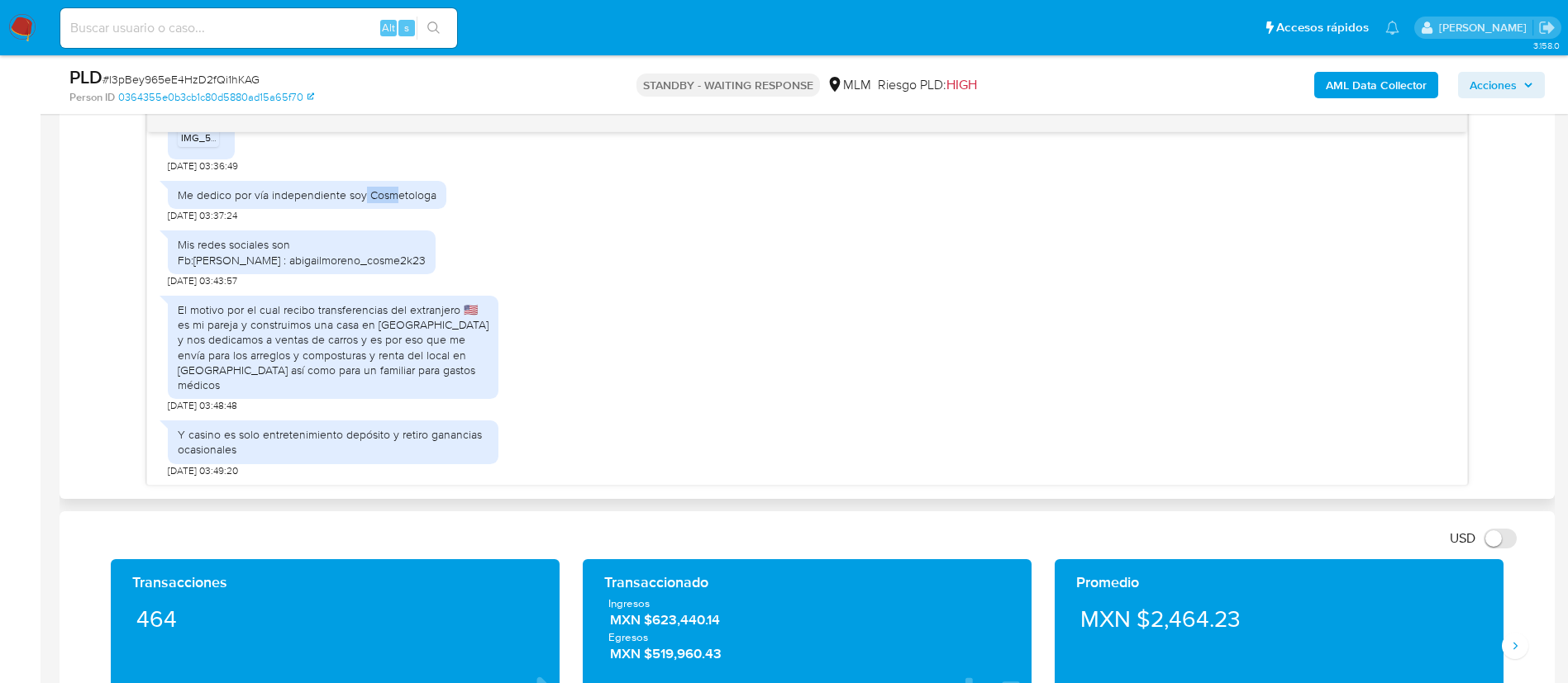
drag, startPoint x: 364, startPoint y: 203, endPoint x: 422, endPoint y: 311, distance: 122.6
click at [404, 243] on div "[DATE] 14:27:29 Hola buen día [DATE] 14:29:30 ESTIMADO [PERSON_NAME] Te pedimos…" at bounding box center [808, 308] width 1321 height 353
click at [437, 338] on div "El motivo por el cual recibo transferencias del extranjero 🇺🇸 es mi pareja y co…" at bounding box center [333, 347] width 311 height 90
drag, startPoint x: 276, startPoint y: 338, endPoint x: 423, endPoint y: 355, distance: 148.0
click at [423, 355] on div "El motivo por el cual recibo transferencias del extranjero 🇺🇸 es mi pareja y co…" at bounding box center [333, 347] width 311 height 90
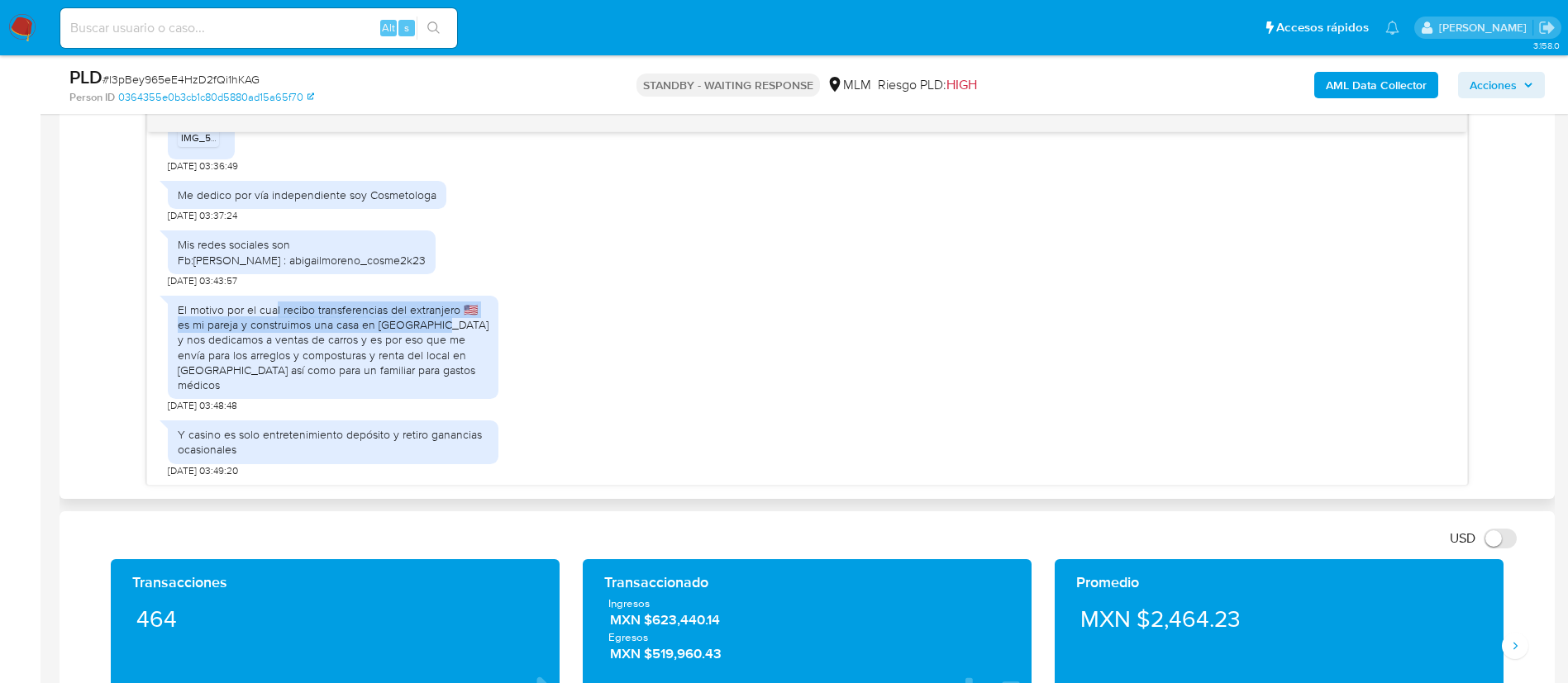
click at [423, 355] on div "El motivo por el cual recibo transferencias del extranjero 🇺🇸 es mi pareja y co…" at bounding box center [333, 347] width 311 height 90
click at [283, 358] on div "El motivo por el cual recibo transferencias del extranjero 🇺🇸 es mi pareja y co…" at bounding box center [333, 347] width 311 height 90
click at [474, 352] on div "El motivo por el cual recibo transferencias del extranjero 🇺🇸 es mi pareja y co…" at bounding box center [333, 347] width 311 height 90
click at [388, 363] on div "El motivo por el cual recibo transferencias del extranjero 🇺🇸 es mi pareja y co…" at bounding box center [333, 347] width 311 height 90
drag, startPoint x: 301, startPoint y: 371, endPoint x: 439, endPoint y: 359, distance: 138.5
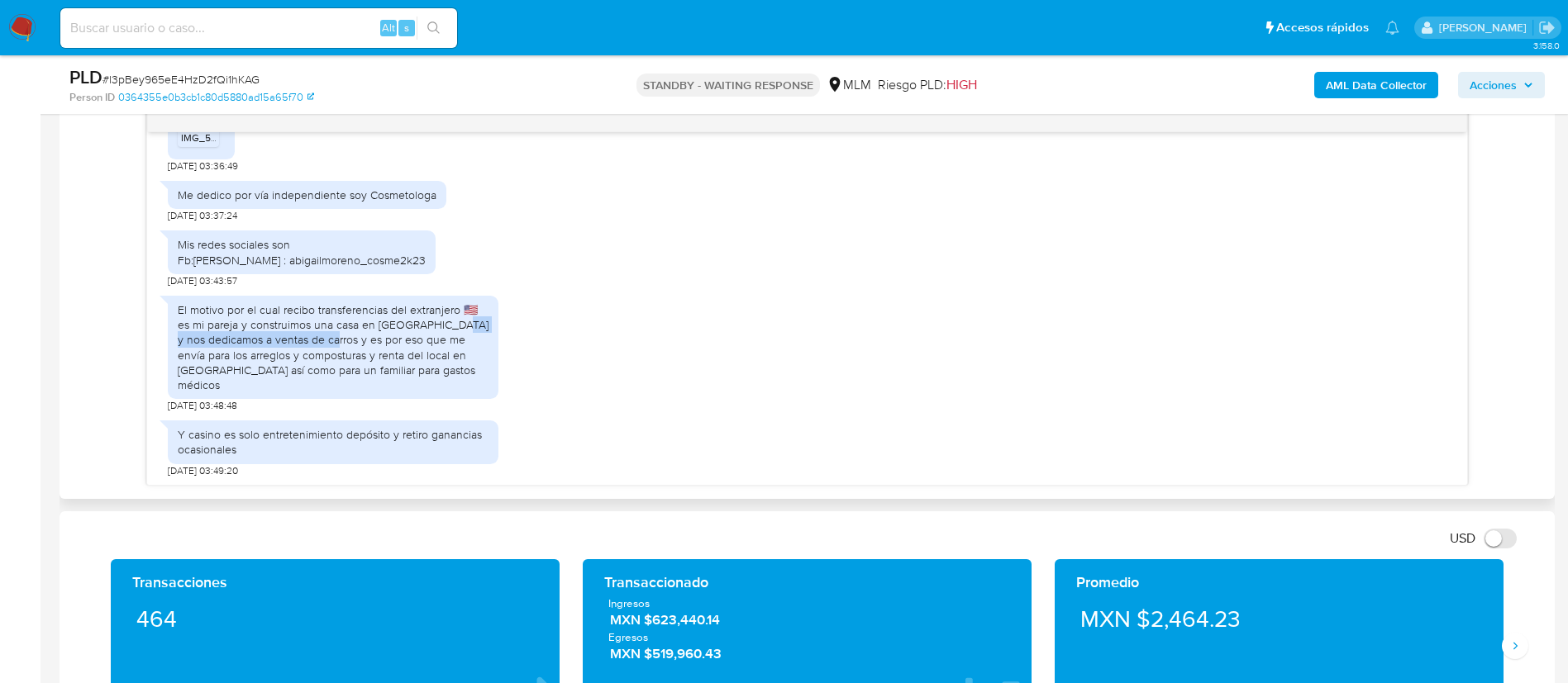
click at [439, 359] on div "El motivo por el cual recibo transferencias del extranjero 🇺🇸 es mi pareja y co…" at bounding box center [333, 347] width 311 height 90
drag, startPoint x: 408, startPoint y: 359, endPoint x: 466, endPoint y: 382, distance: 62.4
click at [466, 382] on div "El motivo por el cual recibo transferencias del extranjero 🇺🇸 es mi pareja y co…" at bounding box center [333, 347] width 311 height 90
click at [271, 373] on div "El motivo por el cual recibo transferencias del extranjero 🇺🇸 es mi pareja y co…" at bounding box center [333, 347] width 311 height 90
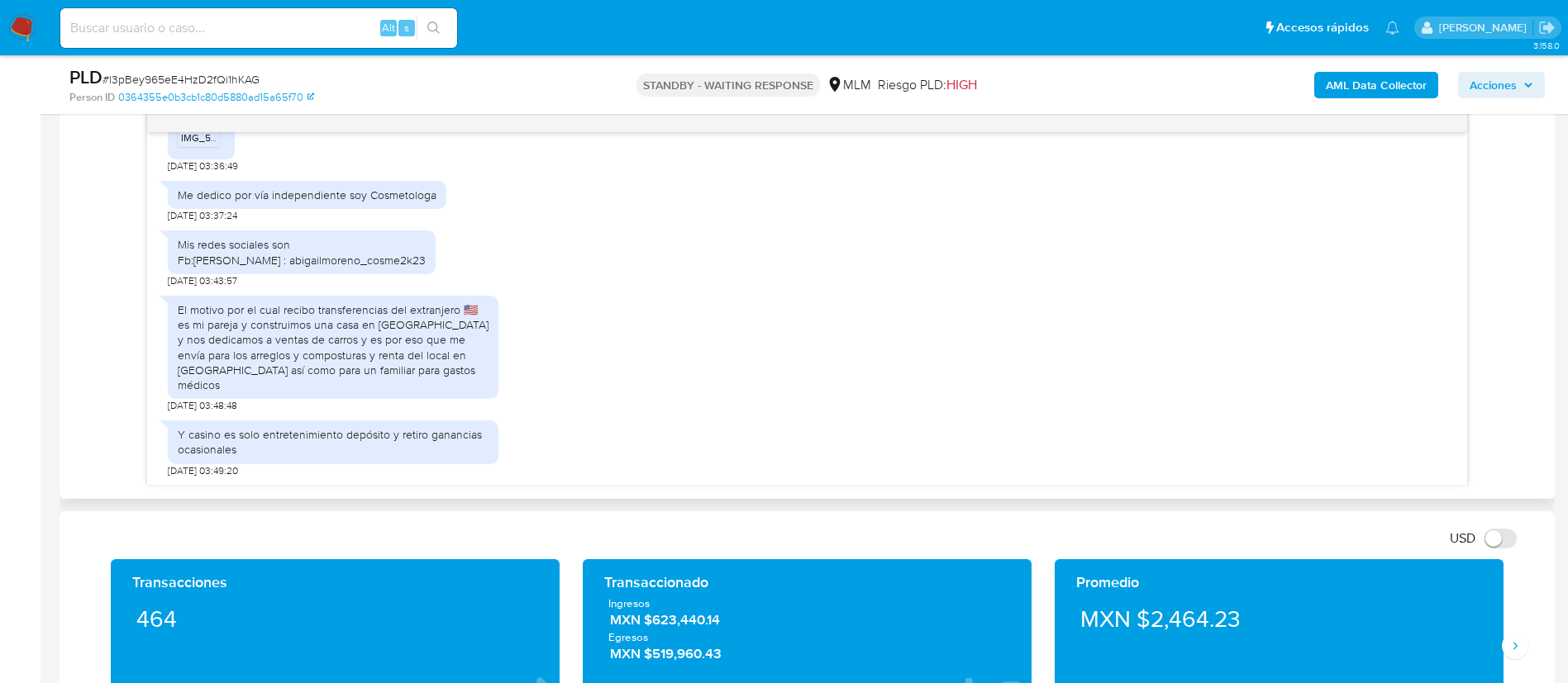
click at [248, 383] on div "El motivo por el cual recibo transferencias del extranjero 🇺🇸 es mi pareja y co…" at bounding box center [333, 347] width 311 height 90
click at [355, 389] on div "El motivo por el cual recibo transferencias del extranjero 🇺🇸 es mi pareja y co…" at bounding box center [333, 347] width 311 height 90
drag, startPoint x: 435, startPoint y: 379, endPoint x: 357, endPoint y: 423, distance: 89.6
click at [437, 383] on div "El motivo por el cual recibo transferencias del extranjero 🇺🇸 es mi pareja y co…" at bounding box center [333, 347] width 311 height 90
click at [306, 393] on div "El motivo por el cual recibo transferencias del extranjero 🇺🇸 es mi pareja y co…" at bounding box center [333, 347] width 311 height 90
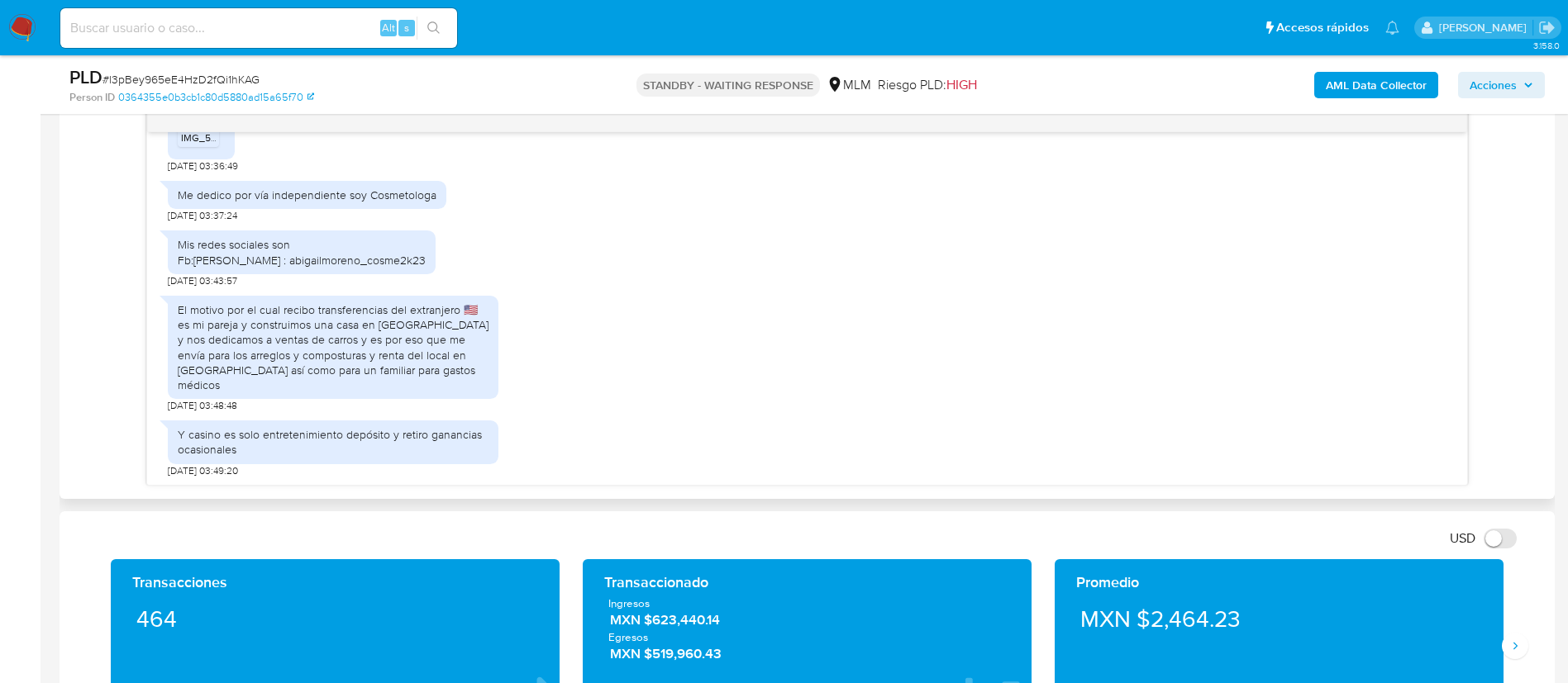
click at [427, 391] on div "El motivo por el cual recibo transferencias del extranjero 🇺🇸 es mi pareja y co…" at bounding box center [333, 347] width 311 height 90
drag, startPoint x: 410, startPoint y: 402, endPoint x: 314, endPoint y: 406, distance: 96.1
click at [330, 393] on div "El motivo por el cual recibo transferencias del extranjero 🇺🇸 es mi pareja y co…" at bounding box center [333, 347] width 311 height 90
click at [313, 393] on div "El motivo por el cual recibo transferencias del extranjero 🇺🇸 es mi pareja y co…" at bounding box center [333, 347] width 311 height 90
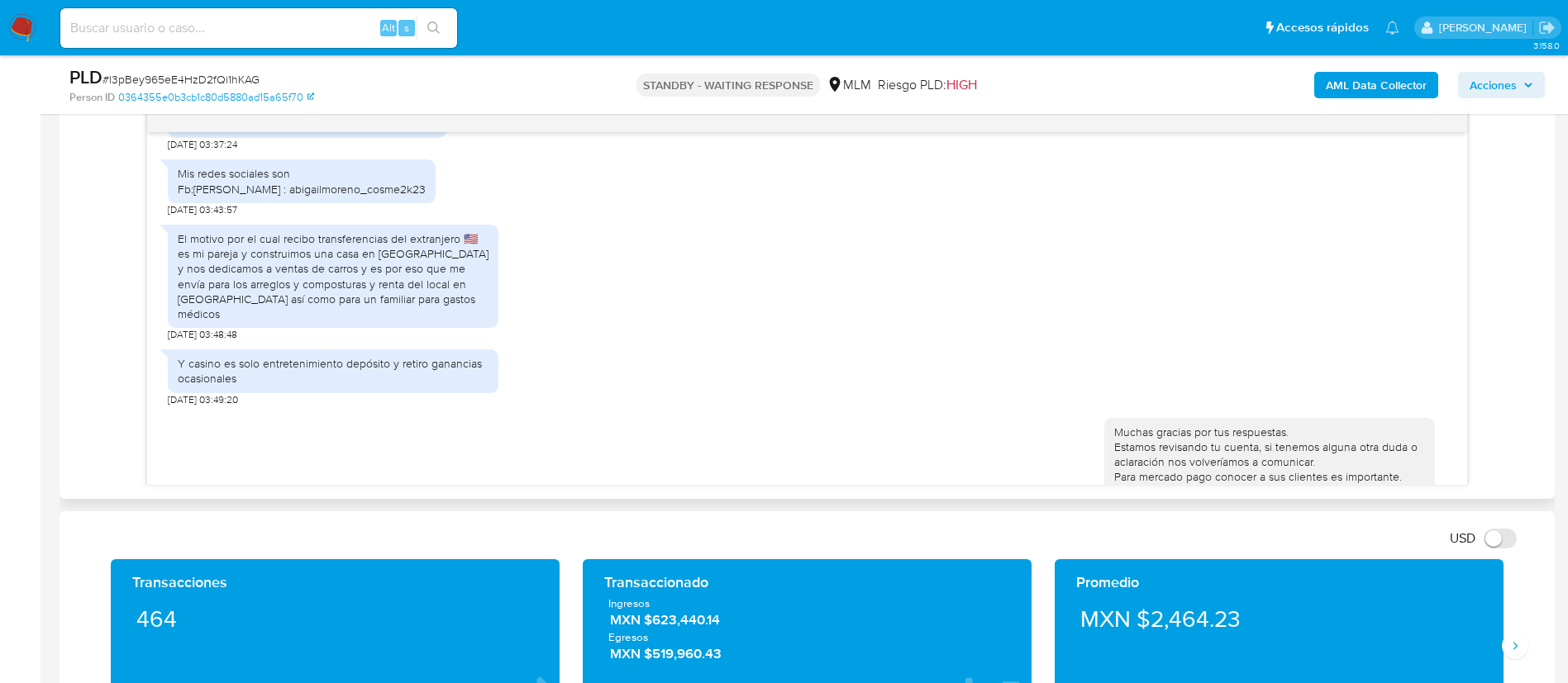
scroll to position [950, 0]
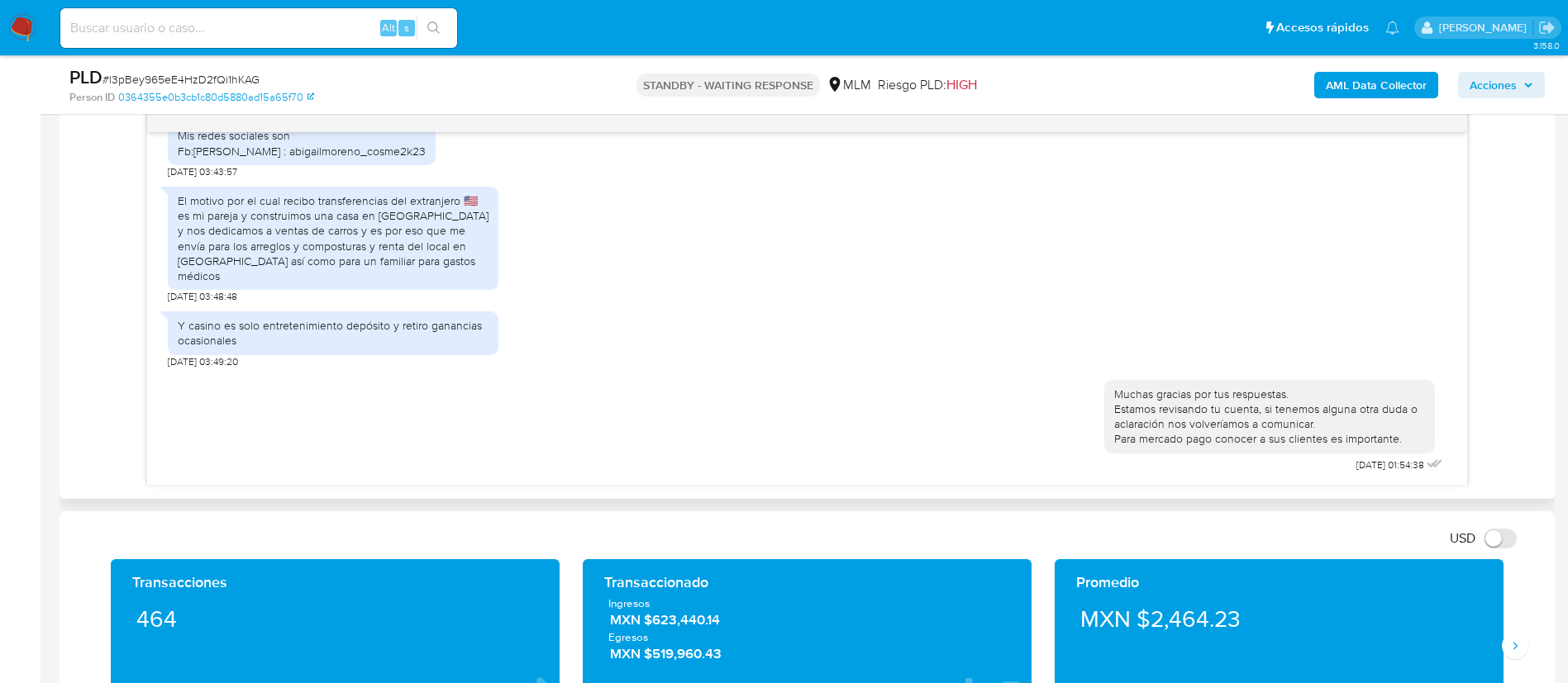
click at [310, 312] on div "Y casino es solo entretenimiento depósito y retiro ganancias ocasionales" at bounding box center [333, 333] width 331 height 43
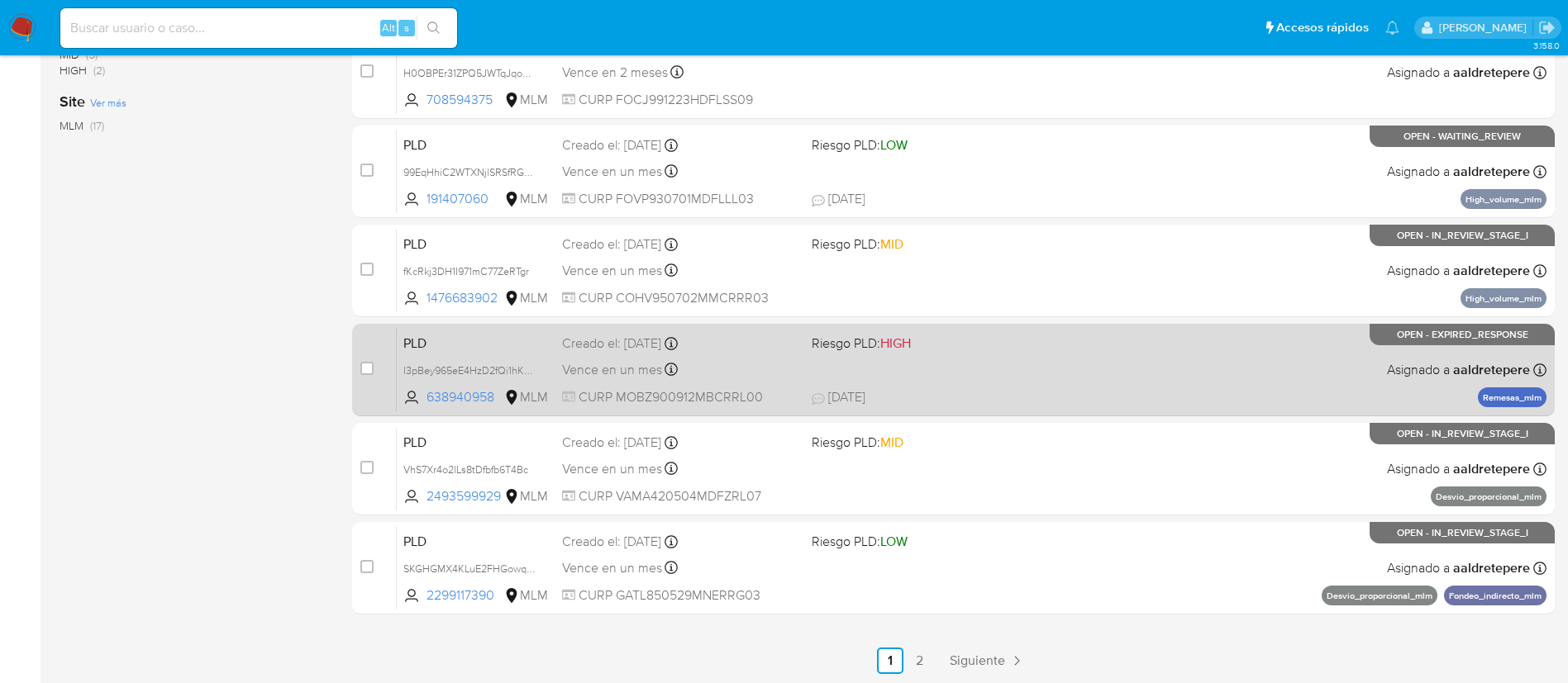
scroll to position [681, 0]
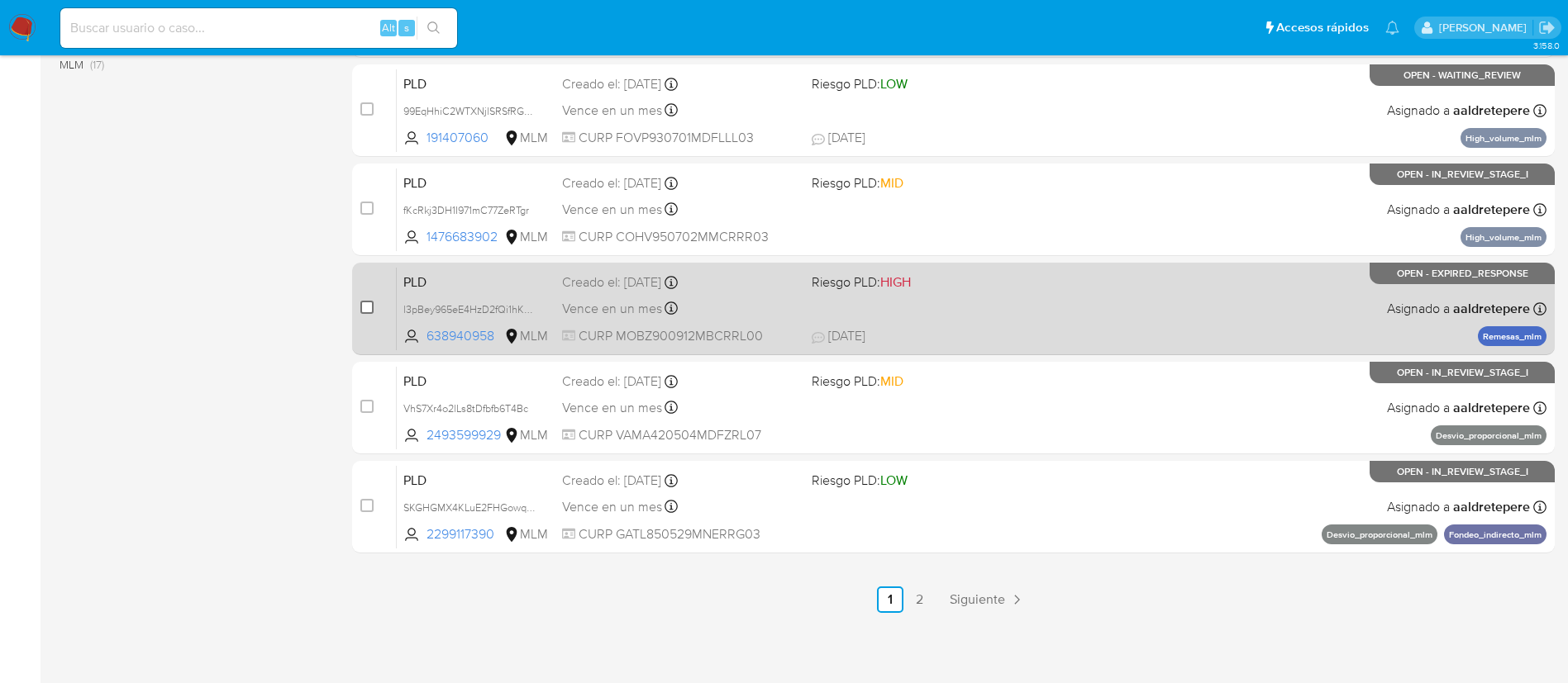
click at [368, 302] on input "checkbox" at bounding box center [367, 307] width 13 height 13
checkbox input "true"
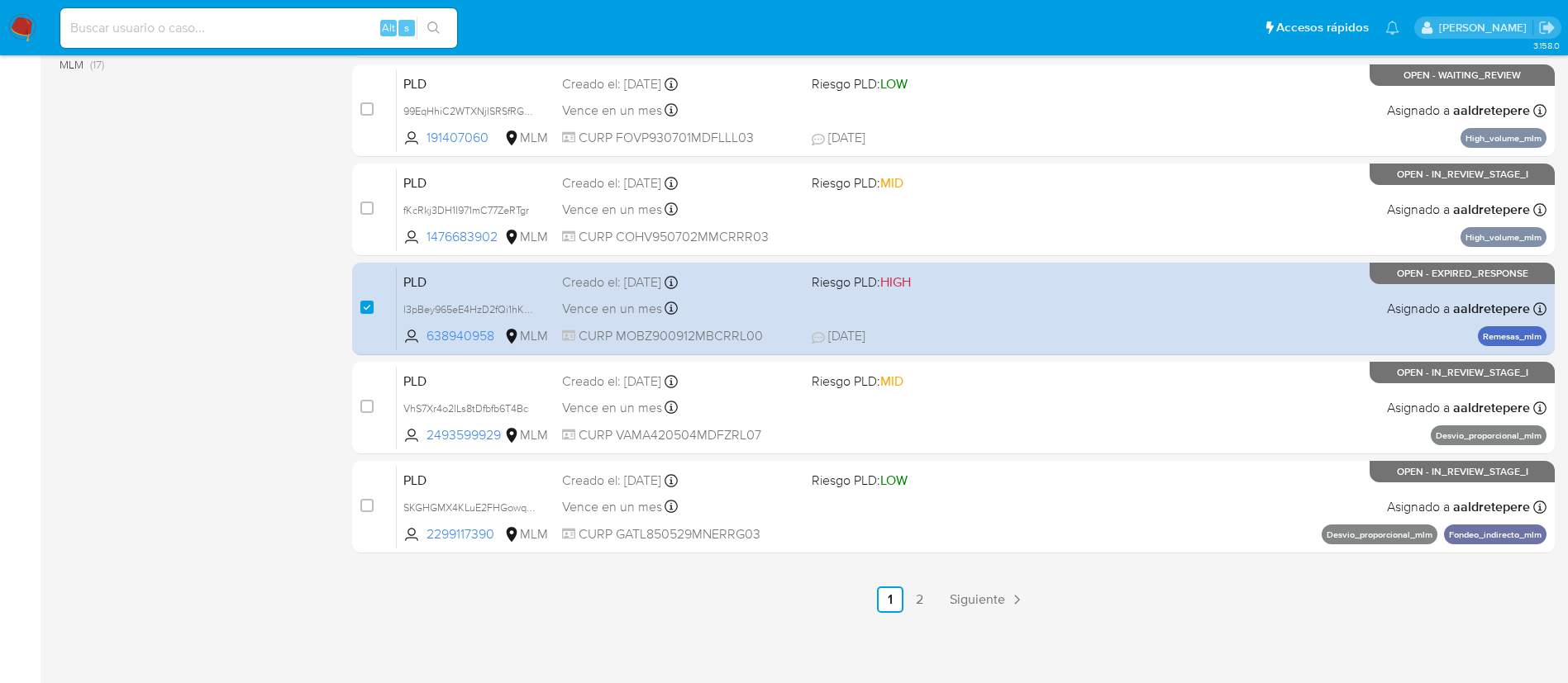
click at [17, 24] on img at bounding box center [22, 28] width 28 height 28
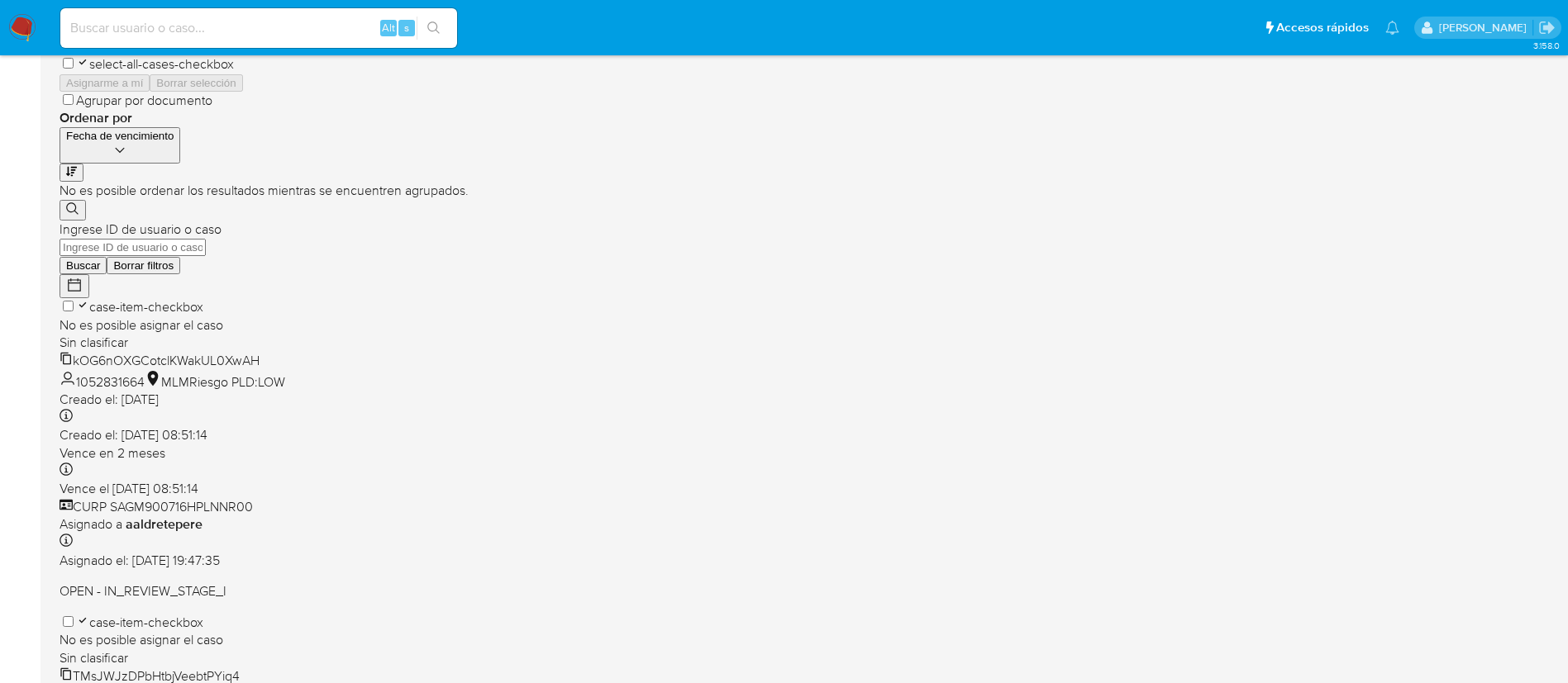
scroll to position [619, 0]
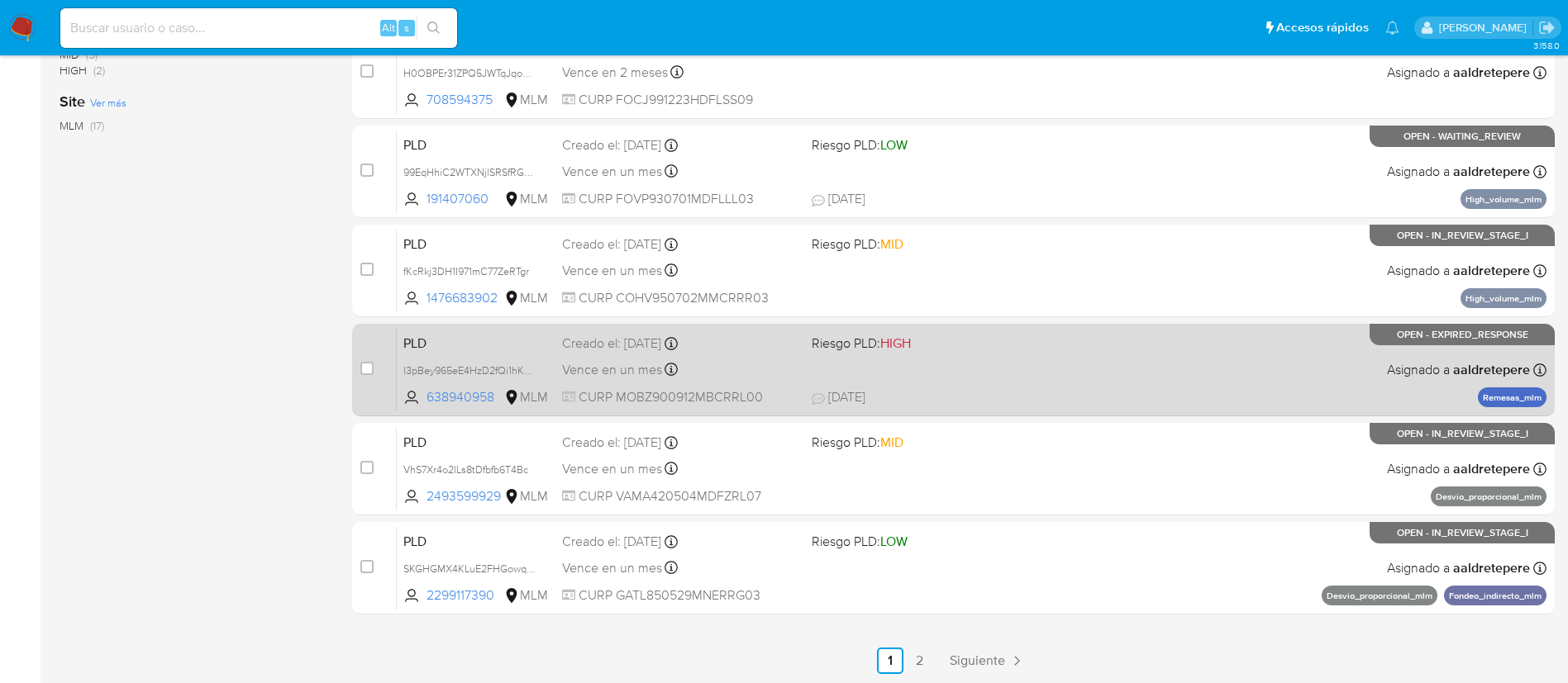
click at [372, 360] on div "case-item-checkbox" at bounding box center [367, 369] width 13 height 17
drag, startPoint x: 367, startPoint y: 364, endPoint x: 771, endPoint y: 379, distance: 404.3
click at [368, 365] on input "checkbox" at bounding box center [367, 369] width 13 height 13
checkbox input "true"
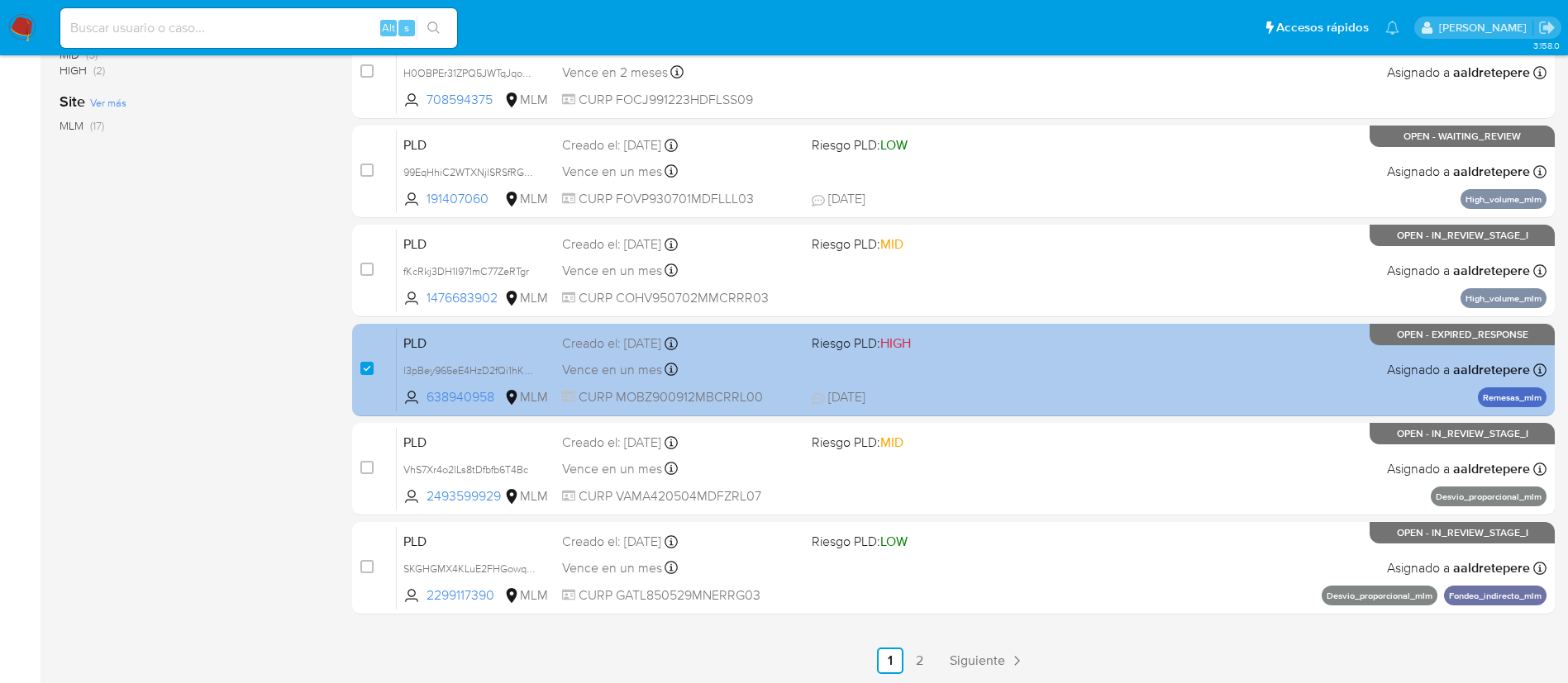
click at [1099, 378] on div "PLD l3pBey965eE4HzD2fQi1hKAG 638940958 MLM Riesgo PLD: HIGH Creado el: [DATE] C…" at bounding box center [971, 370] width 1150 height 84
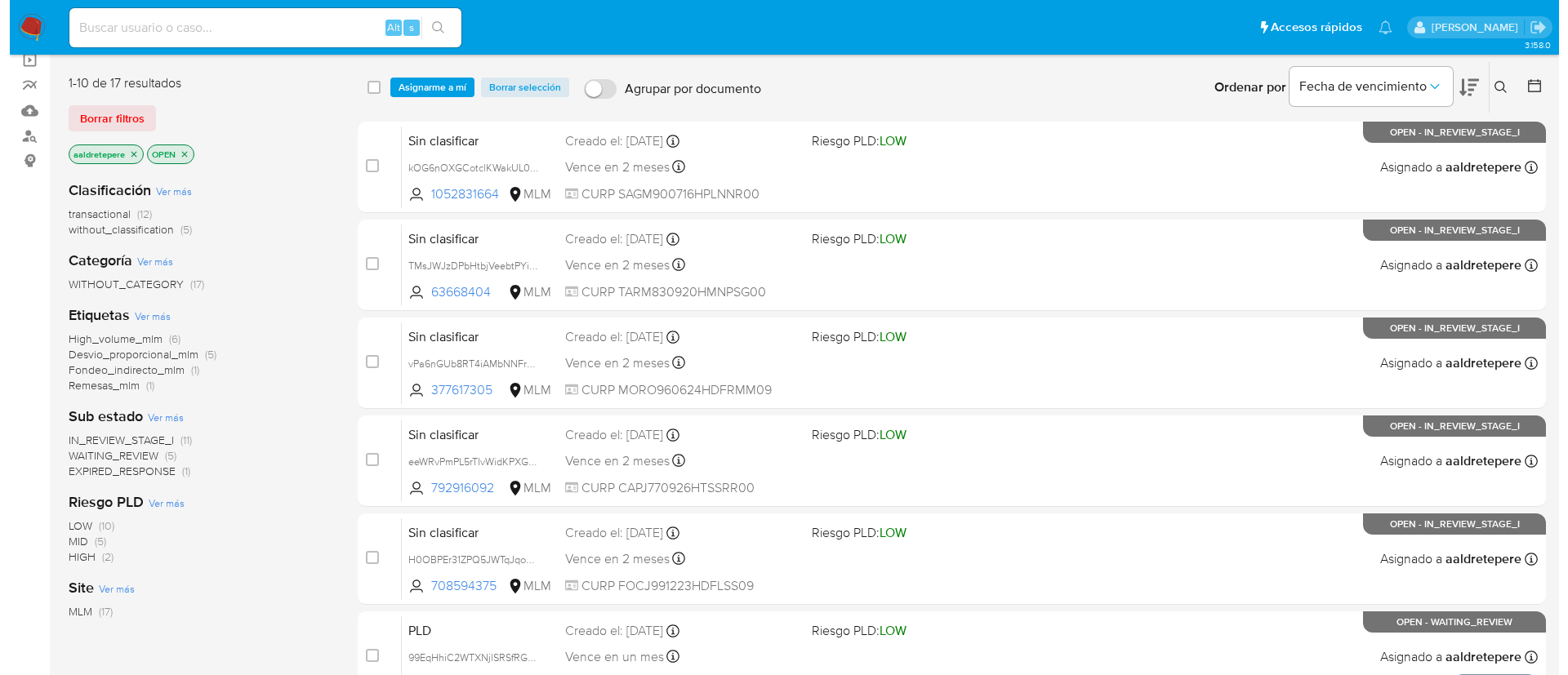
scroll to position [0, 0]
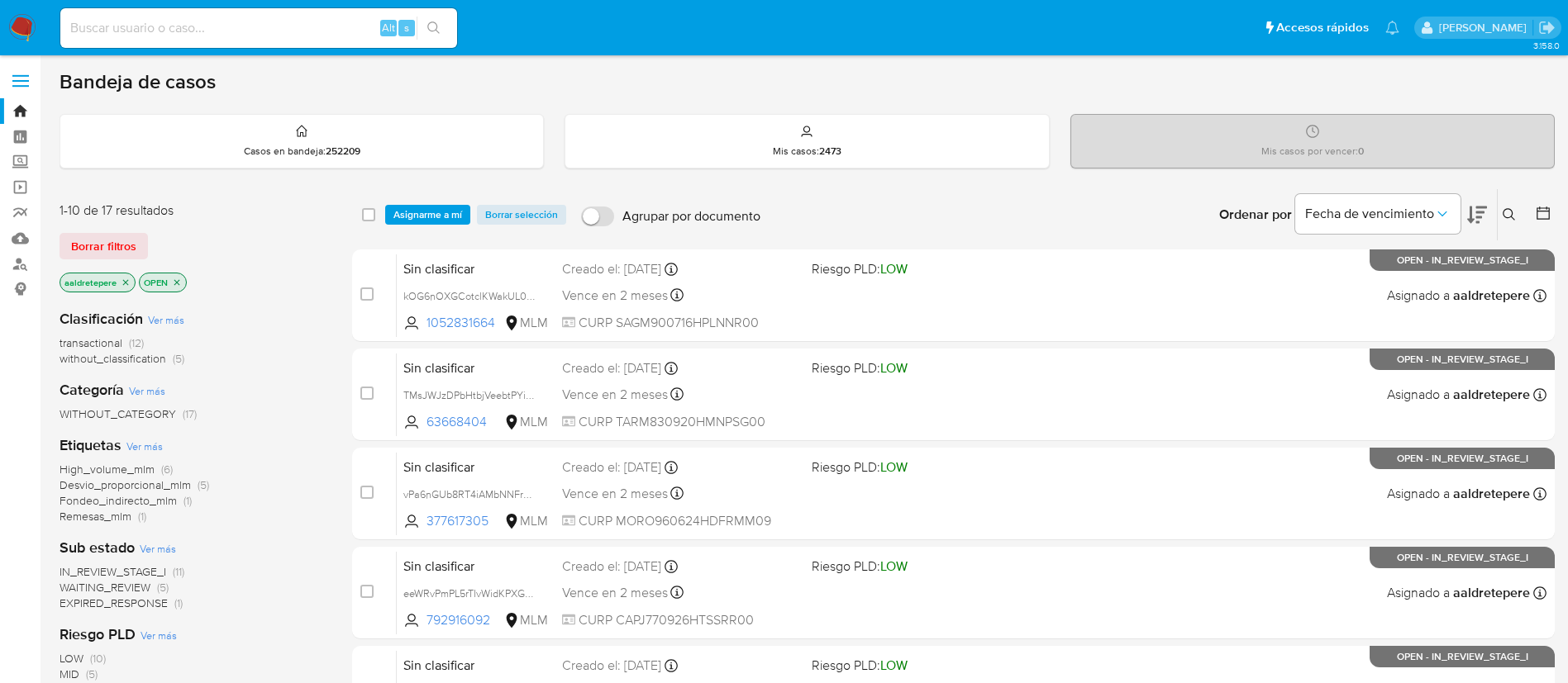
click at [437, 211] on span "Asignarme a mí" at bounding box center [428, 215] width 68 height 17
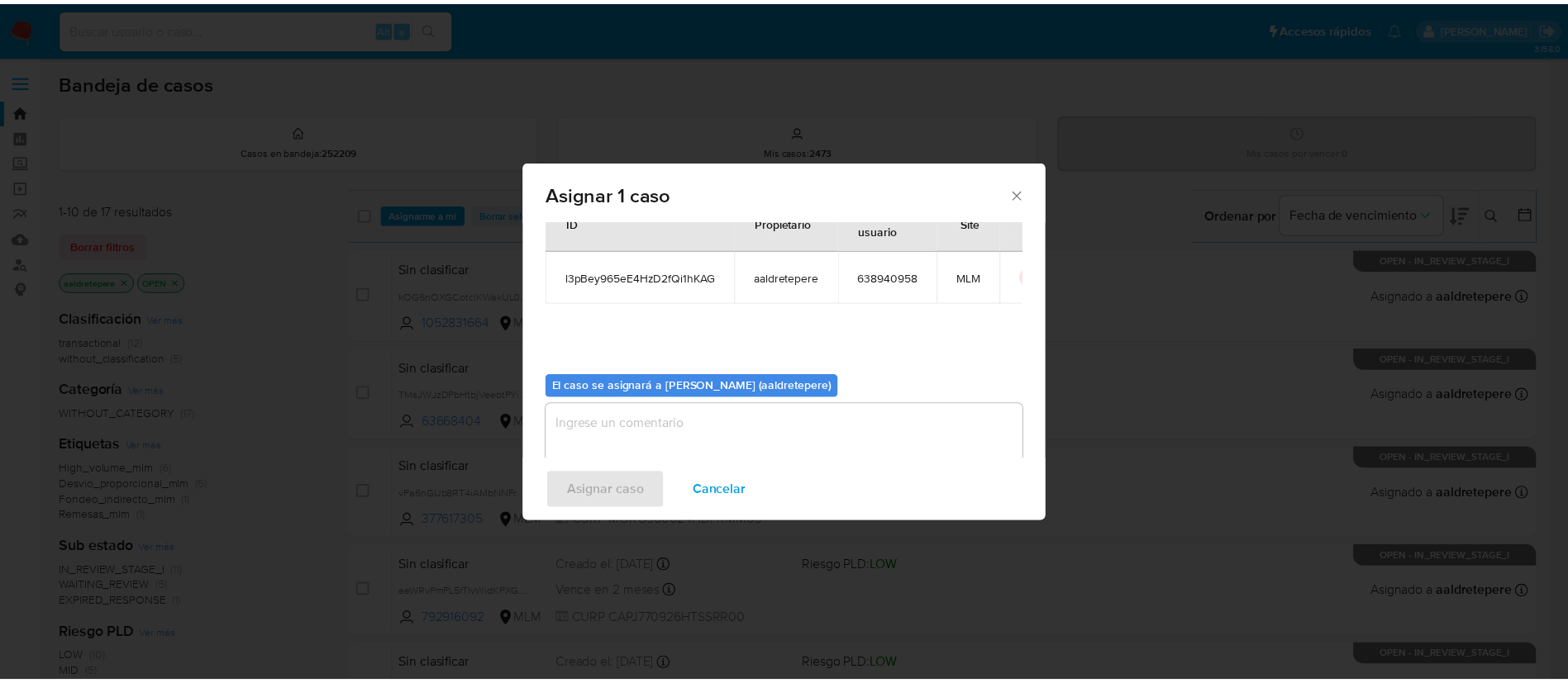
scroll to position [86, 0]
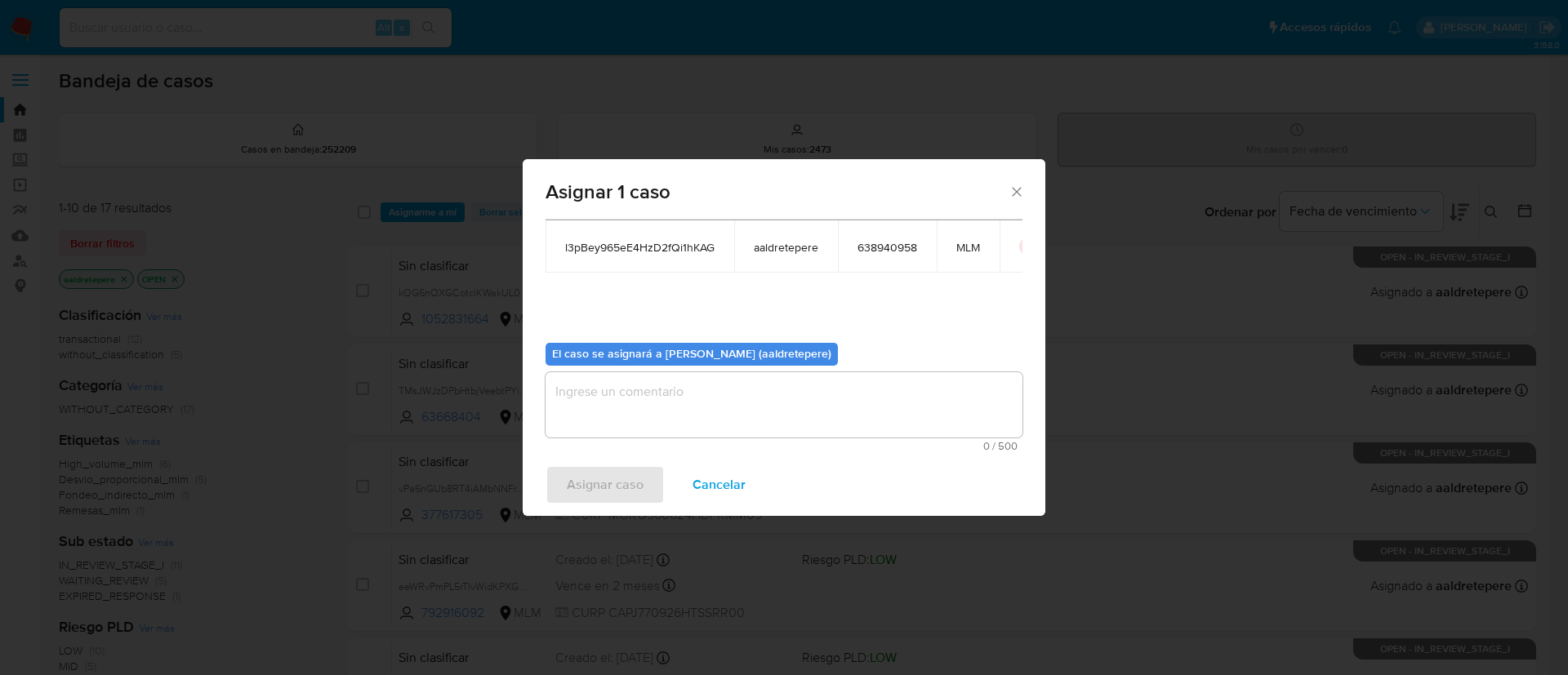
click at [639, 408] on textarea "assign-modal" at bounding box center [784, 405] width 477 height 66
click at [629, 476] on span "Asignar caso" at bounding box center [605, 485] width 77 height 36
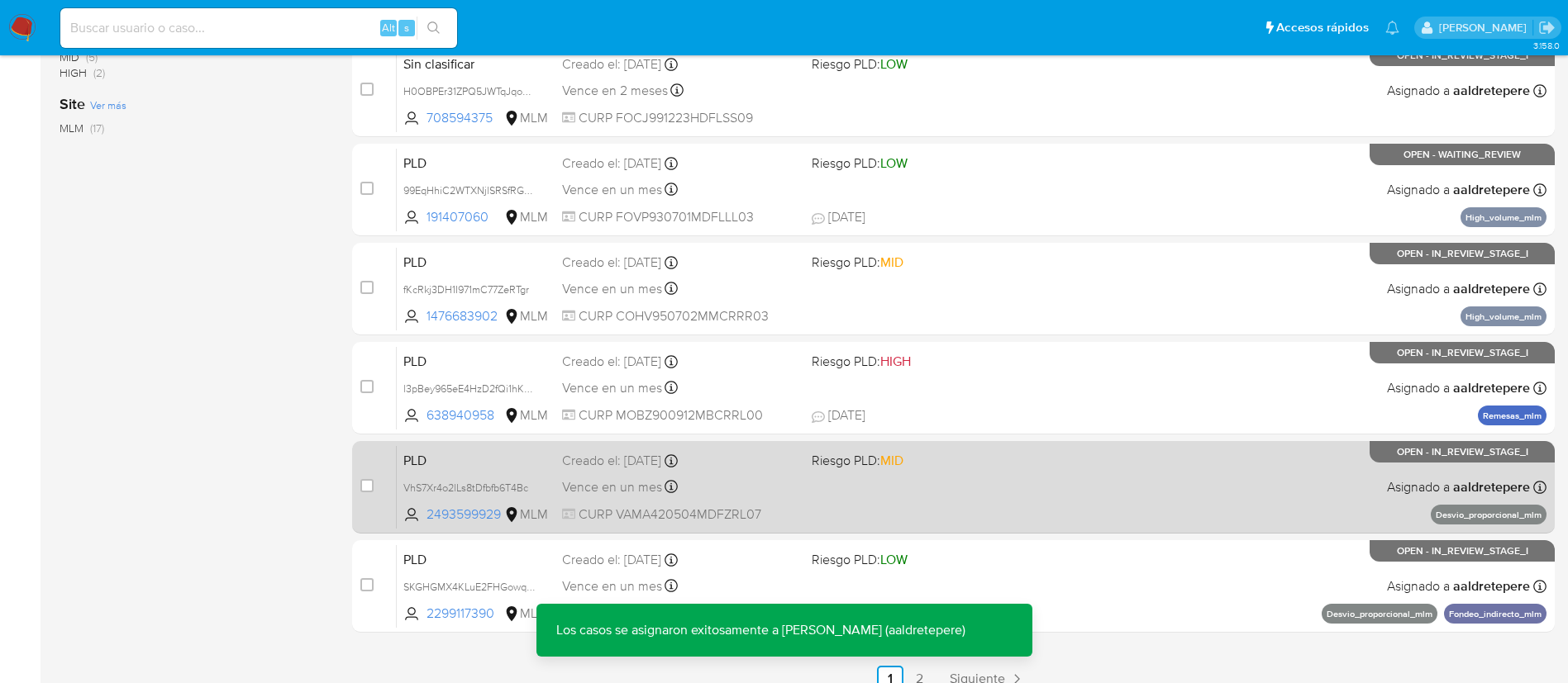
scroll to position [681, 0]
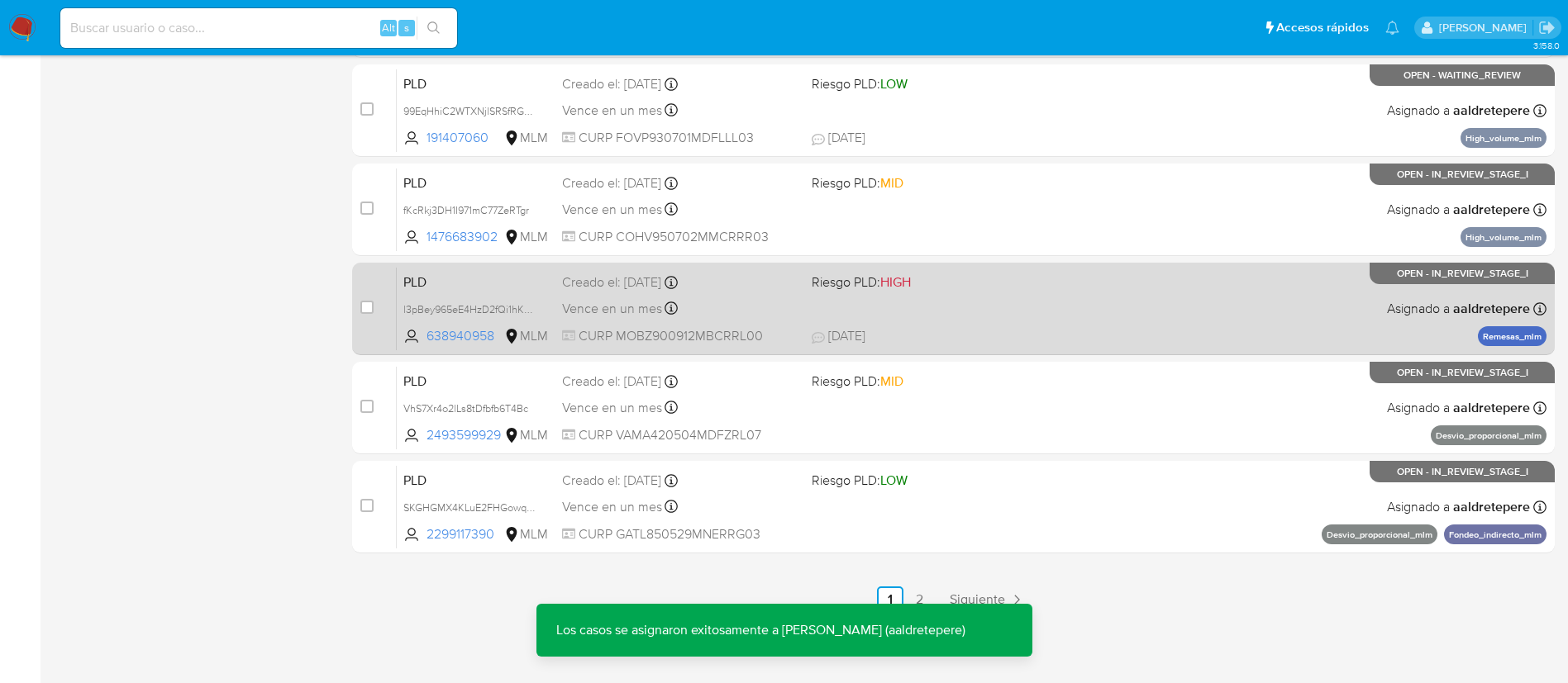
click at [1213, 276] on div "PLD l3pBey965eE4HzD2fQi1hKAG 638940958 MLM Riesgo PLD: HIGH Creado el: 12/08/20…" at bounding box center [971, 309] width 1150 height 84
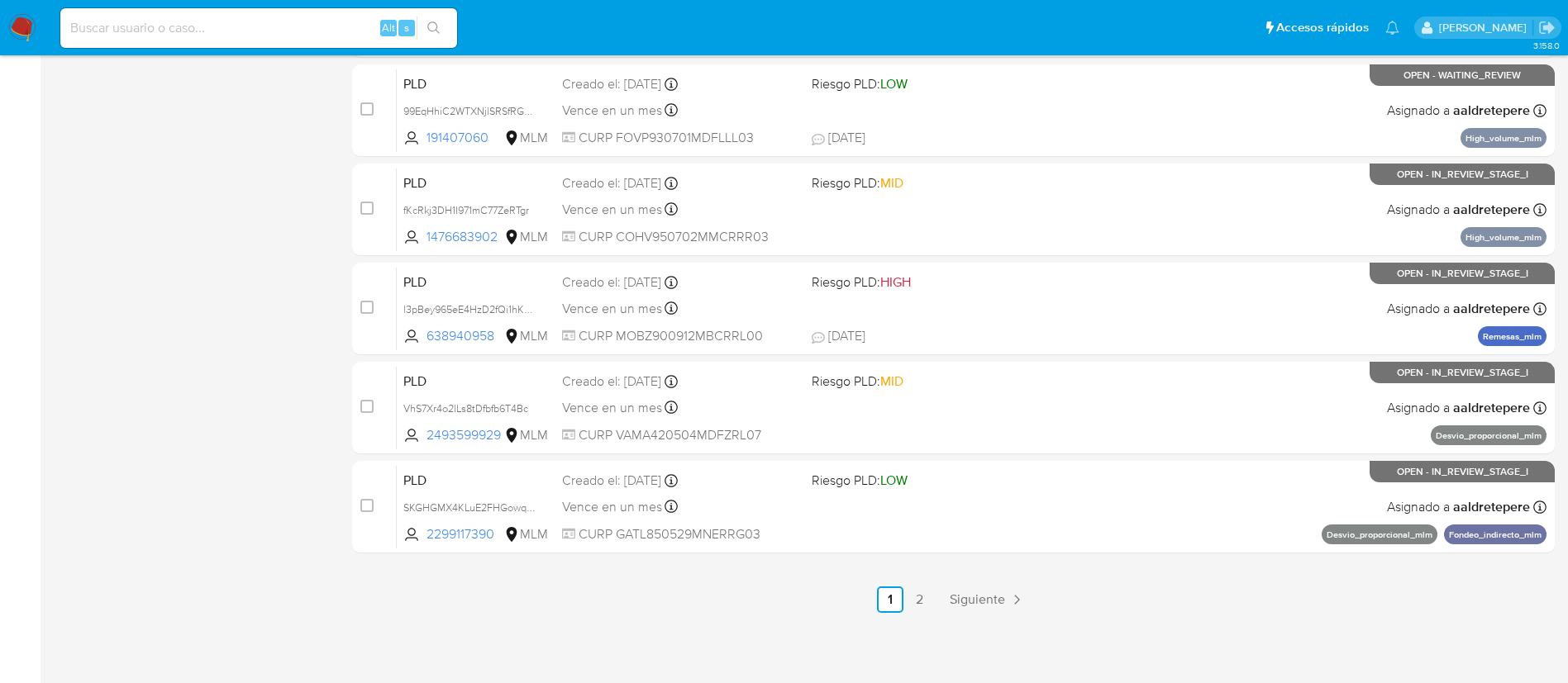
click at [15, 29] on img at bounding box center [22, 28] width 28 height 28
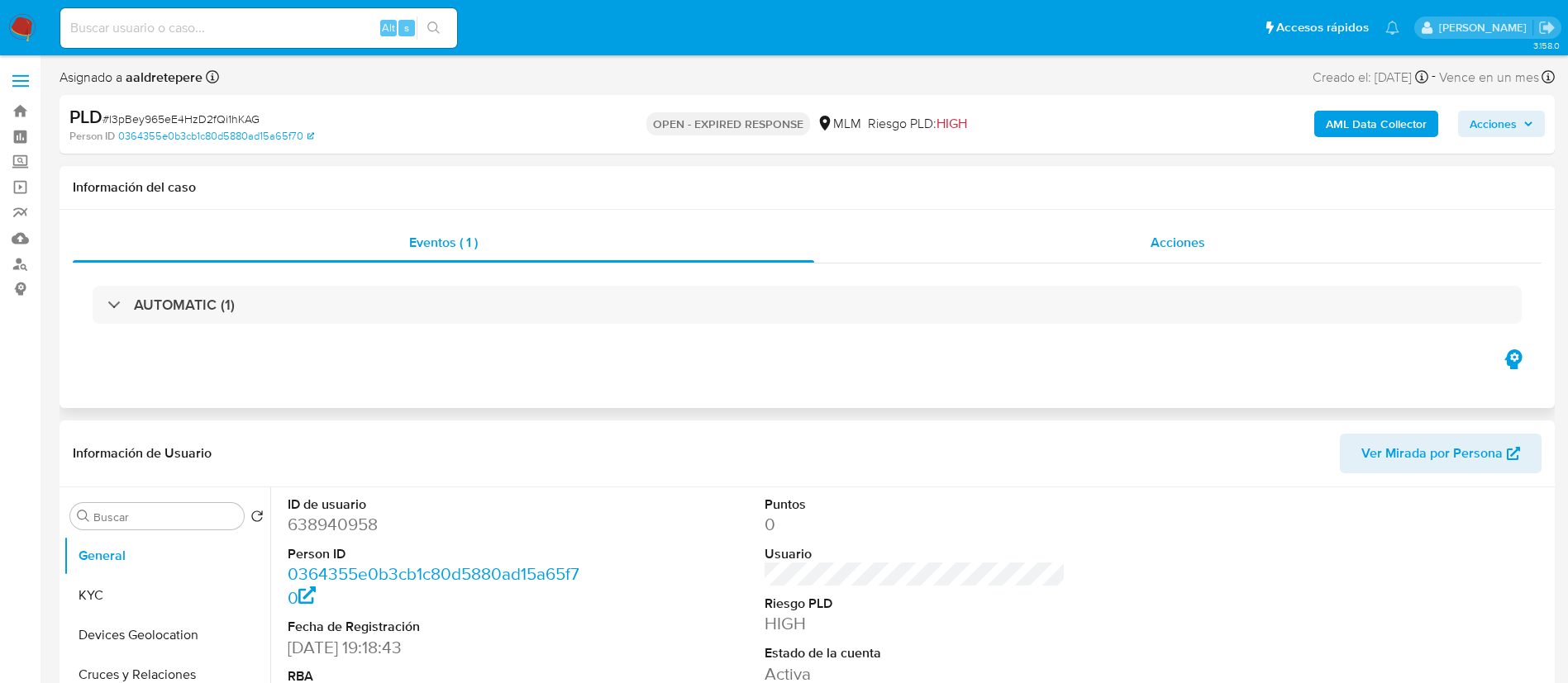
drag, startPoint x: 1178, startPoint y: 233, endPoint x: 1194, endPoint y: 252, distance: 24.8
click at [1180, 233] on span "Acciones" at bounding box center [1178, 242] width 54 height 19
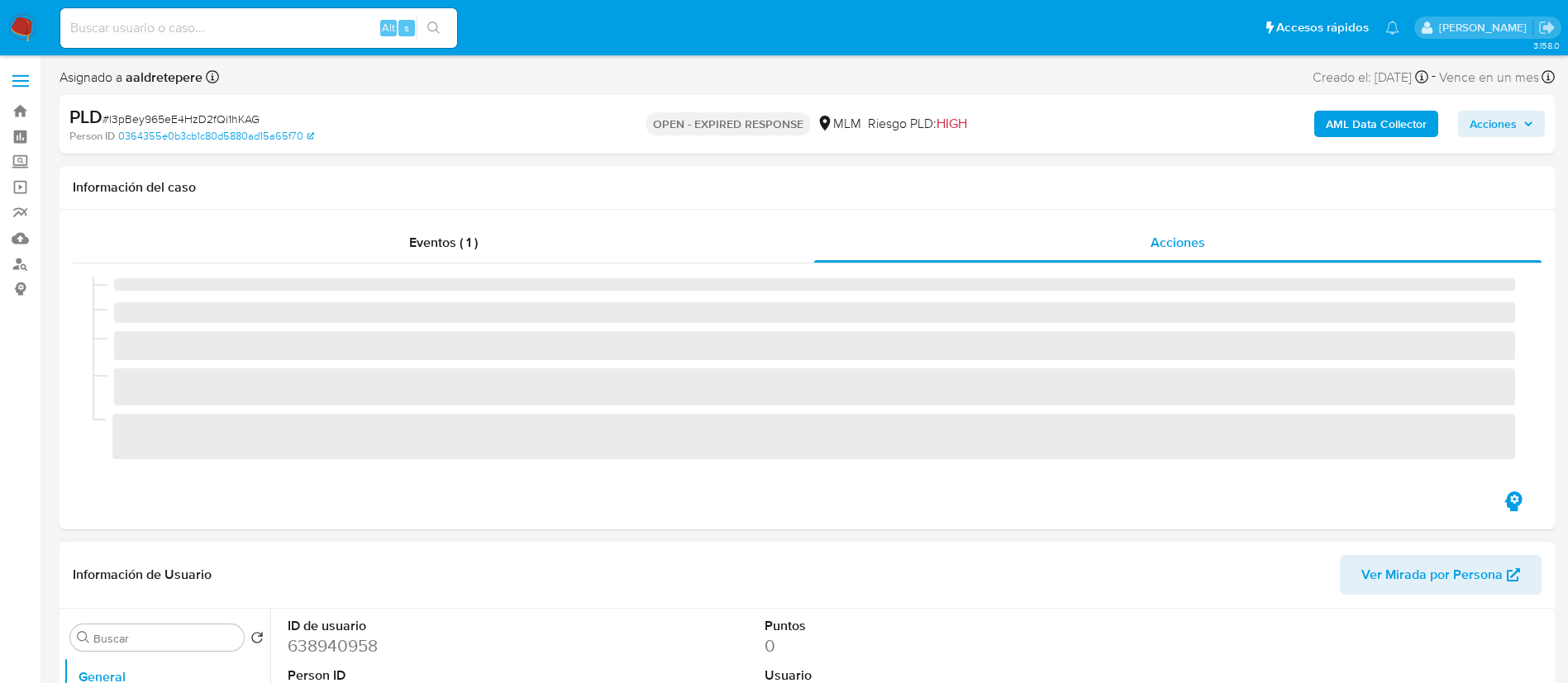
select select "10"
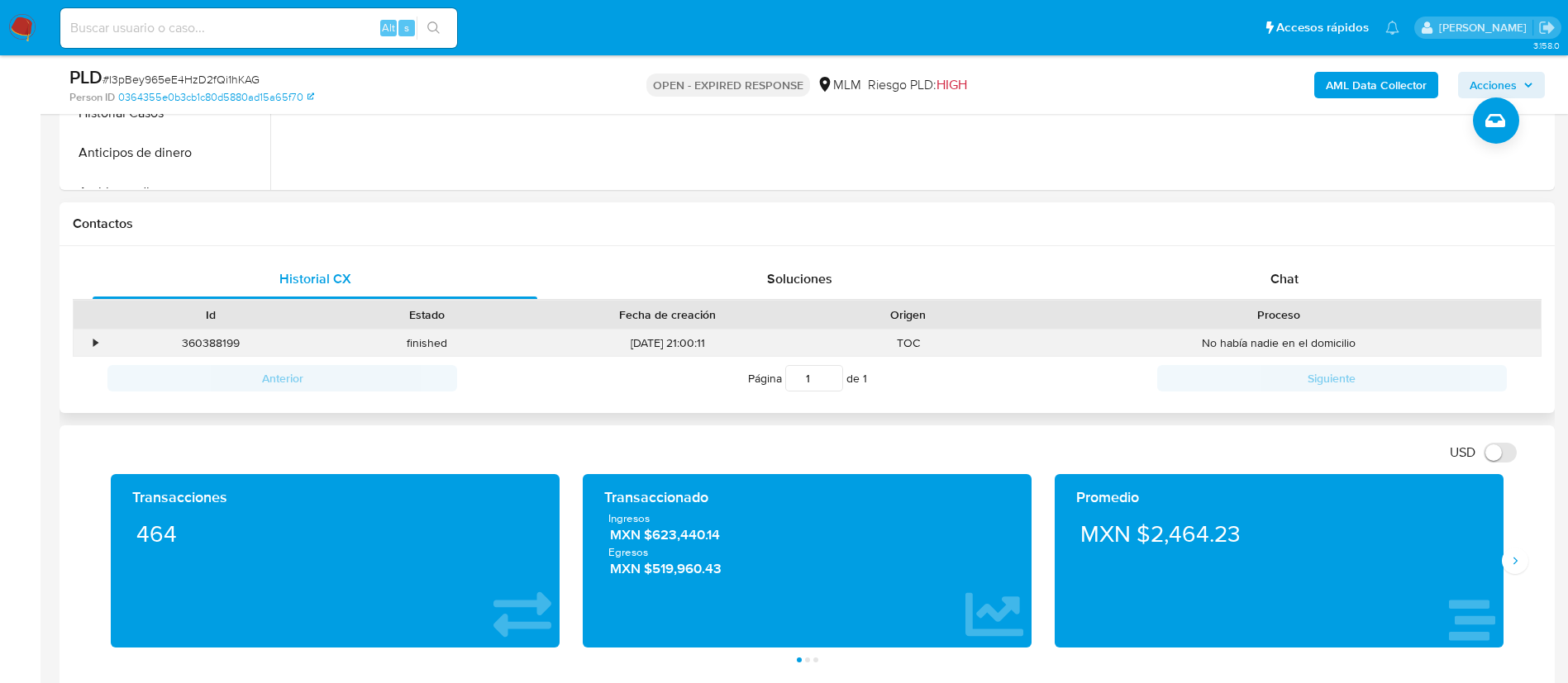
scroll to position [744, 0]
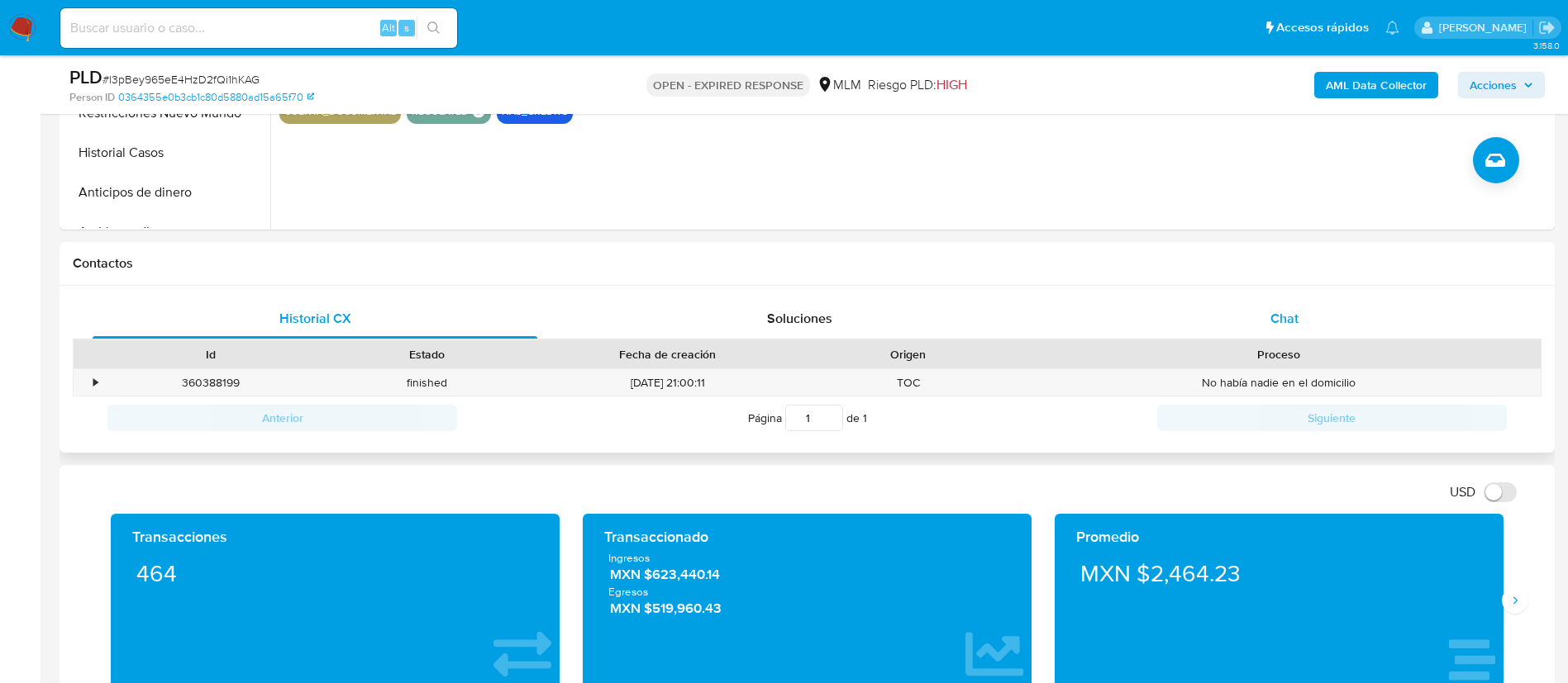
click at [1305, 320] on div "Chat" at bounding box center [1285, 318] width 445 height 40
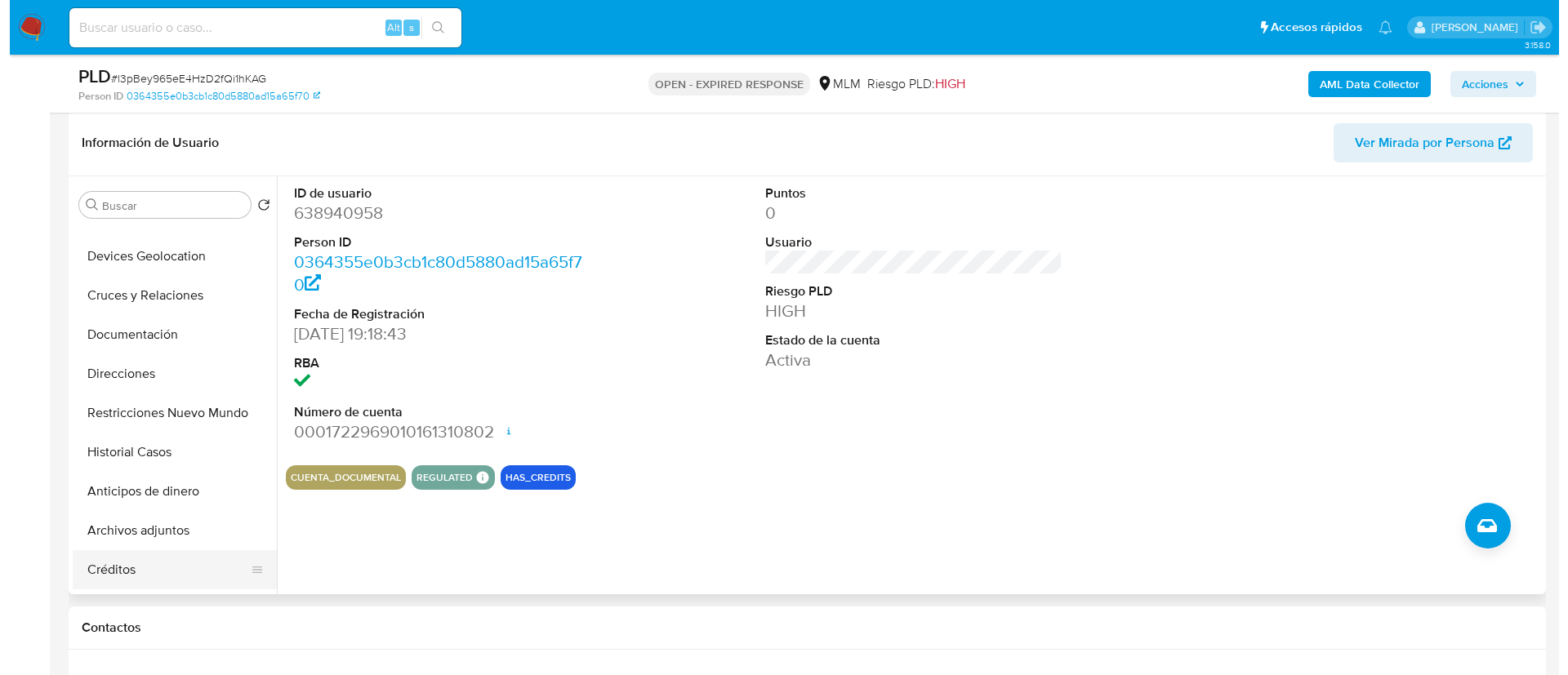
scroll to position [122, 0]
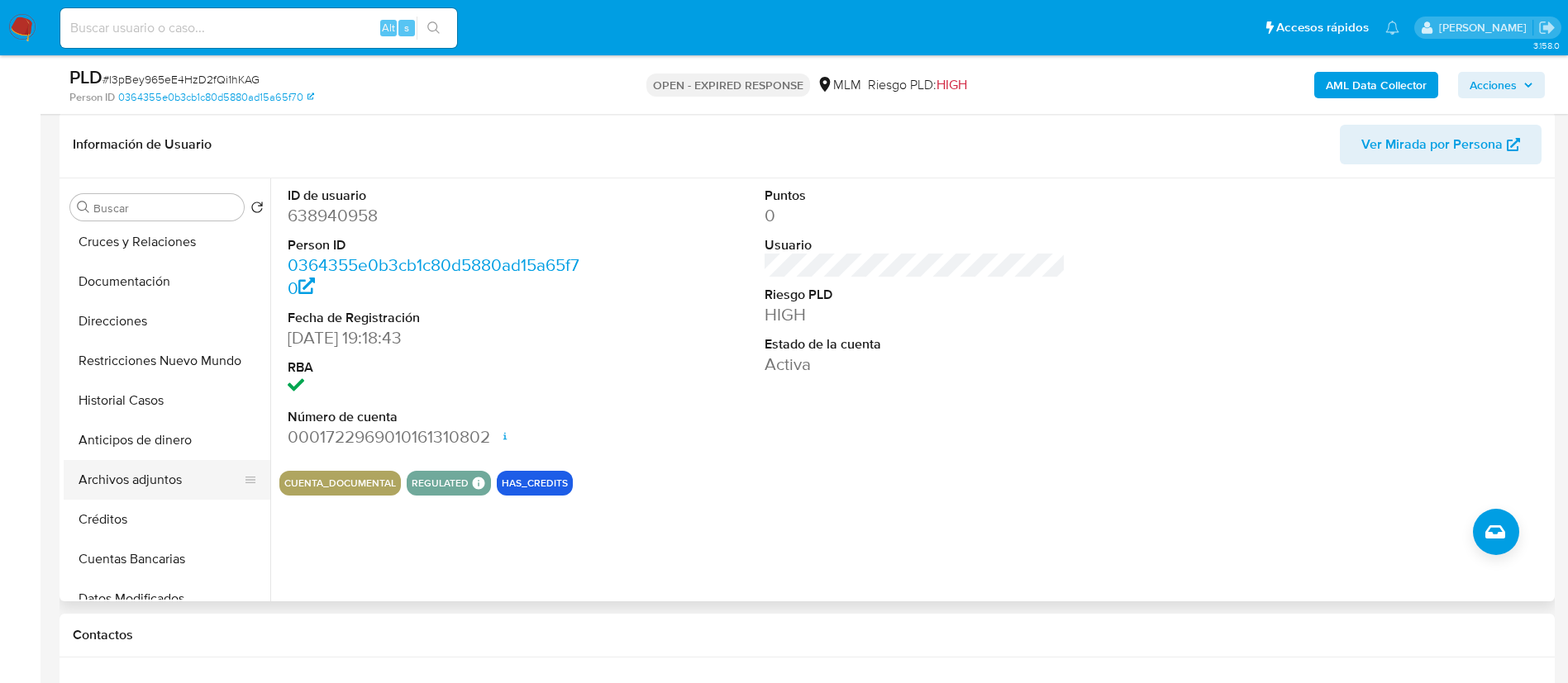
click at [160, 490] on button "Archivos adjuntos" at bounding box center [160, 479] width 194 height 40
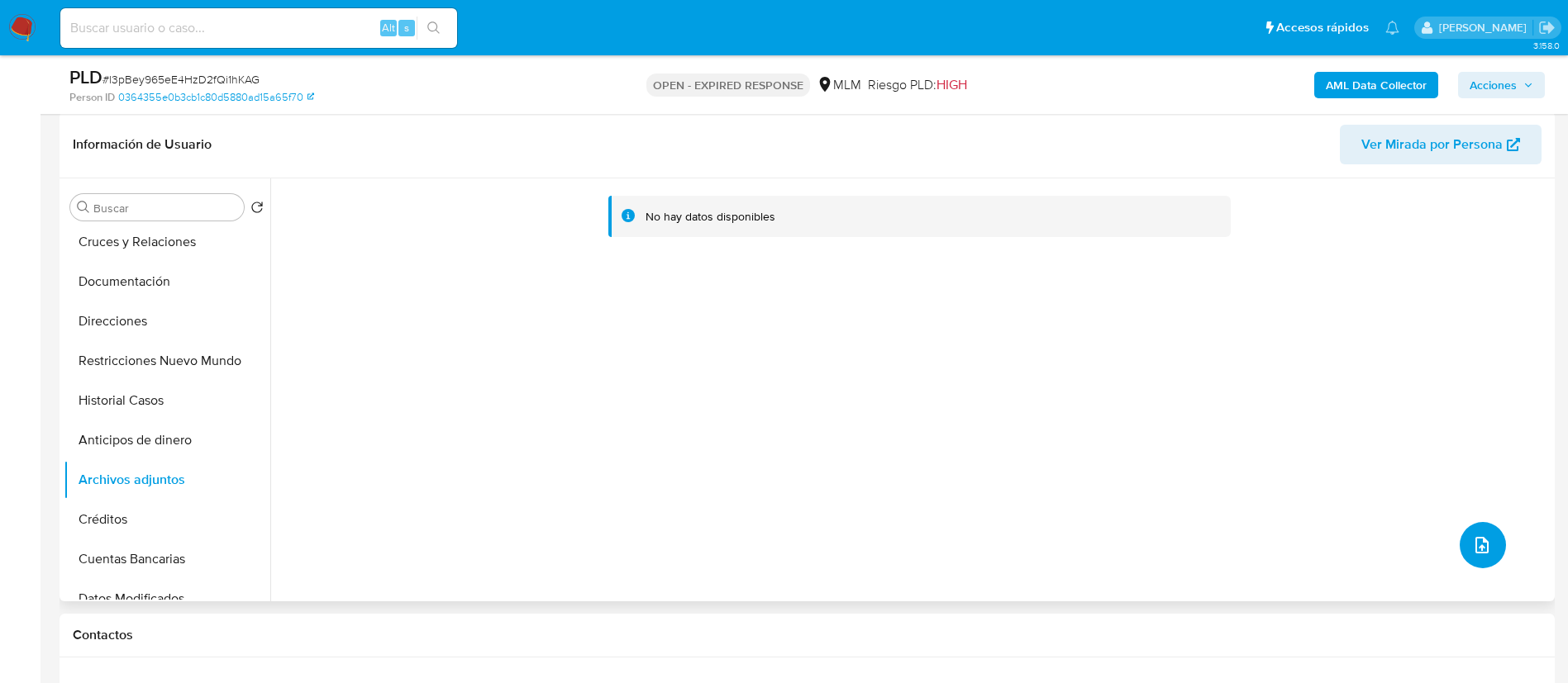
click at [1460, 543] on button "upload-file" at bounding box center [1483, 546] width 46 height 46
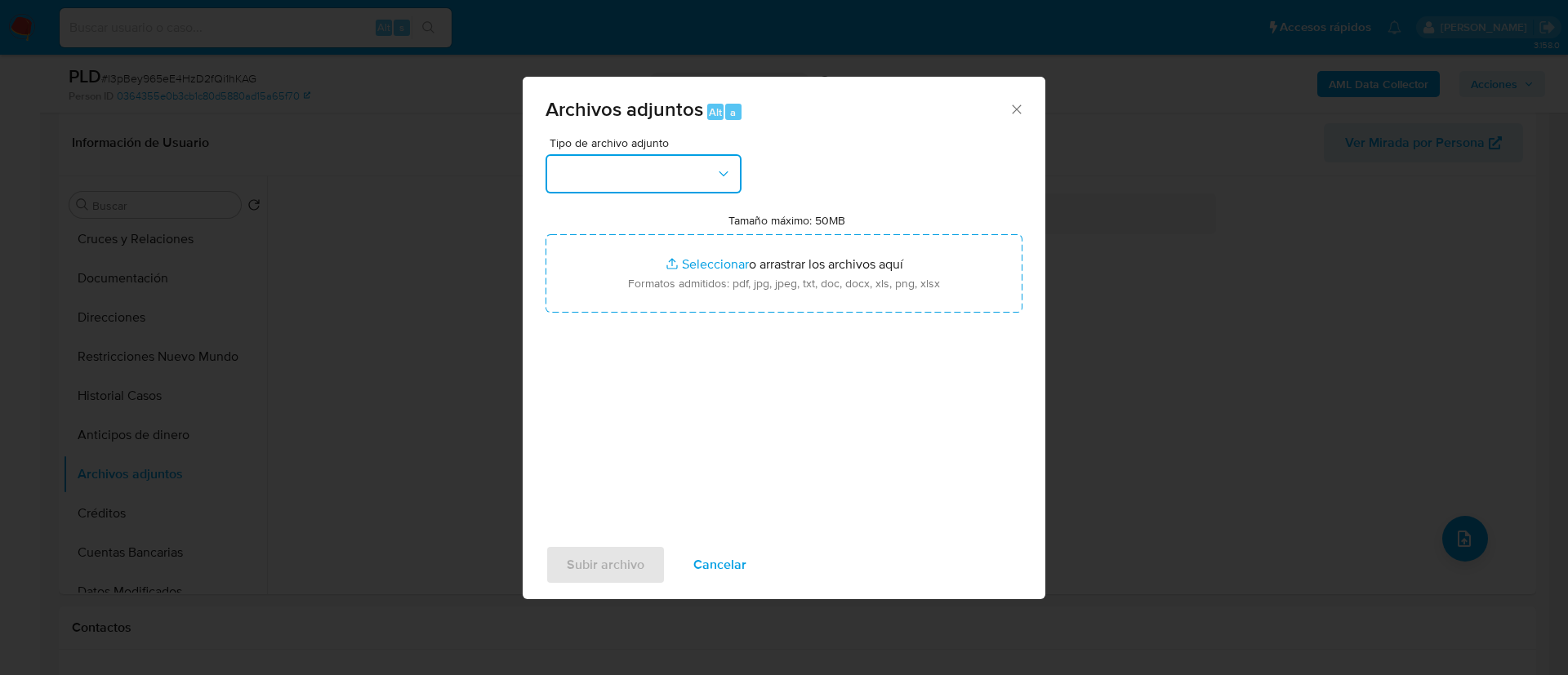
click at [603, 174] on button "button" at bounding box center [643, 173] width 196 height 39
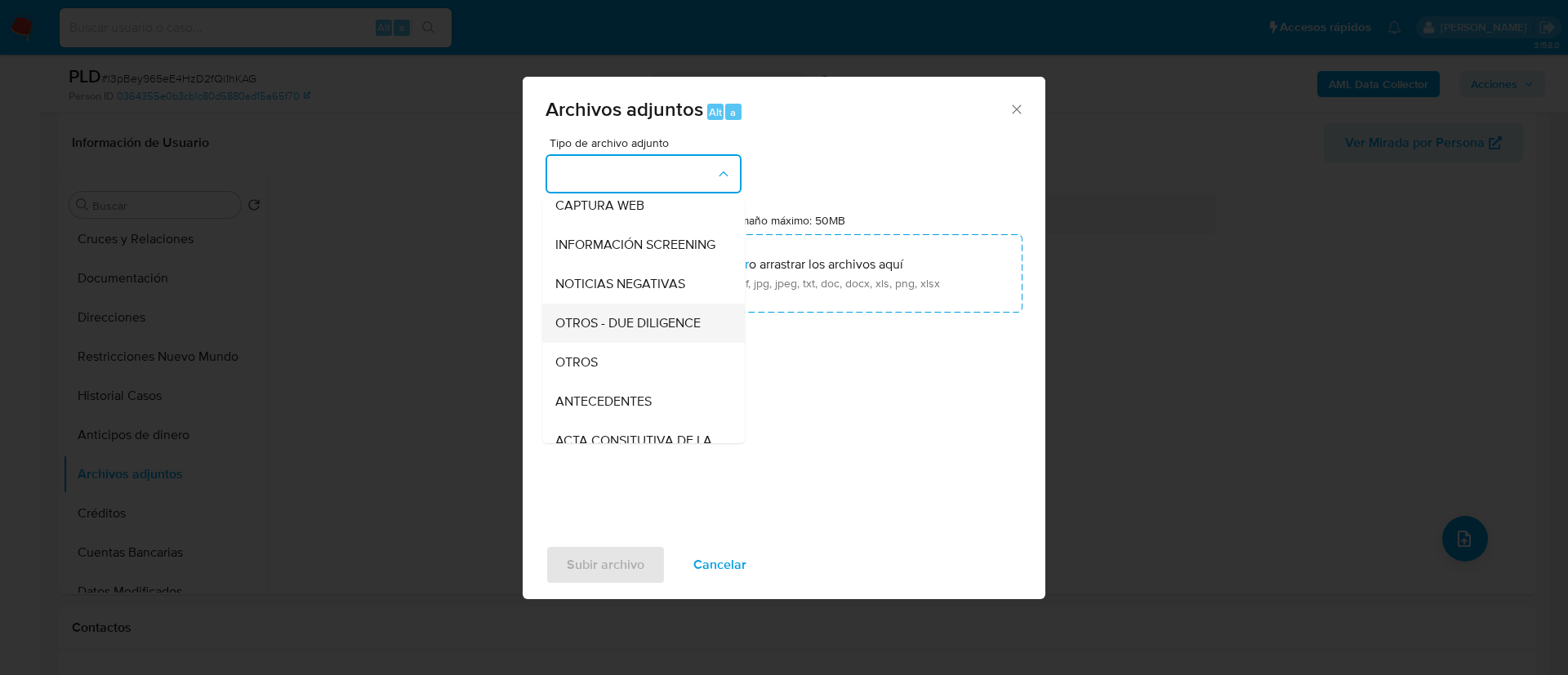
scroll to position [169, 0]
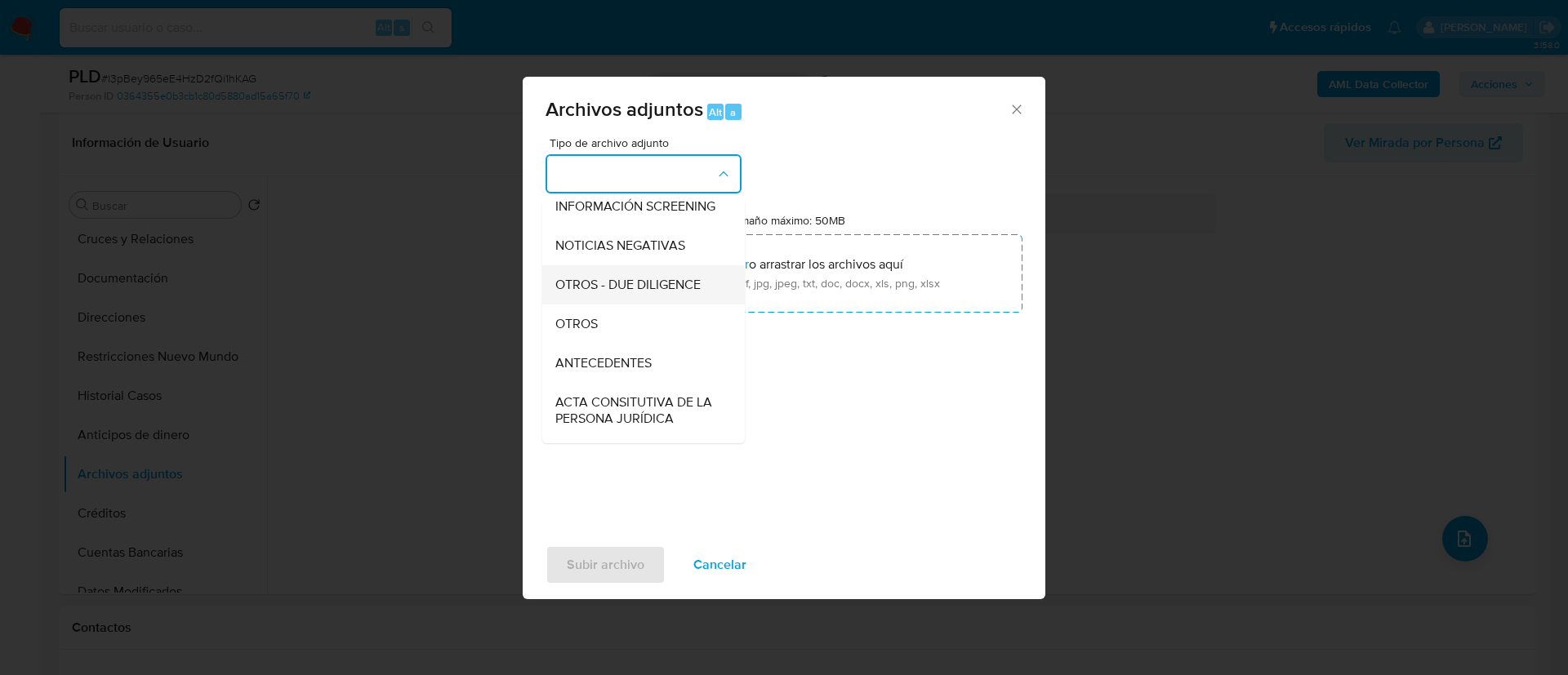
click at [642, 341] on div "OTROS" at bounding box center [639, 323] width 167 height 39
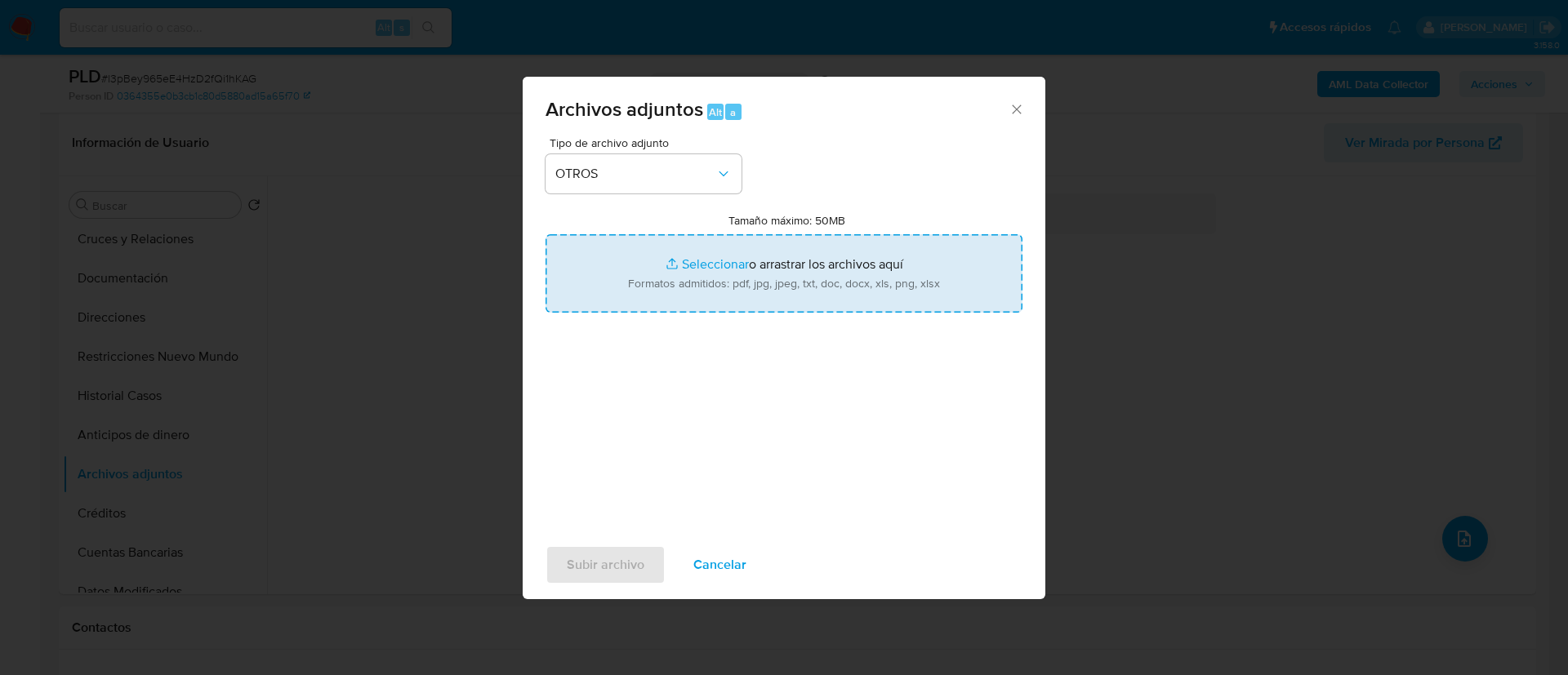
click at [744, 288] on input "Tamaño máximo: 50MB Seleccionar archivos" at bounding box center [784, 273] width 477 height 78
type input "C:\fakepath\638940958_Zulem Abigail Moreno Barrientos_AGOSTO 2025.pdf"
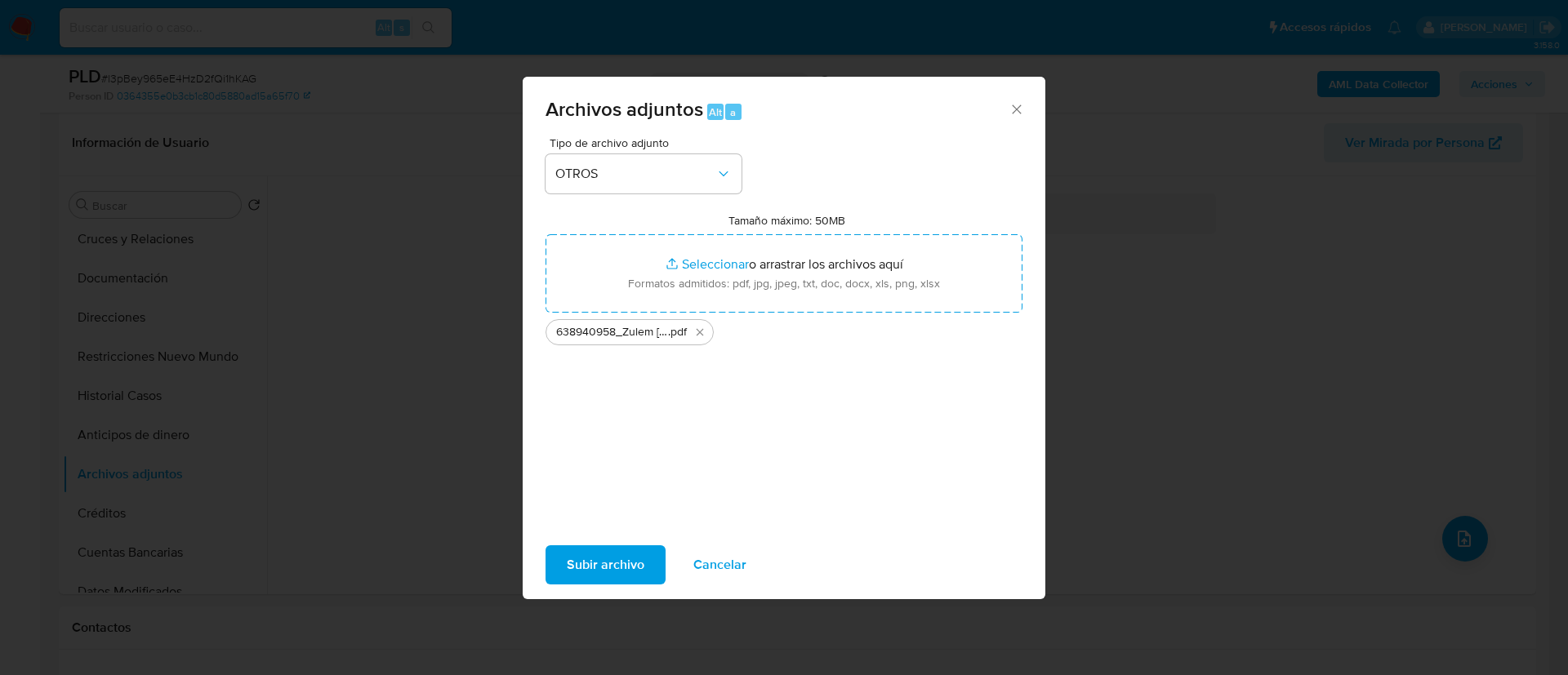
click at [609, 562] on span "Subir archivo" at bounding box center [605, 565] width 77 height 36
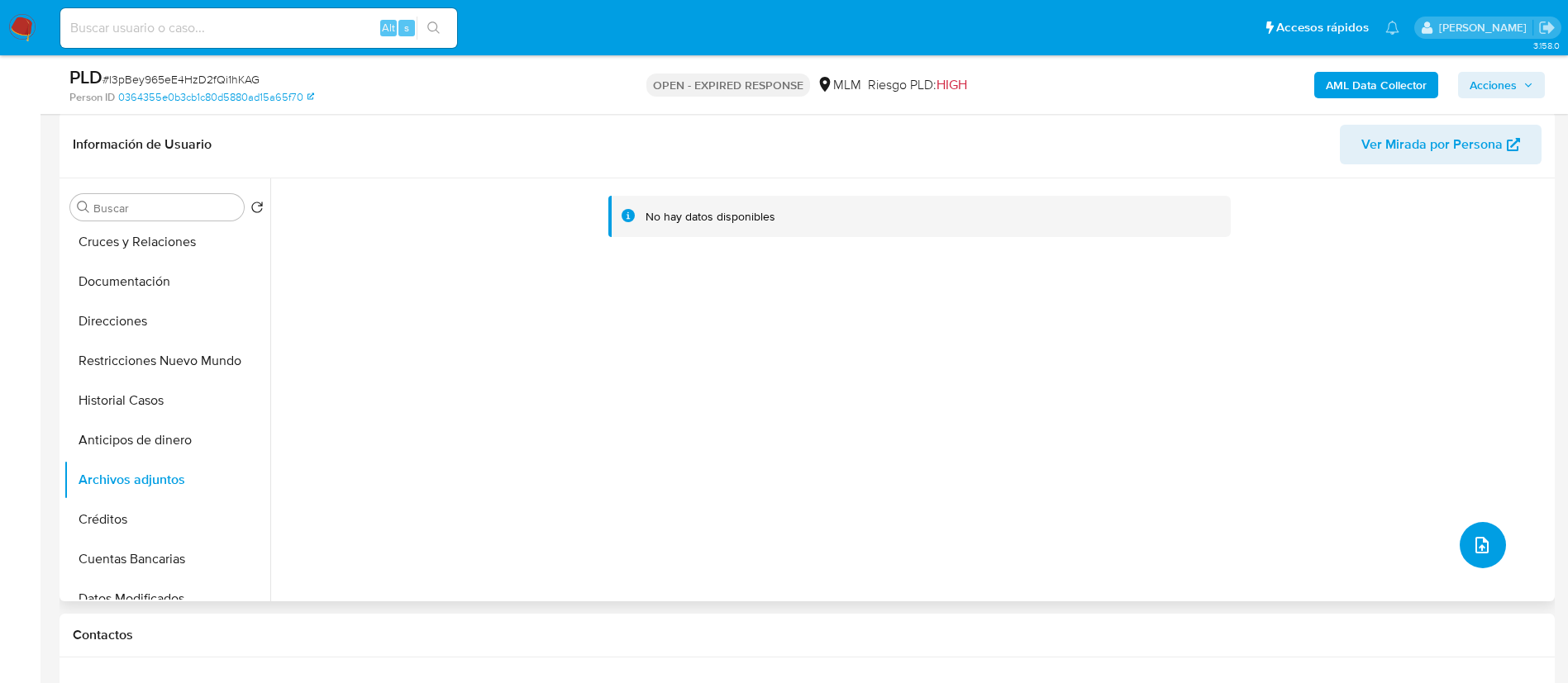
click at [1481, 550] on icon "upload-file" at bounding box center [1482, 546] width 20 height 20
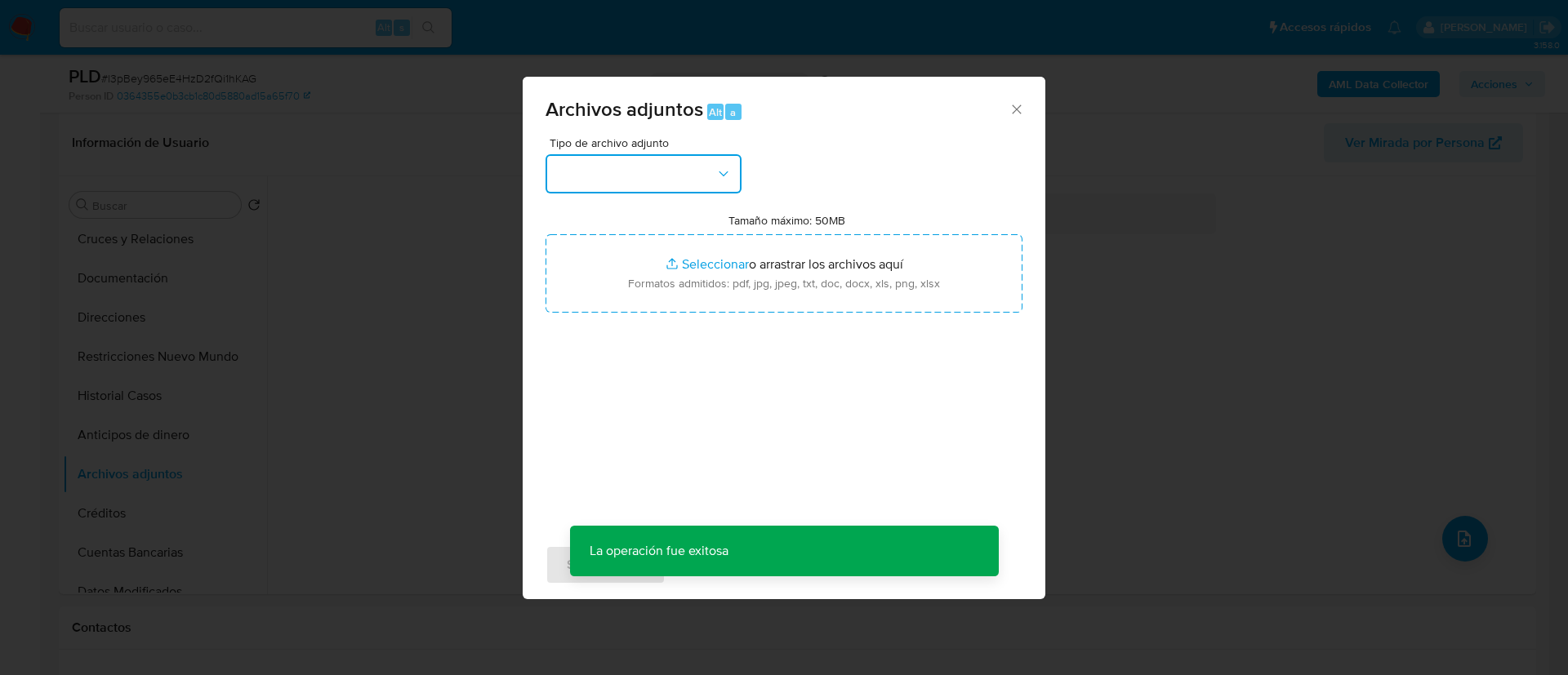
click at [677, 176] on button "button" at bounding box center [643, 173] width 196 height 39
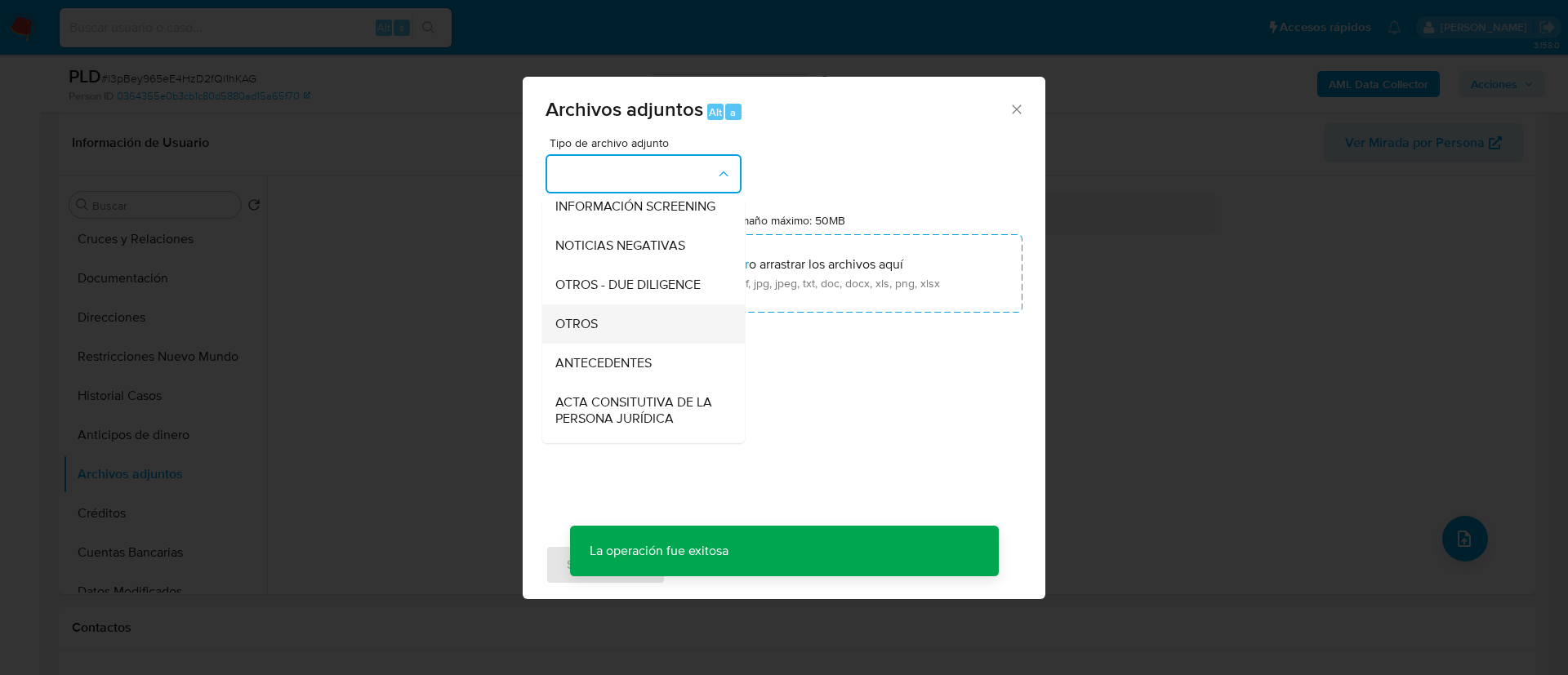
click at [637, 343] on div "OTROS" at bounding box center [639, 323] width 167 height 39
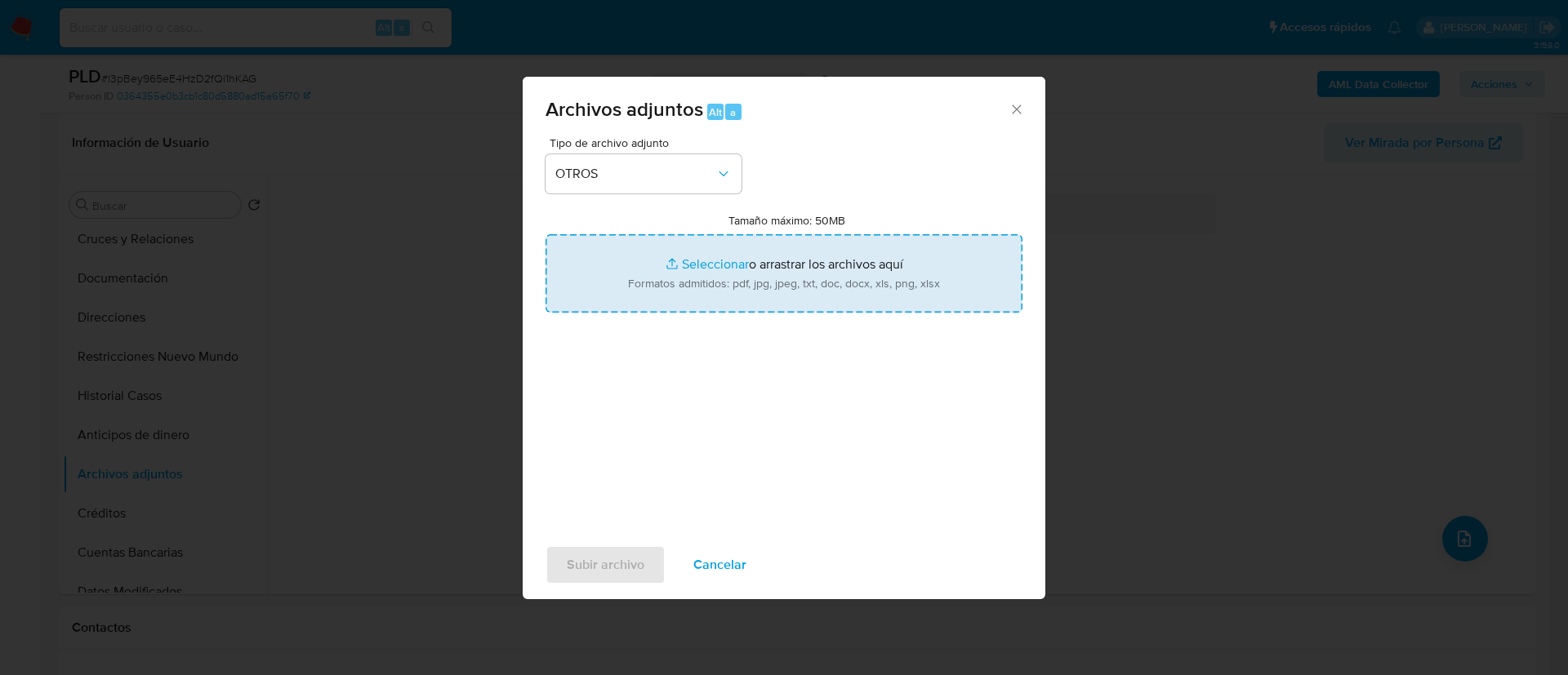
click at [812, 264] on input "Tamaño máximo: 50MB Seleccionar archivos" at bounding box center [784, 273] width 477 height 78
type input "C:\fakepath\638940958_ZULEM ABIGAIL MORENO BARRIENTOS_AGOSTO 2025.xlsx"
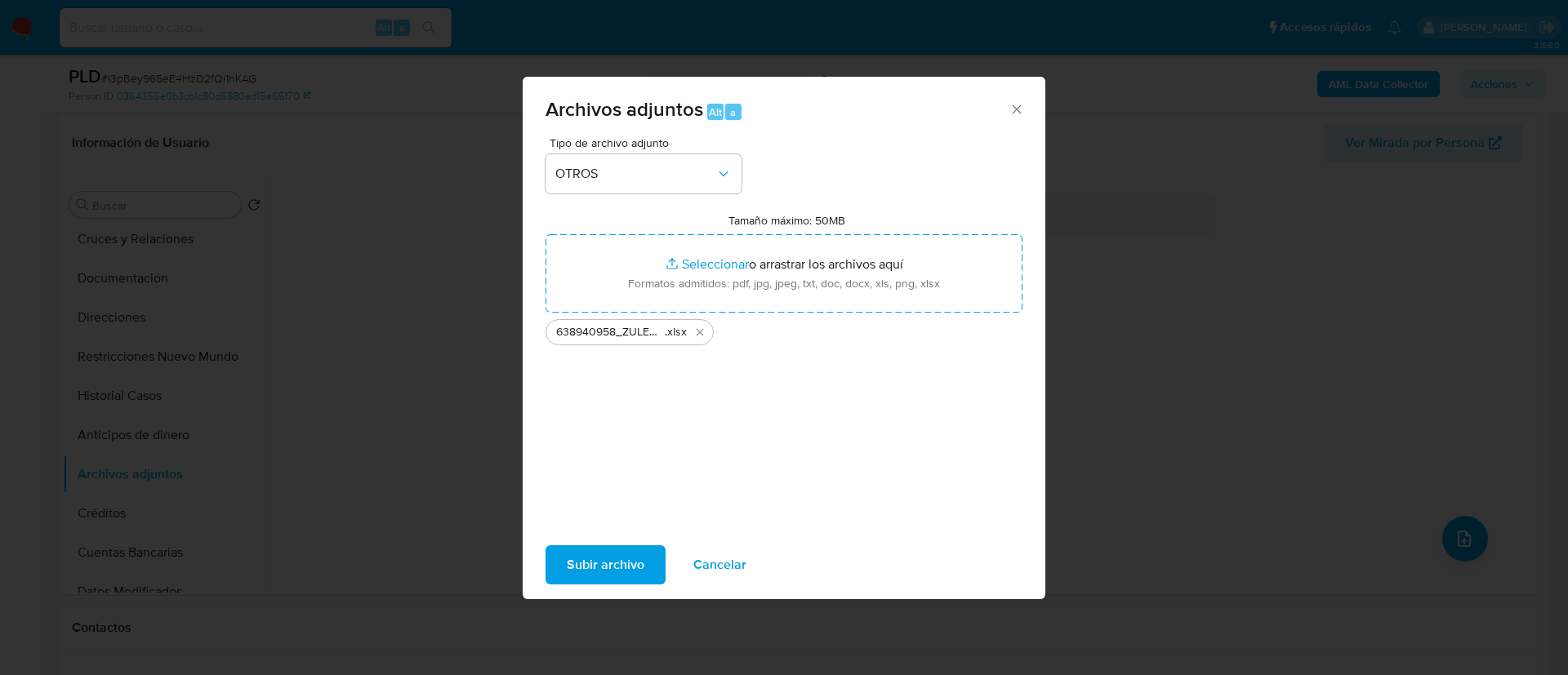
click at [651, 531] on div "Tipo de archivo adjunto OTROS Tamaño máximo: 50MB Seleccionar archivos Seleccio…" at bounding box center [784, 336] width 523 height 397
click at [619, 561] on span "Subir archivo" at bounding box center [605, 565] width 77 height 36
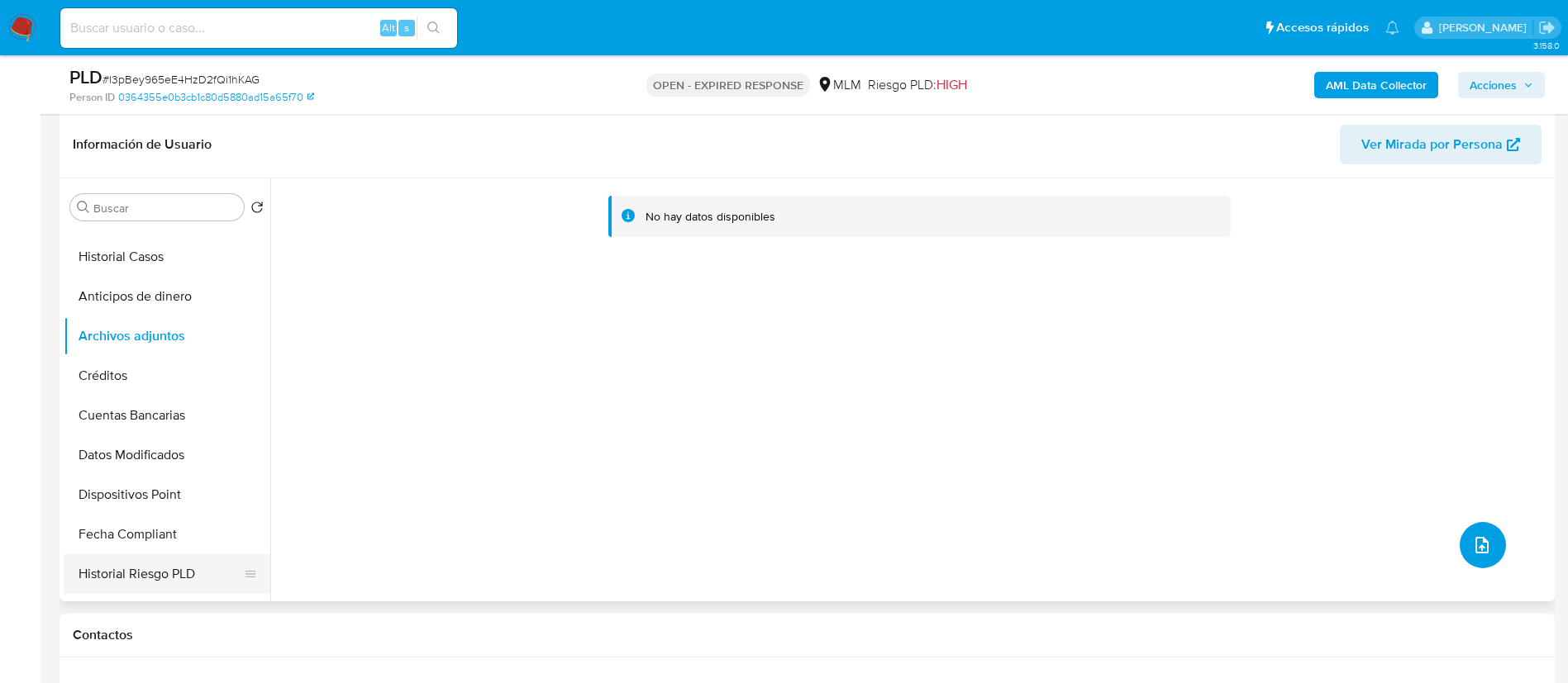
scroll to position [371, 0]
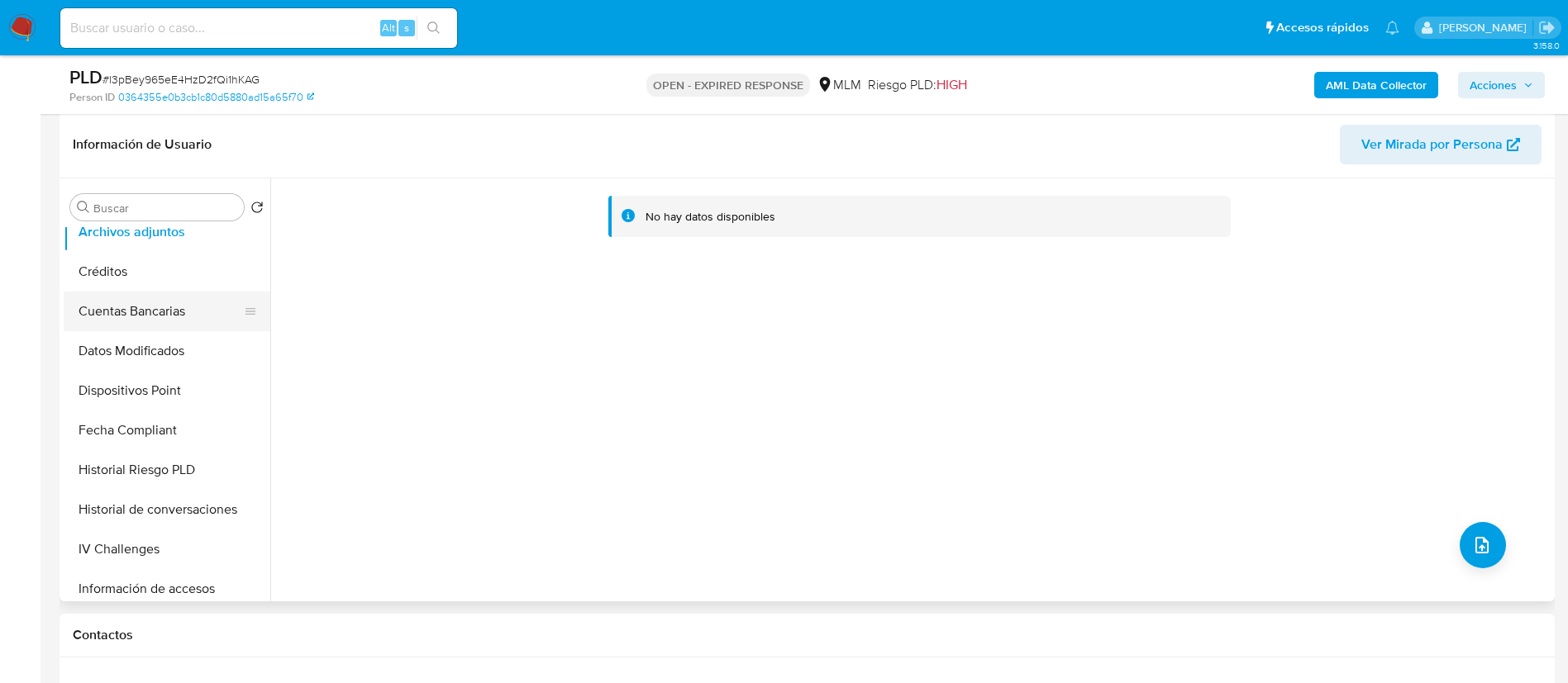
click at [134, 299] on button "Cuentas Bancarias" at bounding box center [160, 311] width 194 height 40
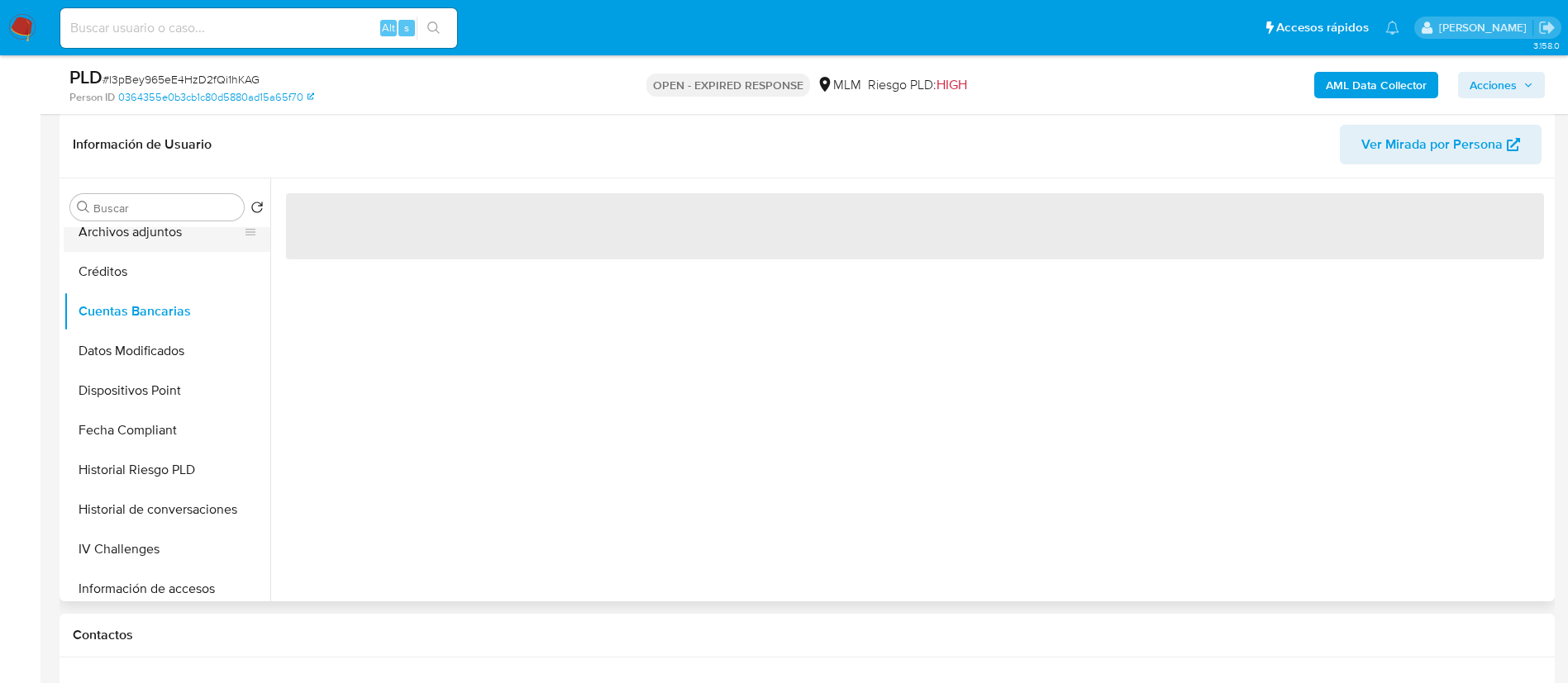
click at [142, 248] on button "Archivos adjuntos" at bounding box center [160, 231] width 194 height 40
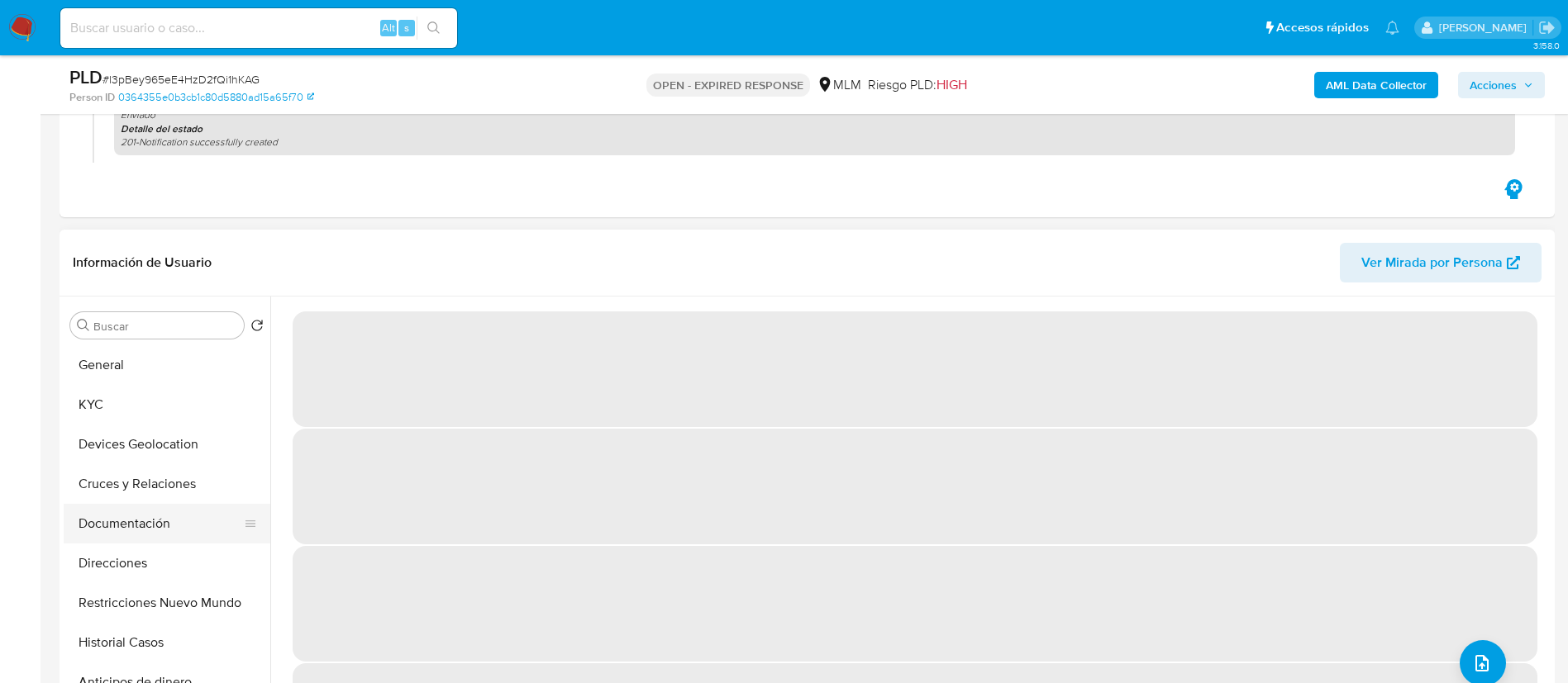
scroll to position [124, 0]
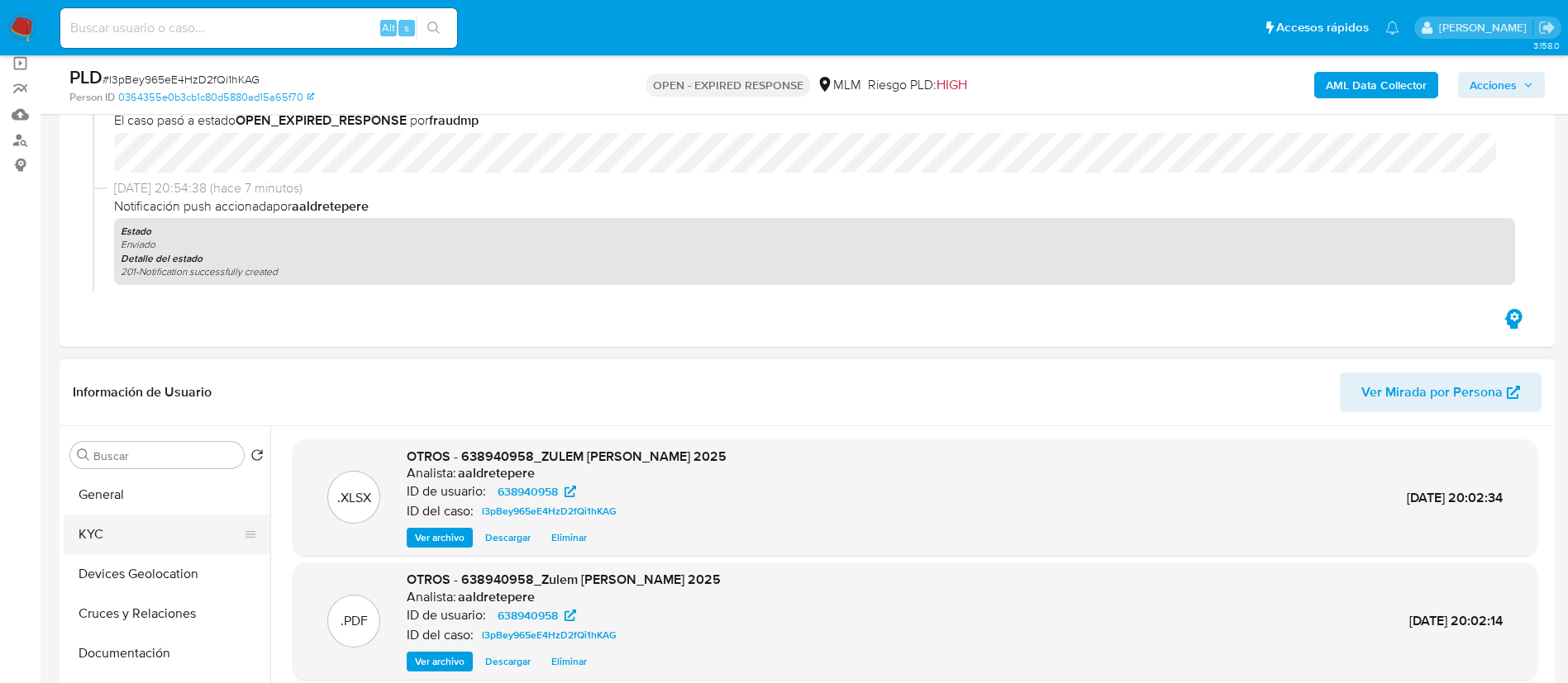
click at [145, 544] on button "KYC" at bounding box center [160, 534] width 194 height 40
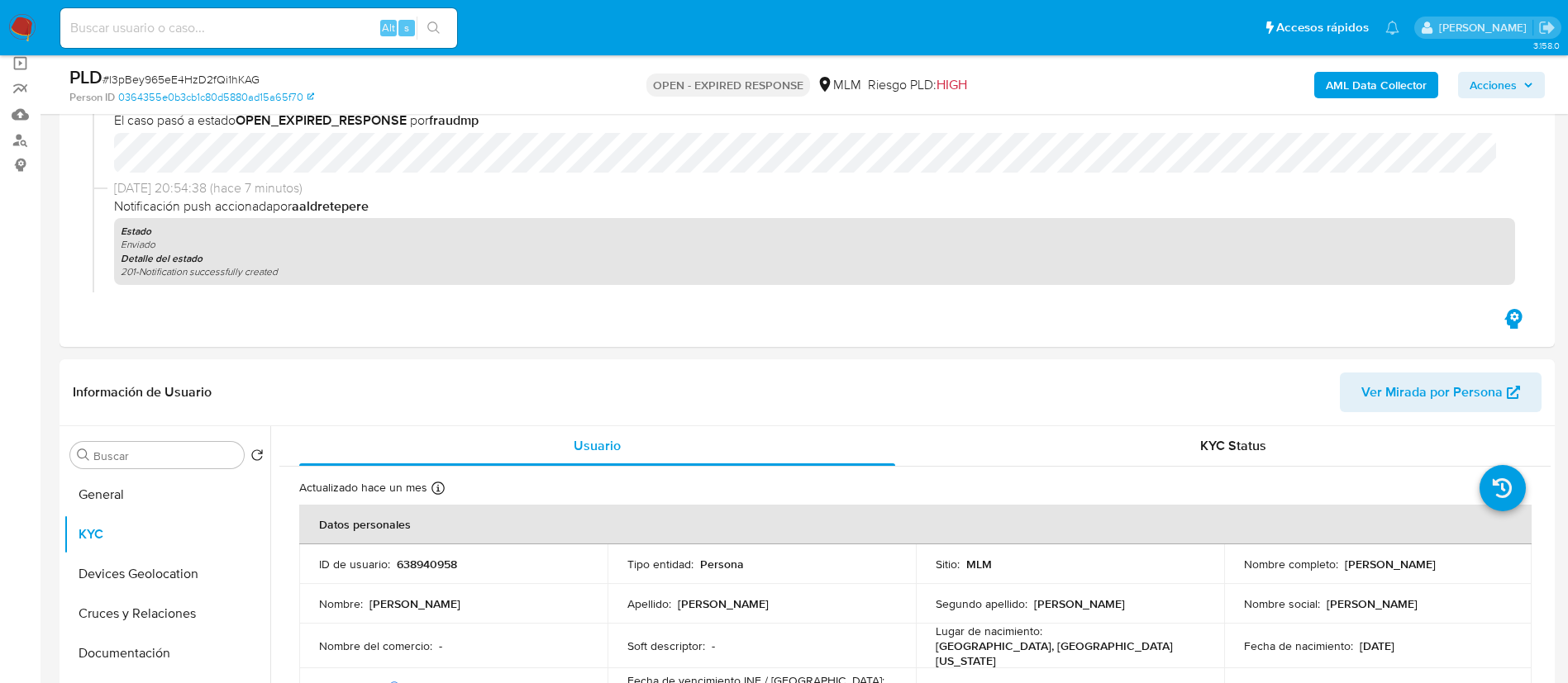
click at [1508, 92] on span "Acciones" at bounding box center [1493, 85] width 47 height 27
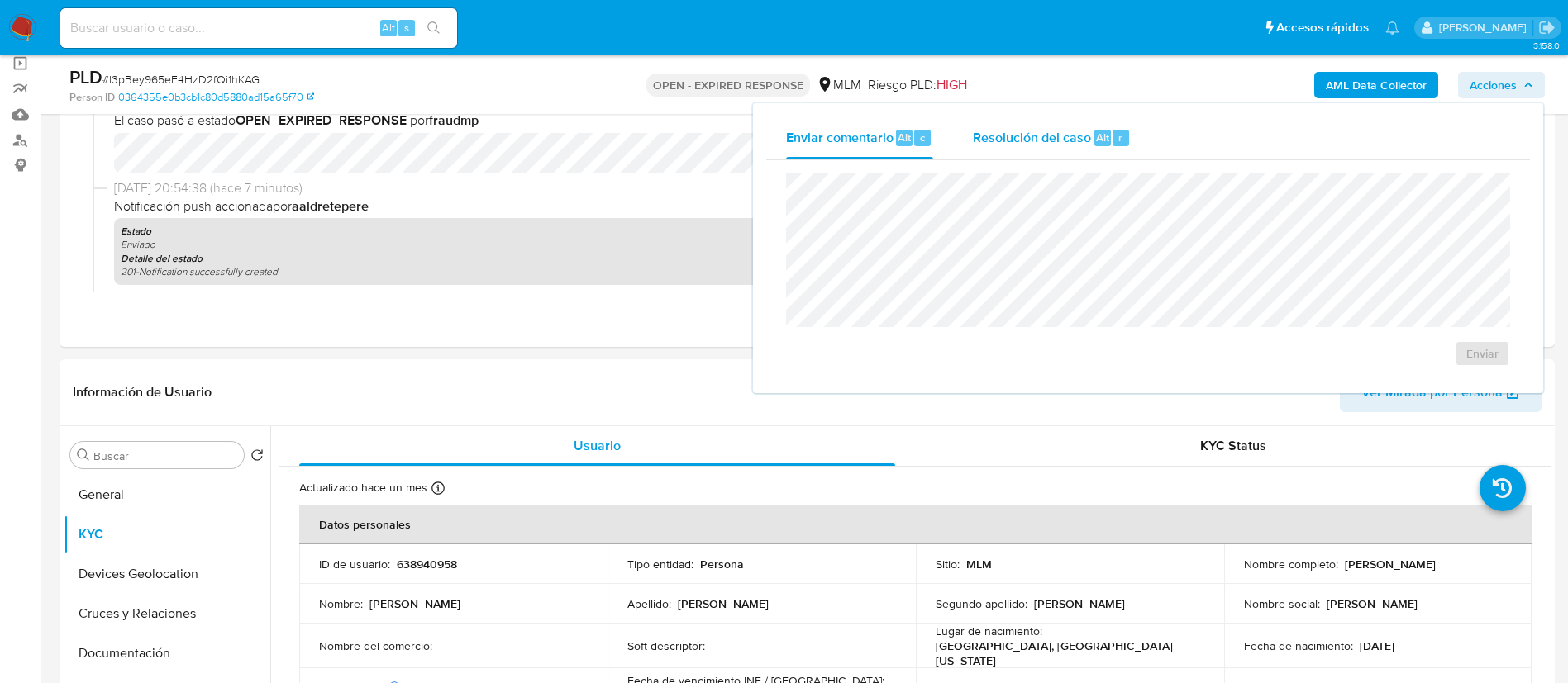
click at [1063, 141] on span "Resolución del caso" at bounding box center [1032, 136] width 118 height 19
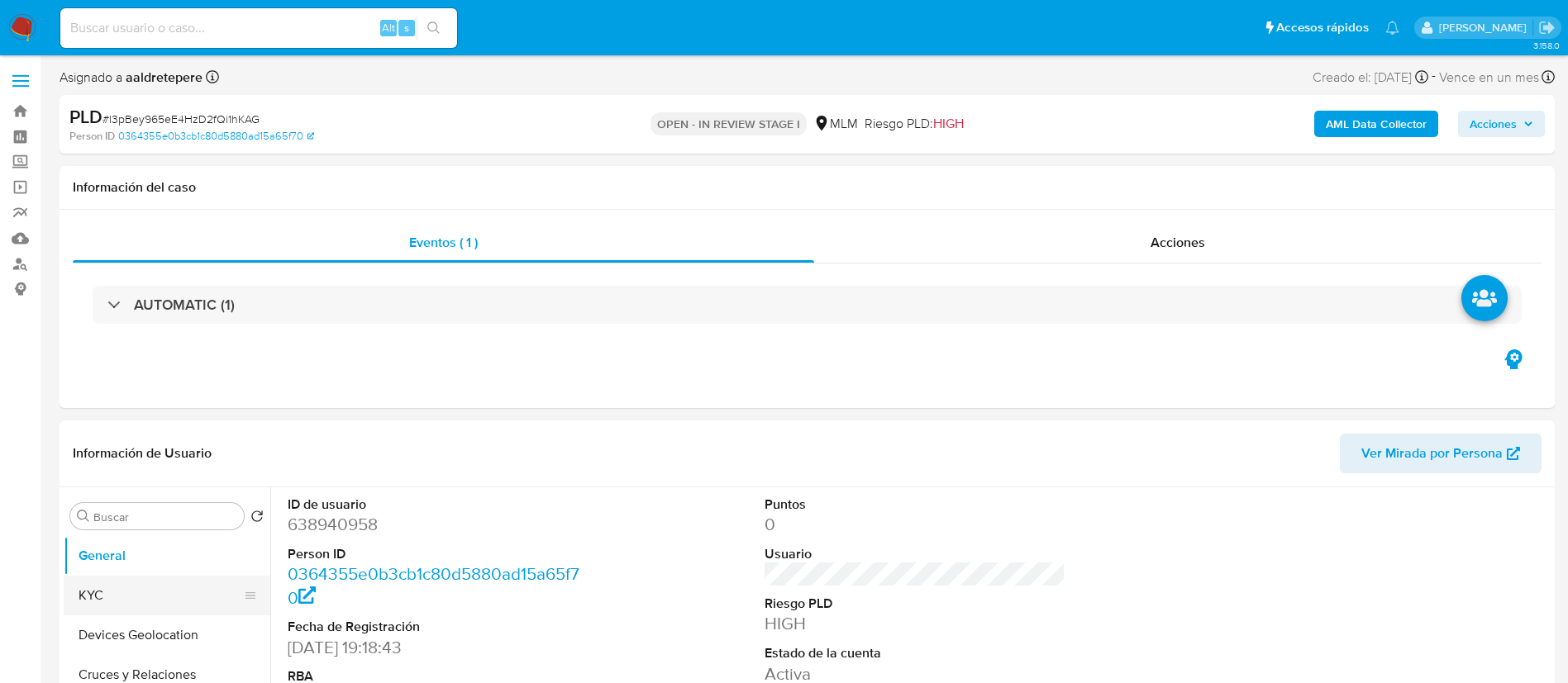
click at [170, 589] on button "KYC" at bounding box center [160, 595] width 194 height 40
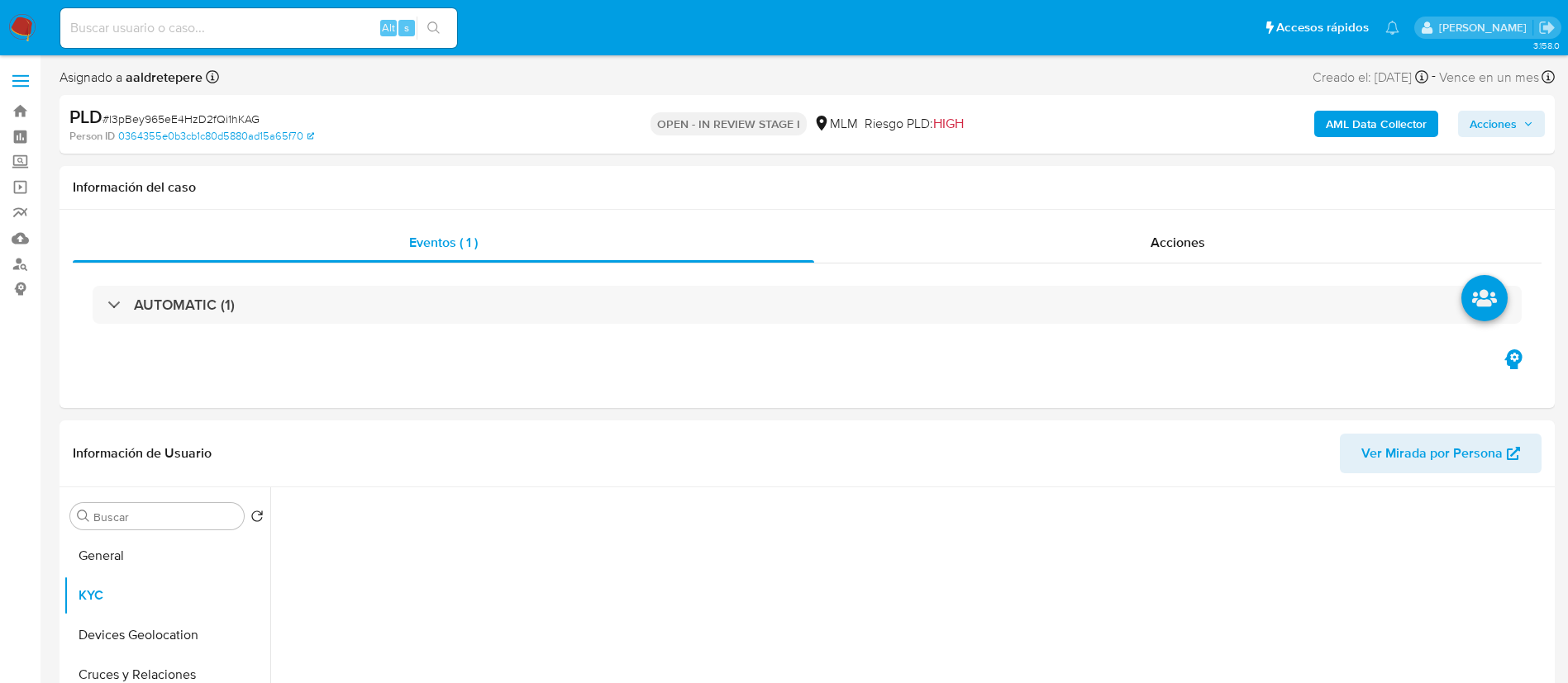
select select "10"
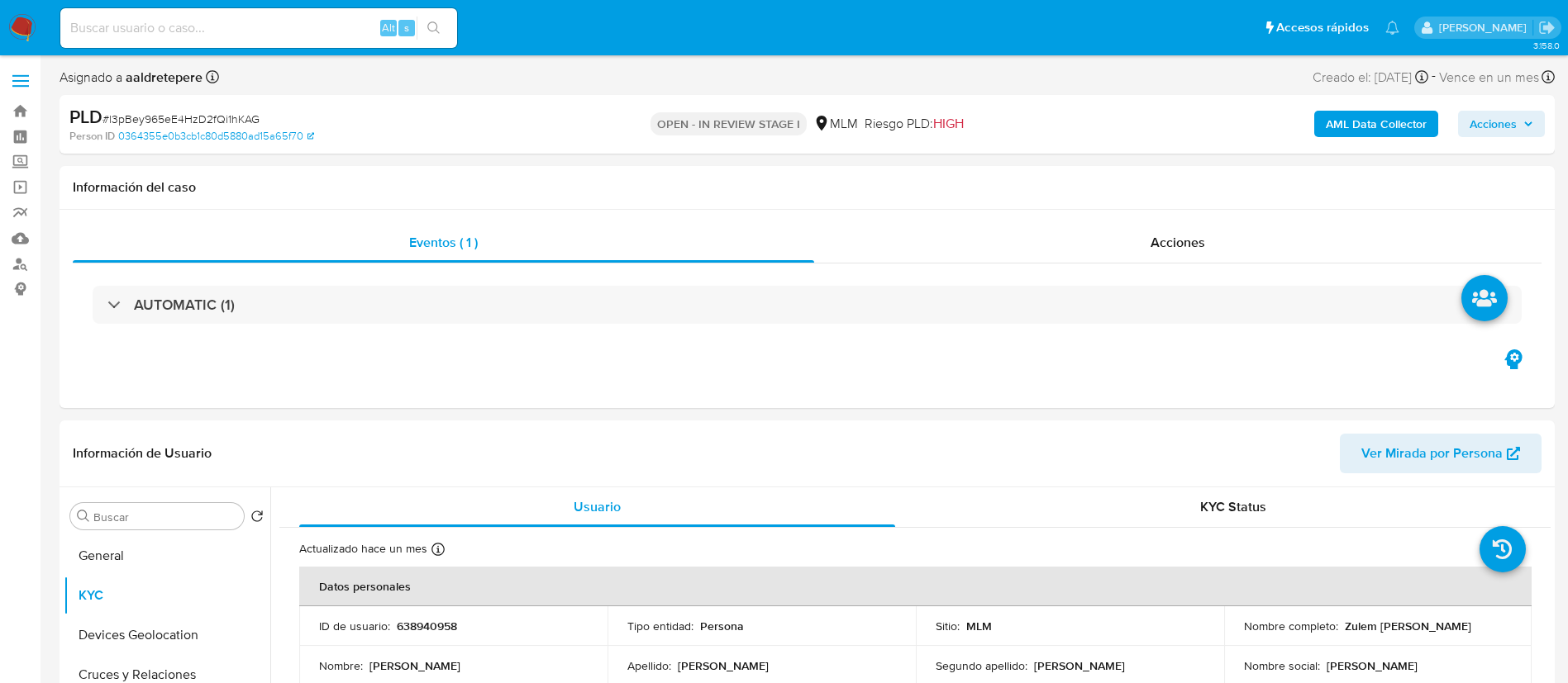
click at [1497, 111] on span "Acciones" at bounding box center [1493, 124] width 47 height 27
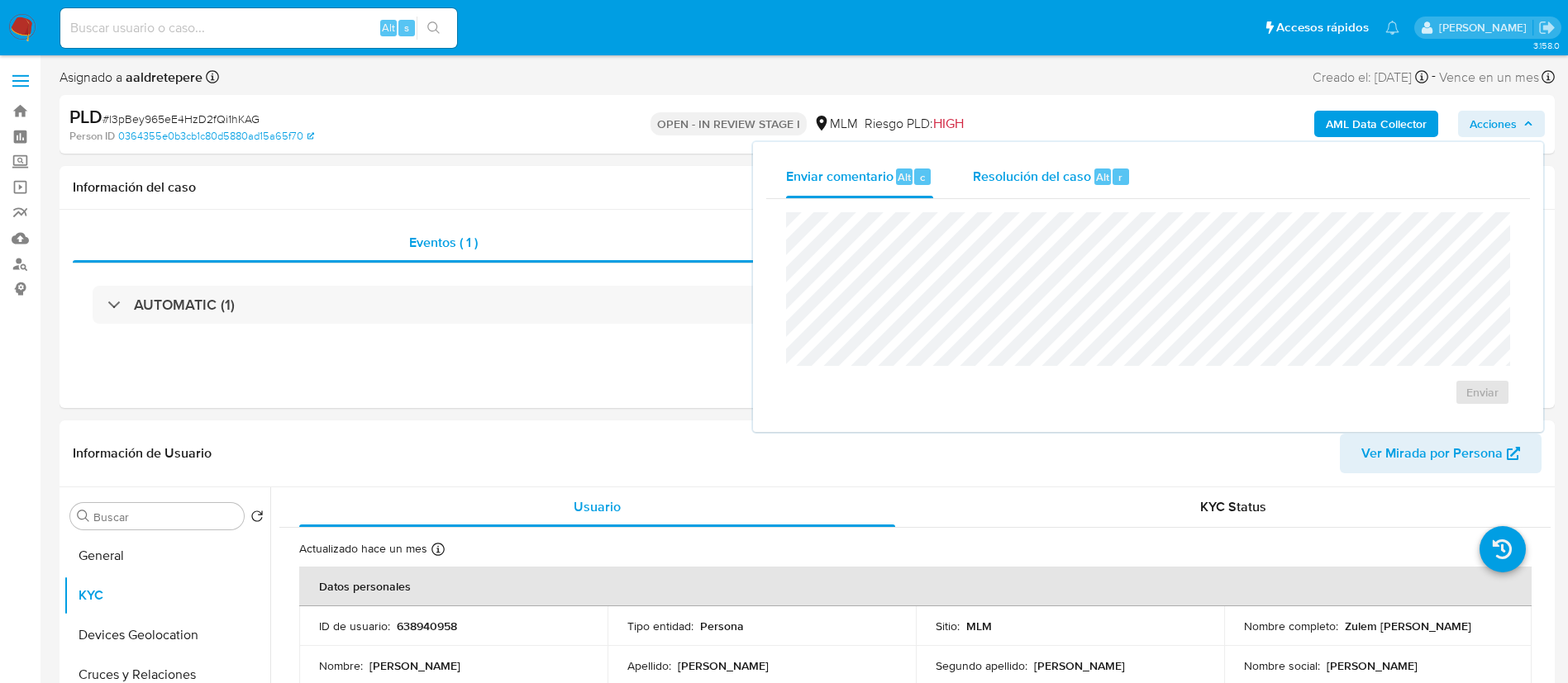
click at [1040, 169] on span "Resolución del caso" at bounding box center [1032, 176] width 118 height 19
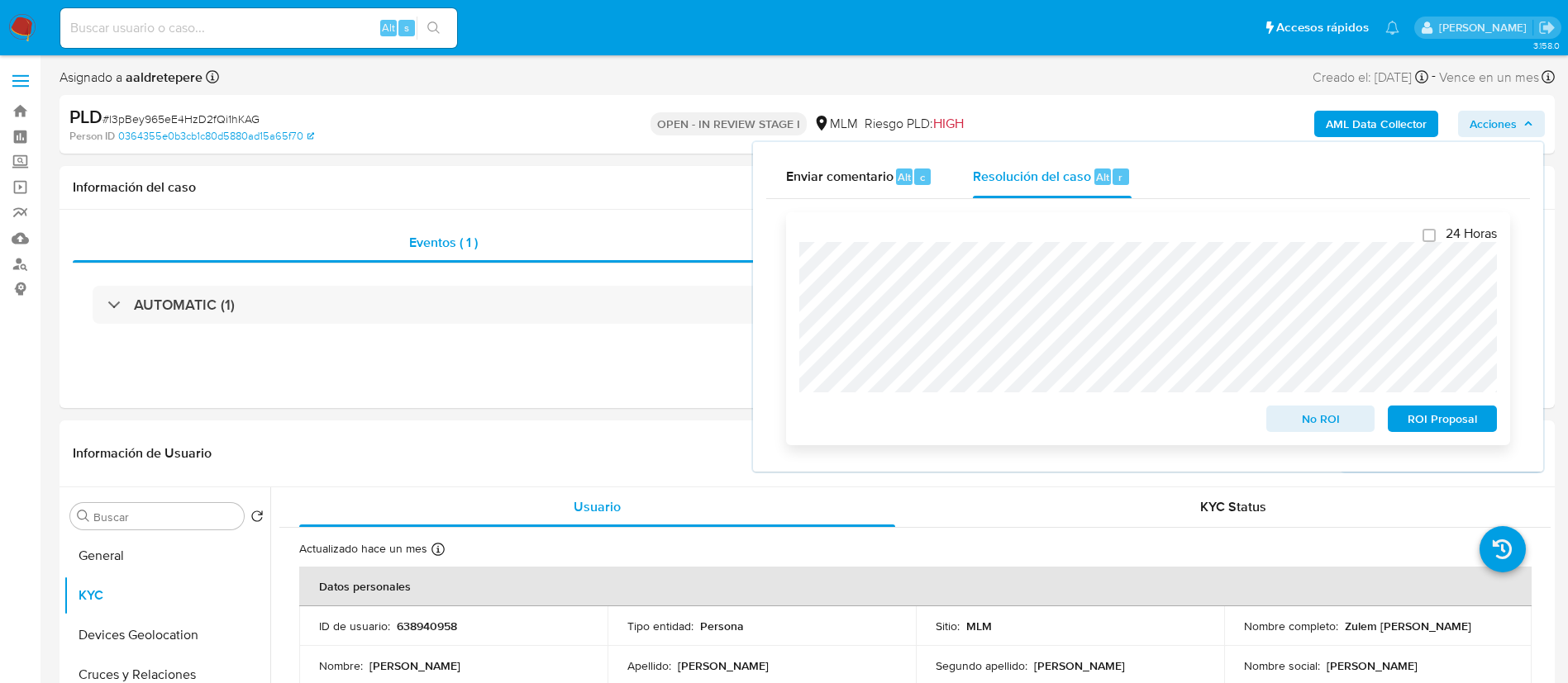
click at [1406, 420] on span "ROI Proposal" at bounding box center [1443, 418] width 86 height 23
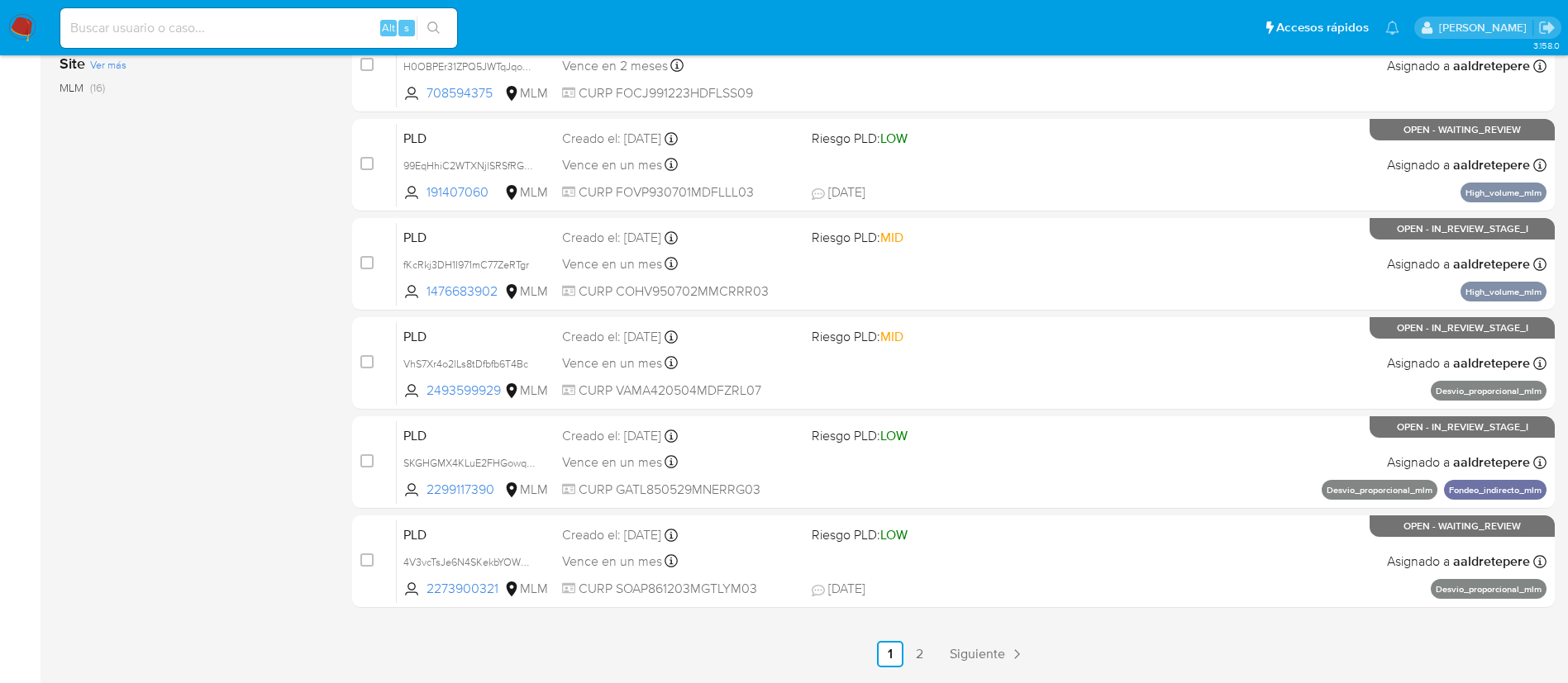
scroll to position [681, 0]
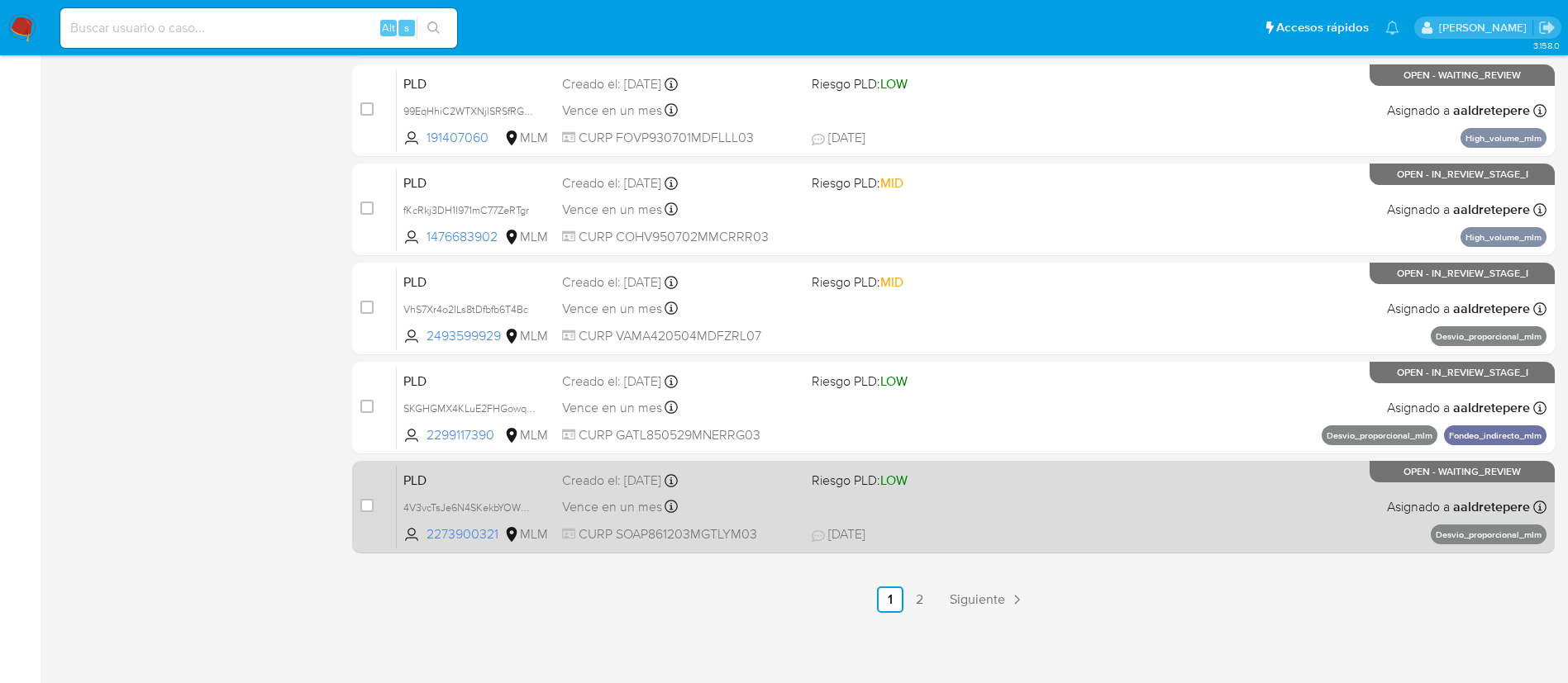
click at [1001, 491] on div "PLD 4V3vcTsJe6N4SKekbYOWH10i 2273900321 MLM Riesgo PLD: LOW Creado el: [DATE] C…" at bounding box center [971, 507] width 1150 height 84
click at [1176, 506] on div "PLD 4V3vcTsJe6N4SKekbYOWH10i 2273900321 MLM Riesgo PLD: LOW Creado el: [DATE] C…" at bounding box center [971, 507] width 1150 height 84
click at [361, 506] on input "checkbox" at bounding box center [367, 505] width 13 height 13
checkbox input "true"
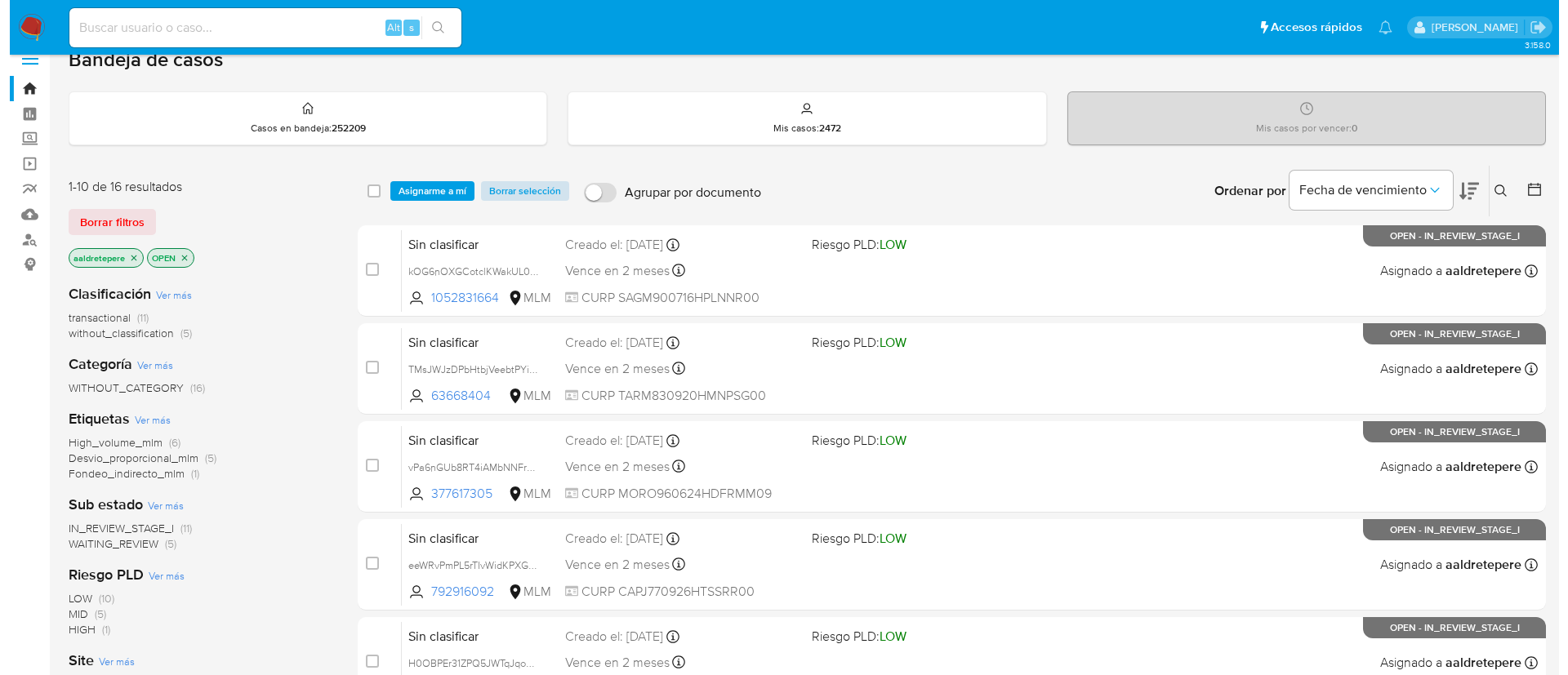
scroll to position [0, 0]
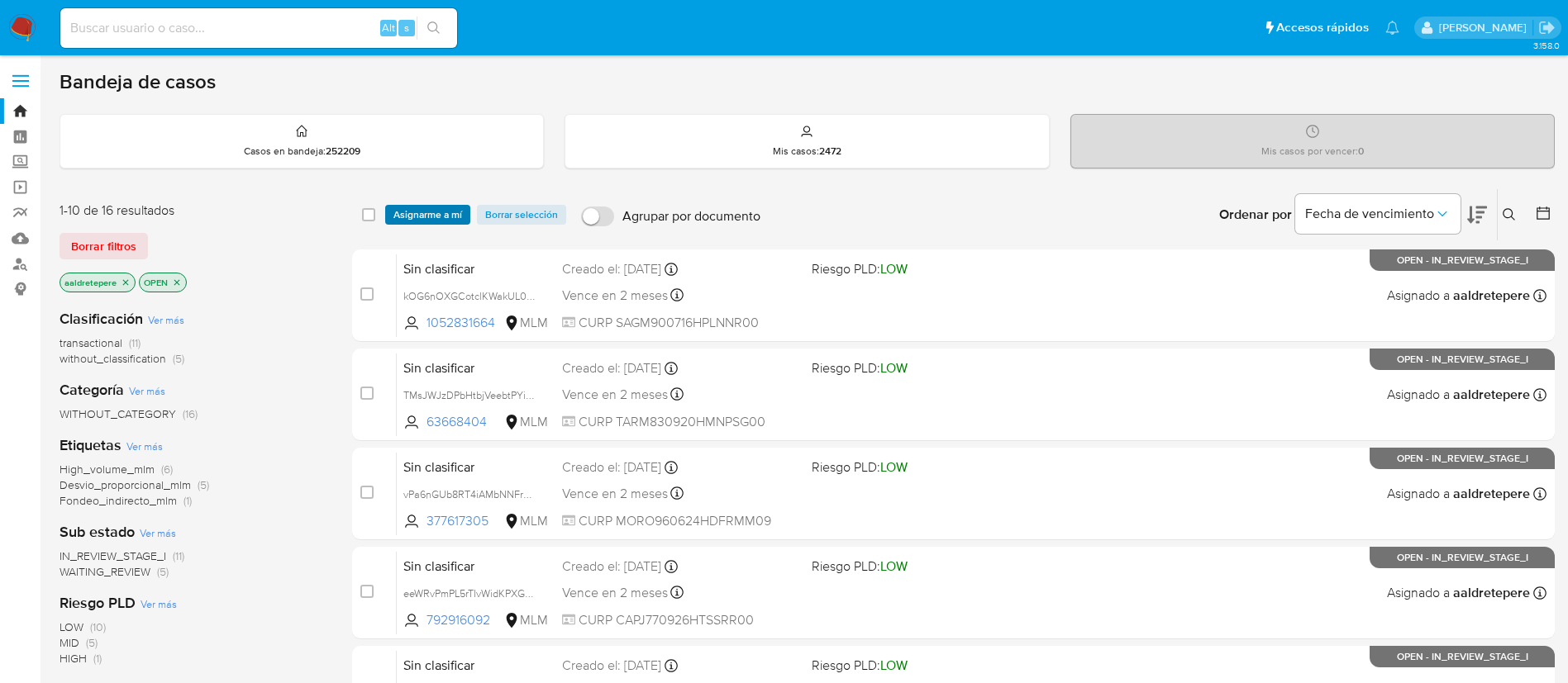
click at [401, 211] on span "Asignarme a mí" at bounding box center [428, 215] width 68 height 17
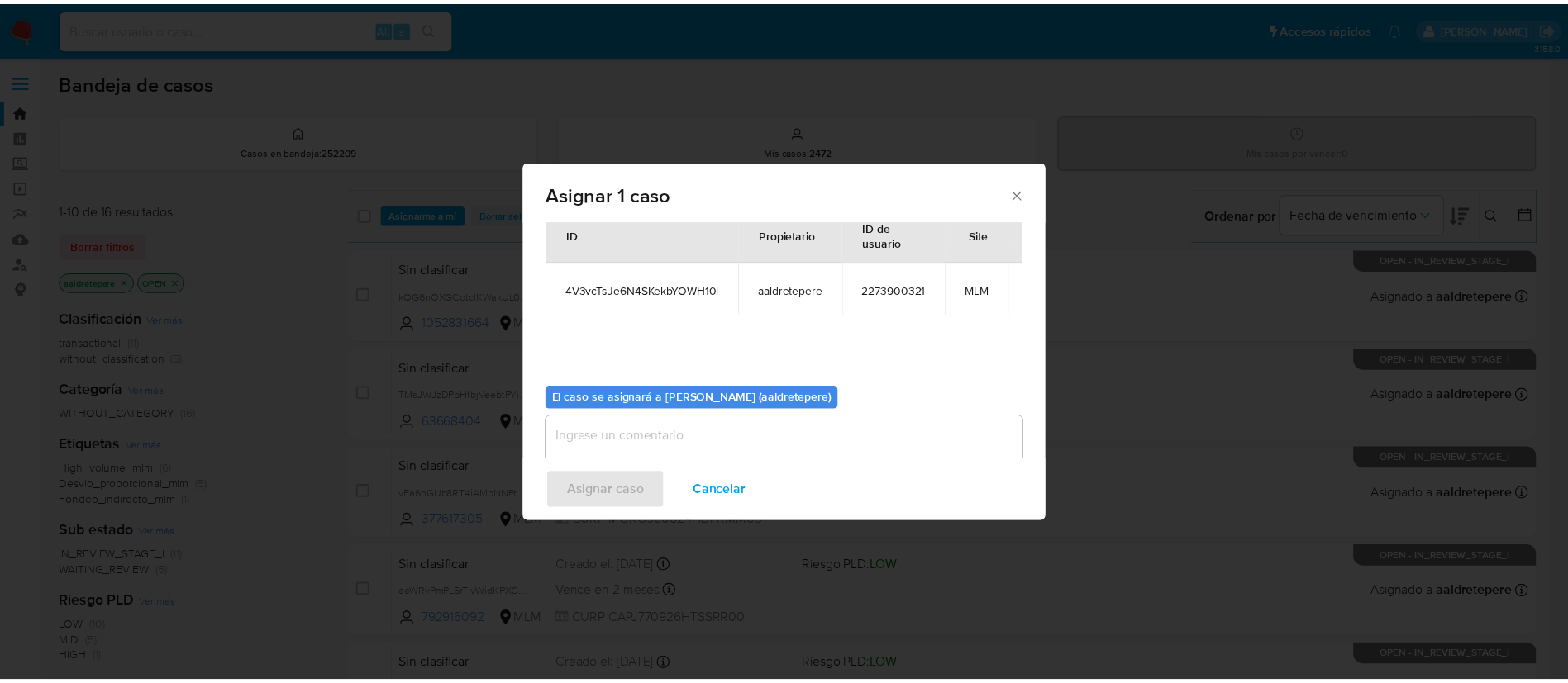
scroll to position [85, 0]
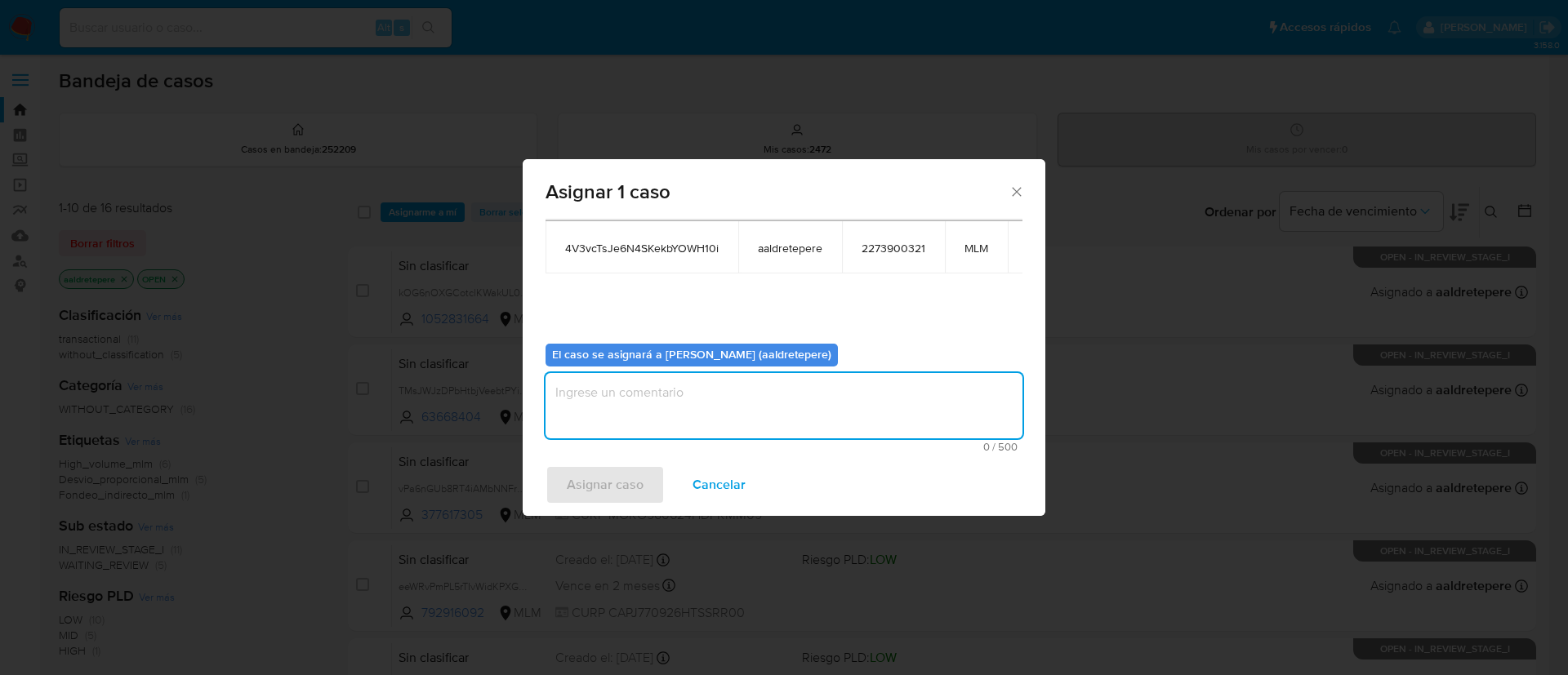
drag, startPoint x: 846, startPoint y: 412, endPoint x: 454, endPoint y: 534, distance: 410.5
click at [796, 421] on textarea "assign-modal" at bounding box center [784, 406] width 477 height 66
click at [579, 490] on span "Asignar caso" at bounding box center [605, 485] width 77 height 36
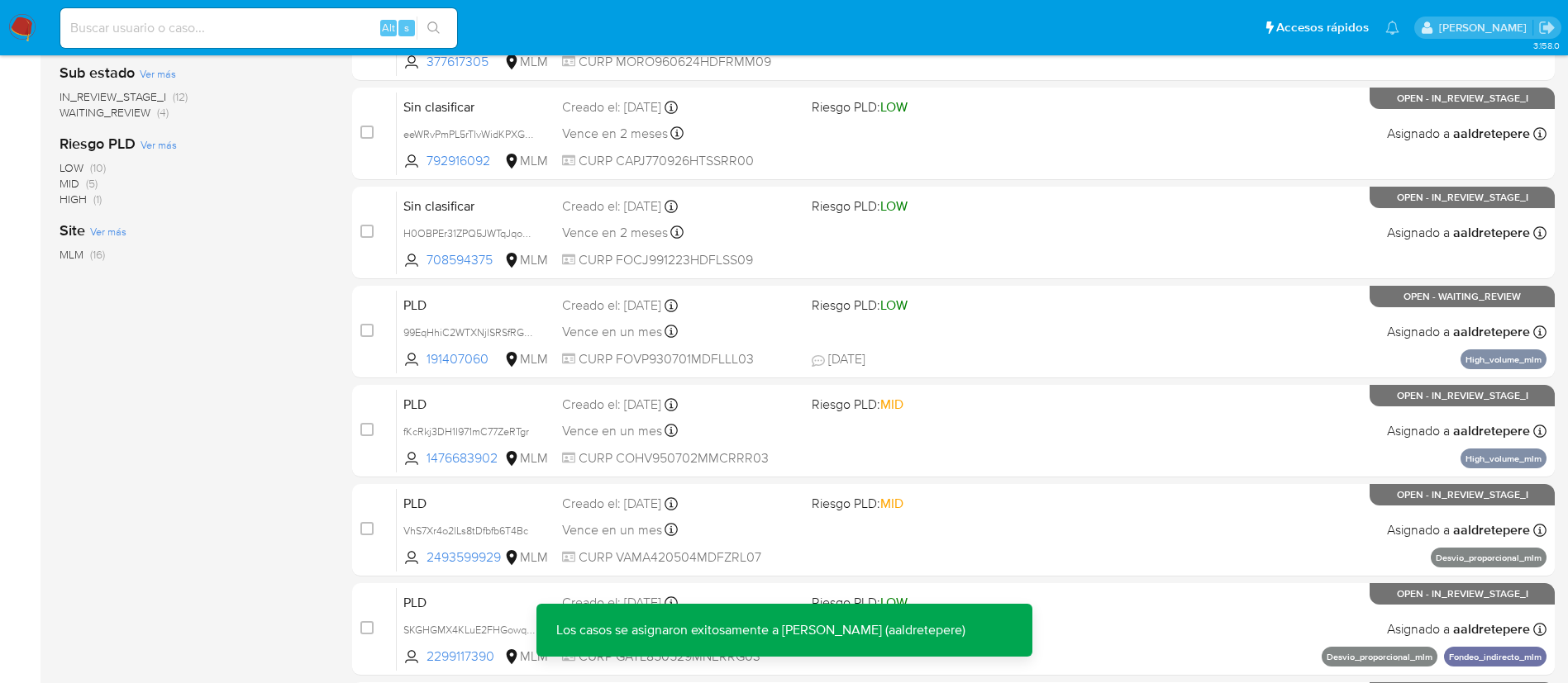
scroll to position [668, 0]
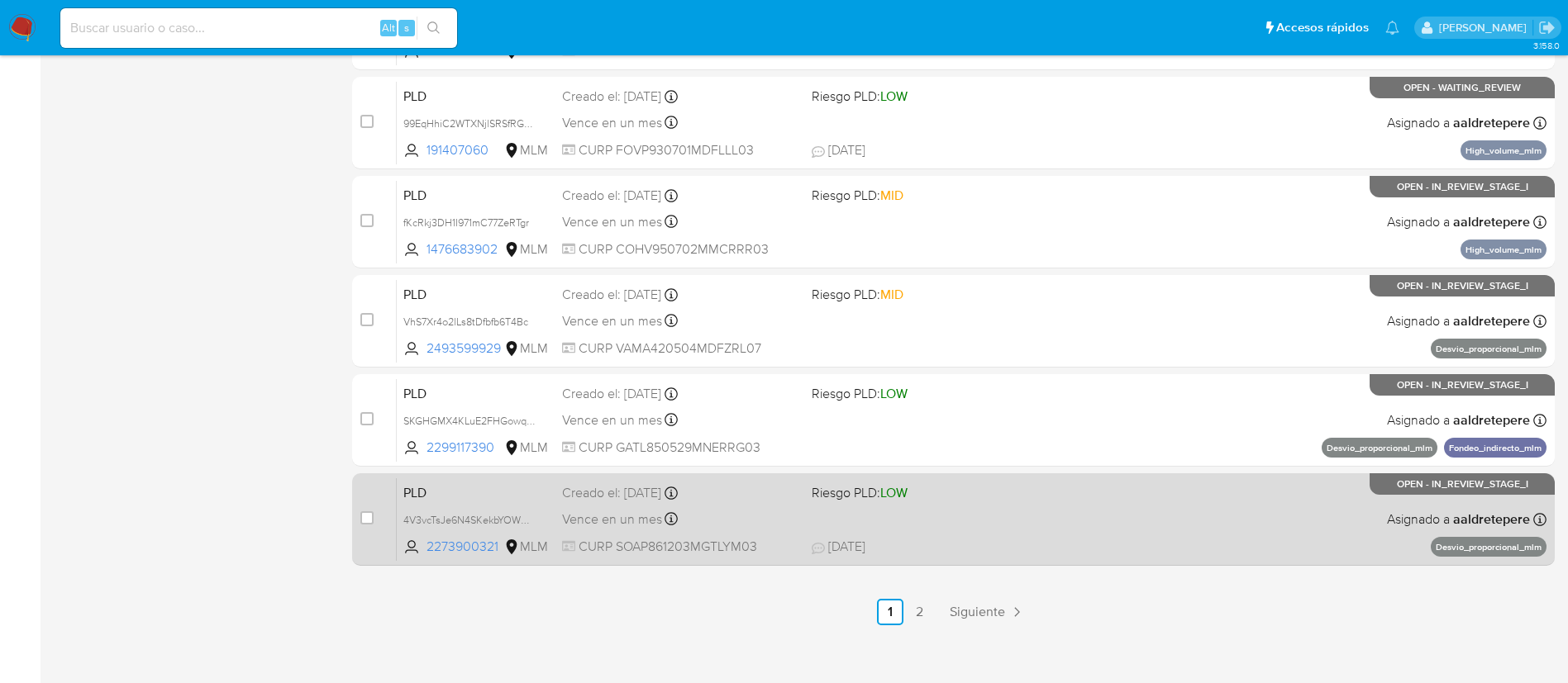
click at [1329, 507] on div "PLD 4V3vcTsJe6N4SKekbYOWH10i 2273900321 MLM Riesgo PLD: LOW Creado el: [DATE] C…" at bounding box center [971, 519] width 1150 height 84
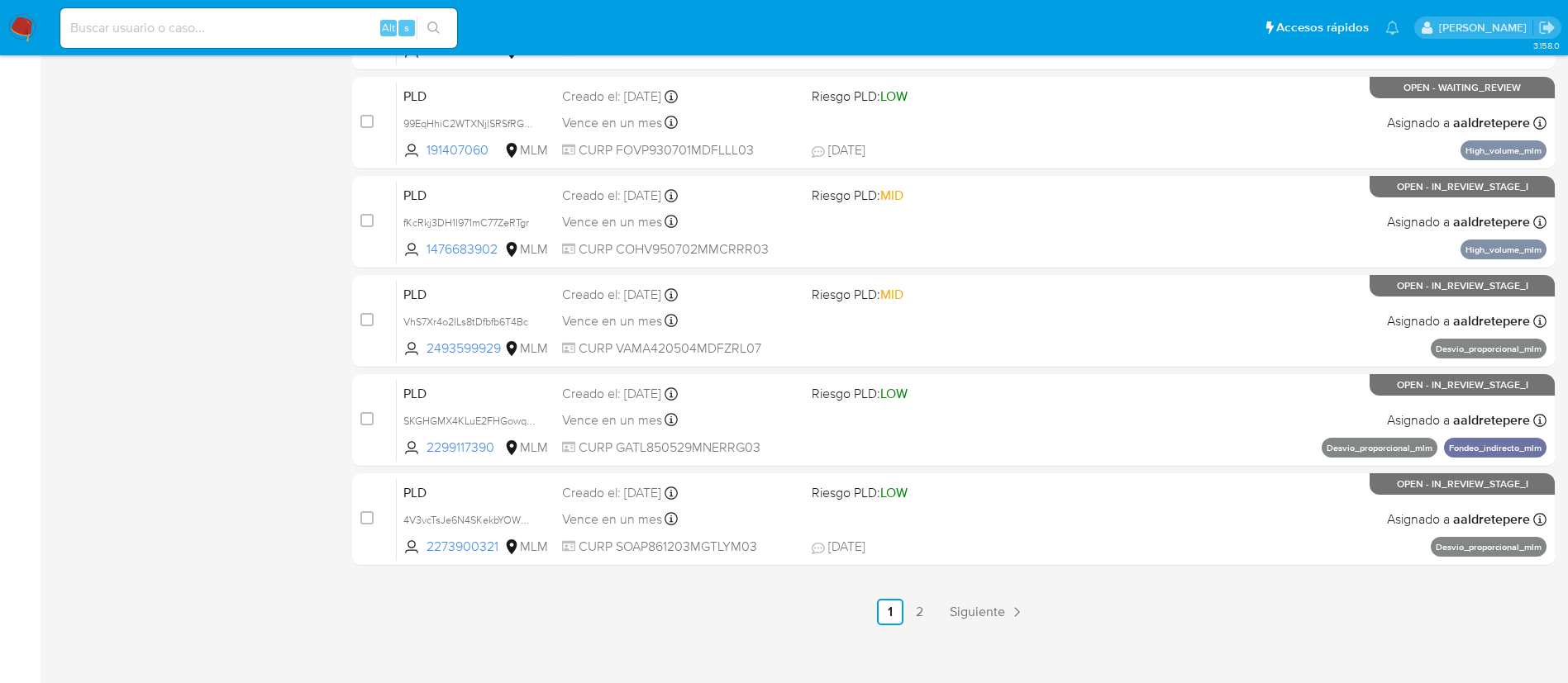
click at [11, 26] on img at bounding box center [22, 28] width 28 height 28
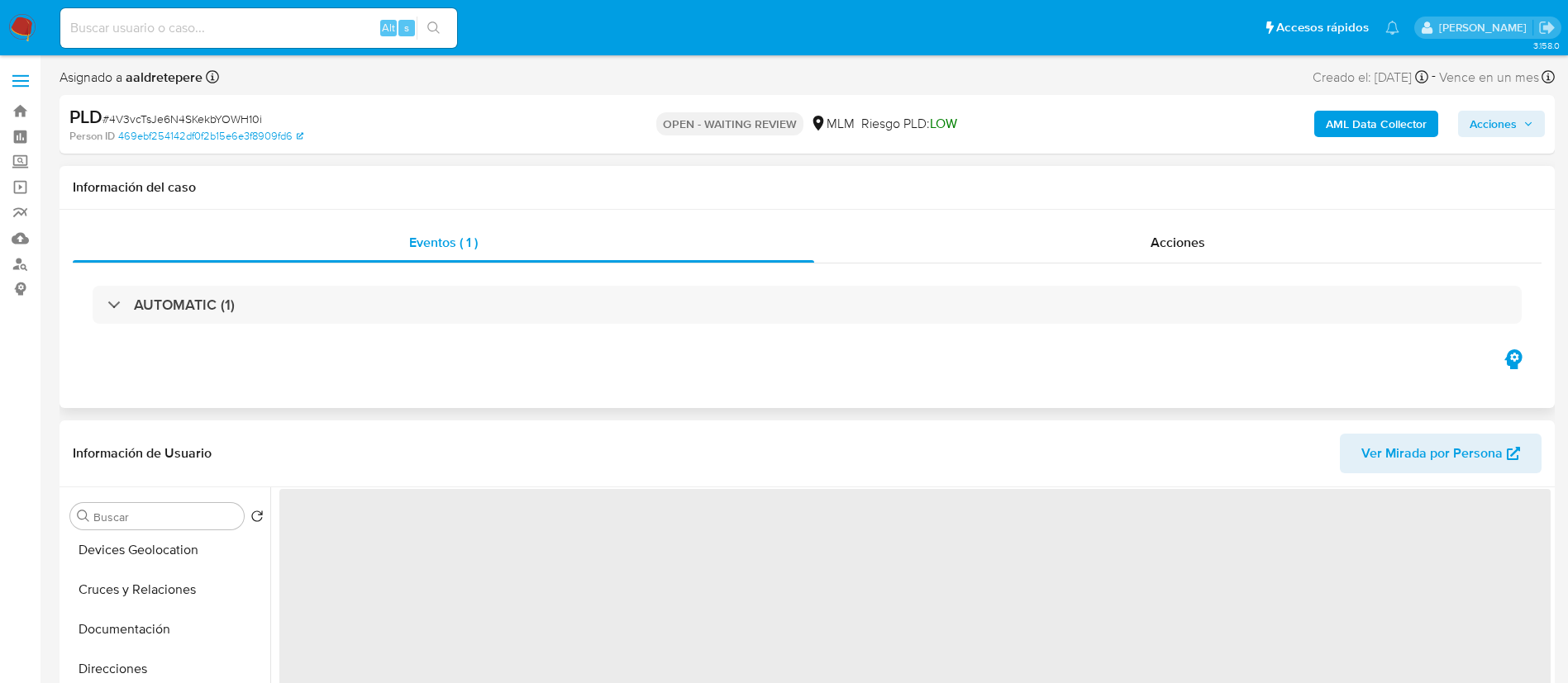
scroll to position [124, 0]
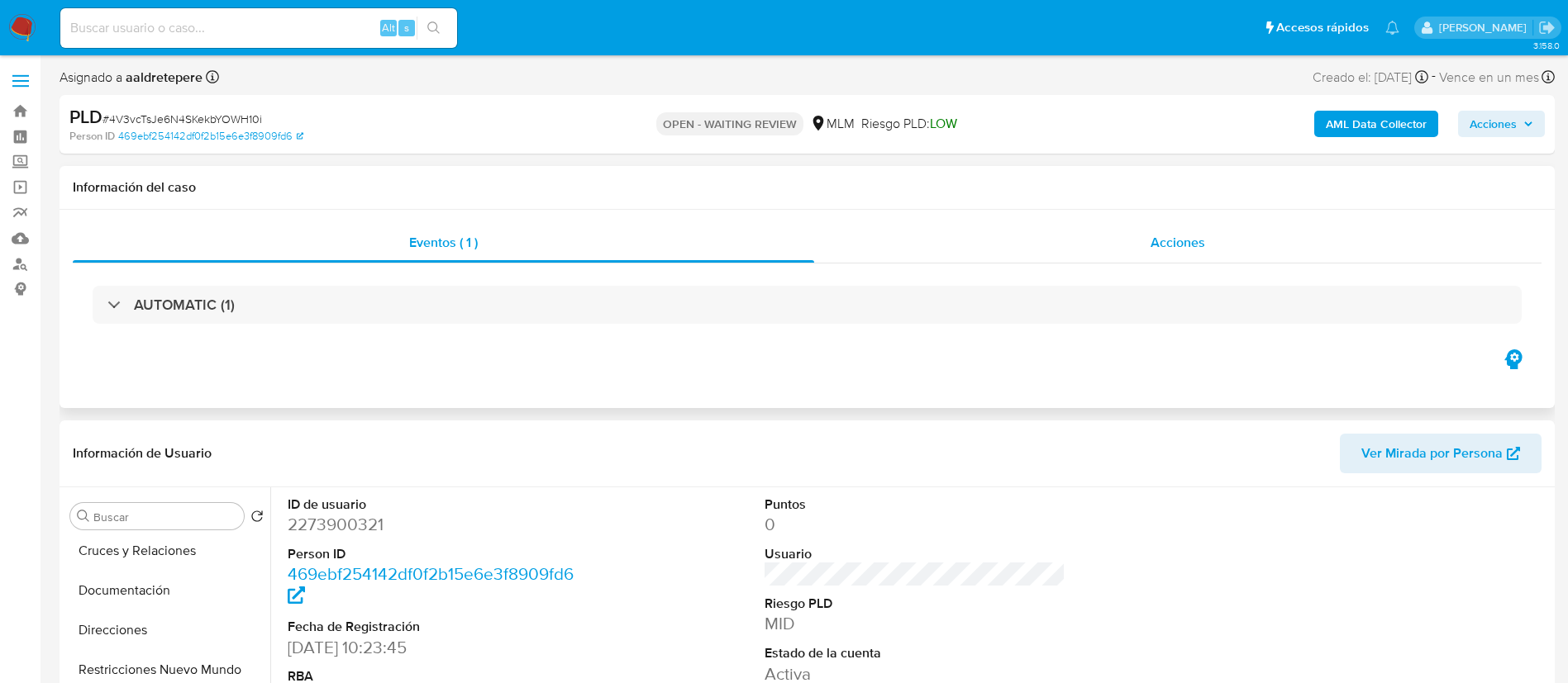
click at [1158, 250] on span "Acciones" at bounding box center [1178, 242] width 54 height 19
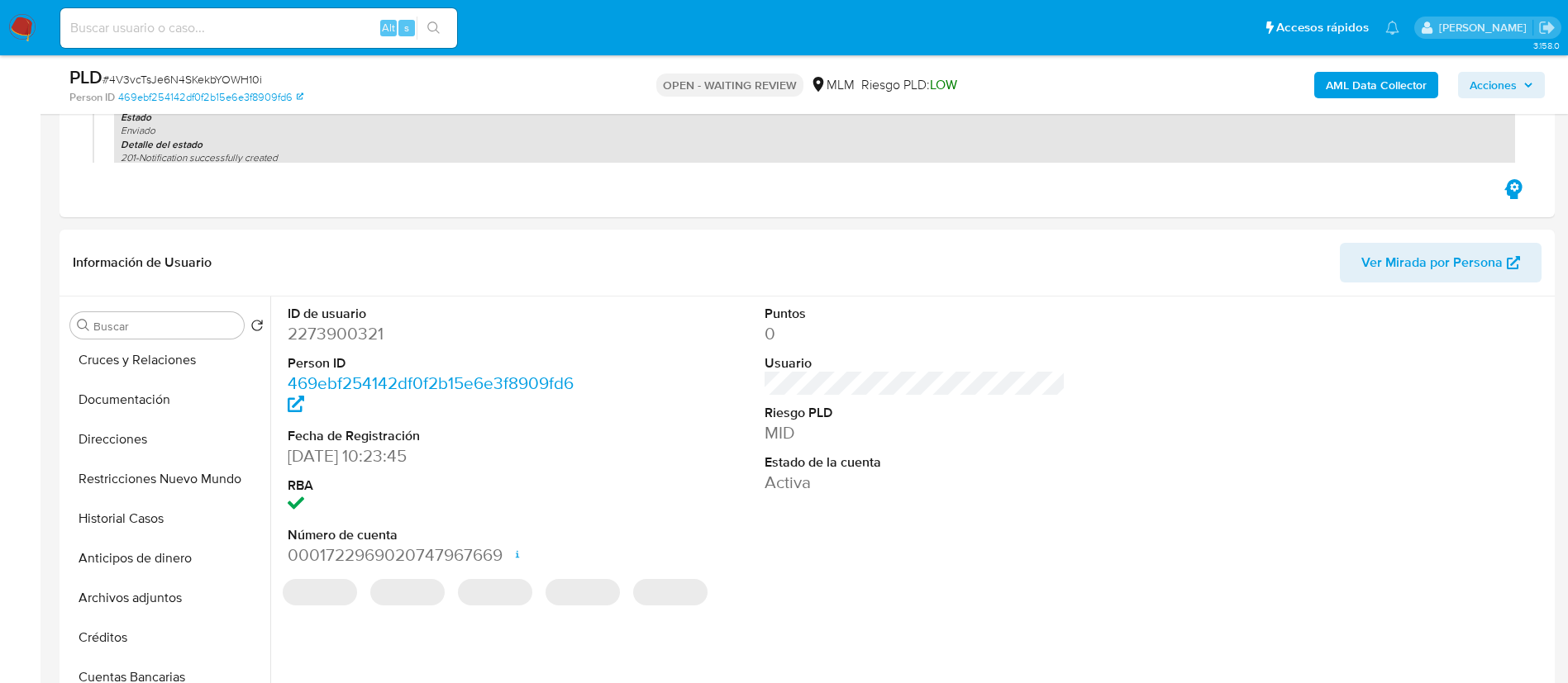
select select "10"
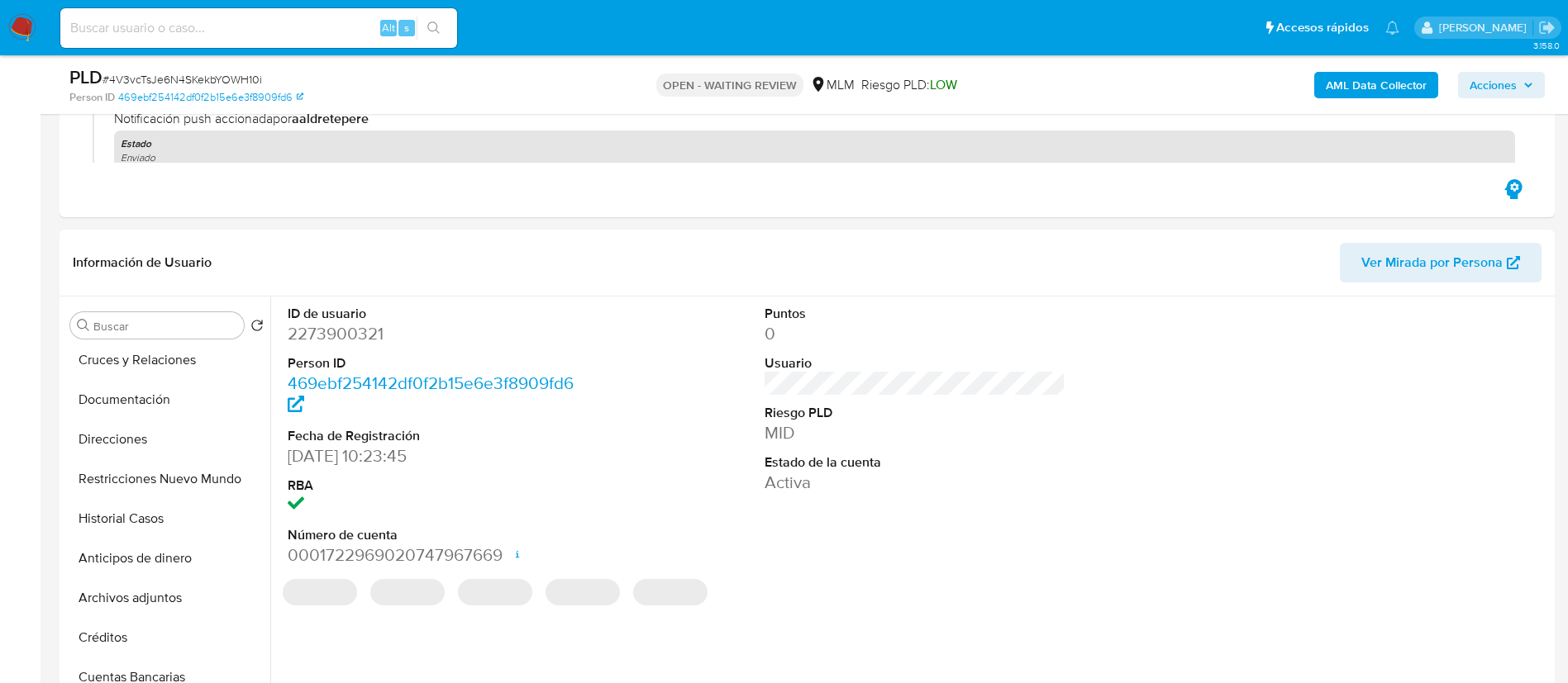
scroll to position [867, 0]
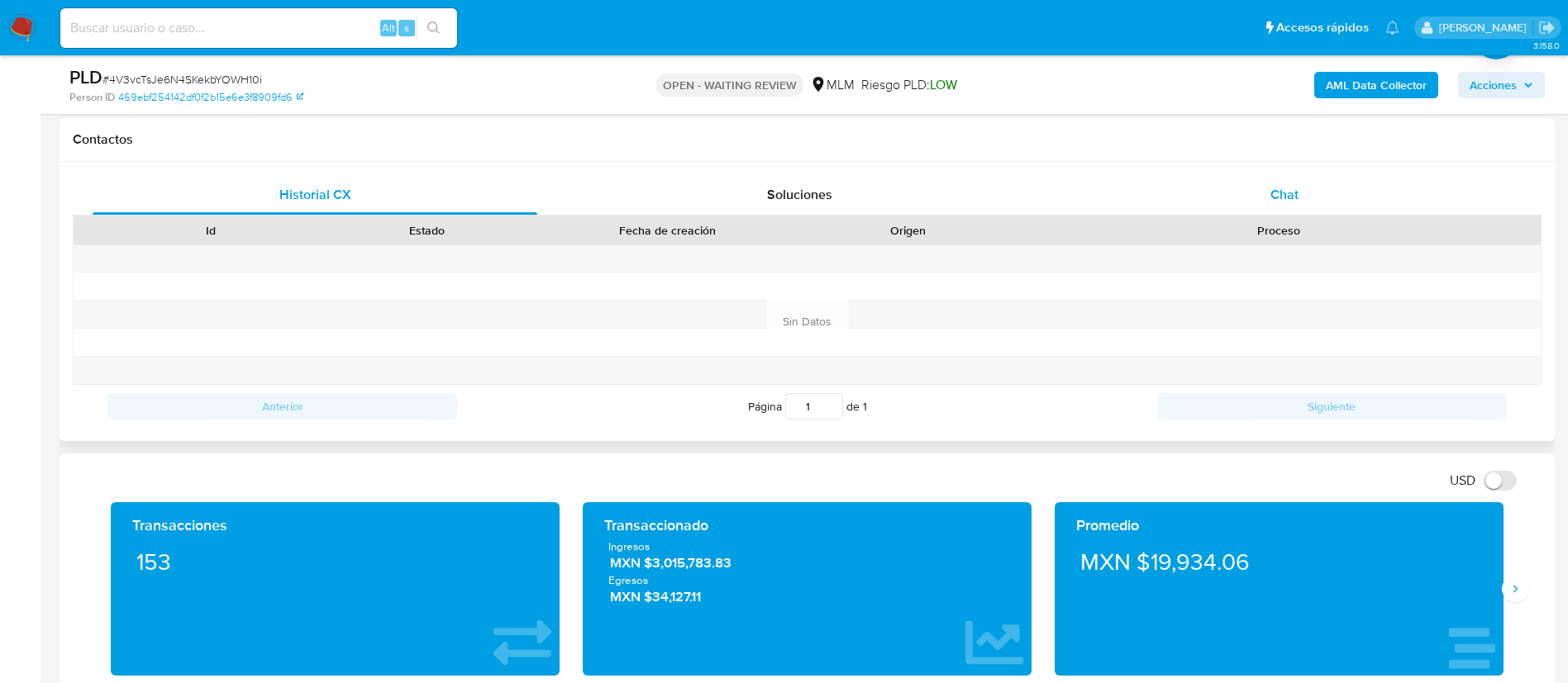
click at [1270, 204] on div "Chat" at bounding box center [1285, 194] width 445 height 40
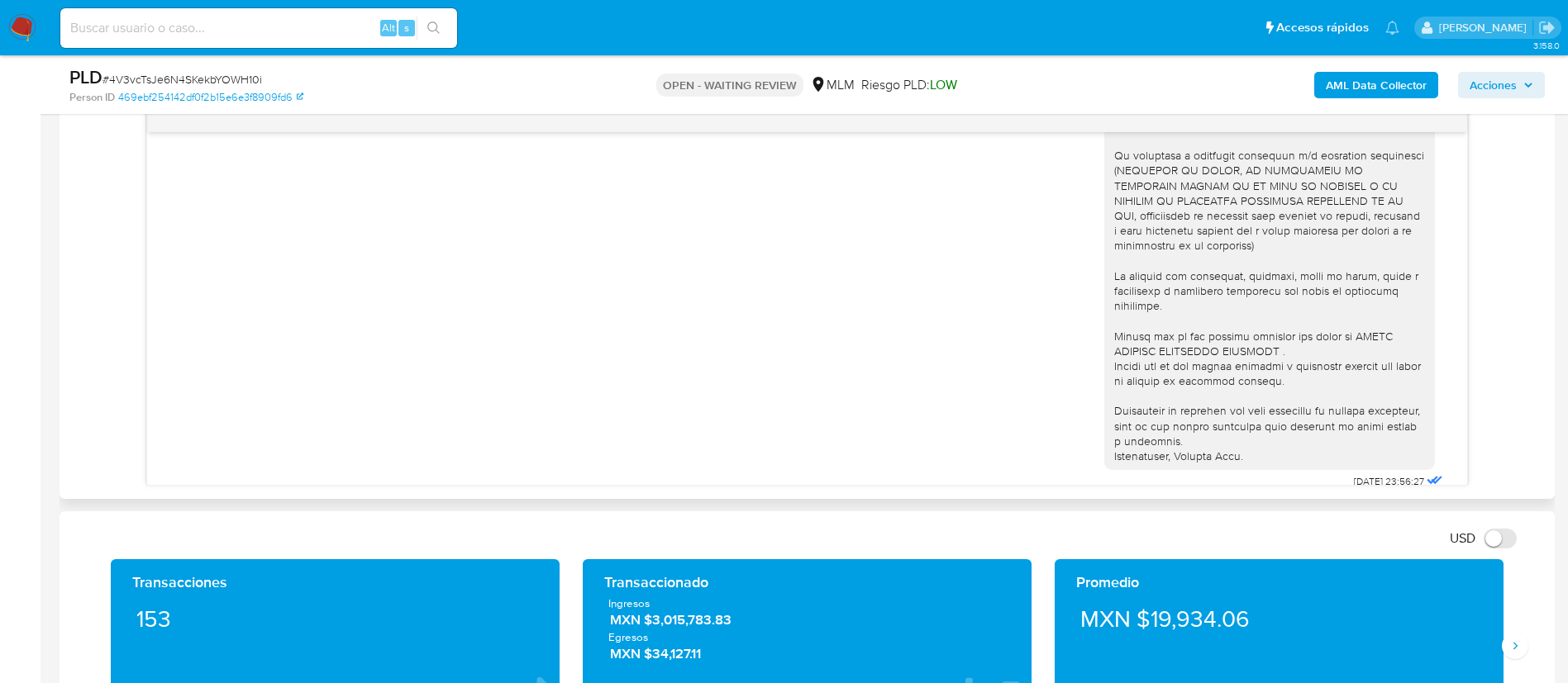
scroll to position [254, 0]
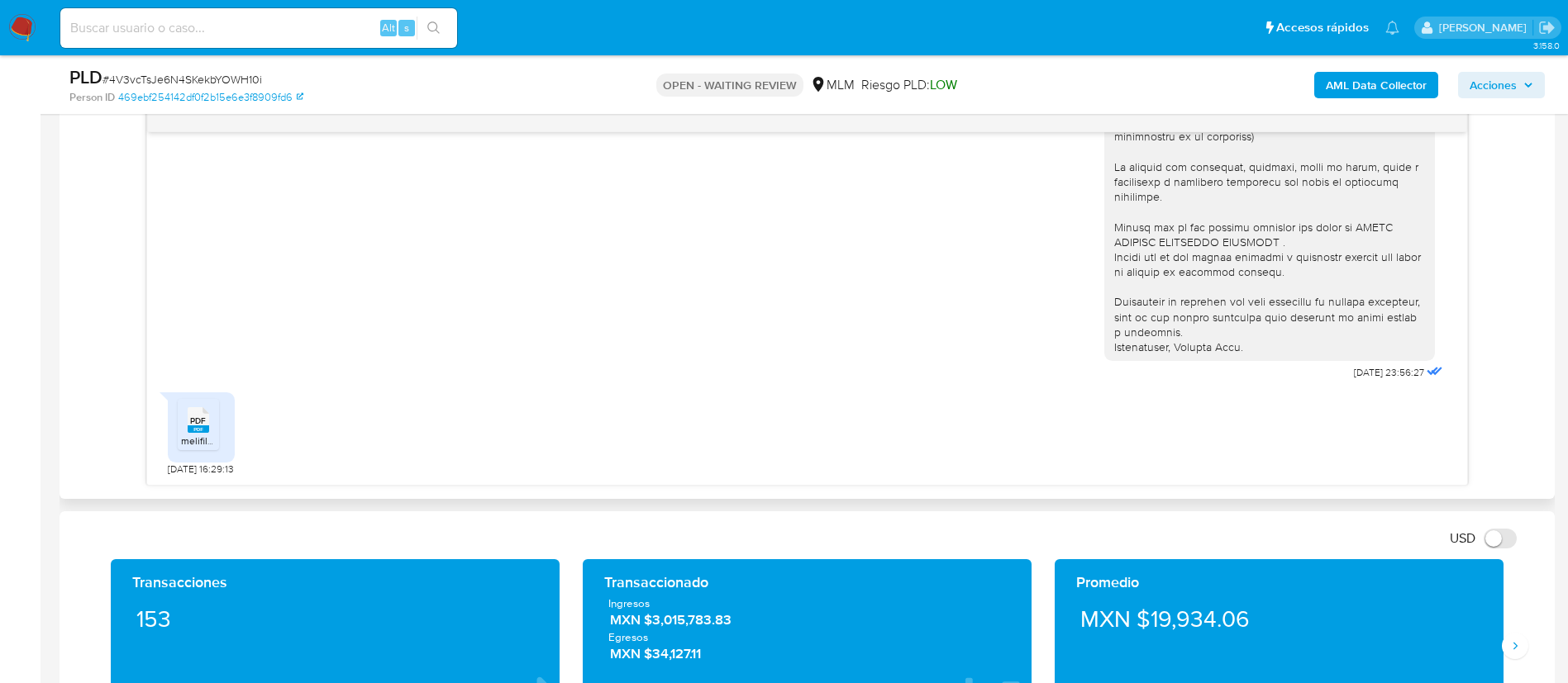
click at [209, 441] on span "melifile1184379742963395160.pdf" at bounding box center [255, 441] width 149 height 14
click at [1218, 333] on div at bounding box center [1269, 129] width 311 height 451
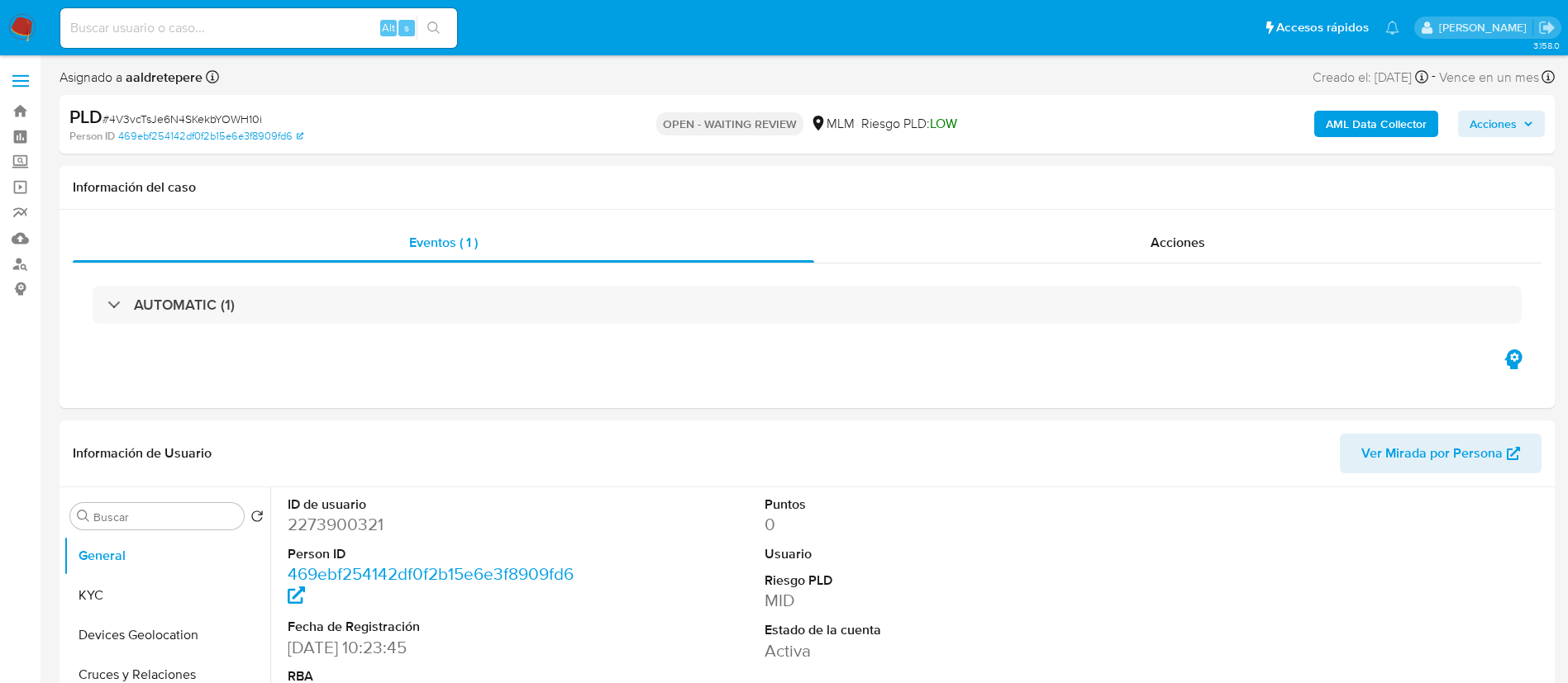
select select "10"
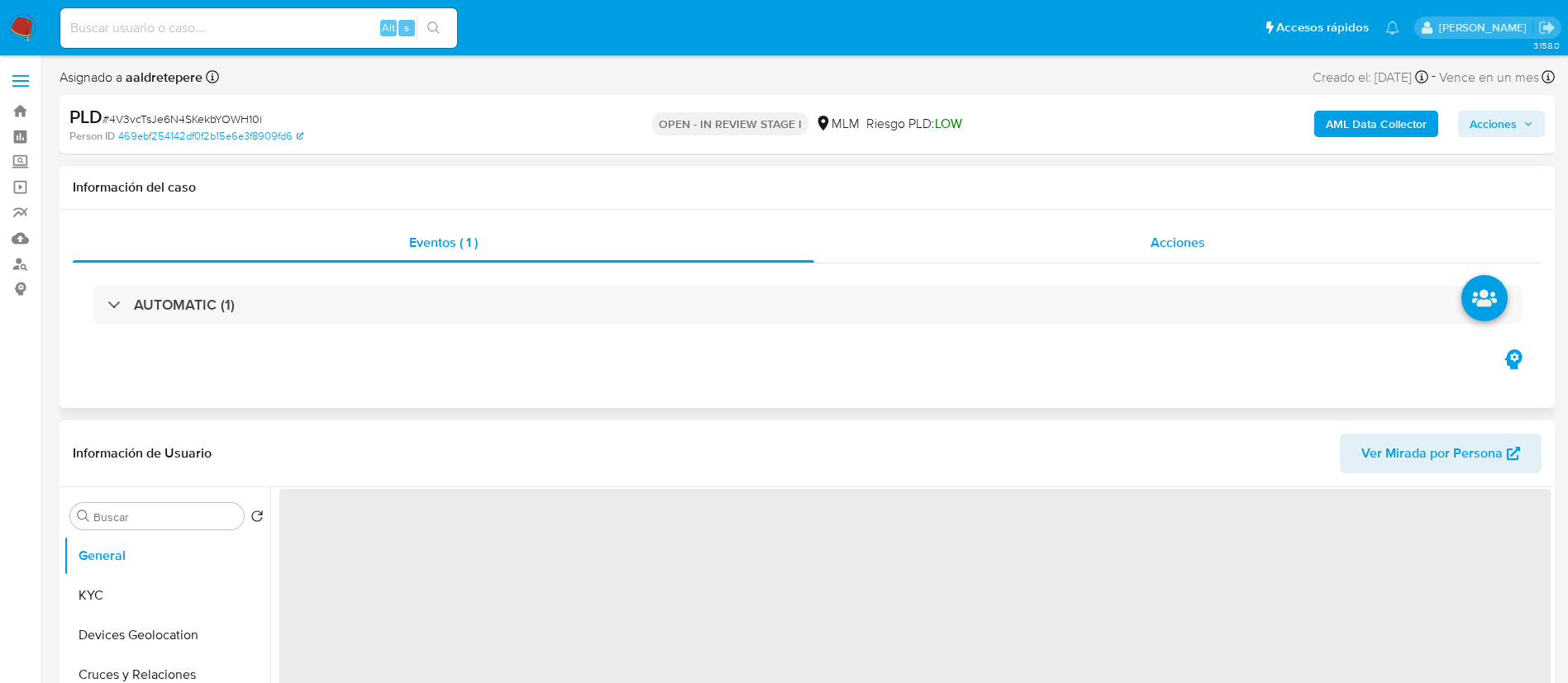
click at [1186, 240] on span "Acciones" at bounding box center [1178, 242] width 54 height 19
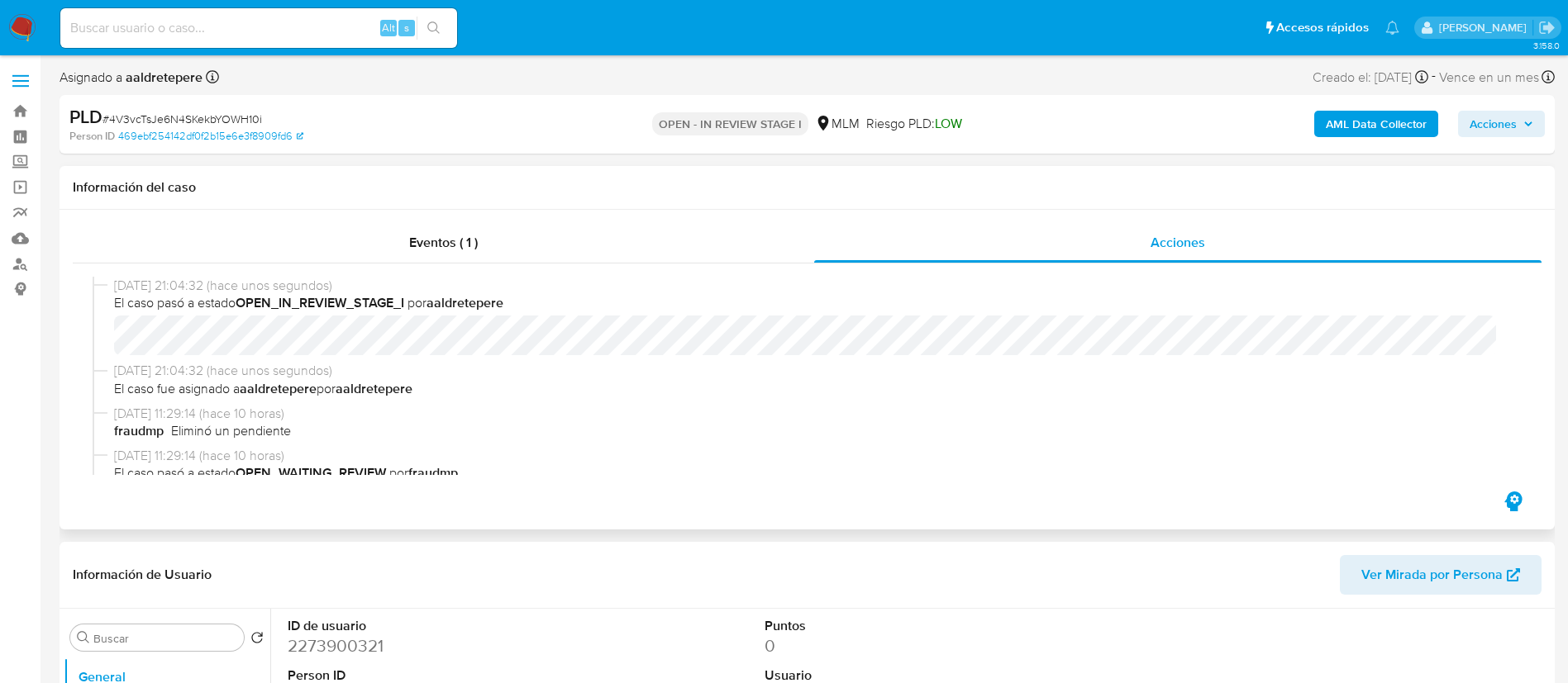
select select "10"
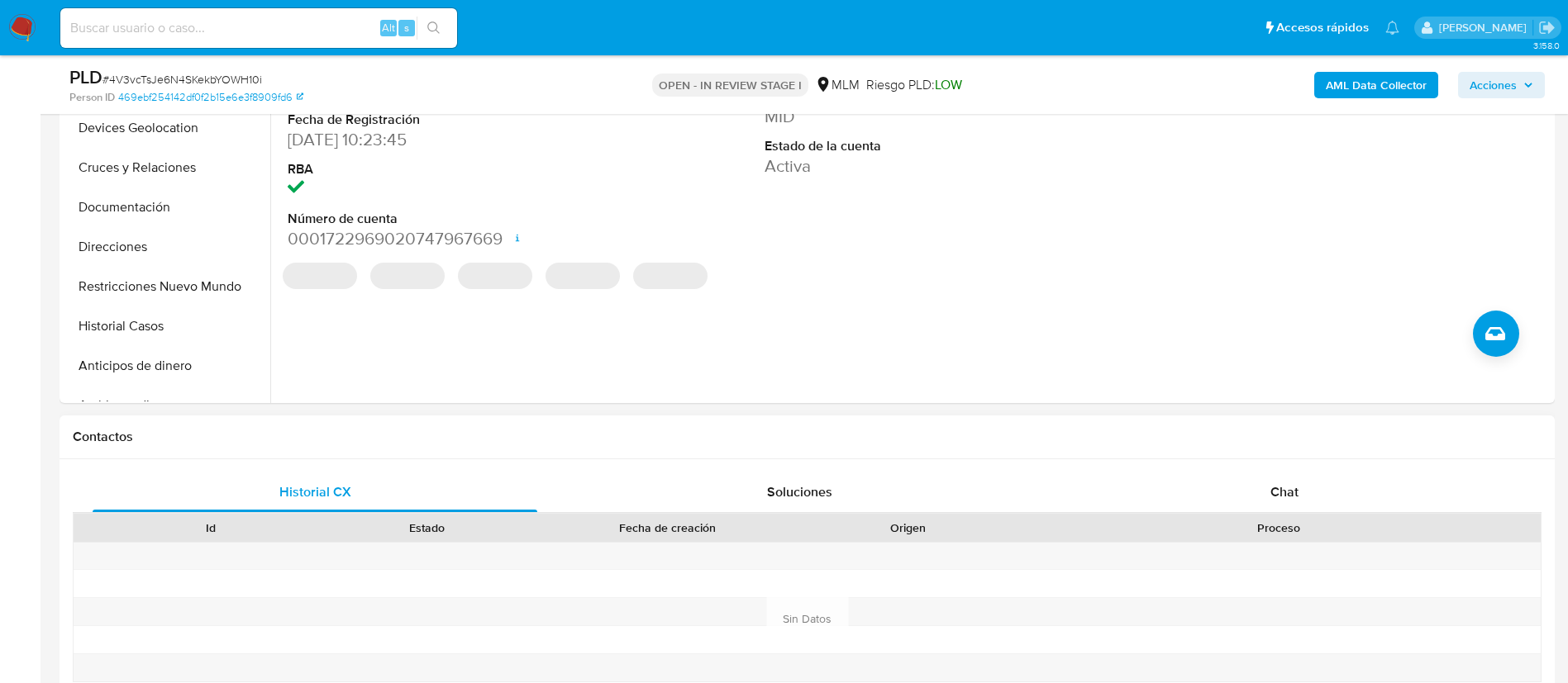
scroll to position [619, 0]
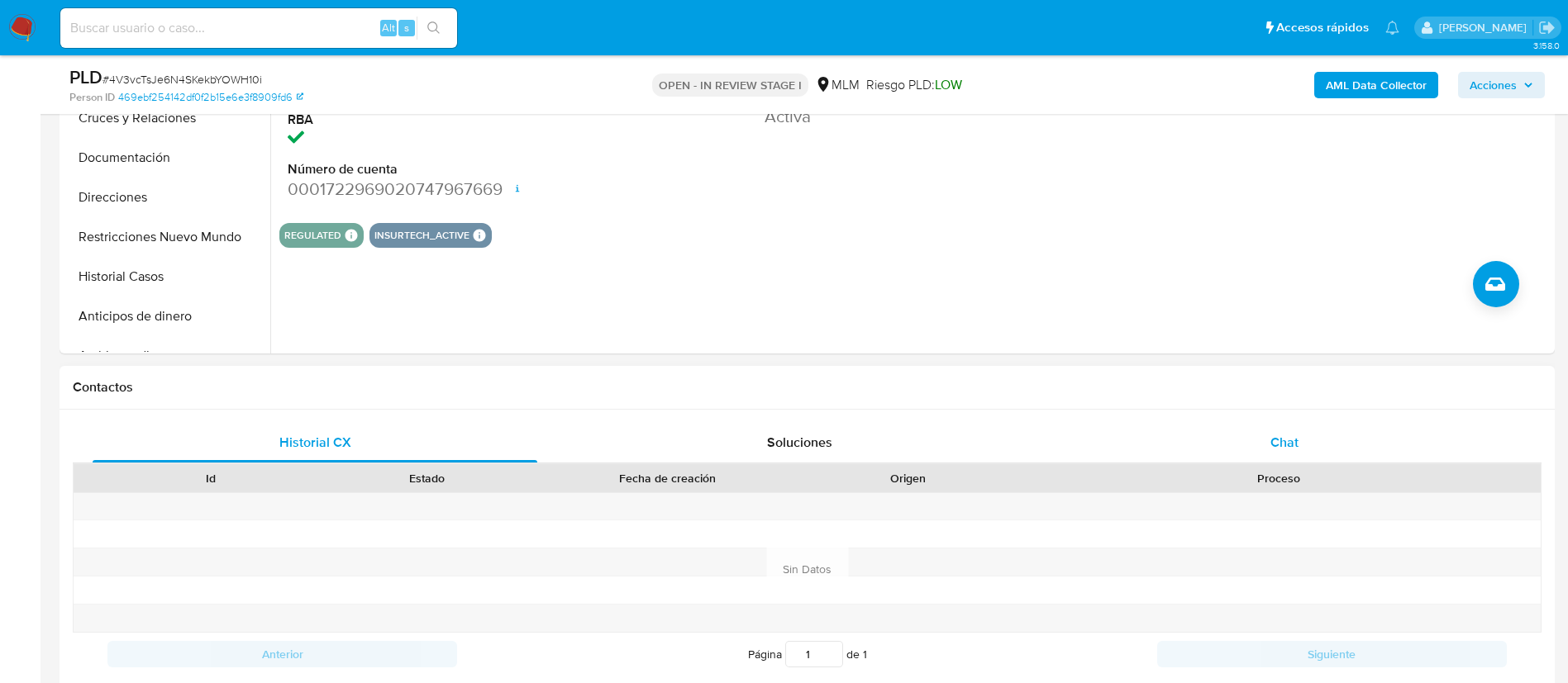
click at [1287, 442] on span "Chat" at bounding box center [1285, 442] width 28 height 19
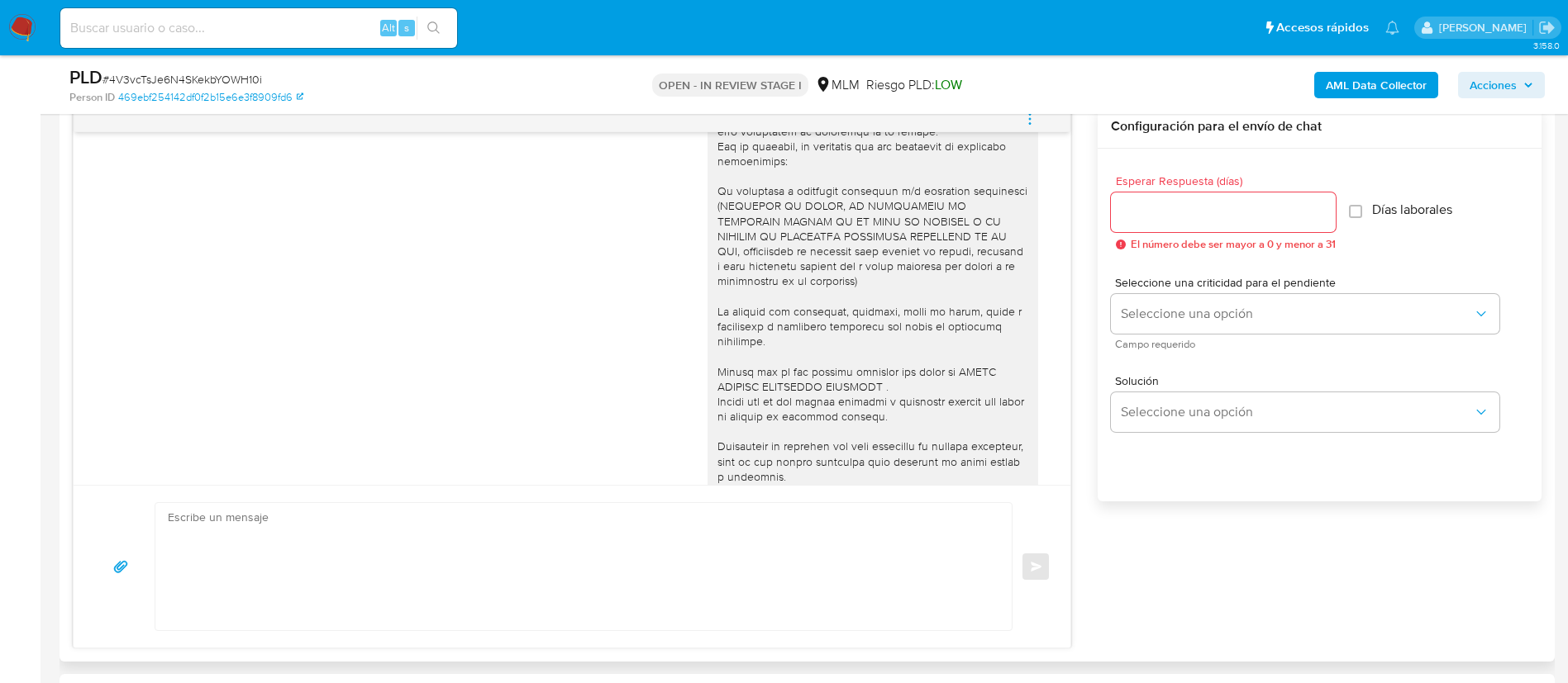
scroll to position [0, 0]
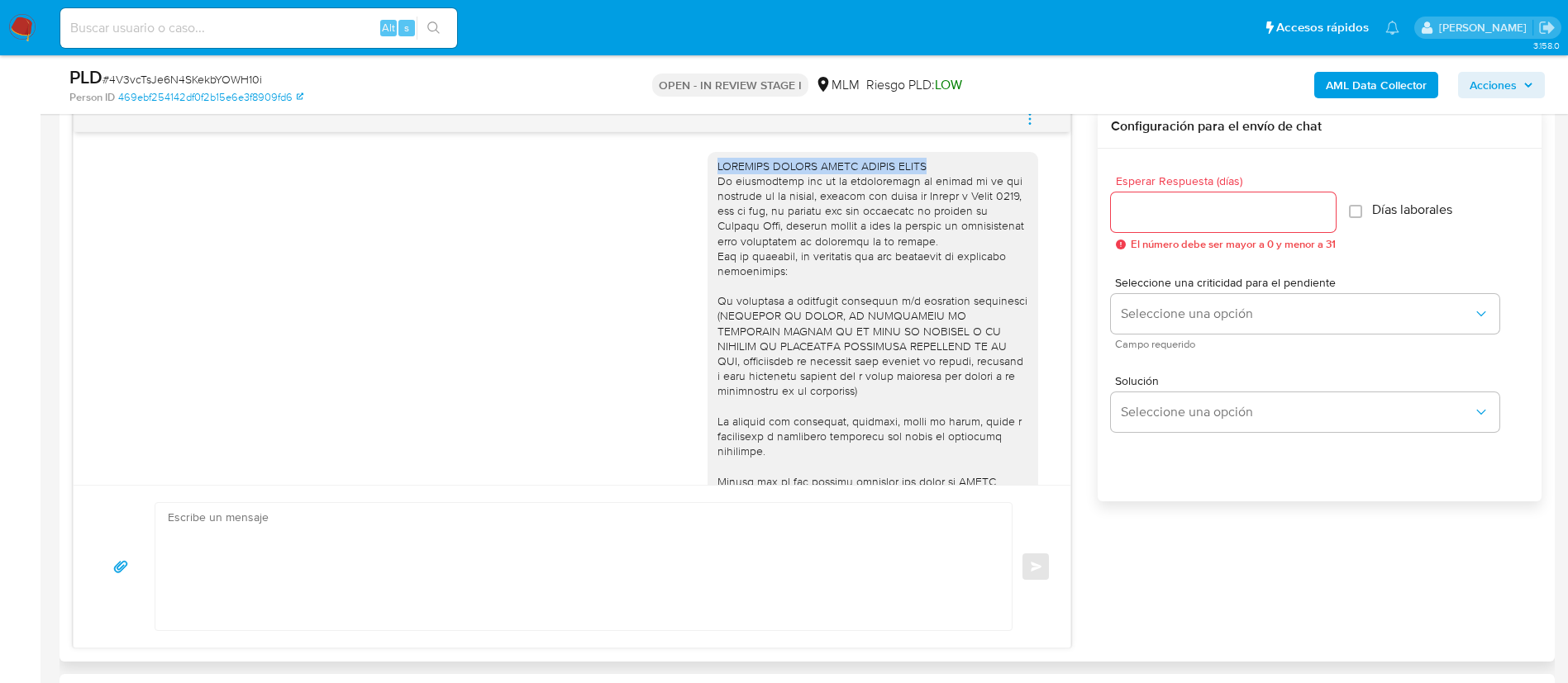
drag, startPoint x: 924, startPoint y: 166, endPoint x: 695, endPoint y: 153, distance: 229.4
click at [707, 153] on div at bounding box center [873, 384] width 331 height 465
click at [718, 173] on div at bounding box center [873, 383] width 311 height 451
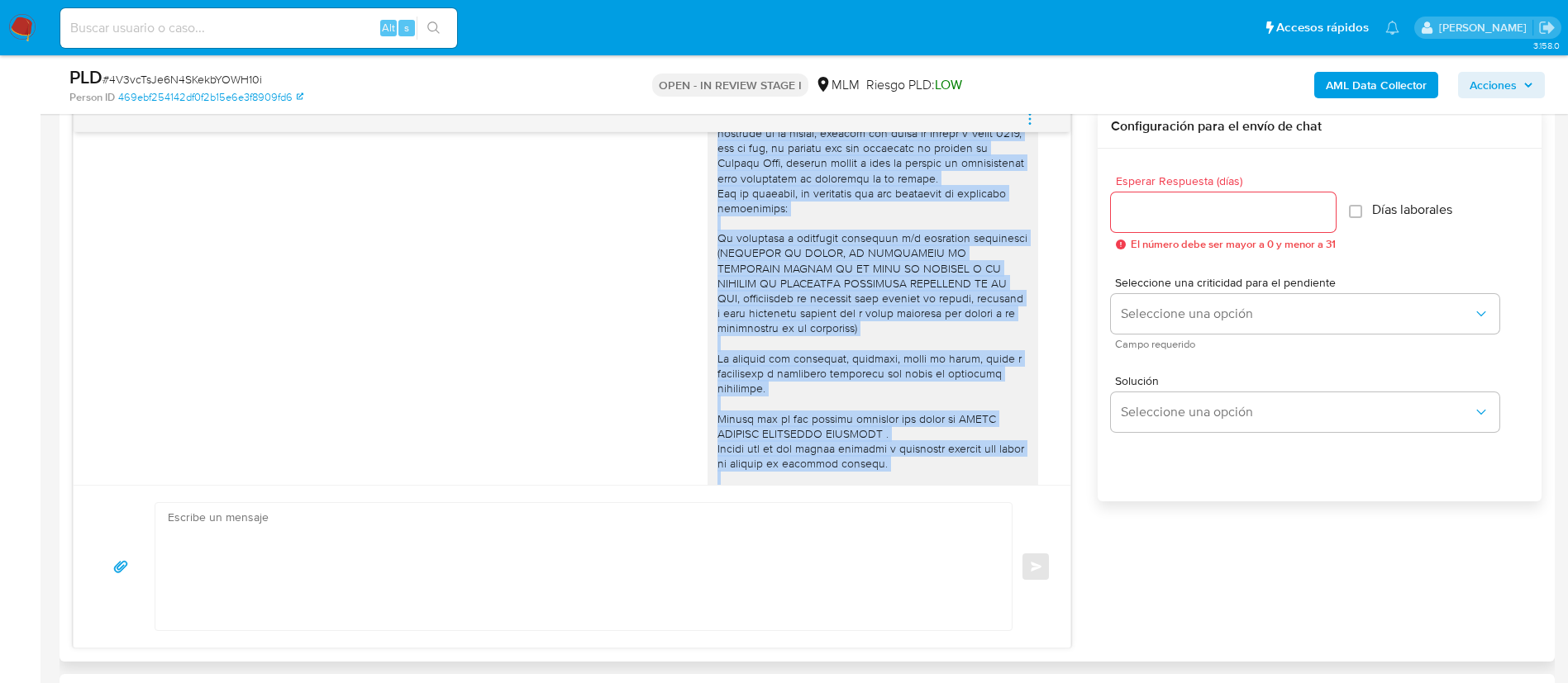
scroll to position [254, 0]
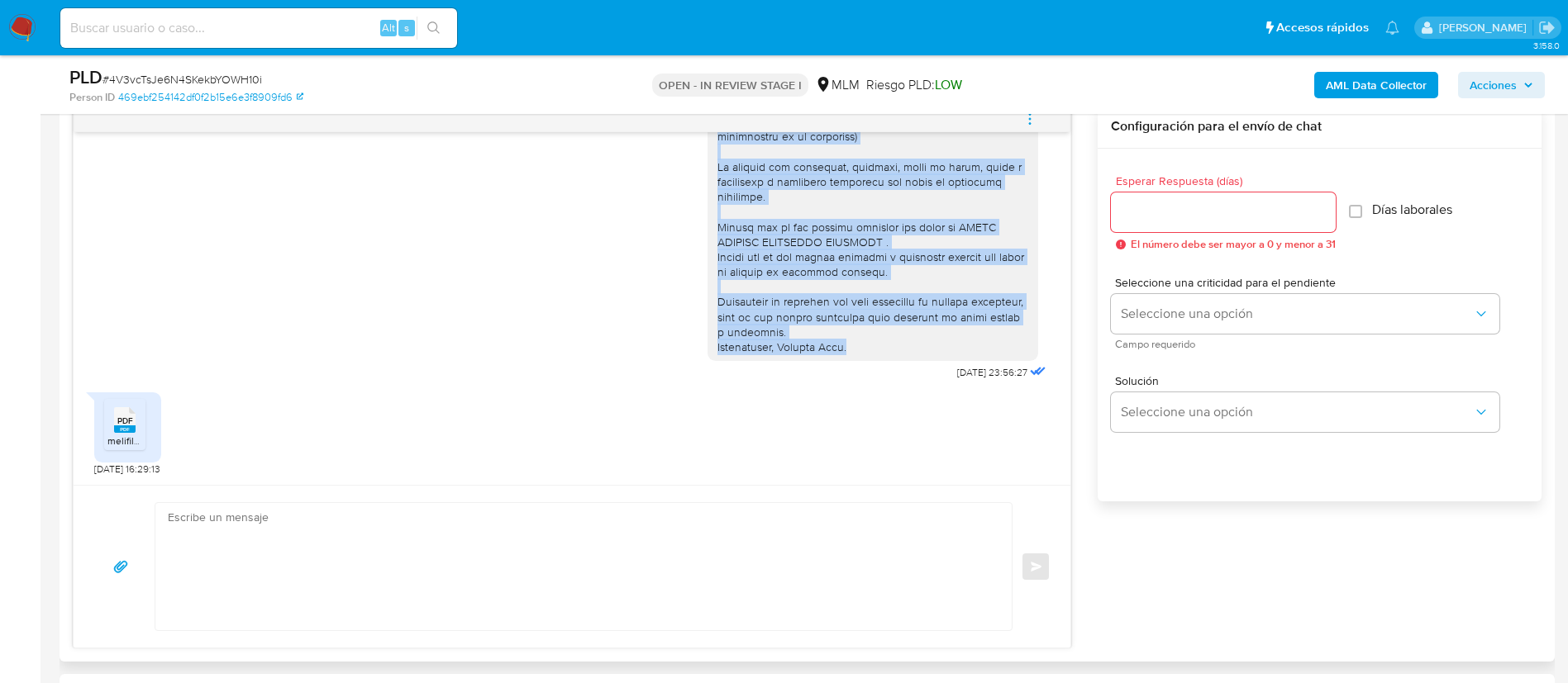
drag, startPoint x: 698, startPoint y: 167, endPoint x: 861, endPoint y: 341, distance: 238.4
click at [861, 341] on div at bounding box center [873, 129] width 311 height 451
copy div "ESTIMADA PAMELA SARAI SOLANO AYALA Te comunicamos que se ha identificado un cam…"
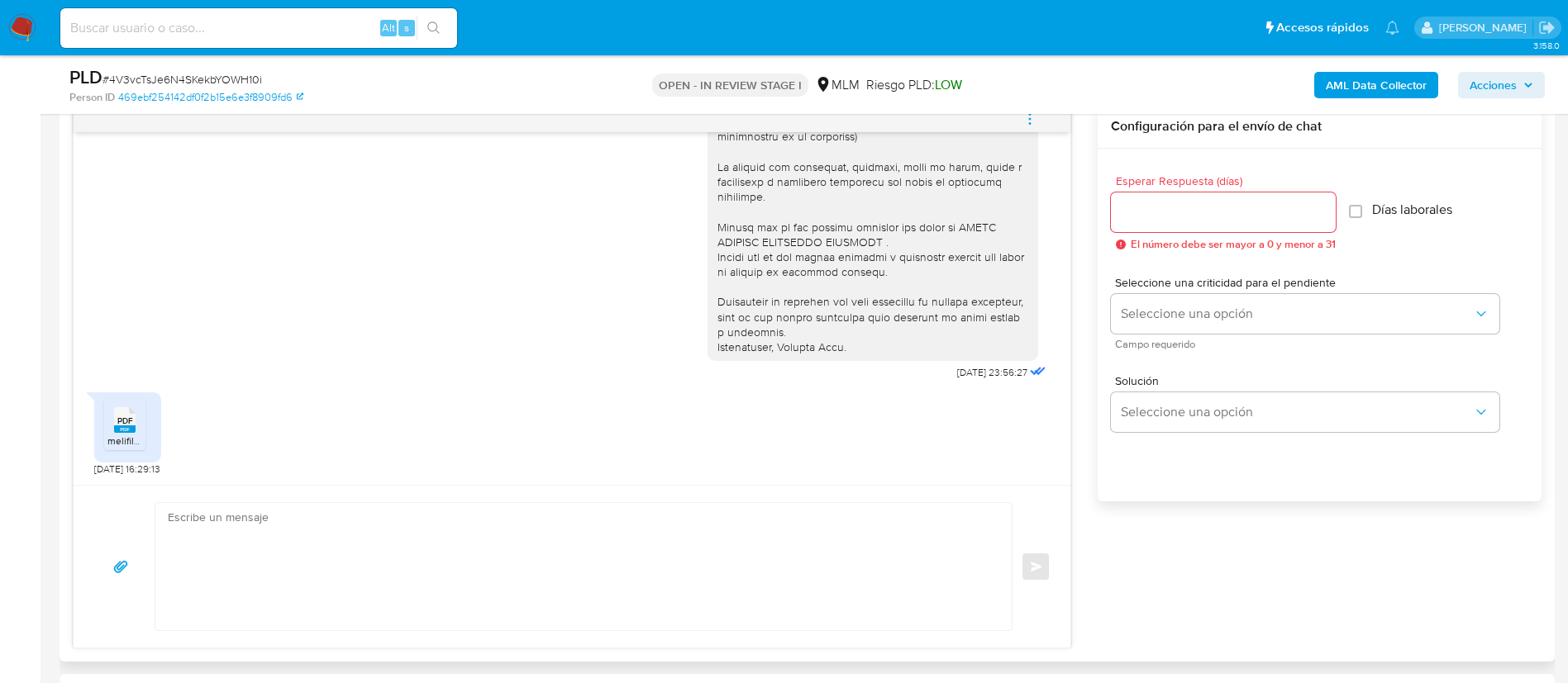
click at [287, 578] on textarea at bounding box center [579, 567] width 824 height 127
paste textarea "ESTIMADA PAMELA SARAI SOLANO AYALA Te comunicamos que se ha identificado un cam…"
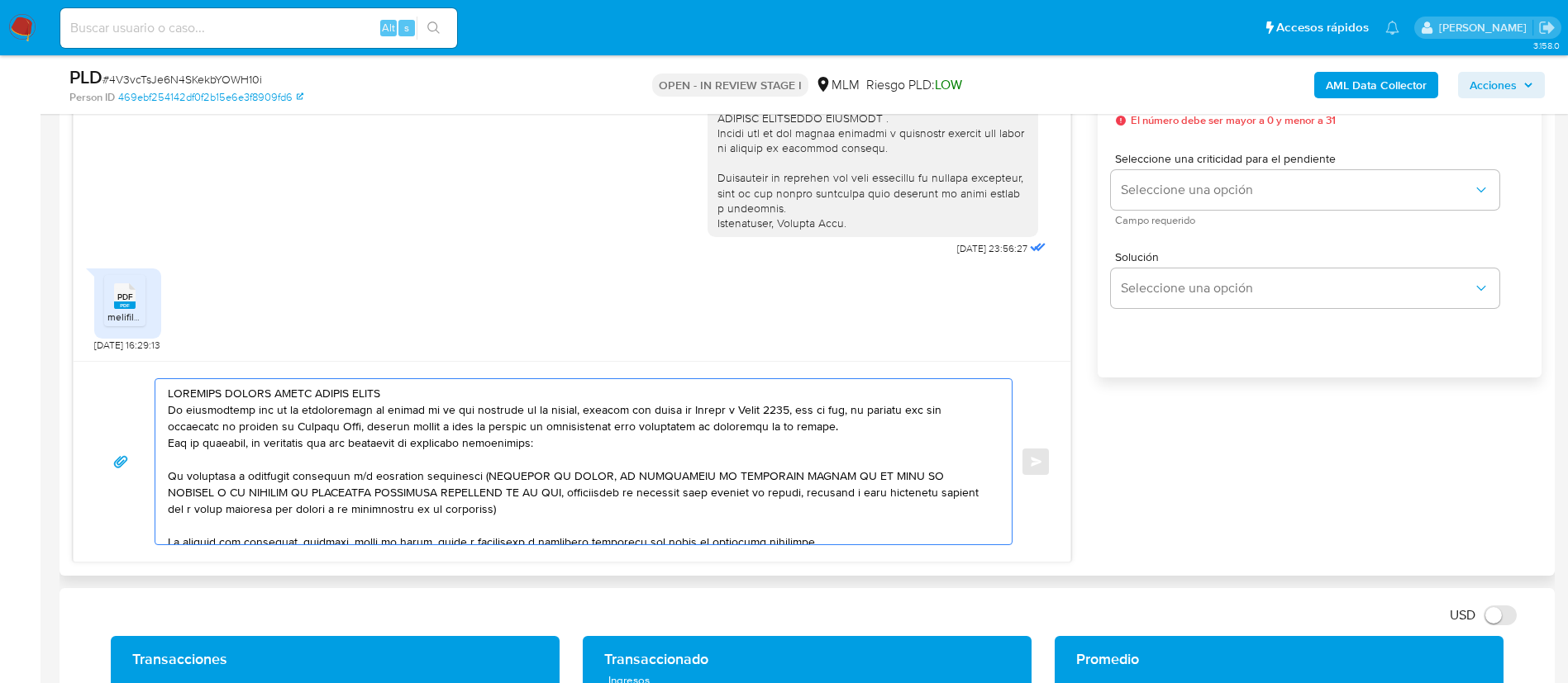
scroll to position [1240, 0]
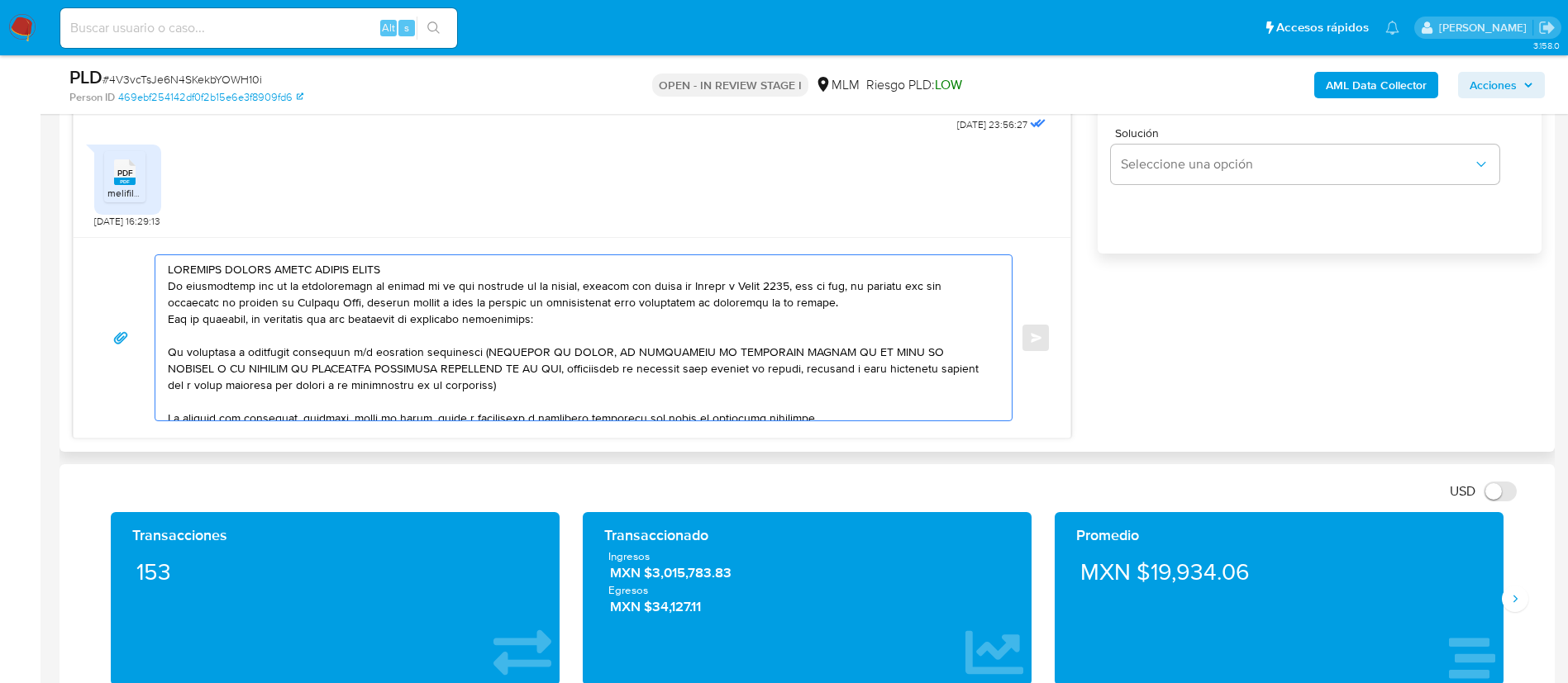
drag, startPoint x: 537, startPoint y: 393, endPoint x: 169, endPoint y: 287, distance: 383.0
click at [169, 287] on textarea at bounding box center [579, 337] width 824 height 165
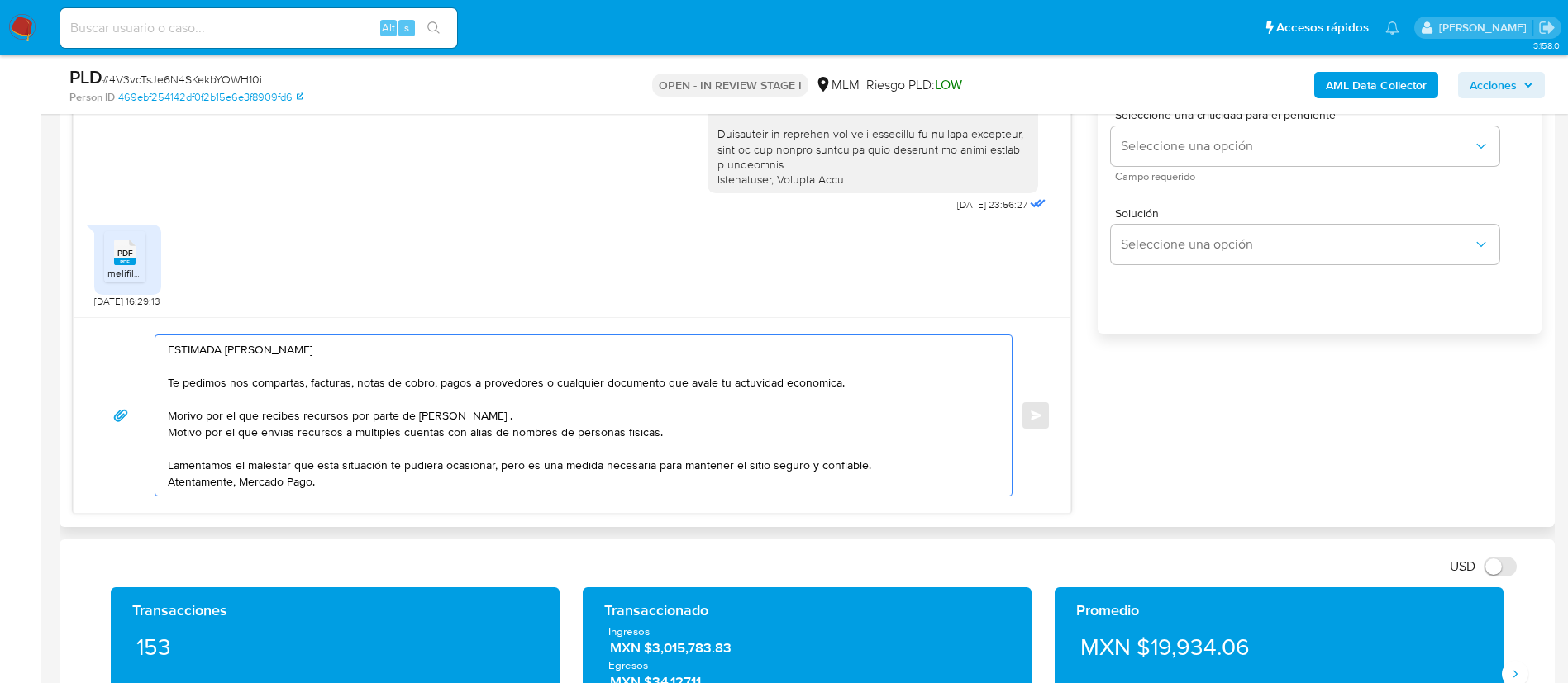
scroll to position [992, 0]
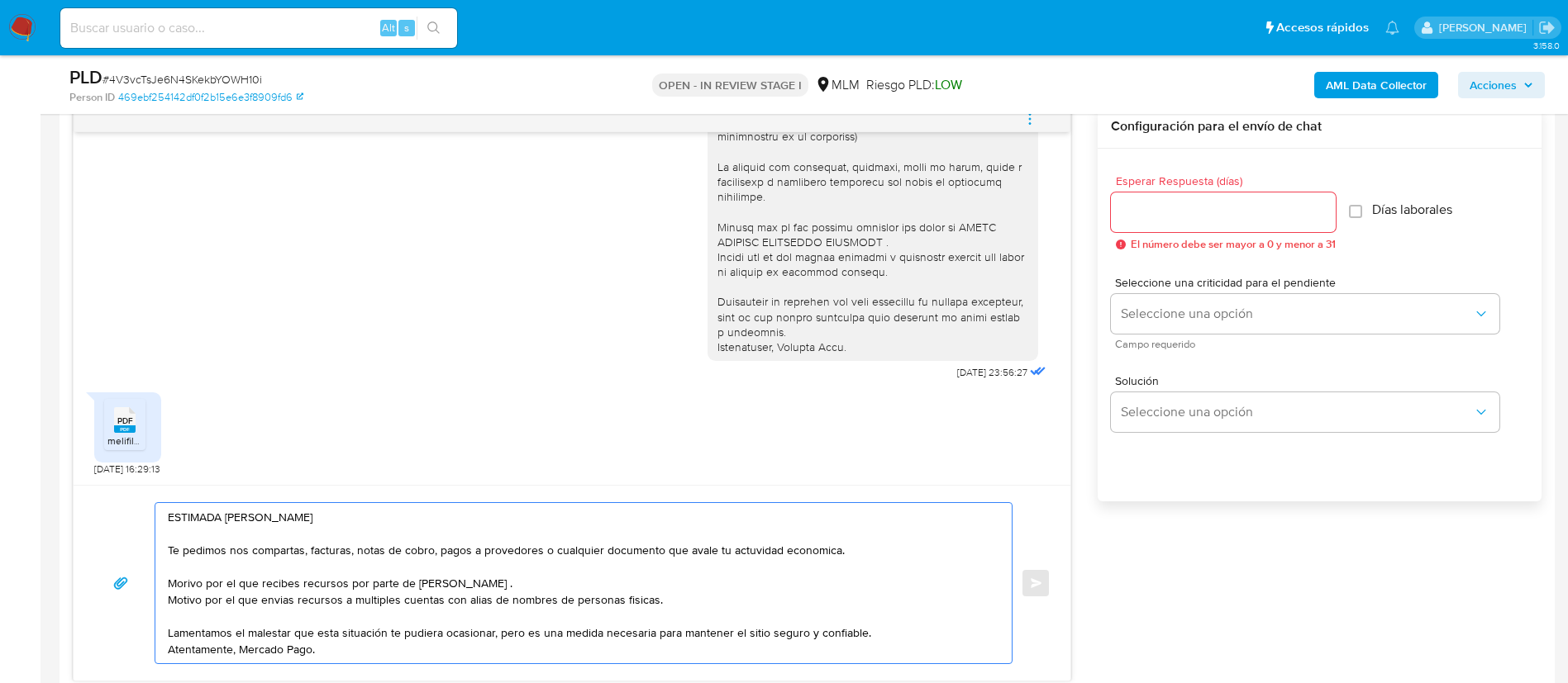
type textarea "ESTIMADA PAMELA SARAI SOLANO AYALA Te pedimos nos compartas, facturas, notas de…"
click at [1185, 211] on input "Esperar Respuesta (días)" at bounding box center [1224, 212] width 225 height 21
type input "3"
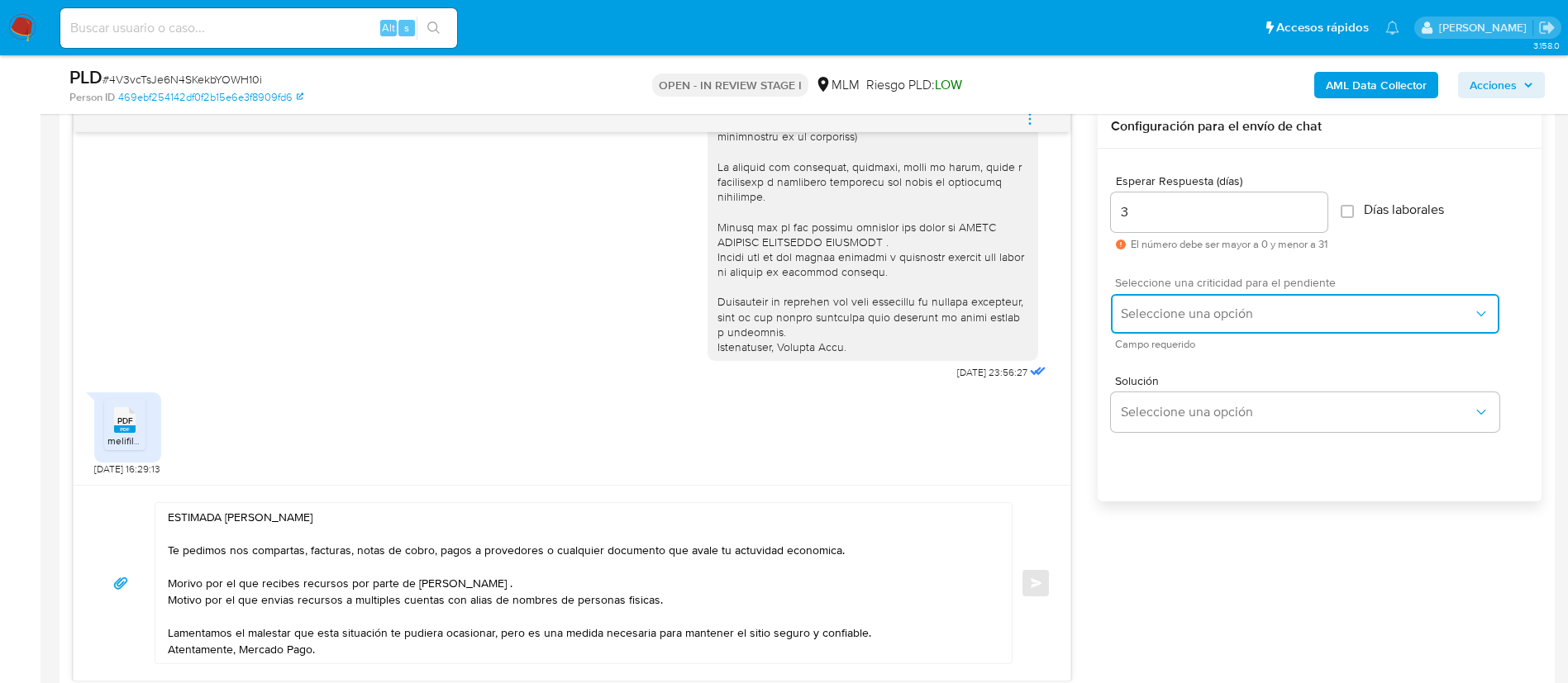
click at [1142, 315] on span "Seleccione una opción" at bounding box center [1298, 314] width 352 height 17
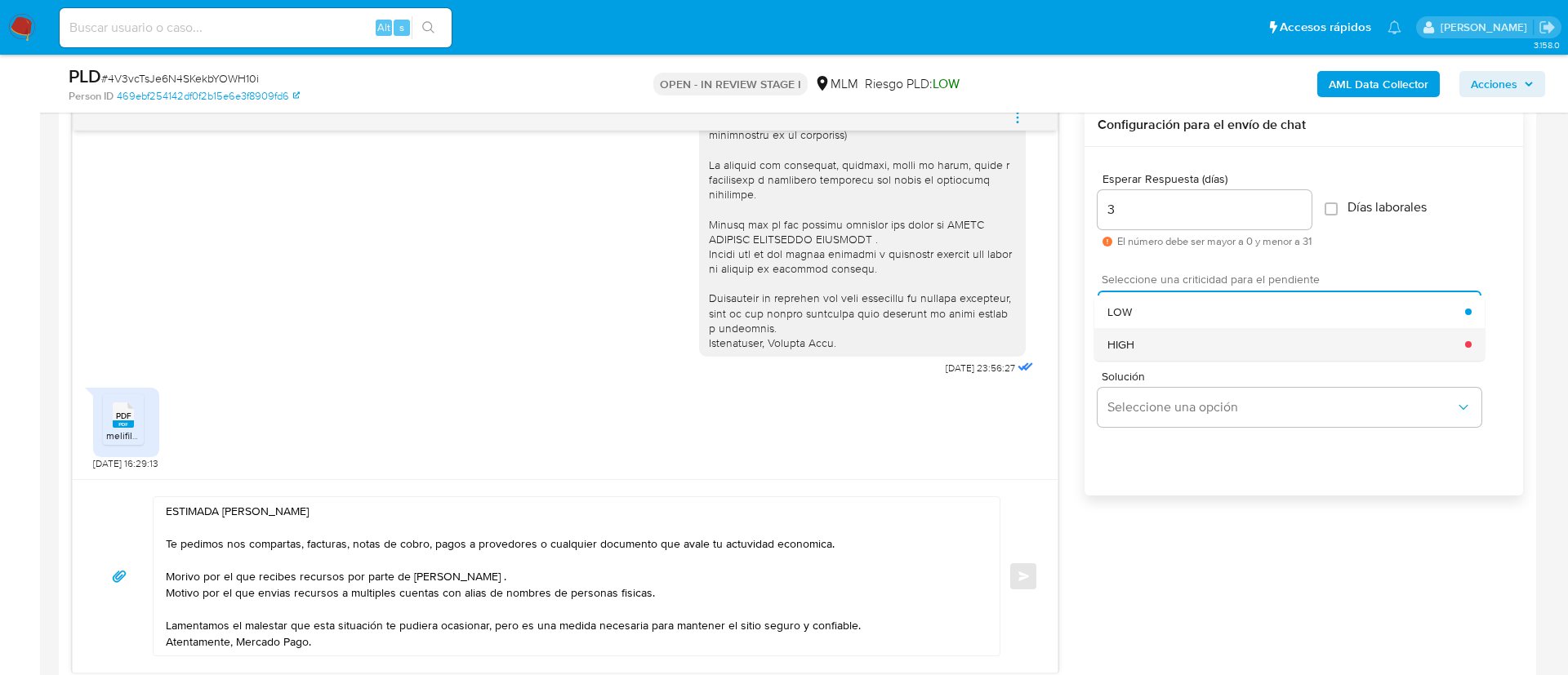
click at [1141, 345] on div "HIGH" at bounding box center [1286, 344] width 358 height 33
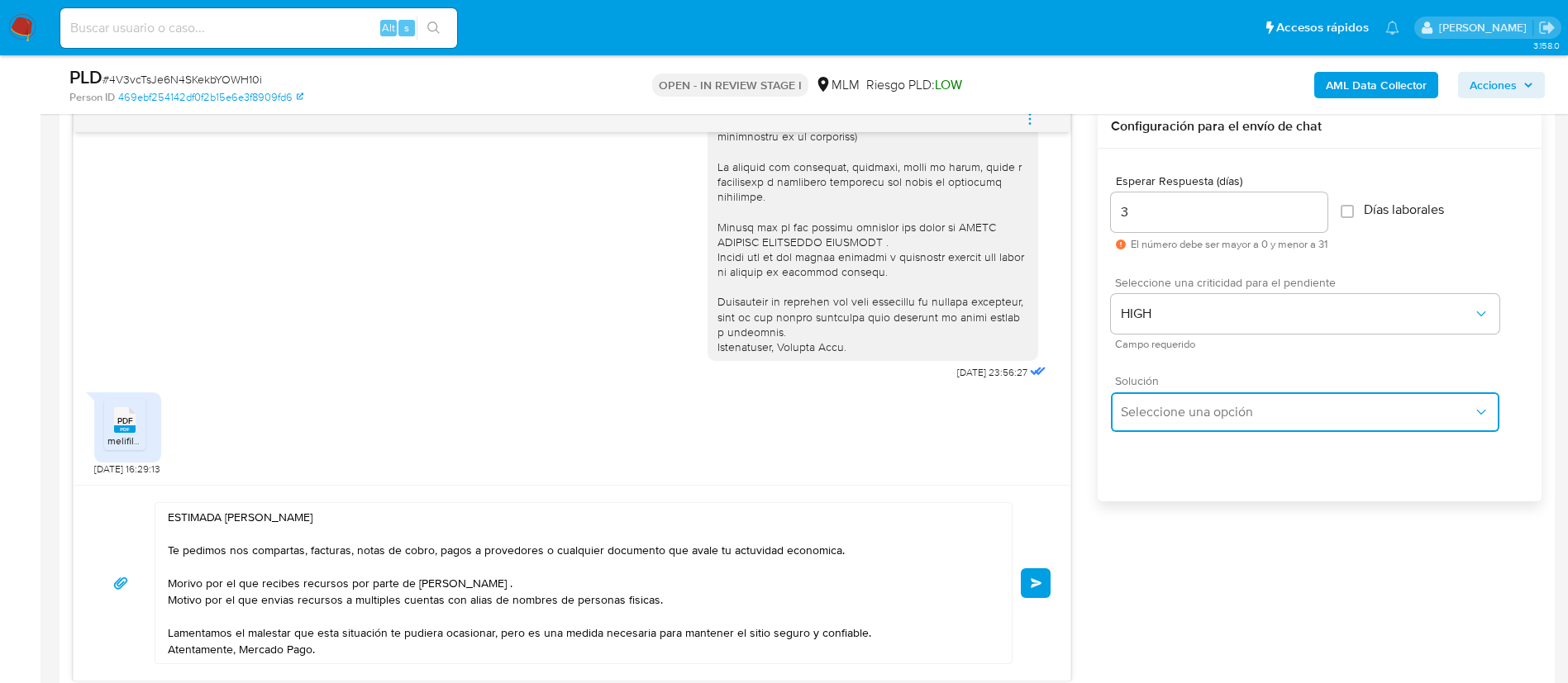
click at [1166, 416] on span "Seleccione una opción" at bounding box center [1298, 412] width 352 height 17
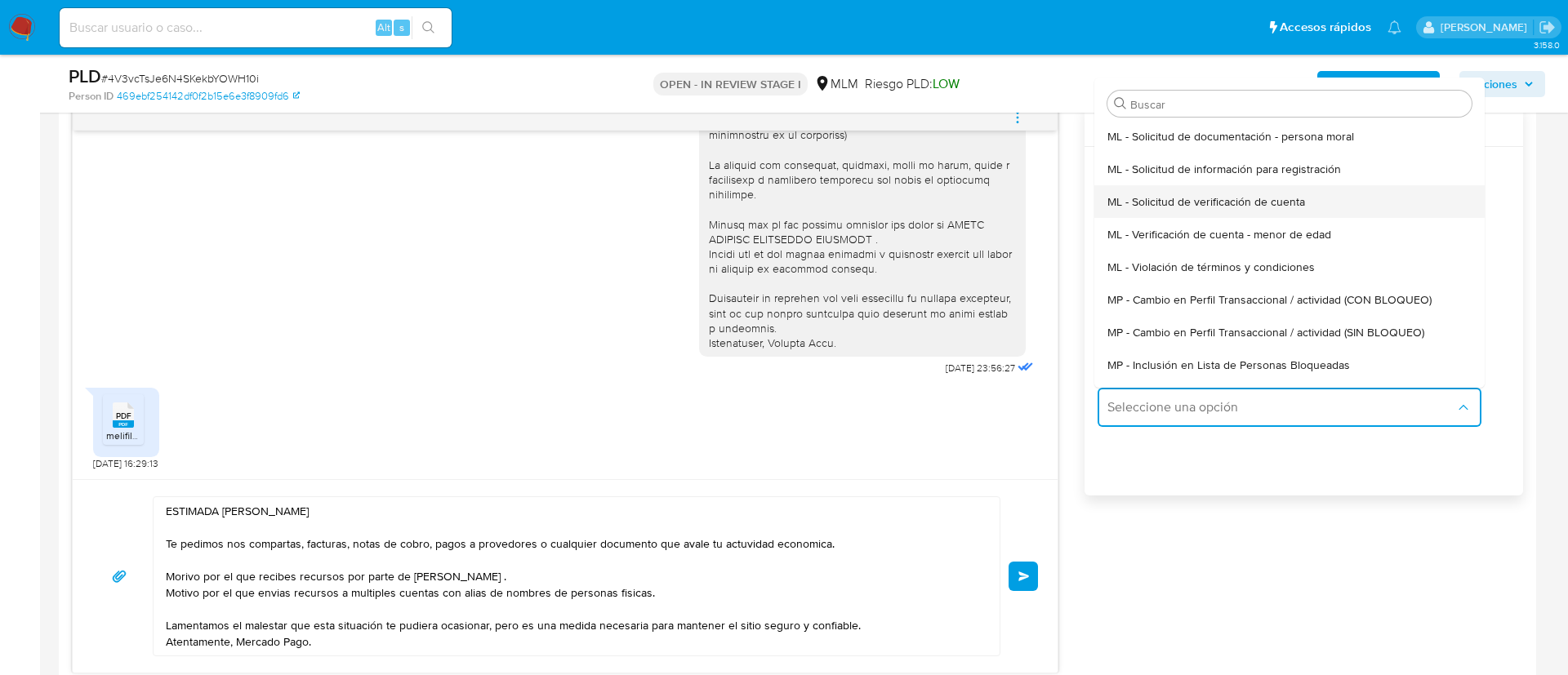
click at [1229, 196] on span "ML - Solicitud de verificación de cuenta" at bounding box center [1206, 201] width 198 height 15
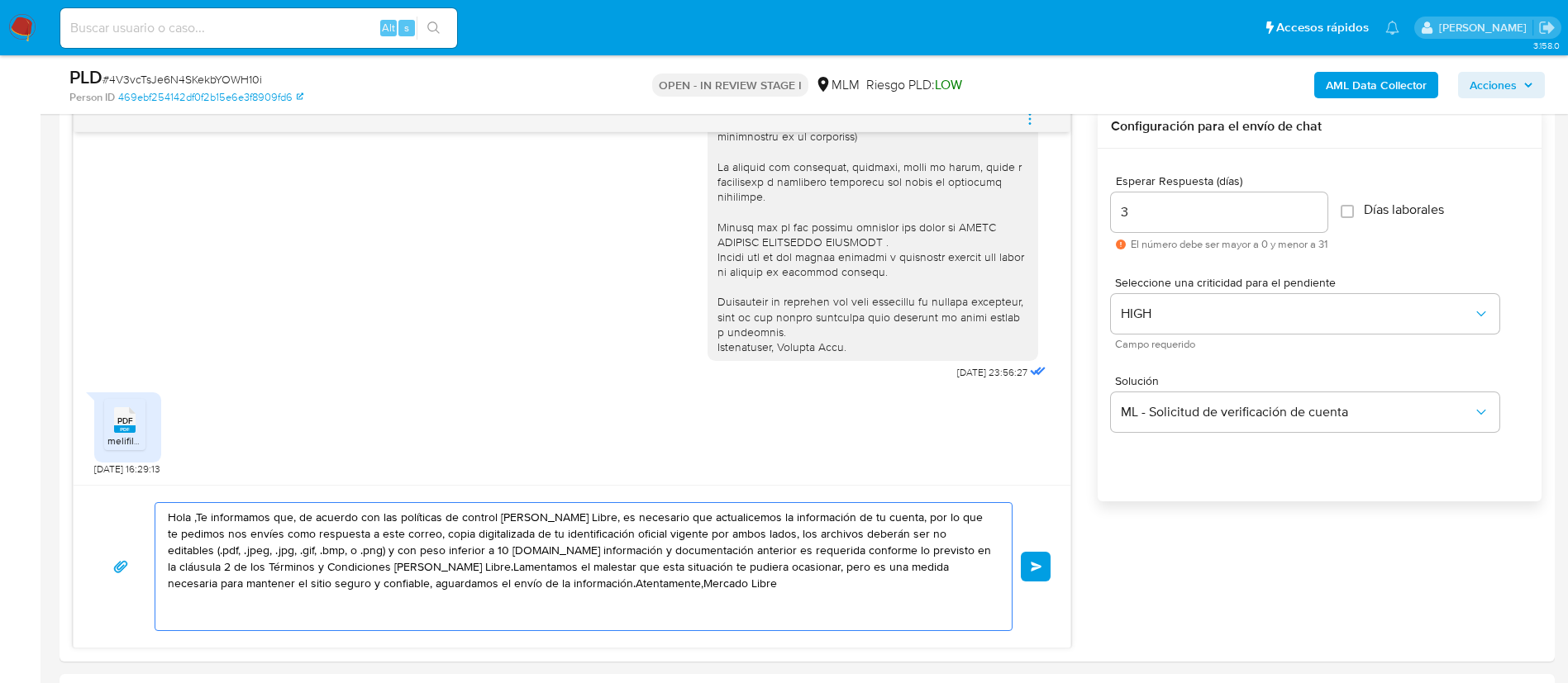
drag, startPoint x: 771, startPoint y: 614, endPoint x: 704, endPoint y: 611, distance: 67.1
click at [704, 611] on textarea "Hola ,Te informamos que, de acuerdo con las políticas de control de Mercado Lib…" at bounding box center [579, 567] width 824 height 127
drag, startPoint x: 615, startPoint y: 592, endPoint x: 108, endPoint y: 513, distance: 513.1
click at [108, 513] on div "Hola ,Te informamos que, de acuerdo con las políticas de control de Mercado Lib…" at bounding box center [572, 567] width 957 height 129
paste textarea "ESTIMADA PAMELA SARAI SOLANO AYALA Te comunicamos que se ha identificado un cam…"
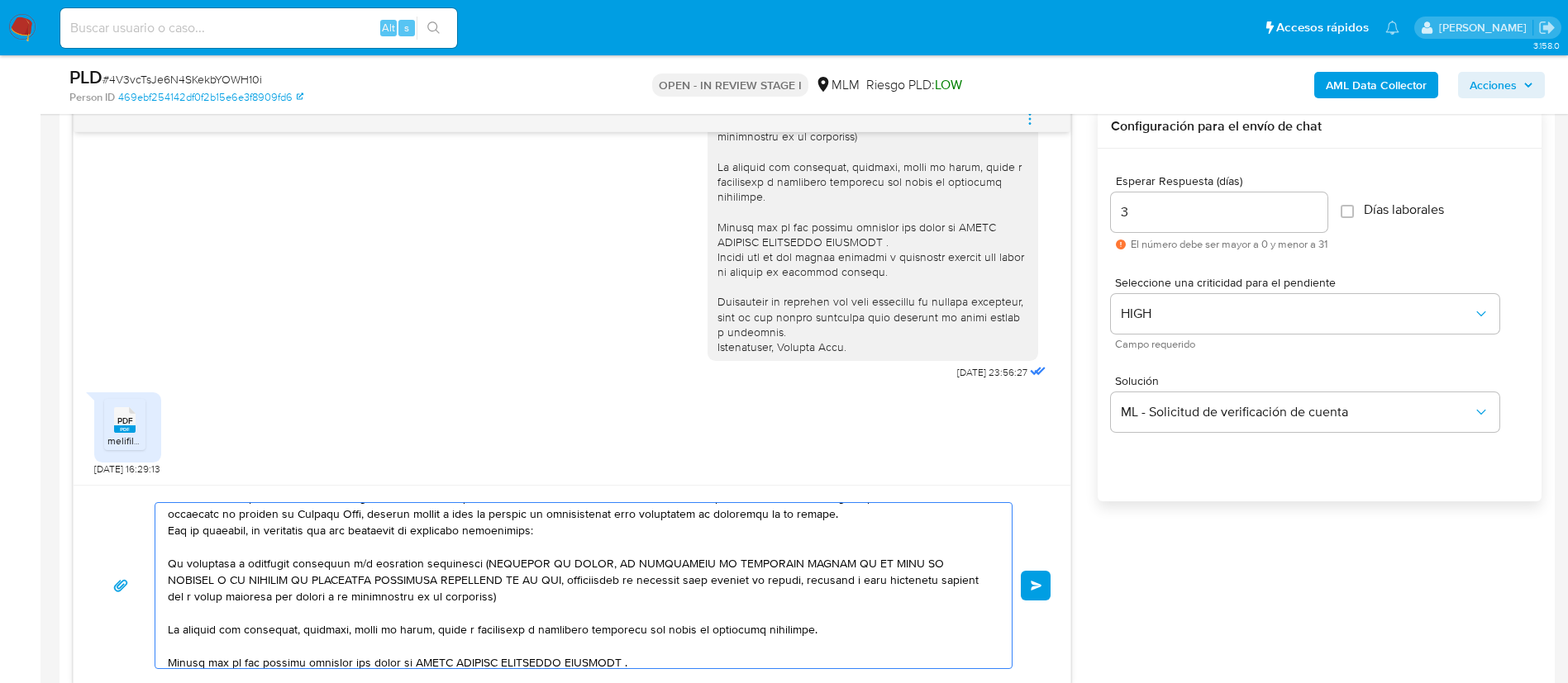
scroll to position [0, 0]
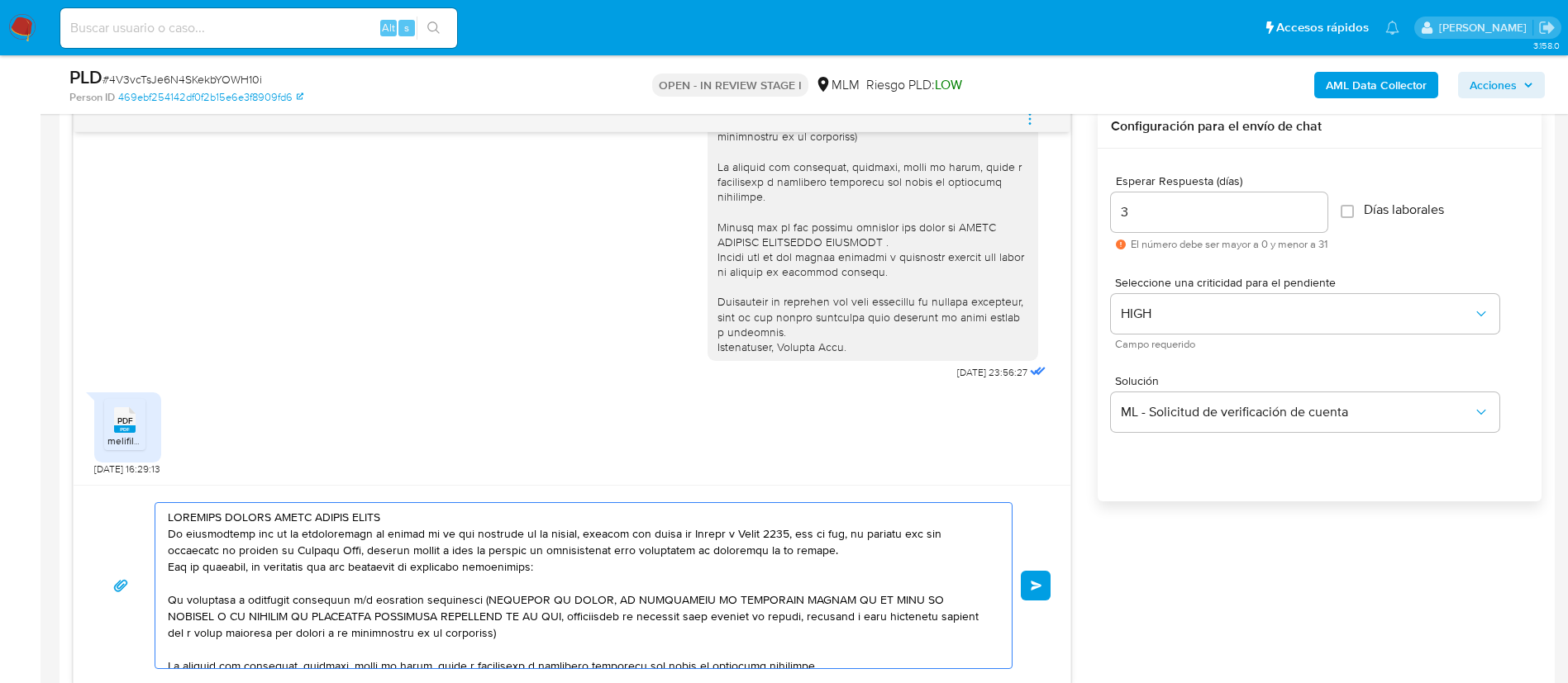
drag, startPoint x: 526, startPoint y: 643, endPoint x: 117, endPoint y: 527, distance: 425.1
click at [117, 527] on div "Enviar" at bounding box center [572, 585] width 957 height 167
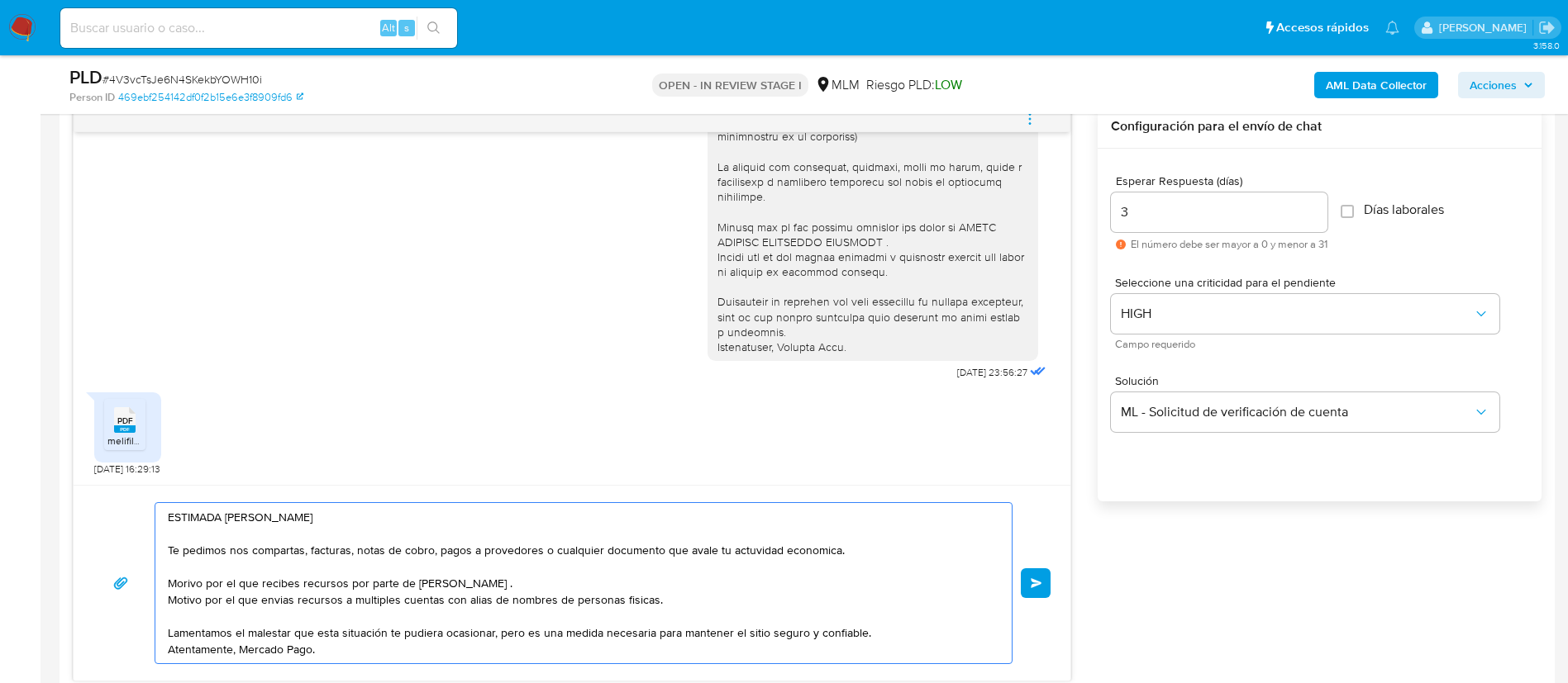
scroll to position [1115, 0]
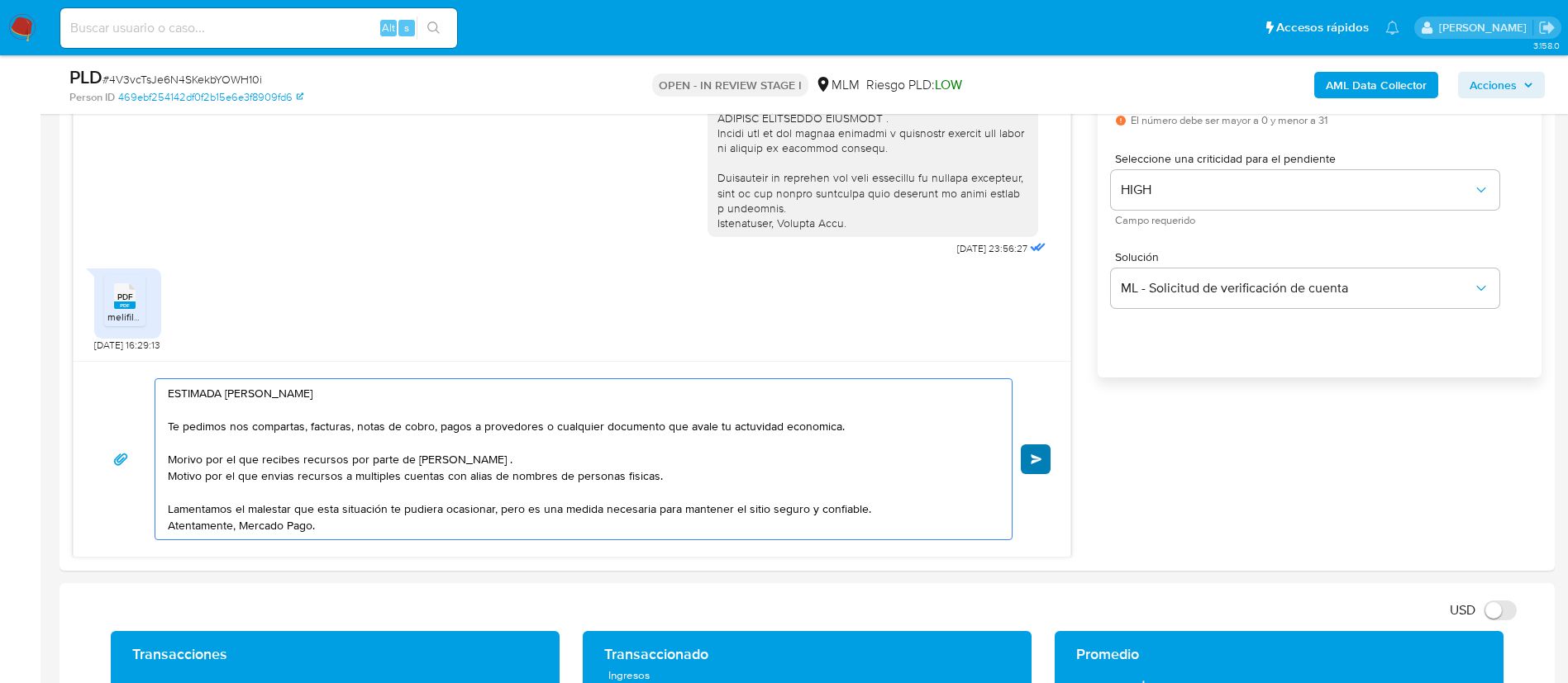
type textarea "ESTIMADA PAMELA SARAI SOLANO AYALA Te pedimos nos compartas, facturas, notas de…"
click at [1038, 454] on span "Enviar" at bounding box center [1037, 459] width 12 height 10
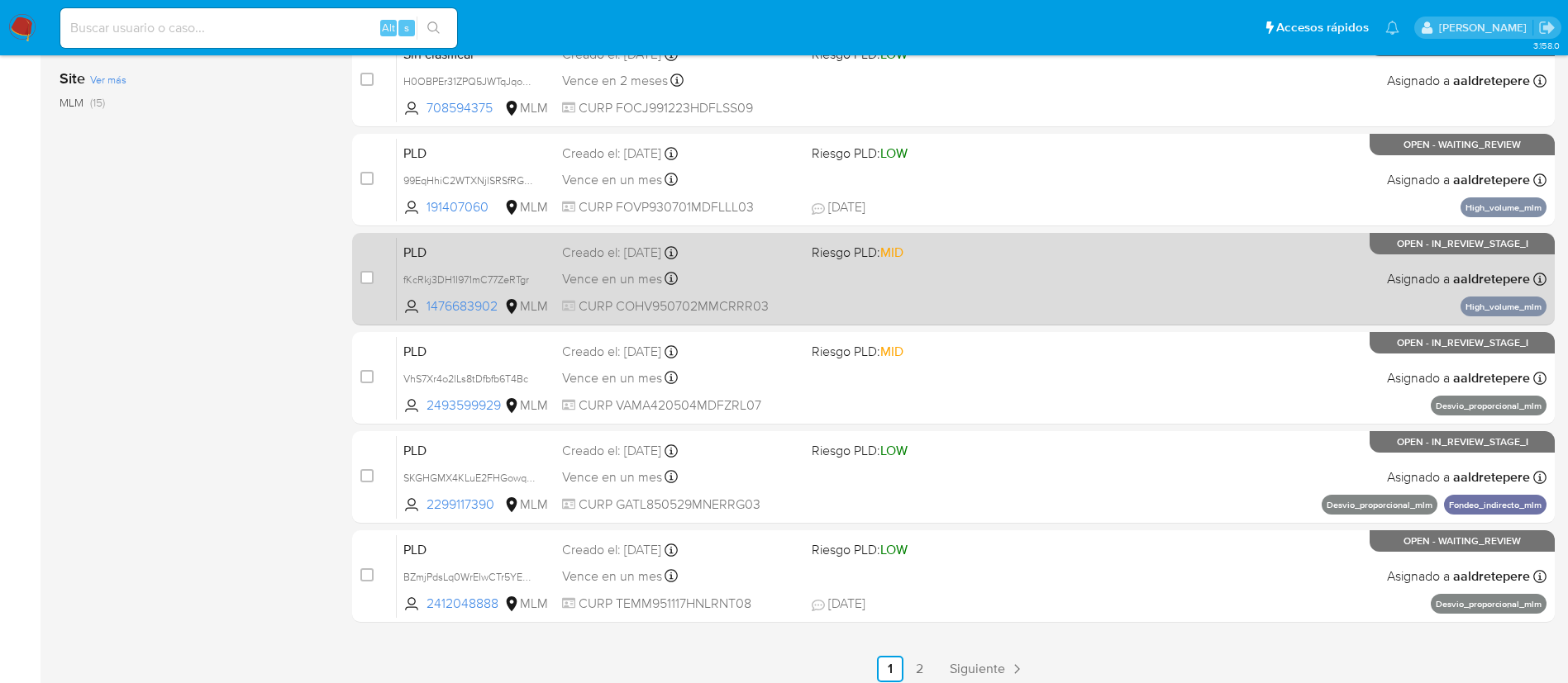
scroll to position [619, 0]
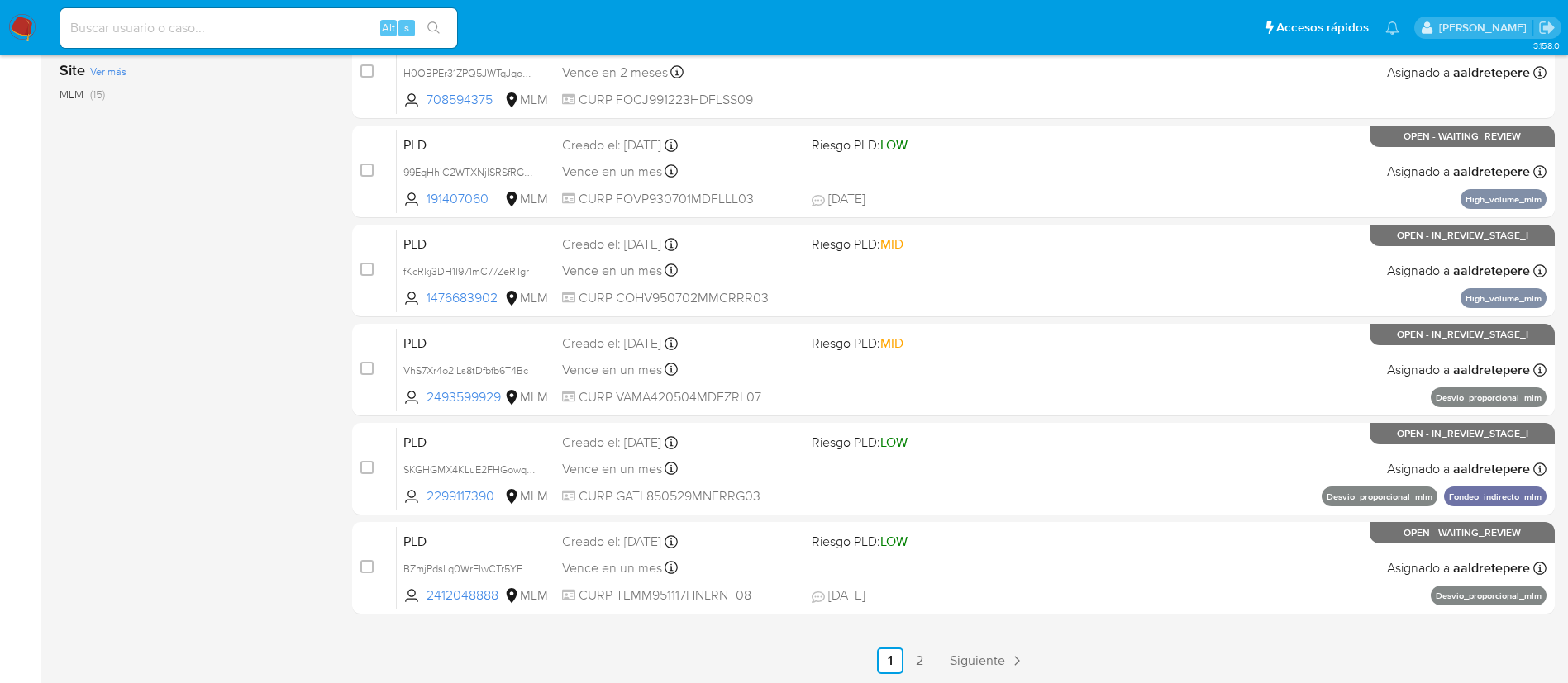
click at [15, 30] on img at bounding box center [22, 28] width 28 height 28
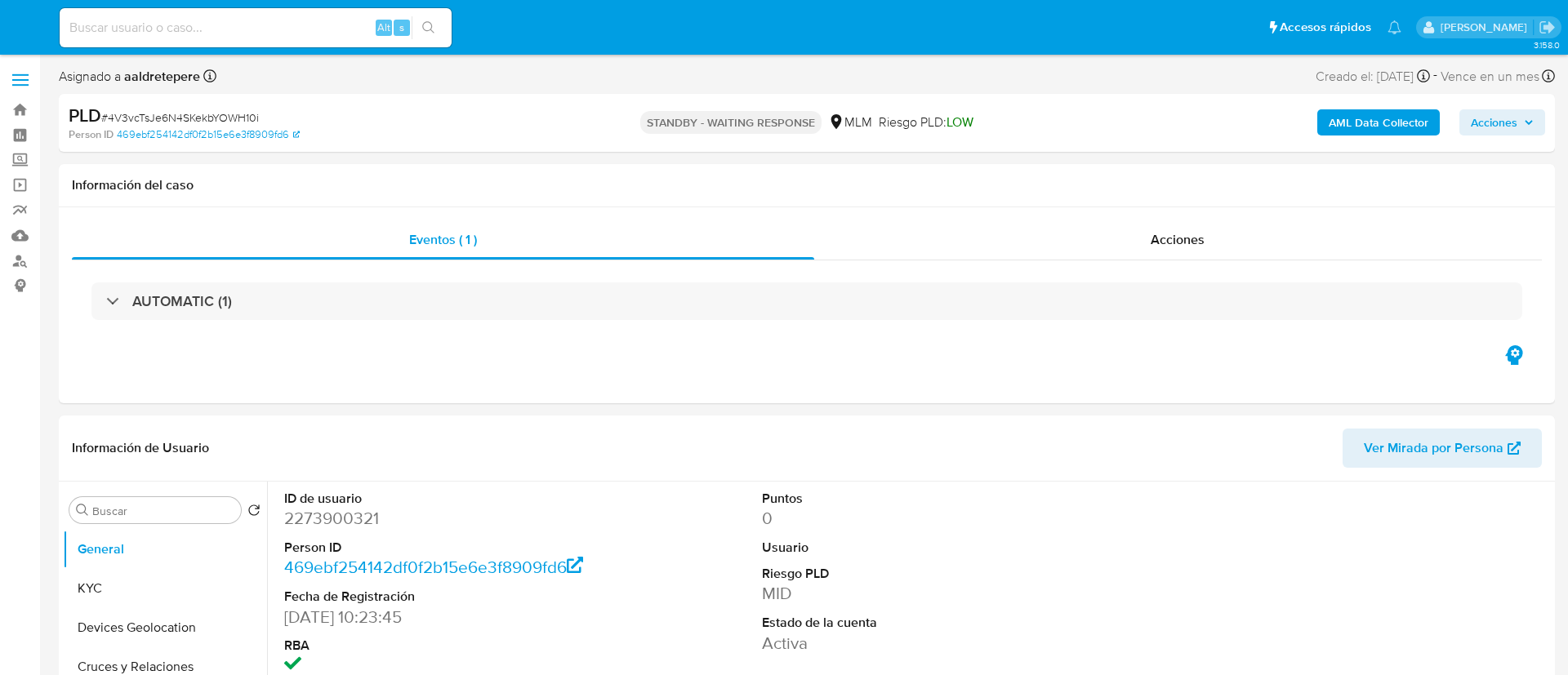
select select "10"
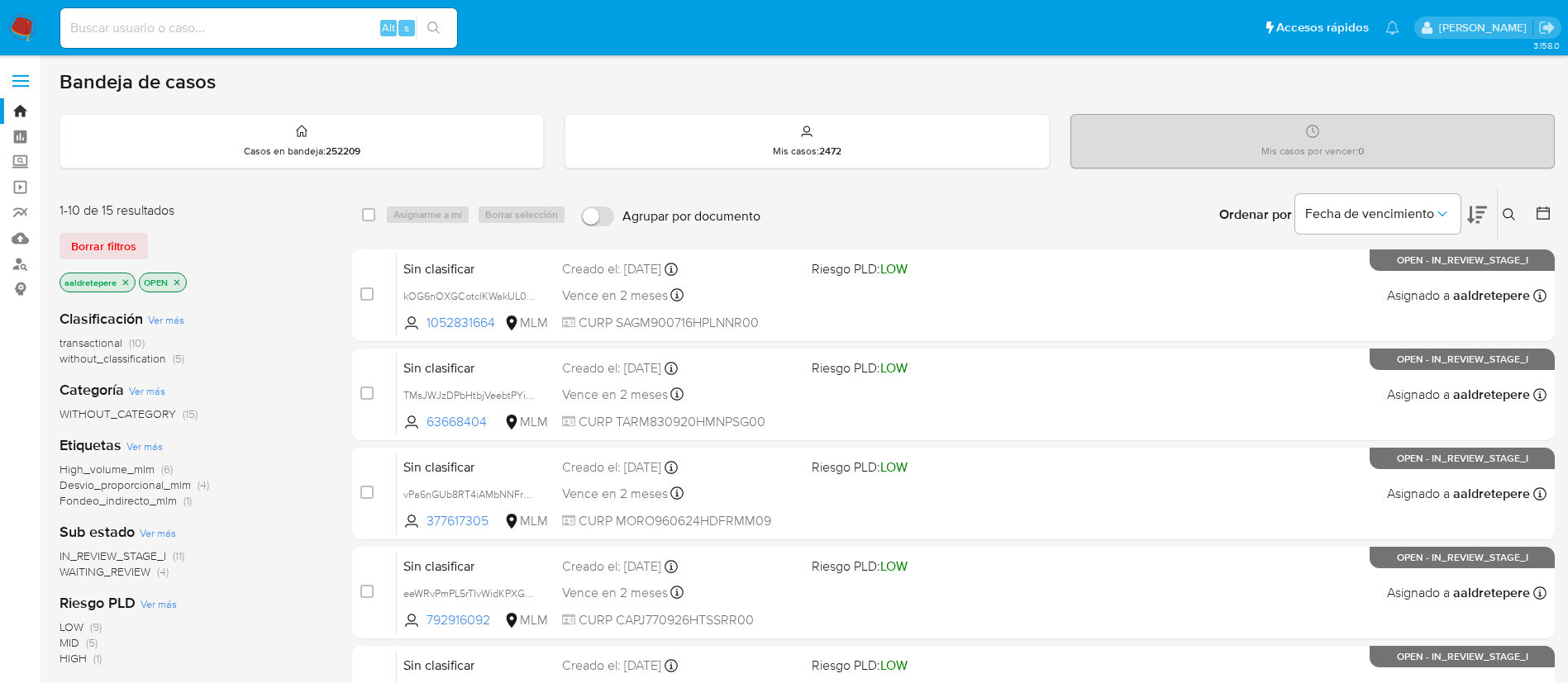
scroll to position [619, 0]
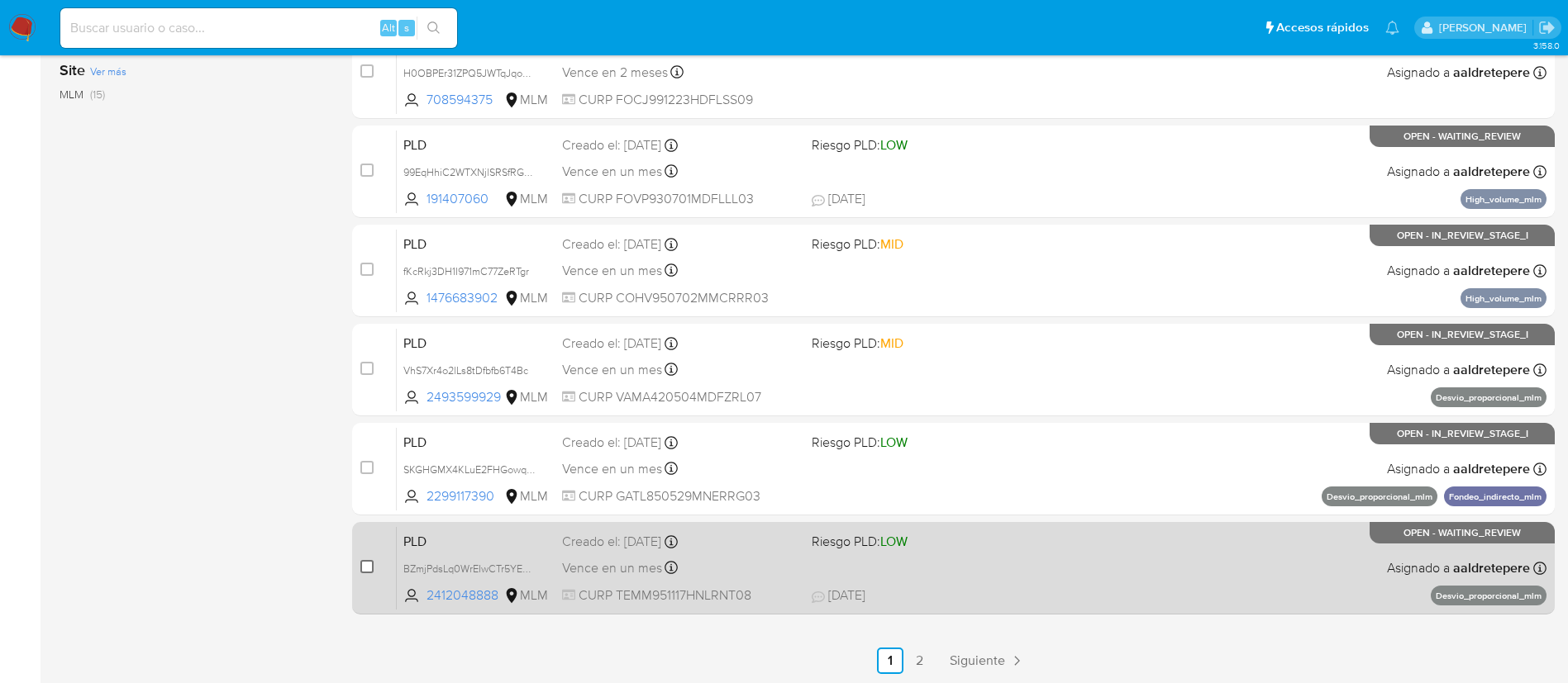
click at [364, 563] on input "checkbox" at bounding box center [367, 567] width 13 height 13
checkbox input "true"
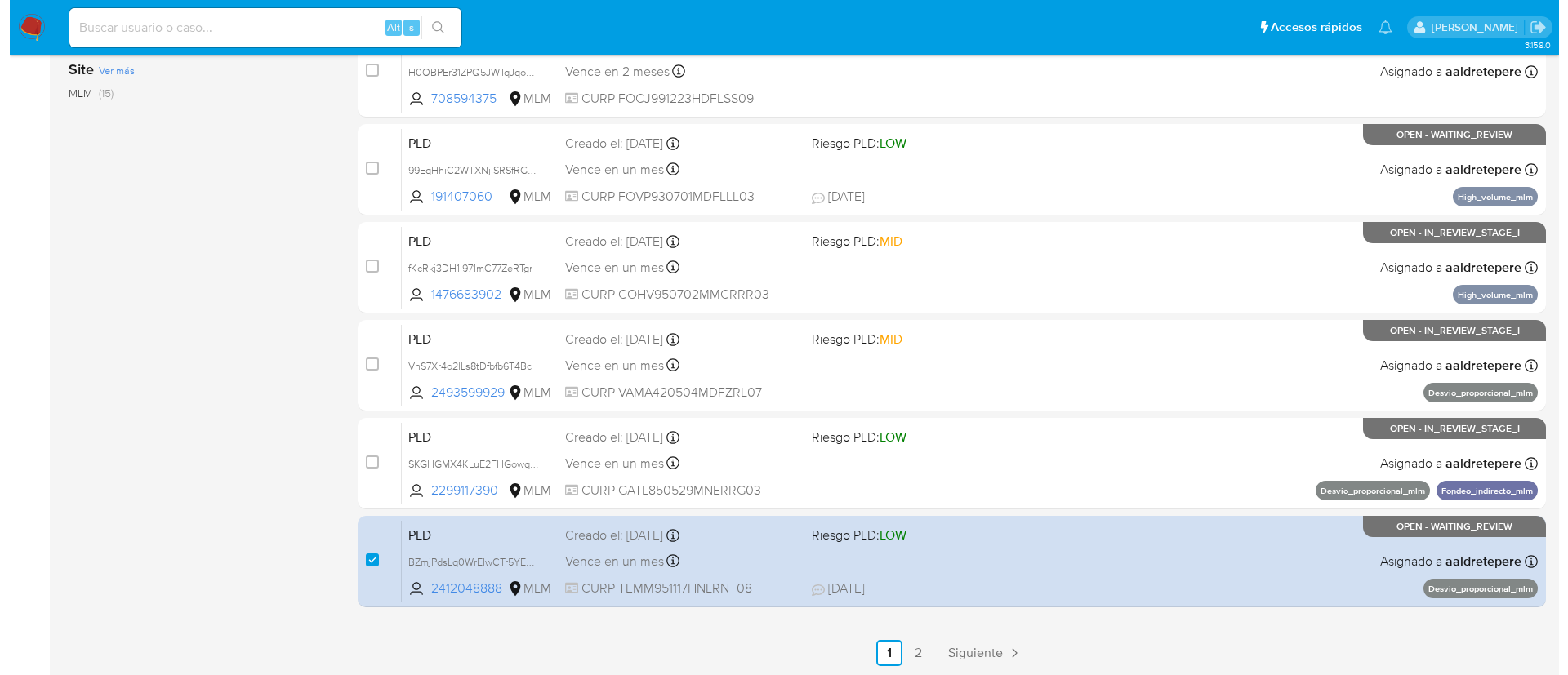
scroll to position [122, 0]
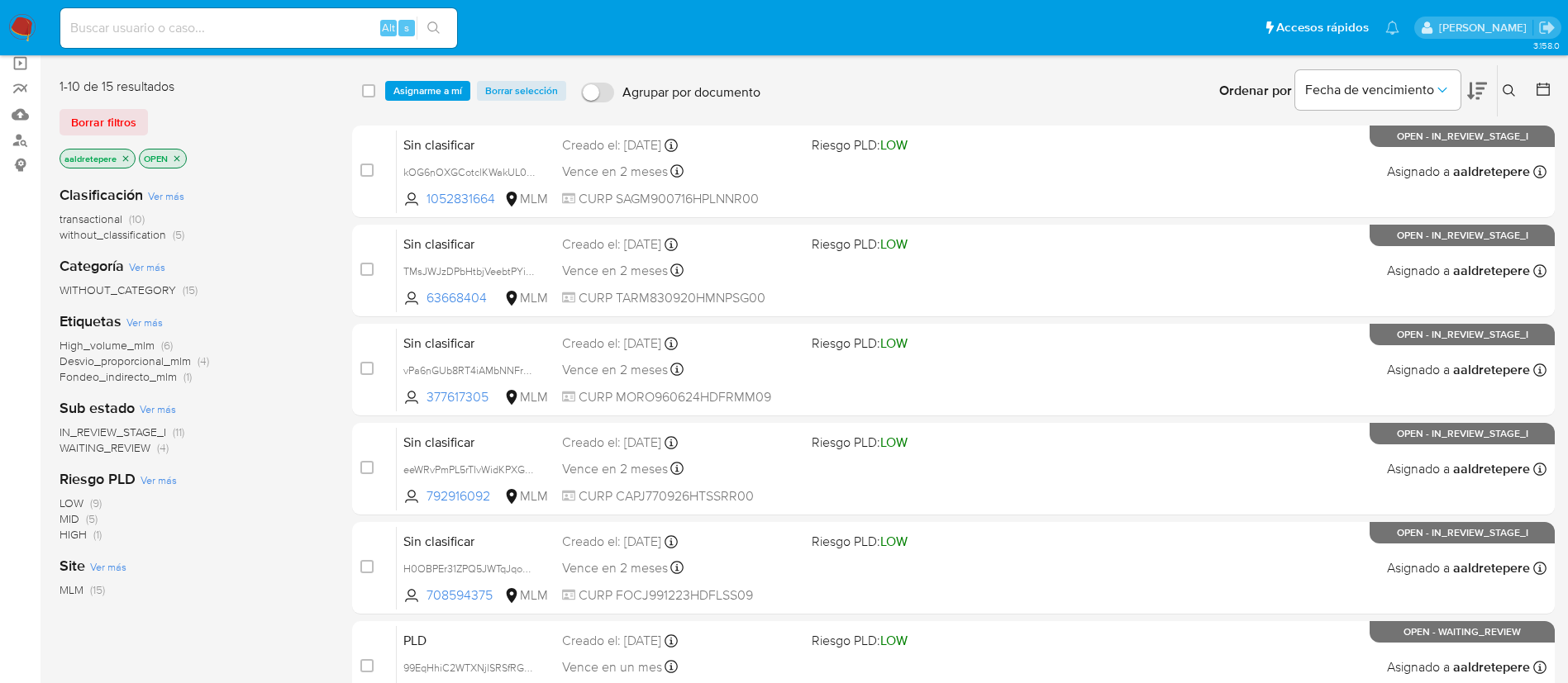
click at [453, 68] on div "select-all-cases-checkbox Asignarme a mí Borrar selección Agrupar por documento…" at bounding box center [954, 91] width 1203 height 52
click at [451, 84] on span "Asignarme a mí" at bounding box center [428, 91] width 68 height 17
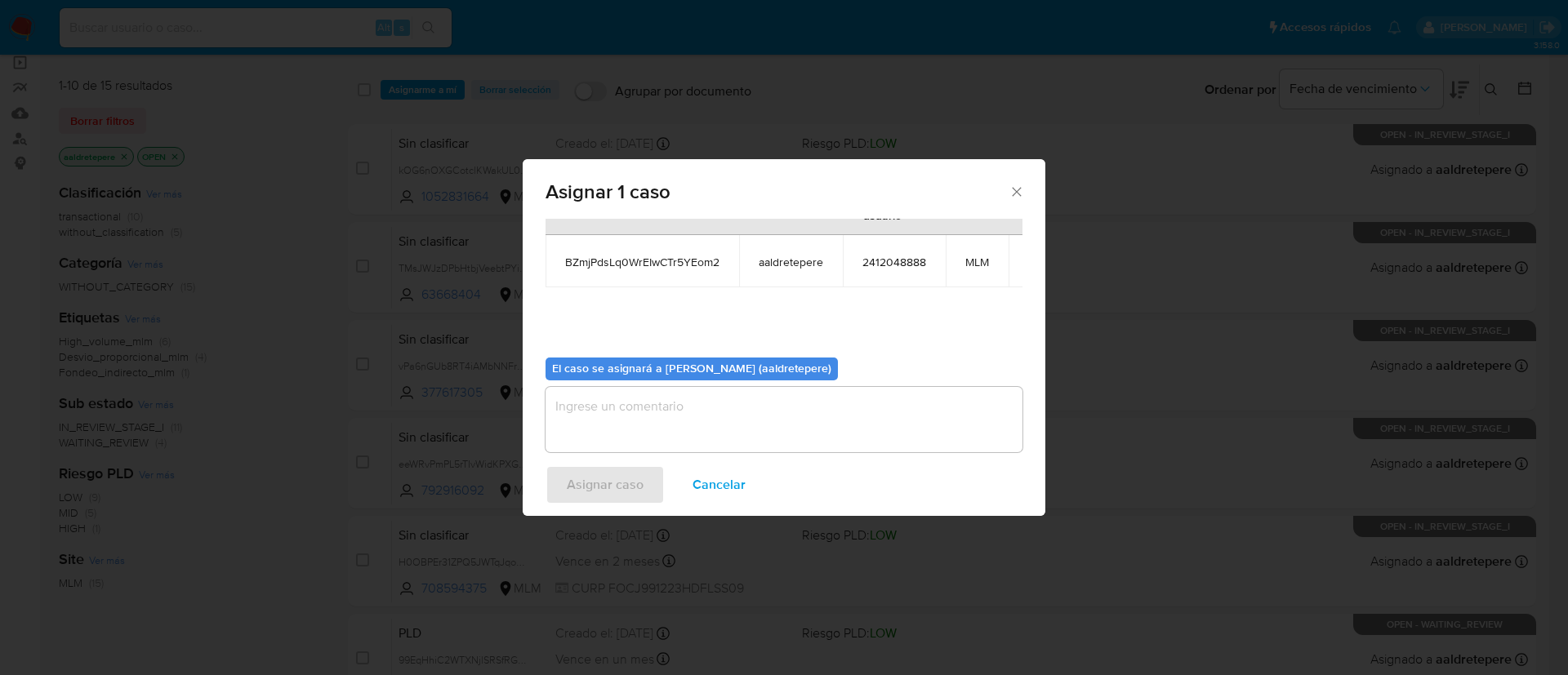
scroll to position [104, 0]
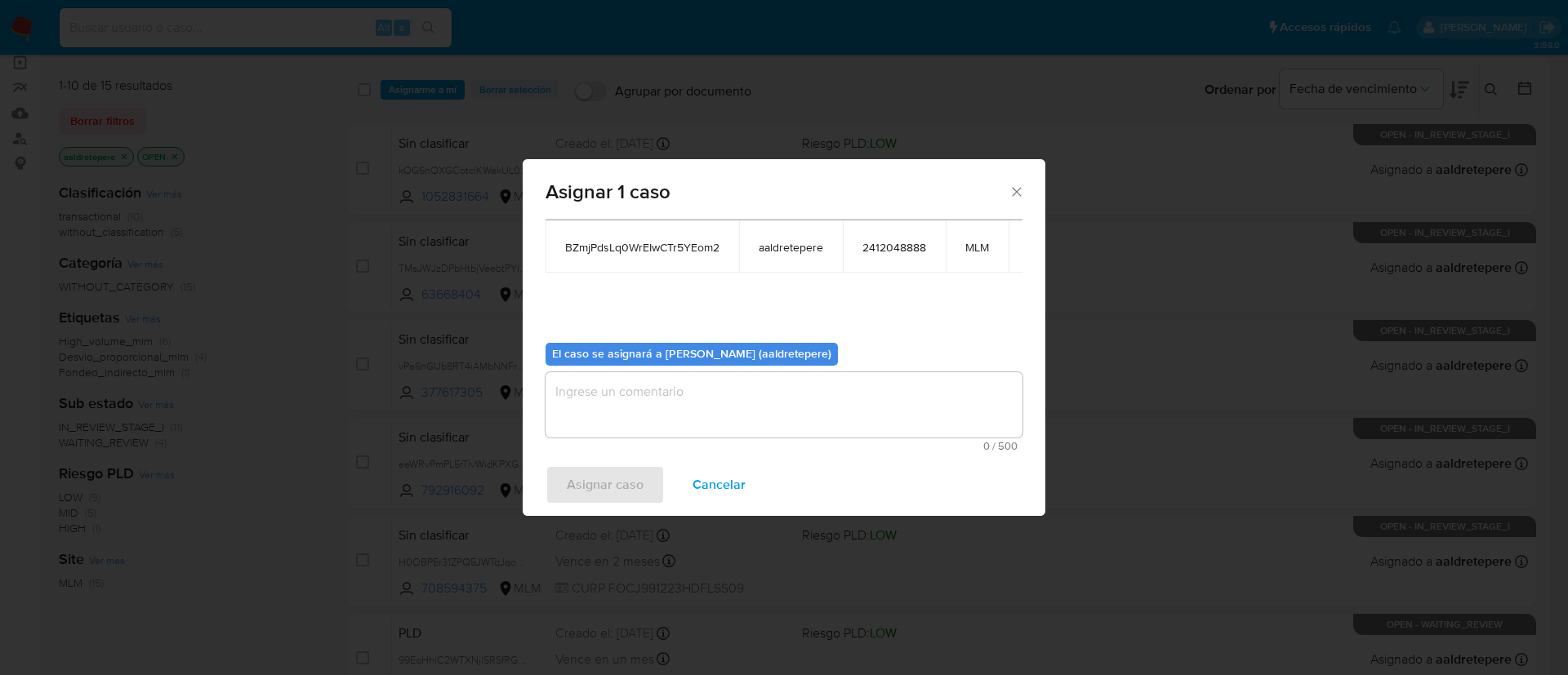
click at [748, 393] on textarea "assign-modal" at bounding box center [784, 405] width 477 height 66
click at [615, 484] on span "Asignar caso" at bounding box center [605, 485] width 77 height 36
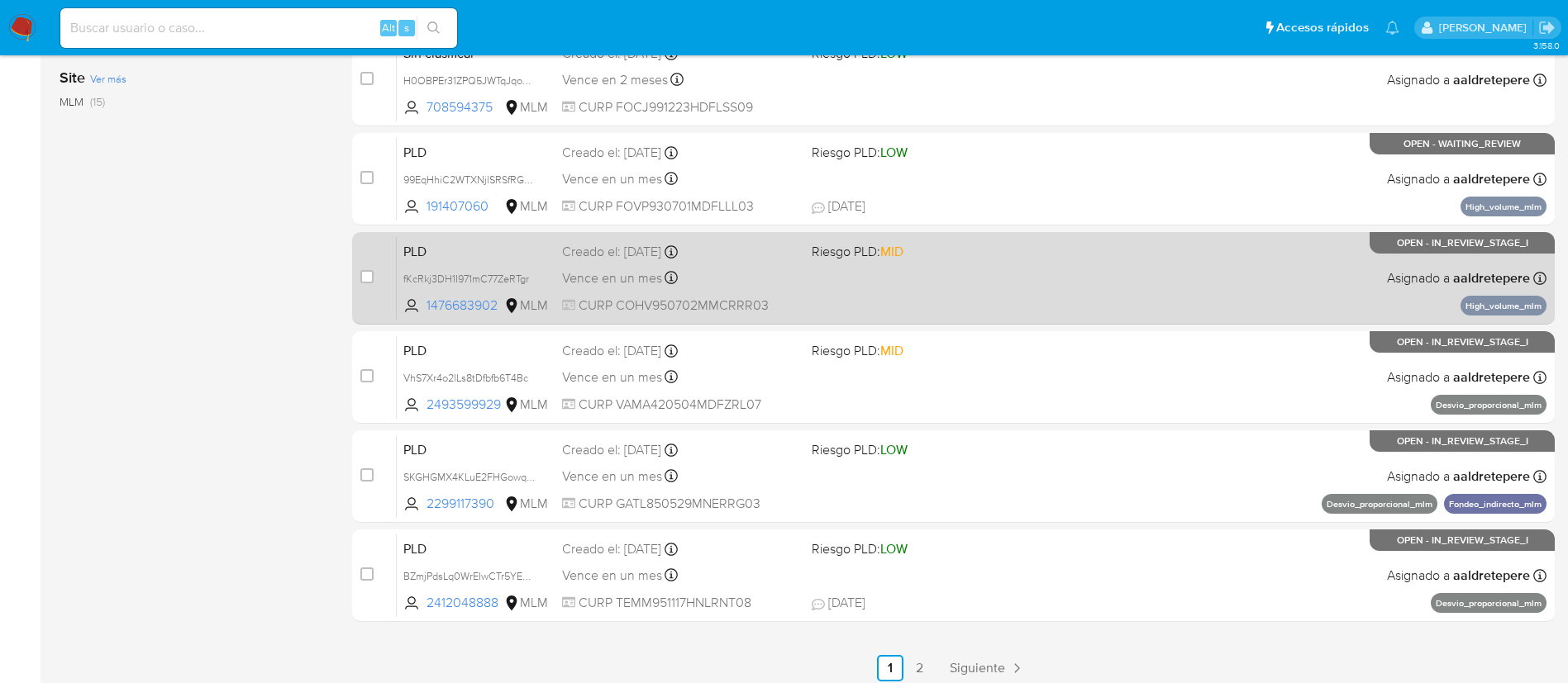
scroll to position [681, 0]
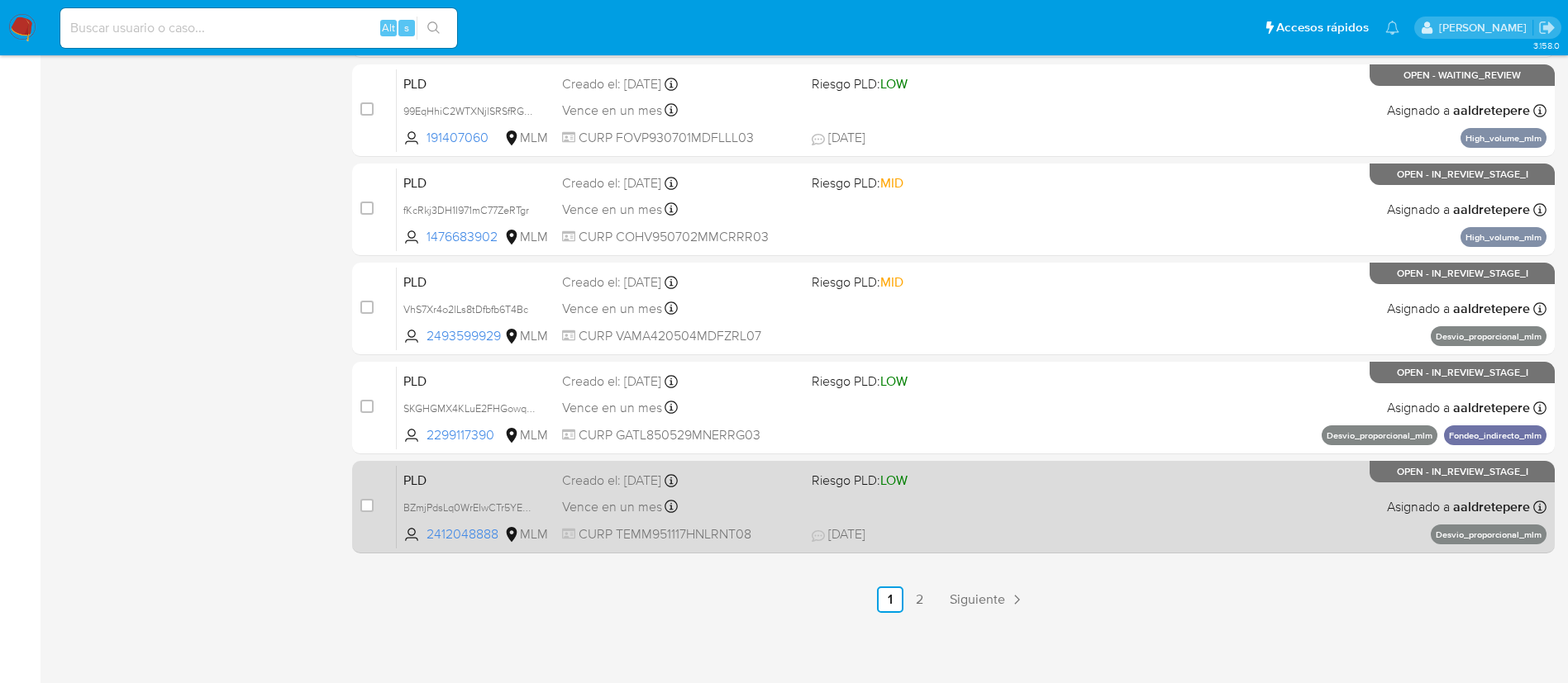
click at [1225, 526] on div "PLD BZmjPdsLq0WrEIwCTr5YEom2 2412048888 MLM Riesgo PLD: LOW Creado el: 12/08/20…" at bounding box center [971, 507] width 1150 height 84
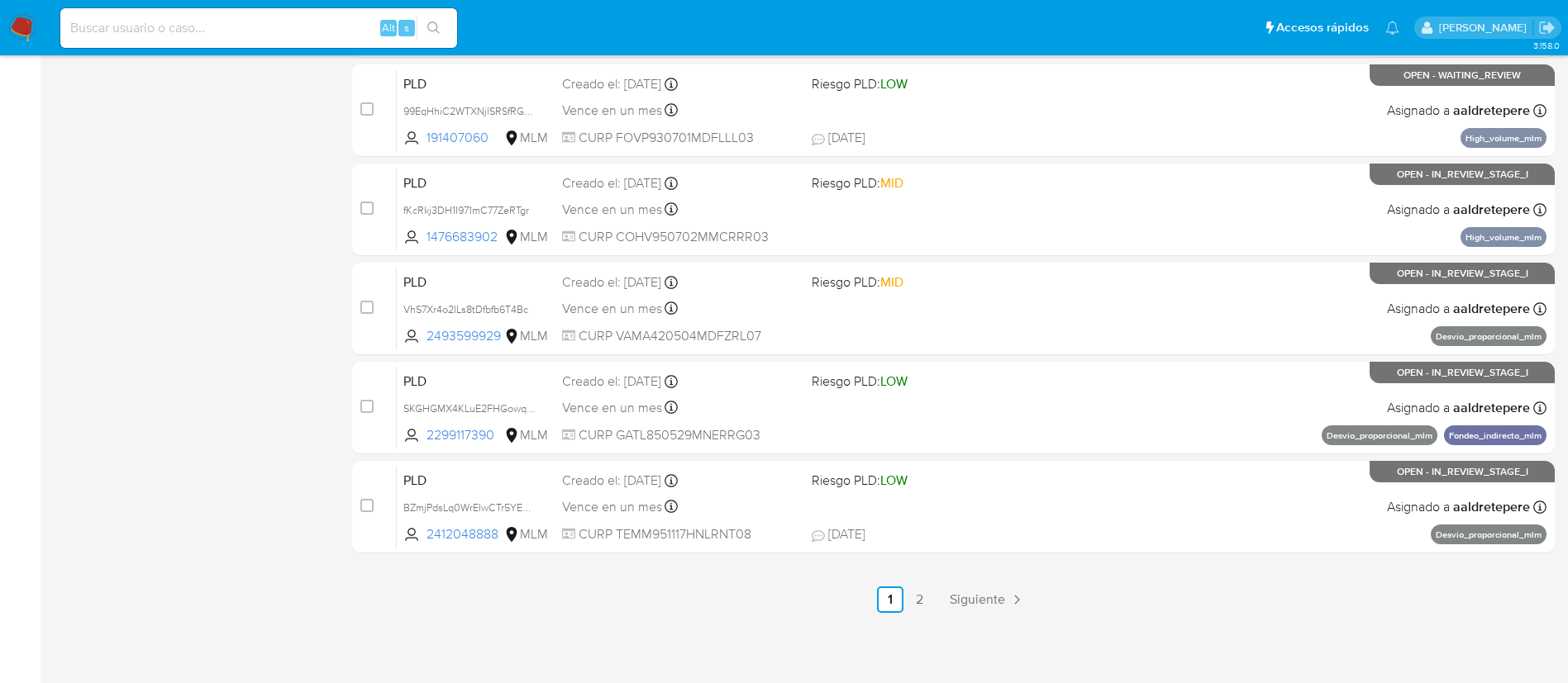
click at [29, 21] on img at bounding box center [22, 28] width 28 height 28
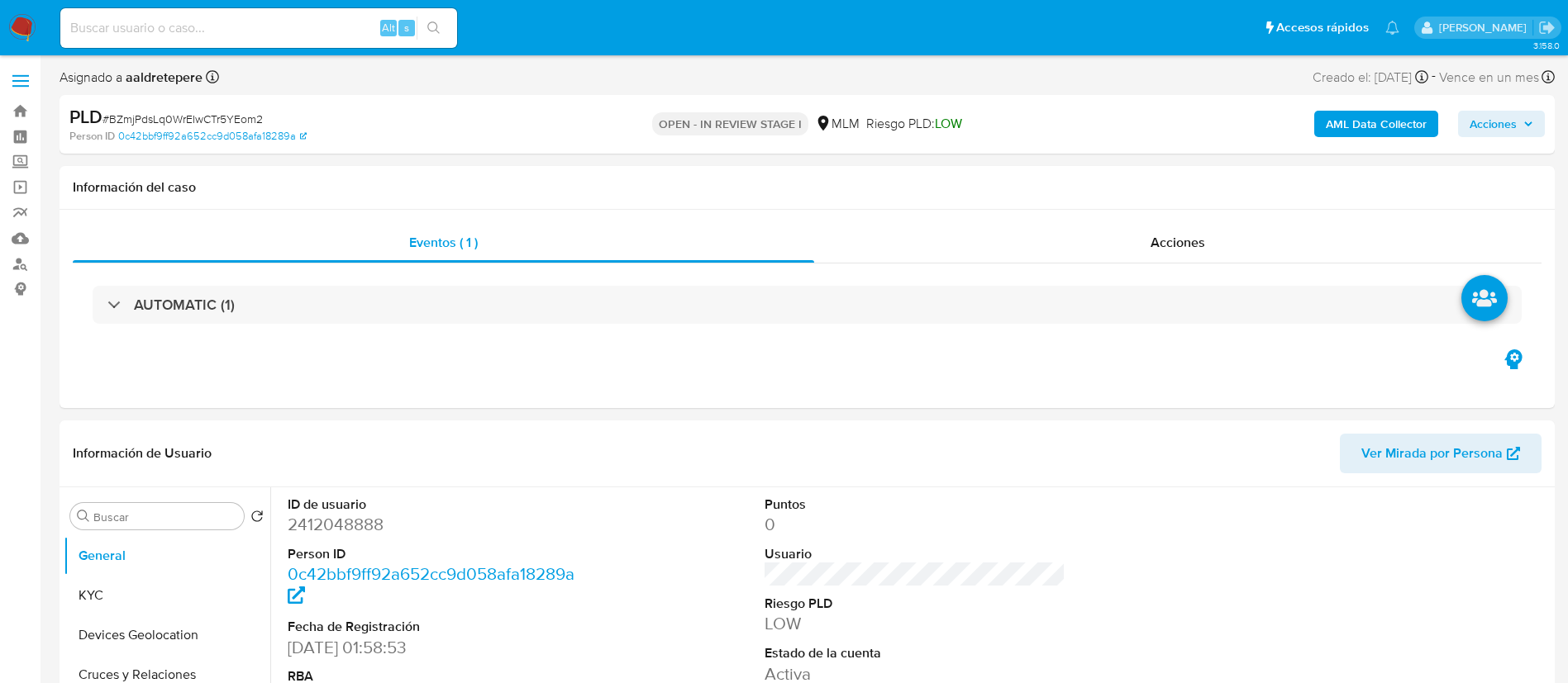
select select "10"
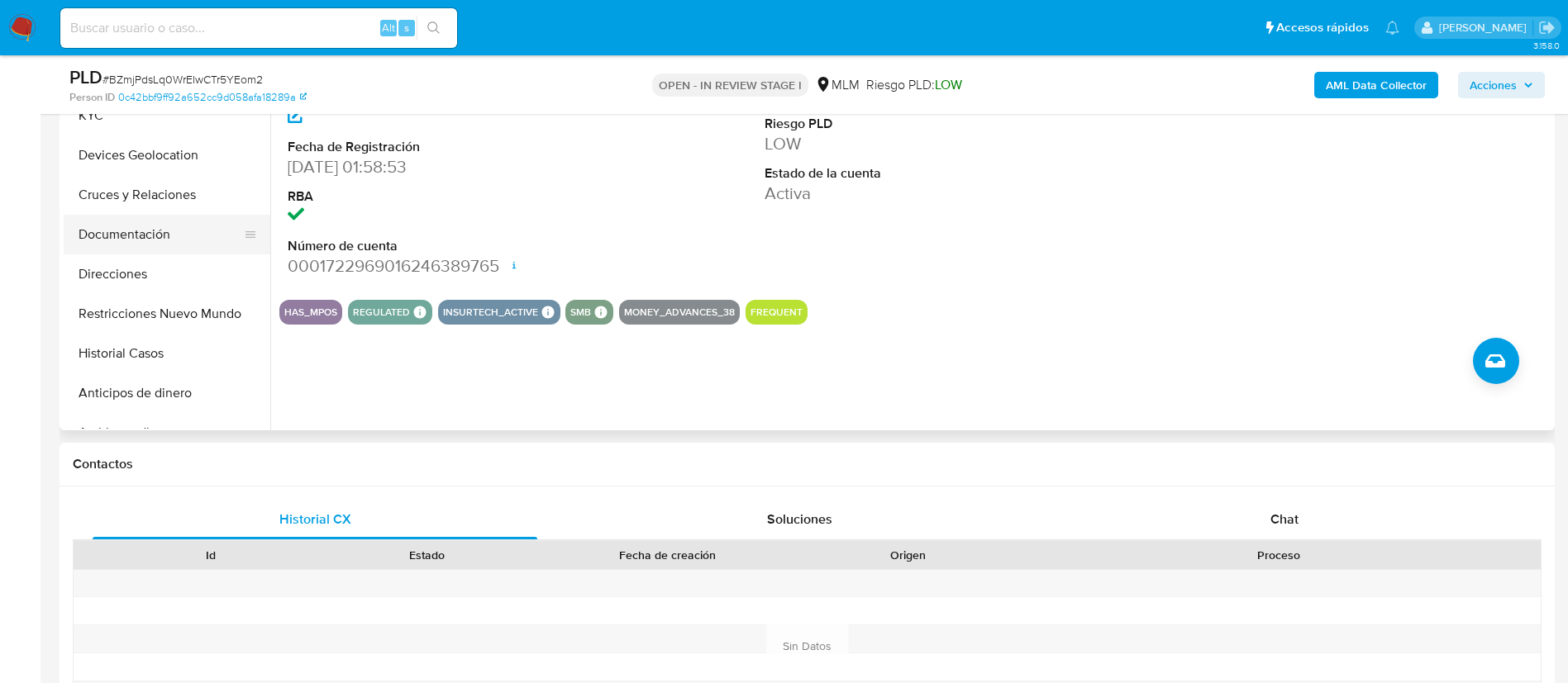
scroll to position [248, 0]
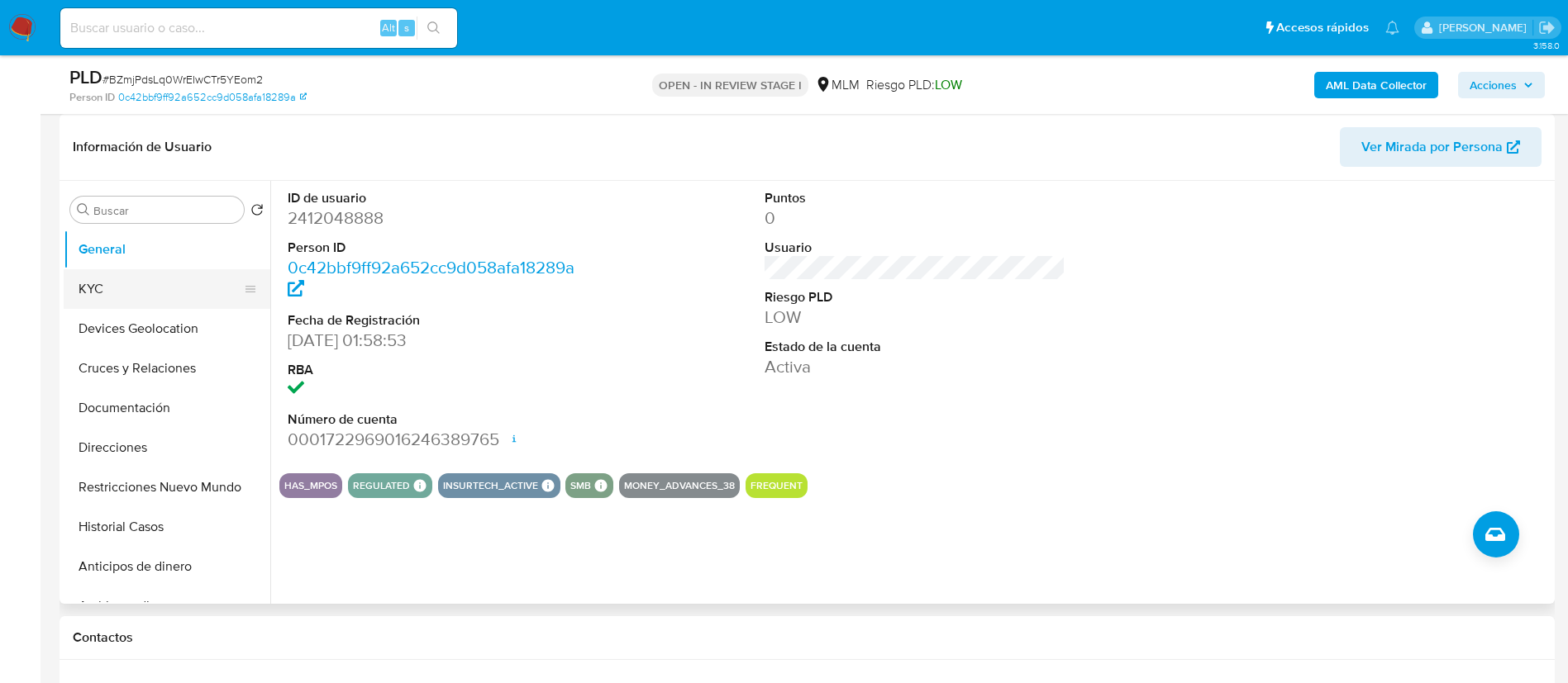
click at [100, 292] on button "KYC" at bounding box center [160, 289] width 194 height 40
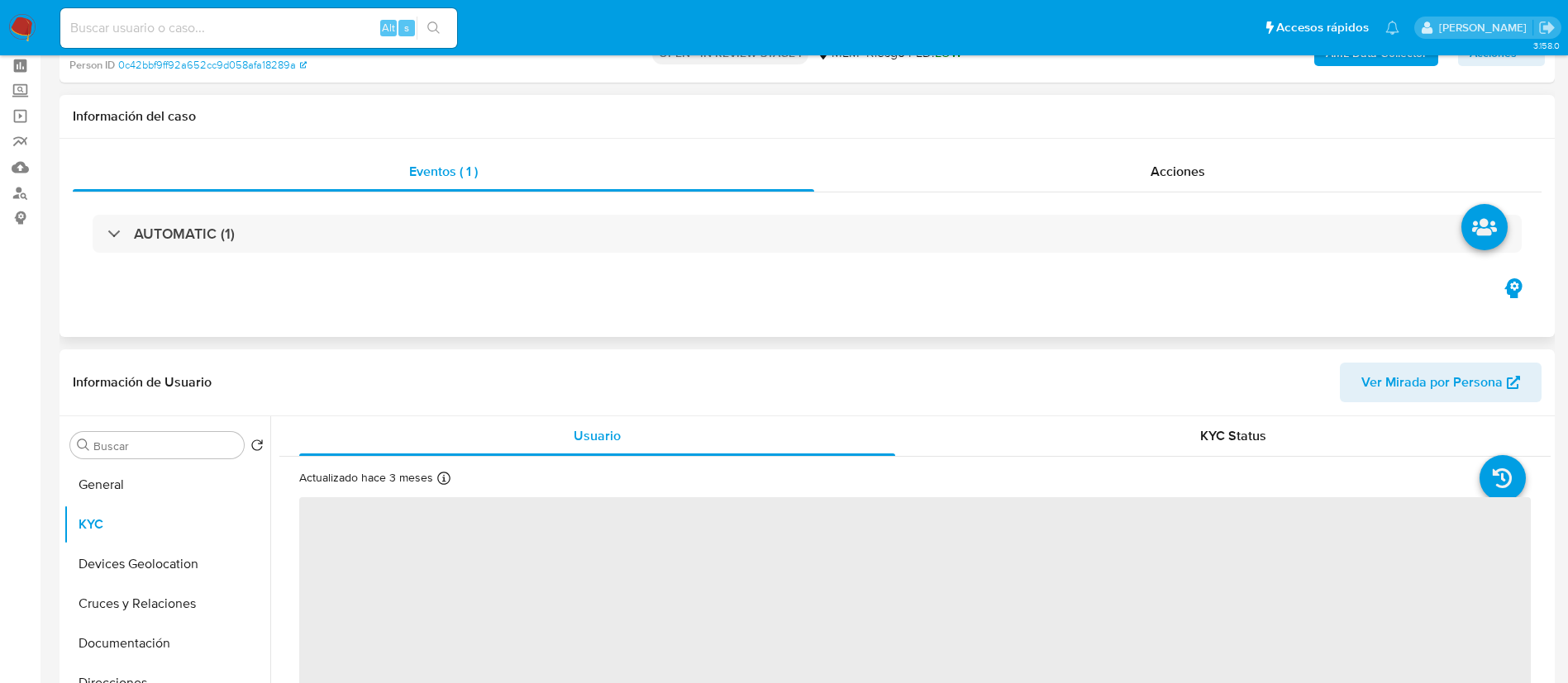
scroll to position [0, 0]
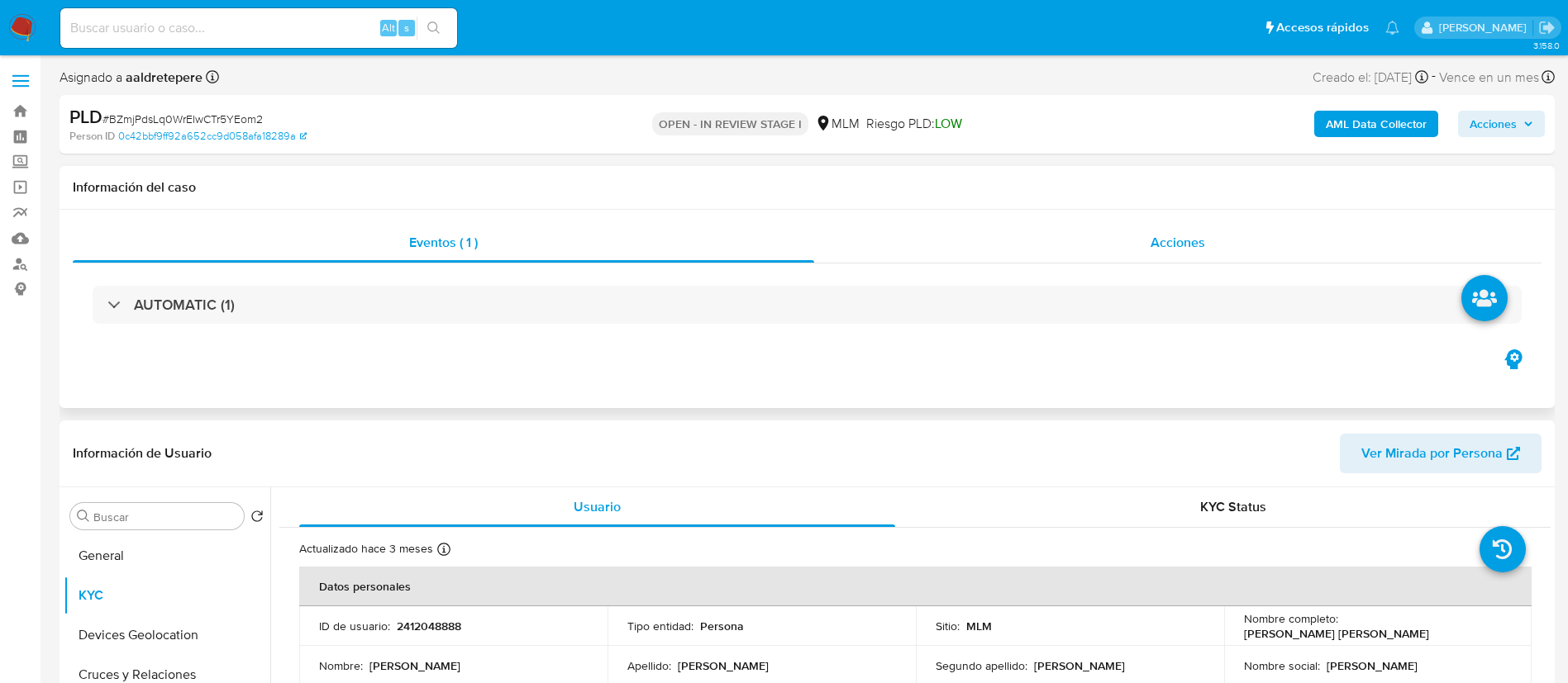
click at [1194, 235] on span "Acciones" at bounding box center [1178, 242] width 54 height 19
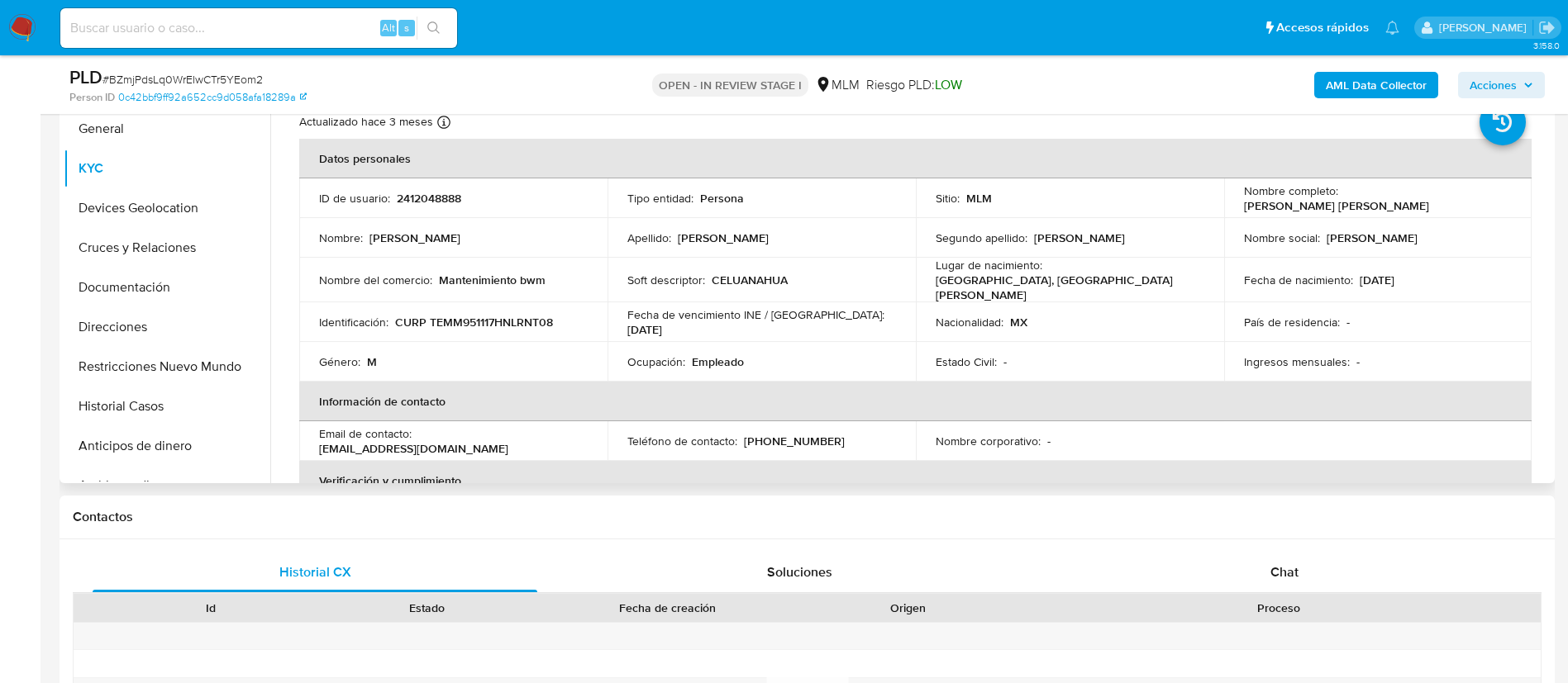
scroll to position [496, 0]
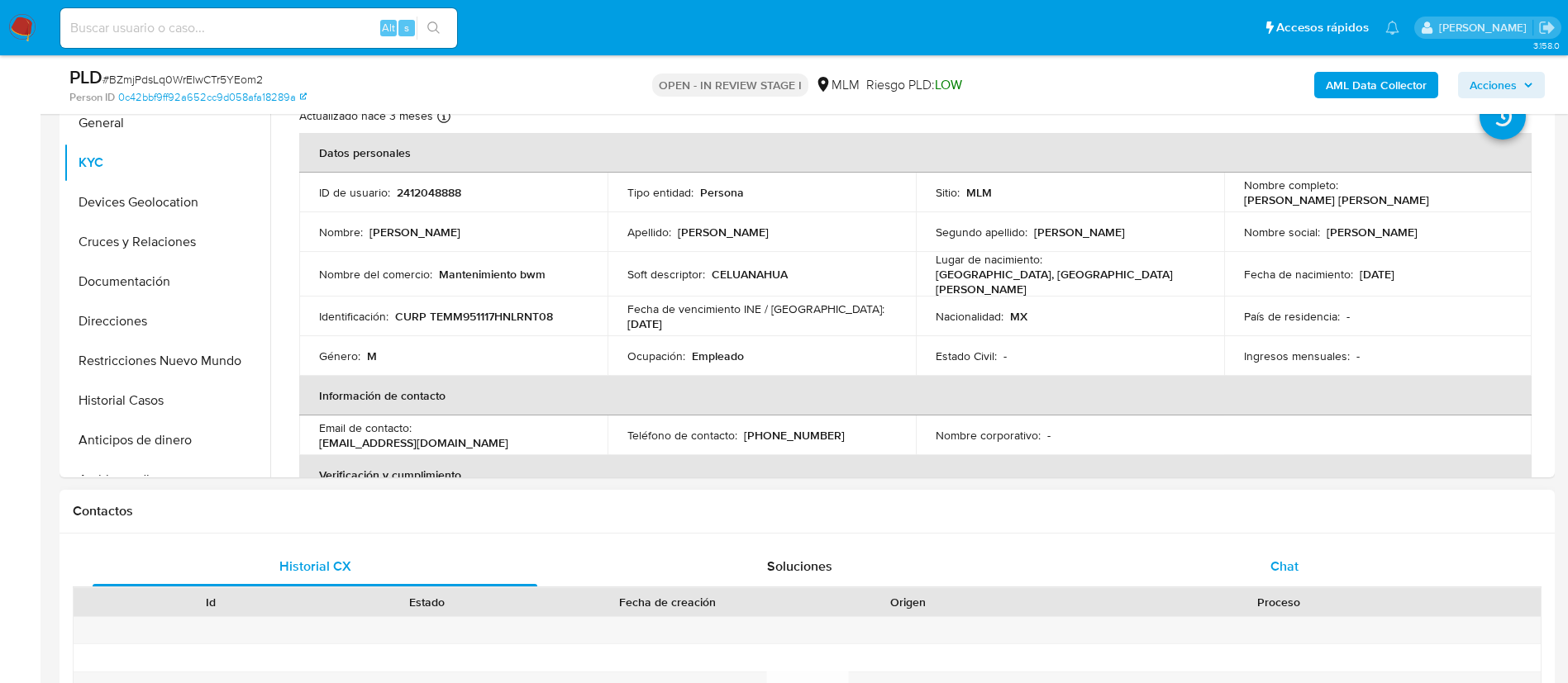
click at [1287, 572] on span "Chat" at bounding box center [1285, 566] width 28 height 19
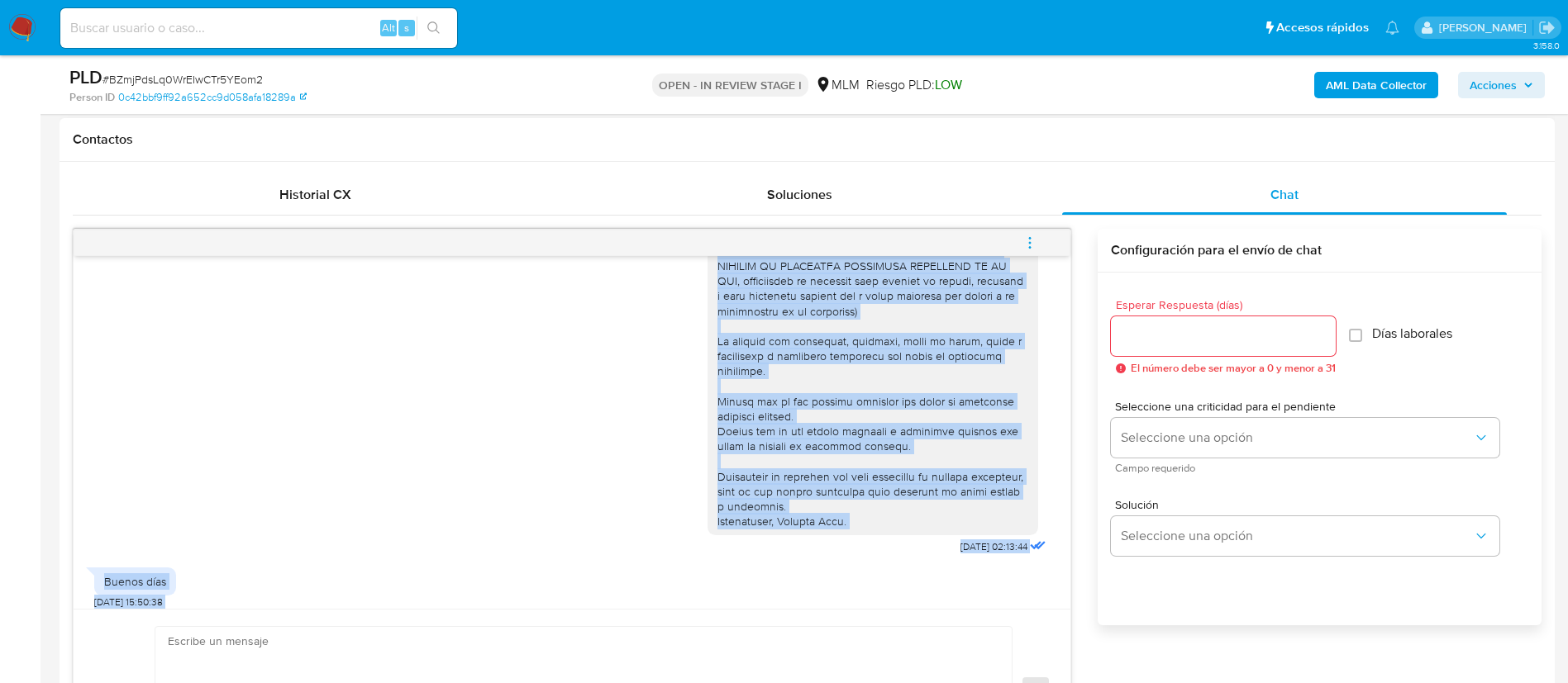
scroll to position [228, 0]
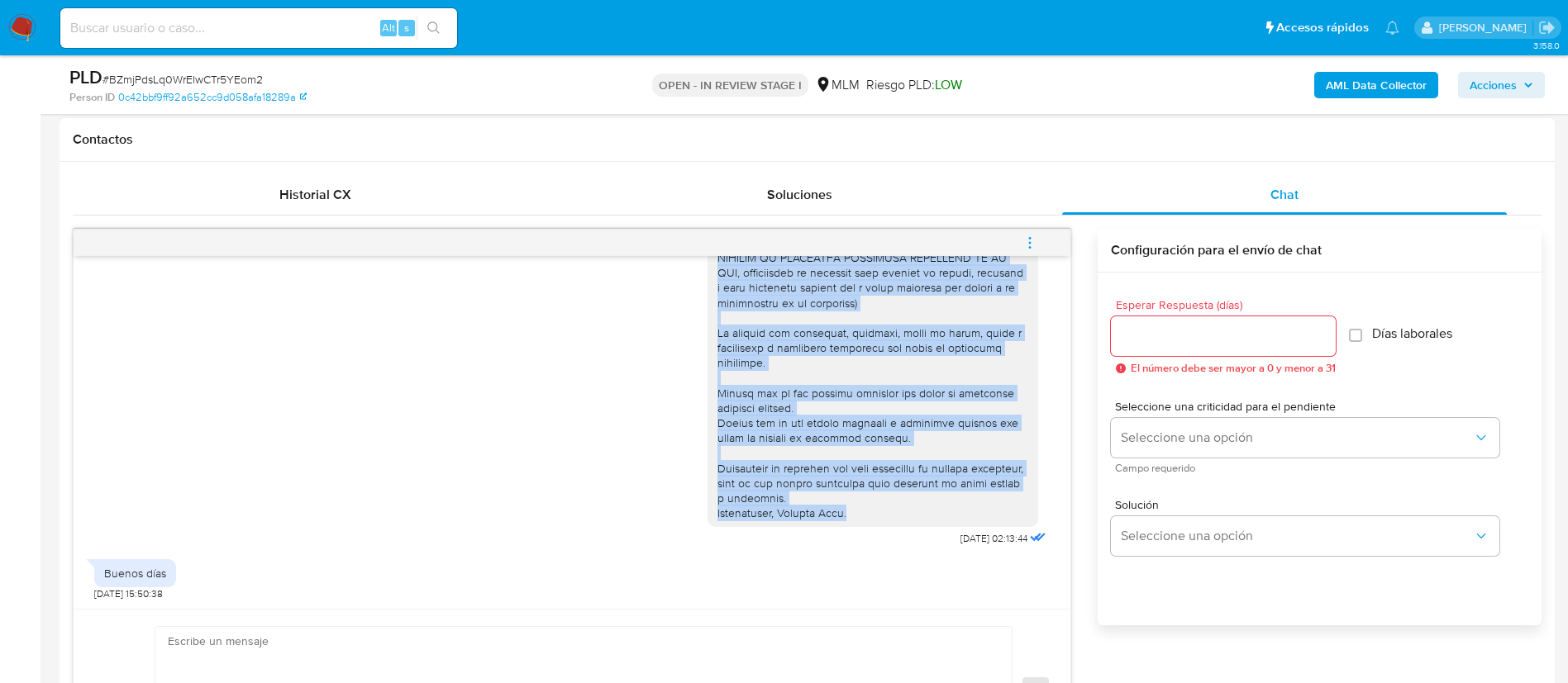
drag, startPoint x: 698, startPoint y: 287, endPoint x: 874, endPoint y: 521, distance: 292.8
click at [873, 519] on div at bounding box center [873, 289] width 311 height 466
copy div "ESTIMADO MATT ROGELIO TREVINO MONTELONGO Te comunicamos que se ha identificado …"
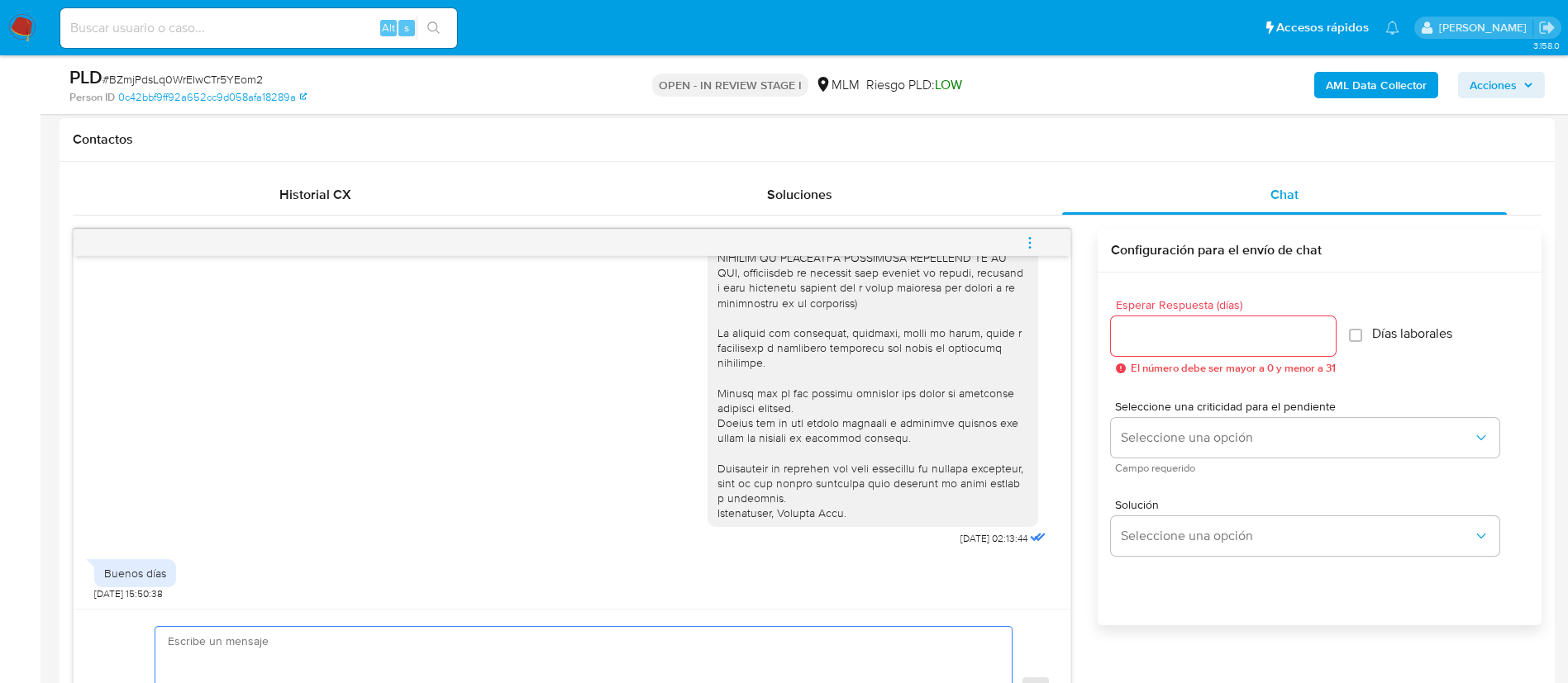
click at [346, 631] on textarea at bounding box center [579, 690] width 824 height 127
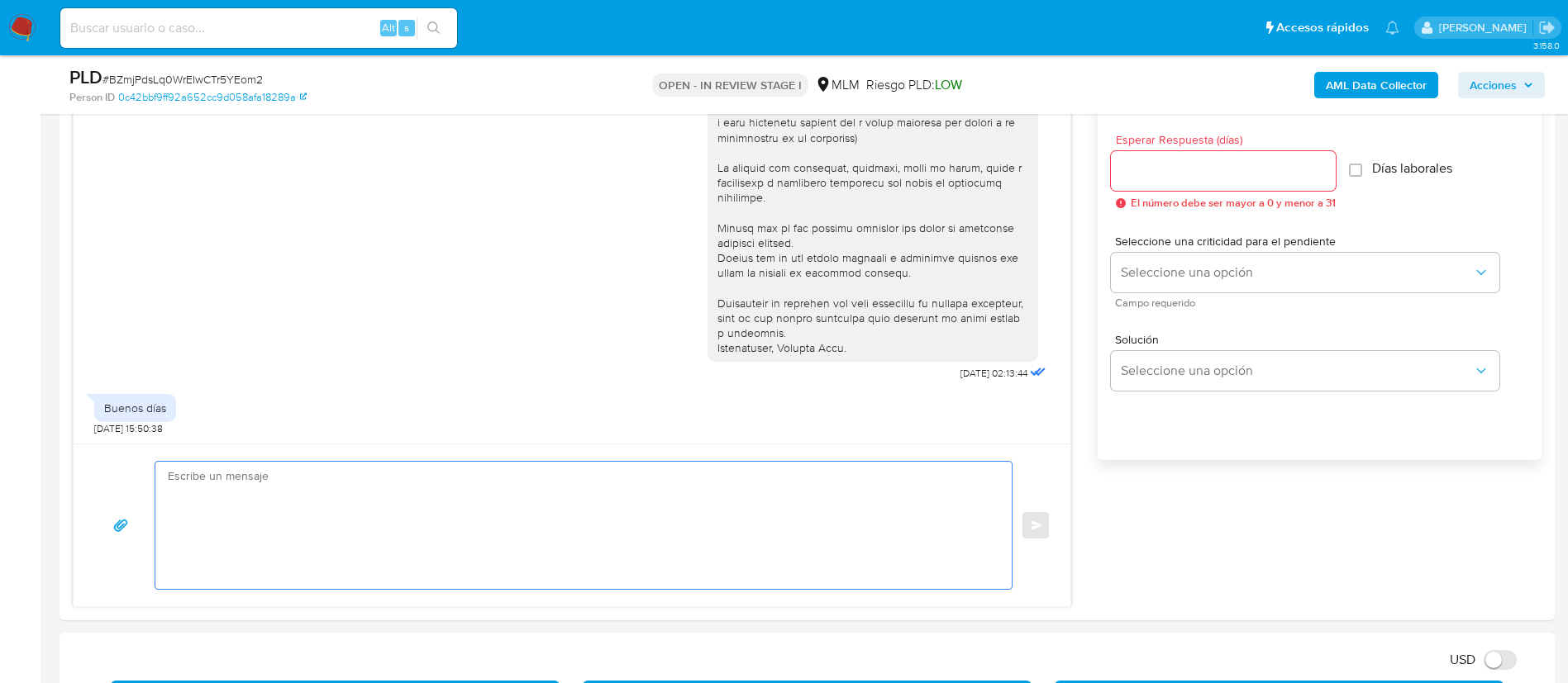
scroll to position [1115, 0]
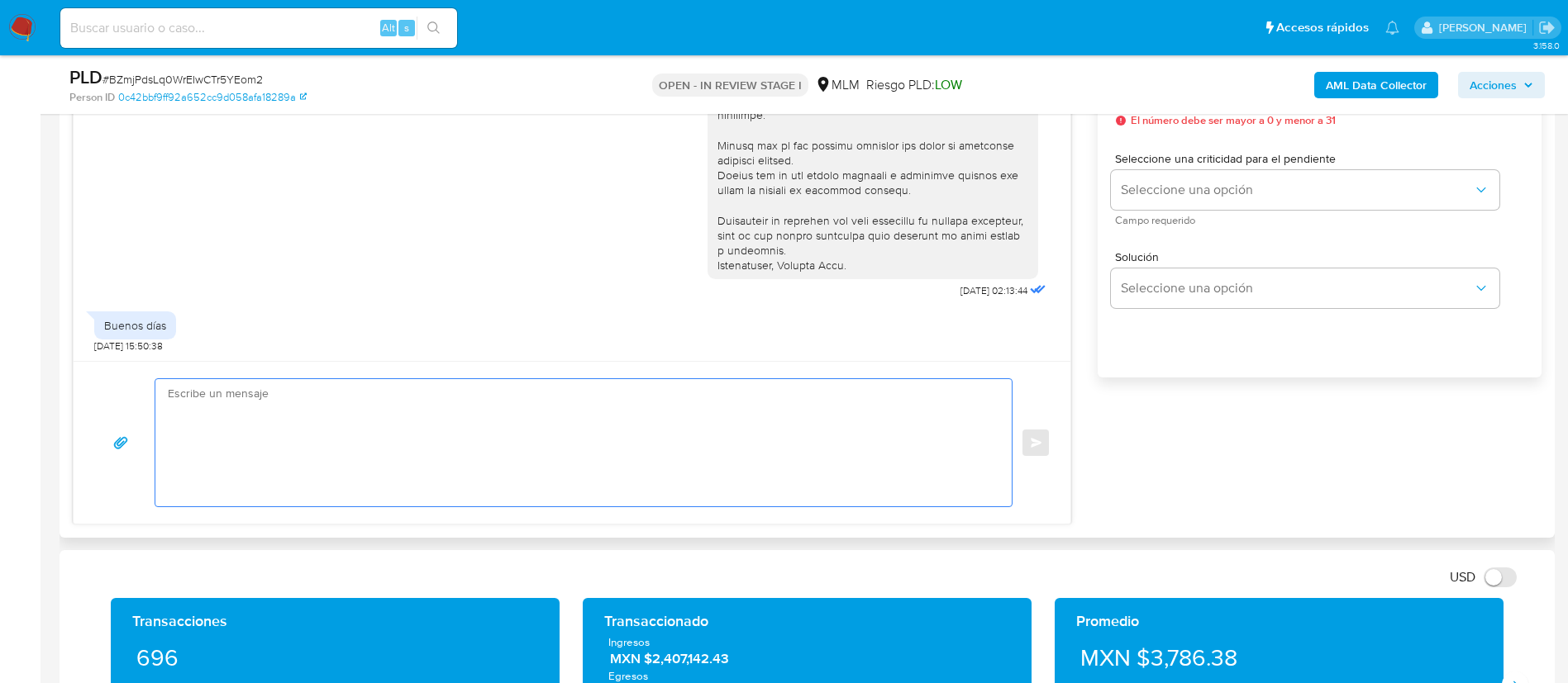
paste textarea "ESTIMADO MATT ROGELIO TREVINO MONTELONGO Te comunicamos que se ha identificado …"
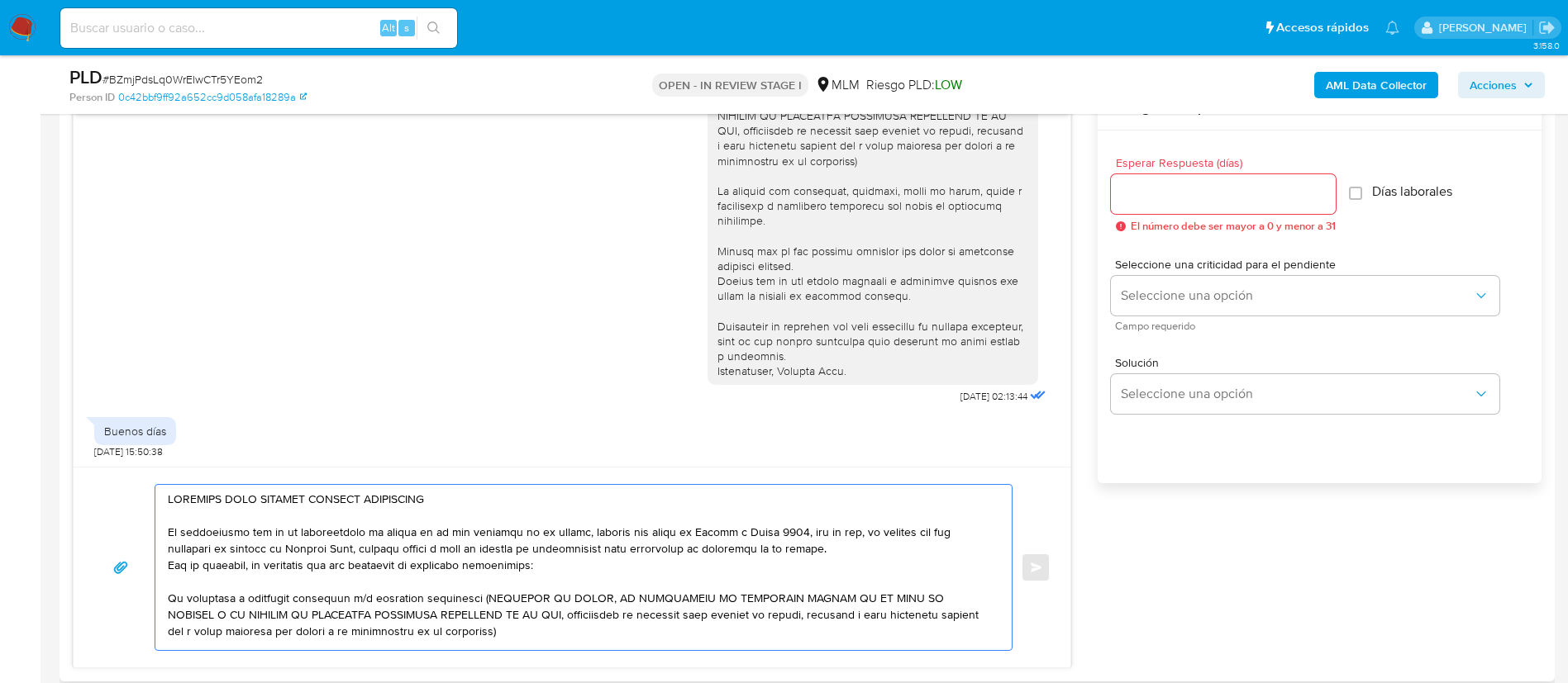
scroll to position [744, 0]
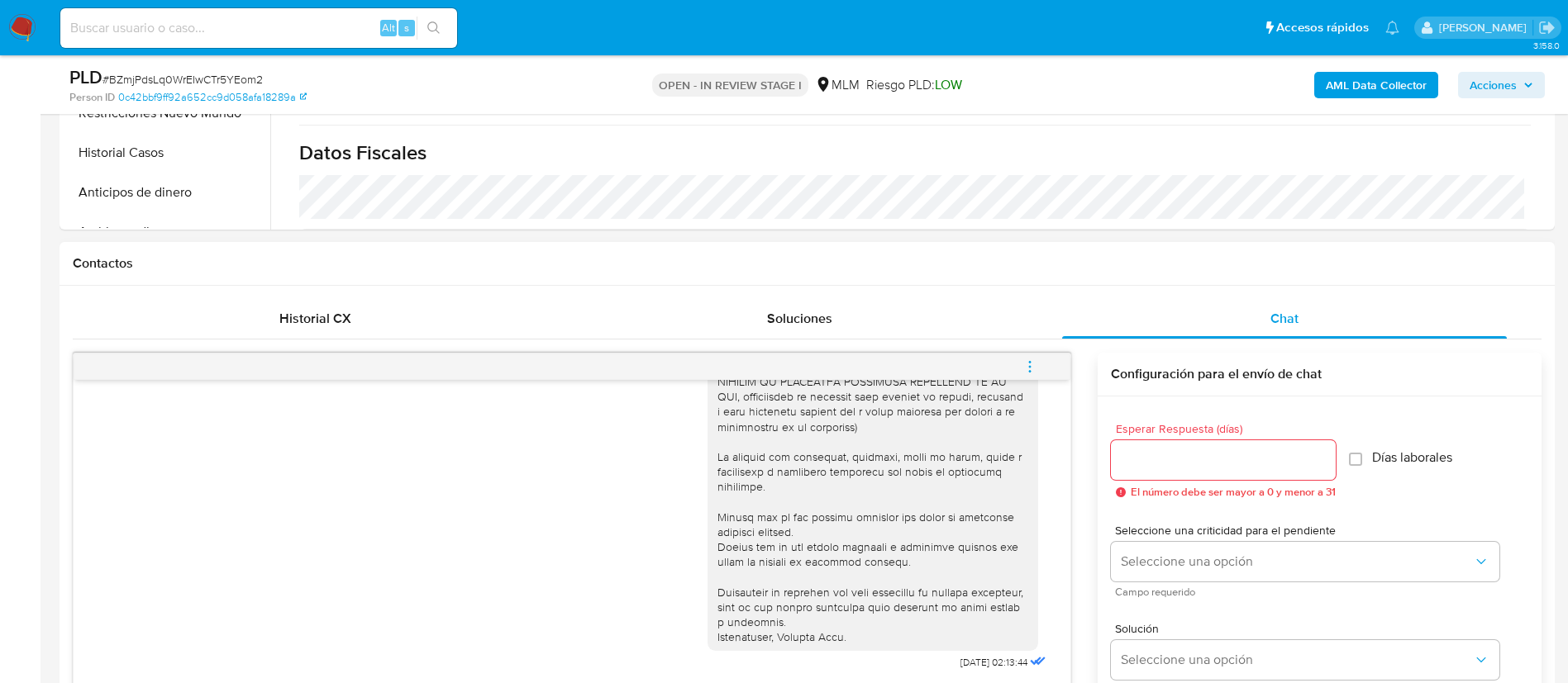
type textarea "ESTIMADO MATT ROGELIO TREVINO MONTELONGO Te comunicamos que se ha identificado …"
click at [1122, 474] on div at bounding box center [1224, 460] width 225 height 40
click at [1131, 458] on input "Esperar Respuesta (días)" at bounding box center [1224, 460] width 225 height 21
type input "3"
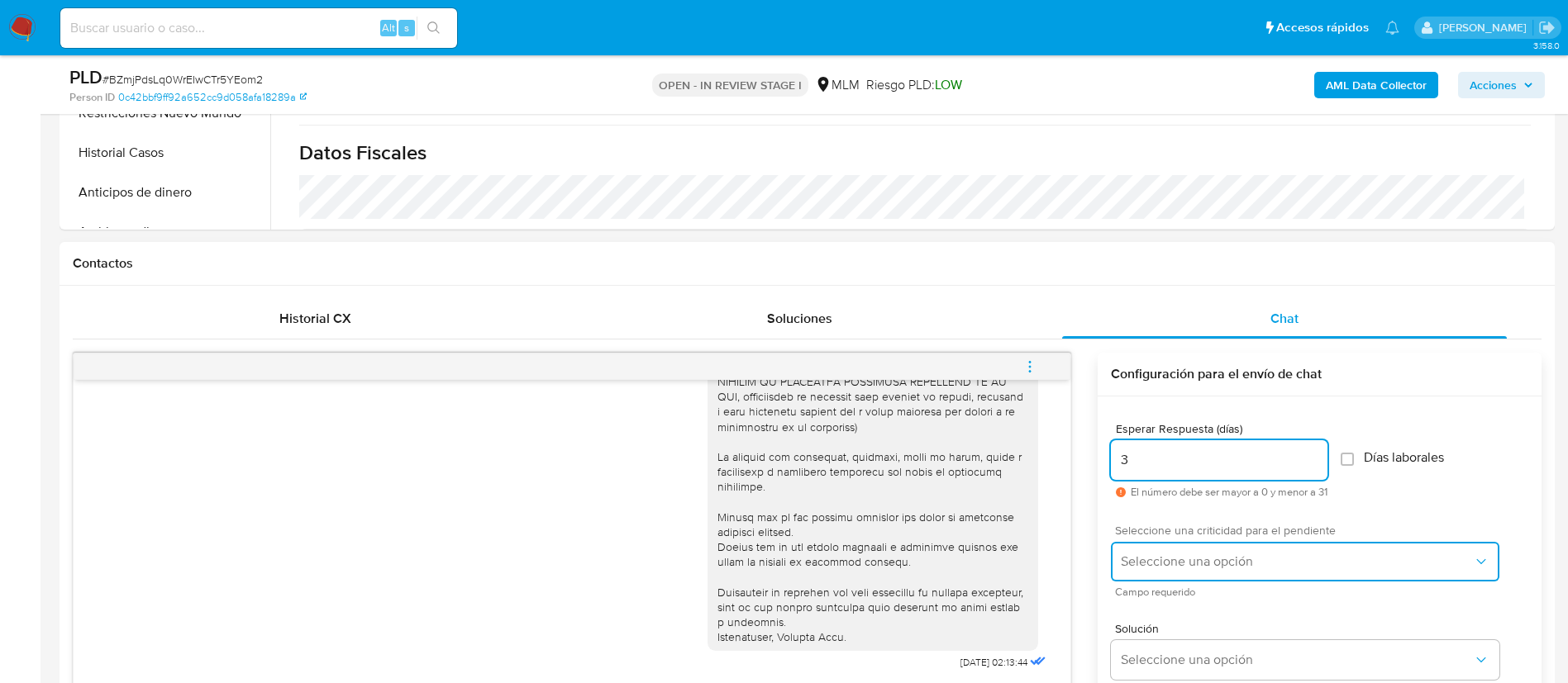
click at [1172, 563] on span "Seleccione una opción" at bounding box center [1298, 562] width 352 height 17
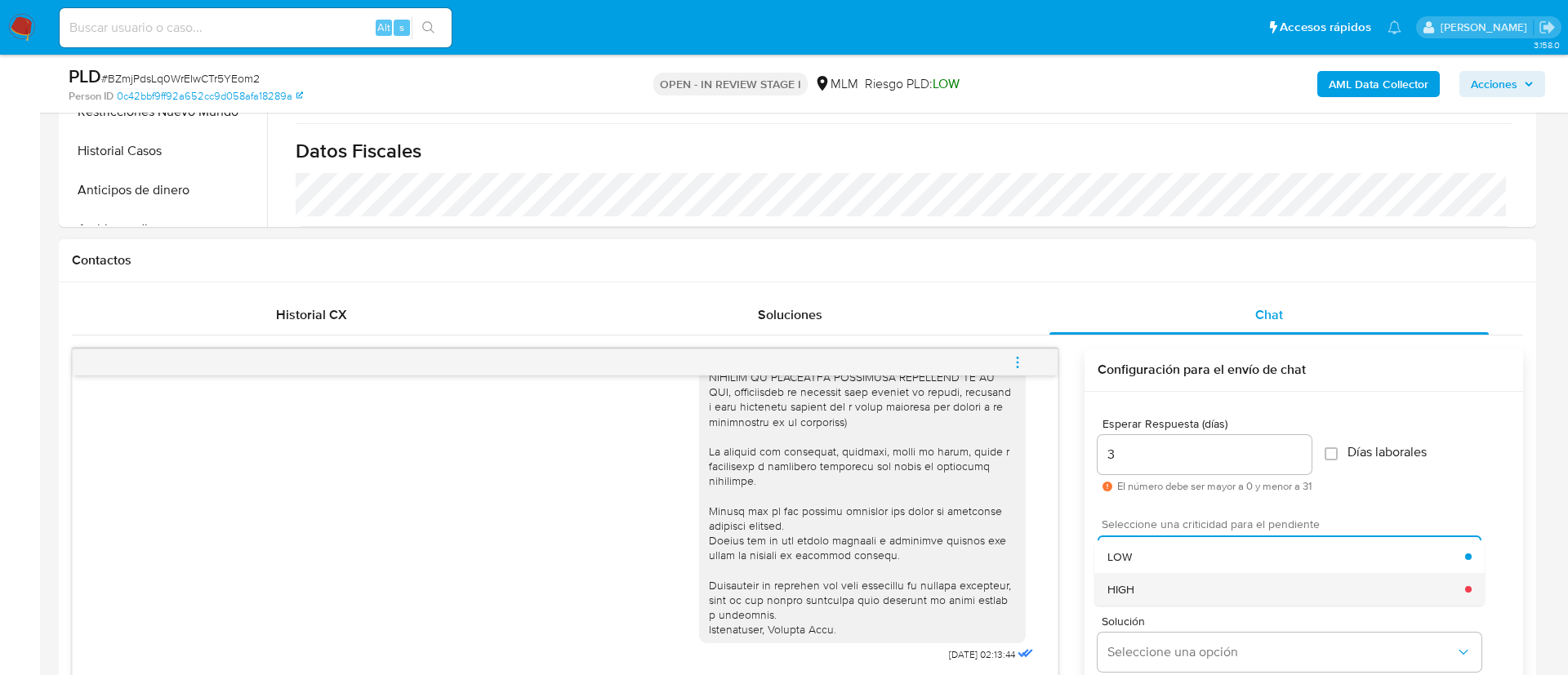
click at [1137, 585] on div "HIGH" at bounding box center [1286, 589] width 358 height 33
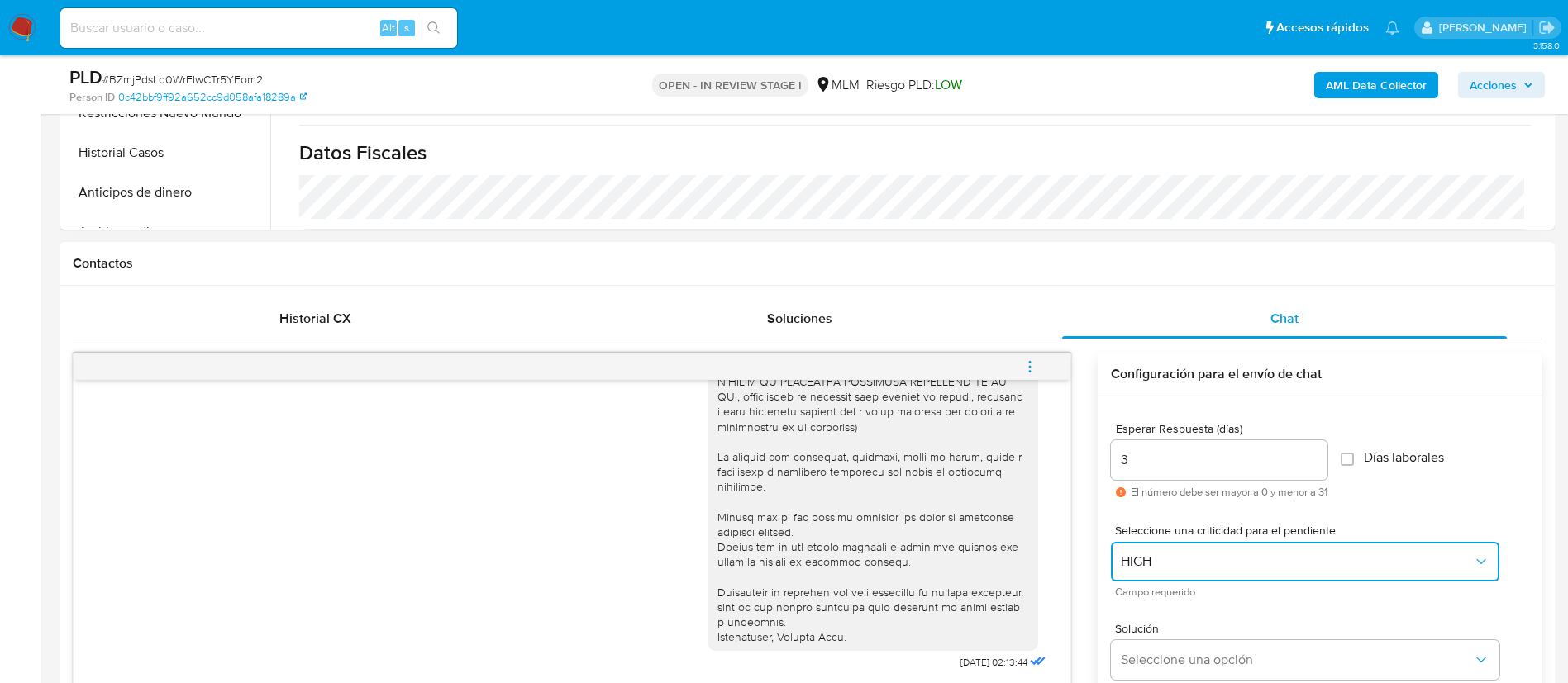
scroll to position [992, 0]
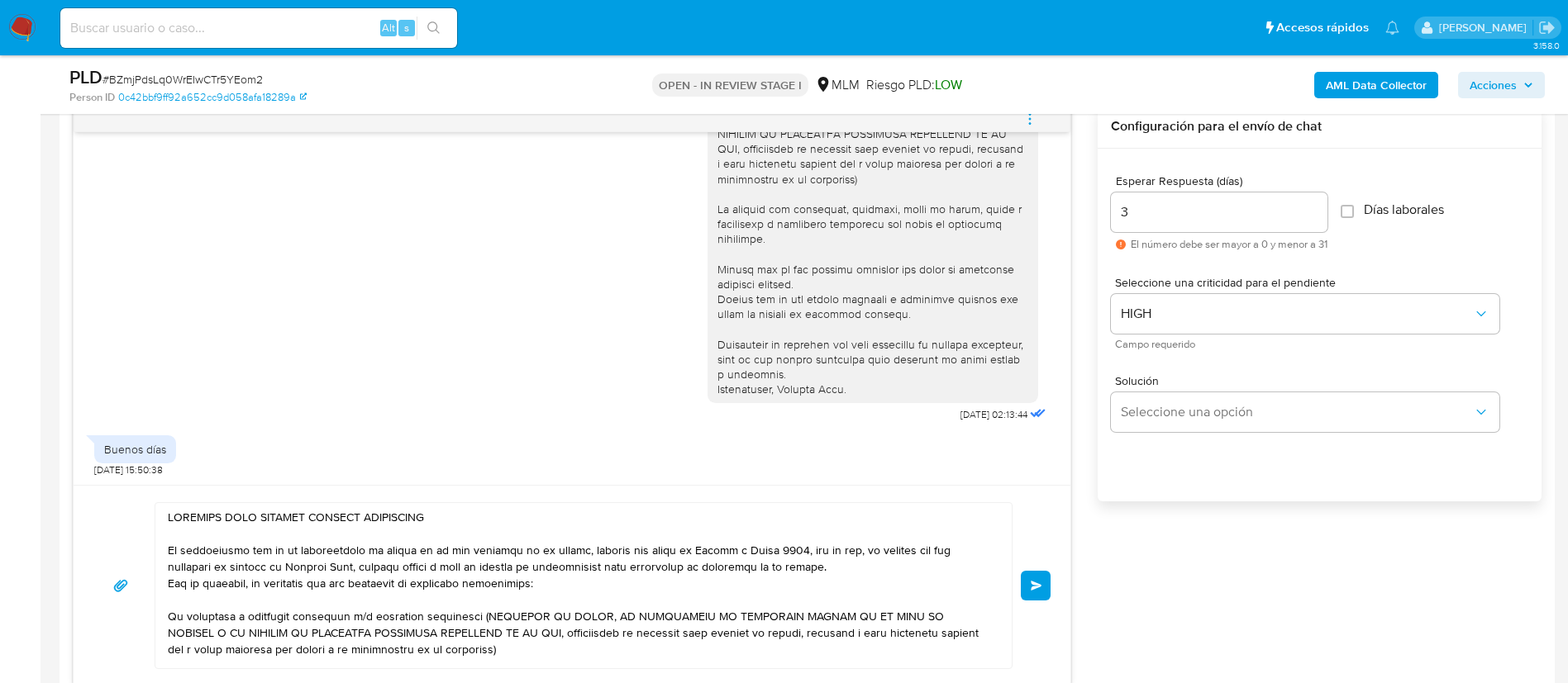
click at [1042, 582] on span "Enviar" at bounding box center [1037, 585] width 12 height 10
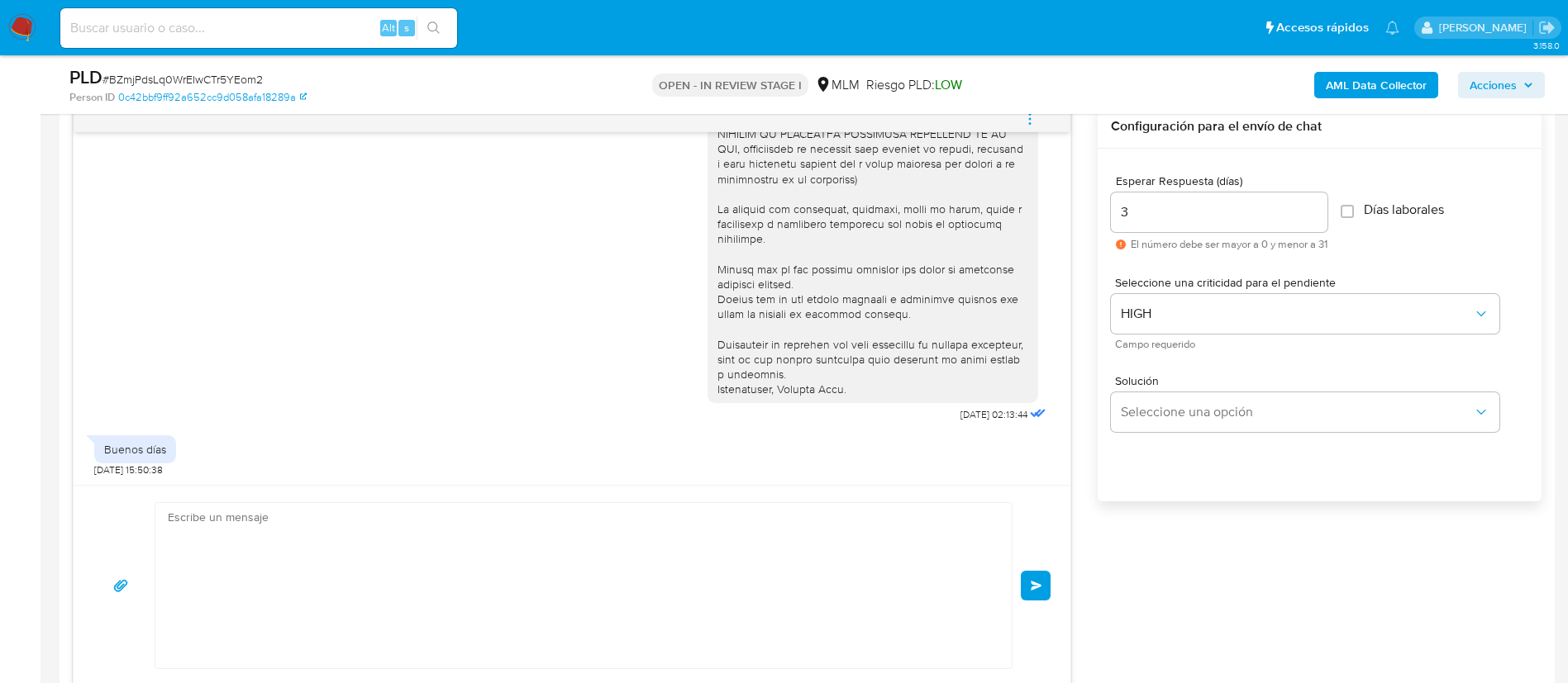
scroll to position [741, 0]
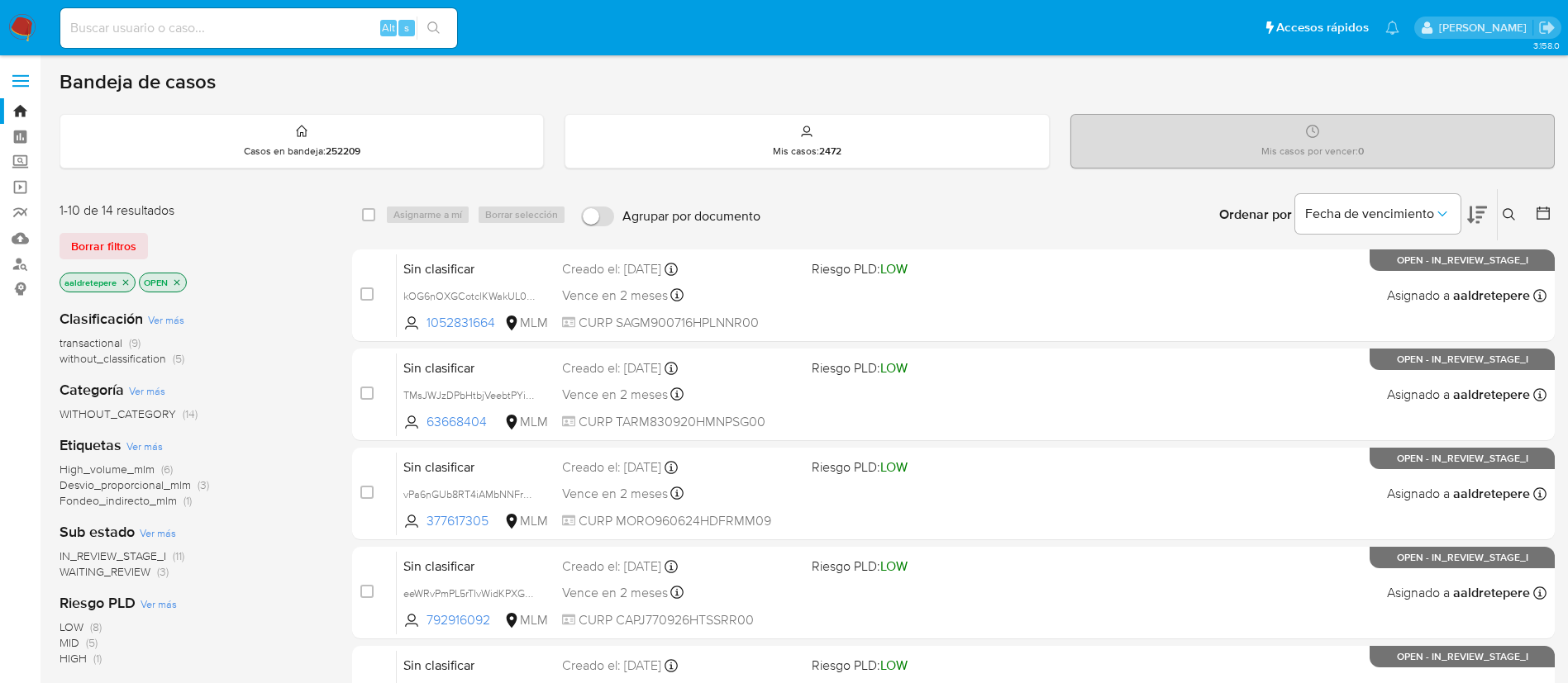
click at [35, 39] on img at bounding box center [22, 28] width 28 height 28
click at [27, 22] on img at bounding box center [22, 28] width 28 height 28
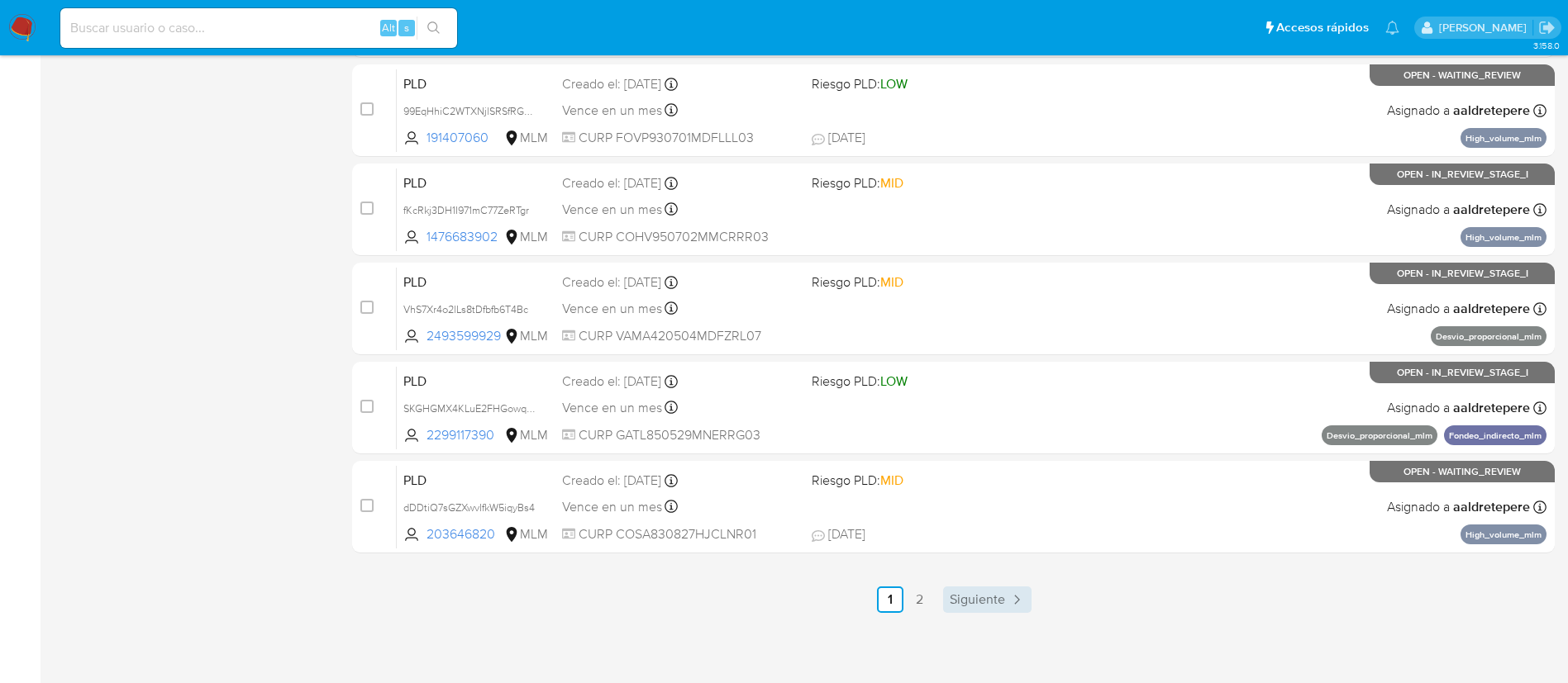
click at [954, 606] on span "Siguiente" at bounding box center [978, 600] width 55 height 13
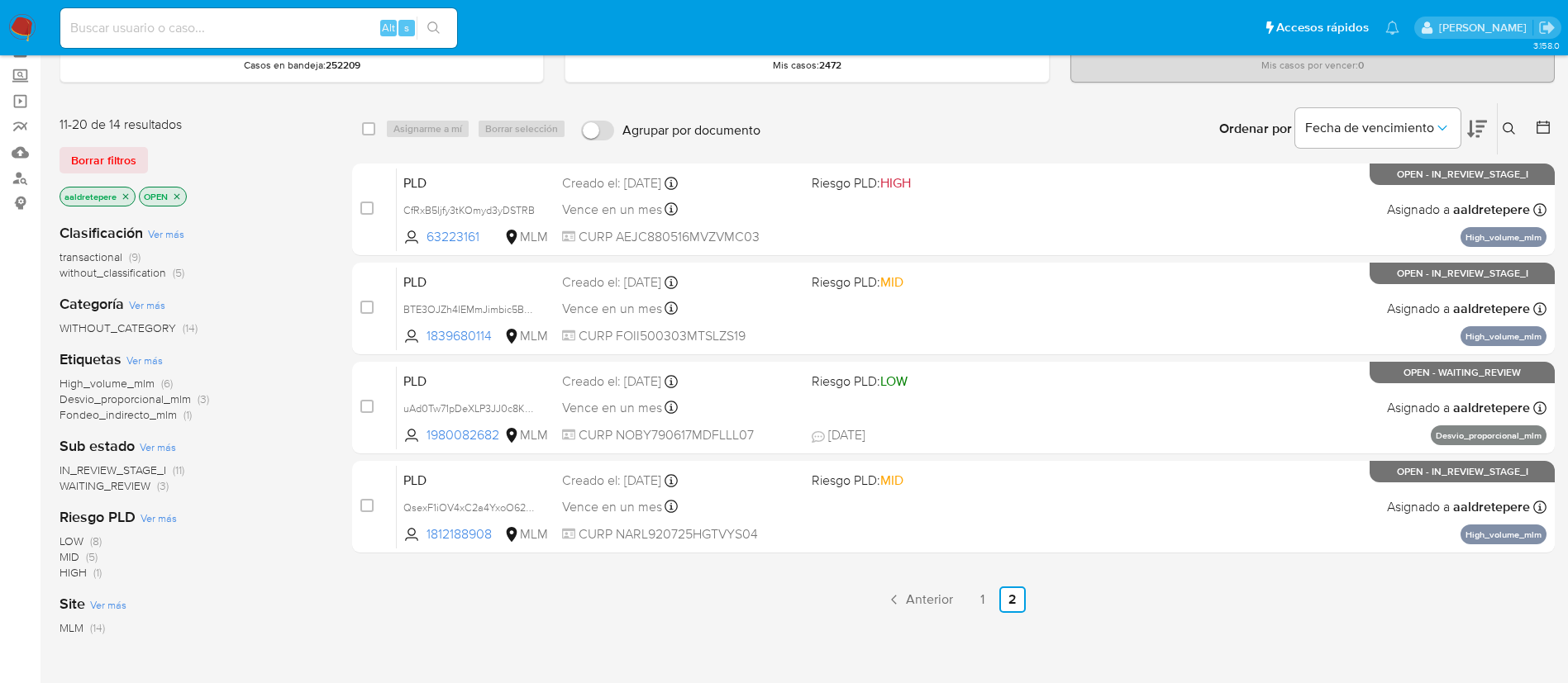
scroll to position [124, 0]
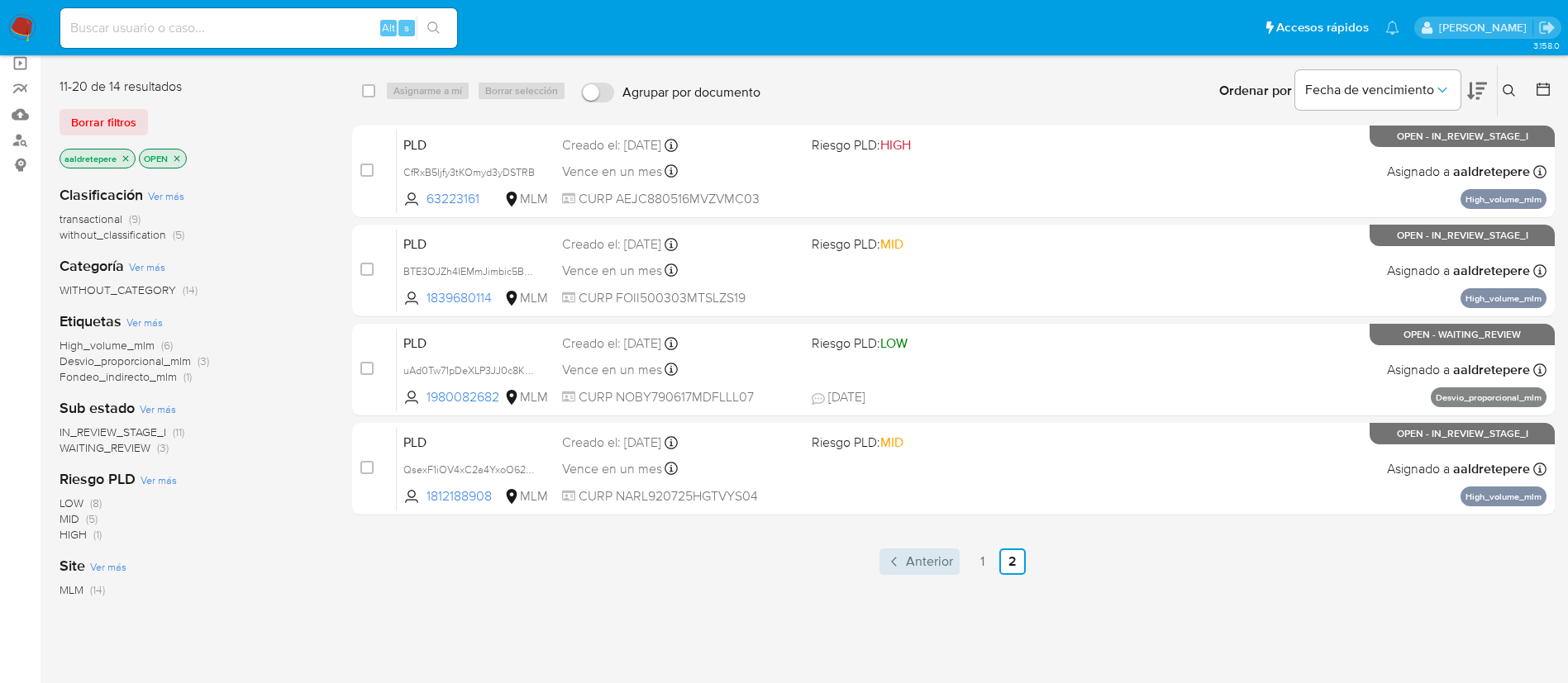
click at [905, 564] on link "Anterior" at bounding box center [920, 561] width 80 height 27
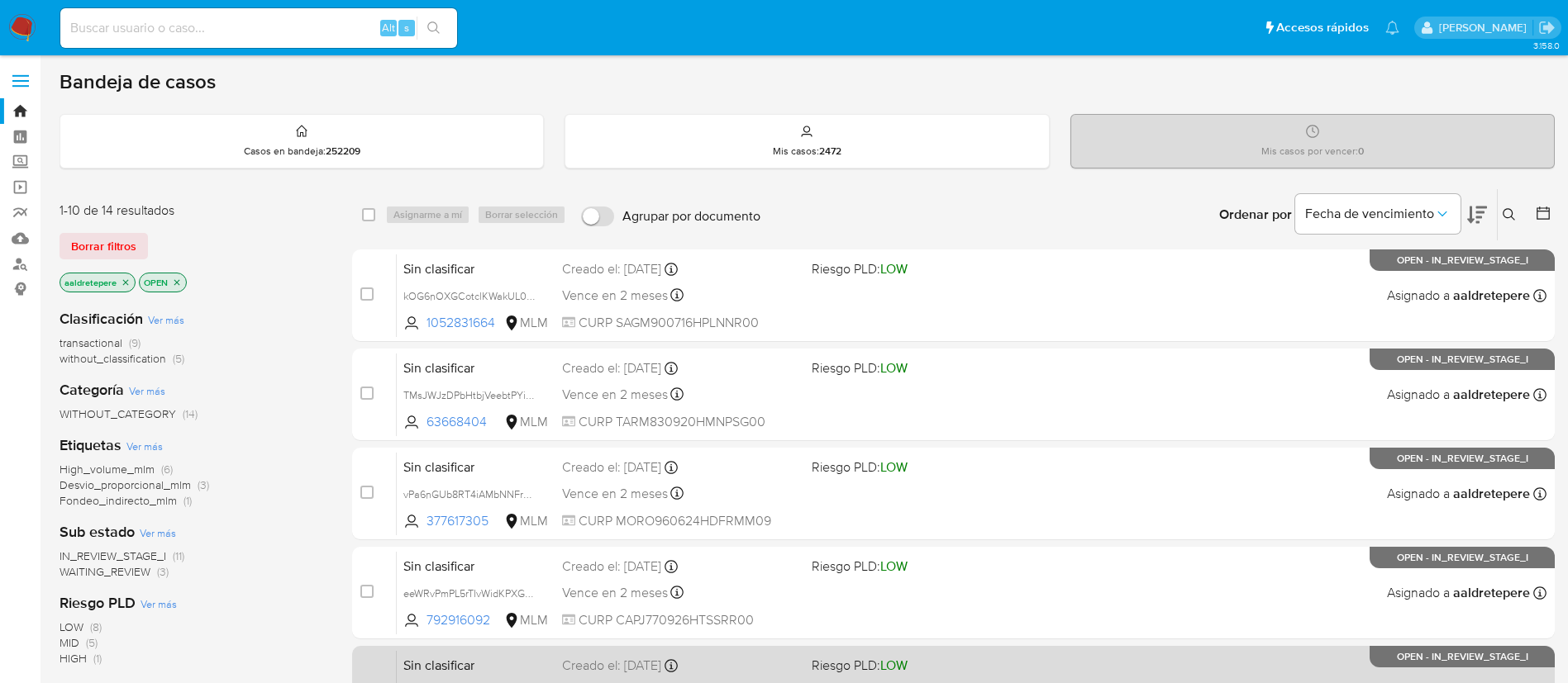
scroll to position [681, 0]
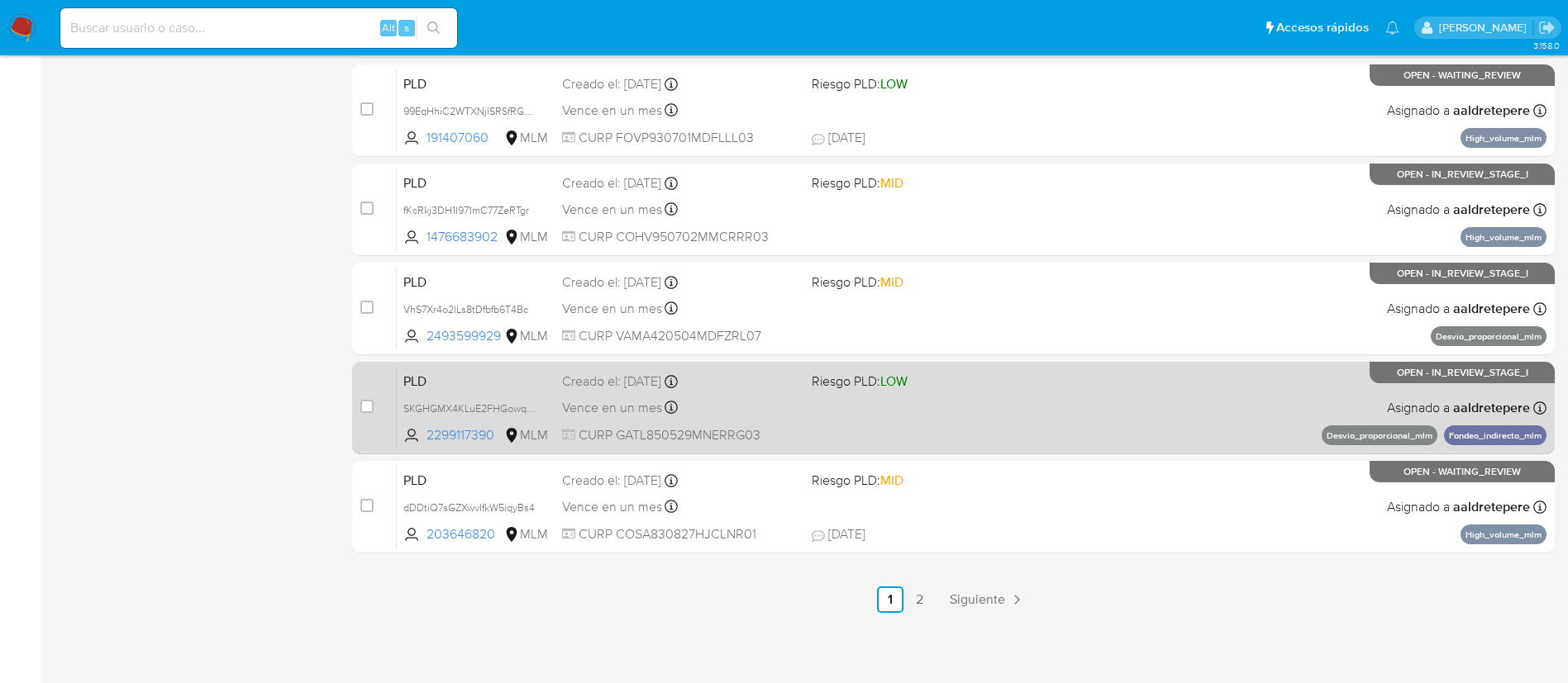
click at [1117, 424] on div "PLD SKGHGMX4KLuE2FHGowqGrKmy 2299117390 MLM Riesgo PLD: LOW Creado el: 12/08/20…" at bounding box center [971, 407] width 1150 height 84
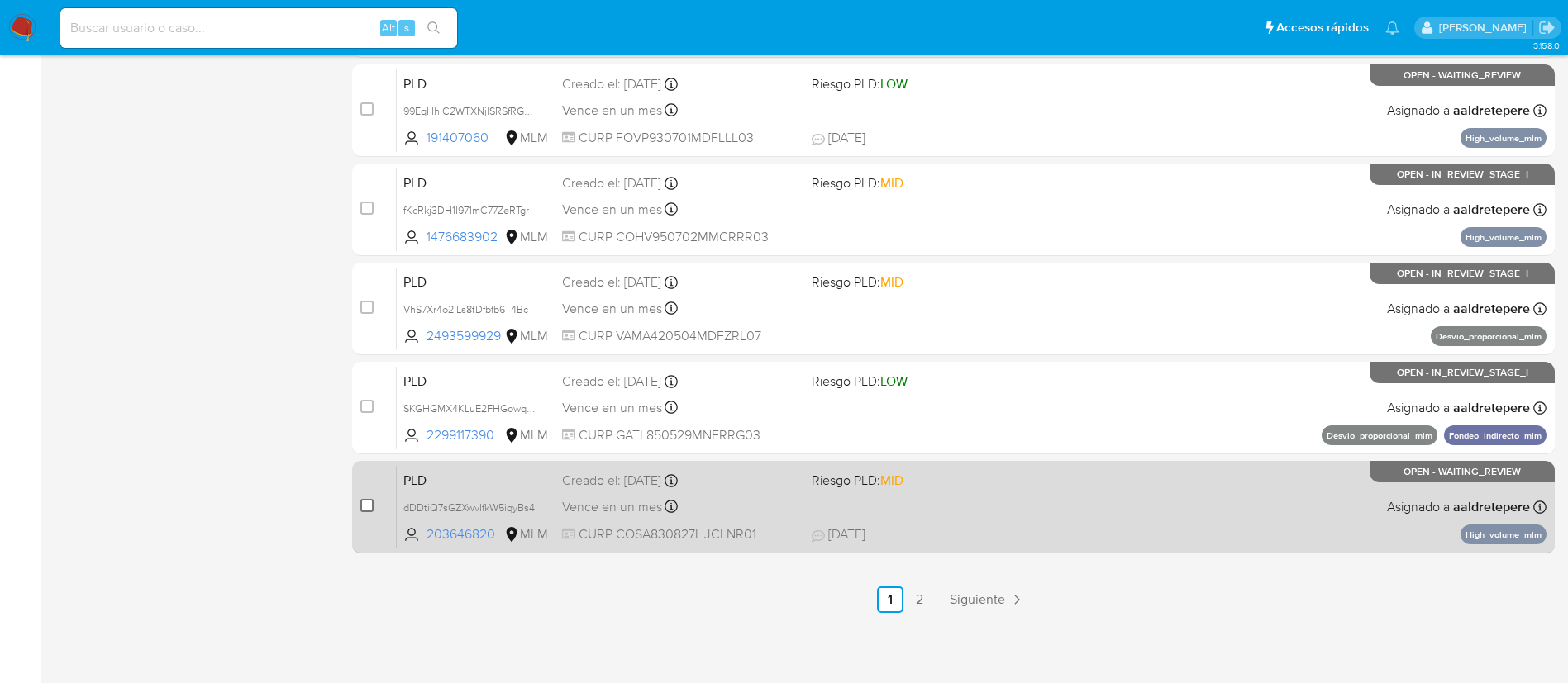
click at [361, 508] on input "checkbox" at bounding box center [367, 505] width 13 height 13
checkbox input "true"
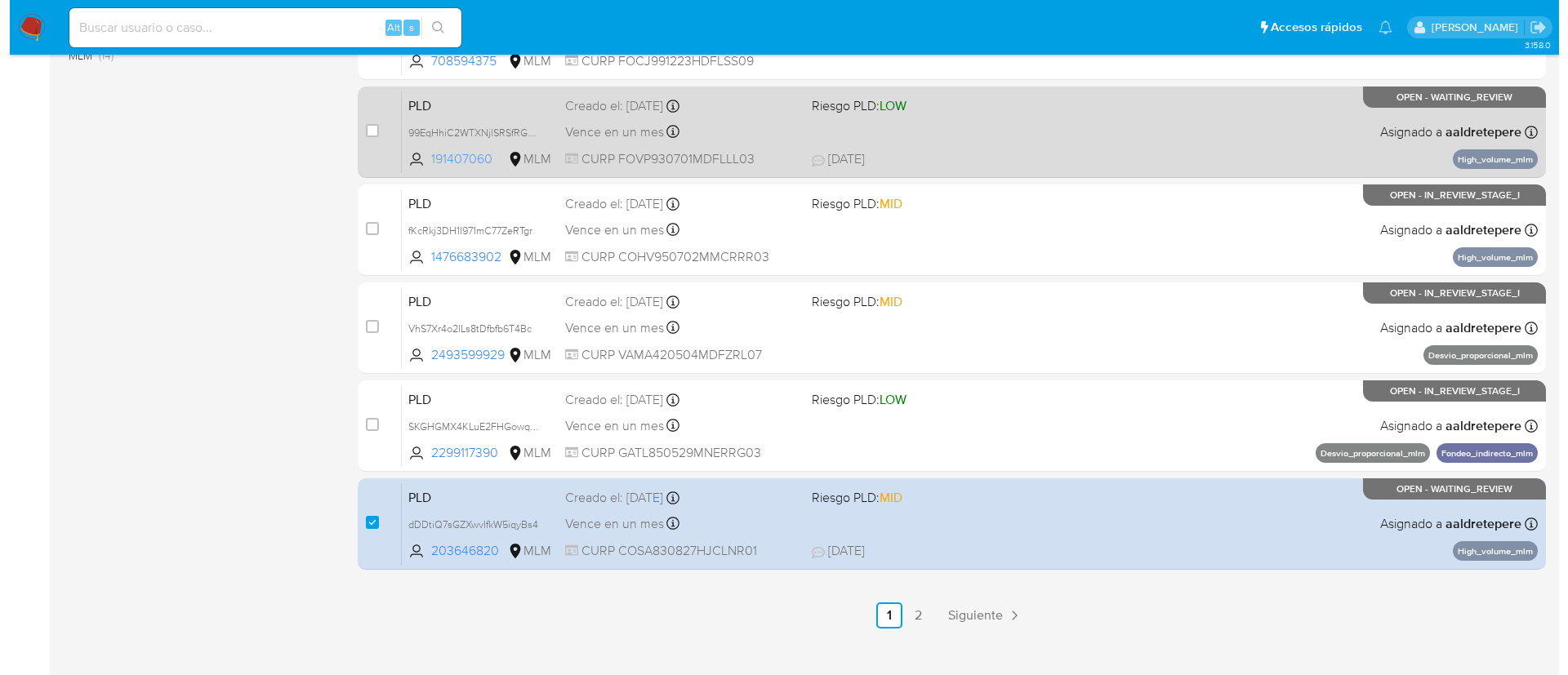
scroll to position [60, 0]
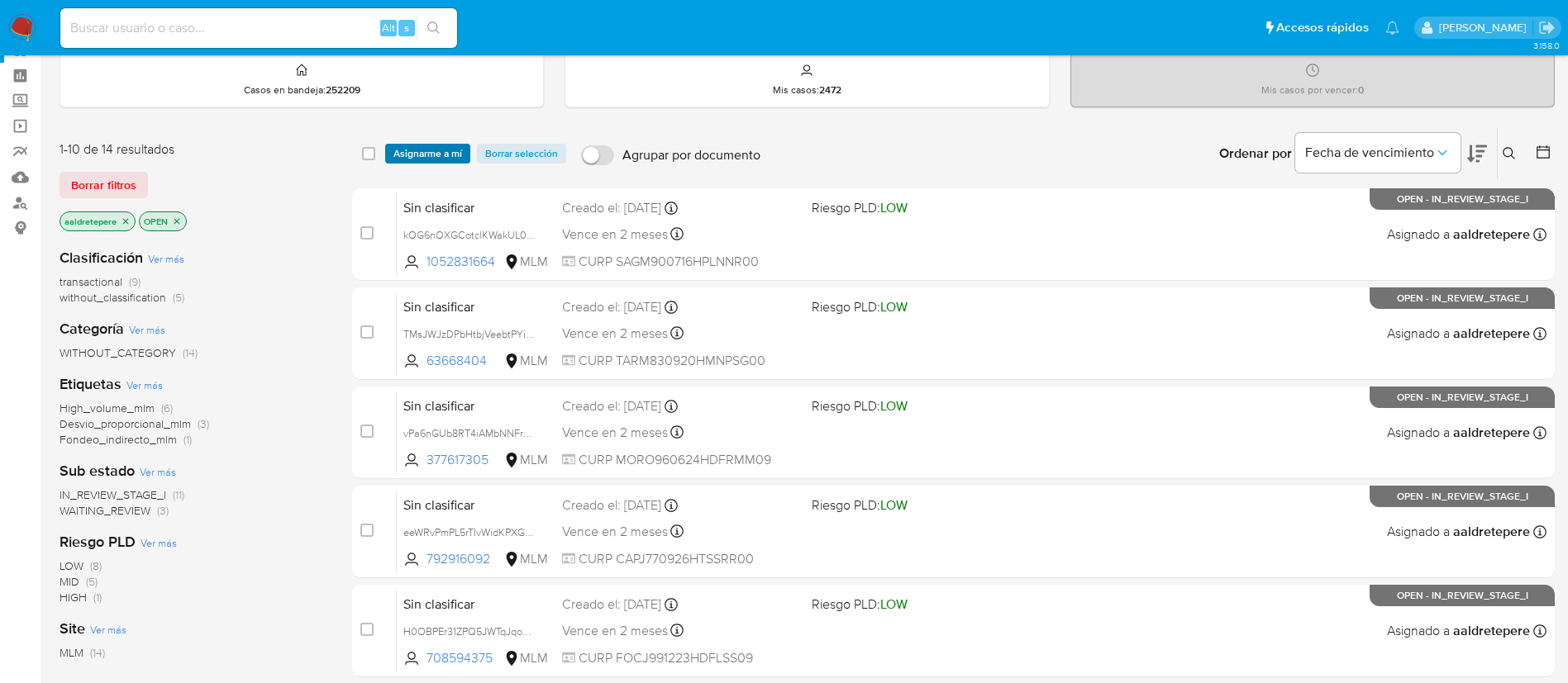
click at [456, 154] on span "Asignarme a mí" at bounding box center [428, 154] width 68 height 17
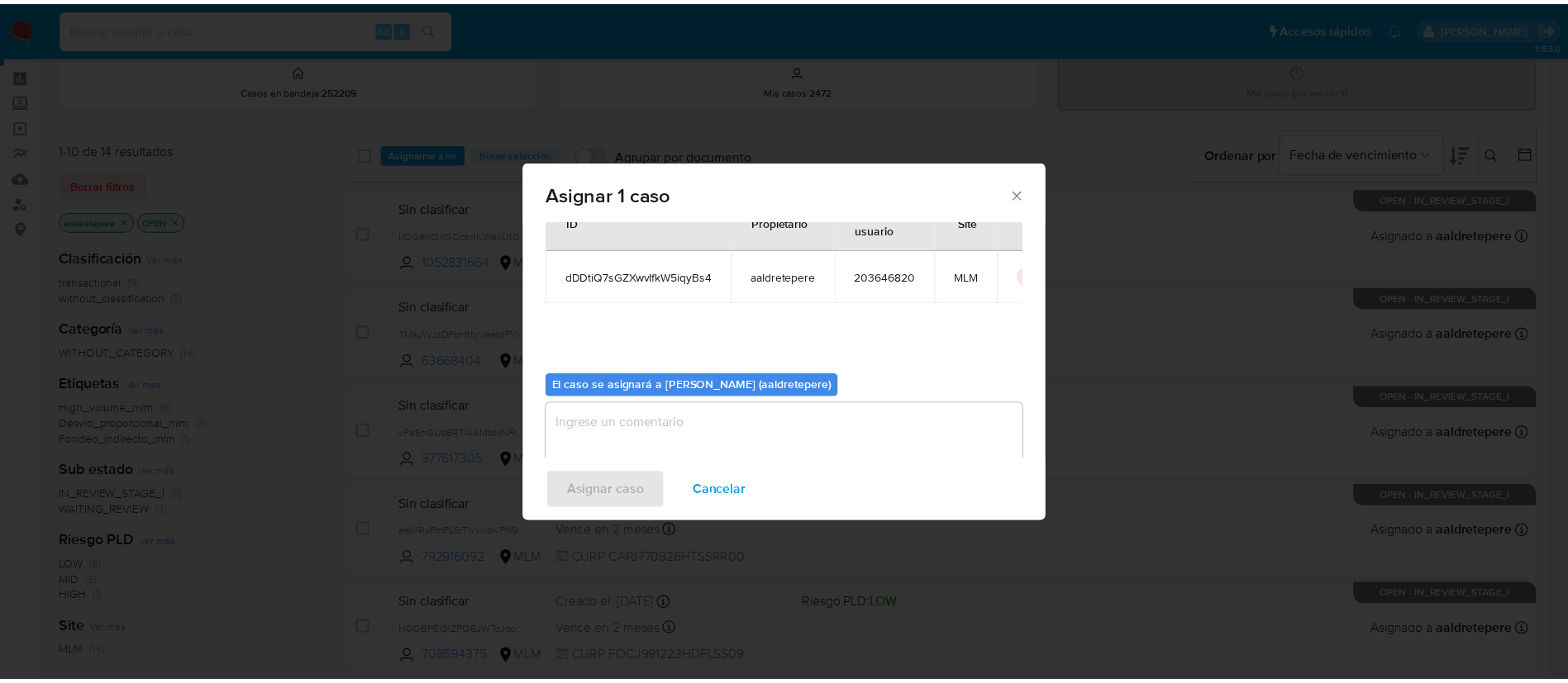
scroll to position [86, 0]
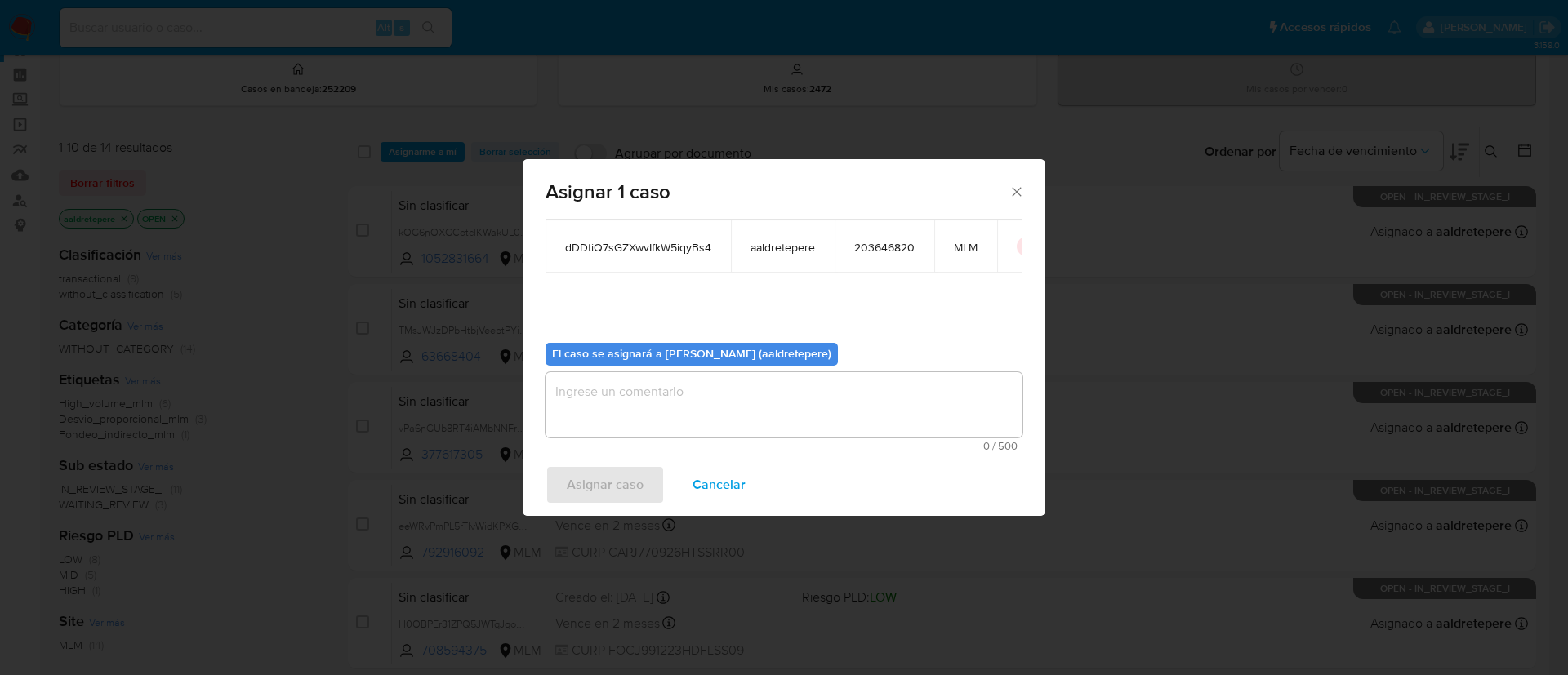
click at [863, 397] on textarea "assign-modal" at bounding box center [784, 405] width 477 height 66
click at [579, 486] on span "Asignar caso" at bounding box center [605, 485] width 77 height 36
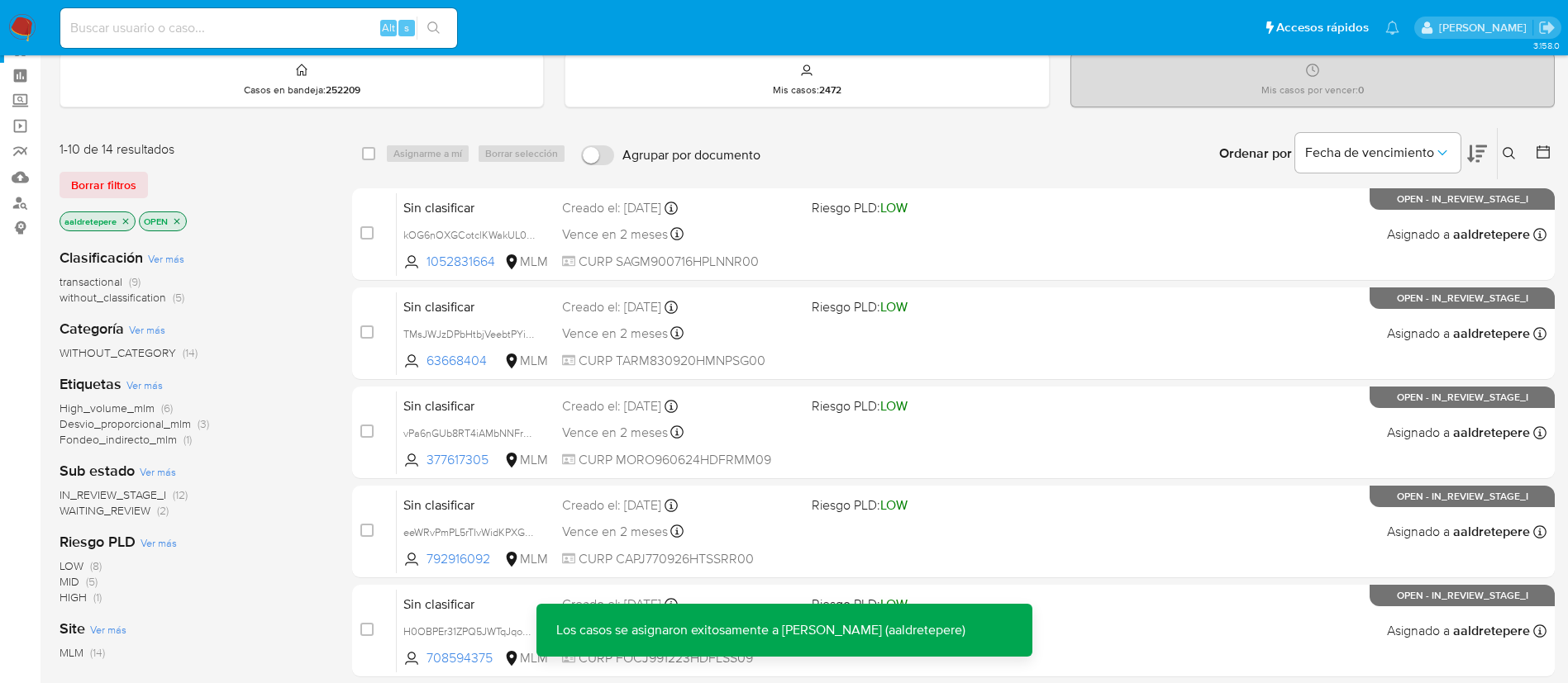
scroll to position [681, 0]
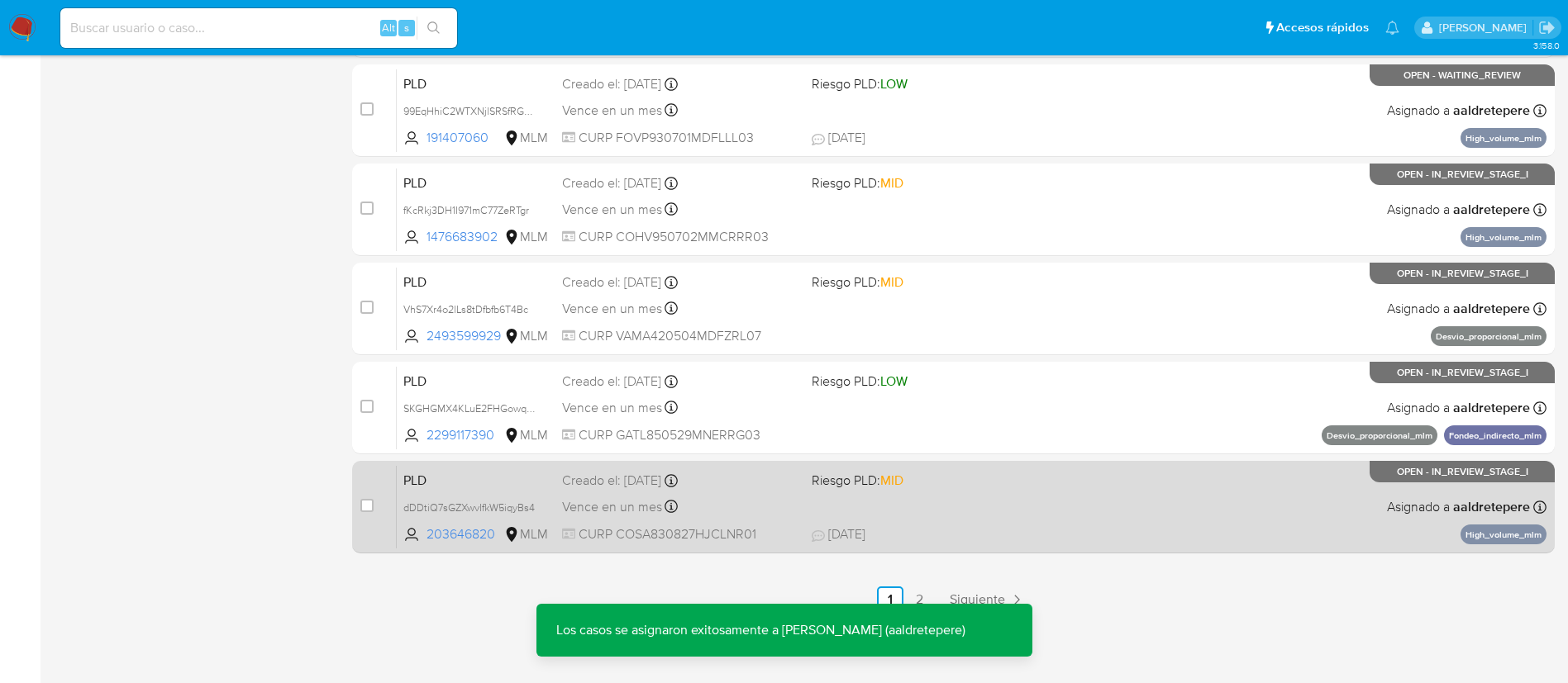
click at [1121, 500] on div "PLD dDDtiQ7sGZXwvIfkW5iqyBs4 203646820 MLM Riesgo PLD: MID Creado el: 12/08/202…" at bounding box center [971, 507] width 1150 height 84
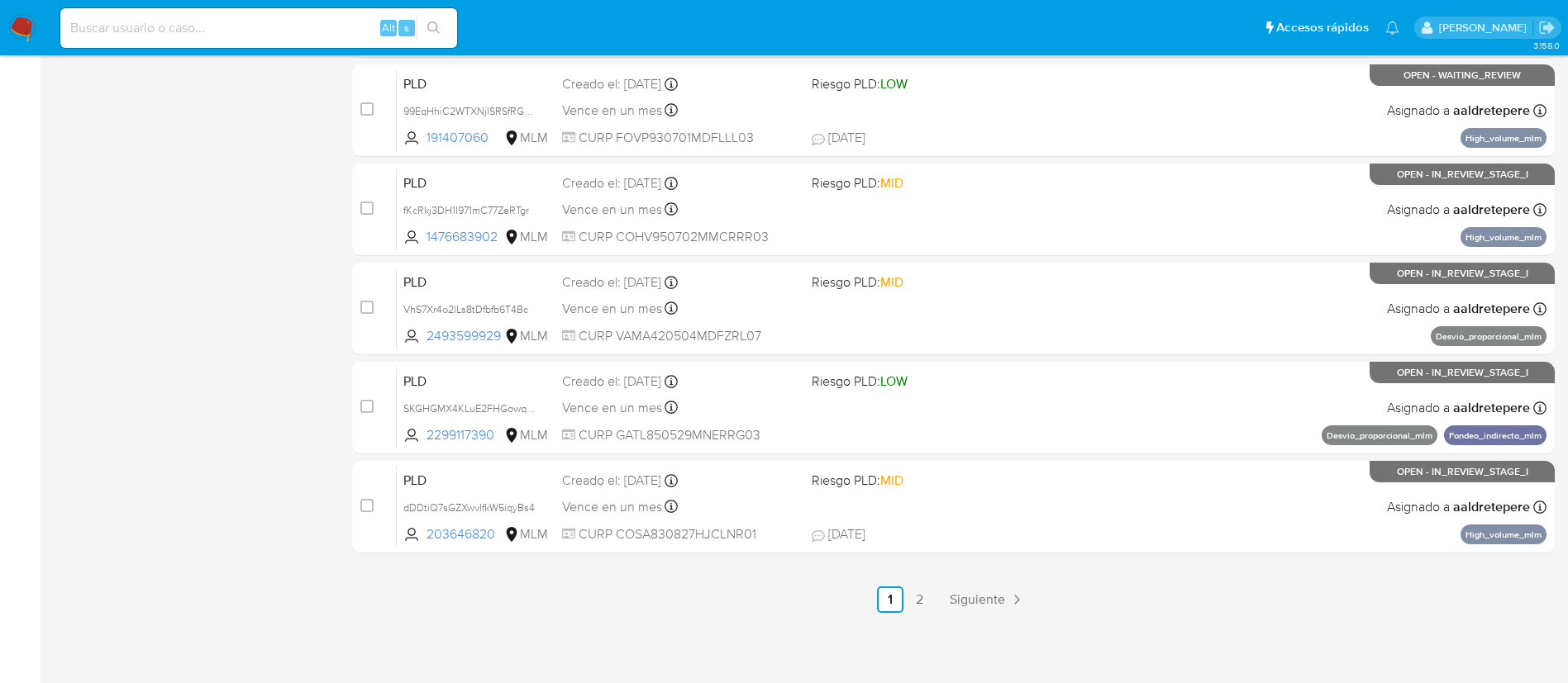
click at [30, 34] on img at bounding box center [22, 28] width 28 height 28
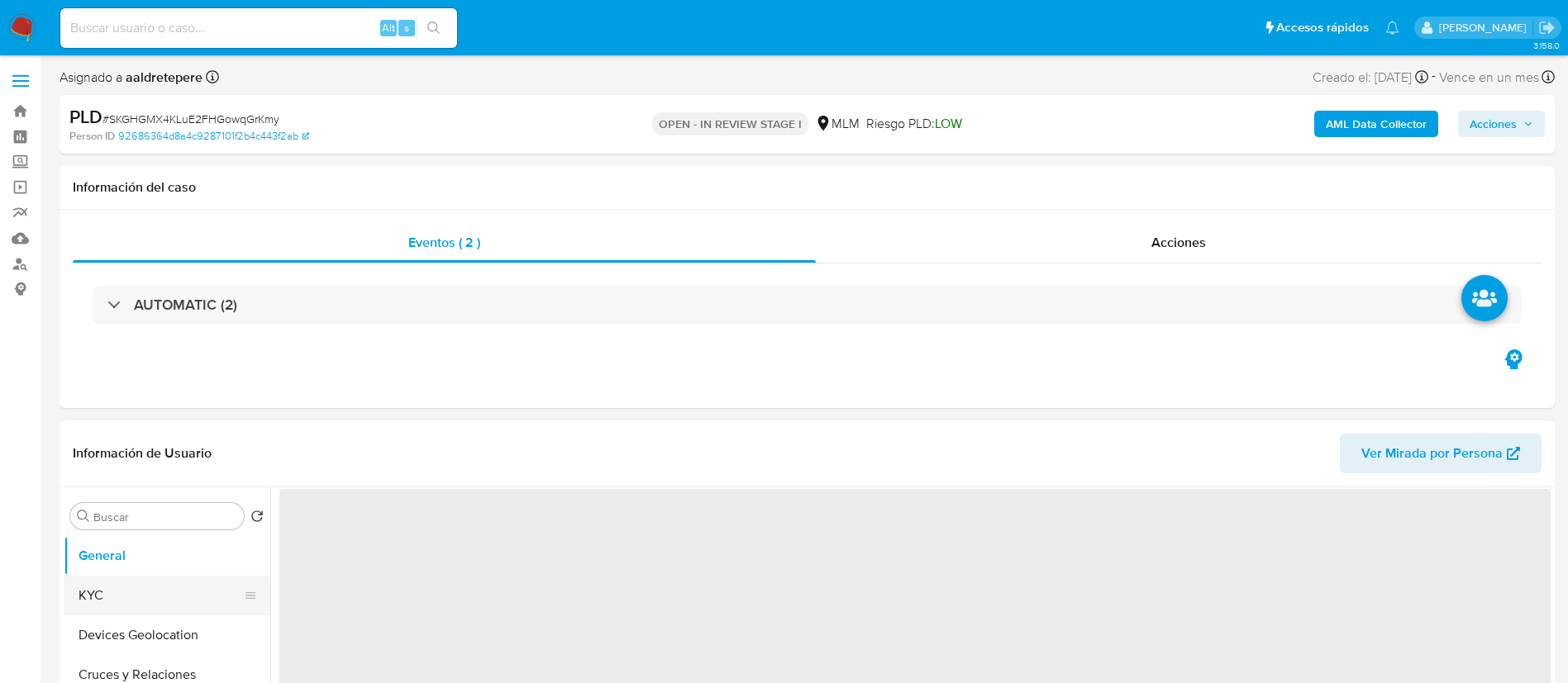
click at [164, 584] on button "KYC" at bounding box center [160, 595] width 194 height 40
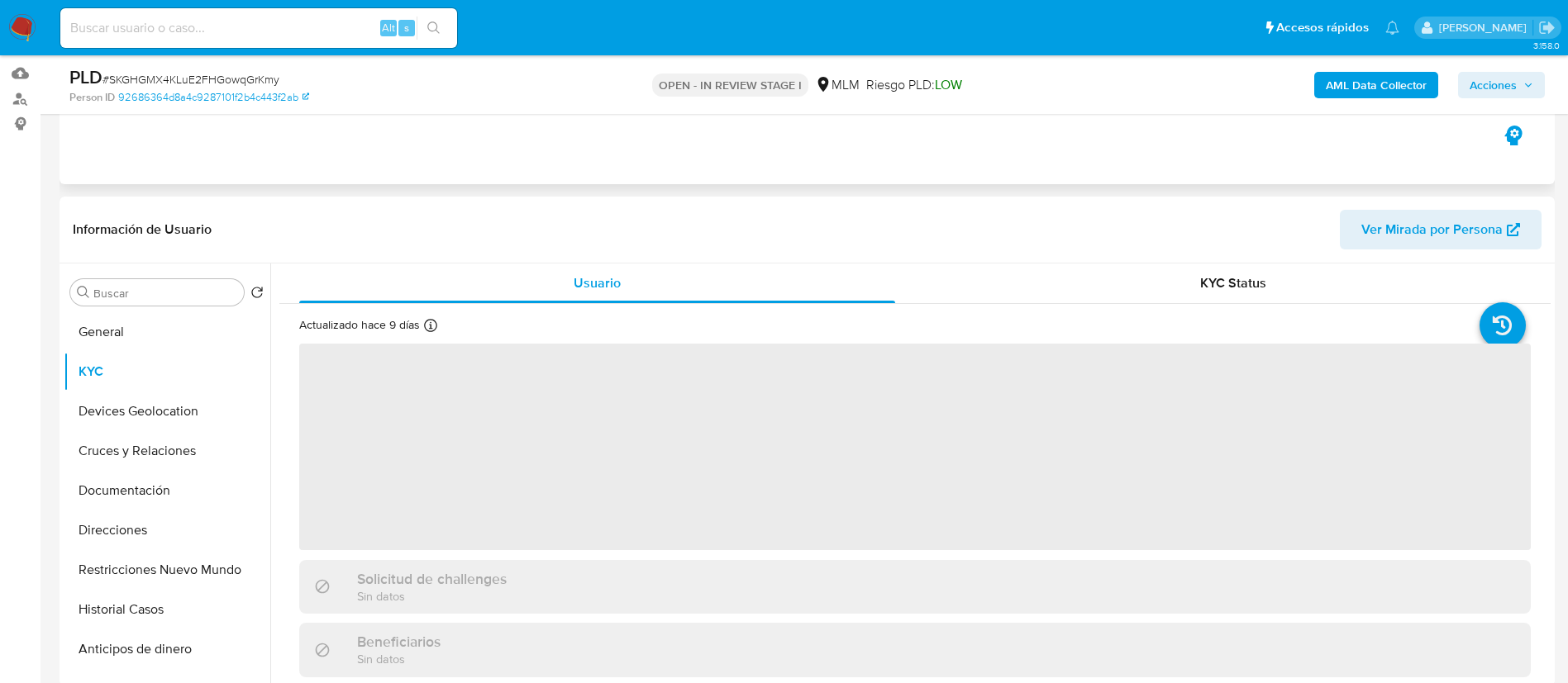
scroll to position [248, 0]
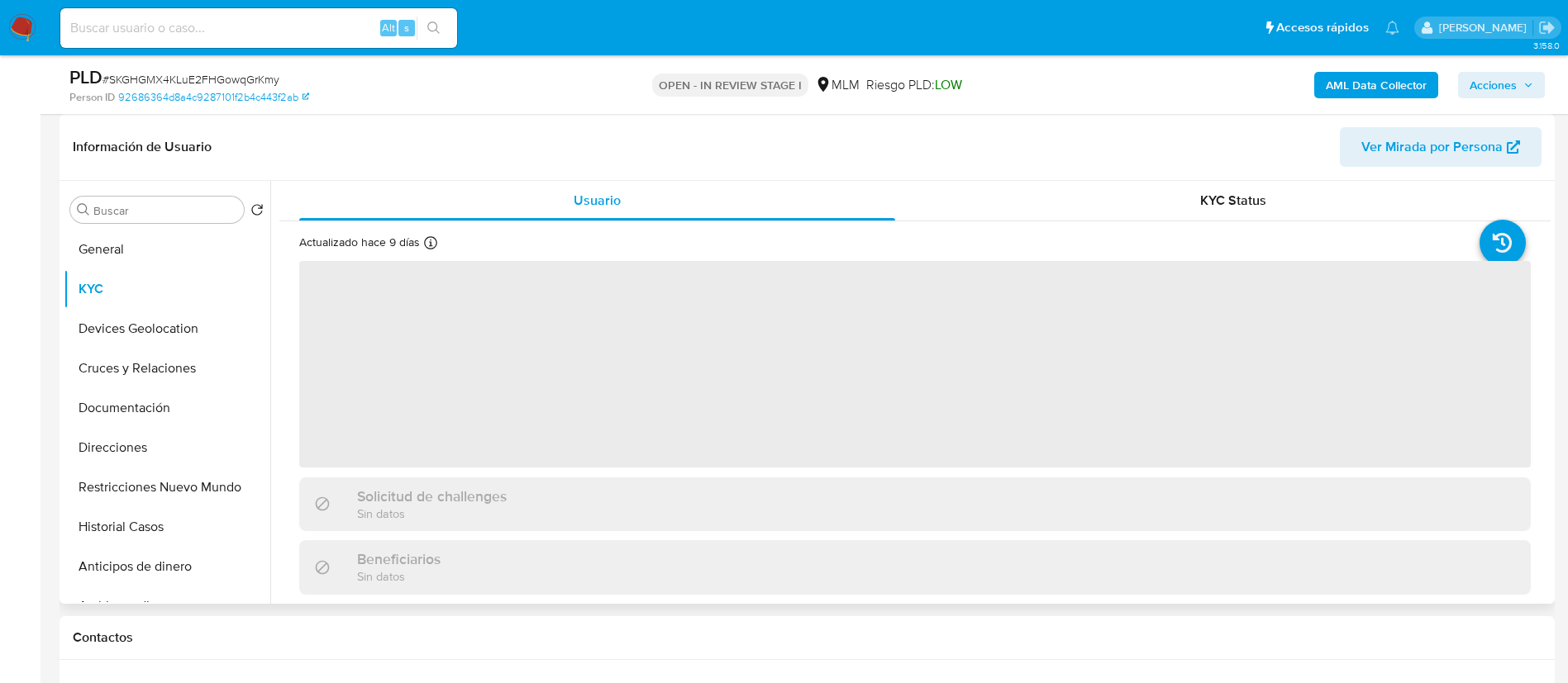
select select "10"
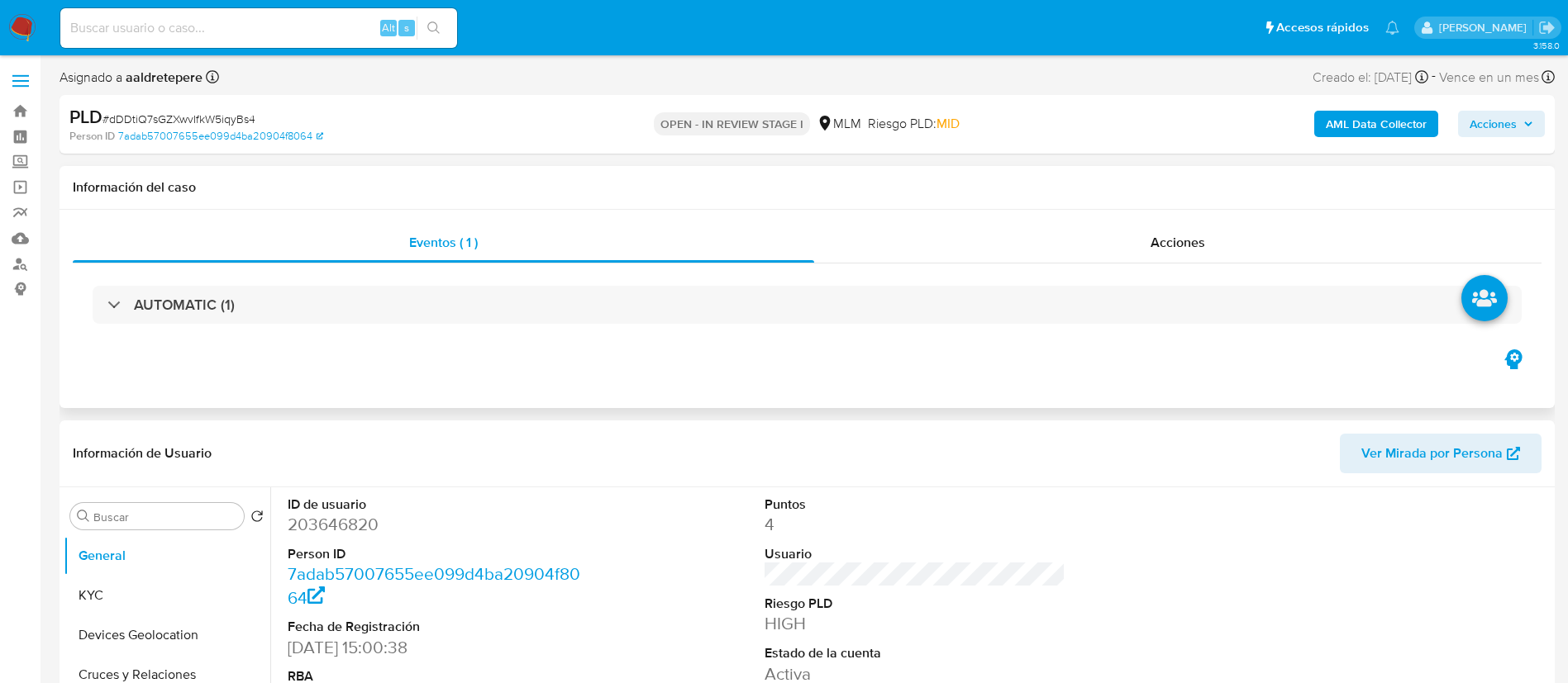
select select "10"
click at [1221, 235] on div "Acciones" at bounding box center [1178, 242] width 728 height 40
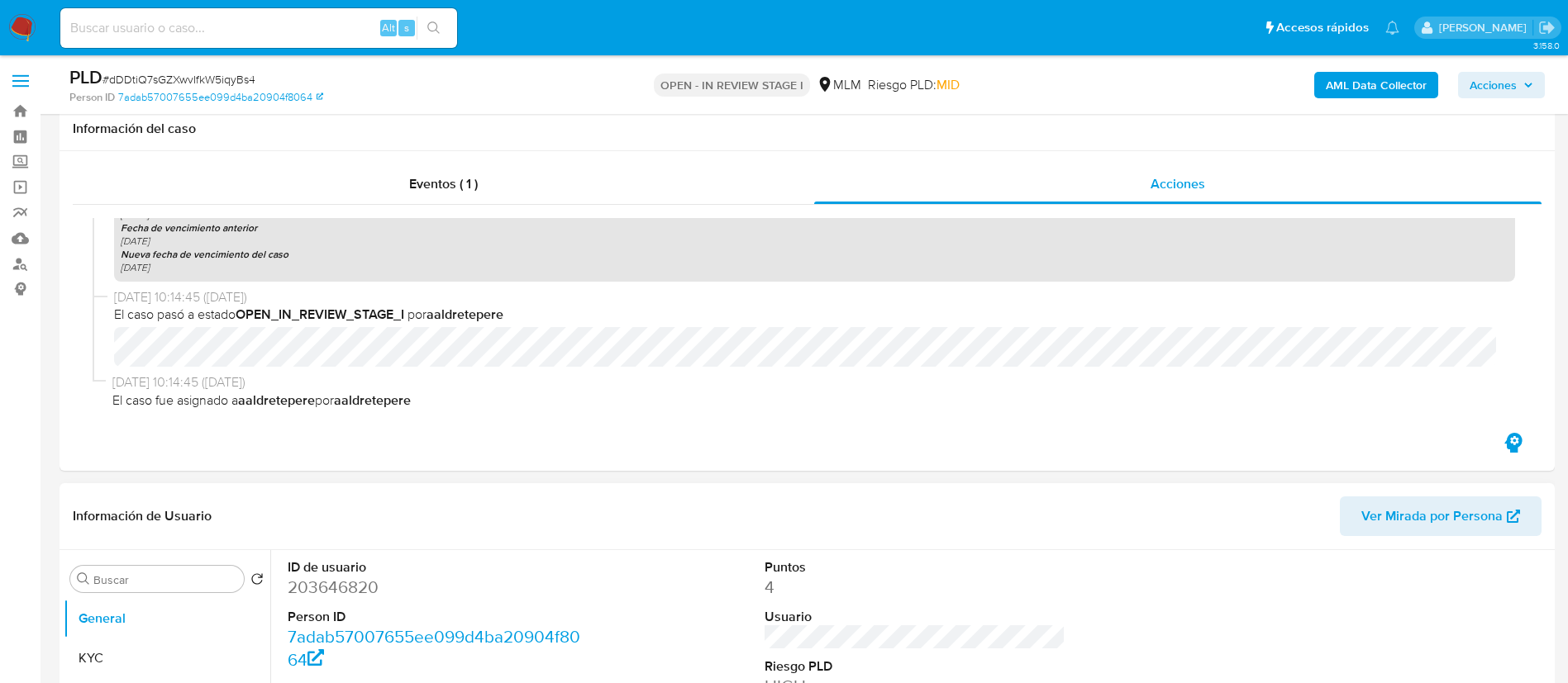
scroll to position [496, 0]
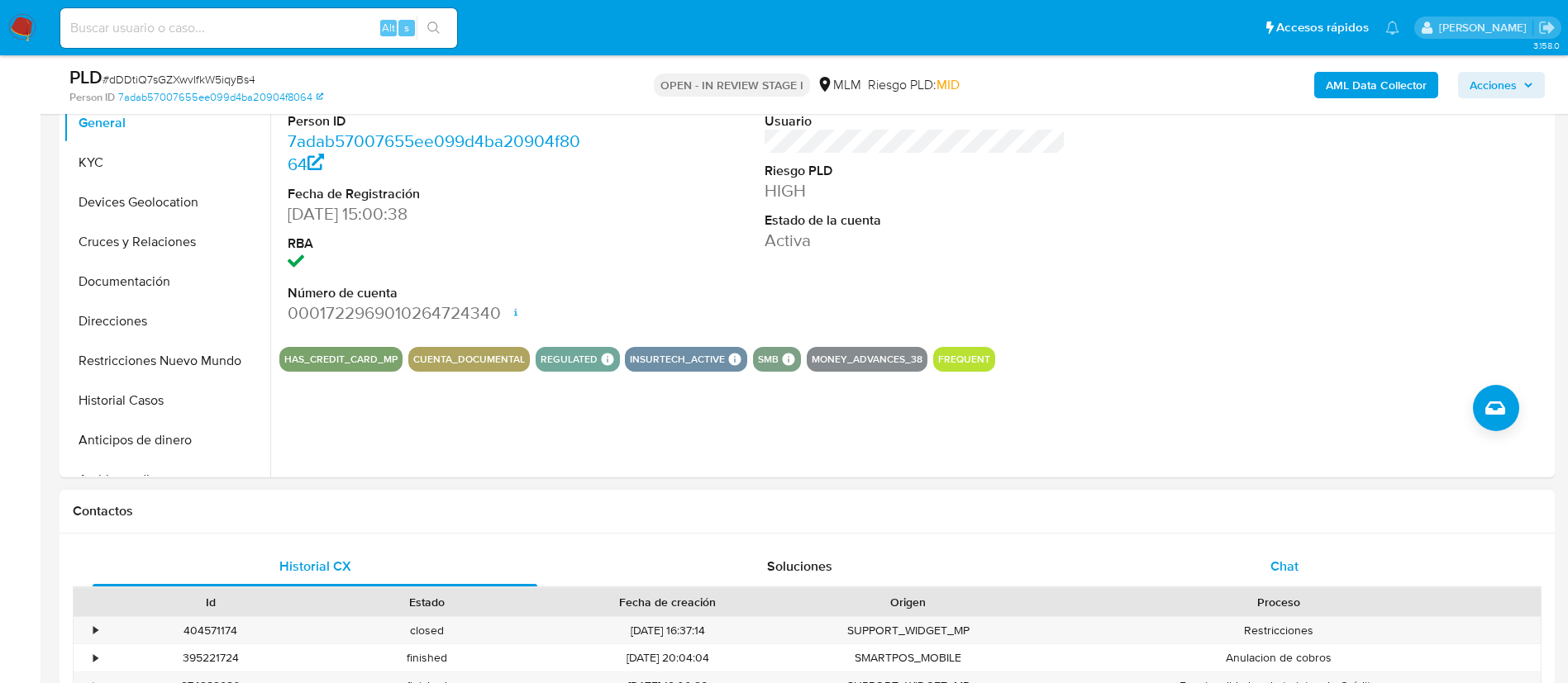
click at [1274, 562] on span "Chat" at bounding box center [1285, 566] width 28 height 19
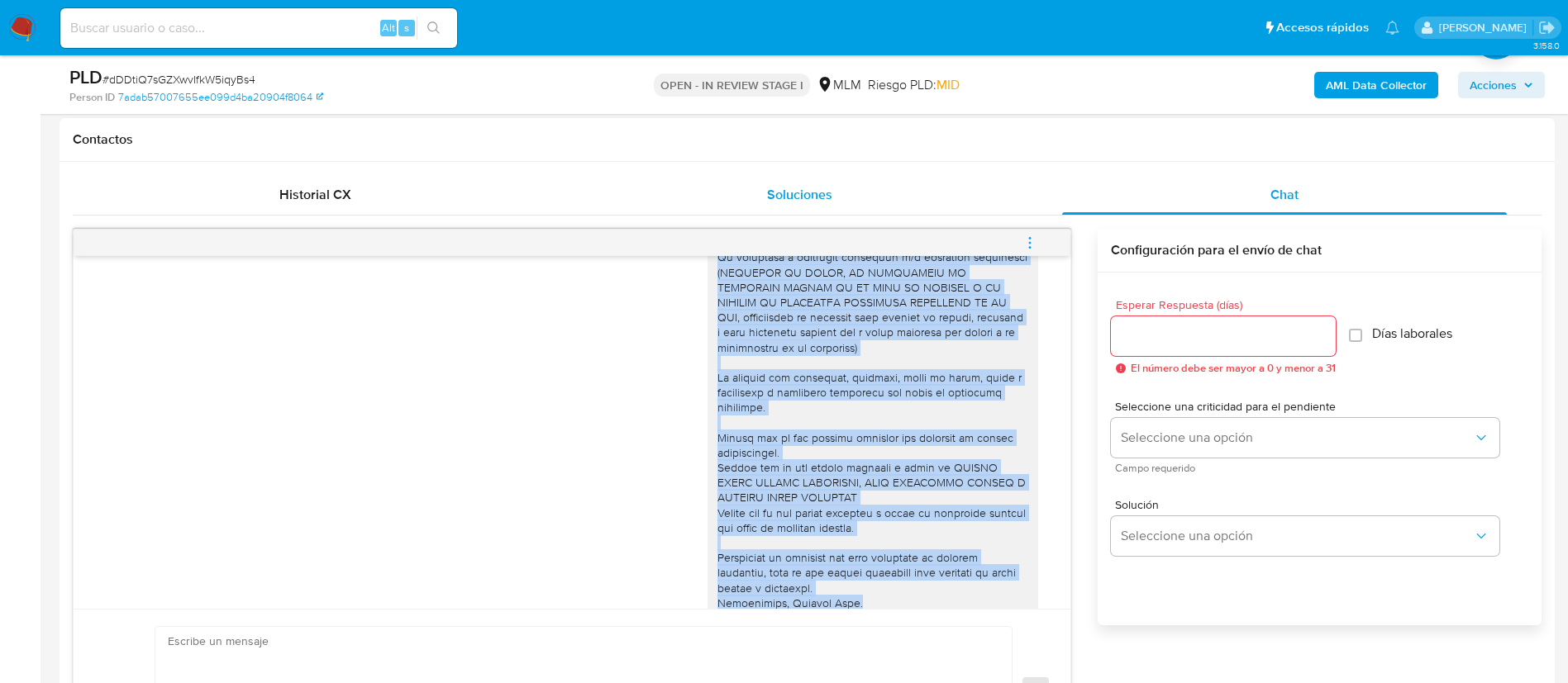
scroll to position [0, 0]
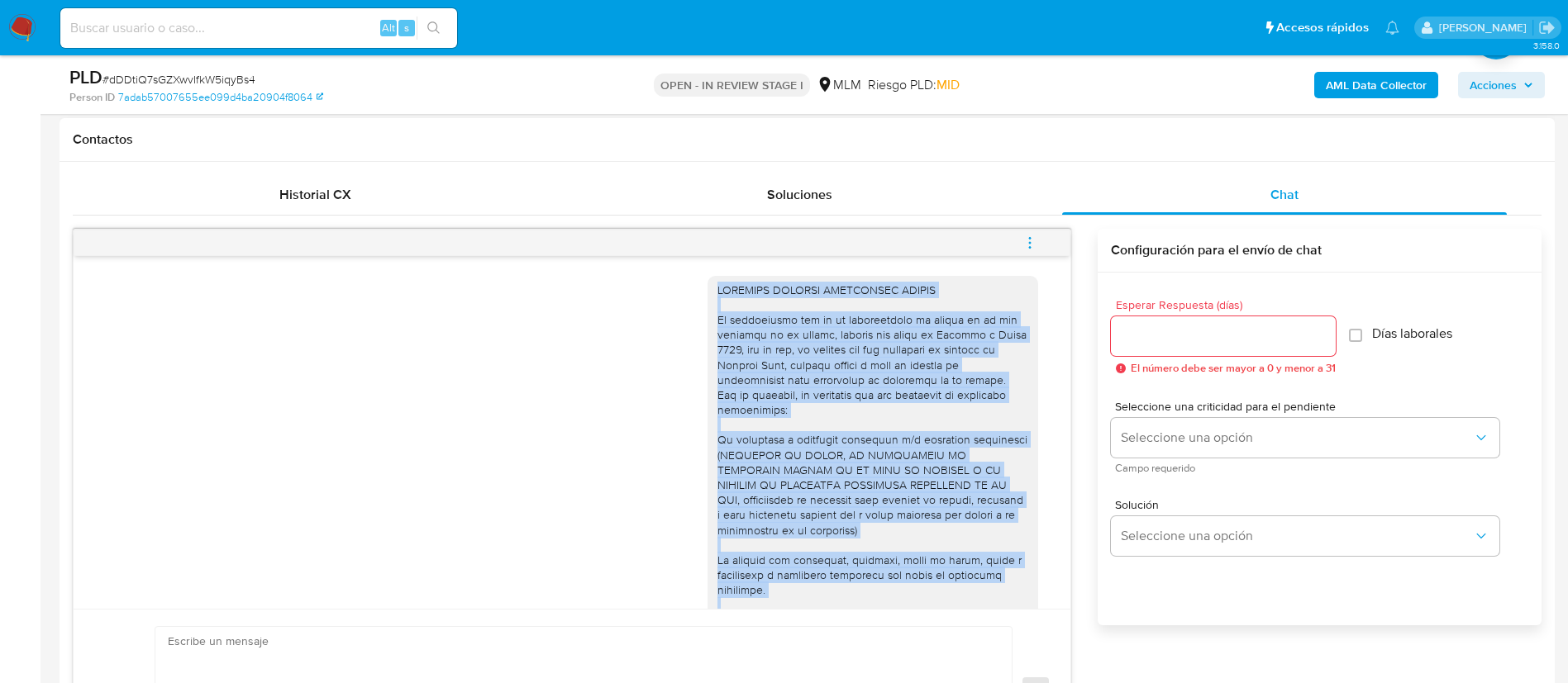
drag, startPoint x: 857, startPoint y: 468, endPoint x: 685, endPoint y: 288, distance: 249.0
click at [685, 288] on div "09/09/2025 17:15:06" at bounding box center [572, 544] width 956 height 559
copy div "ESTIMADO ARMANDO COLMENARES SENGUA Te comunicamos que se ha identificado un cam…"
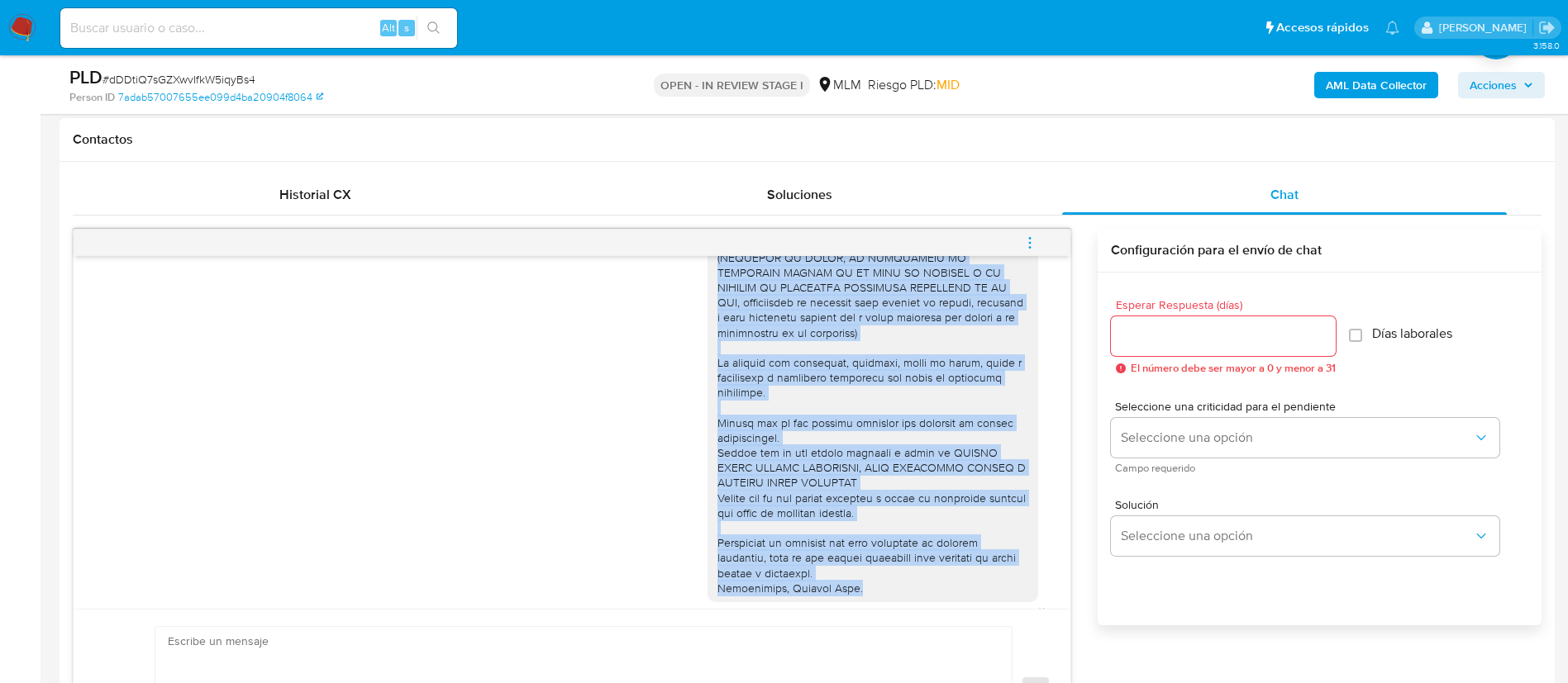
scroll to position [317, 0]
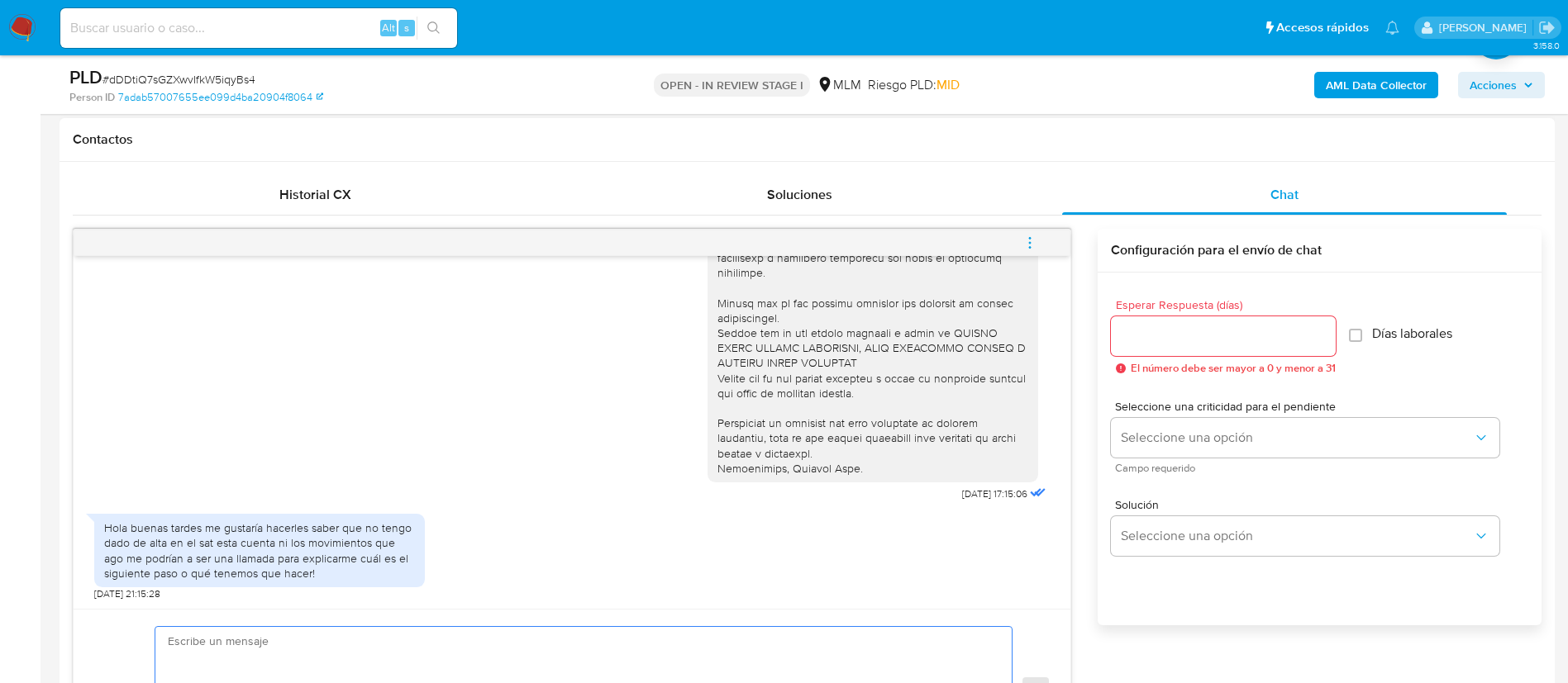
click at [321, 630] on textarea at bounding box center [579, 690] width 824 height 127
paste textarea "ESTIMADO ARMANDO COLMENARES SENGUA Te comunicamos que se ha identificado un cam…"
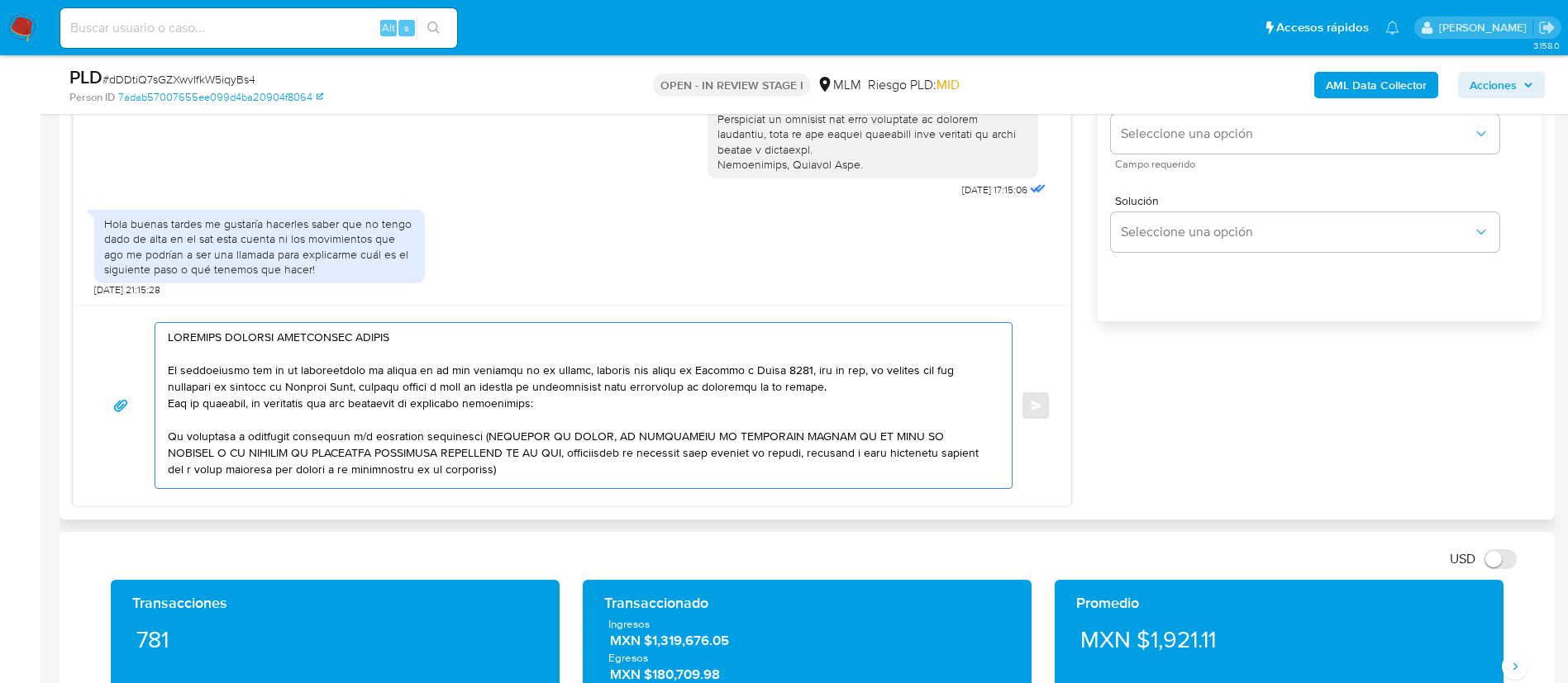
scroll to position [1224, 0]
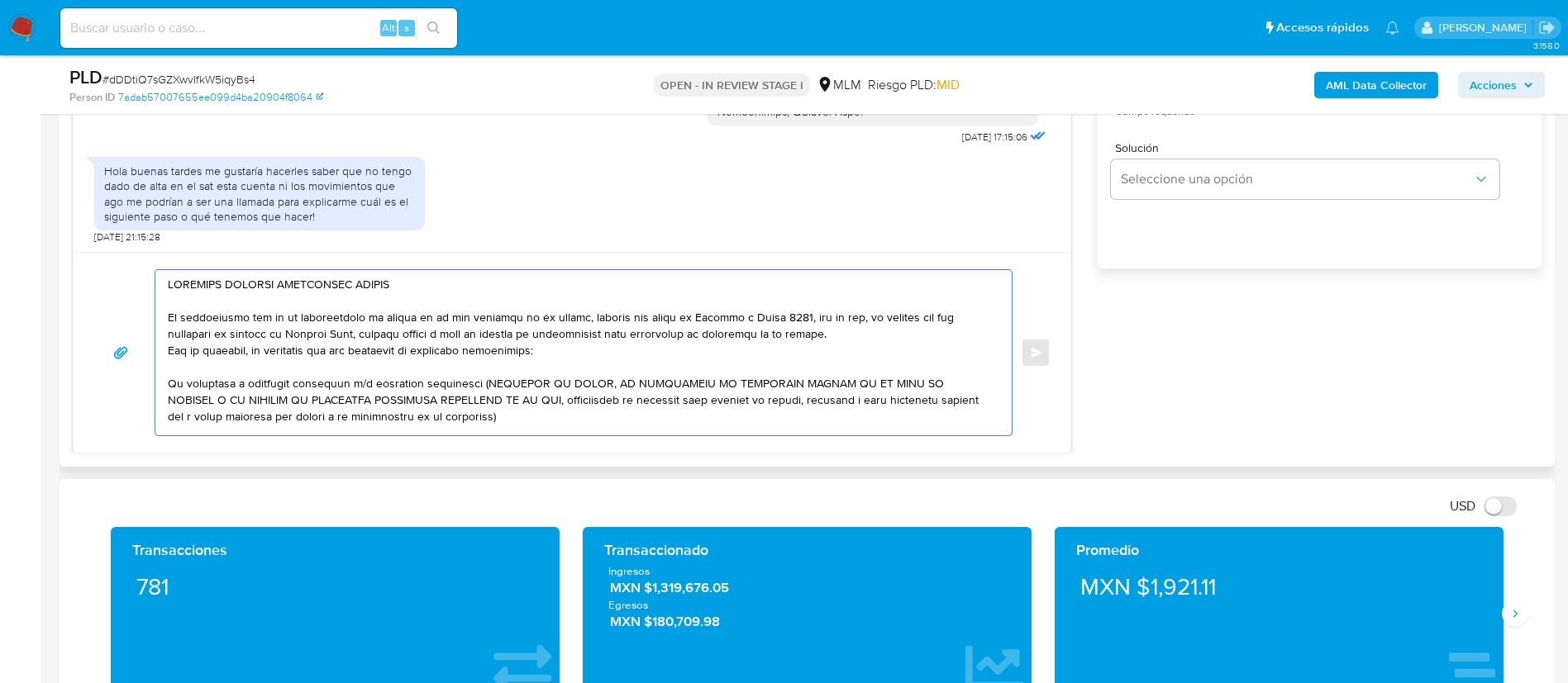
drag, startPoint x: 535, startPoint y: 419, endPoint x: 162, endPoint y: 312, distance: 388.0
click at [162, 312] on div at bounding box center [580, 352] width 849 height 165
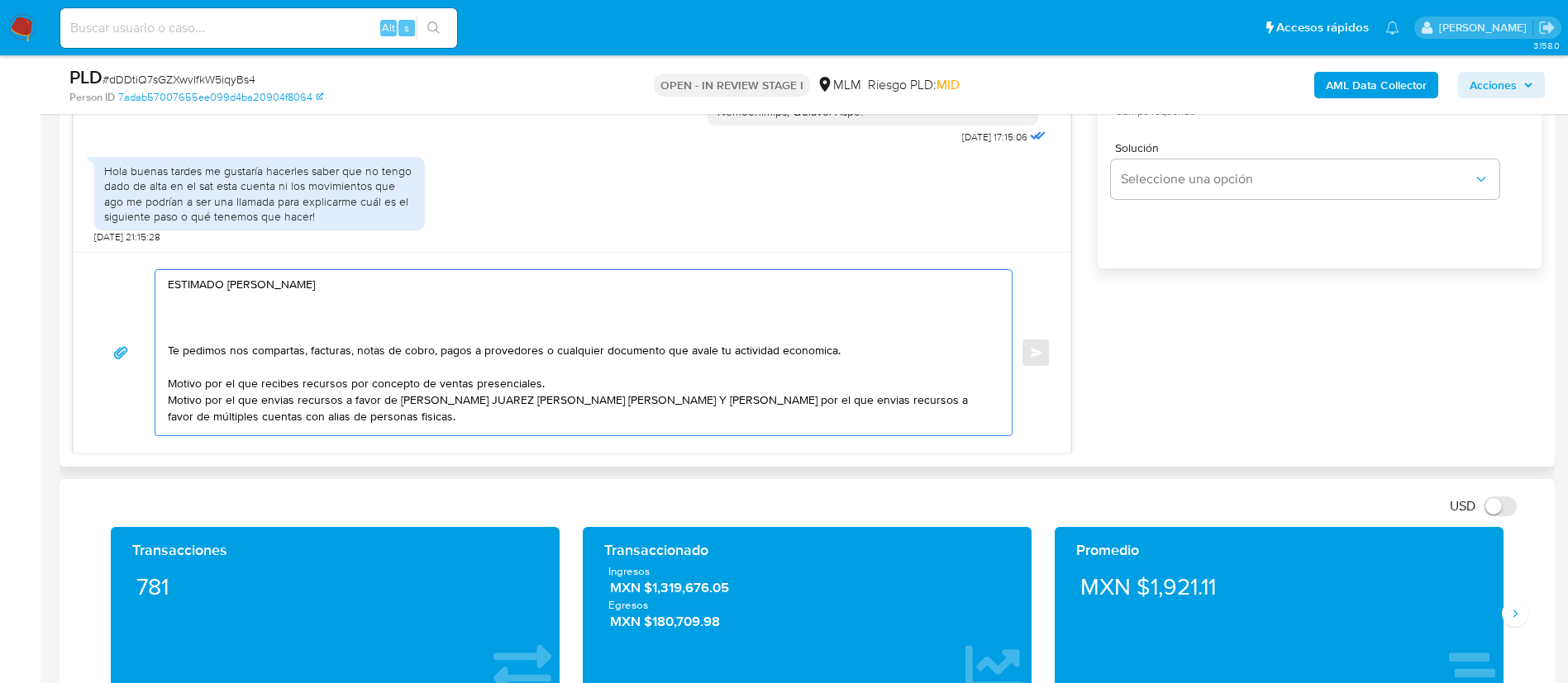
click at [184, 327] on textarea "ESTIMADO ARMANDO COLMENARES SENGUA Te pedimos nos compartas, facturas, notas de…" at bounding box center [579, 352] width 824 height 165
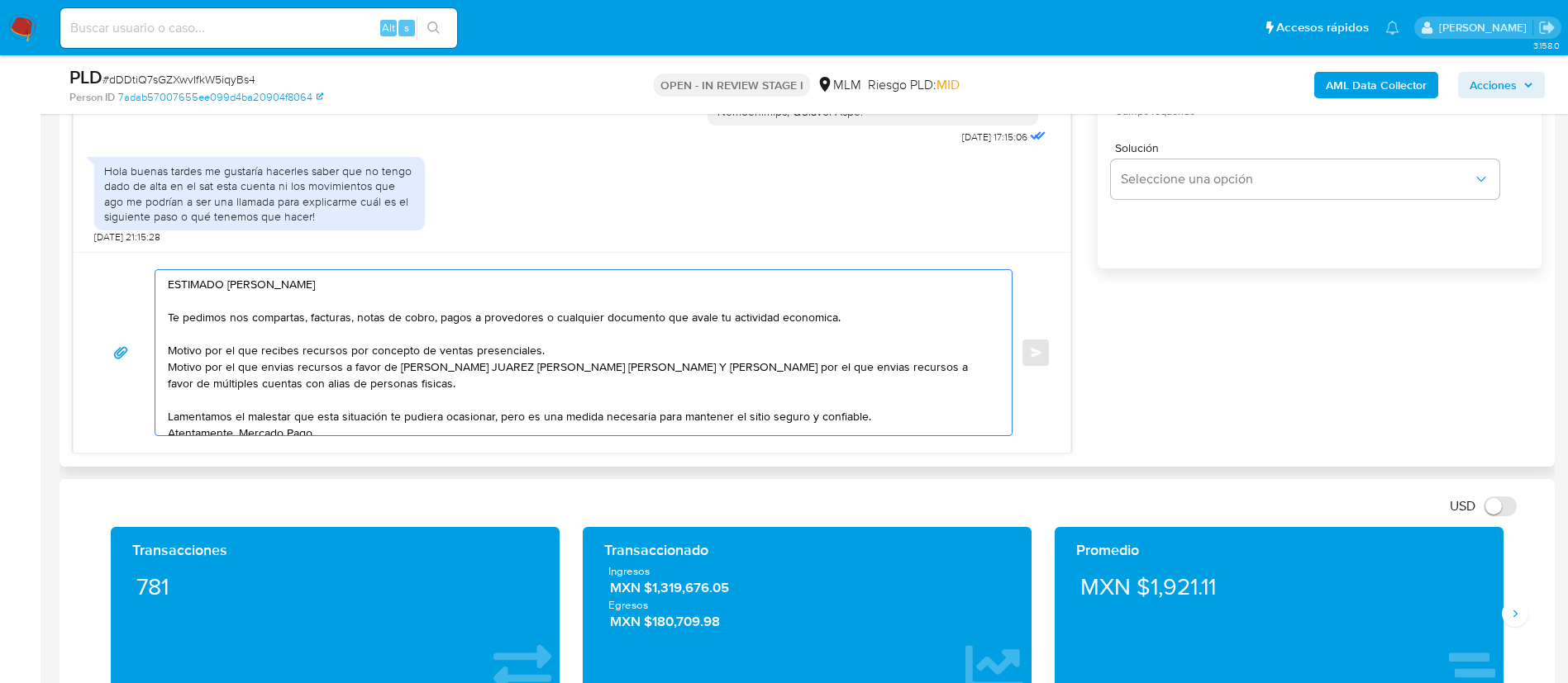
click at [483, 287] on textarea "ESTIMADO ARMANDO COLMENARES SENGUA Te pedimos nos compartas, facturas, notas de…" at bounding box center [579, 352] width 824 height 165
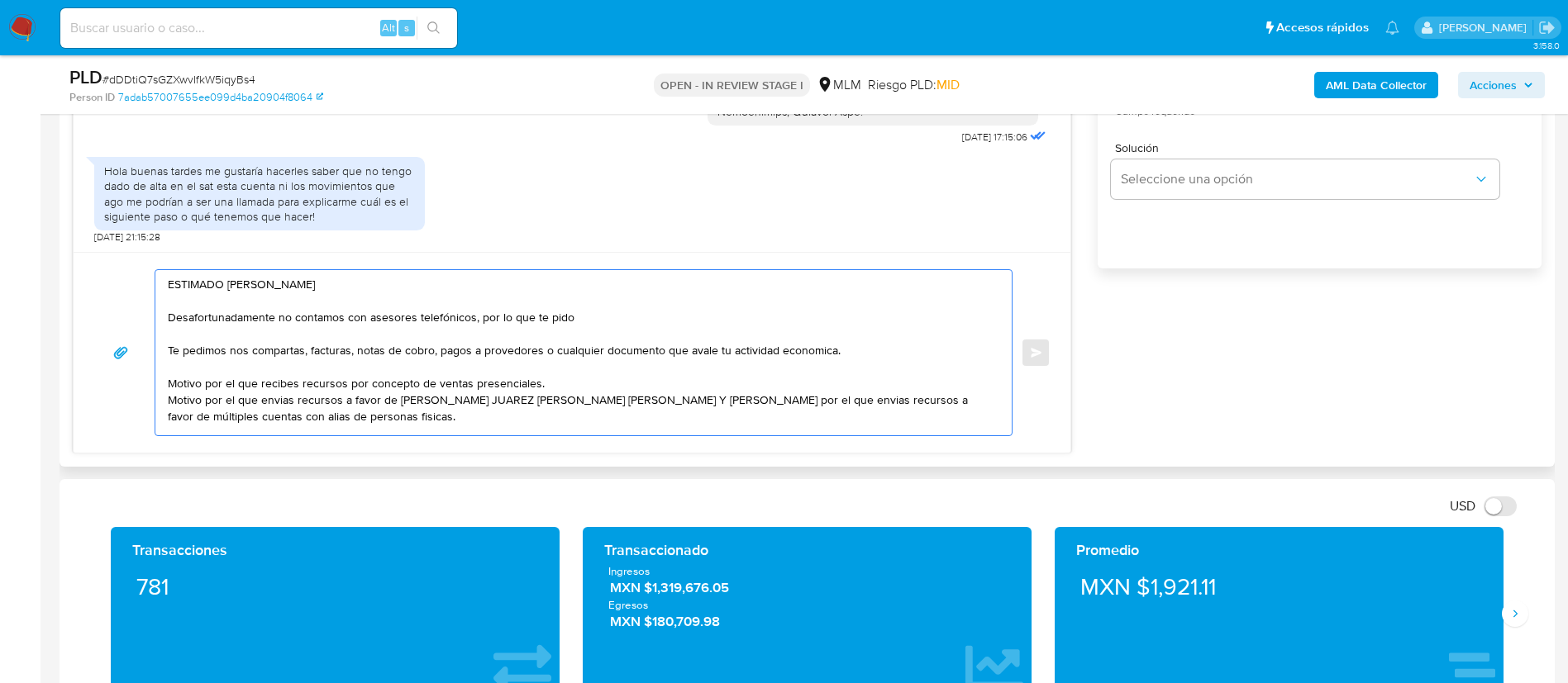
click at [616, 297] on textarea "ESTIMADO ARMANDO COLMENARES SENGUA Desafortunadamente no contamos con asesores …" at bounding box center [579, 352] width 824 height 165
click at [620, 315] on textarea "ESTIMADO ARMANDO COLMENARES SENGUA Desafortunadamente no contamos con asesores …" at bounding box center [579, 352] width 824 height 165
drag, startPoint x: 858, startPoint y: 349, endPoint x: 156, endPoint y: 351, distance: 702.0
click at [156, 351] on div "ESTIMADO ARMANDO COLMENARES SENGUA Desafortunadamente no contamos con asesores …" at bounding box center [580, 352] width 849 height 165
click at [414, 359] on textarea "ESTIMADO ARMANDO COLMENARES SENGUA Desafortunadamente no contamos con asesores …" at bounding box center [579, 352] width 824 height 165
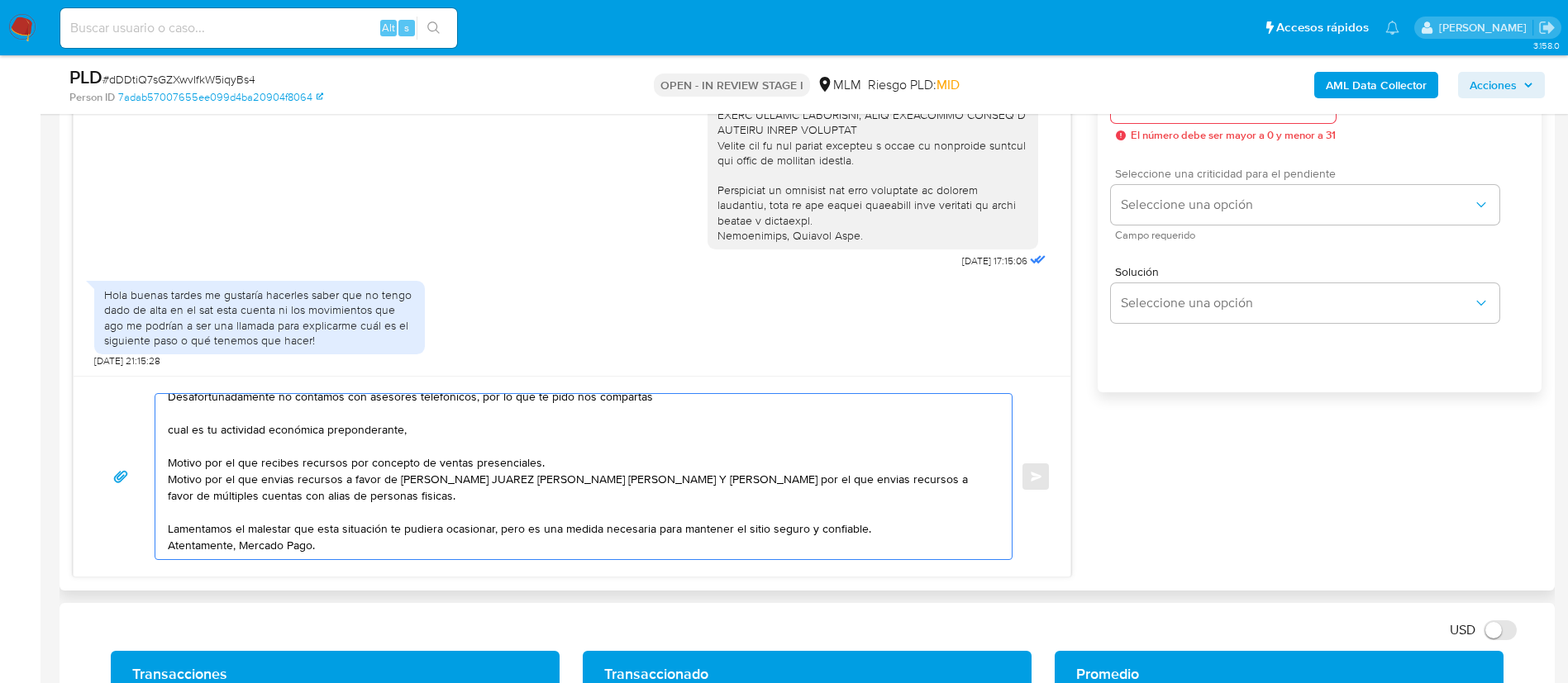
scroll to position [977, 0]
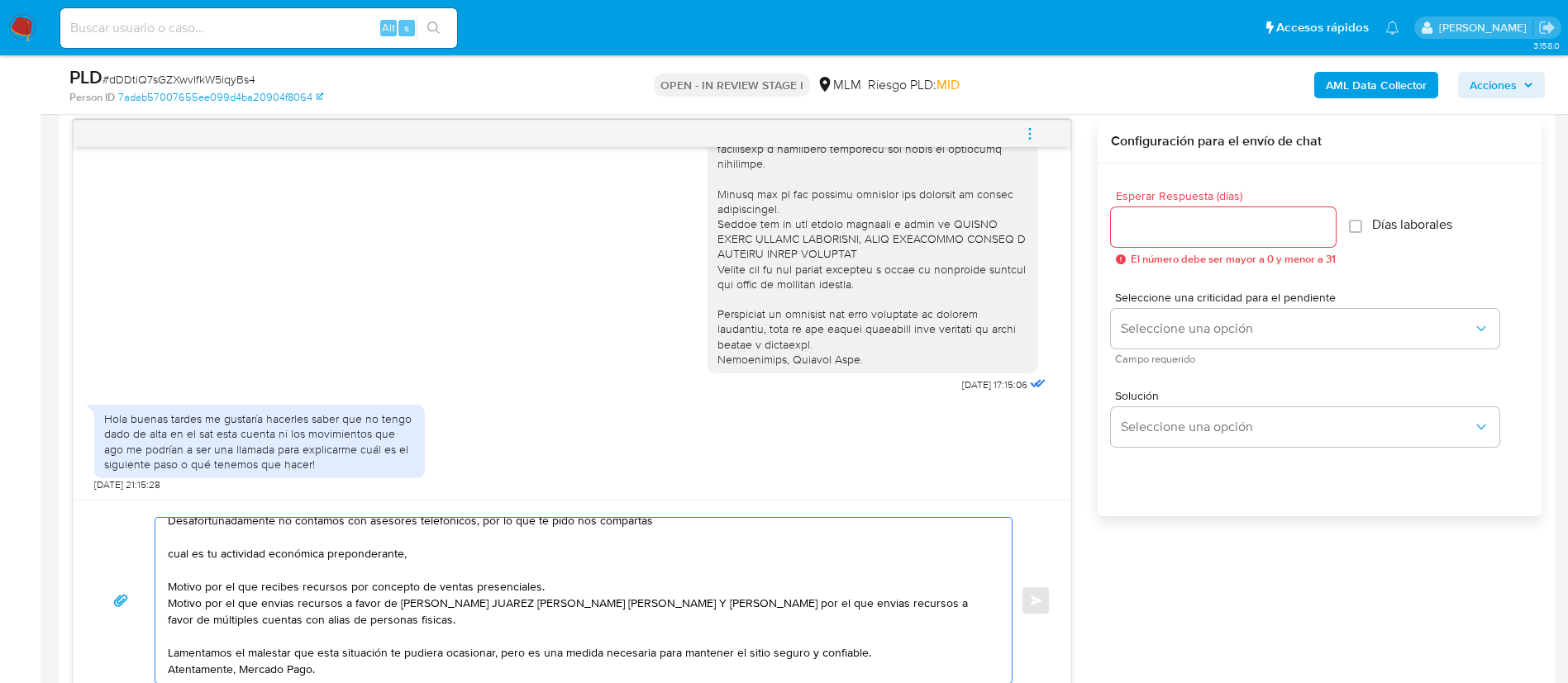
type textarea "ESTIMADO ARMANDO COLMENARES SENGUA Desafortunadamente no contamos con asesores …"
click at [1158, 229] on input "Esperar Respuesta (días)" at bounding box center [1224, 227] width 225 height 21
type input "2"
type input "3"
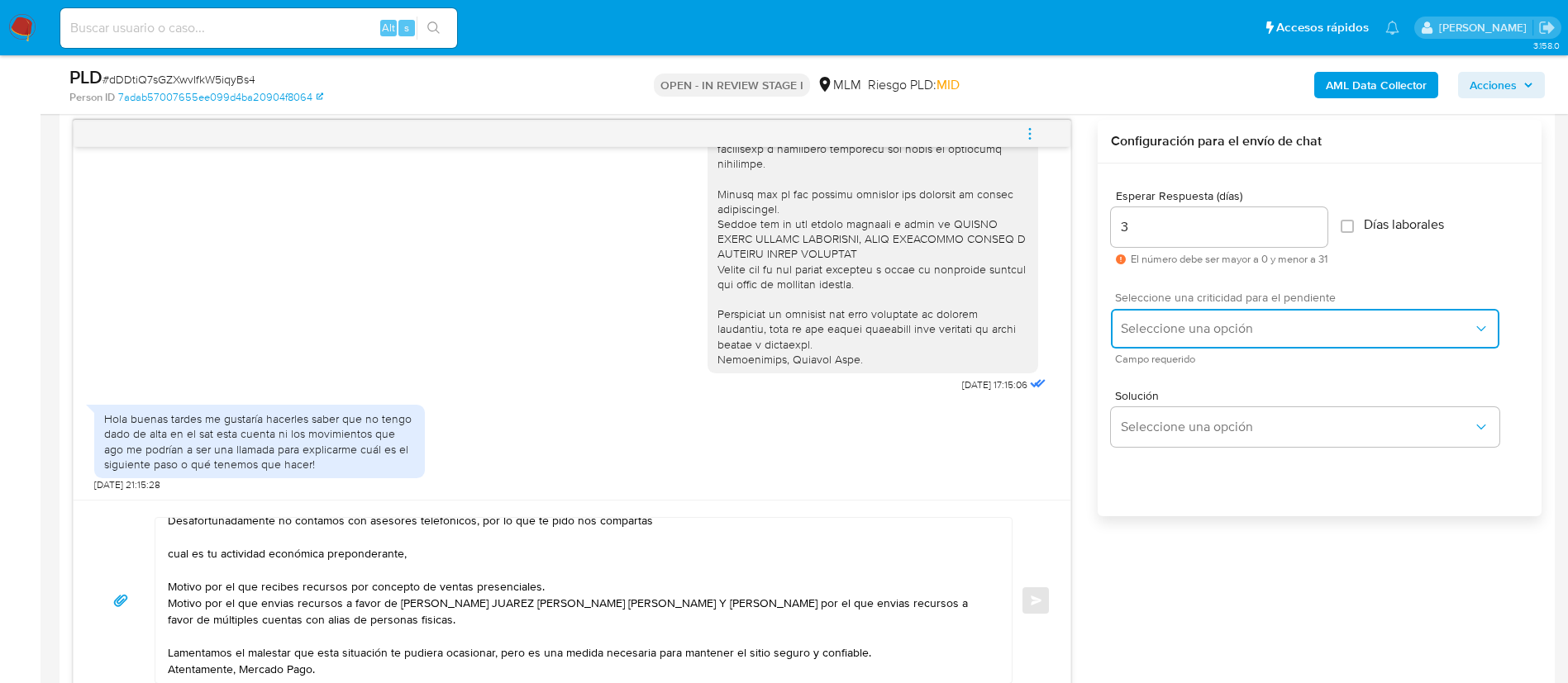
click at [1143, 322] on span "Seleccione una opción" at bounding box center [1298, 329] width 352 height 17
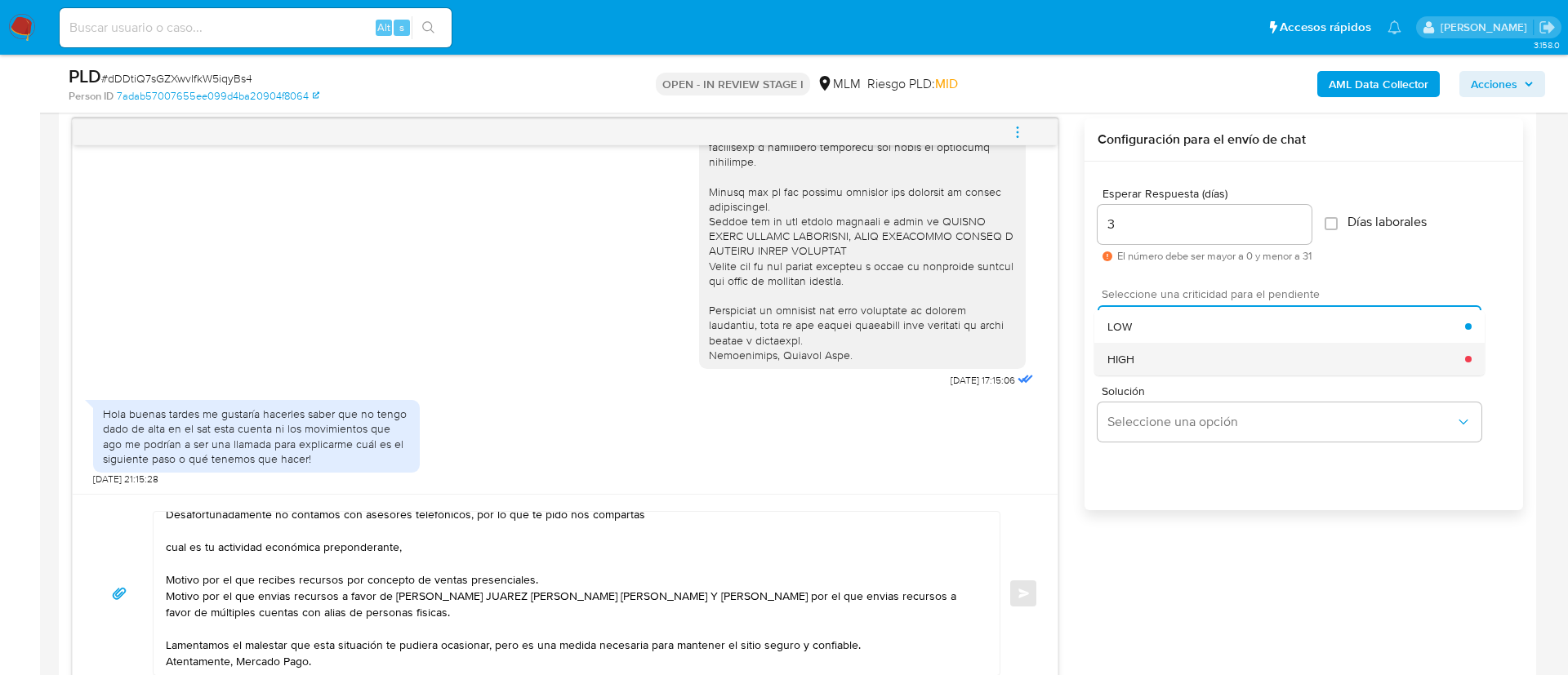
click at [1145, 355] on div "HIGH" at bounding box center [1286, 359] width 358 height 33
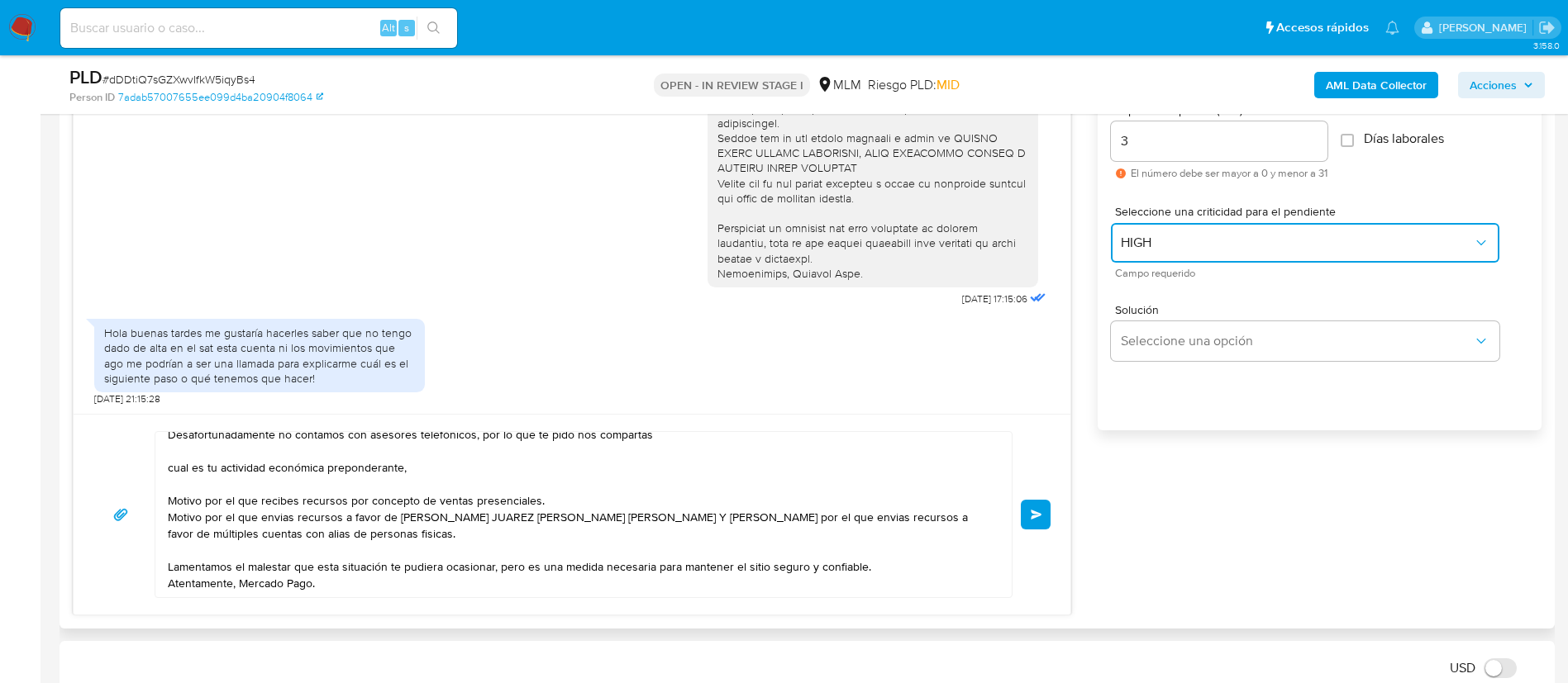
scroll to position [1101, 0]
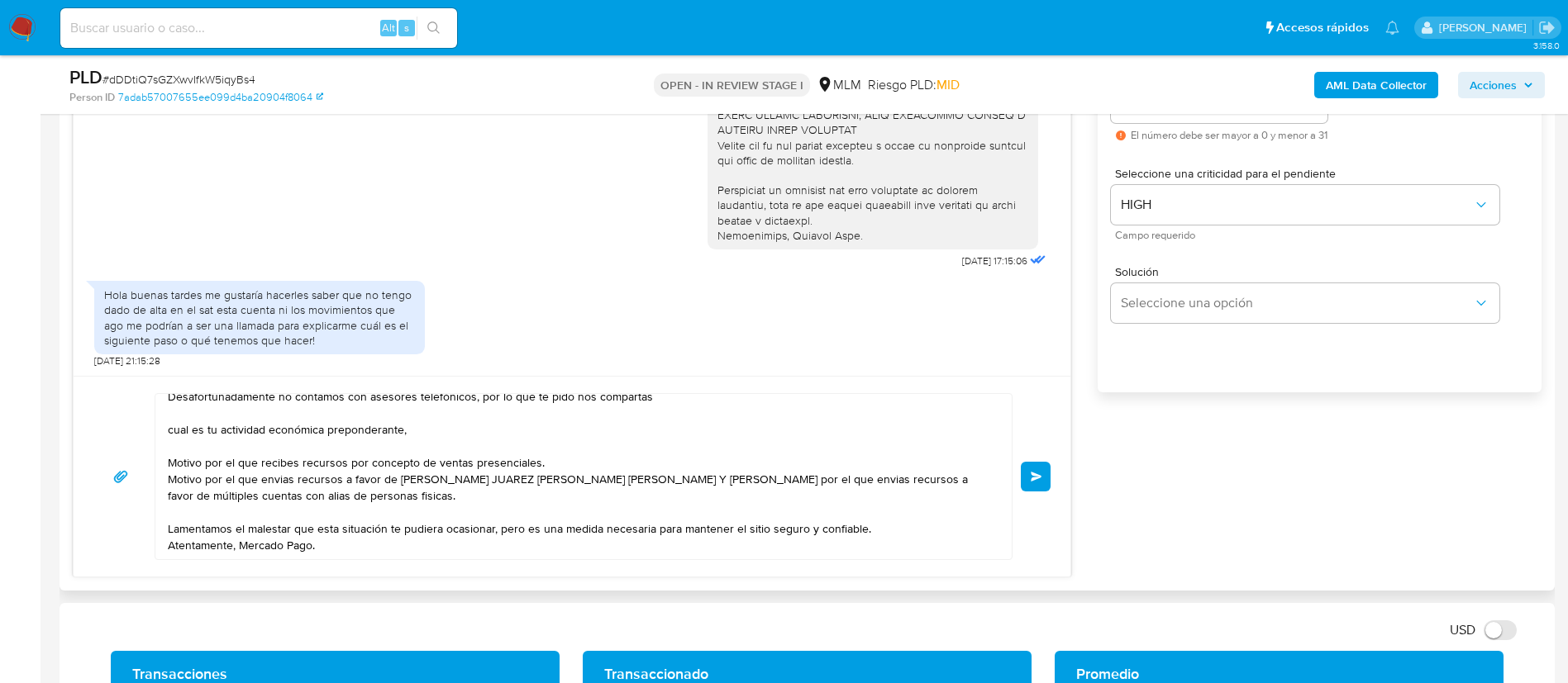
click at [1034, 477] on span "Enviar" at bounding box center [1037, 477] width 12 height 10
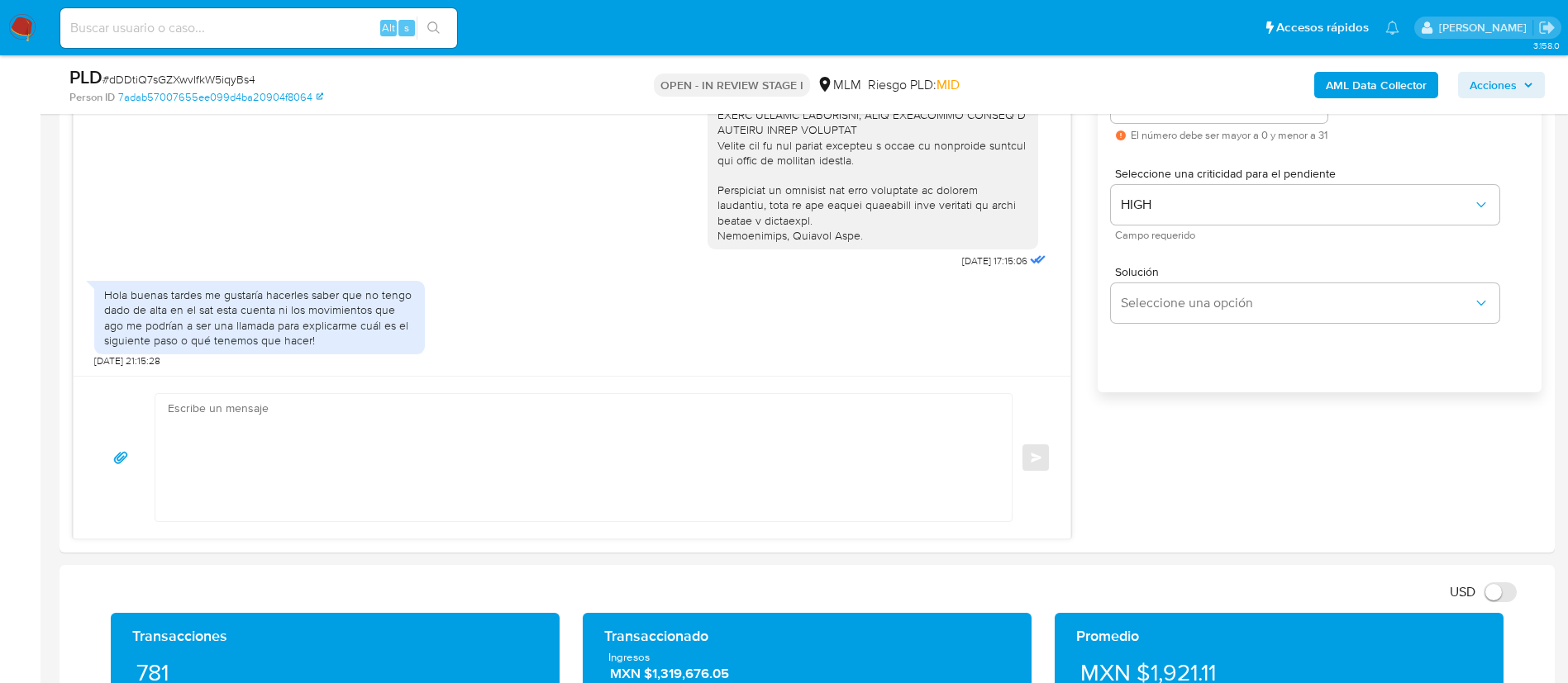
scroll to position [0, 0]
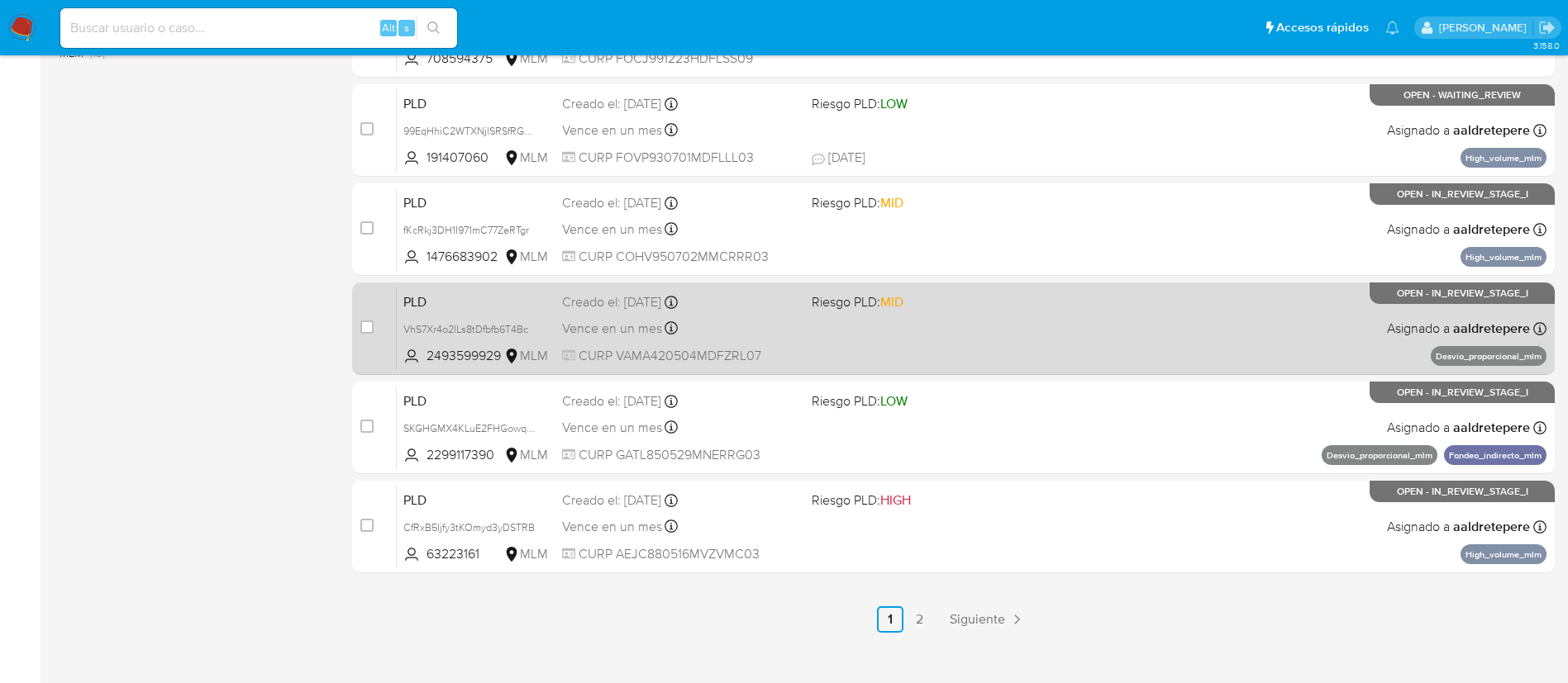
scroll to position [681, 0]
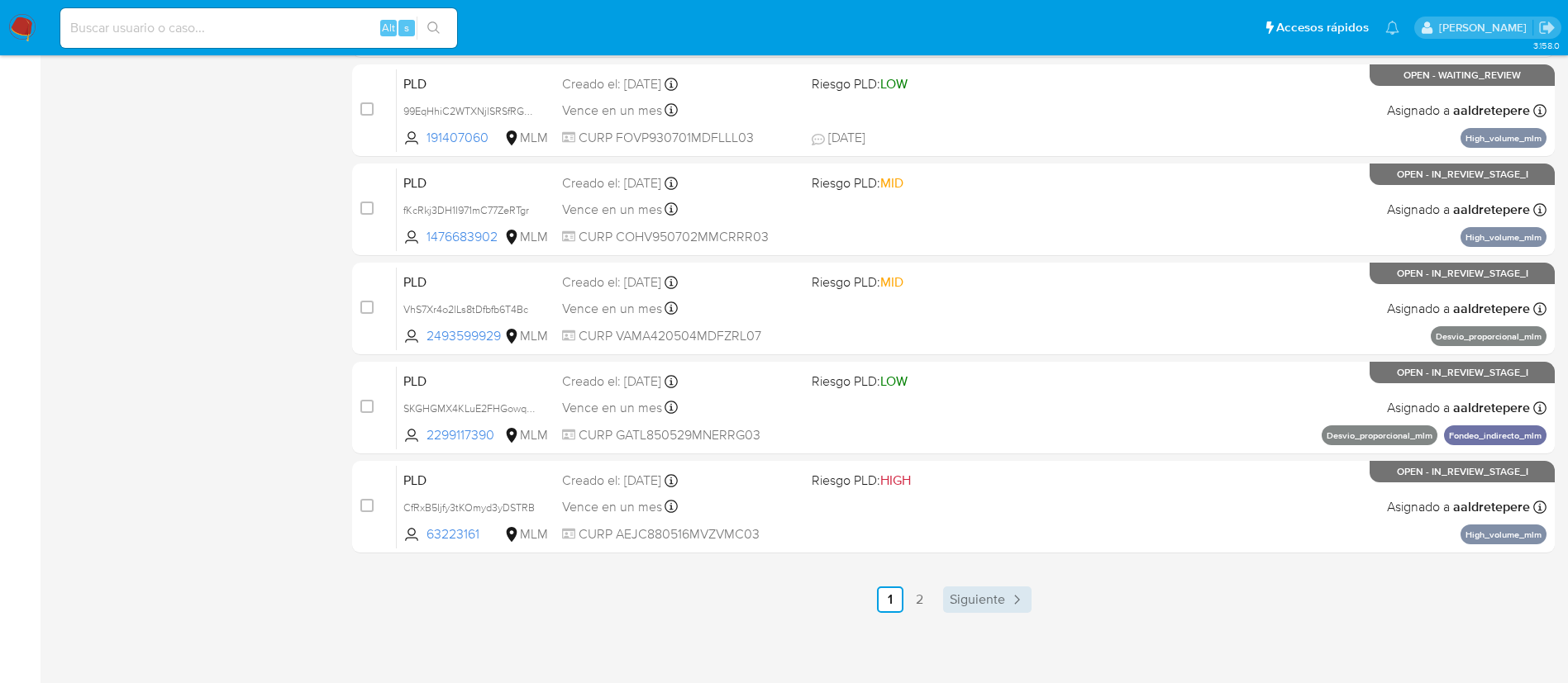
click at [998, 605] on span "Siguiente" at bounding box center [978, 600] width 55 height 13
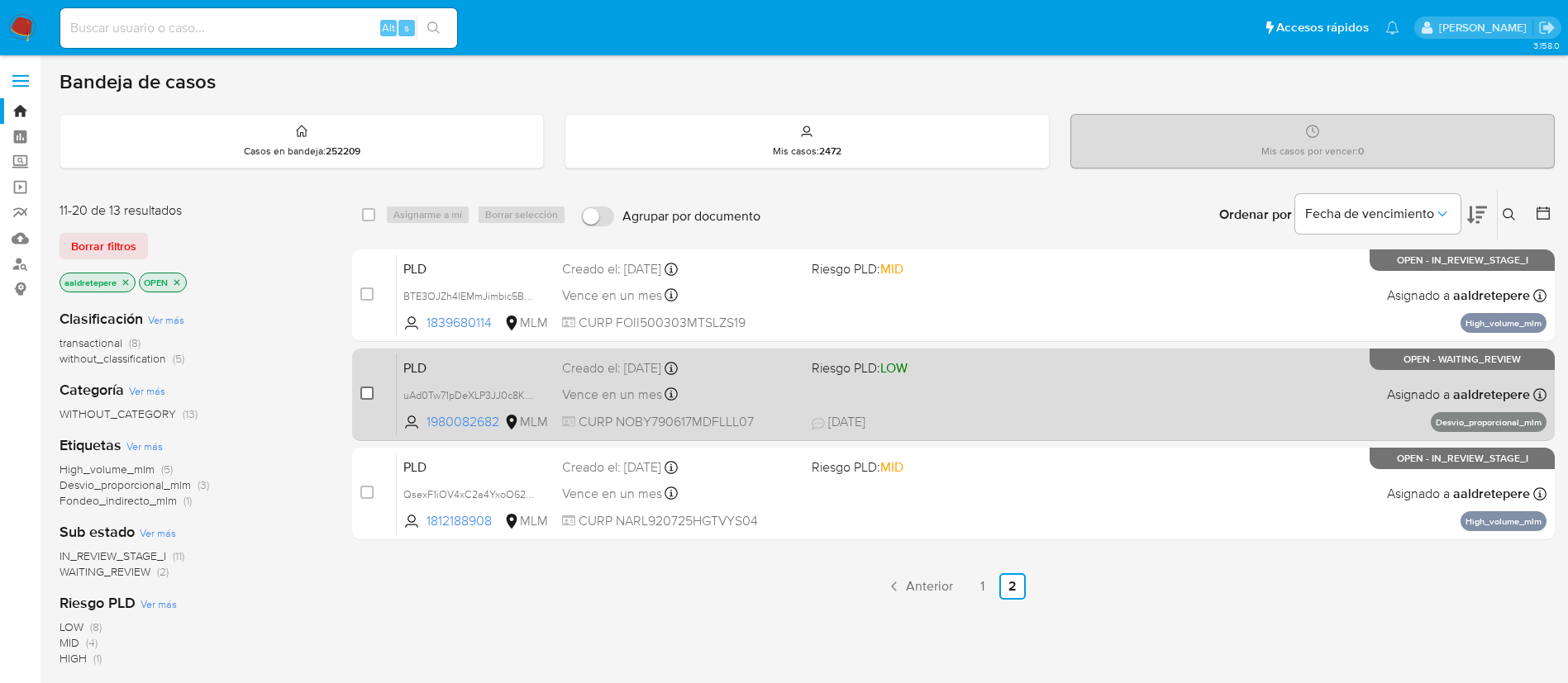
click at [372, 397] on input "checkbox" at bounding box center [367, 394] width 13 height 13
checkbox input "true"
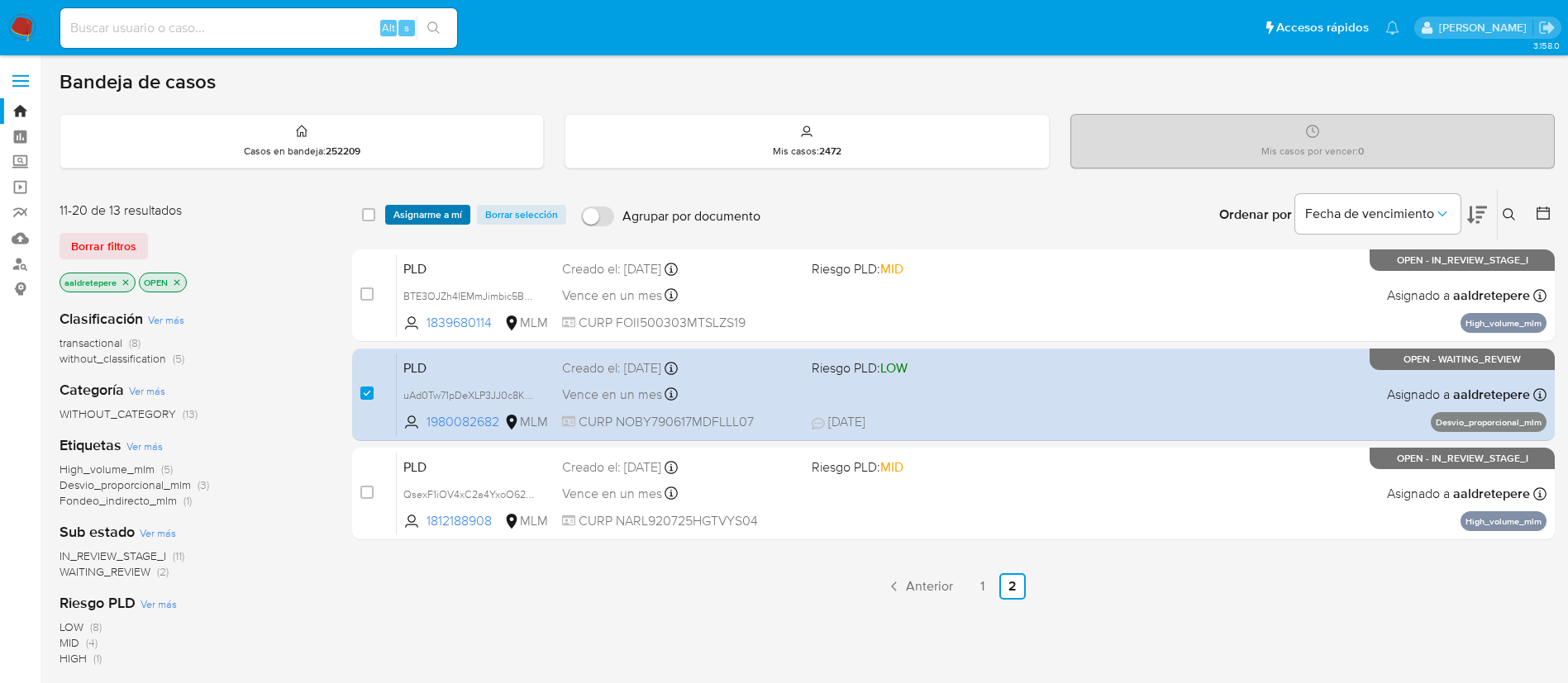
click at [437, 213] on span "Asignarme a mí" at bounding box center [428, 215] width 68 height 17
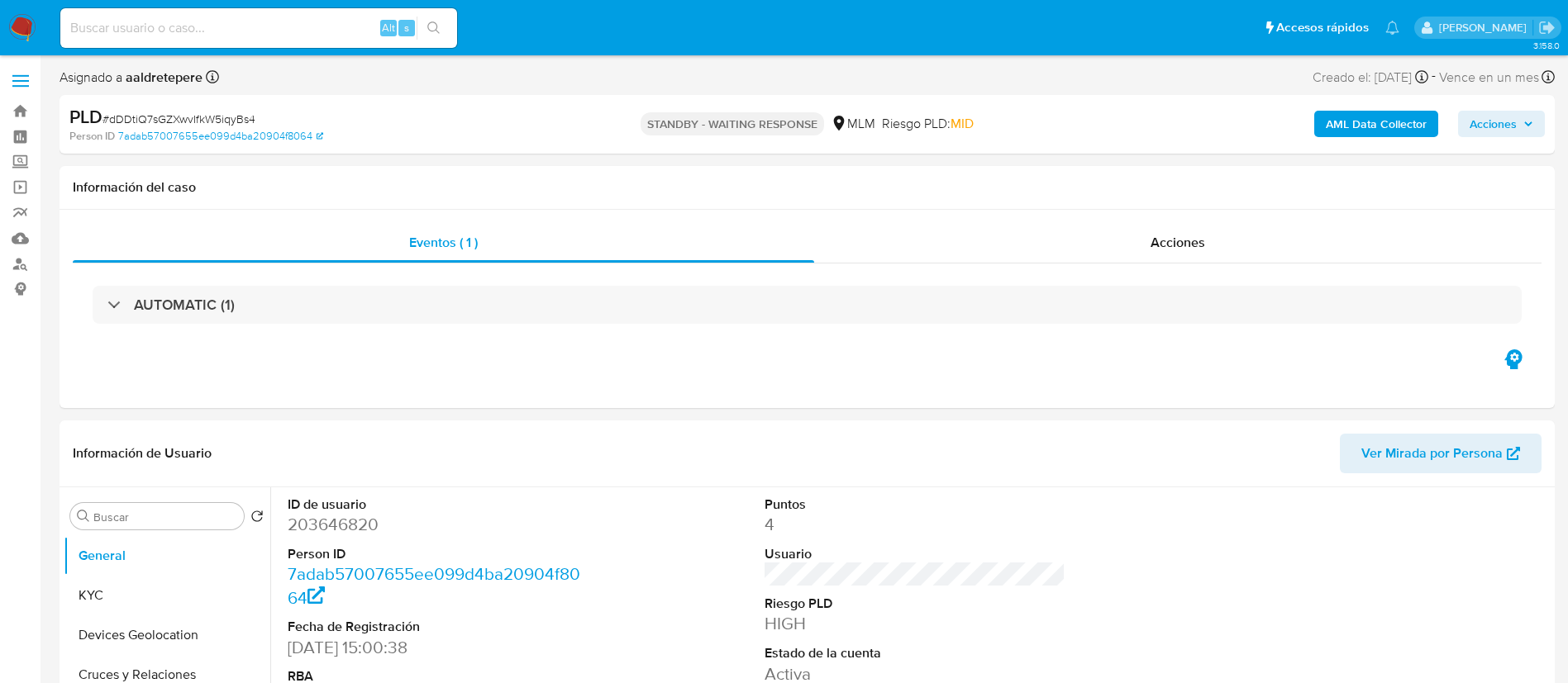
select select "10"
